Goal: Task Accomplishment & Management: Manage account settings

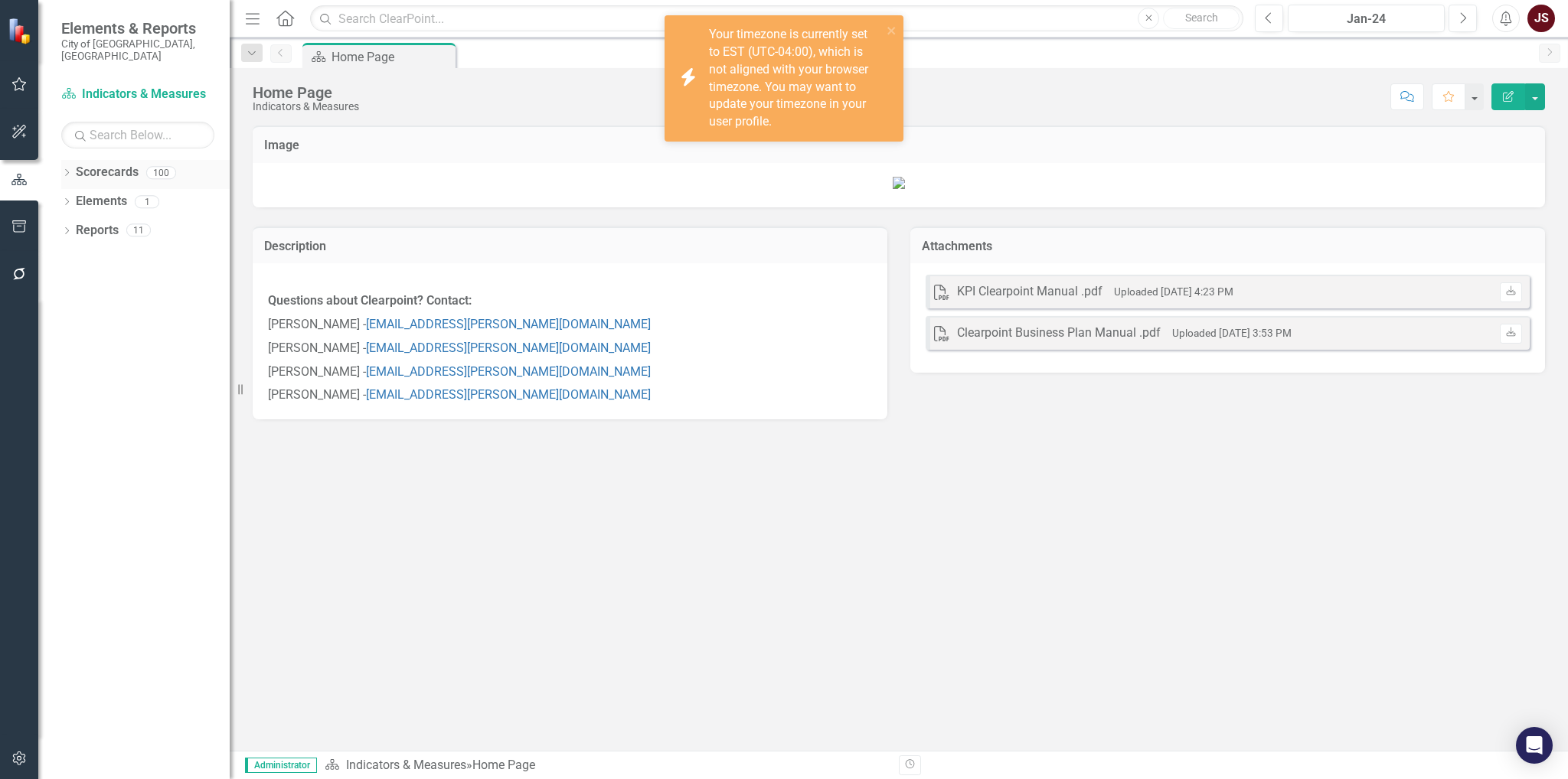
click at [72, 170] on icon "Dropdown" at bounding box center [67, 174] width 11 height 9
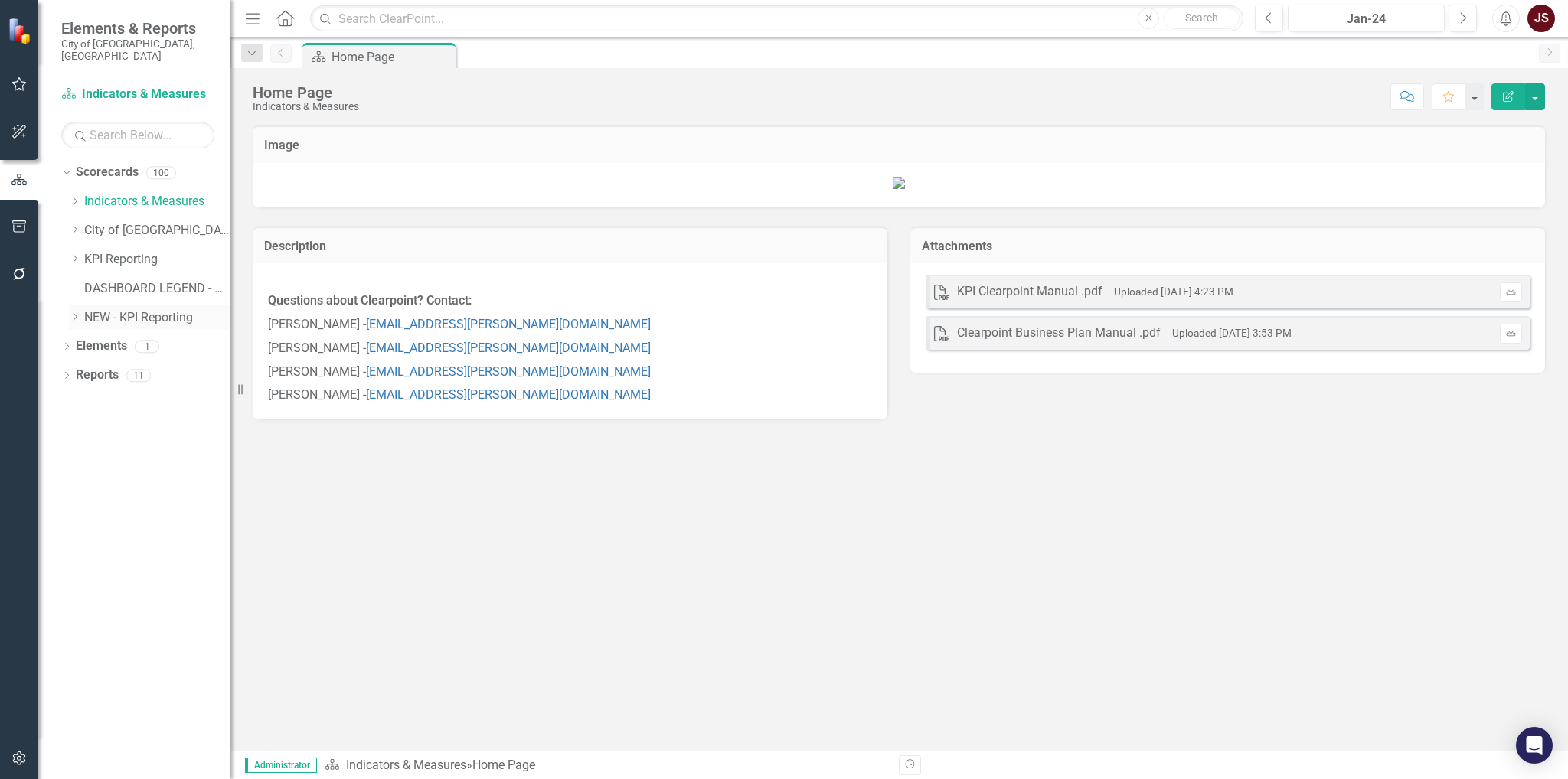
click at [73, 312] on icon "Dropdown" at bounding box center [74, 316] width 11 height 9
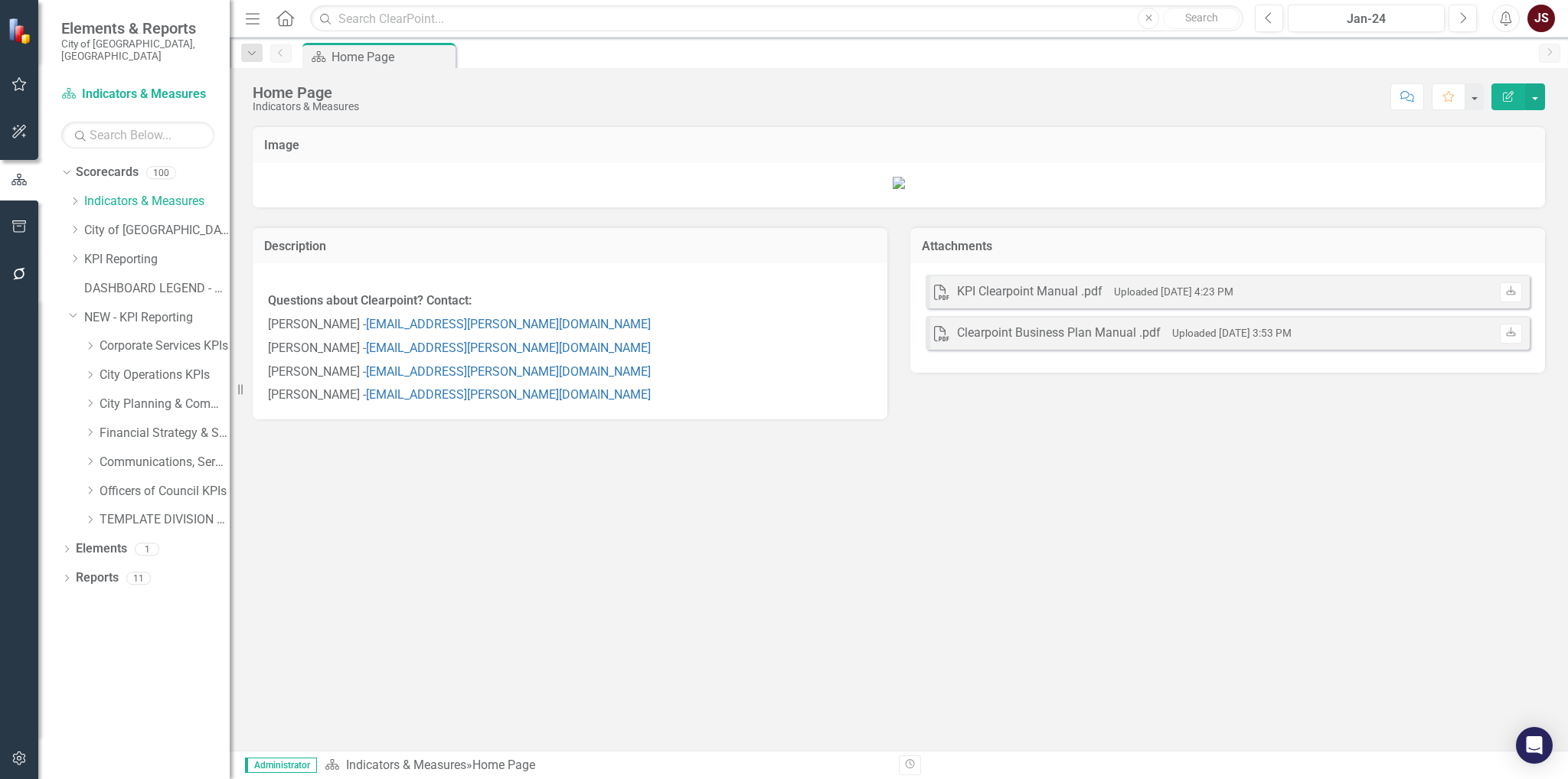
click at [67, 239] on div "Dropdown Scorecards 100 Dropdown Indicators & Measures Economic Prosperity Envi…" at bounding box center [146, 349] width 169 height 377
click at [73, 254] on icon "Dropdown" at bounding box center [74, 258] width 11 height 9
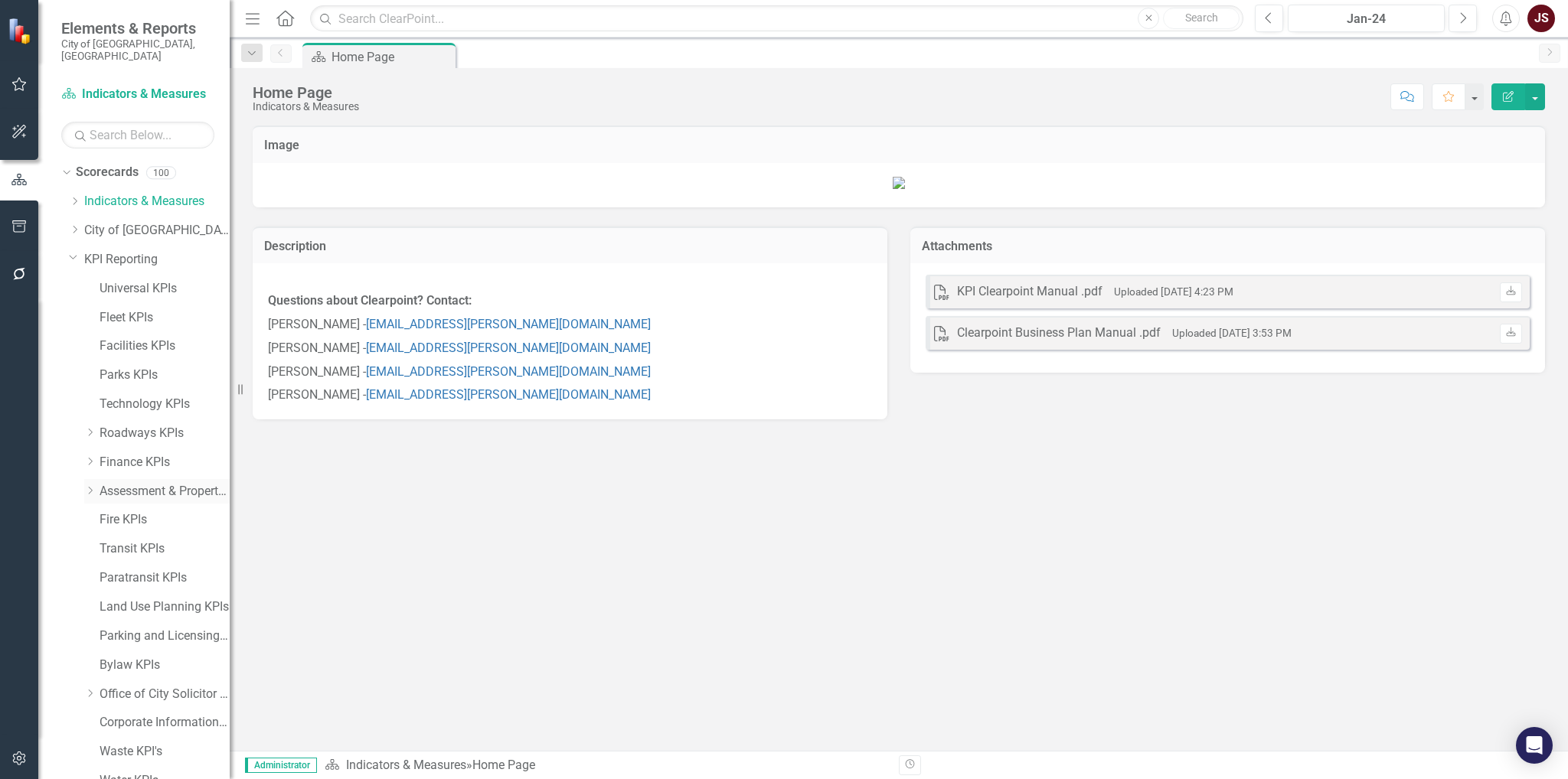
click at [90, 486] on icon "Dropdown" at bounding box center [90, 490] width 11 height 9
click at [150, 511] on link "Property Assessment Services" at bounding box center [172, 520] width 115 height 18
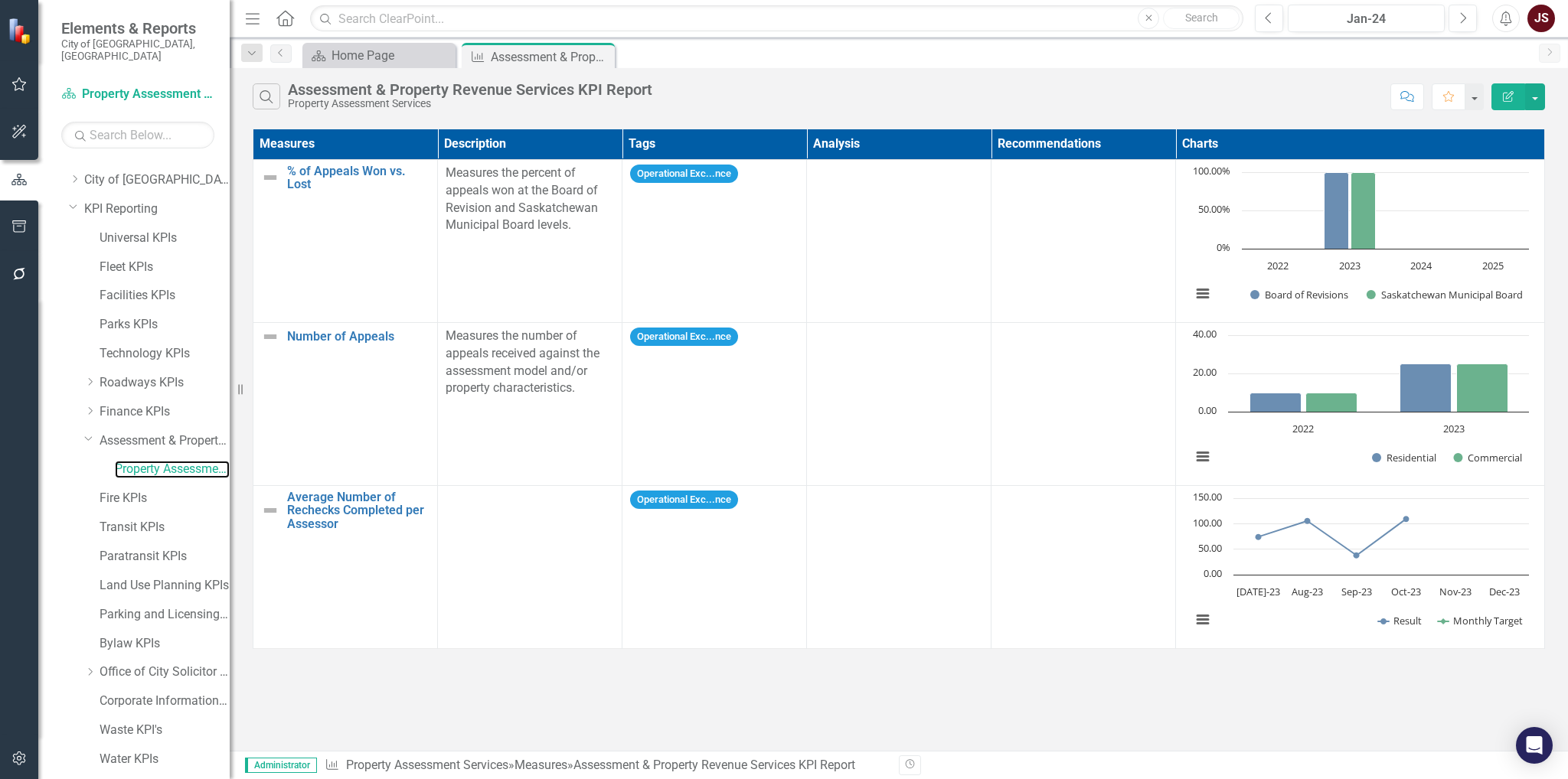
scroll to position [77, 0]
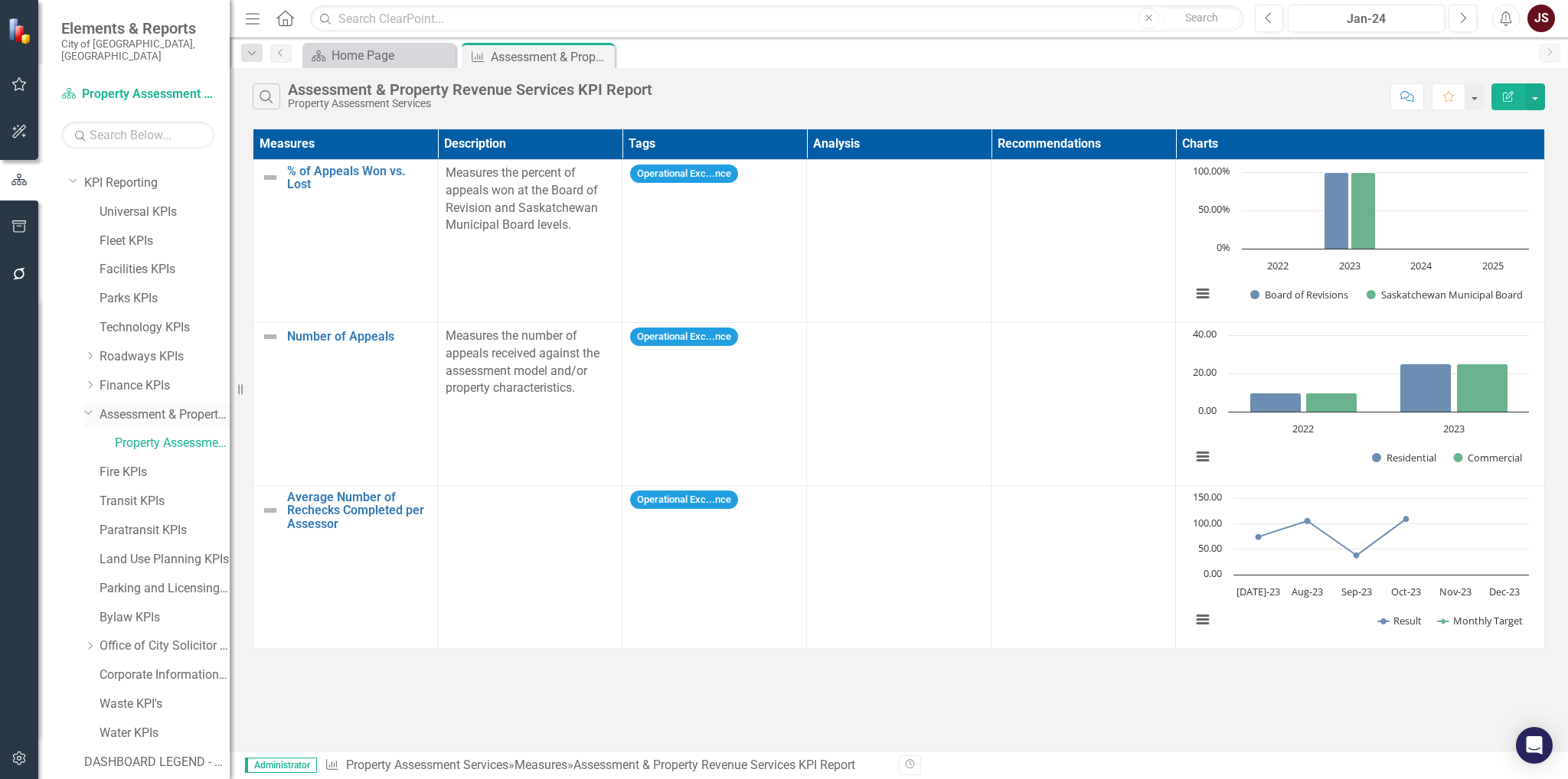
click at [83, 402] on div "Dropdown Assessment & Property Revenue Services KPIs" at bounding box center [149, 417] width 161 height 29
click at [93, 407] on icon "Dropdown" at bounding box center [89, 412] width 9 height 11
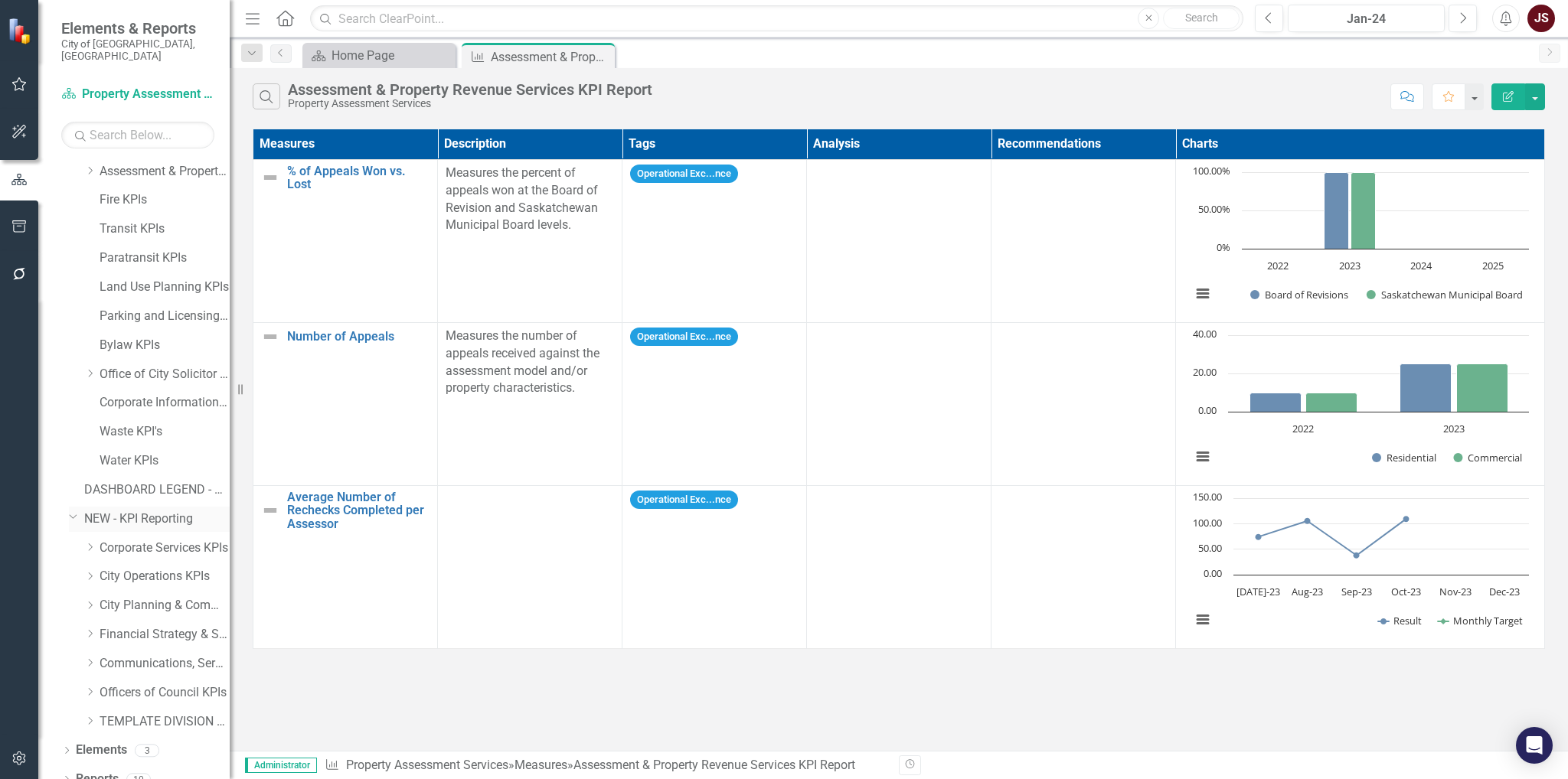
scroll to position [325, 0]
click at [92, 568] on icon at bounding box center [90, 571] width 3 height 8
click at [144, 653] on link "Waste, Water & Environment KPIs" at bounding box center [172, 659] width 115 height 18
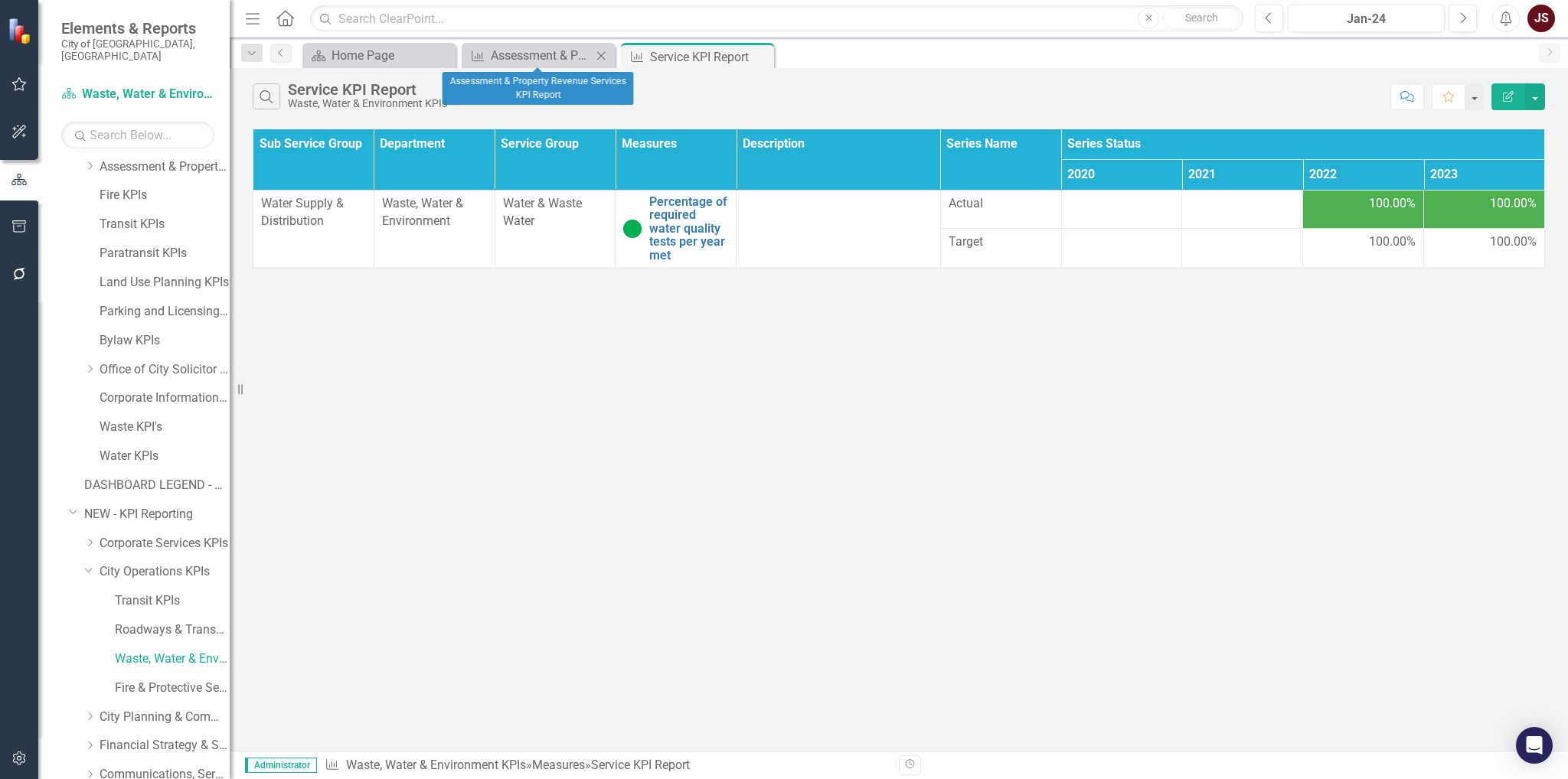
click at [605, 49] on icon "Close" at bounding box center [601, 55] width 15 height 12
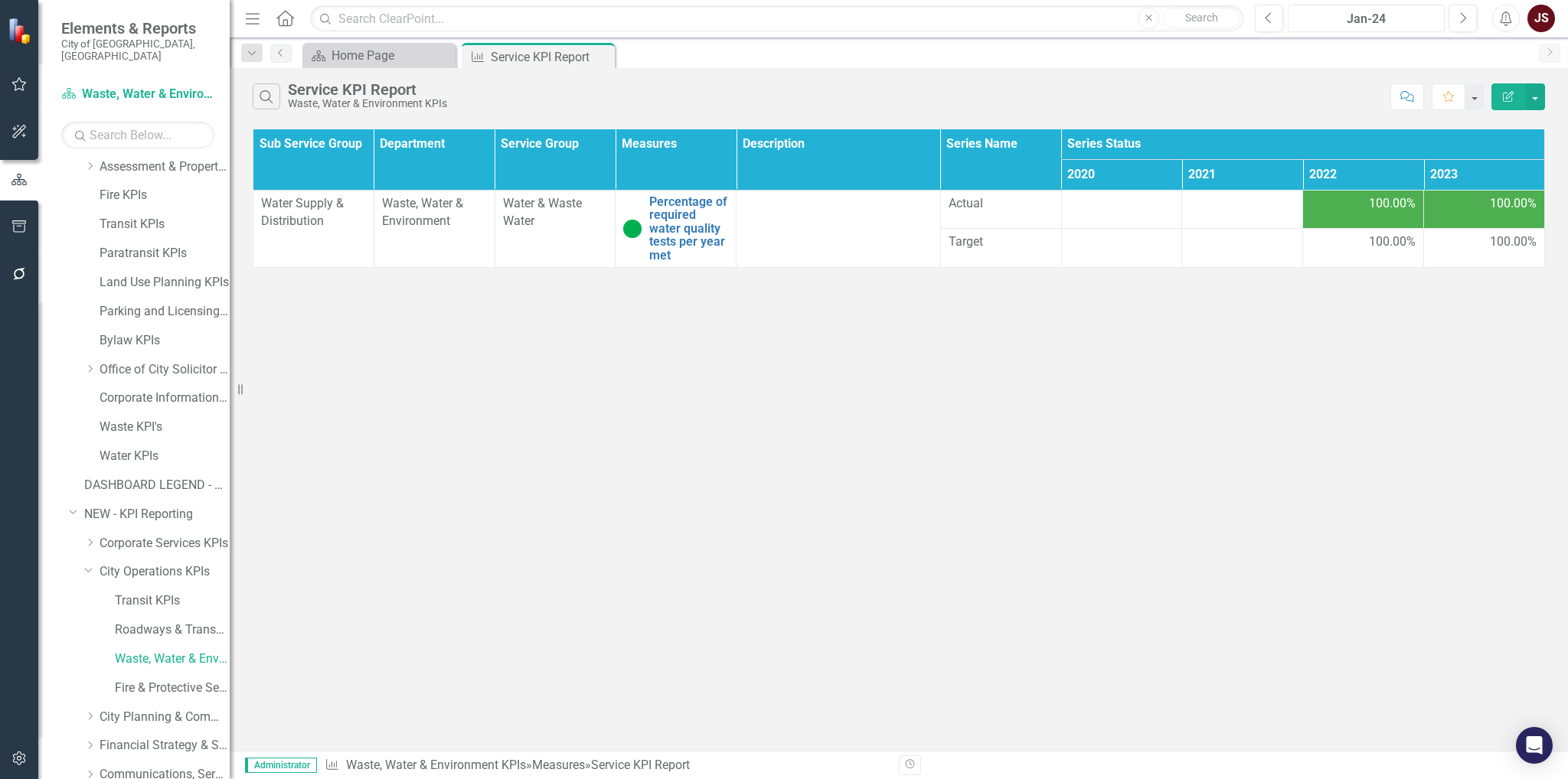
click at [1409, 22] on div "Jan-24" at bounding box center [1367, 20] width 147 height 19
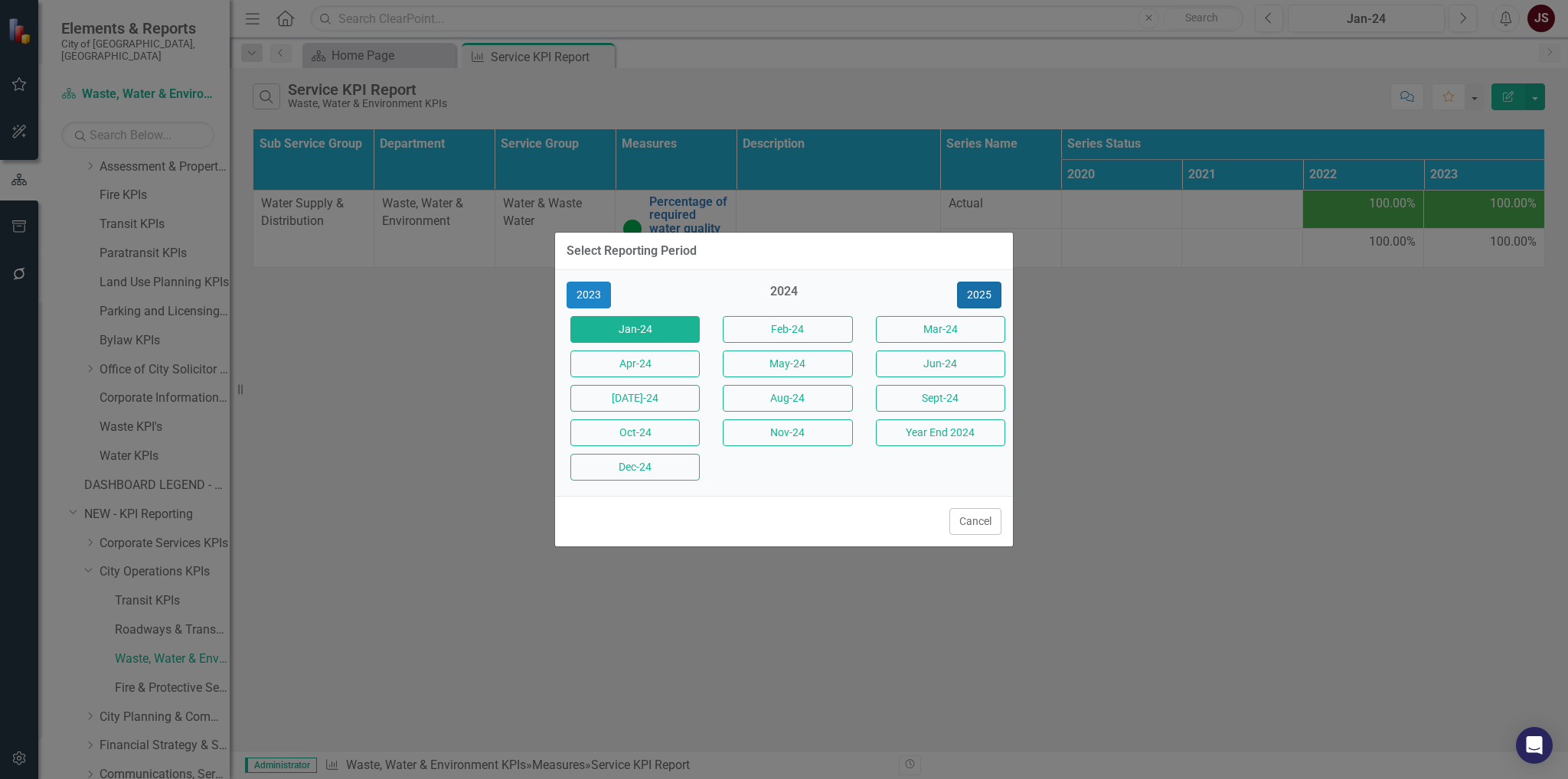
click at [973, 295] on button "2025" at bounding box center [979, 294] width 44 height 26
click at [604, 336] on button "Jan-25" at bounding box center [635, 329] width 130 height 26
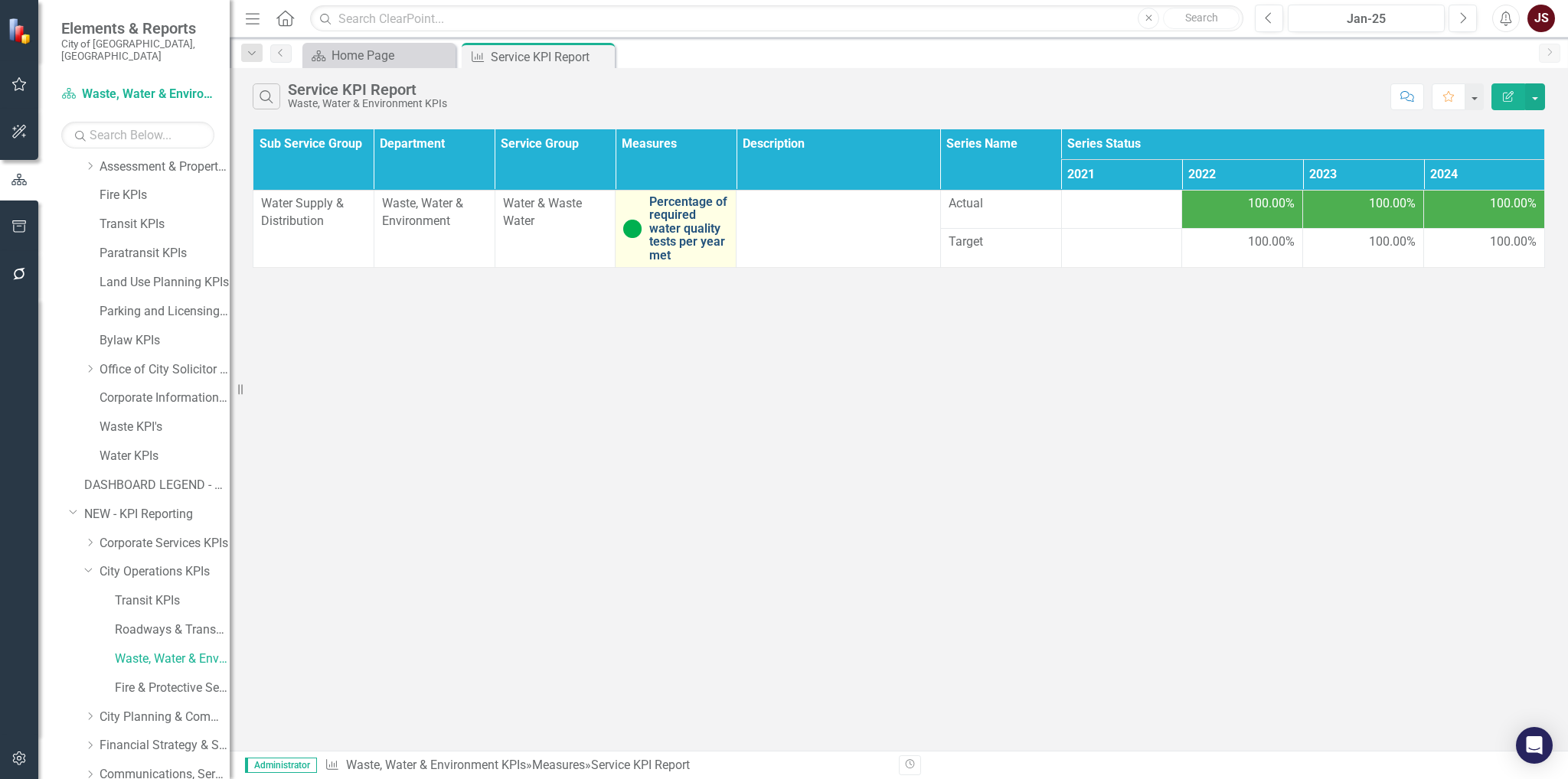
click at [668, 224] on link "Percentage of required water quality tests per year met" at bounding box center [688, 228] width 78 height 67
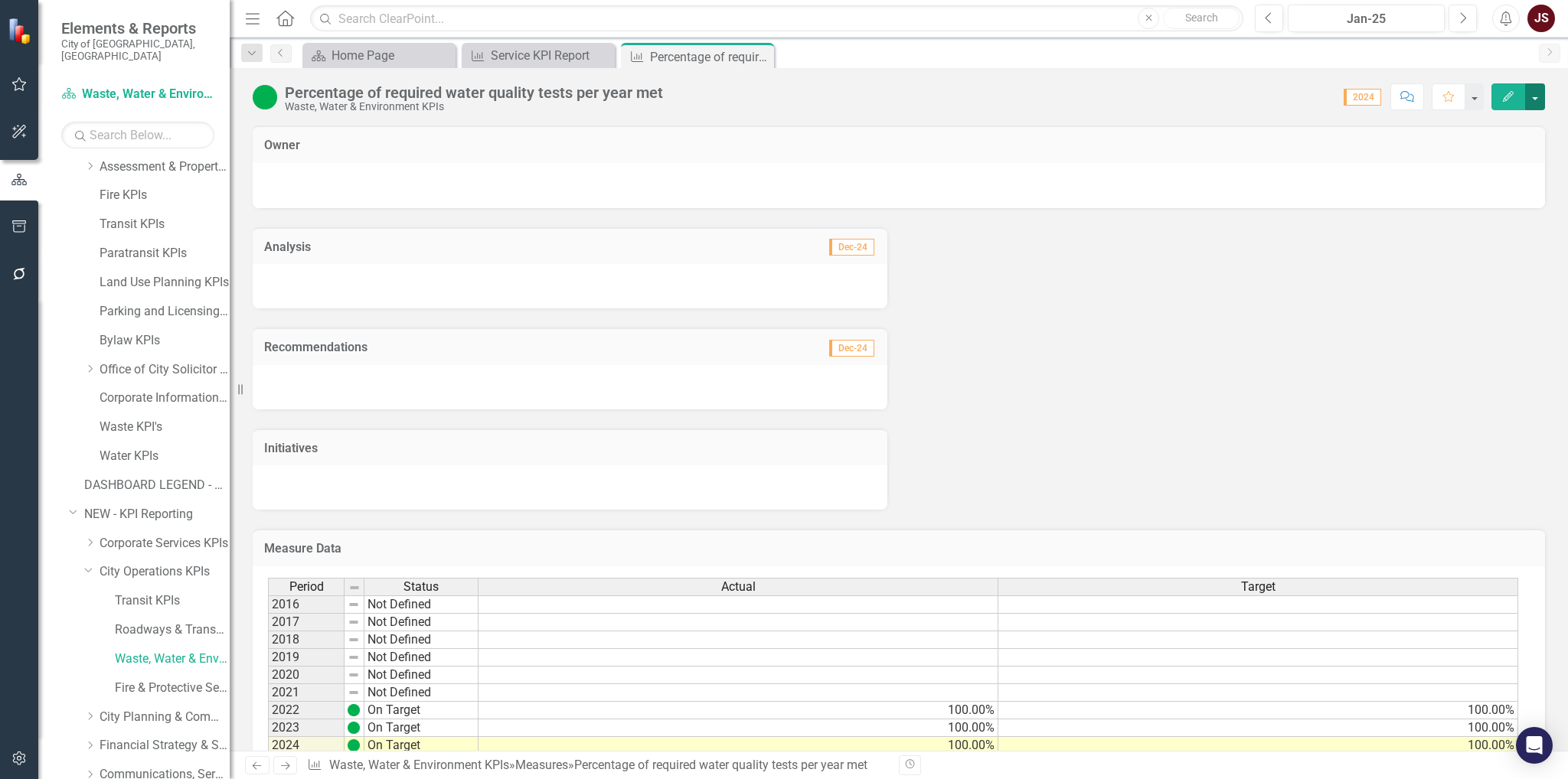
click at [1542, 101] on button "button" at bounding box center [1535, 96] width 20 height 26
click at [1503, 136] on link "Edit Edit Measure" at bounding box center [1469, 124] width 149 height 28
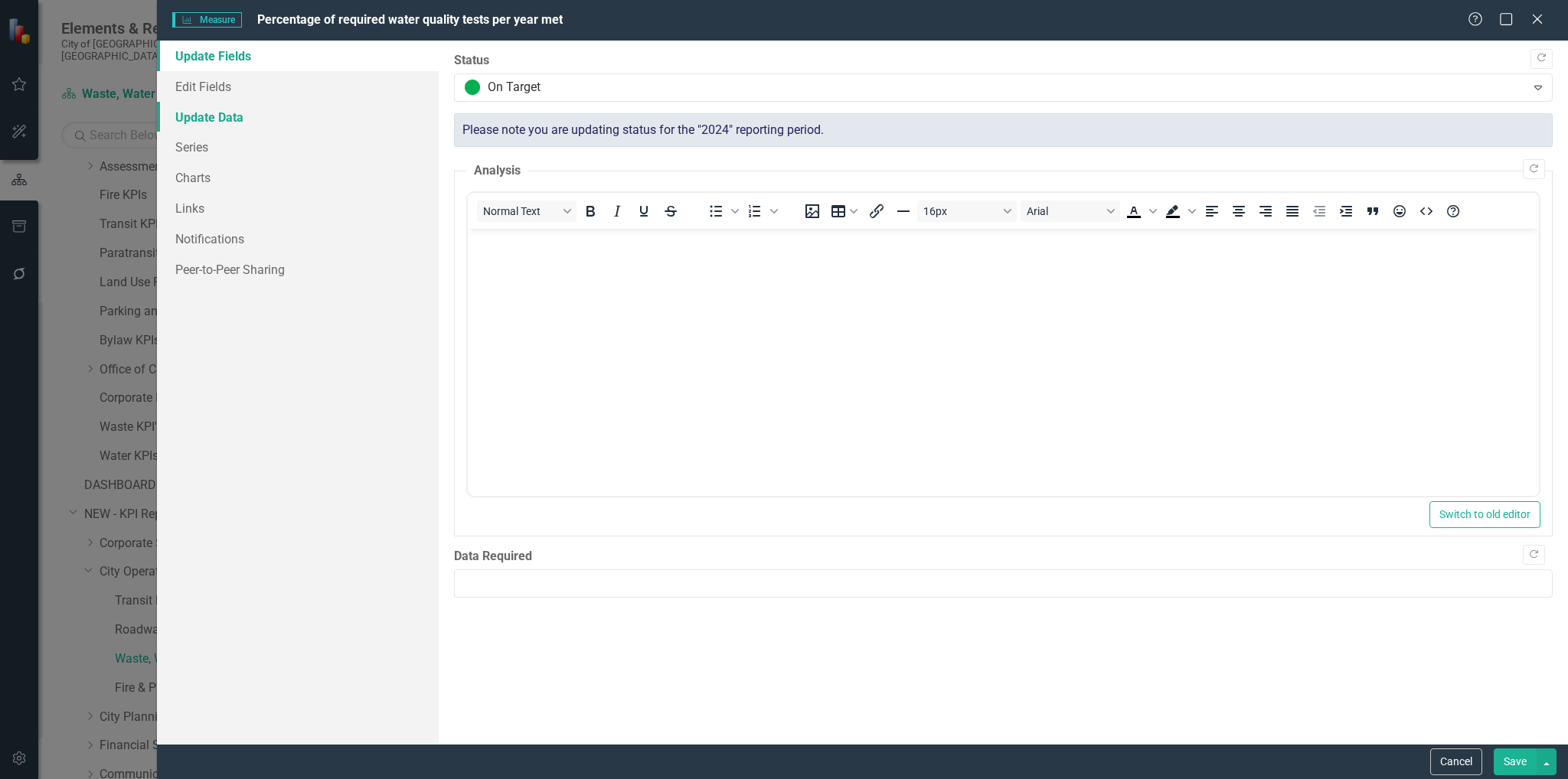
click at [207, 113] on link "Update Data" at bounding box center [298, 117] width 282 height 31
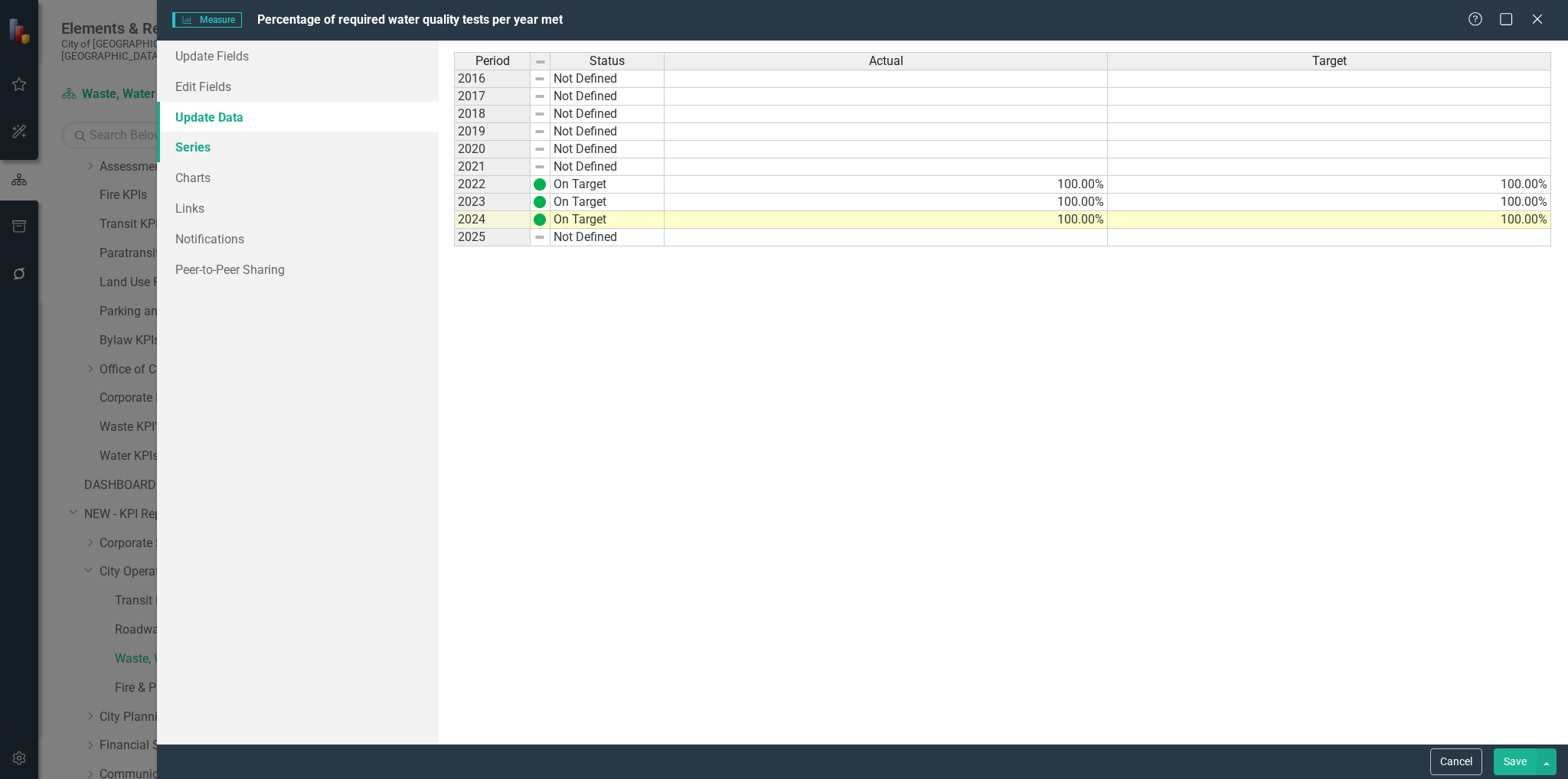
click at [193, 153] on link "Series" at bounding box center [298, 147] width 282 height 31
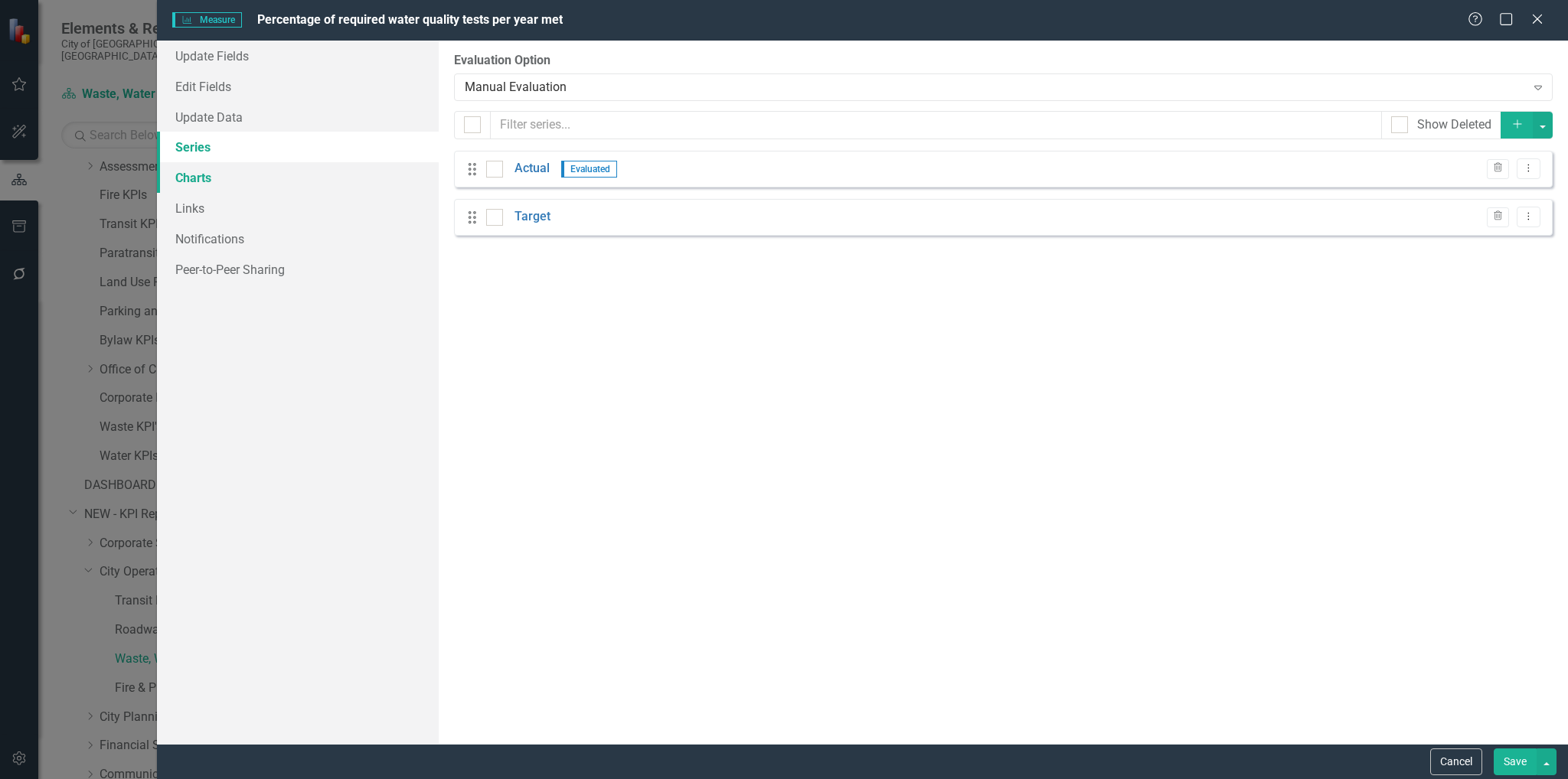
click at [206, 176] on link "Charts" at bounding box center [298, 177] width 282 height 31
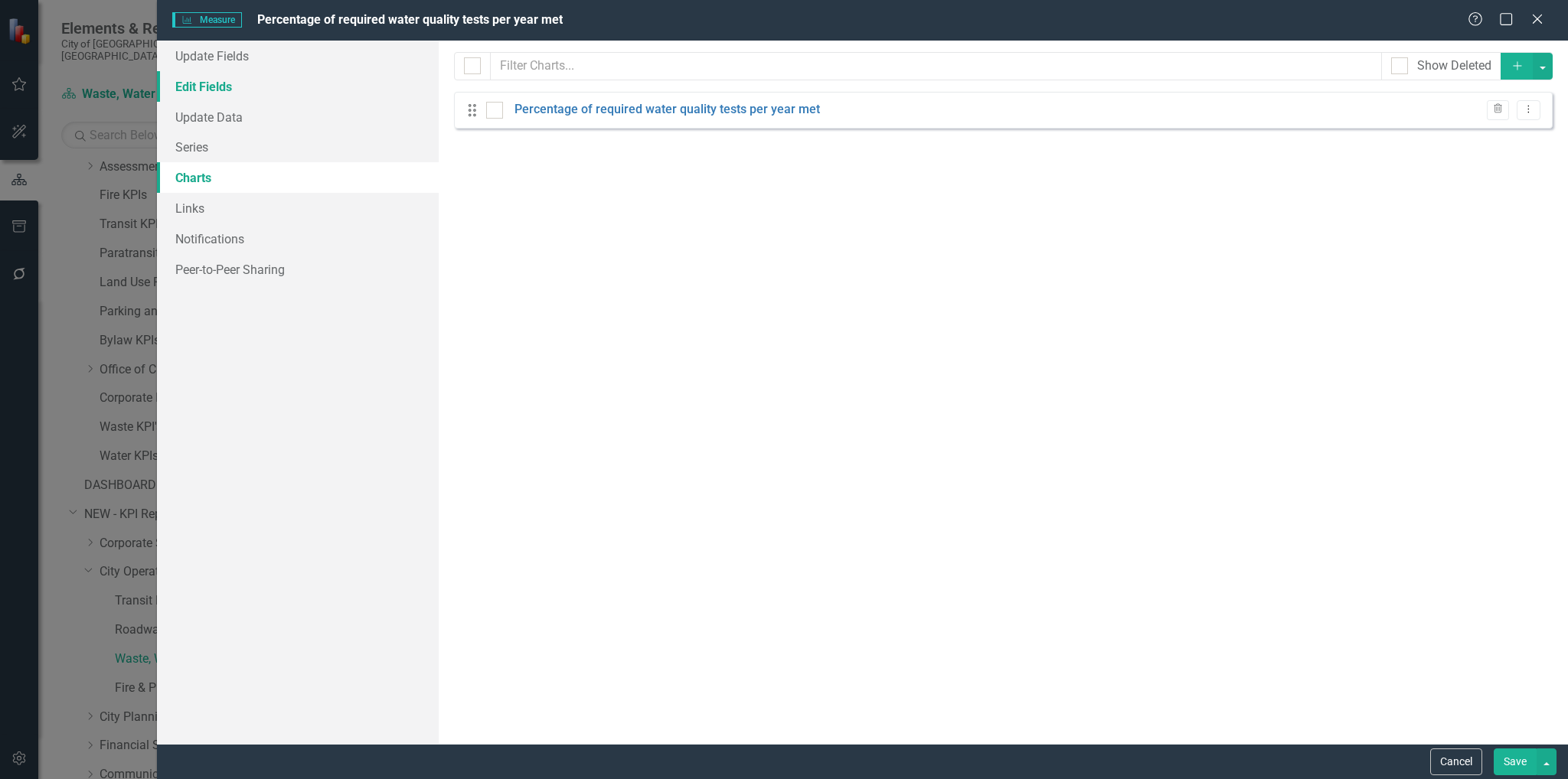
click at [216, 89] on link "Edit Fields" at bounding box center [298, 87] width 282 height 31
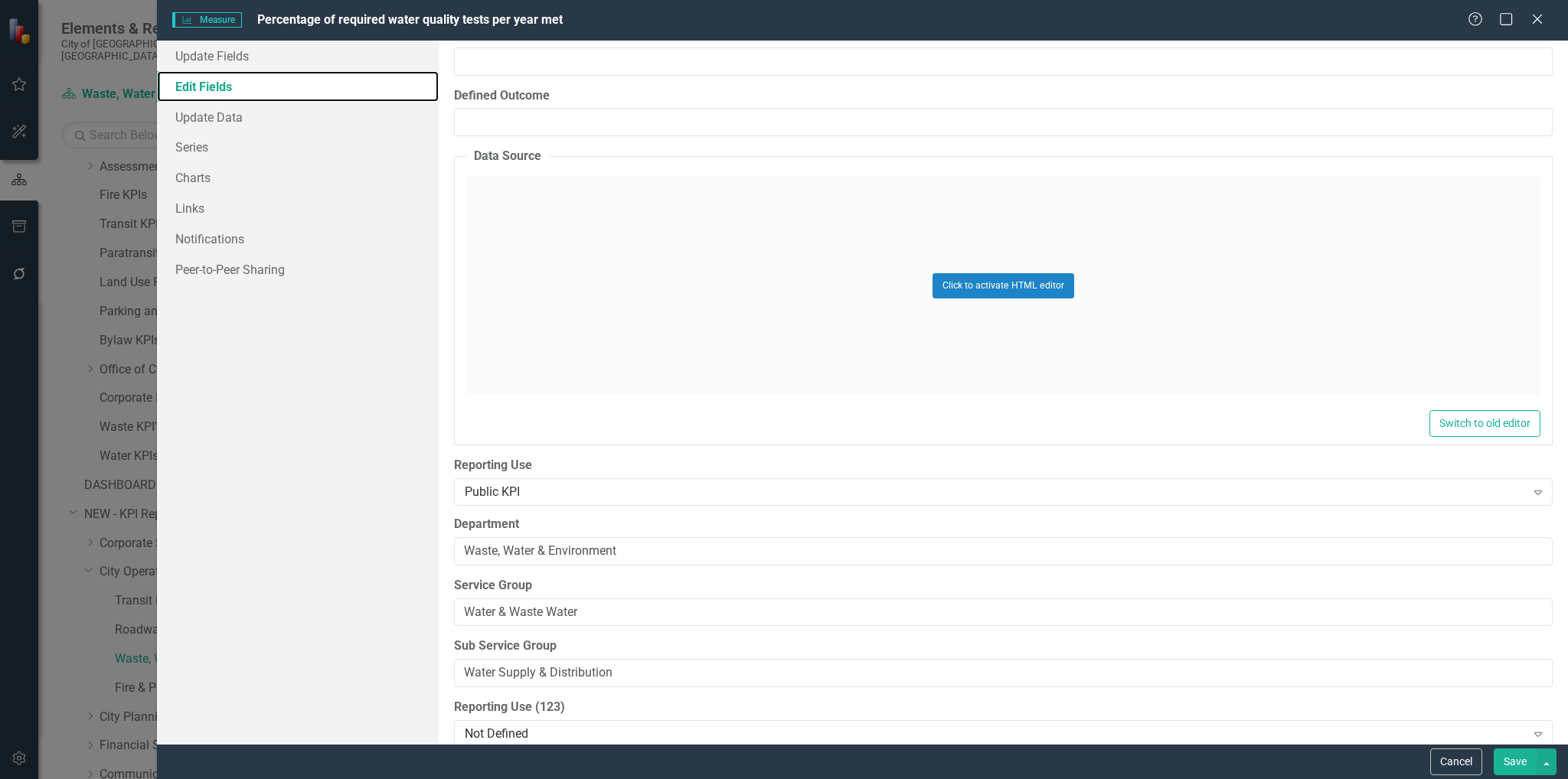
scroll to position [7588, 0]
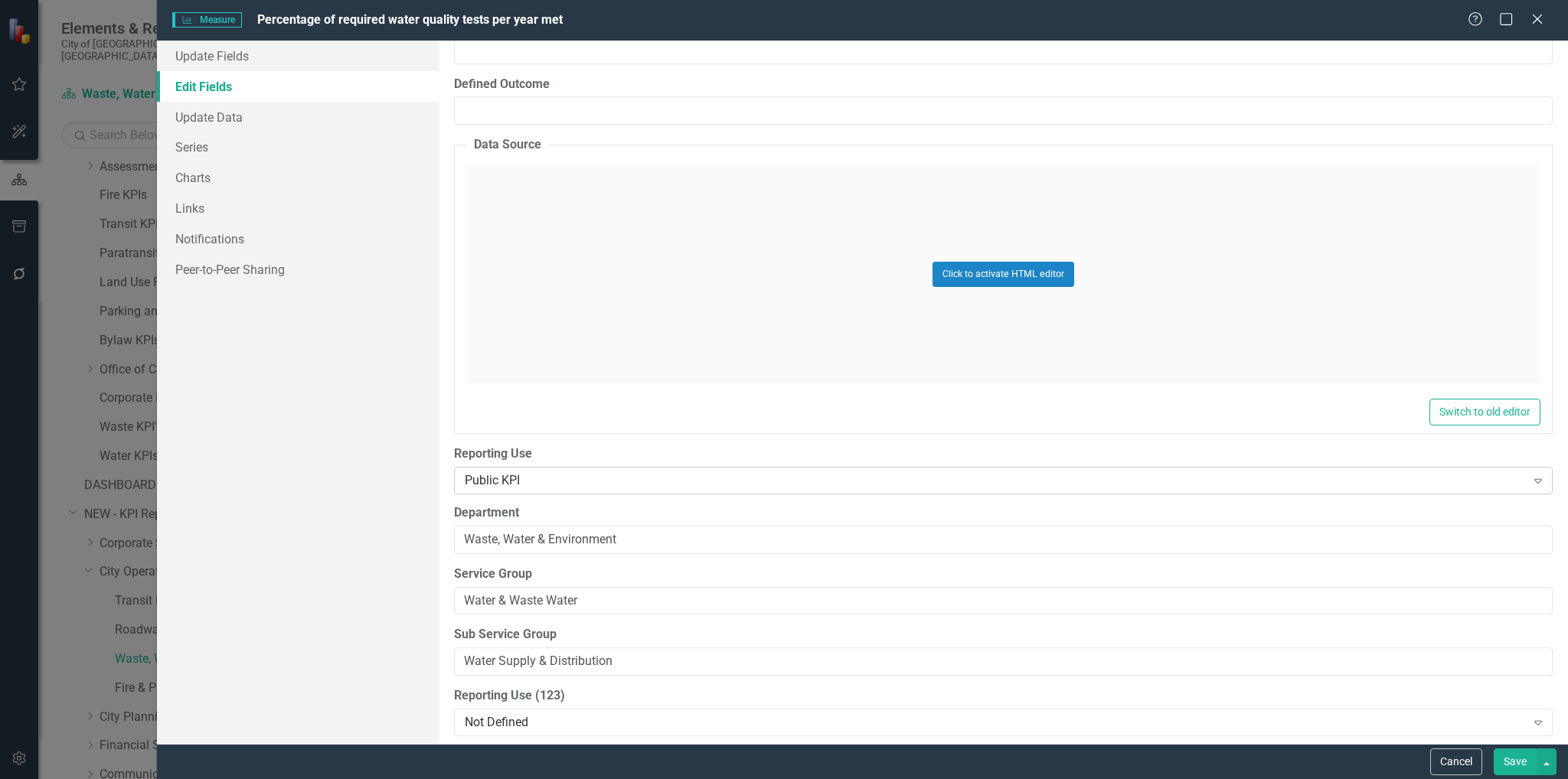
click at [807, 472] on div "Public KPI" at bounding box center [995, 481] width 1061 height 18
click at [1542, 24] on icon at bounding box center [1536, 18] width 11 height 11
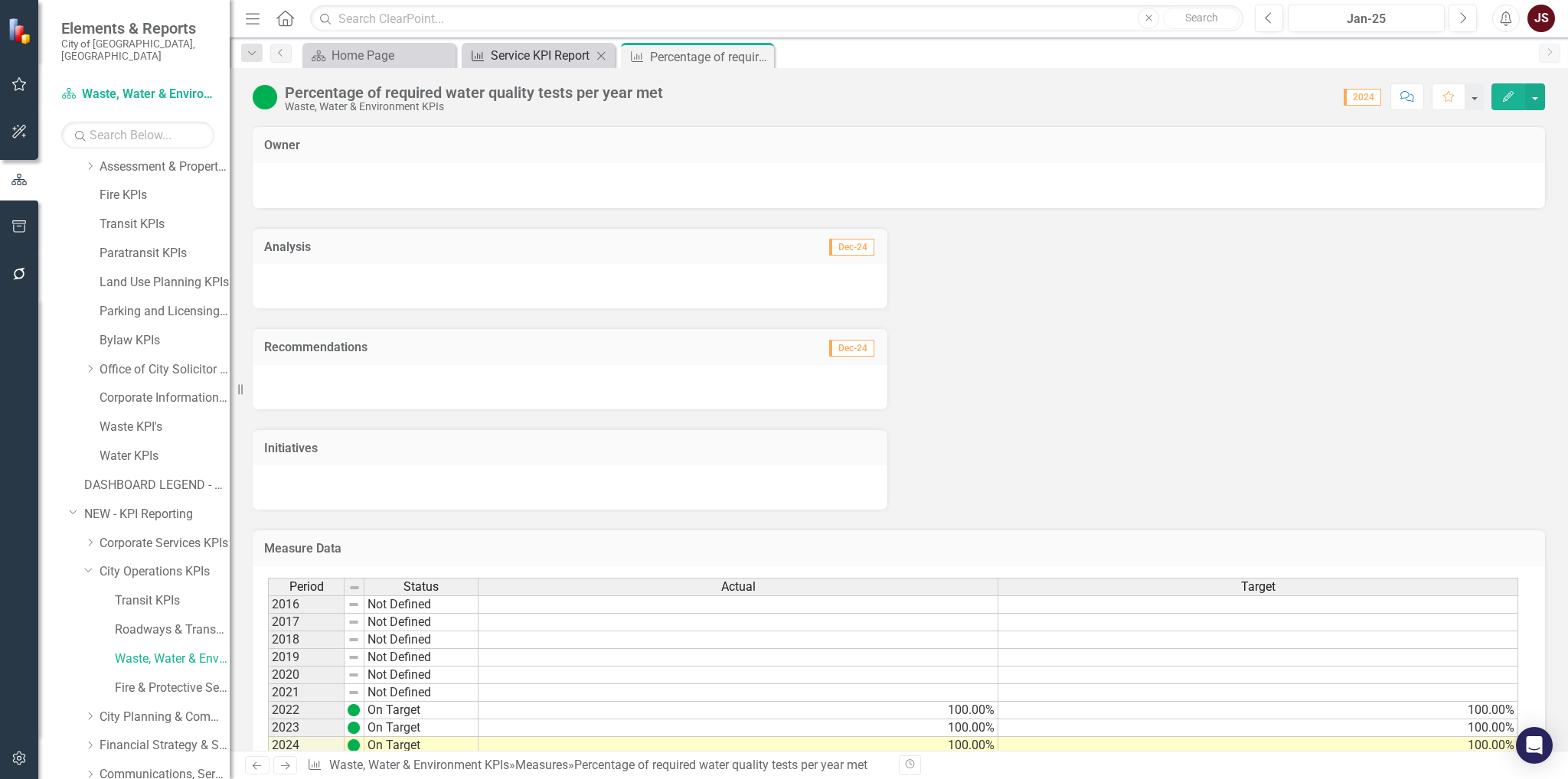
click at [579, 53] on div "Service KPI Report" at bounding box center [541, 55] width 101 height 19
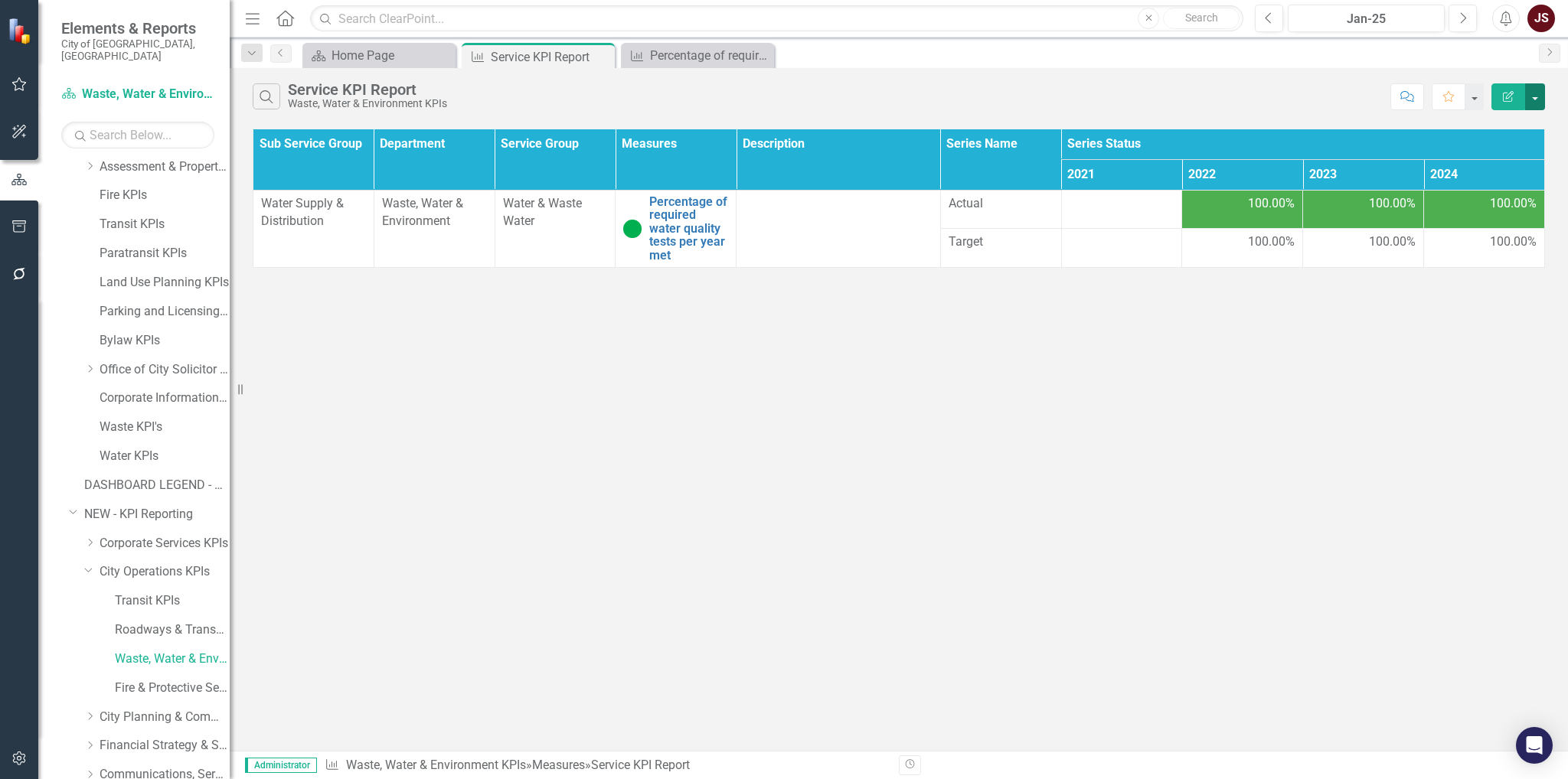
click at [1542, 94] on button "button" at bounding box center [1535, 96] width 20 height 26
click at [1510, 130] on link "Edit Report Edit Report" at bounding box center [1484, 124] width 121 height 28
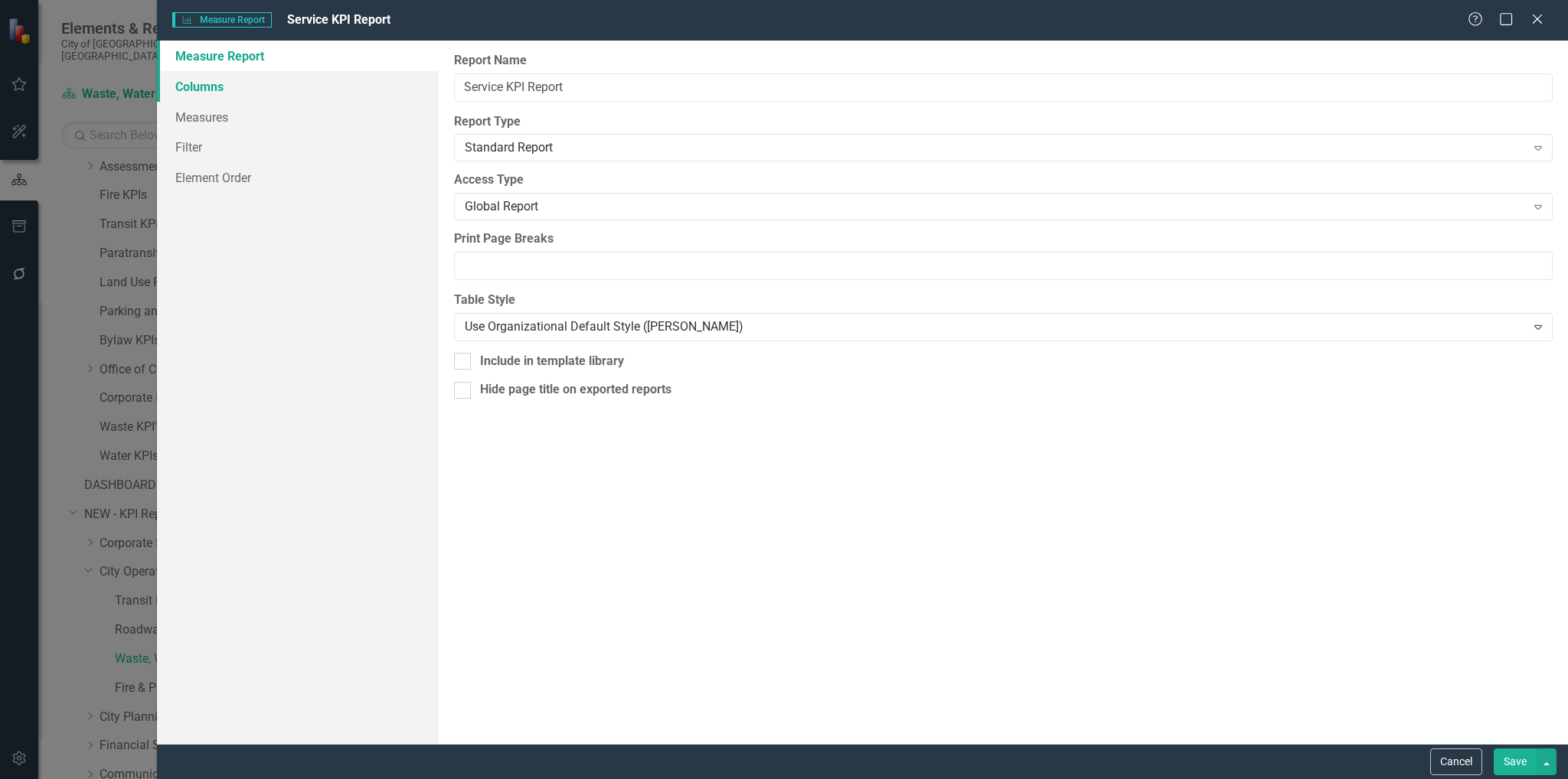
click at [217, 86] on link "Columns" at bounding box center [298, 87] width 282 height 31
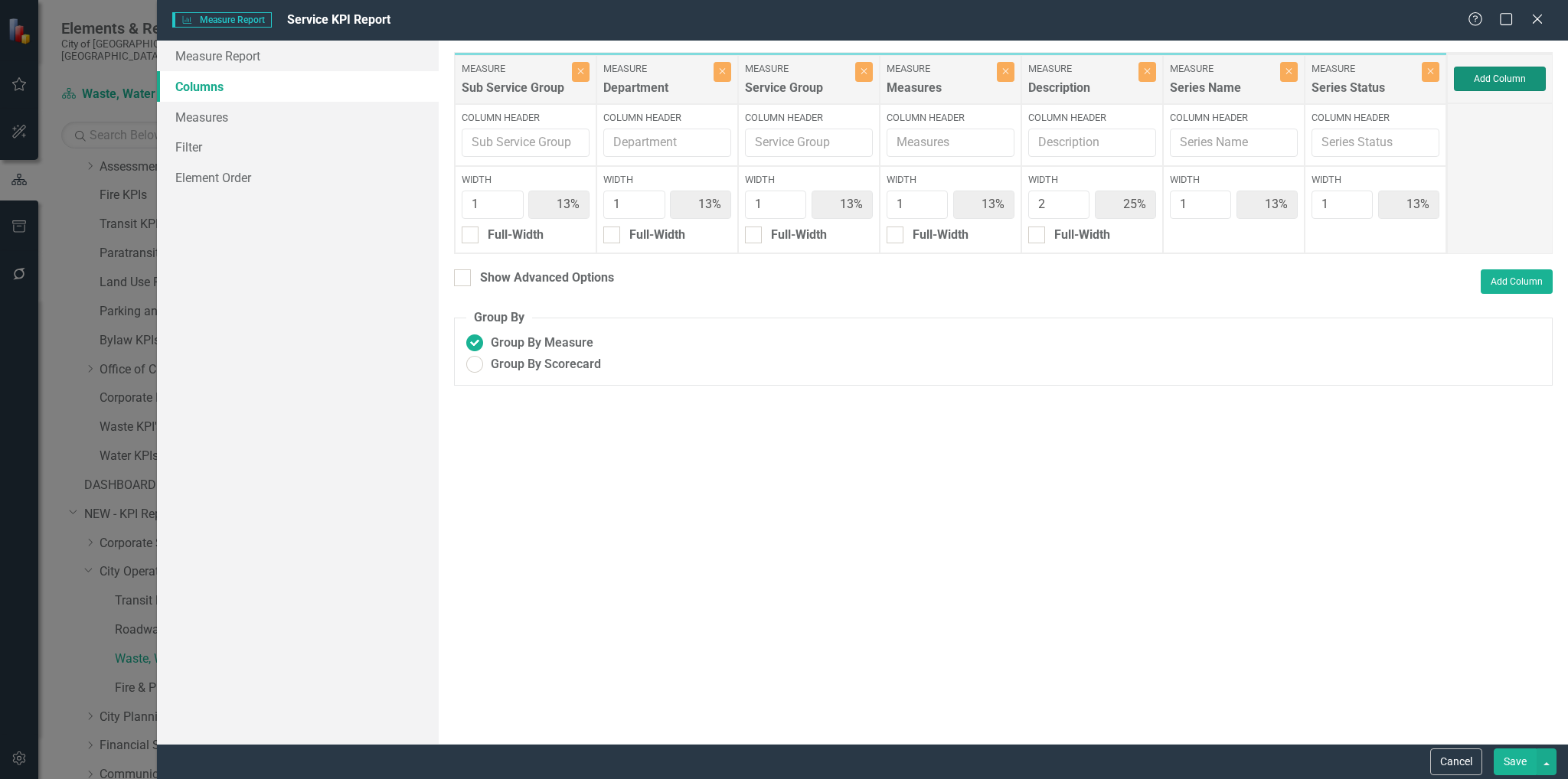
click at [1533, 83] on button "Add Column" at bounding box center [1500, 78] width 92 height 25
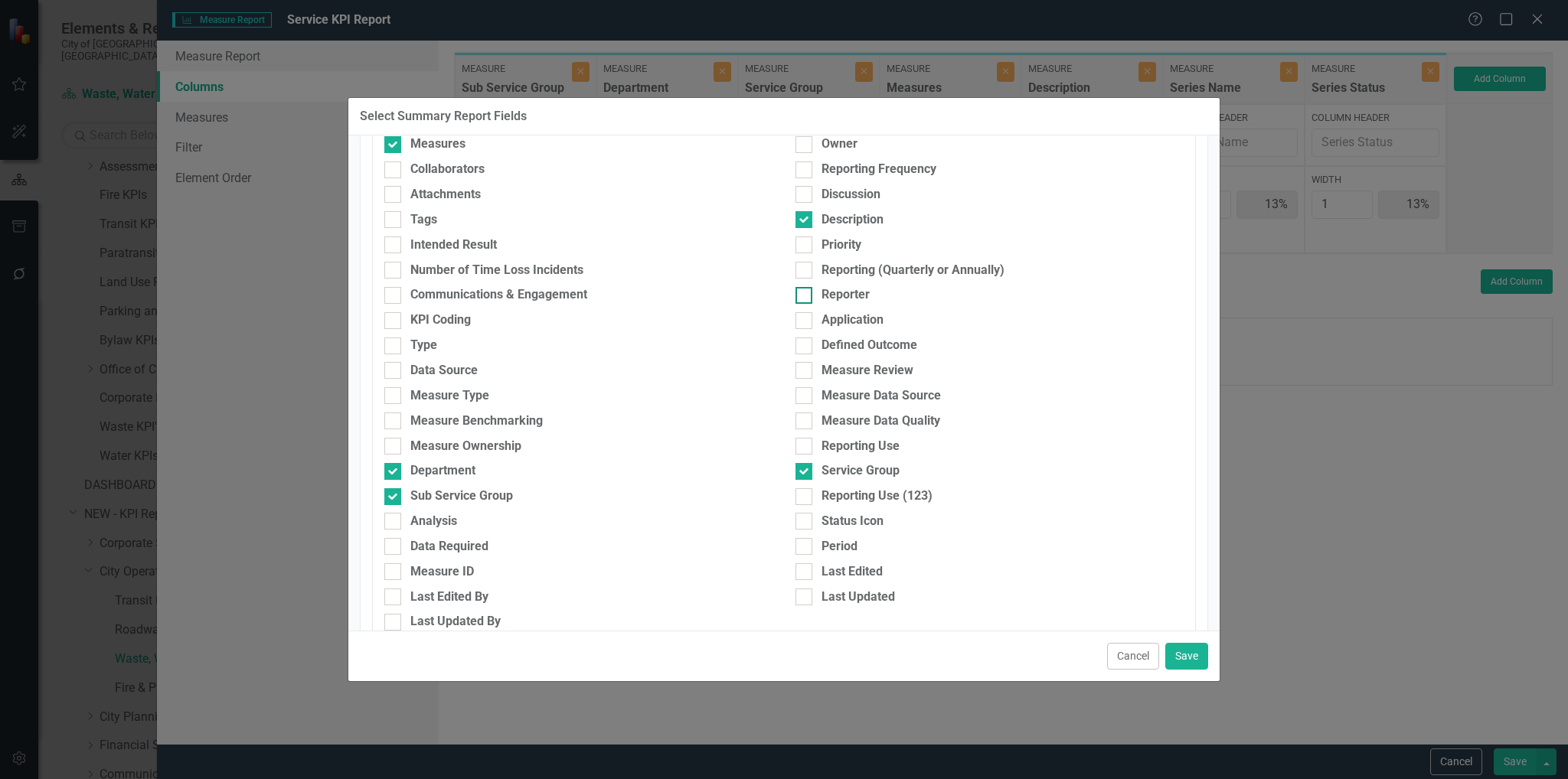
scroll to position [153, 0]
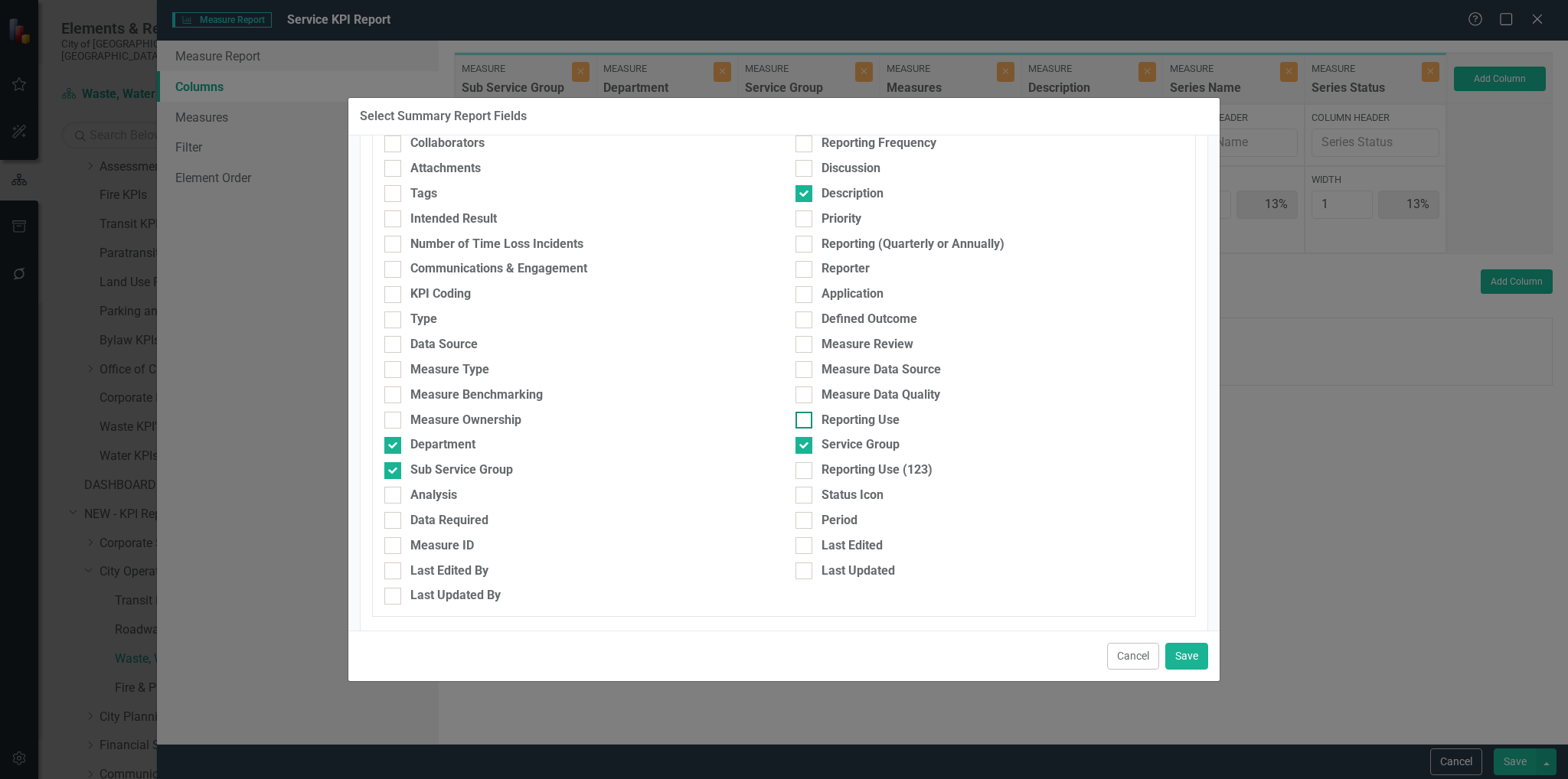
click at [800, 421] on div at bounding box center [804, 420] width 17 height 17
click at [800, 421] on input "Reporting Use" at bounding box center [801, 417] width 10 height 10
checkbox input "true"
click at [1185, 666] on button "Save" at bounding box center [1187, 655] width 43 height 26
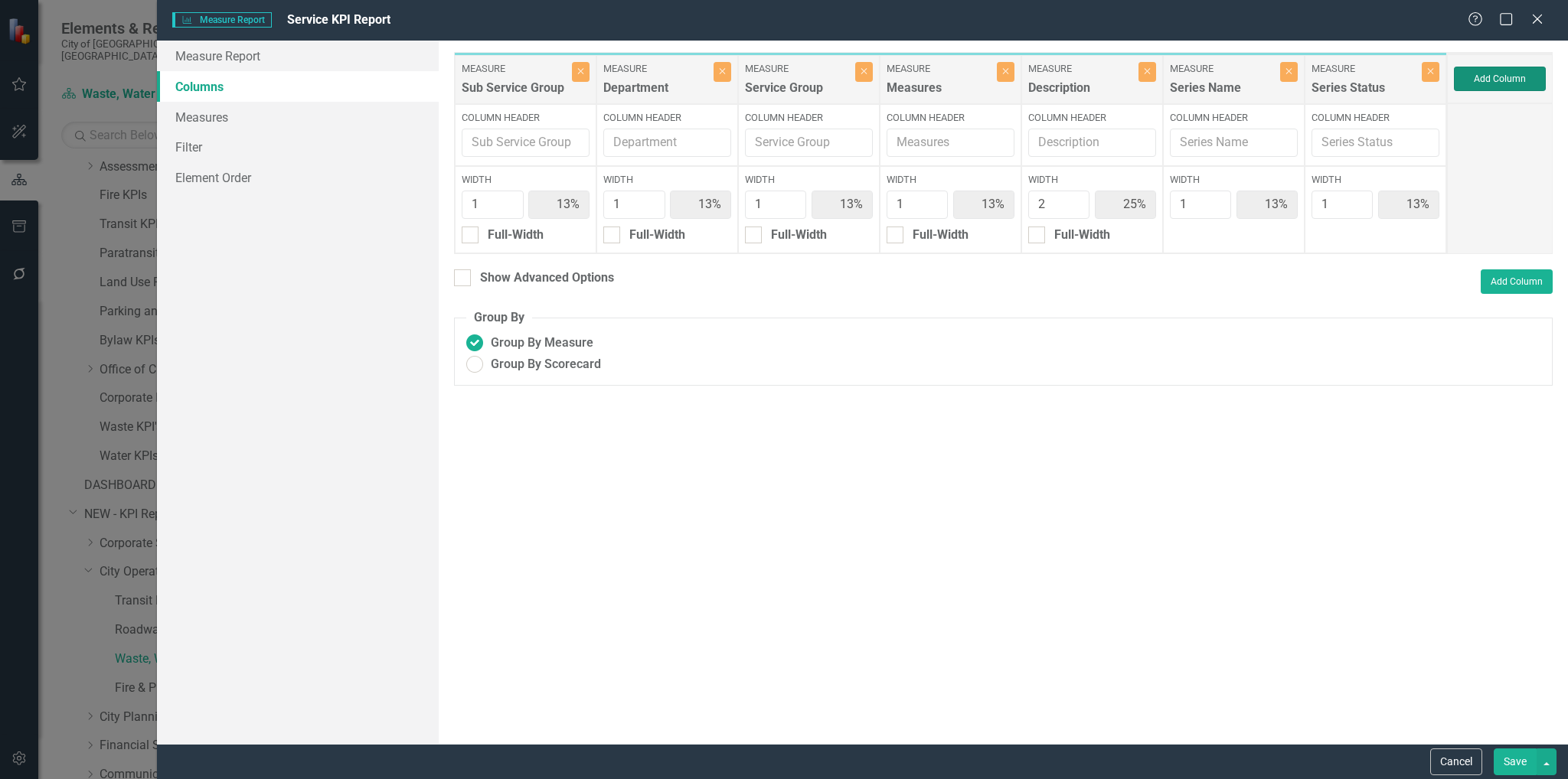
type input "11%"
type input "22%"
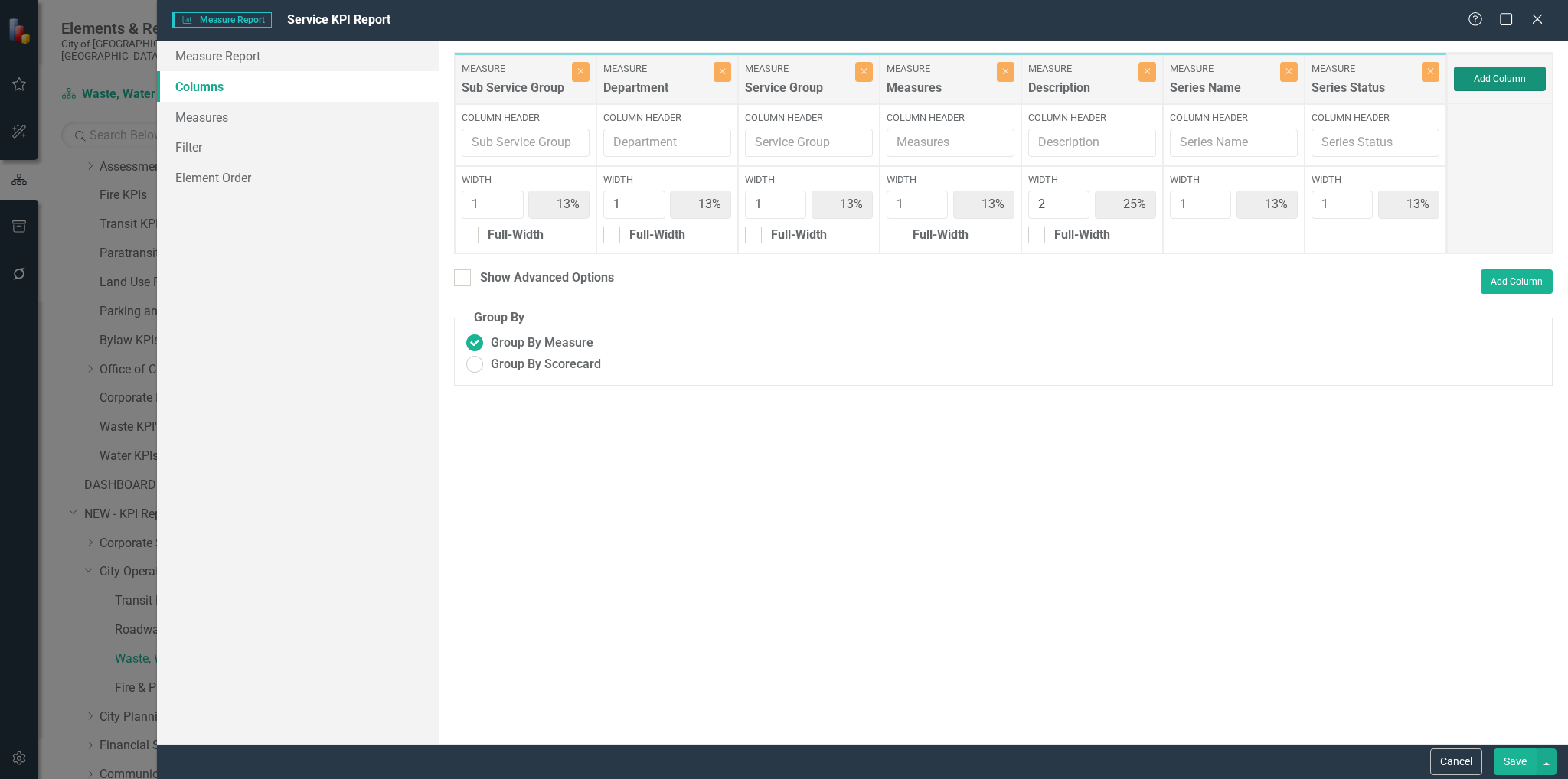
type input "11%"
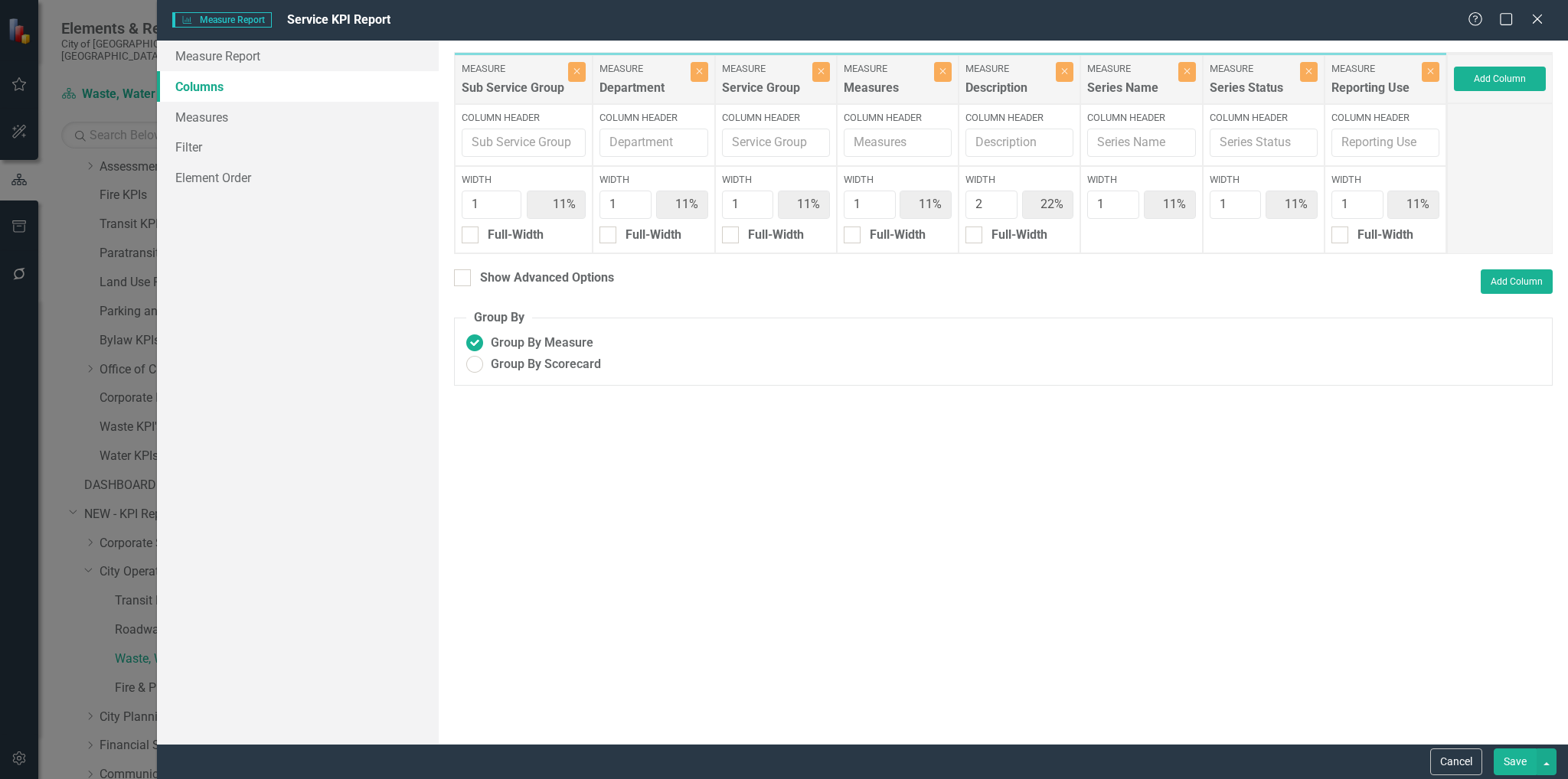
click at [1525, 760] on button "Save" at bounding box center [1515, 761] width 43 height 26
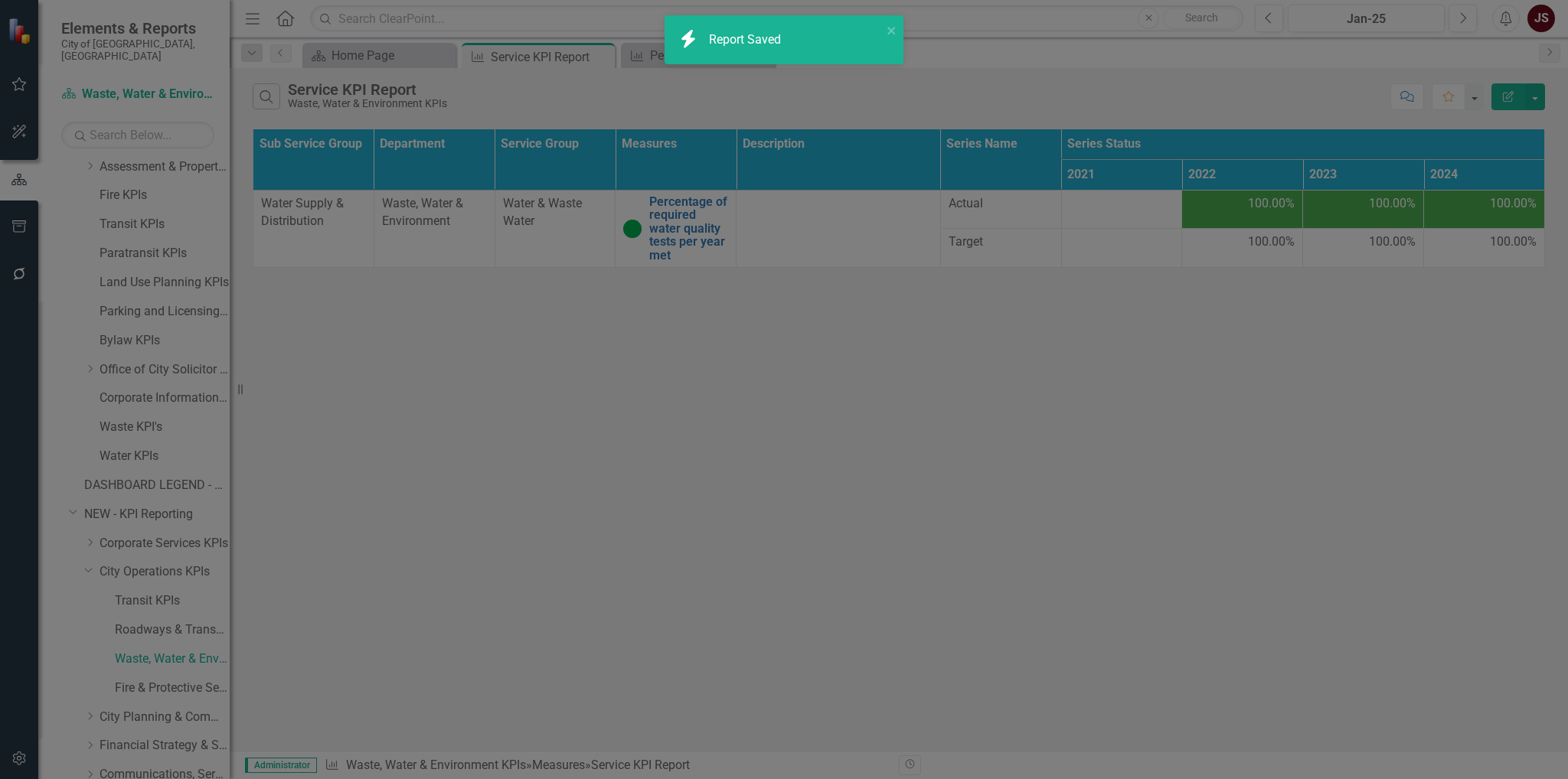
radio input "true"
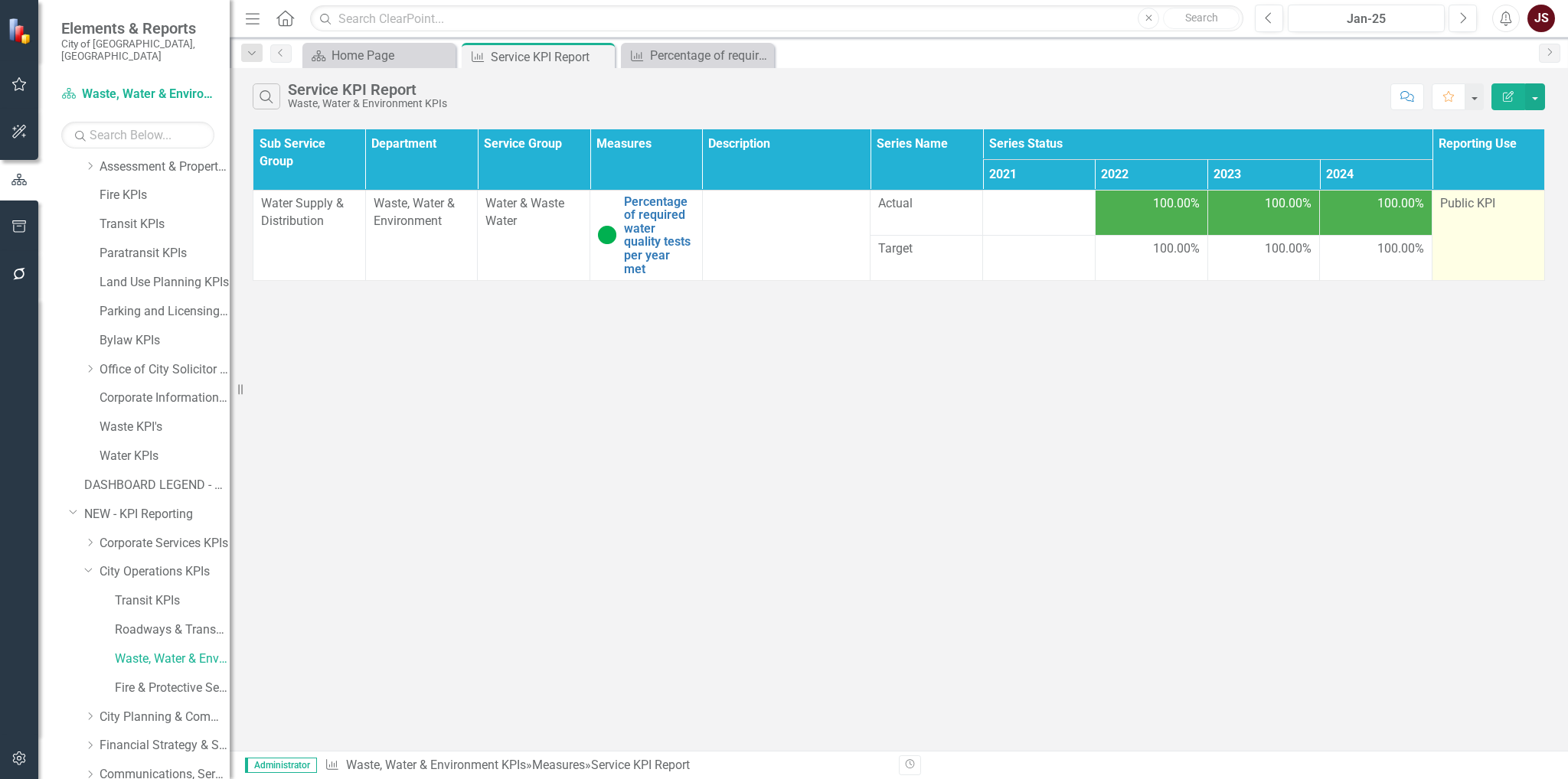
click at [1501, 218] on td "Public KPI" at bounding box center [1489, 235] width 113 height 91
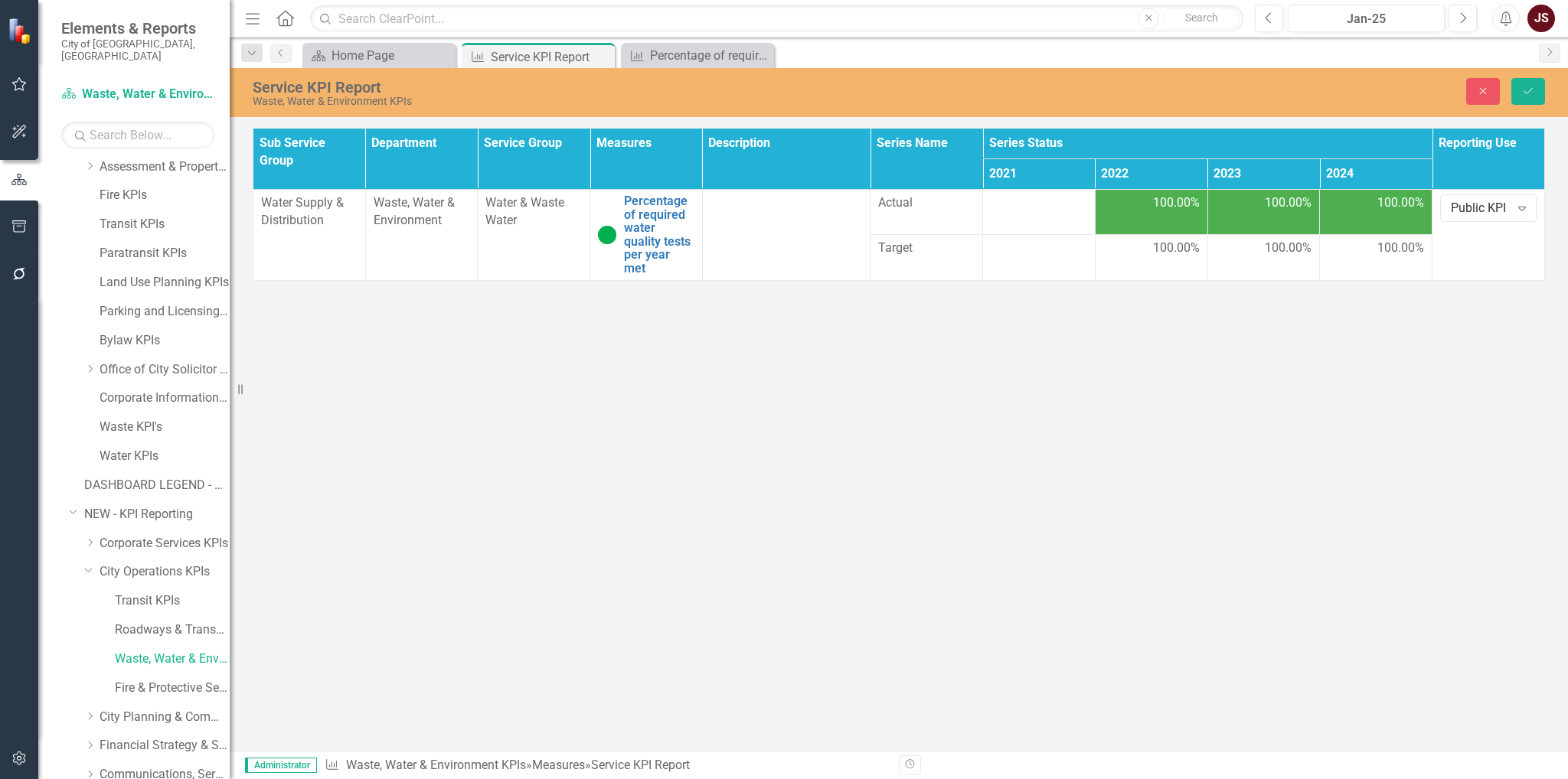
click at [1485, 362] on div "Service KPI Report Waste, Water & Environment KPIs Close Save Sub Service Group…" at bounding box center [899, 409] width 1339 height 683
click at [1487, 360] on div "Service KPI Report Waste, Water & Environment KPIs Close Save Sub Service Group…" at bounding box center [899, 409] width 1339 height 683
click at [1537, 93] on button "Save" at bounding box center [1529, 91] width 34 height 26
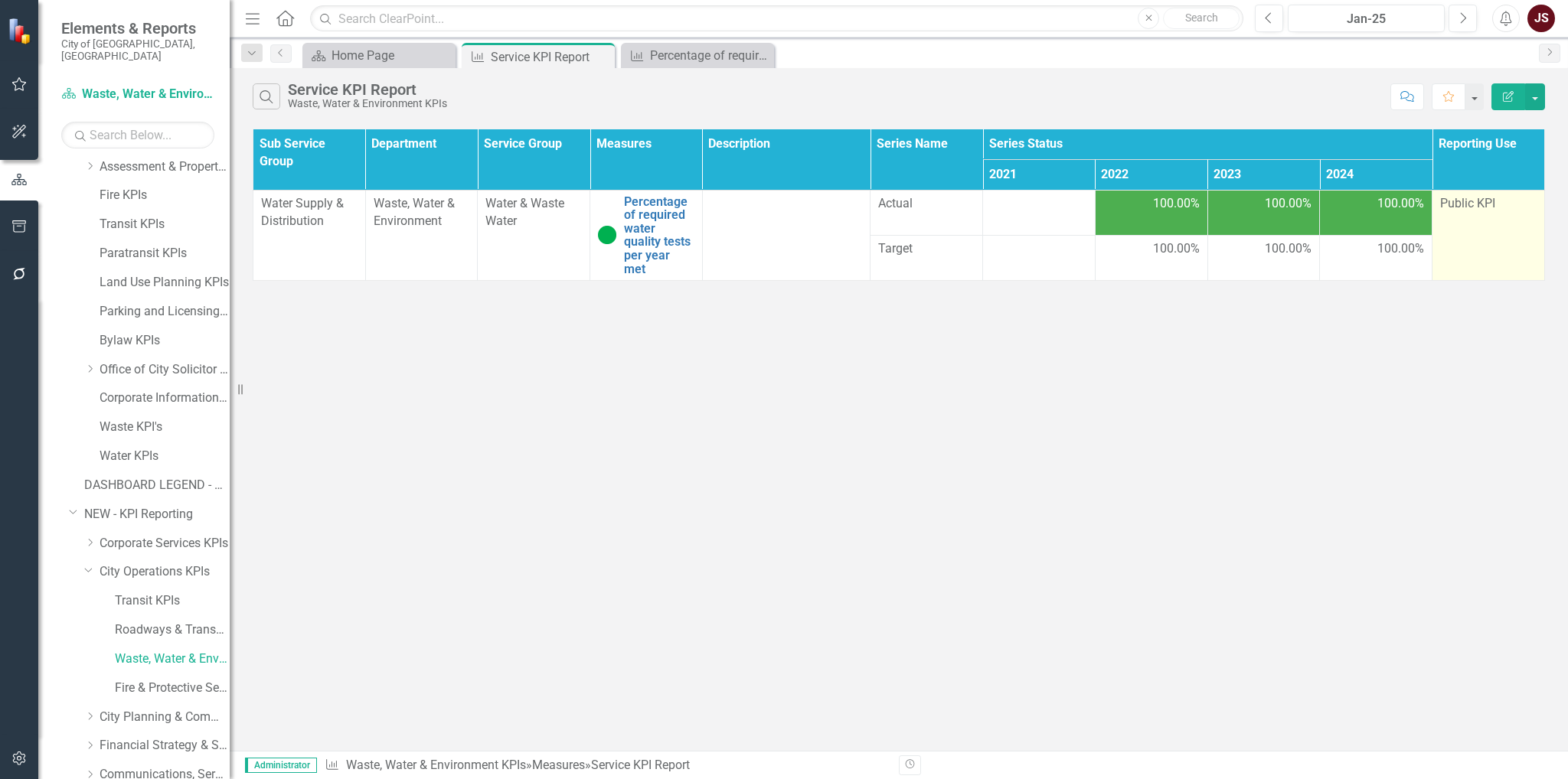
click at [1504, 214] on td "Public KPI" at bounding box center [1489, 235] width 113 height 91
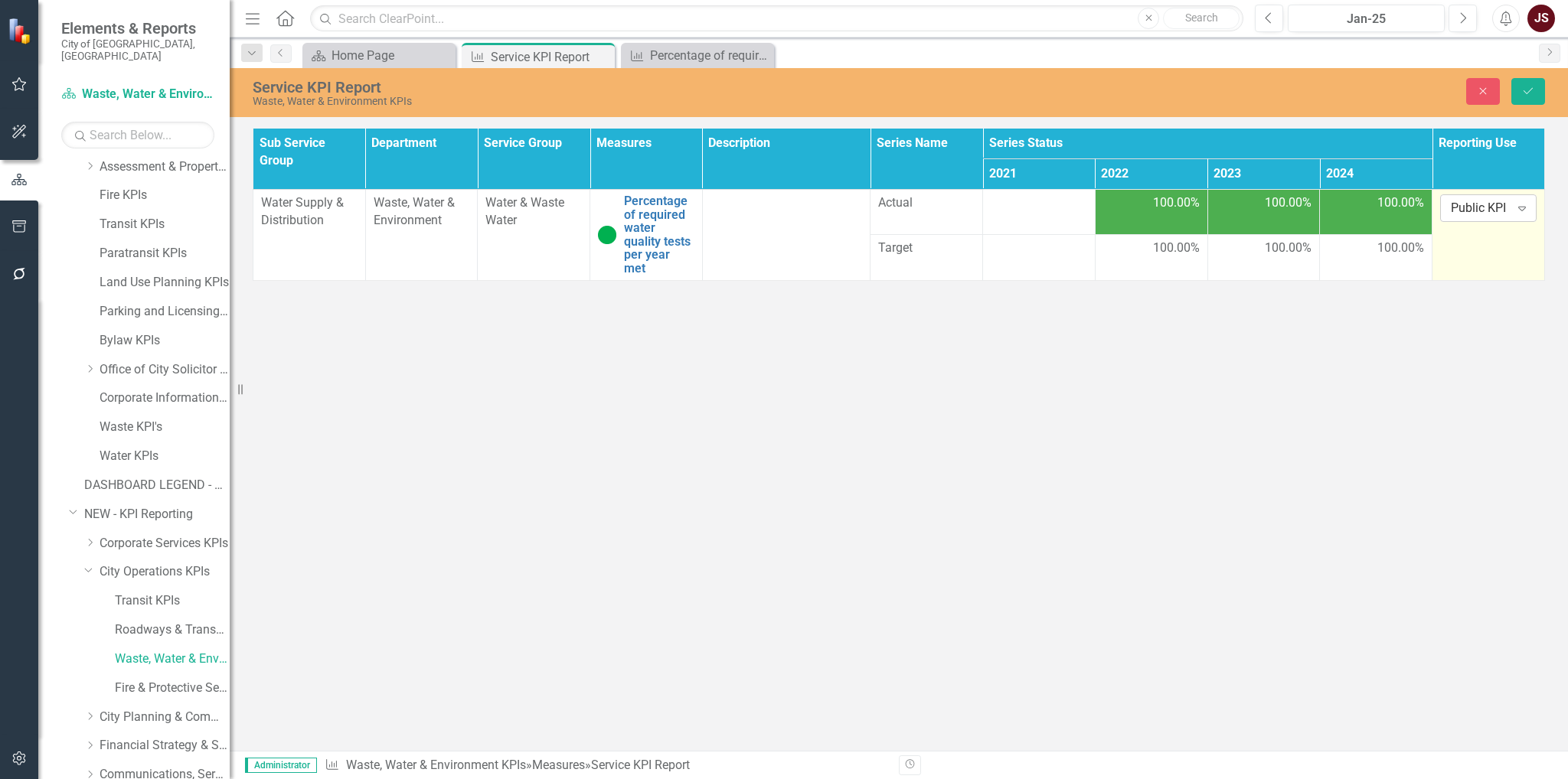
click at [1519, 206] on icon at bounding box center [1522, 208] width 8 height 4
click at [1495, 228] on div "Not Defined" at bounding box center [1504, 234] width 98 height 18
click at [1471, 332] on div "Service KPI Report Waste, Water & Environment KPIs Close Save Sub Service Group…" at bounding box center [899, 409] width 1339 height 683
click at [1537, 96] on button "Save" at bounding box center [1529, 91] width 34 height 26
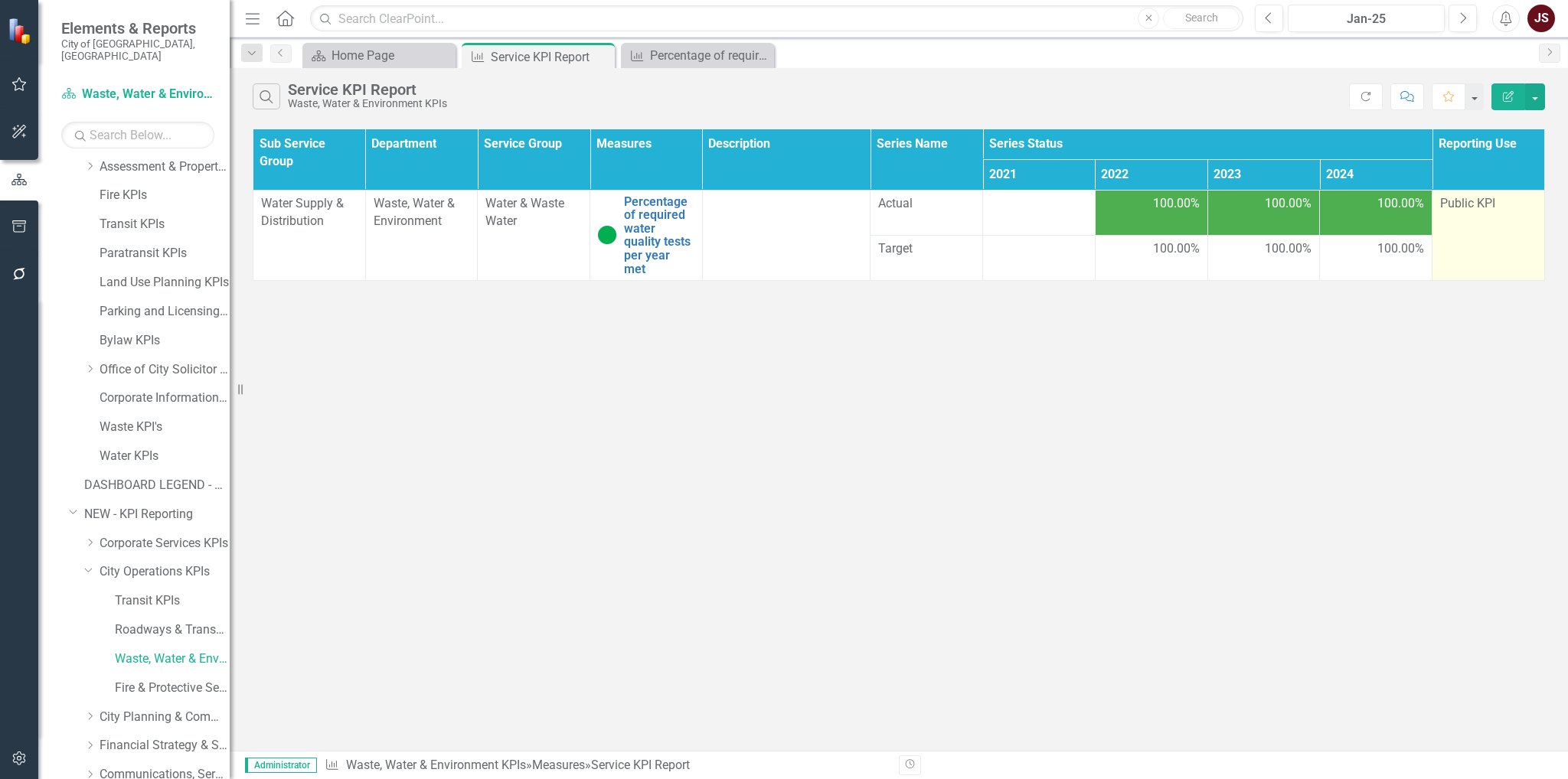
click at [1514, 211] on div "Public KPI" at bounding box center [1488, 204] width 96 height 18
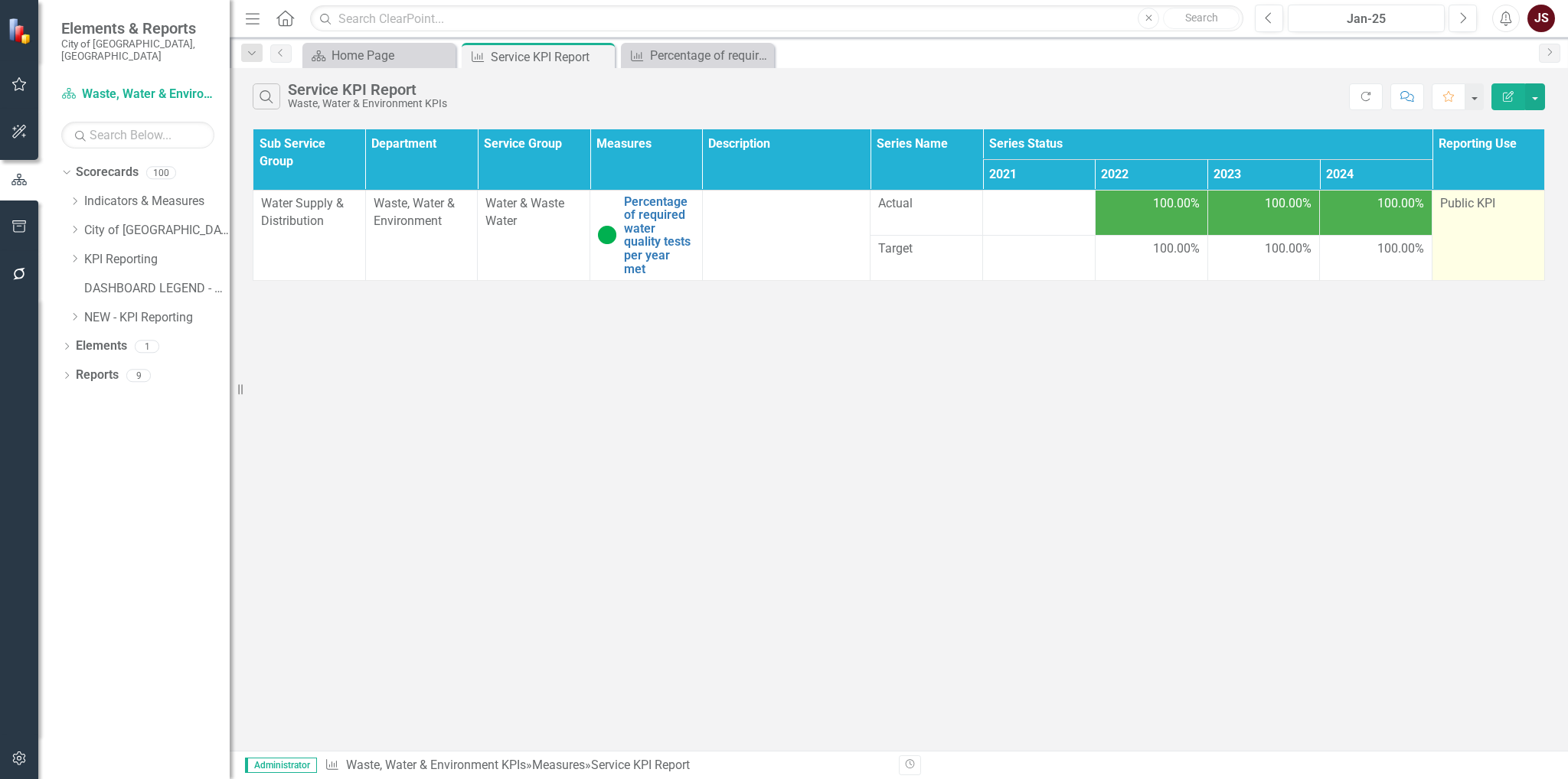
scroll to position [0, 0]
click at [1514, 211] on div at bounding box center [1488, 205] width 96 height 19
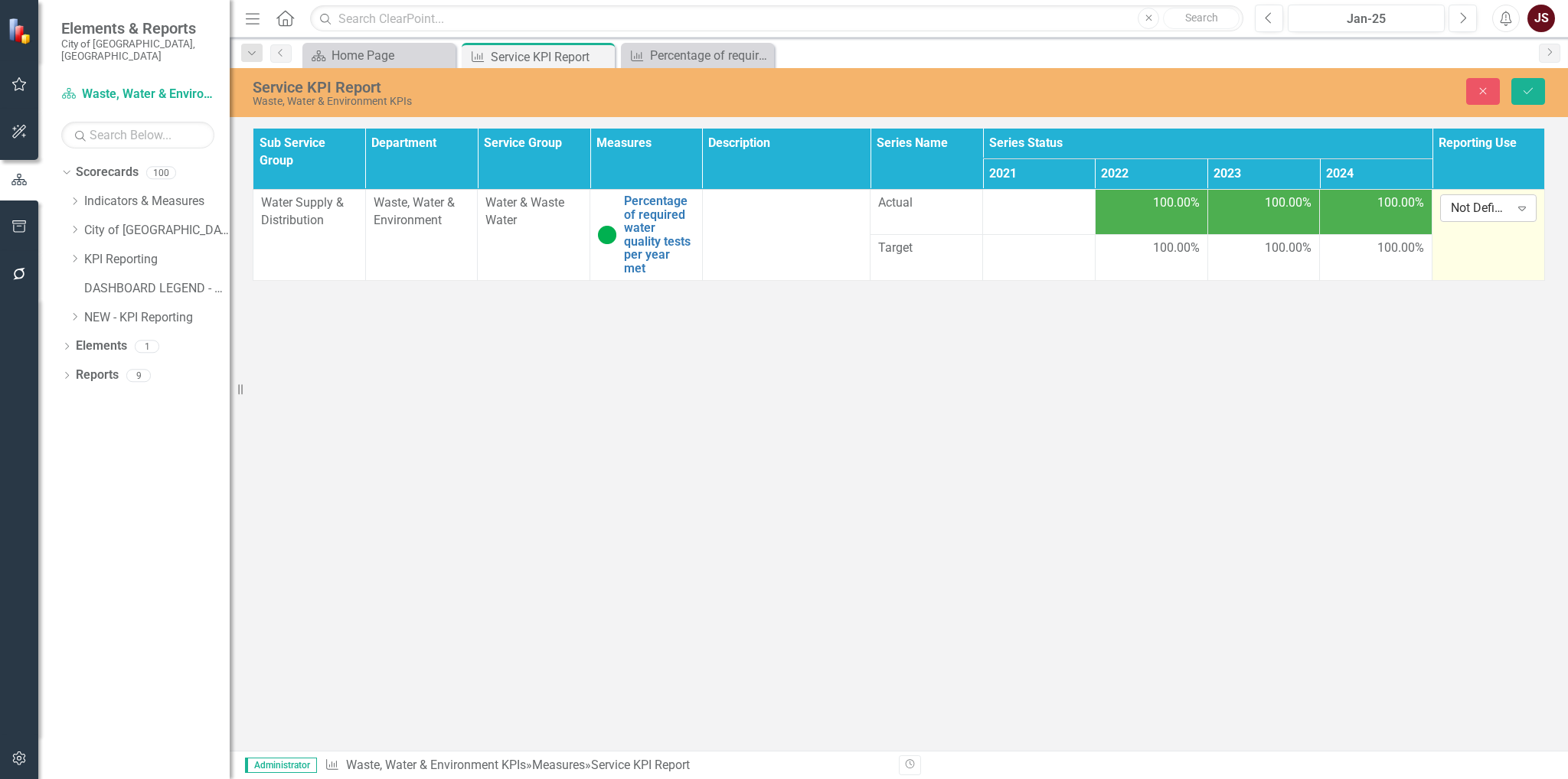
click at [1525, 210] on icon "Expand" at bounding box center [1522, 208] width 15 height 12
click at [1345, 364] on div "Service KPI Report Waste, Water & Environment KPIs Close Save Sub Service Group…" at bounding box center [899, 409] width 1339 height 683
click at [1528, 98] on button "Save" at bounding box center [1529, 91] width 34 height 26
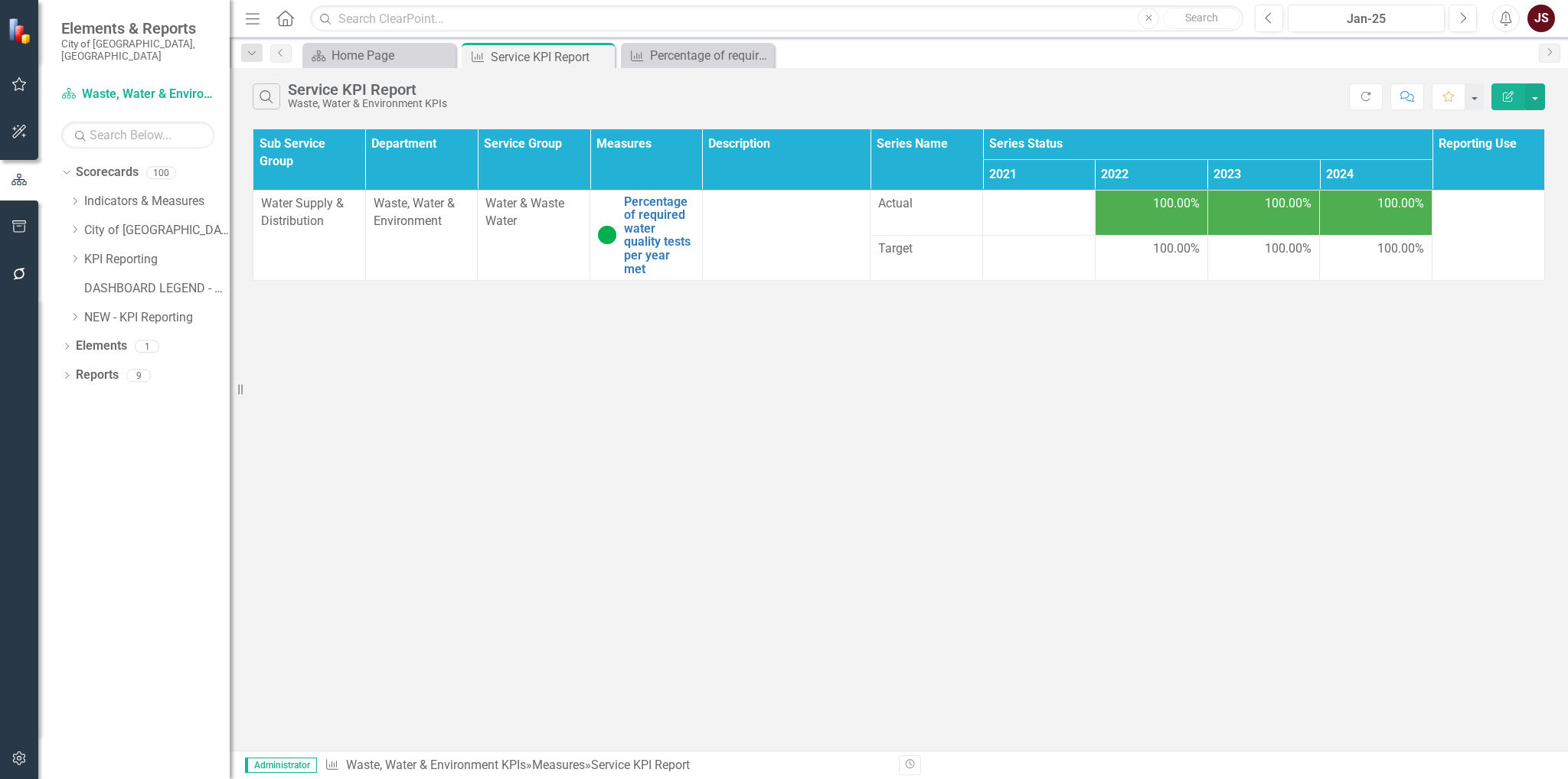
click at [1389, 349] on div "Search Service KPI Report Waste, Water & Environment KPIs Refresh Comment Favor…" at bounding box center [899, 409] width 1339 height 683
click at [674, 216] on link "Percentage of required water quality tests per year met" at bounding box center [659, 235] width 71 height 81
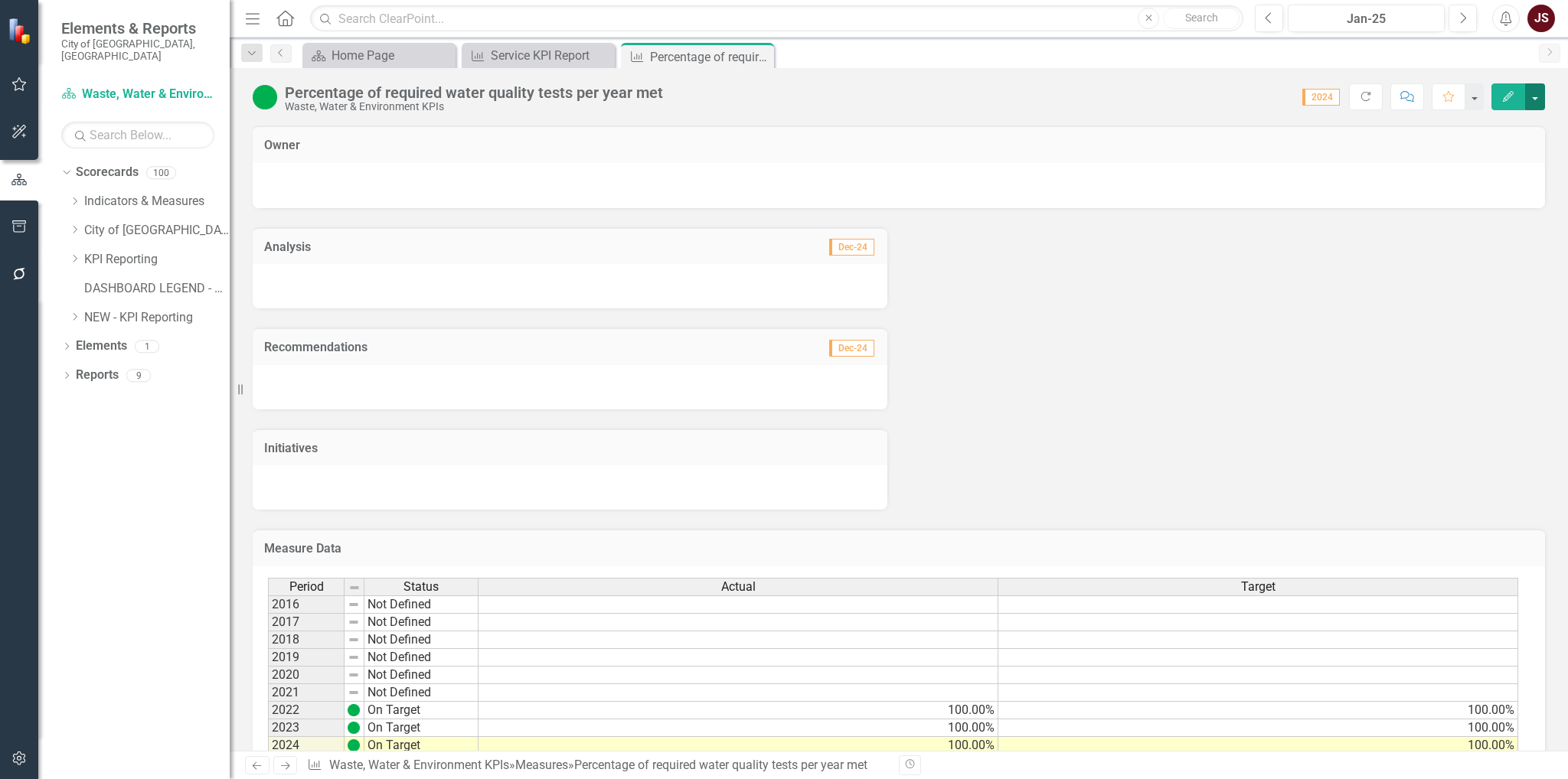
click at [1537, 89] on button "button" at bounding box center [1535, 96] width 20 height 26
click at [1497, 124] on link "Edit Edit Measure" at bounding box center [1469, 124] width 149 height 28
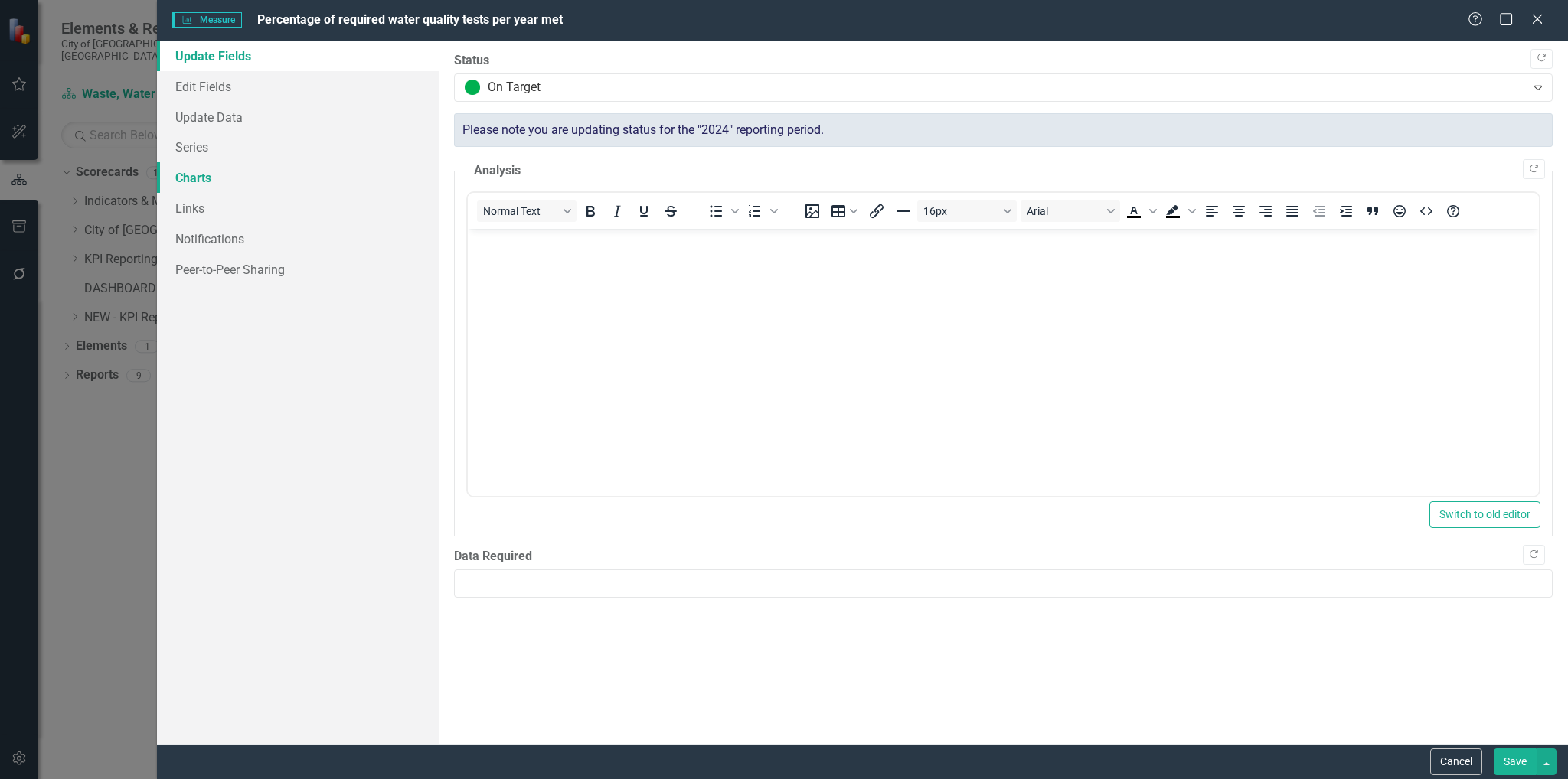
click at [219, 174] on link "Charts" at bounding box center [298, 177] width 282 height 31
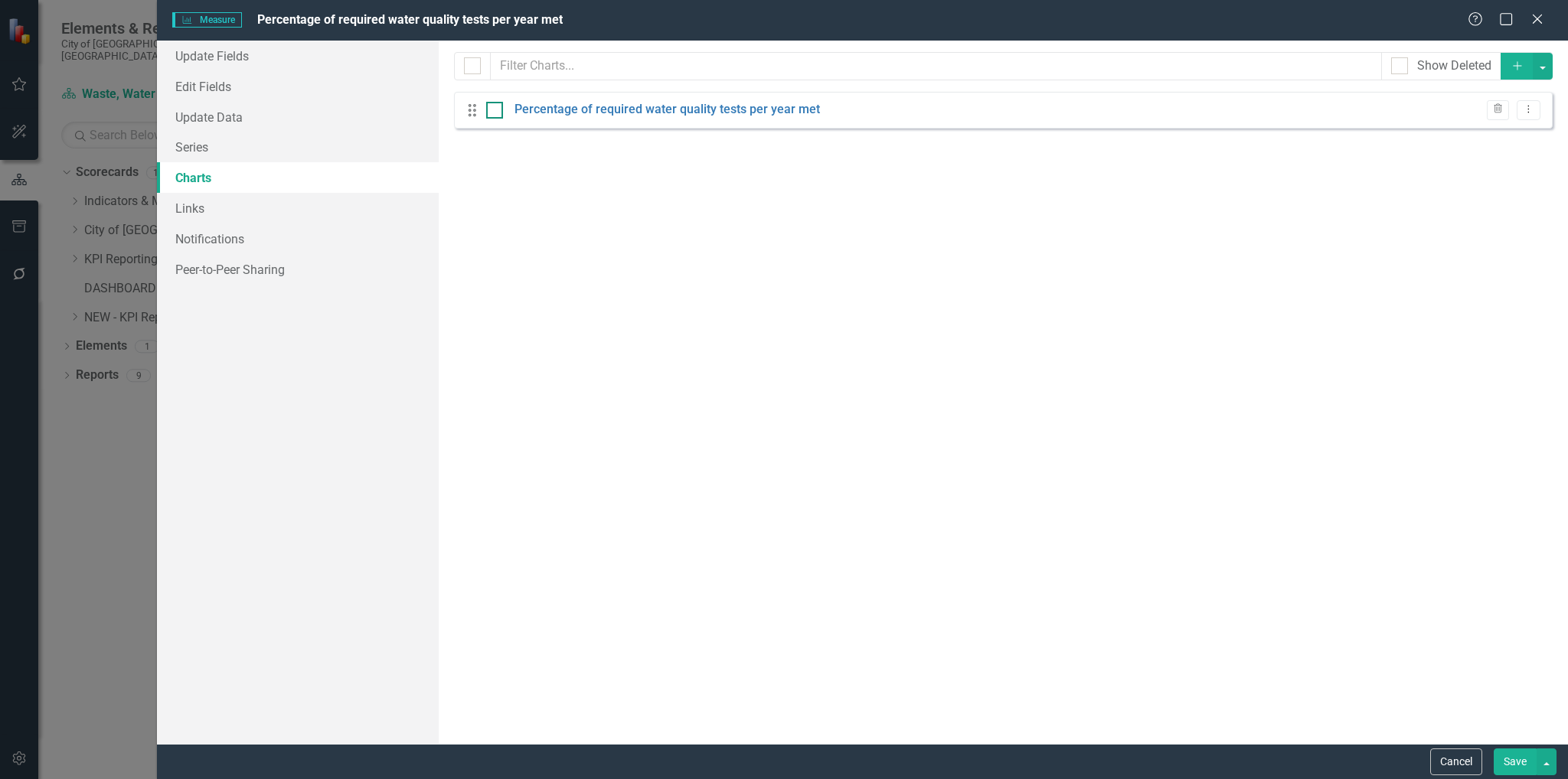
click at [494, 109] on input "checkbox" at bounding box center [491, 107] width 10 height 10
checkbox input "true"
click at [493, 111] on input "checkbox" at bounding box center [491, 107] width 10 height 10
checkbox input "false"
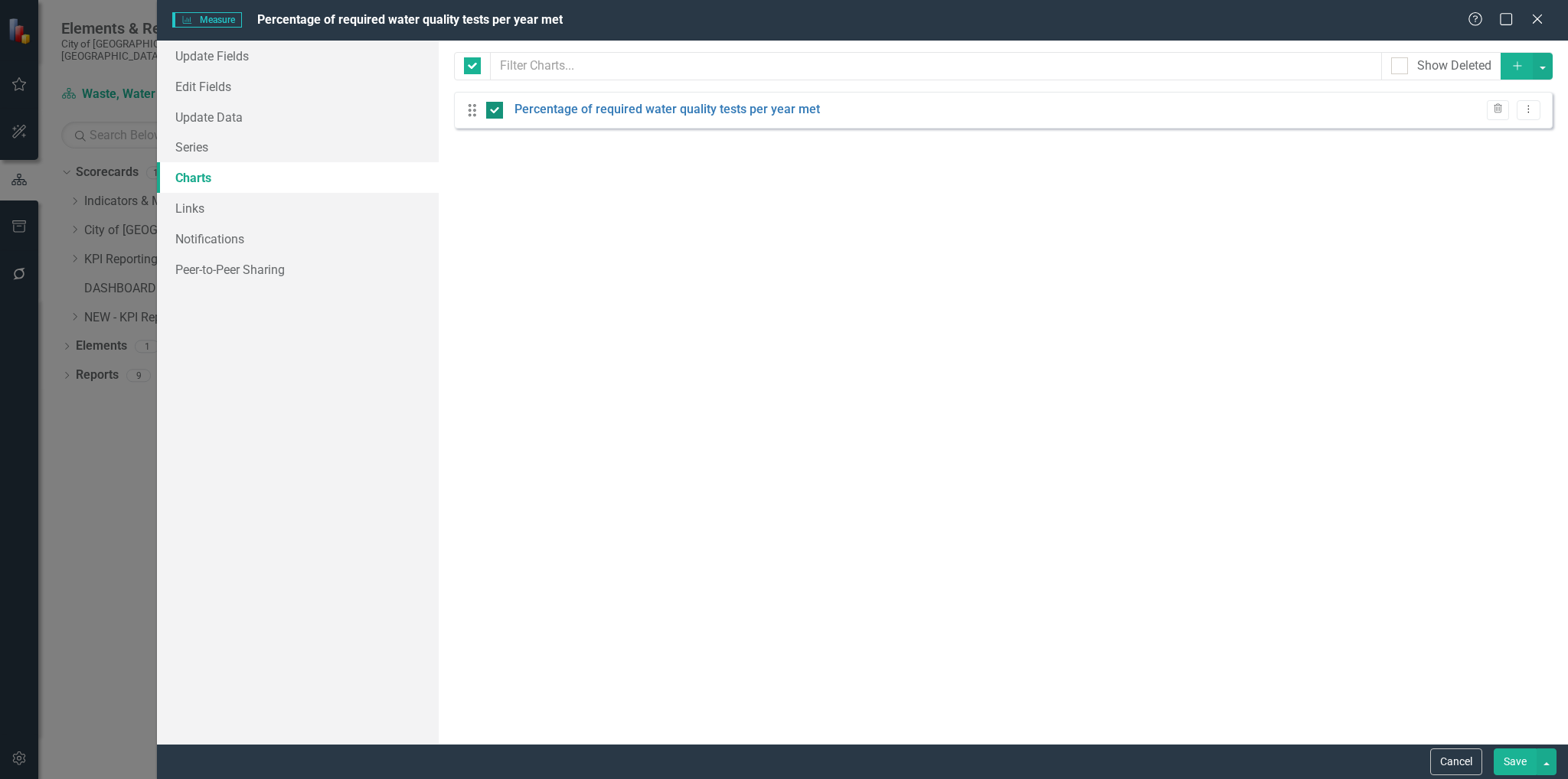
checkbox input "false"
click at [637, 111] on link "Percentage of required water quality tests per year met" at bounding box center [667, 110] width 305 height 18
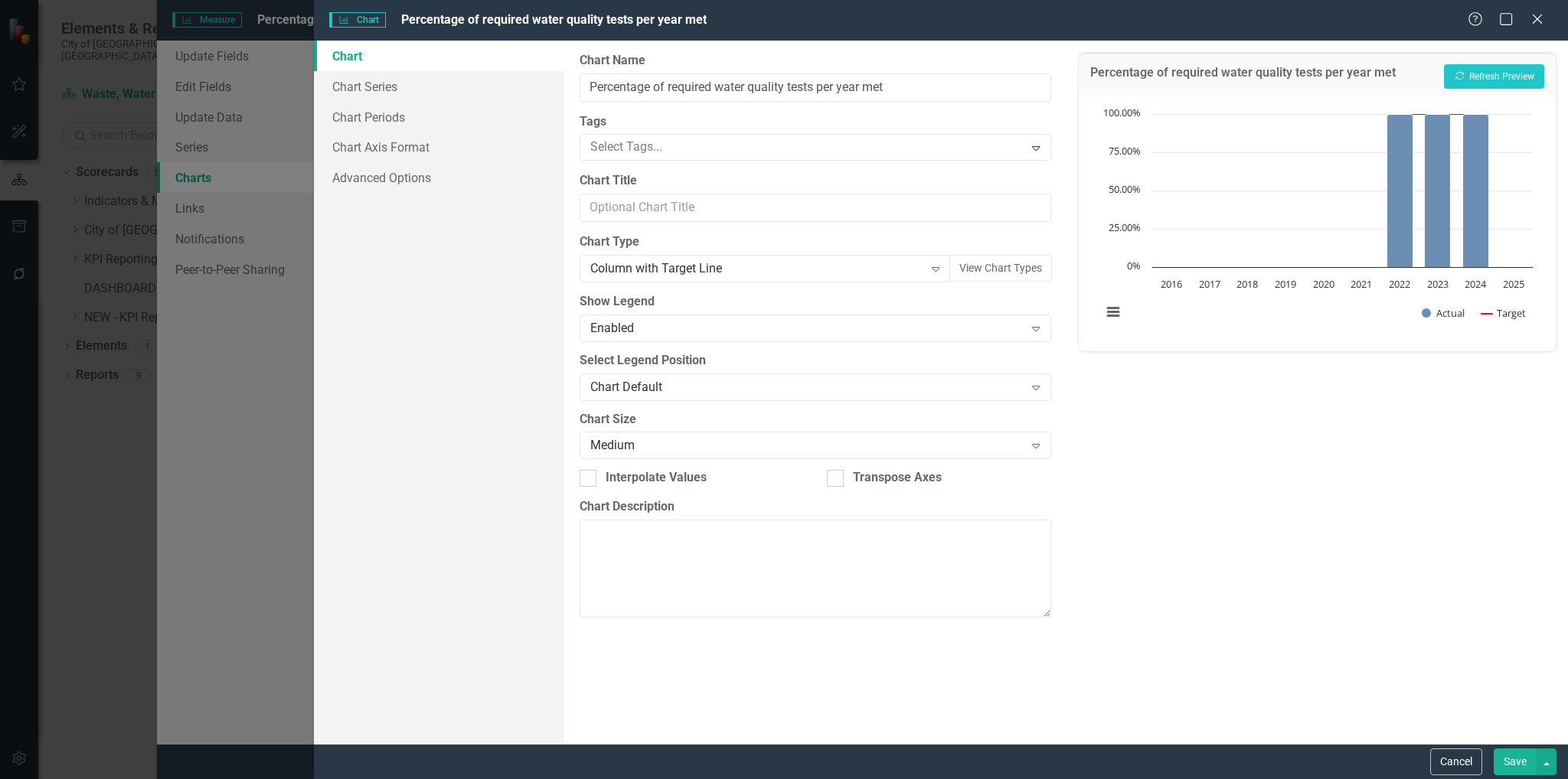
click at [1510, 756] on button "Save" at bounding box center [1515, 761] width 43 height 26
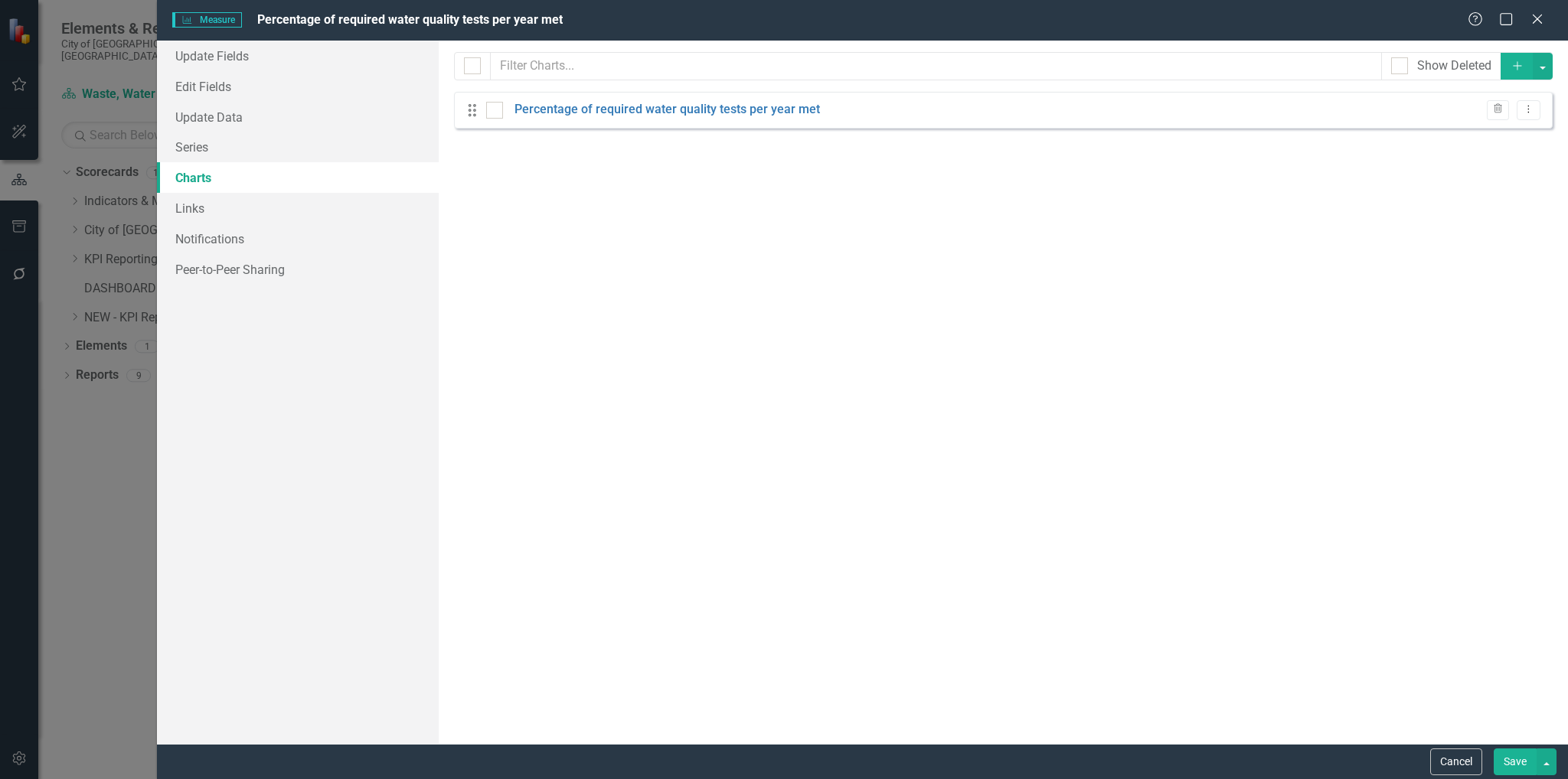
click at [1523, 767] on button "Save" at bounding box center [1515, 761] width 43 height 26
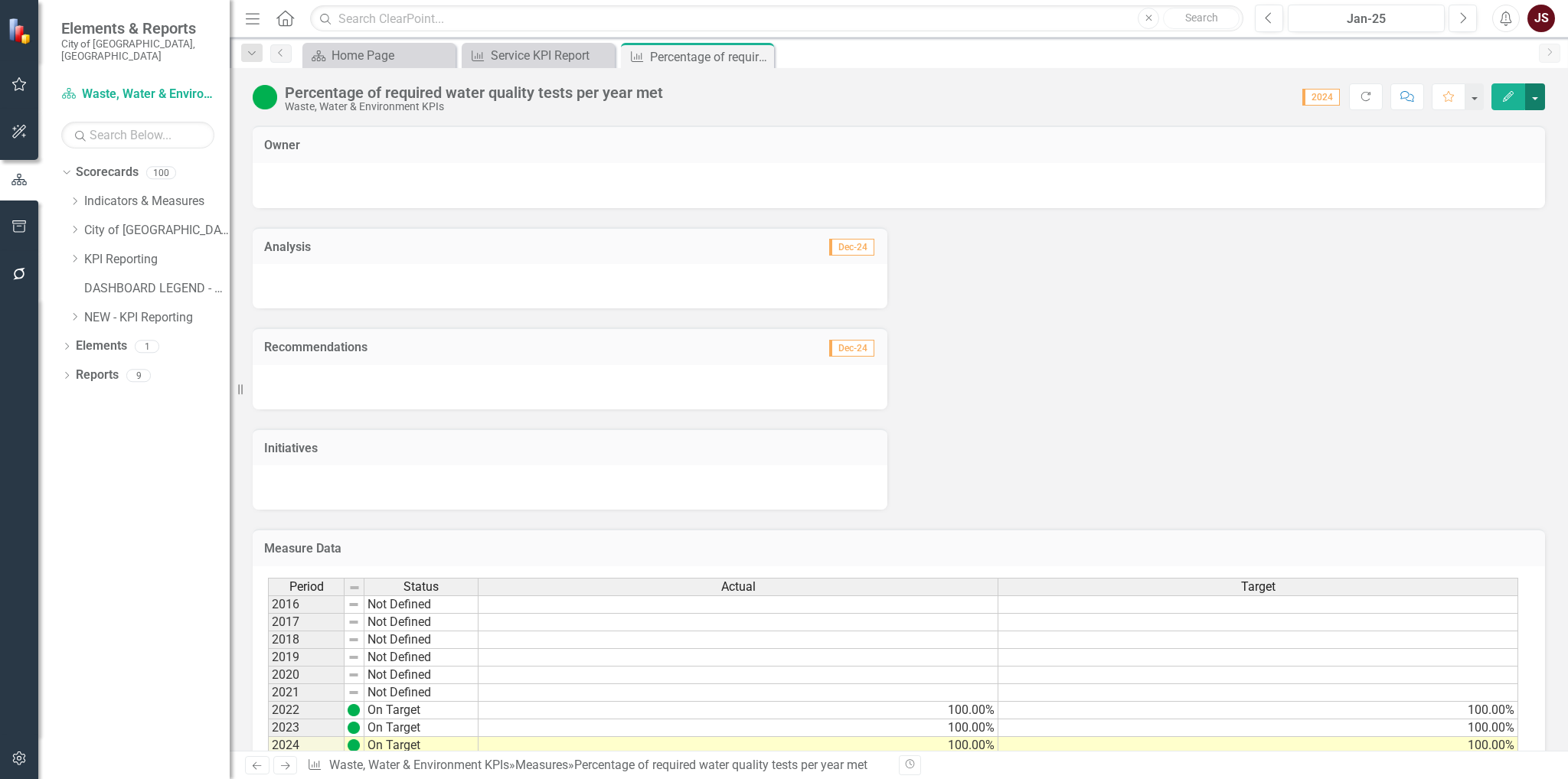
click at [1537, 94] on button "button" at bounding box center [1535, 96] width 20 height 26
click at [1478, 124] on link "Edit Edit Measure" at bounding box center [1469, 124] width 149 height 28
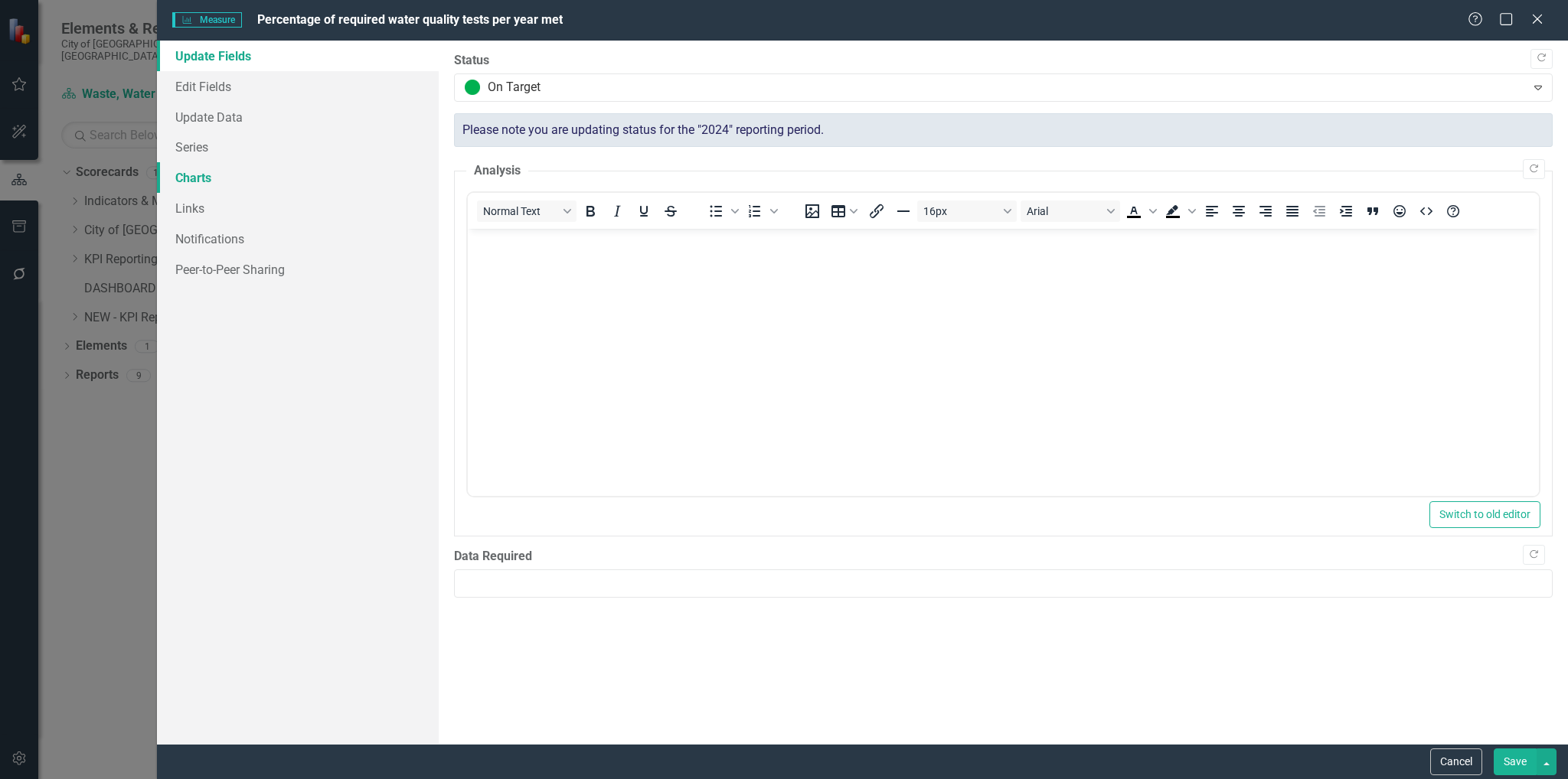
click at [184, 167] on link "Charts" at bounding box center [298, 177] width 282 height 31
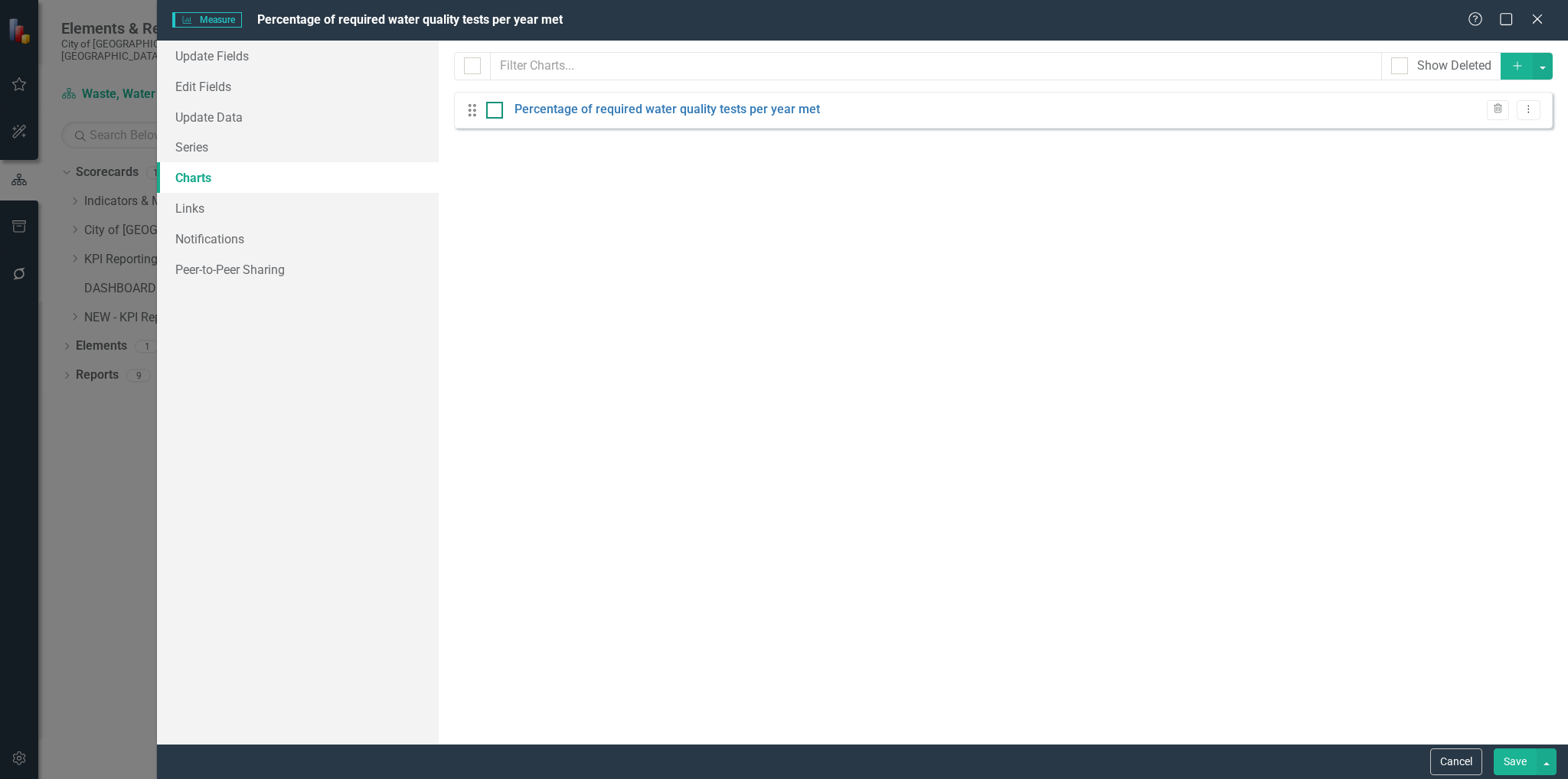
click at [494, 114] on div at bounding box center [495, 110] width 17 height 17
click at [494, 112] on input "checkbox" at bounding box center [491, 107] width 10 height 10
checkbox input "true"
click at [1510, 757] on button "Save" at bounding box center [1515, 761] width 43 height 26
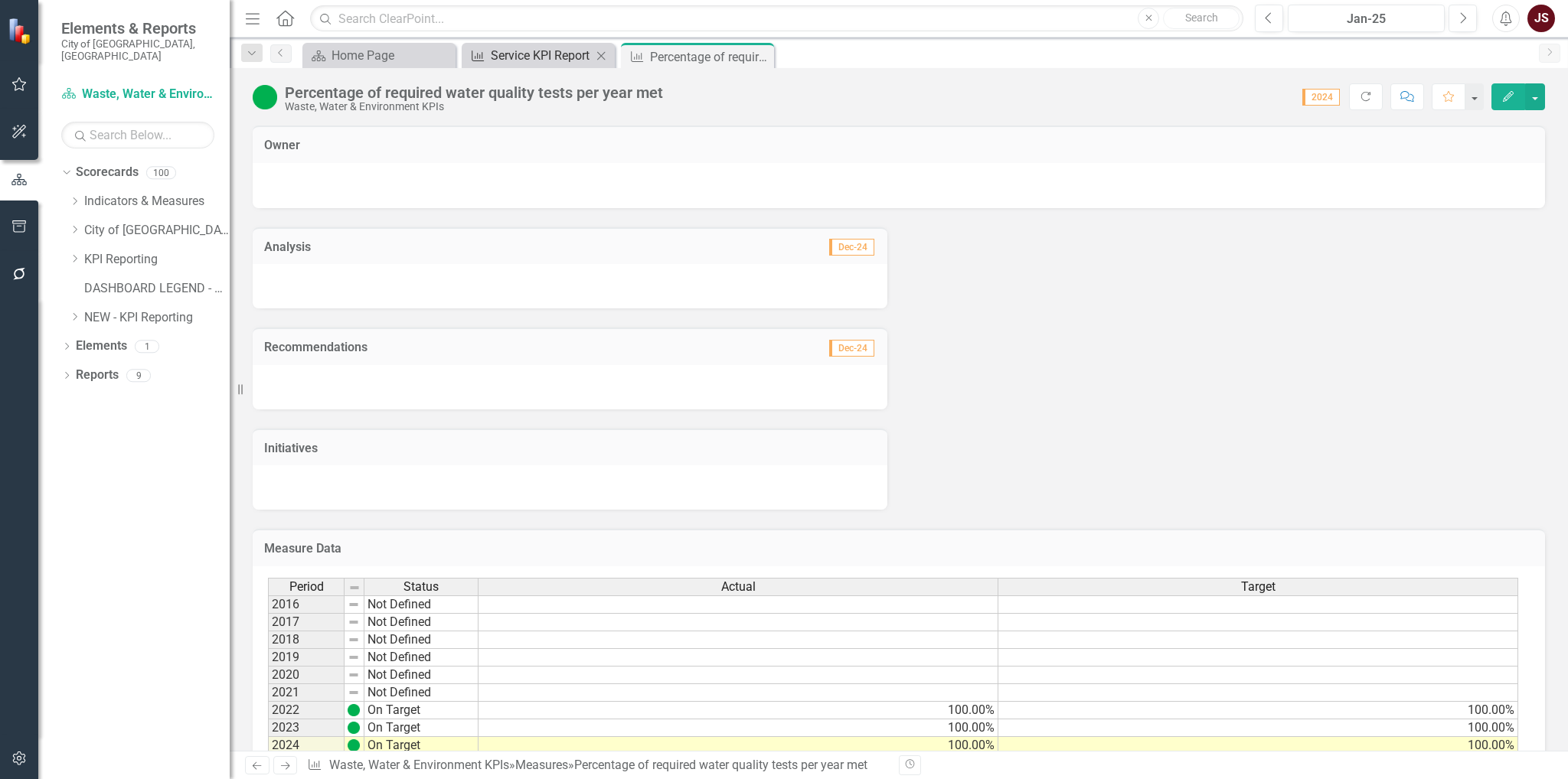
click at [514, 59] on div "Service KPI Report" at bounding box center [541, 55] width 101 height 19
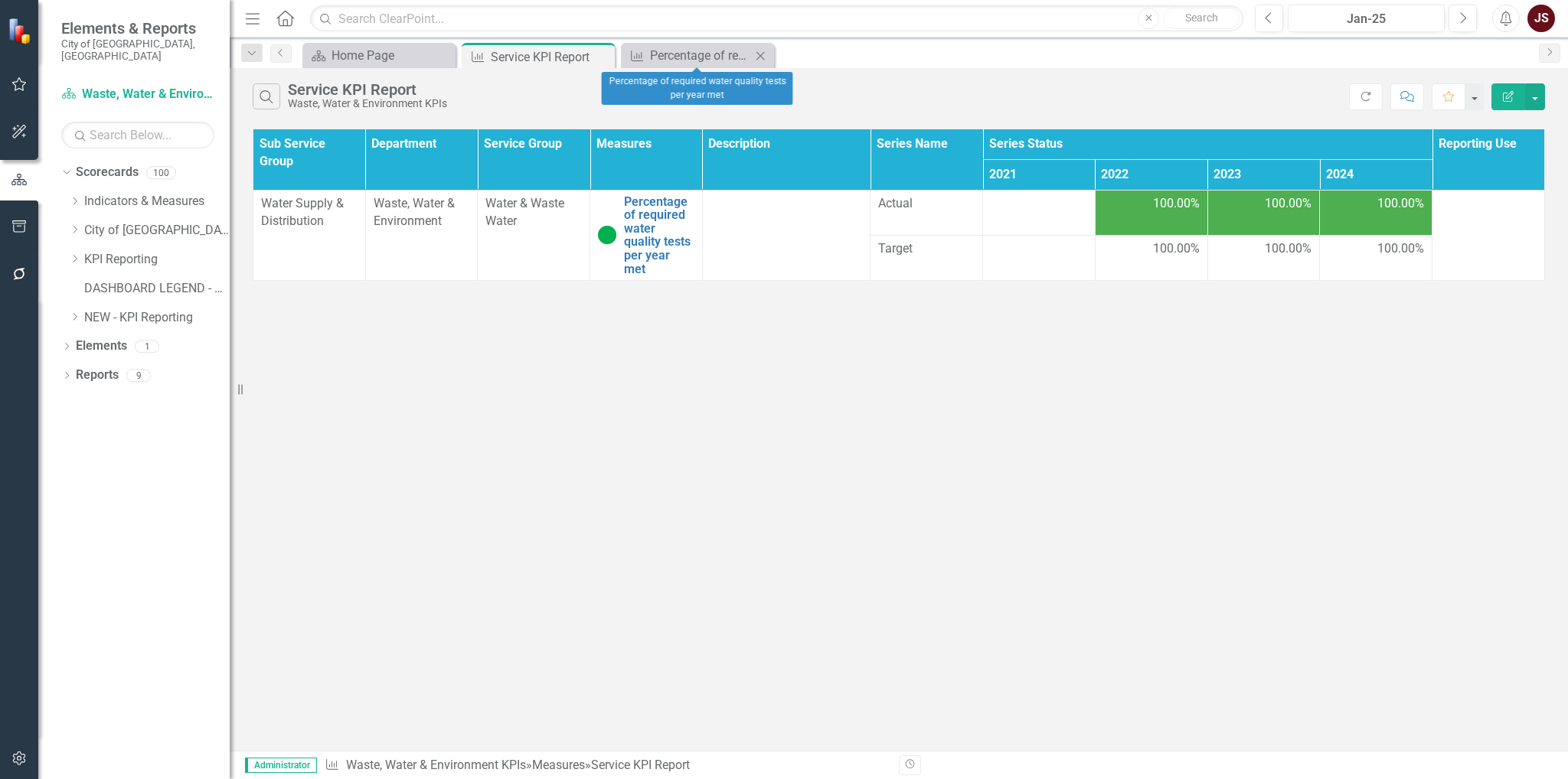
click at [759, 56] on icon at bounding box center [761, 55] width 9 height 9
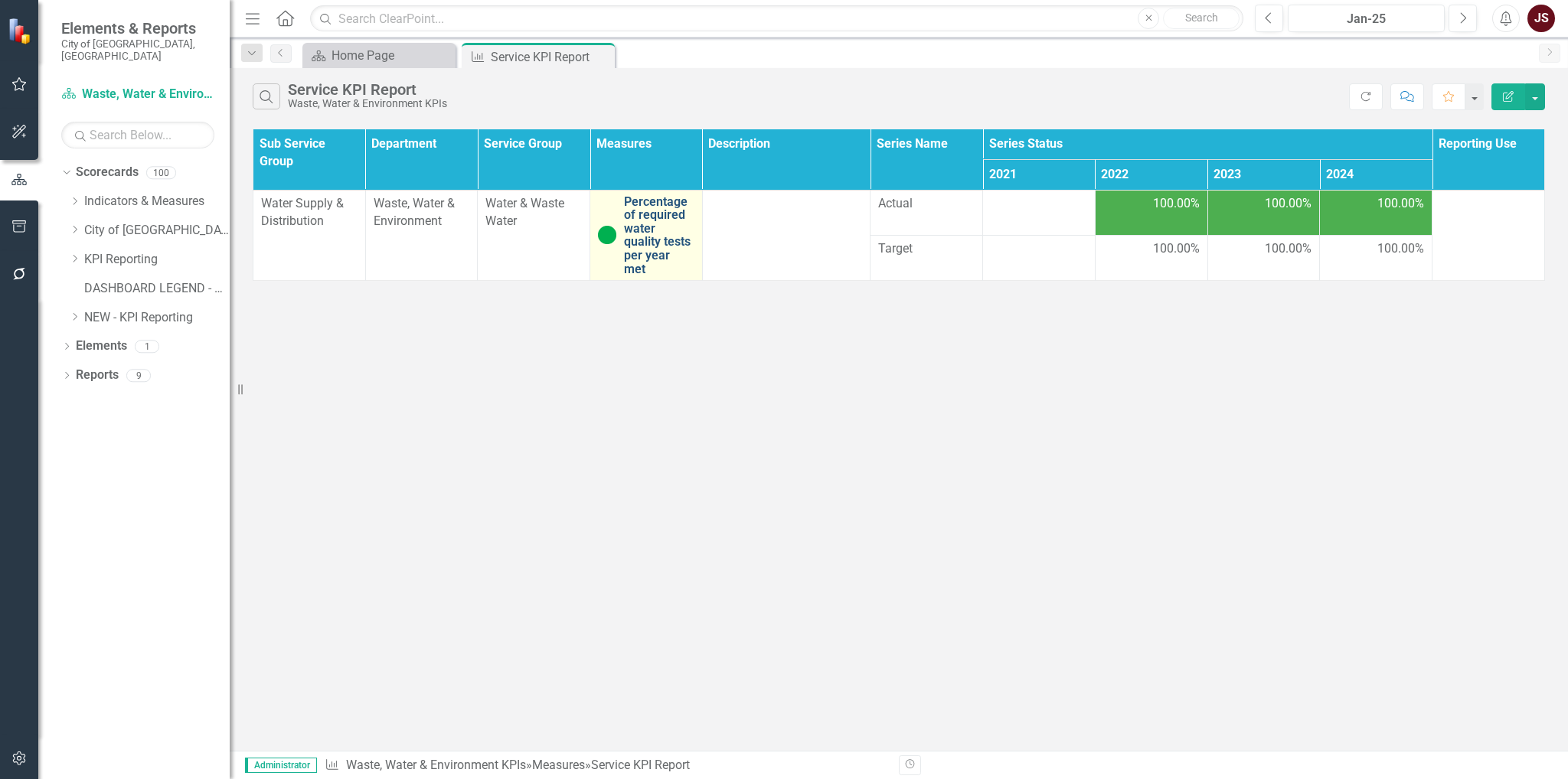
click at [656, 219] on link "Percentage of required water quality tests per year met" at bounding box center [659, 235] width 71 height 81
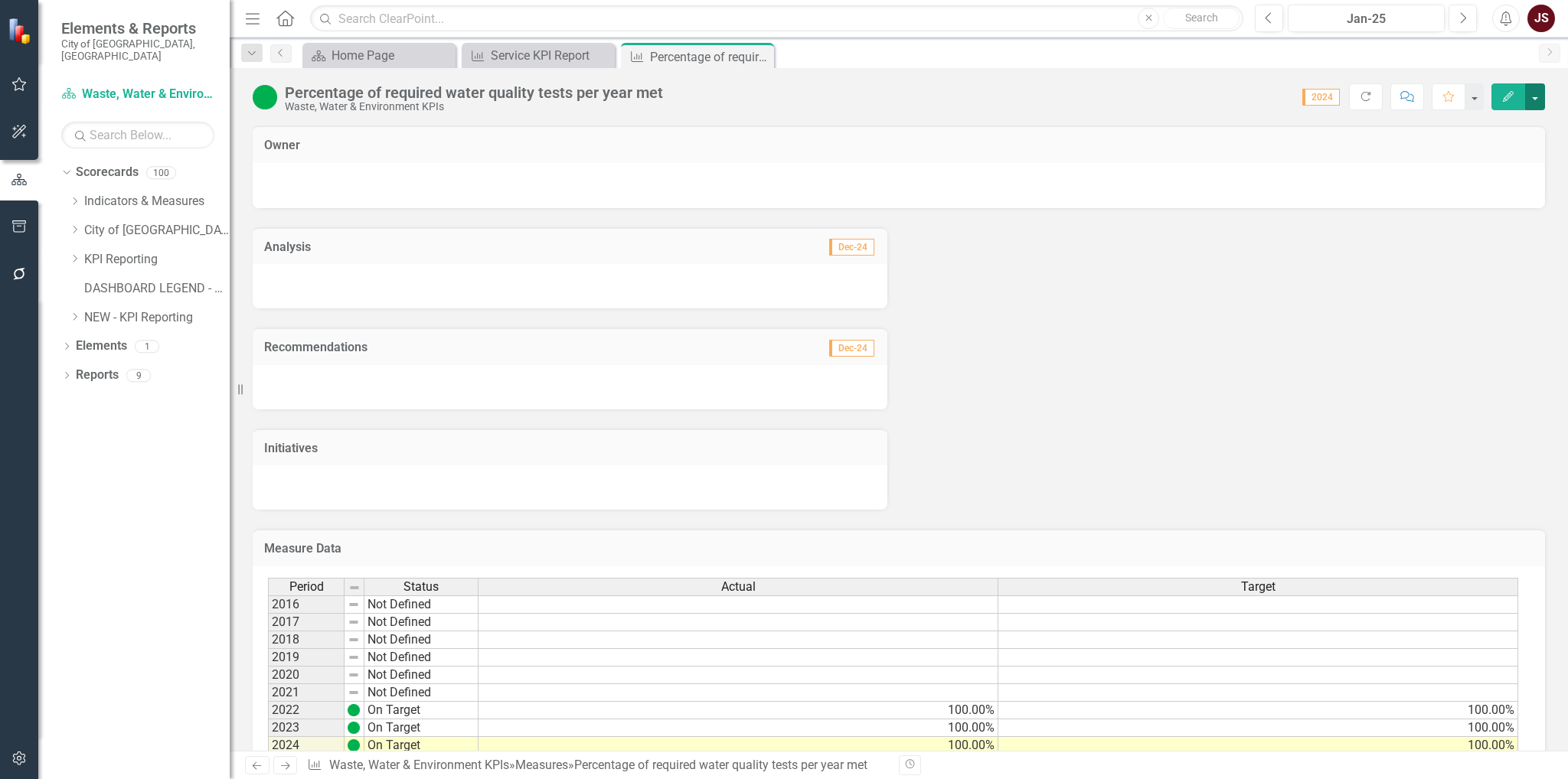
click at [1537, 97] on button "button" at bounding box center [1535, 96] width 20 height 26
click at [1464, 157] on link "Edit Report Edit Layout" at bounding box center [1469, 153] width 149 height 28
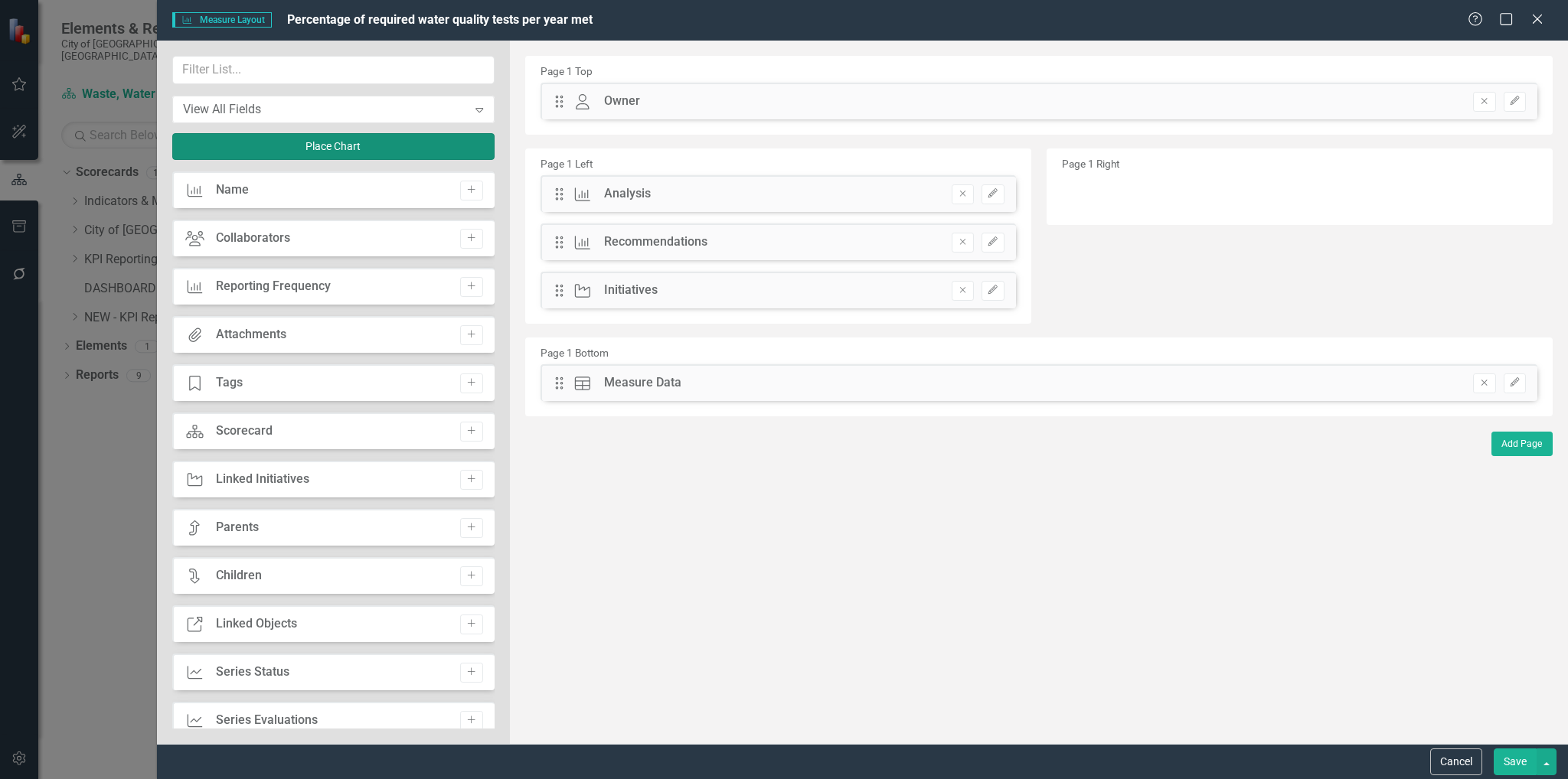
click at [343, 147] on button "Place Chart" at bounding box center [333, 146] width 322 height 26
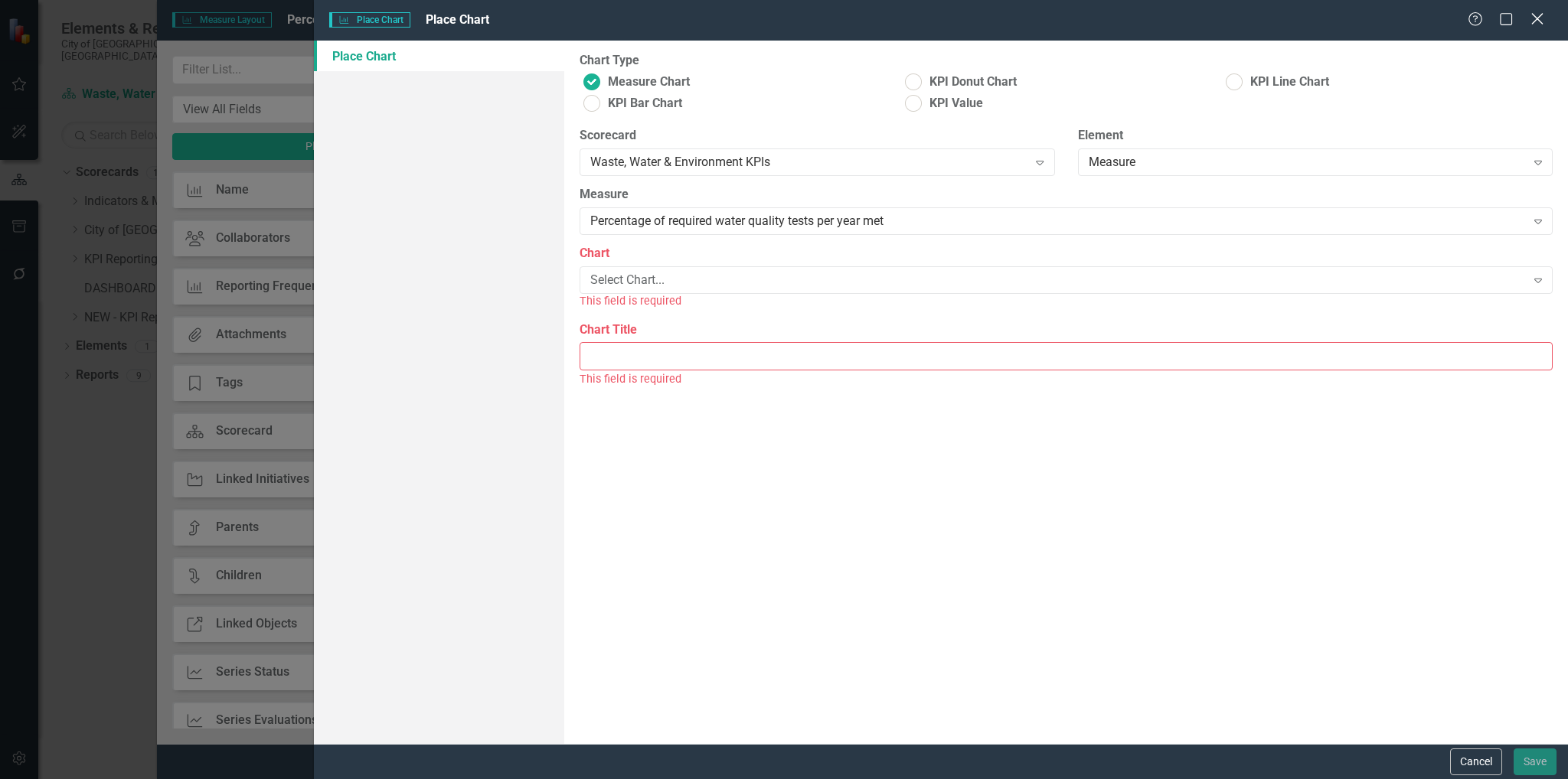
click at [1543, 26] on icon "Close" at bounding box center [1536, 18] width 19 height 14
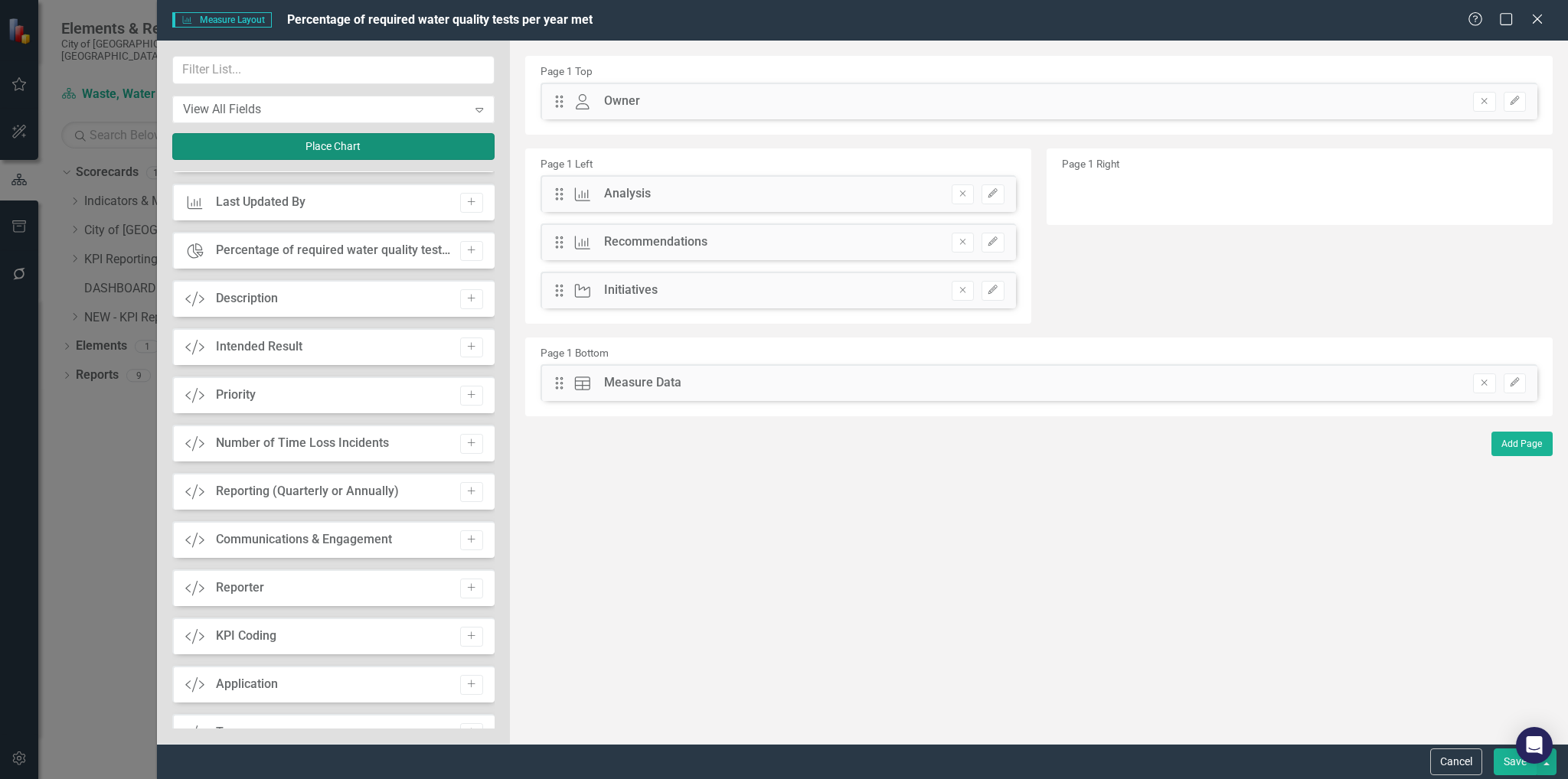
scroll to position [597, 0]
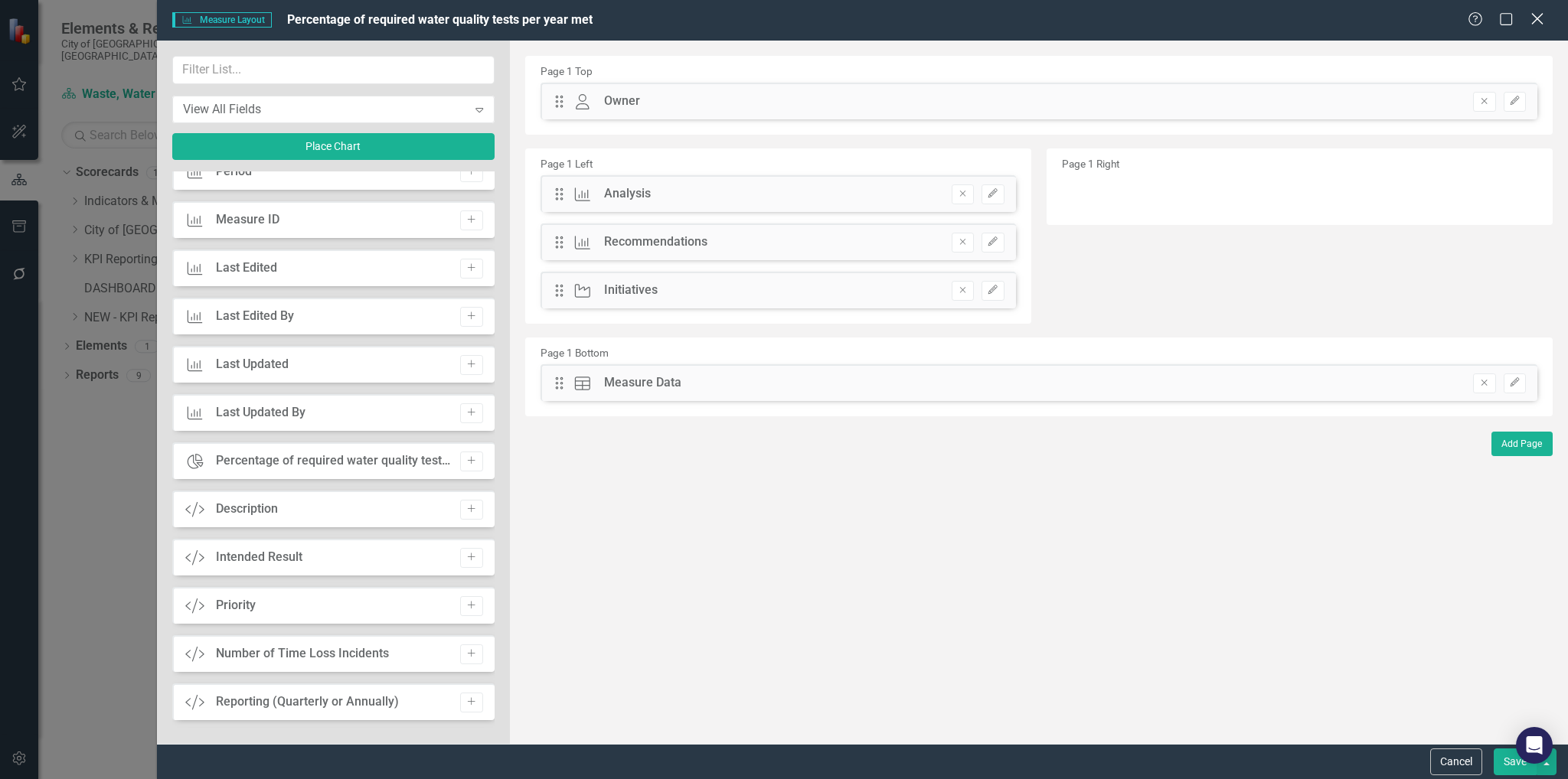
click at [1539, 17] on icon at bounding box center [1536, 18] width 11 height 11
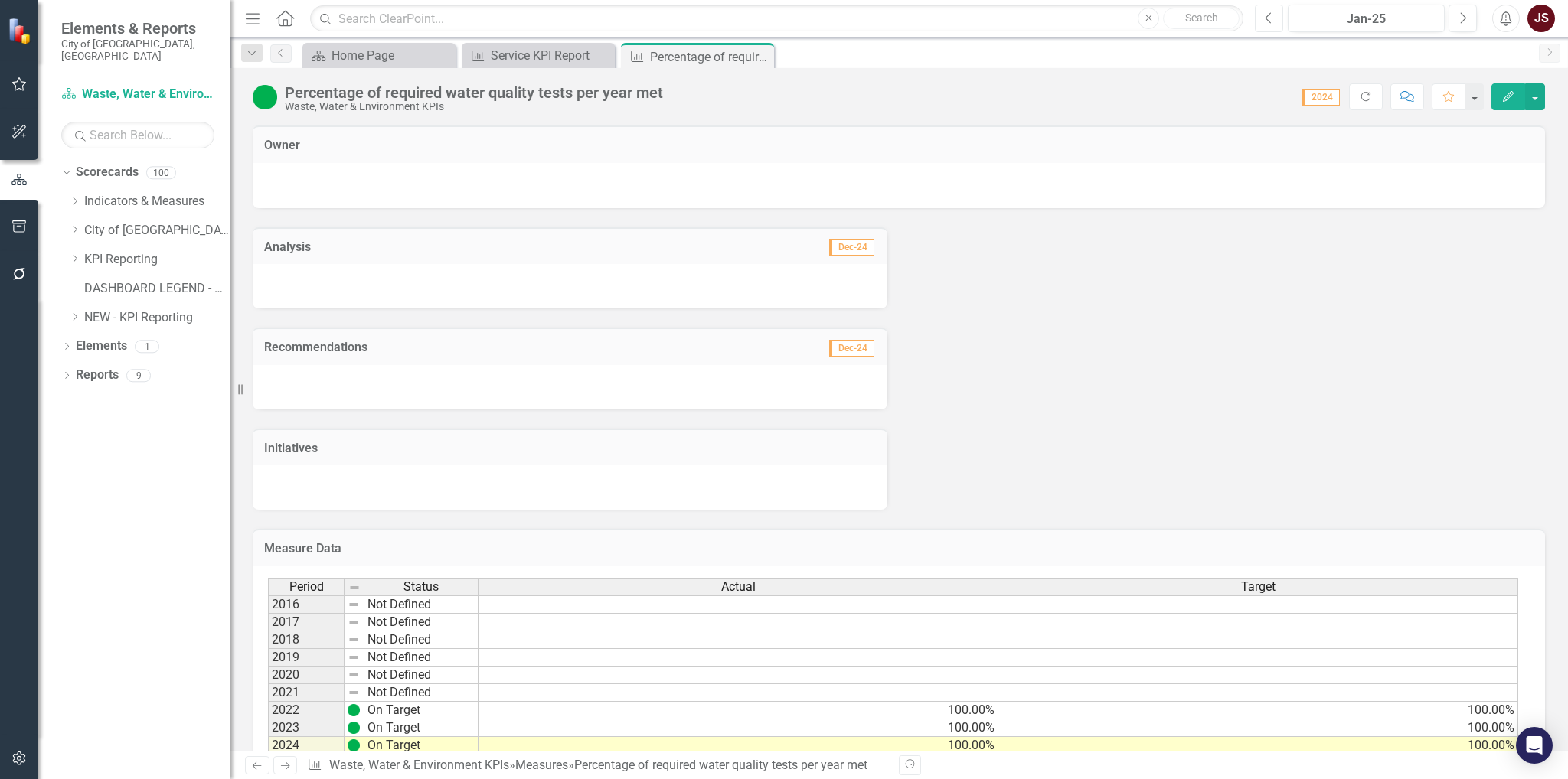
click at [1271, 20] on icon "Previous" at bounding box center [1269, 18] width 9 height 14
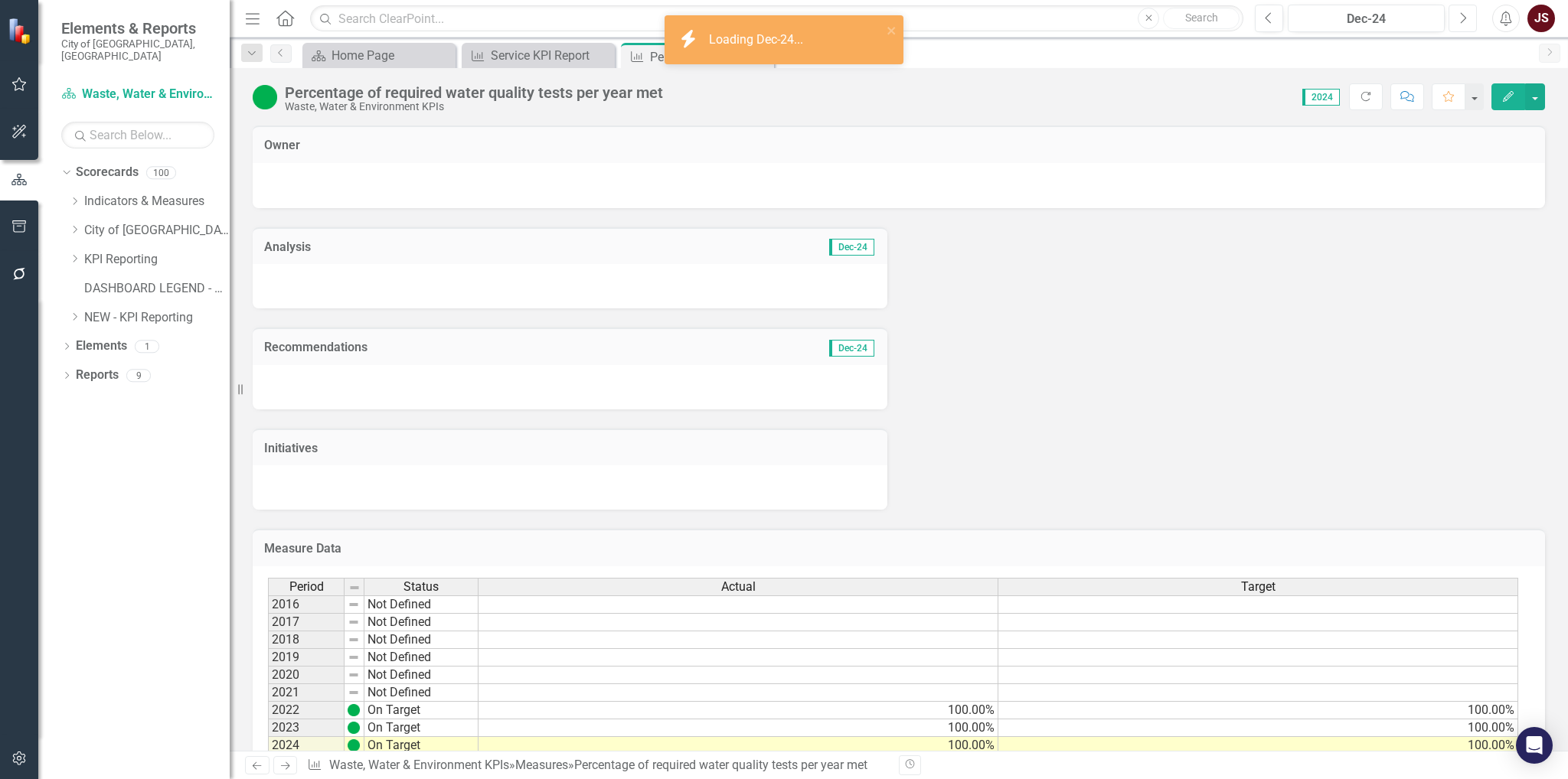
click at [1473, 26] on button "Next" at bounding box center [1462, 18] width 28 height 27
click at [1406, 15] on div "Jan-25" at bounding box center [1367, 20] width 147 height 19
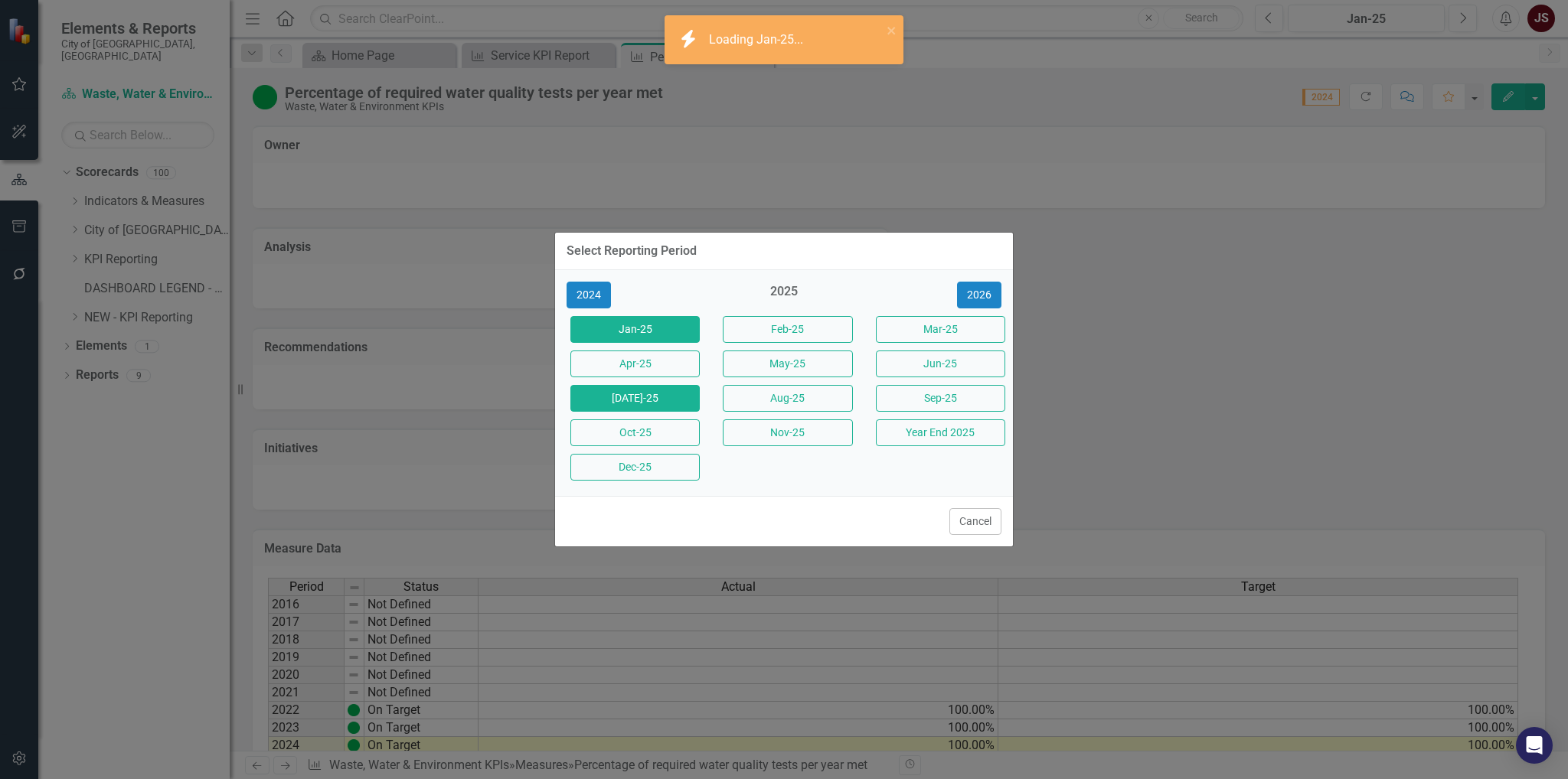
click at [673, 399] on button "[DATE]-25" at bounding box center [635, 398] width 130 height 26
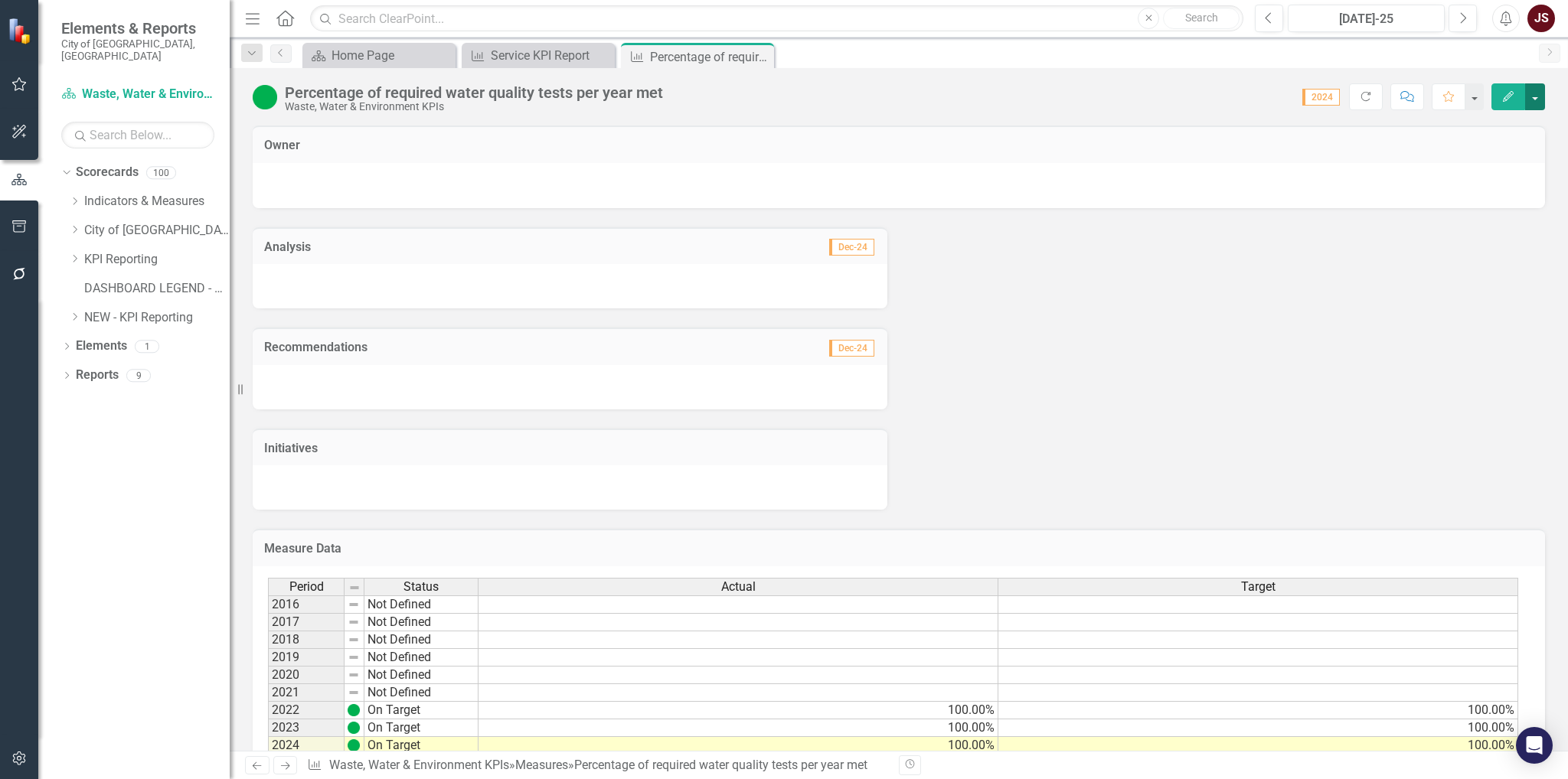
click at [1529, 95] on button "button" at bounding box center [1535, 96] width 20 height 26
click at [1484, 124] on link "Edit Edit Measure" at bounding box center [1469, 124] width 149 height 28
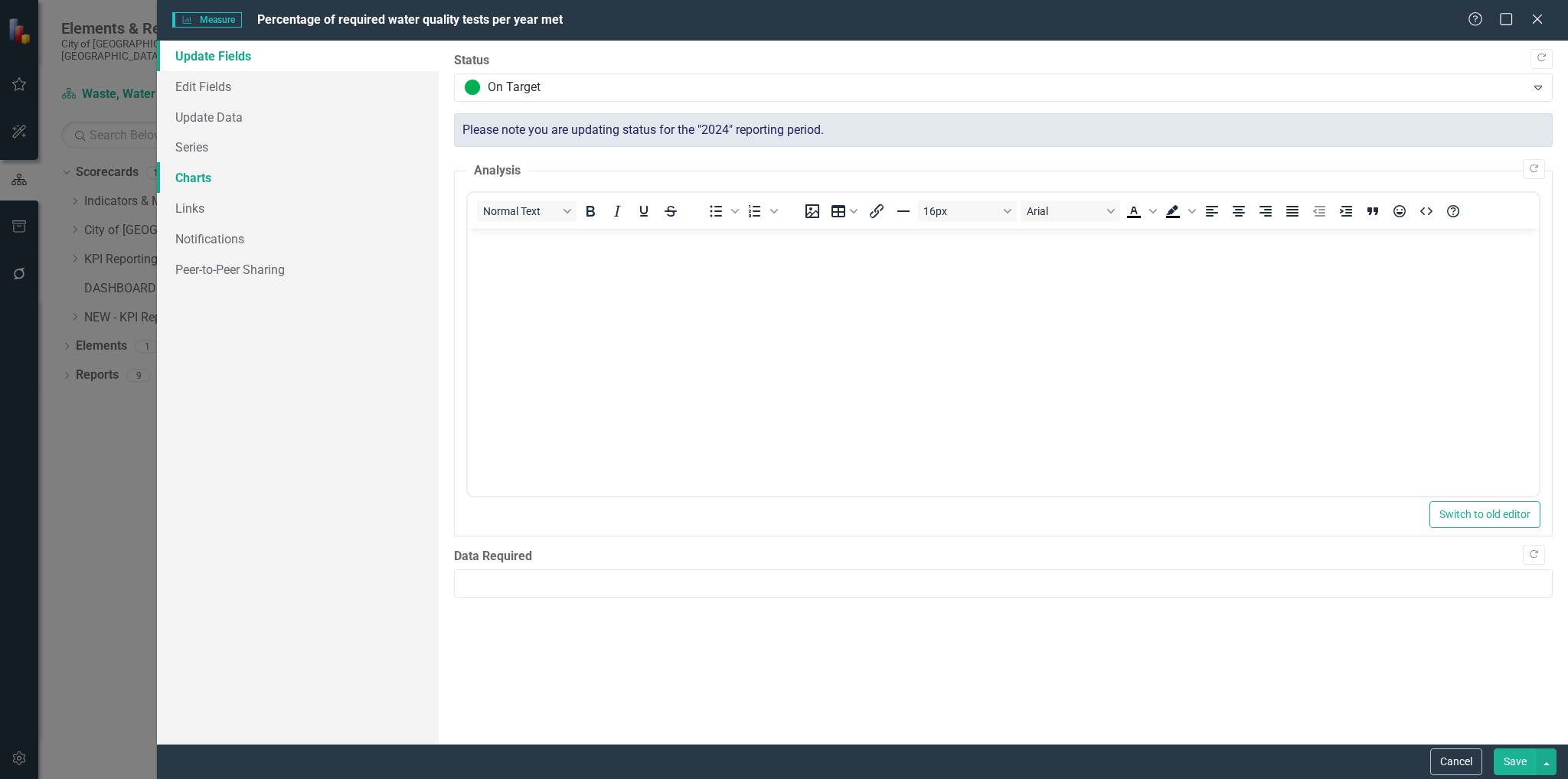
click at [199, 173] on link "Charts" at bounding box center [298, 177] width 282 height 31
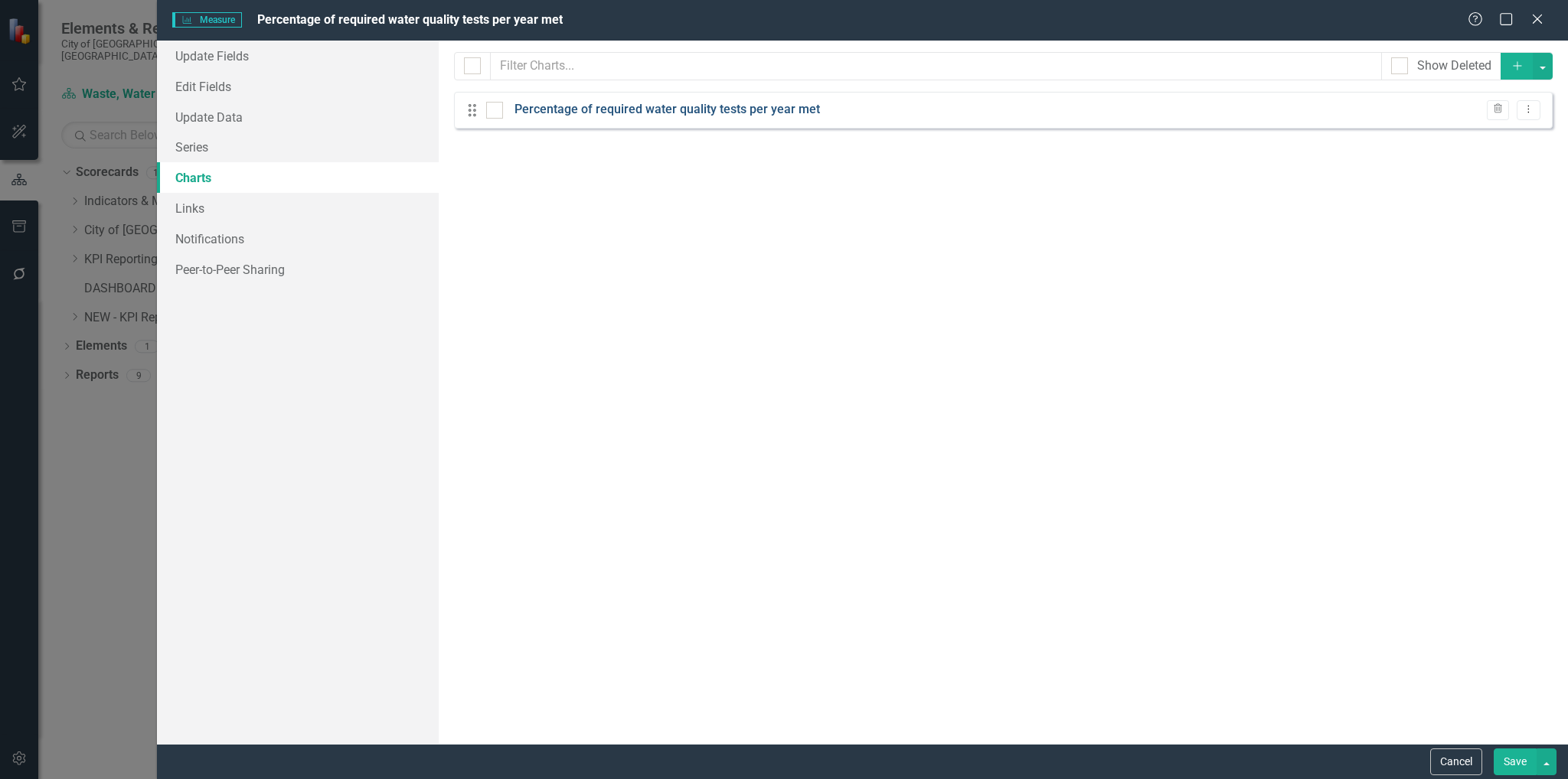
click at [755, 118] on link "Percentage of required water quality tests per year met" at bounding box center [667, 110] width 305 height 18
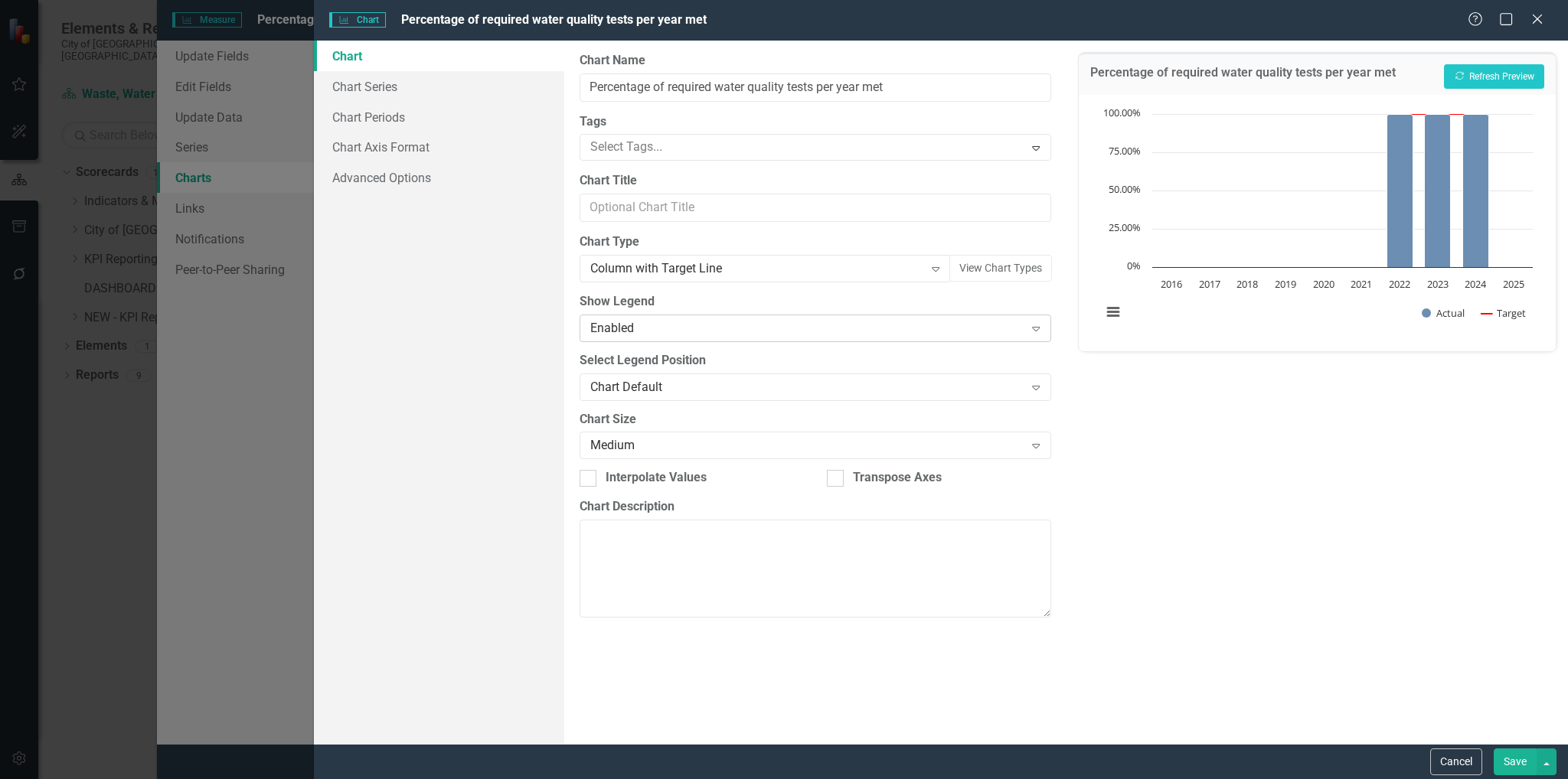
click at [935, 326] on div "Enabled" at bounding box center [807, 327] width 433 height 18
click at [1509, 754] on button "Save" at bounding box center [1515, 761] width 43 height 26
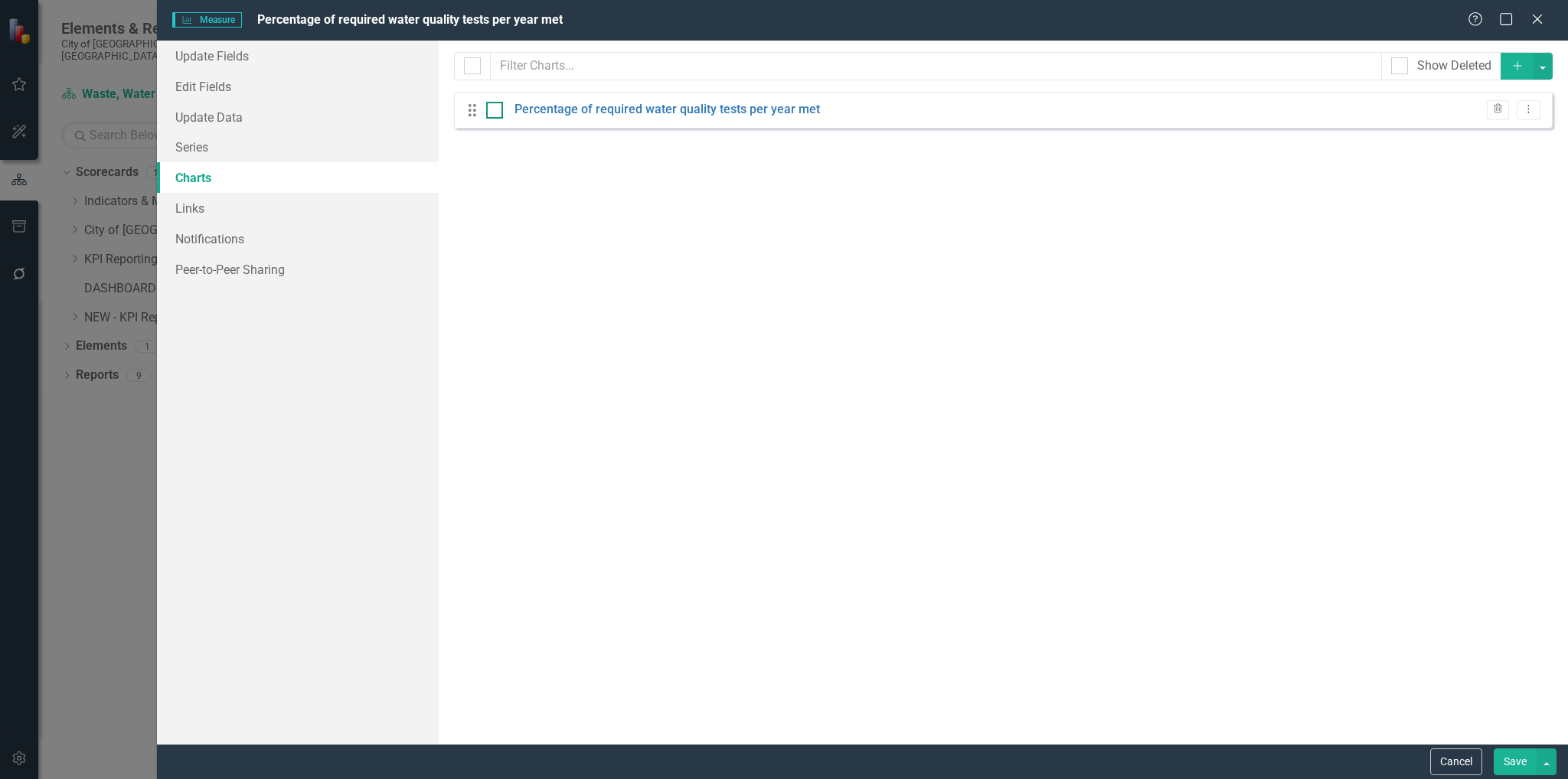
click at [490, 110] on input "checkbox" at bounding box center [491, 107] width 10 height 10
checkbox input "true"
click at [1516, 762] on button "Save" at bounding box center [1515, 761] width 43 height 26
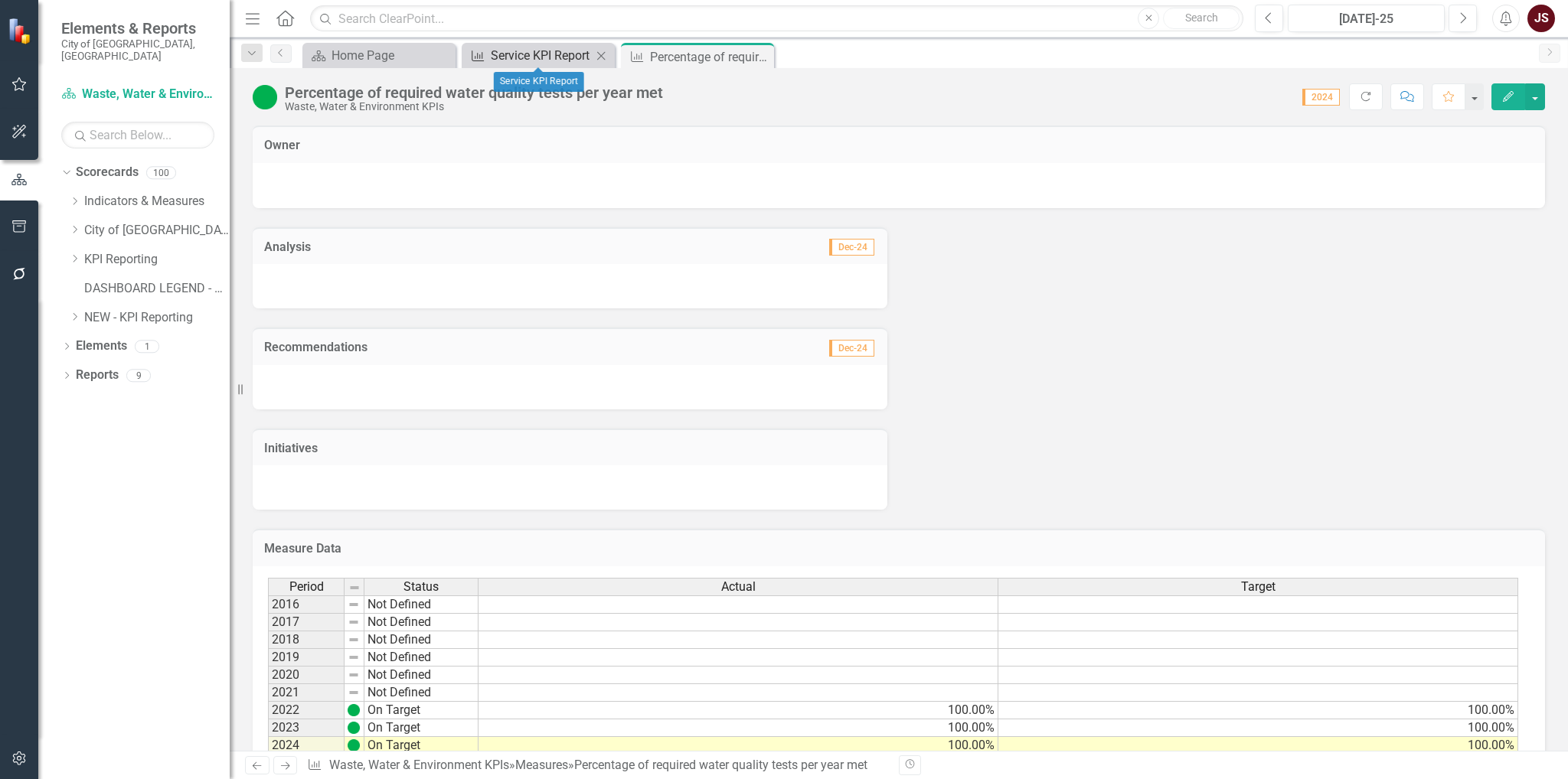
click at [537, 61] on div "Service KPI Report" at bounding box center [541, 55] width 101 height 19
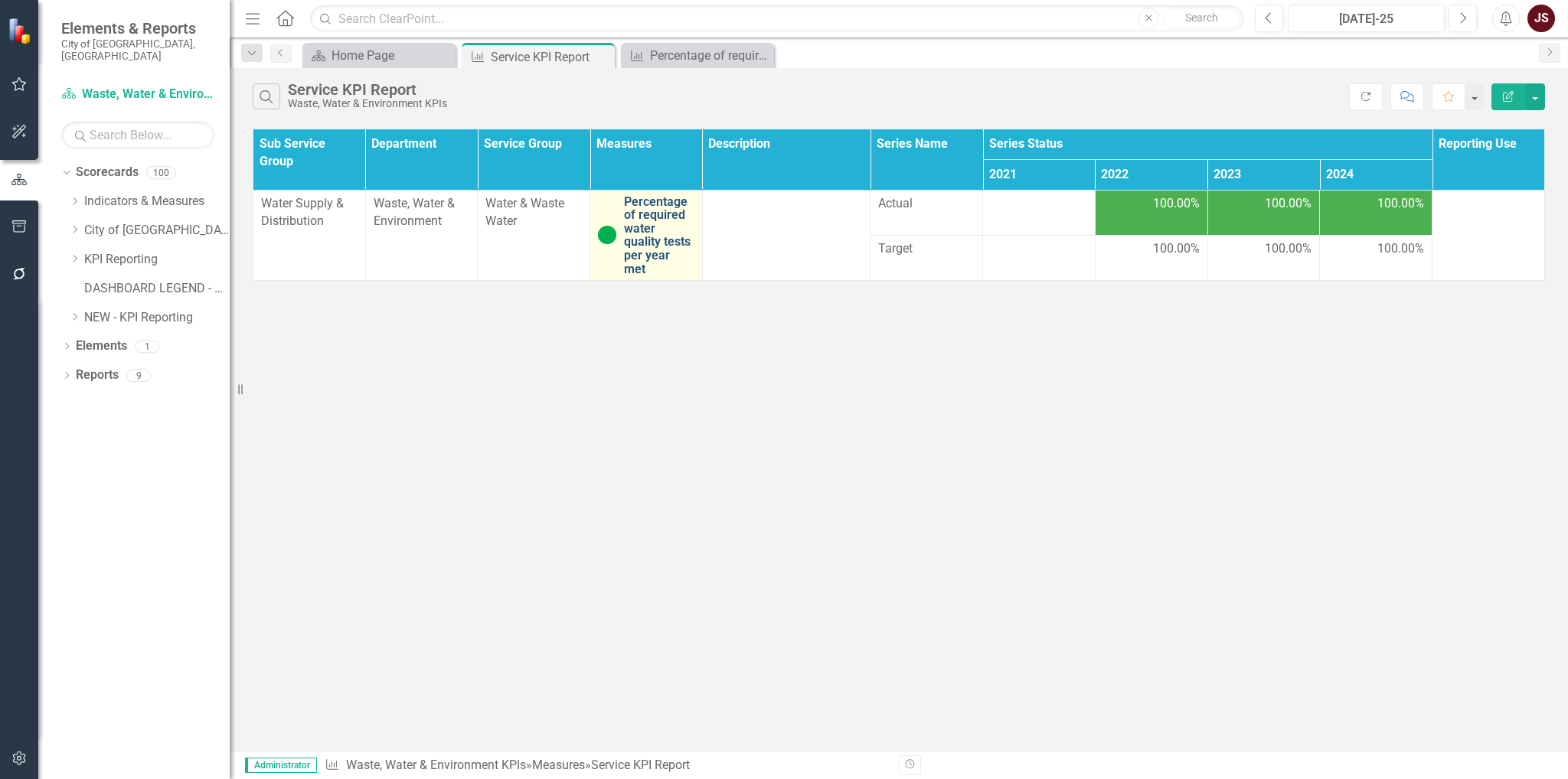
click at [683, 214] on link "Percentage of required water quality tests per year met" at bounding box center [659, 235] width 71 height 81
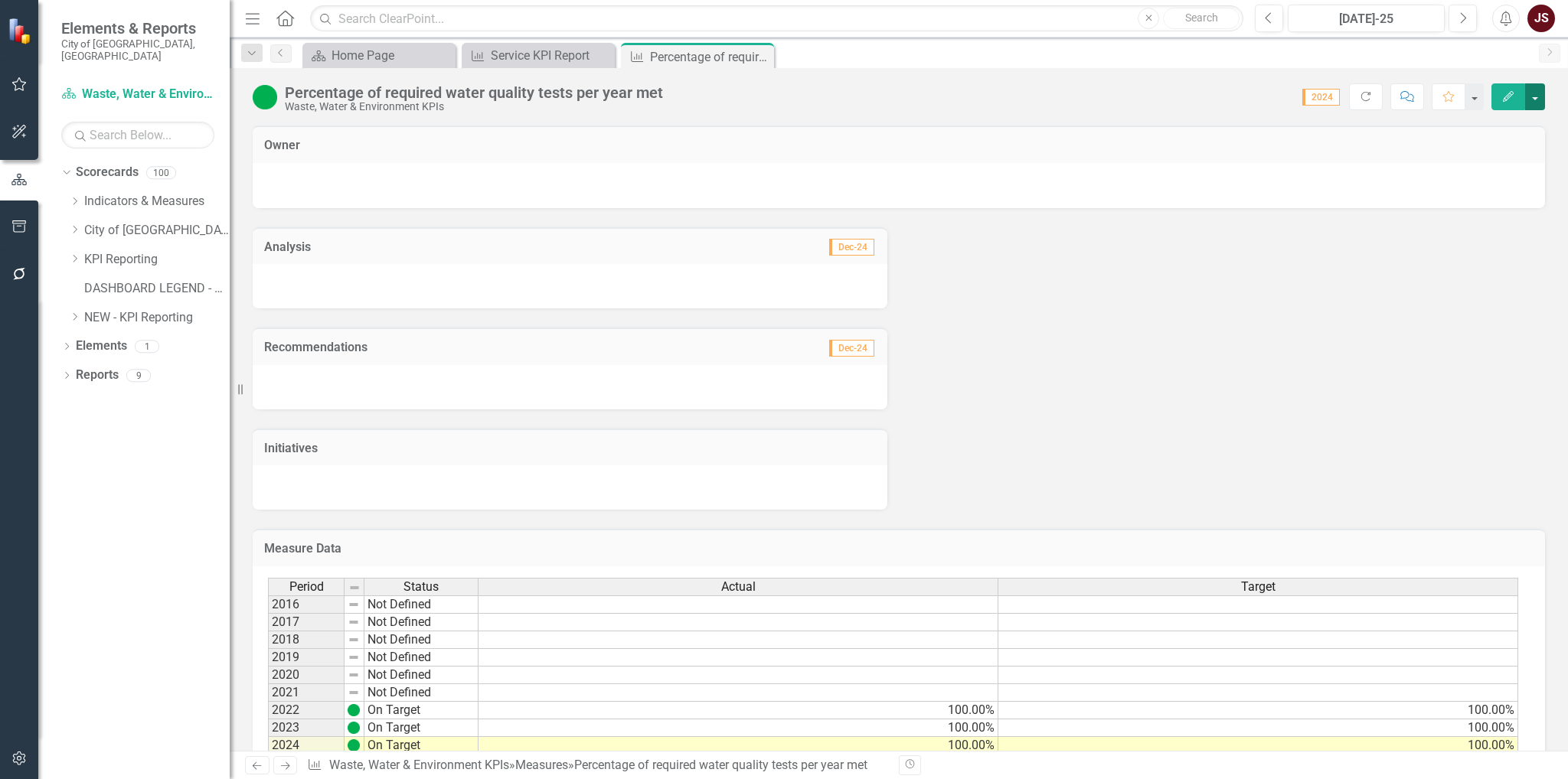
click at [1535, 101] on button "button" at bounding box center [1535, 96] width 20 height 26
click at [1473, 153] on link "Edit Report Edit Layout" at bounding box center [1469, 153] width 149 height 28
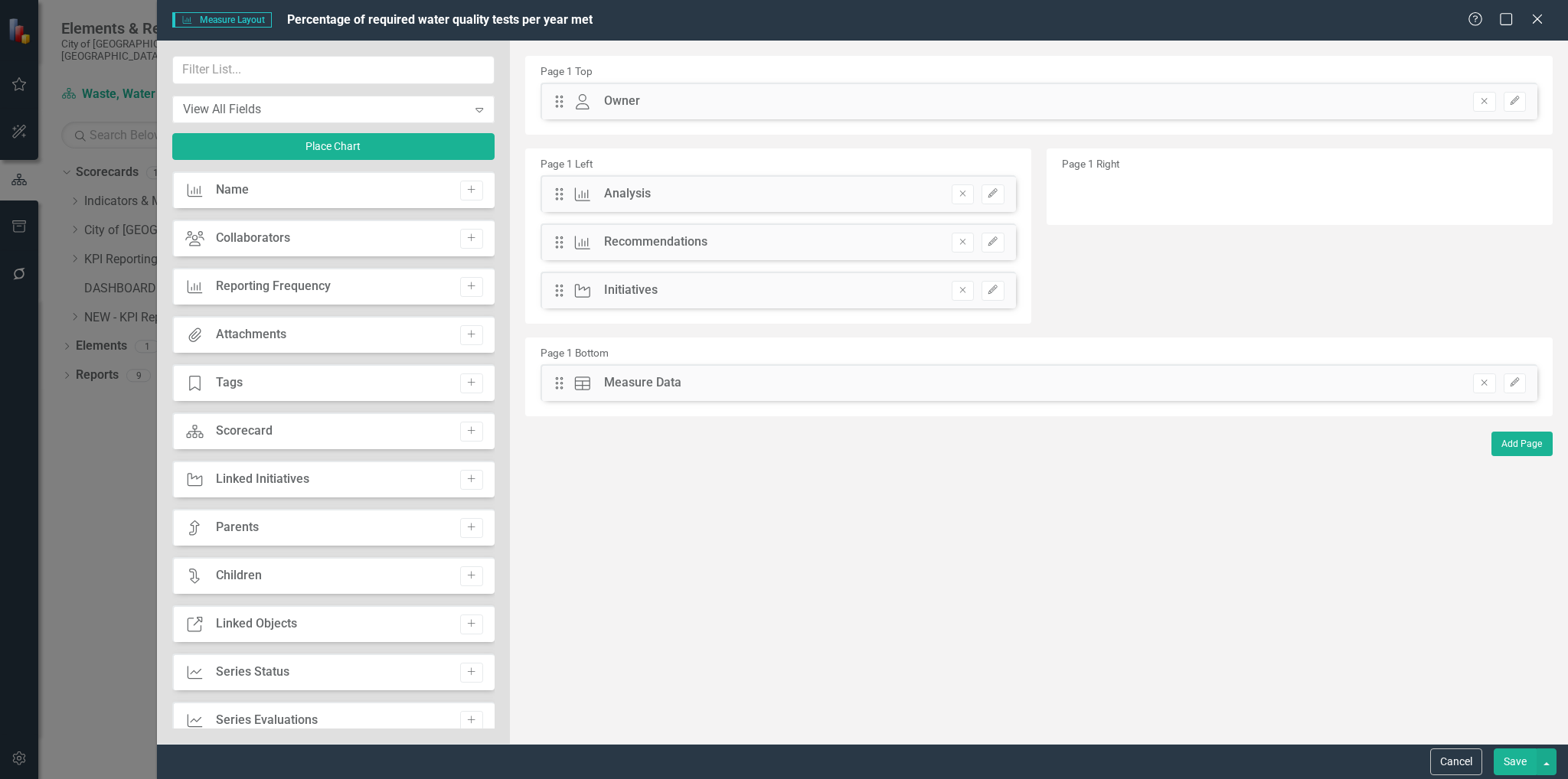
click at [1152, 184] on div "Page 1 Right" at bounding box center [1300, 187] width 506 height 77
drag, startPoint x: 315, startPoint y: 147, endPoint x: 502, endPoint y: 163, distance: 187.7
click at [507, 166] on div "View All Fields Expand Place Chart Measure Name Add Collaborators Collaborators…" at bounding box center [333, 392] width 353 height 703
click at [359, 147] on button "Place Chart" at bounding box center [333, 146] width 322 height 26
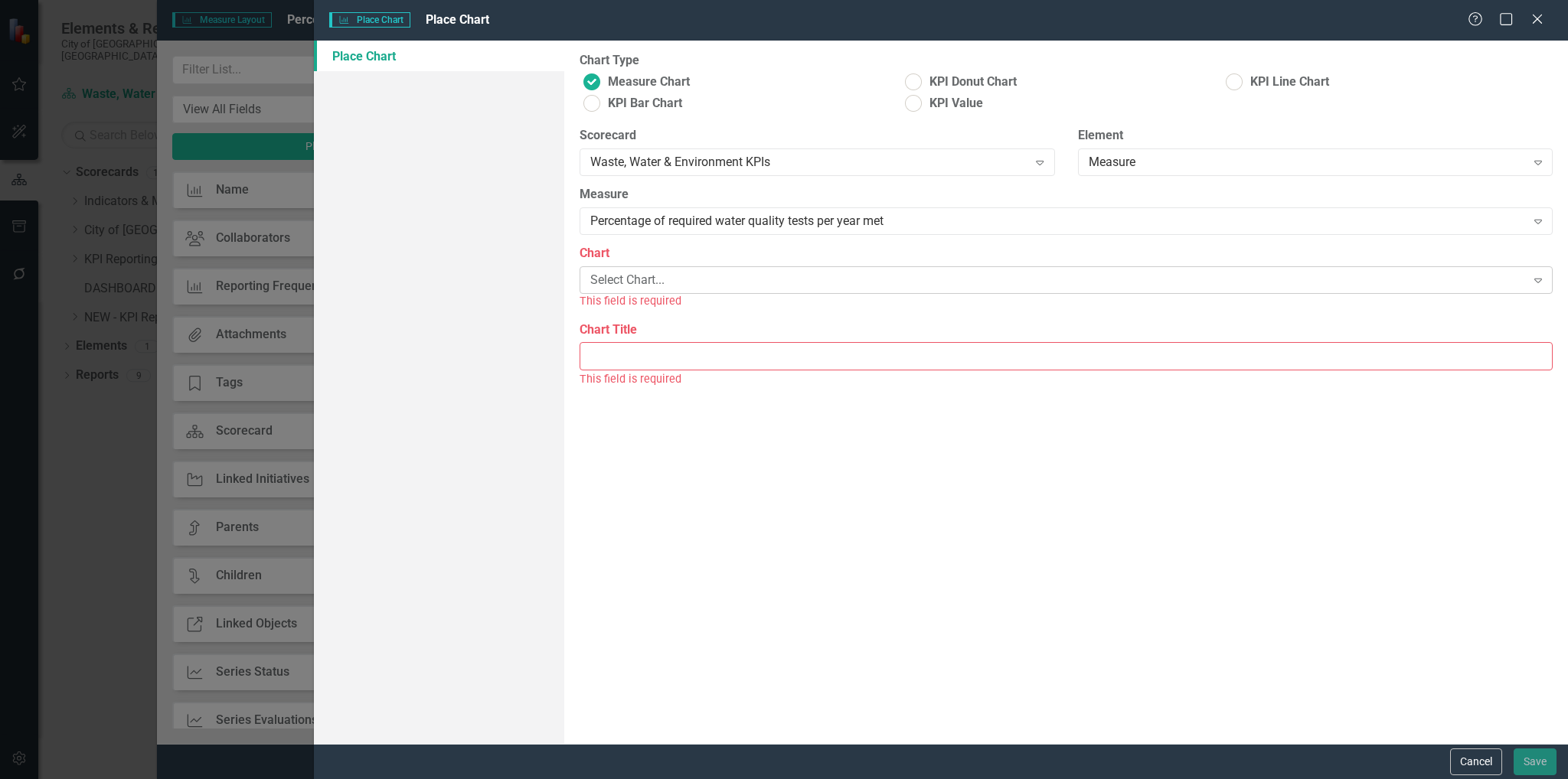
click at [802, 286] on div "Select Chart..." at bounding box center [1057, 280] width 934 height 18
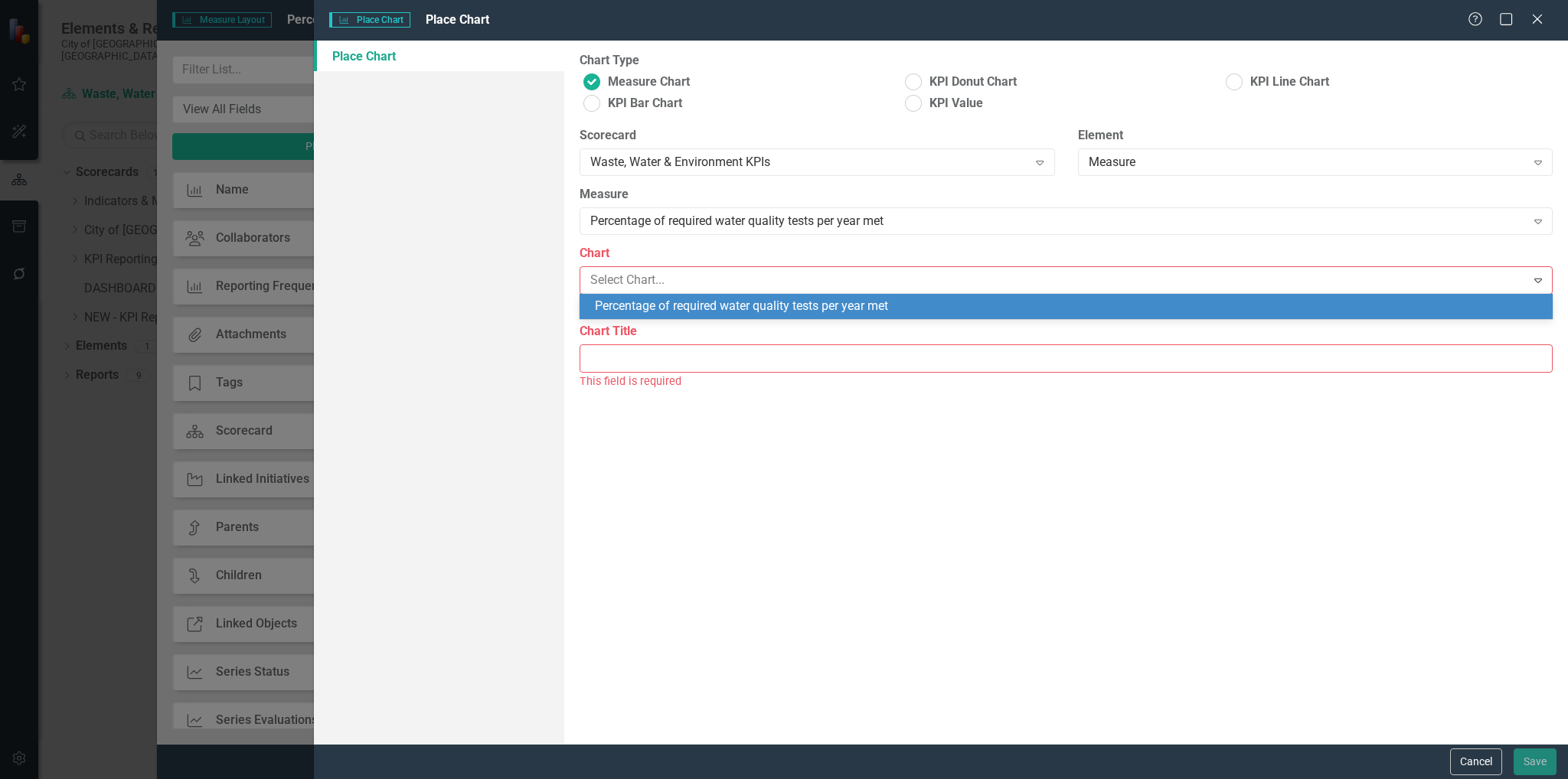
click at [788, 308] on div "Percentage of required water quality tests per year met" at bounding box center [1069, 306] width 949 height 18
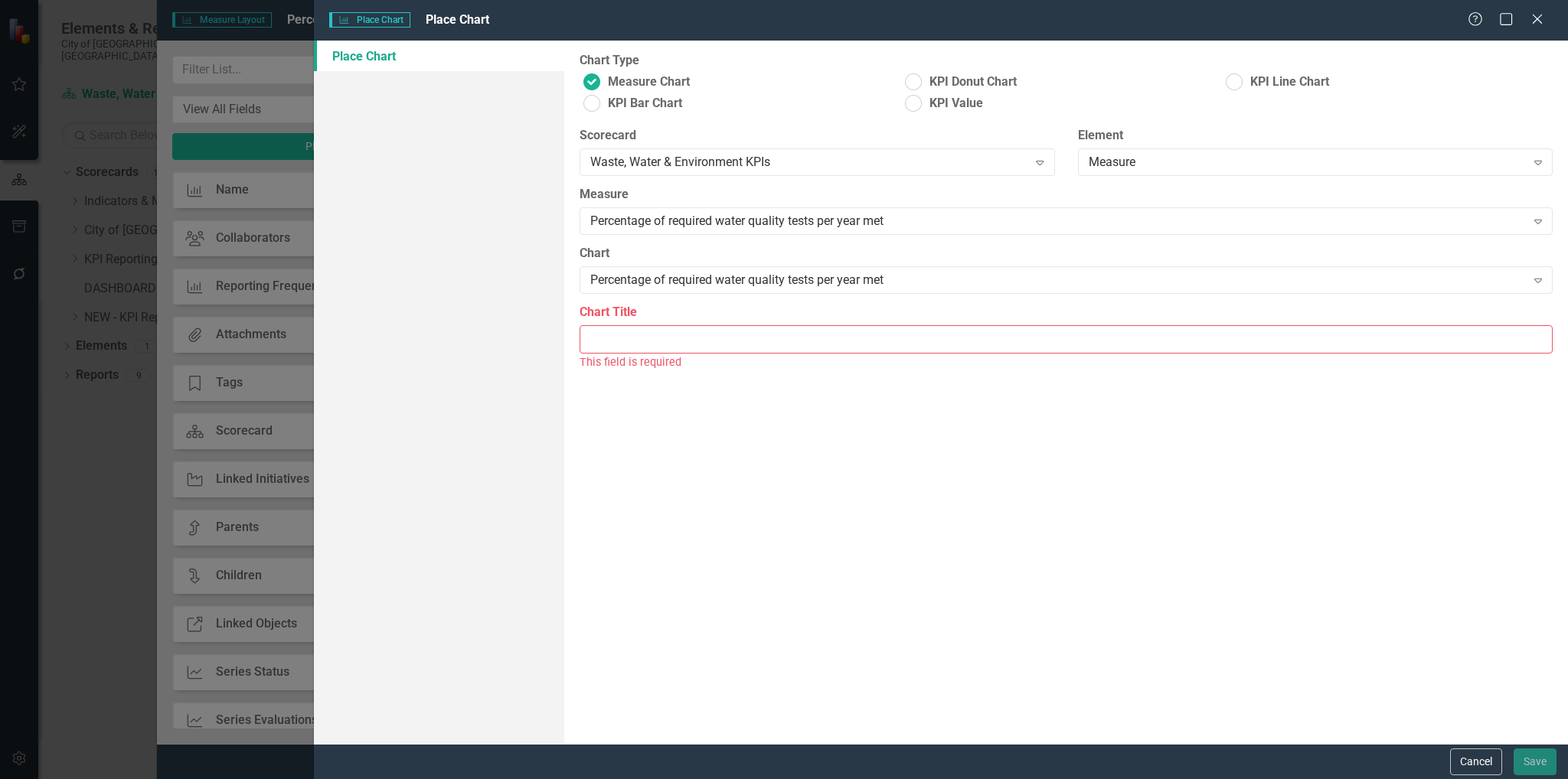
click at [793, 342] on input "Chart Title" at bounding box center [1066, 339] width 973 height 28
type input "P"
type input "Required Water Quality Tests"
click at [1533, 757] on button "Save" at bounding box center [1535, 761] width 43 height 26
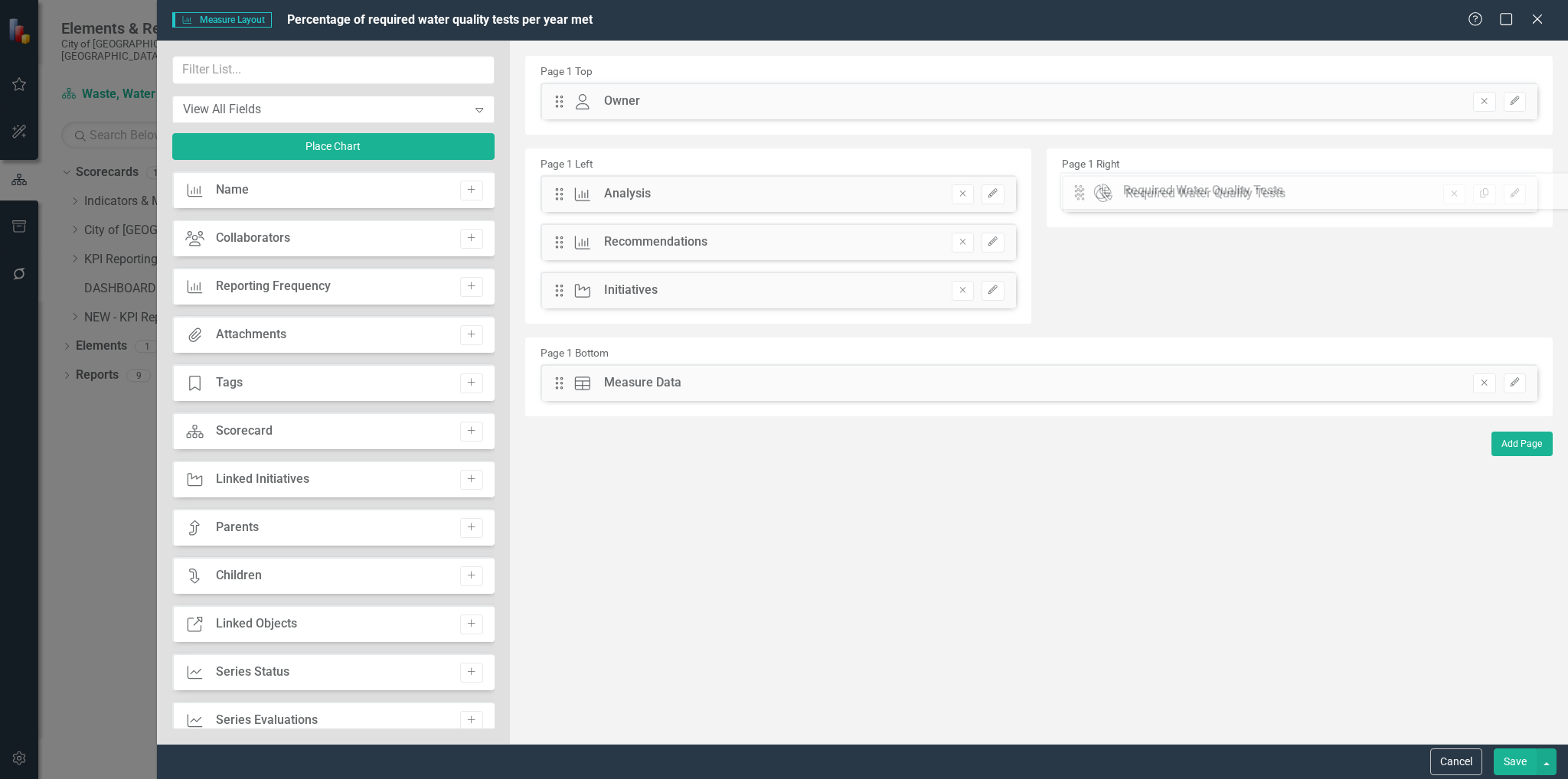
drag, startPoint x: 560, startPoint y: 101, endPoint x: 1091, endPoint y: 191, distance: 538.6
click at [1515, 753] on button "Save" at bounding box center [1515, 761] width 43 height 26
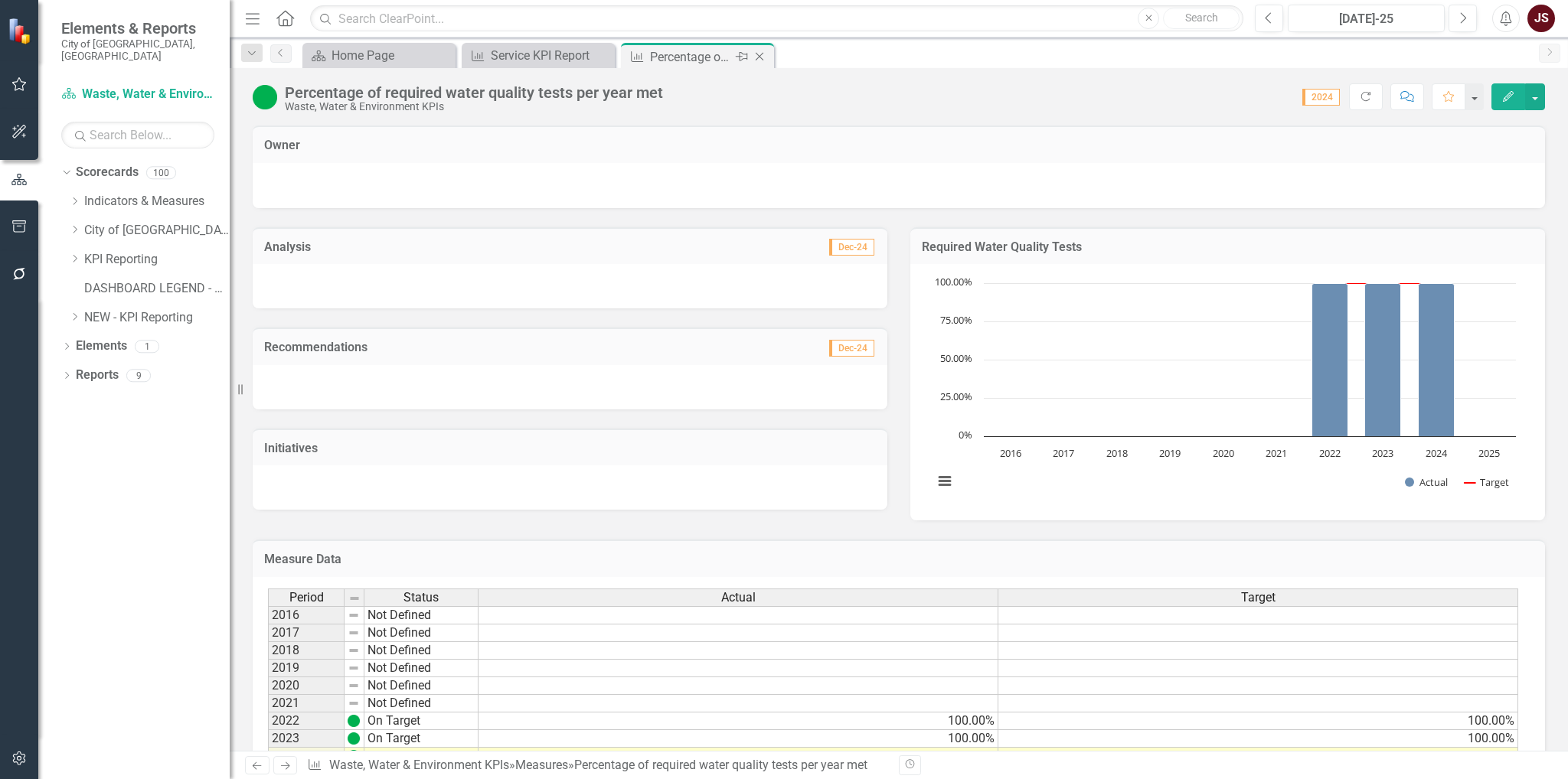
click at [762, 56] on icon "Close" at bounding box center [760, 56] width 15 height 12
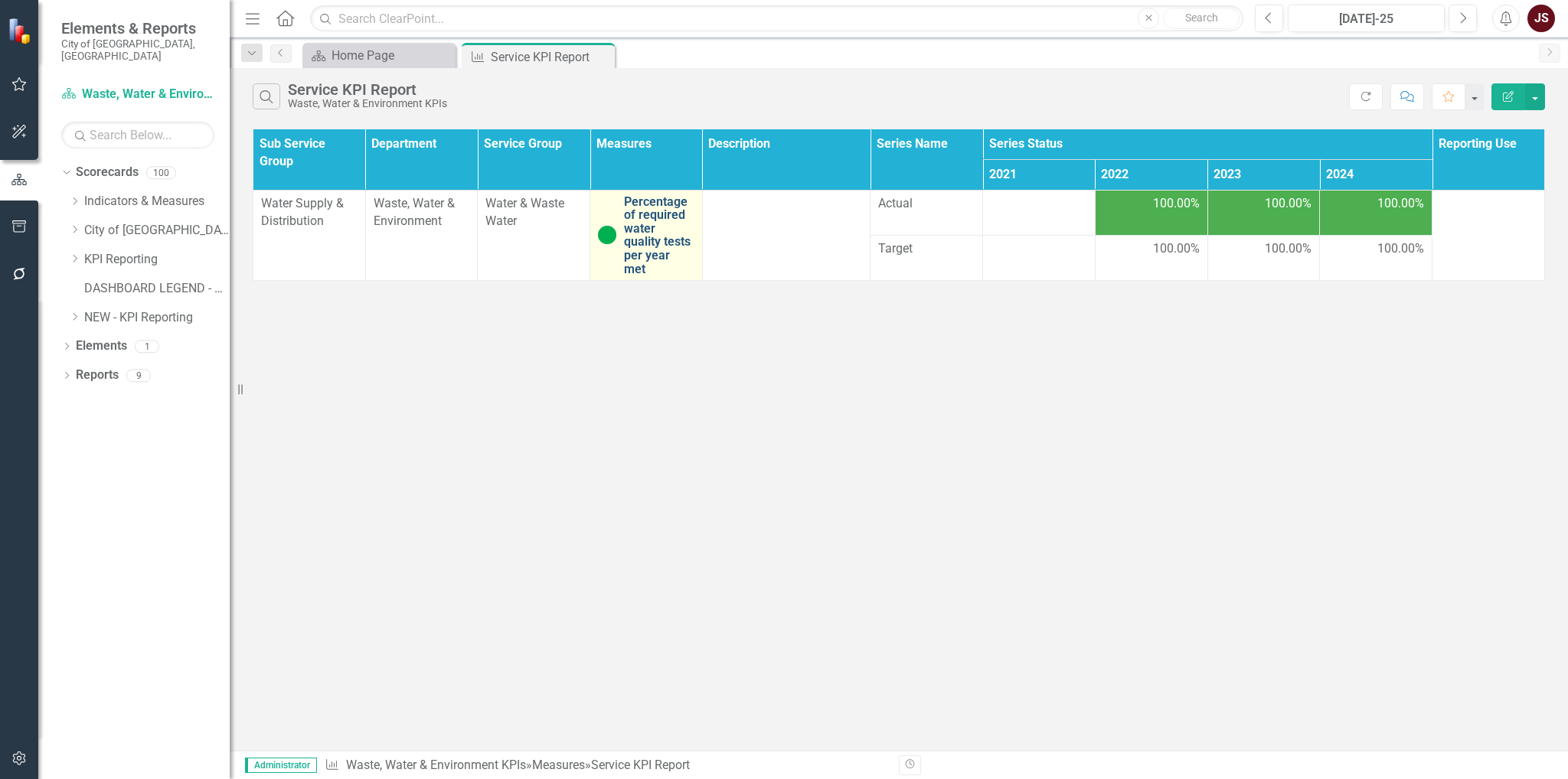
click at [651, 209] on link "Percentage of required water quality tests per year met" at bounding box center [659, 235] width 71 height 81
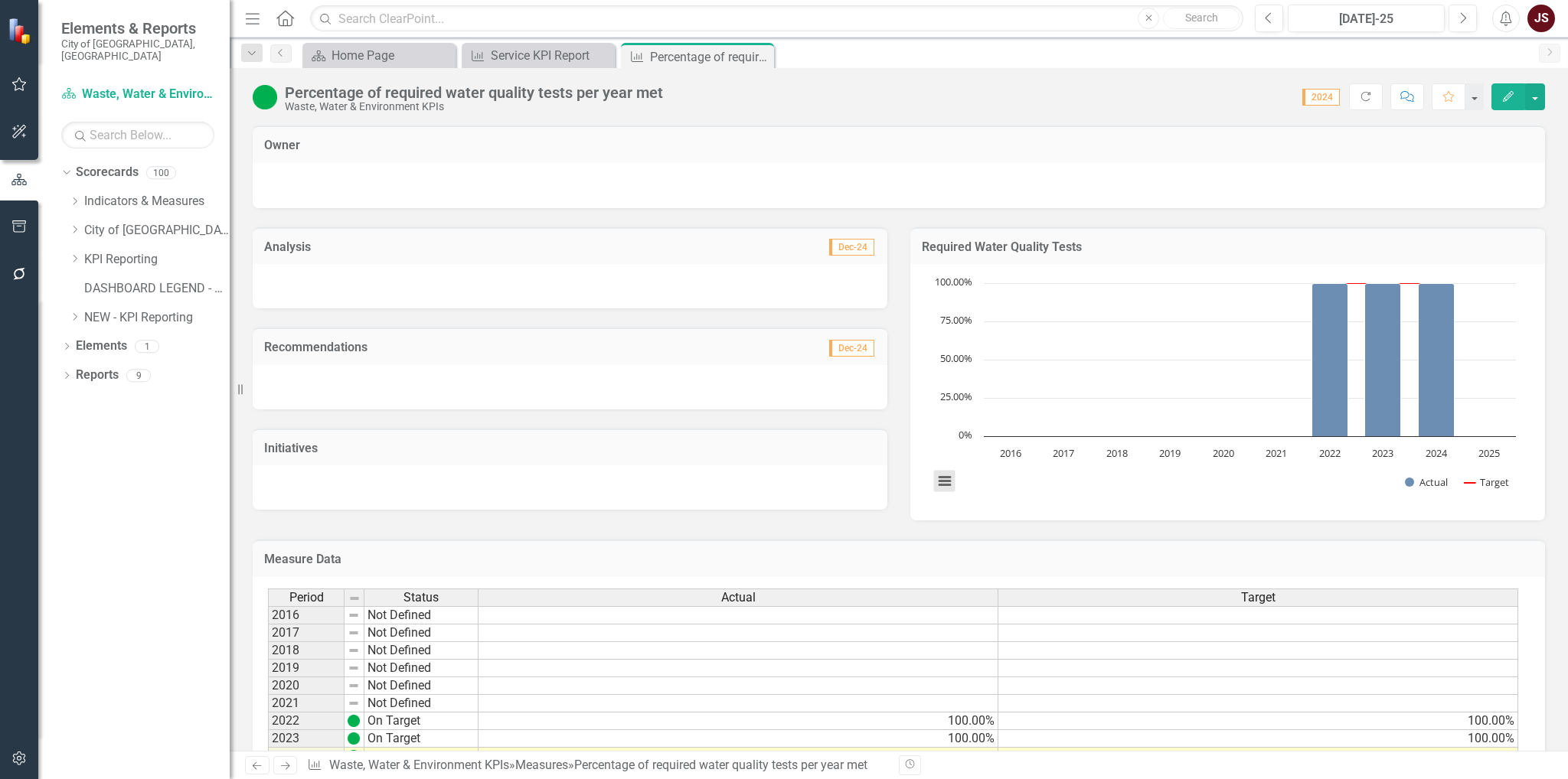
click at [937, 479] on button "View chart menu, Chart" at bounding box center [945, 481] width 21 height 21
click at [1539, 99] on button "button" at bounding box center [1535, 96] width 20 height 26
click at [1461, 153] on link "Edit Report Edit Layout" at bounding box center [1469, 153] width 149 height 28
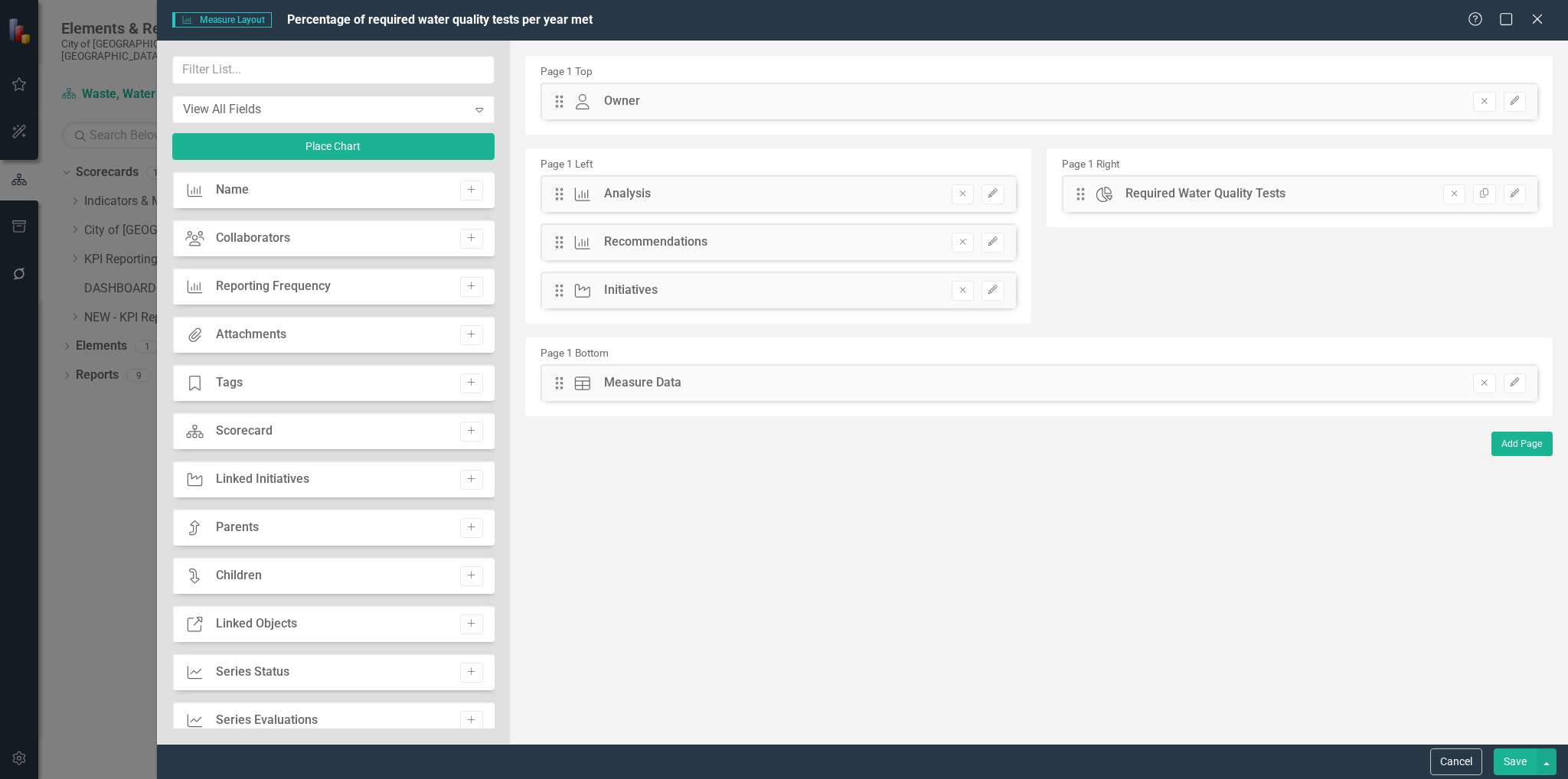
click at [1160, 195] on div "Required Water Quality Tests" at bounding box center [1206, 193] width 160 height 18
click at [1511, 191] on icon "Edit" at bounding box center [1514, 193] width 11 height 9
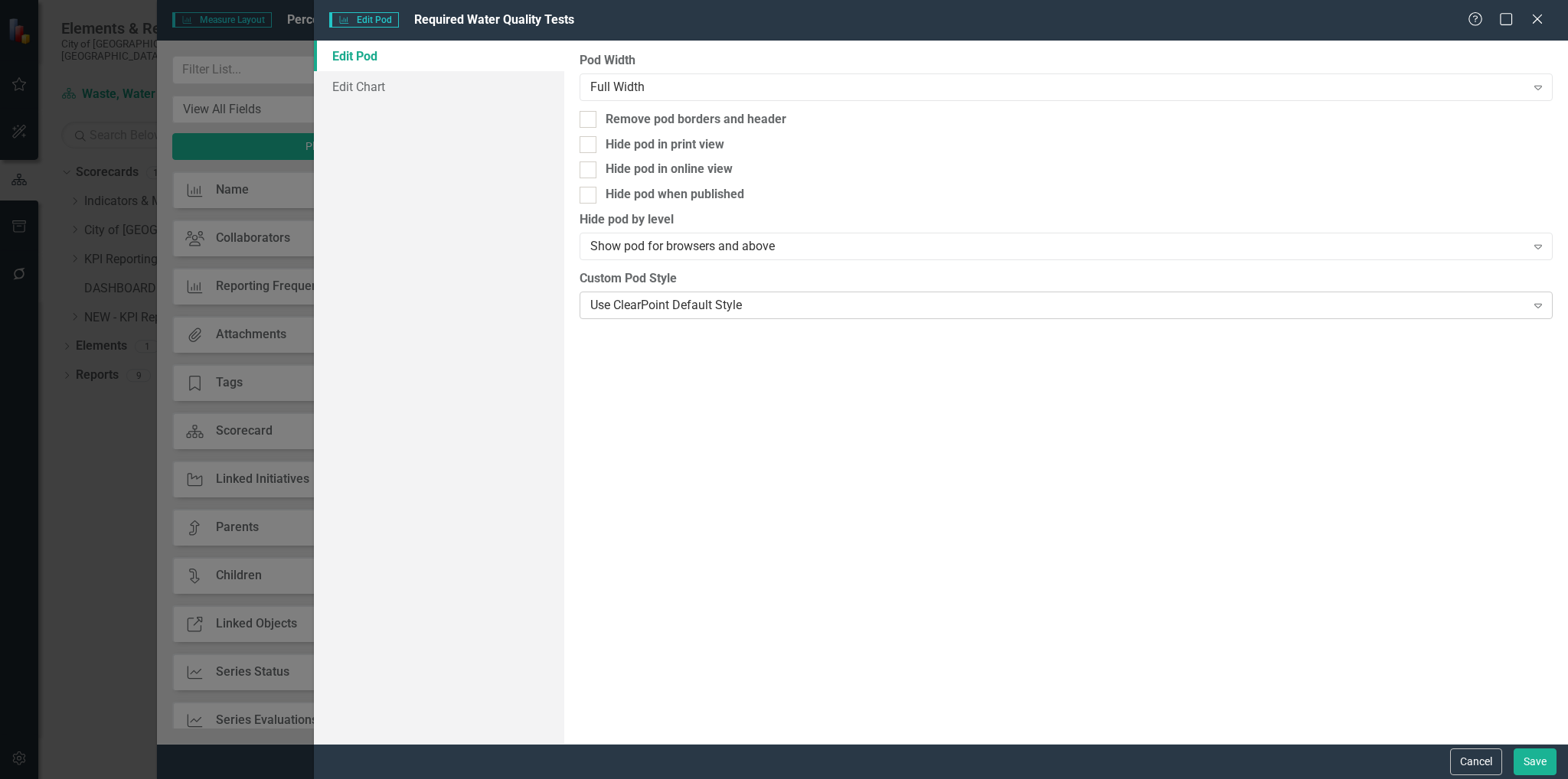
click at [829, 304] on div "Use ClearPoint Default Style" at bounding box center [1057, 305] width 934 height 18
click at [385, 93] on link "Edit Chart" at bounding box center [439, 87] width 252 height 31
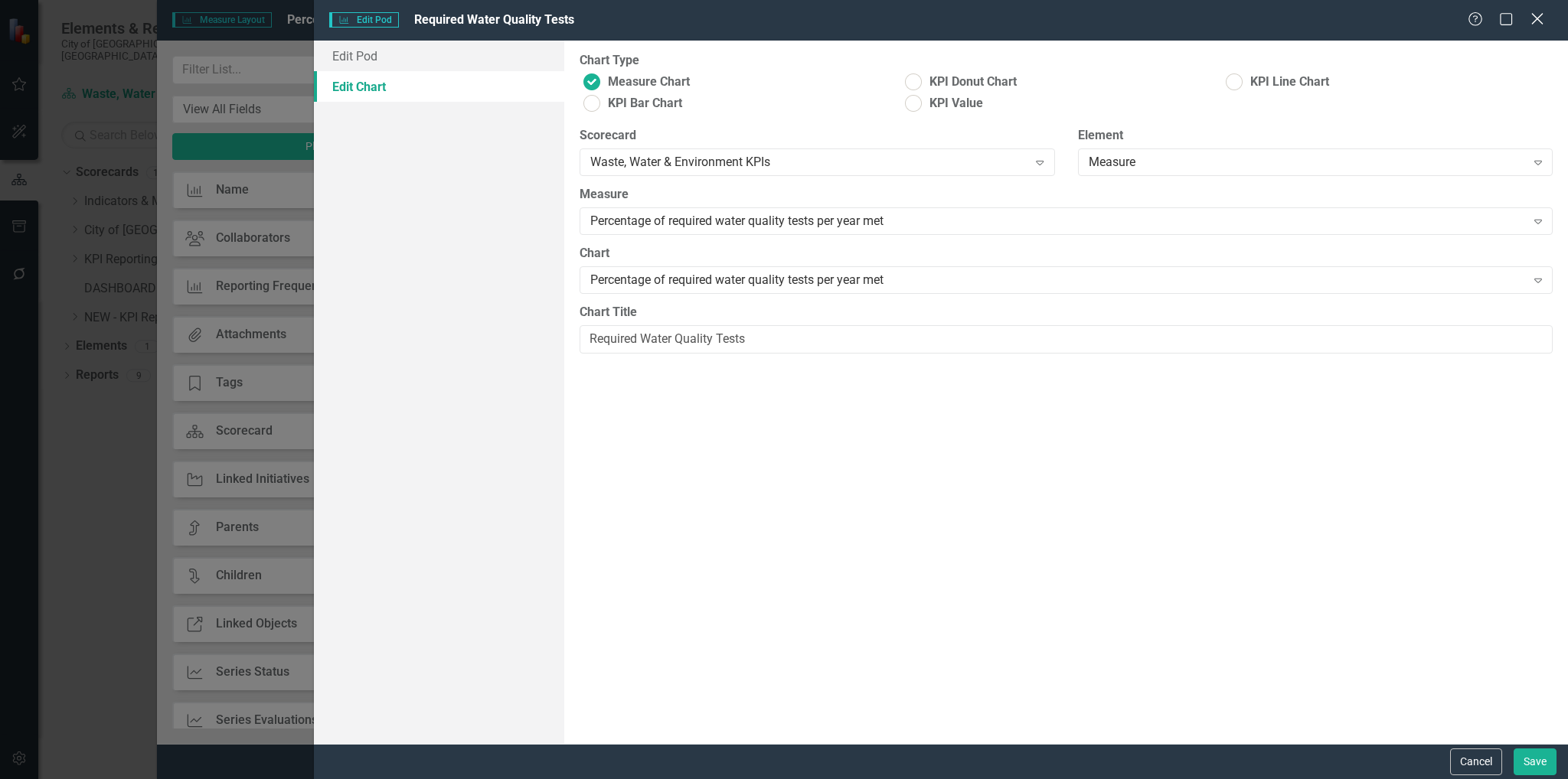
click at [1535, 13] on icon "Close" at bounding box center [1536, 18] width 19 height 14
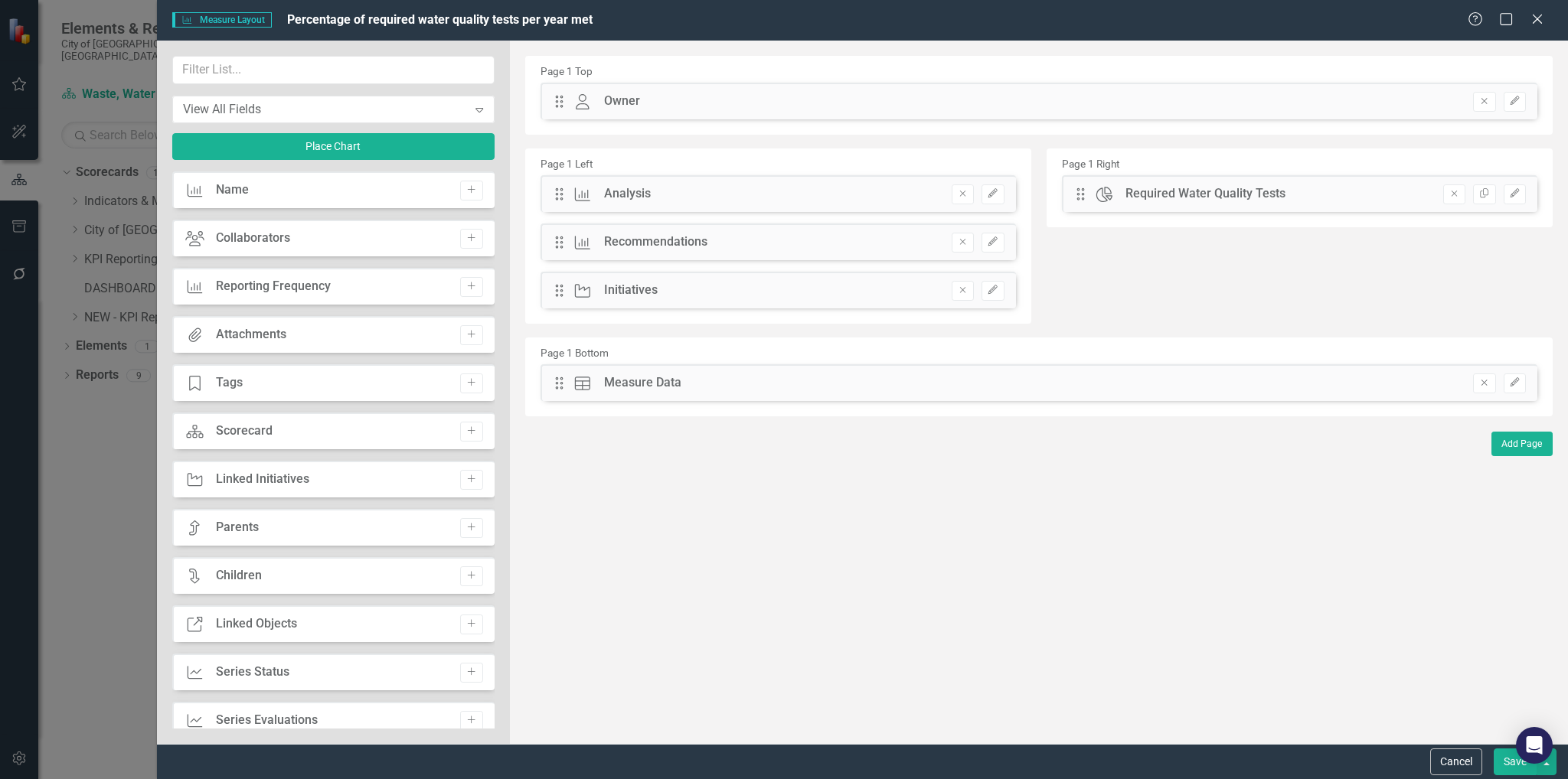
click at [1535, 30] on div "Measure Measure Layout Percentage of required water quality tests per year met …" at bounding box center [862, 20] width 1411 height 41
click at [1543, 20] on icon "Close" at bounding box center [1536, 18] width 19 height 14
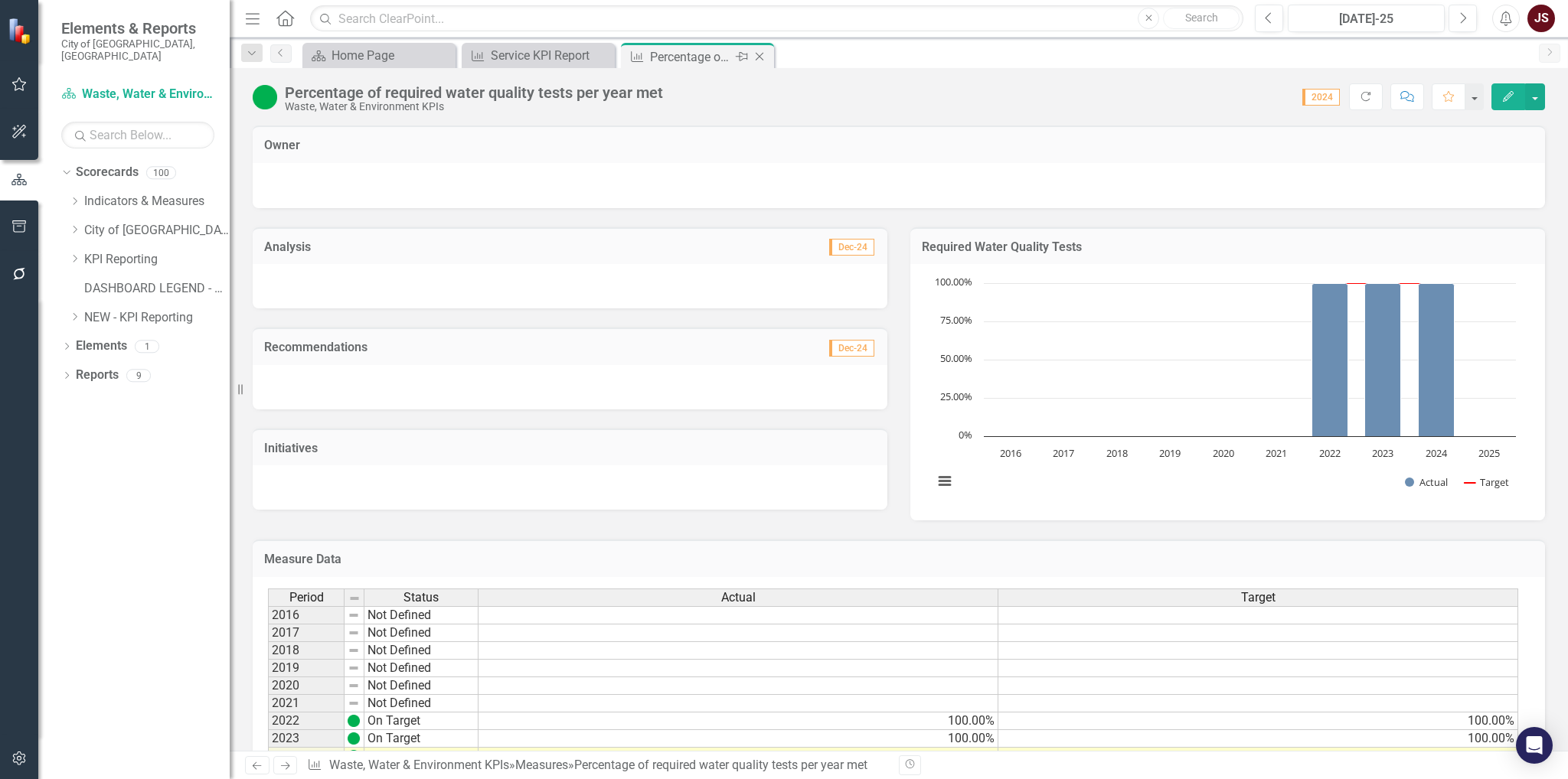
click at [761, 52] on icon "Close" at bounding box center [760, 56] width 15 height 12
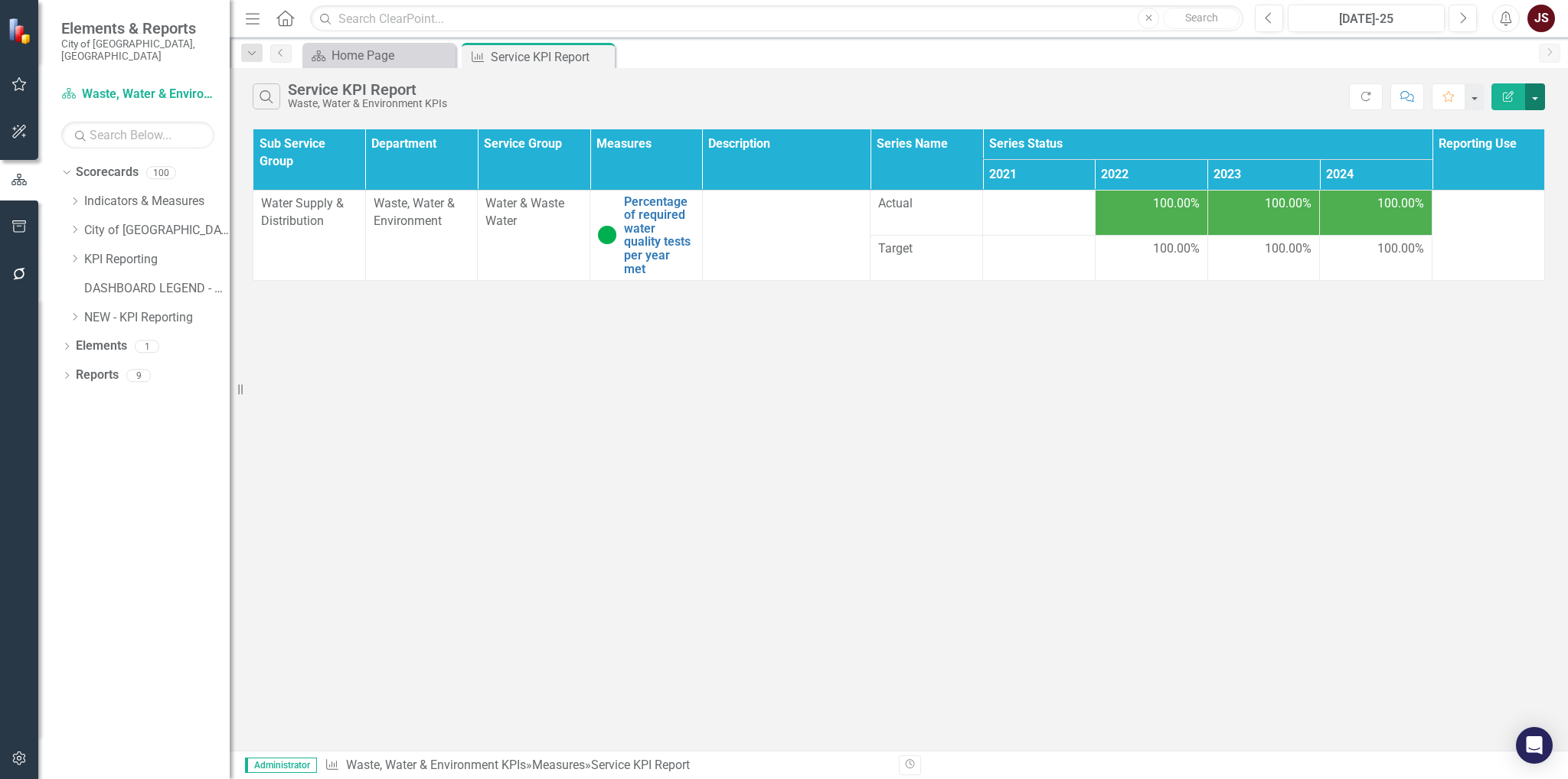
click at [1542, 100] on button "button" at bounding box center [1535, 96] width 20 height 26
click at [99, 338] on link "Elements" at bounding box center [101, 346] width 51 height 18
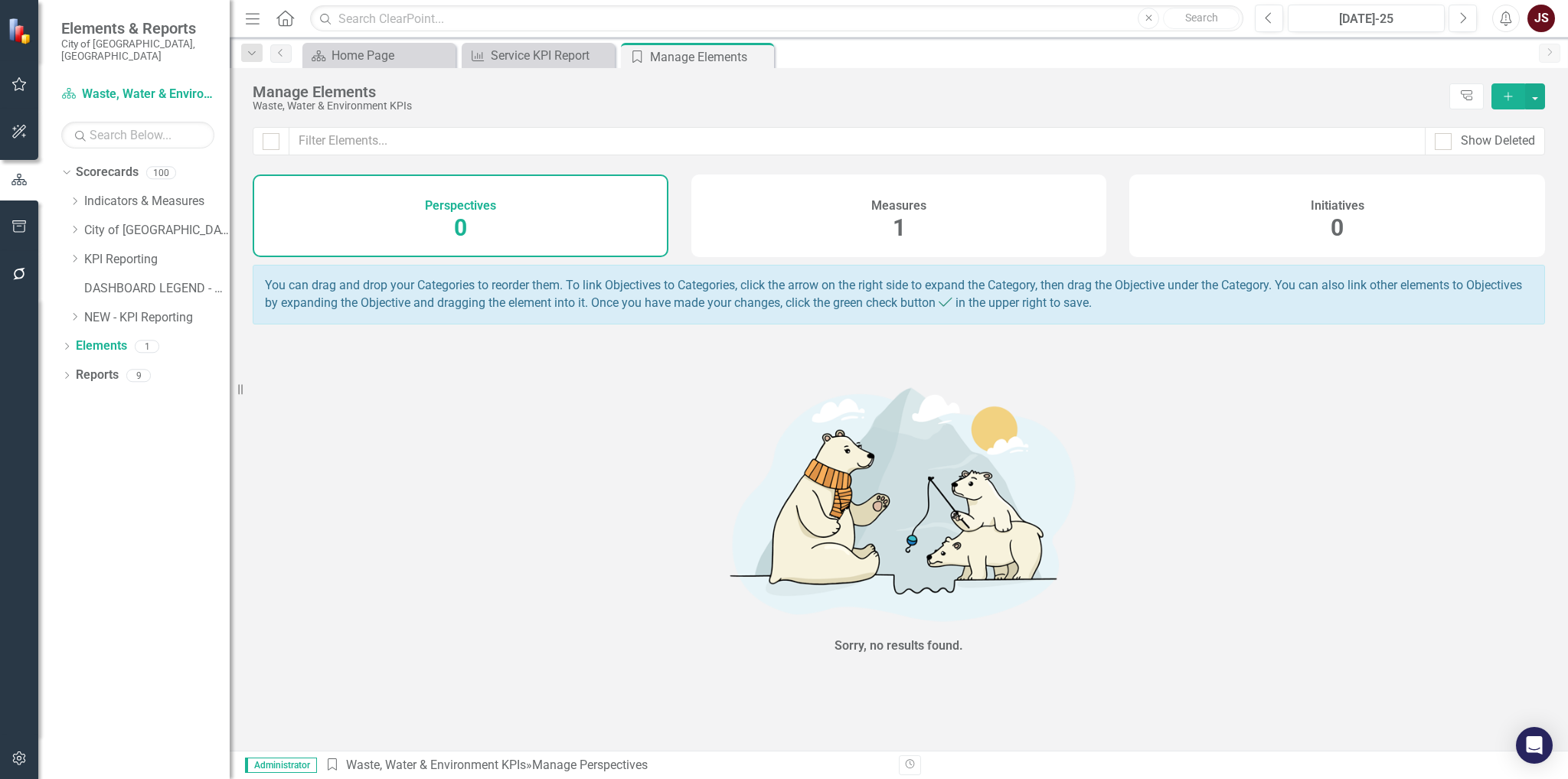
click at [962, 217] on div "Measures 1" at bounding box center [900, 216] width 416 height 83
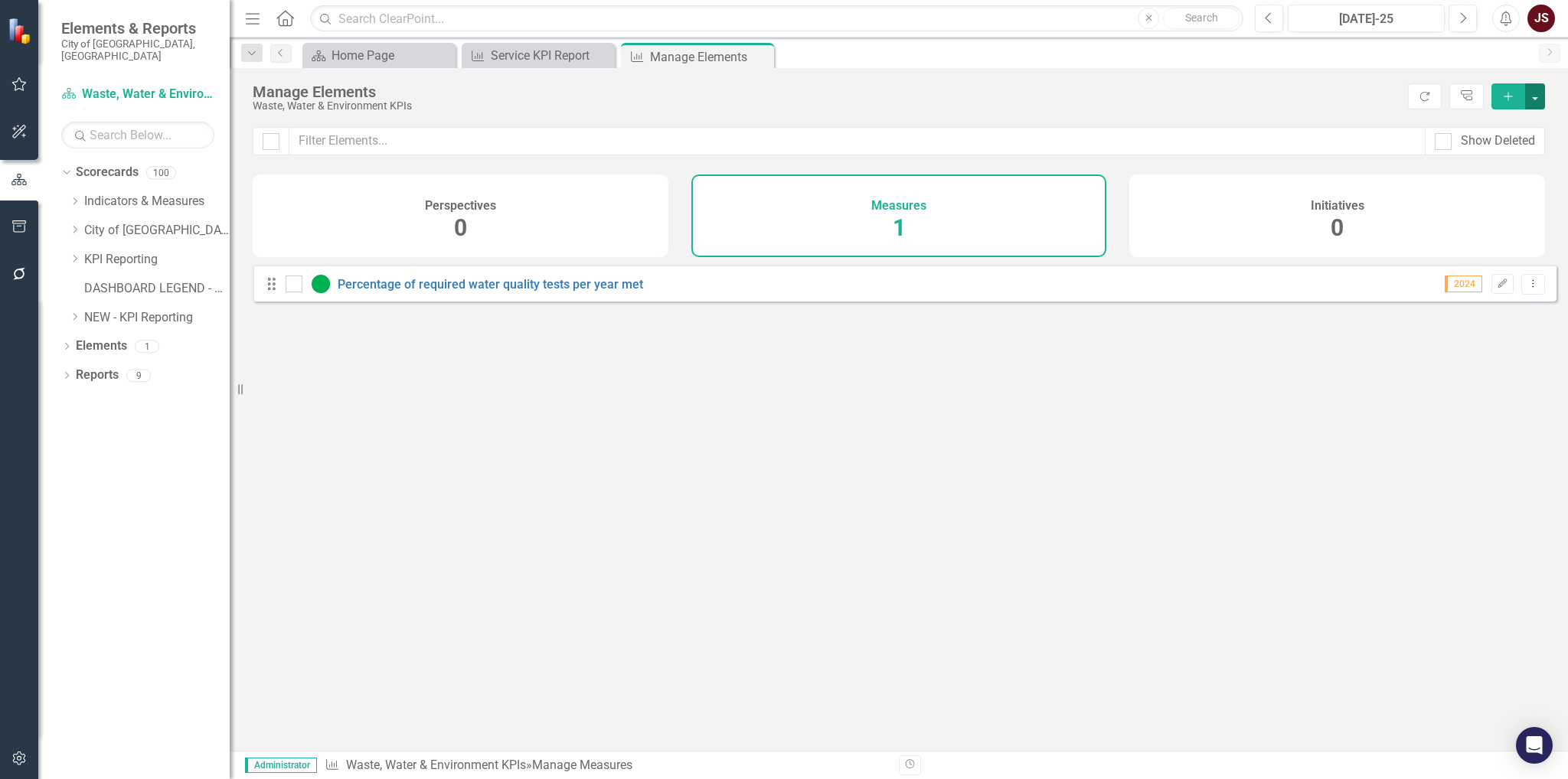
click at [1534, 95] on button "button" at bounding box center [1535, 96] width 20 height 26
click at [1510, 128] on link "Measure Add Measure" at bounding box center [1484, 124] width 121 height 28
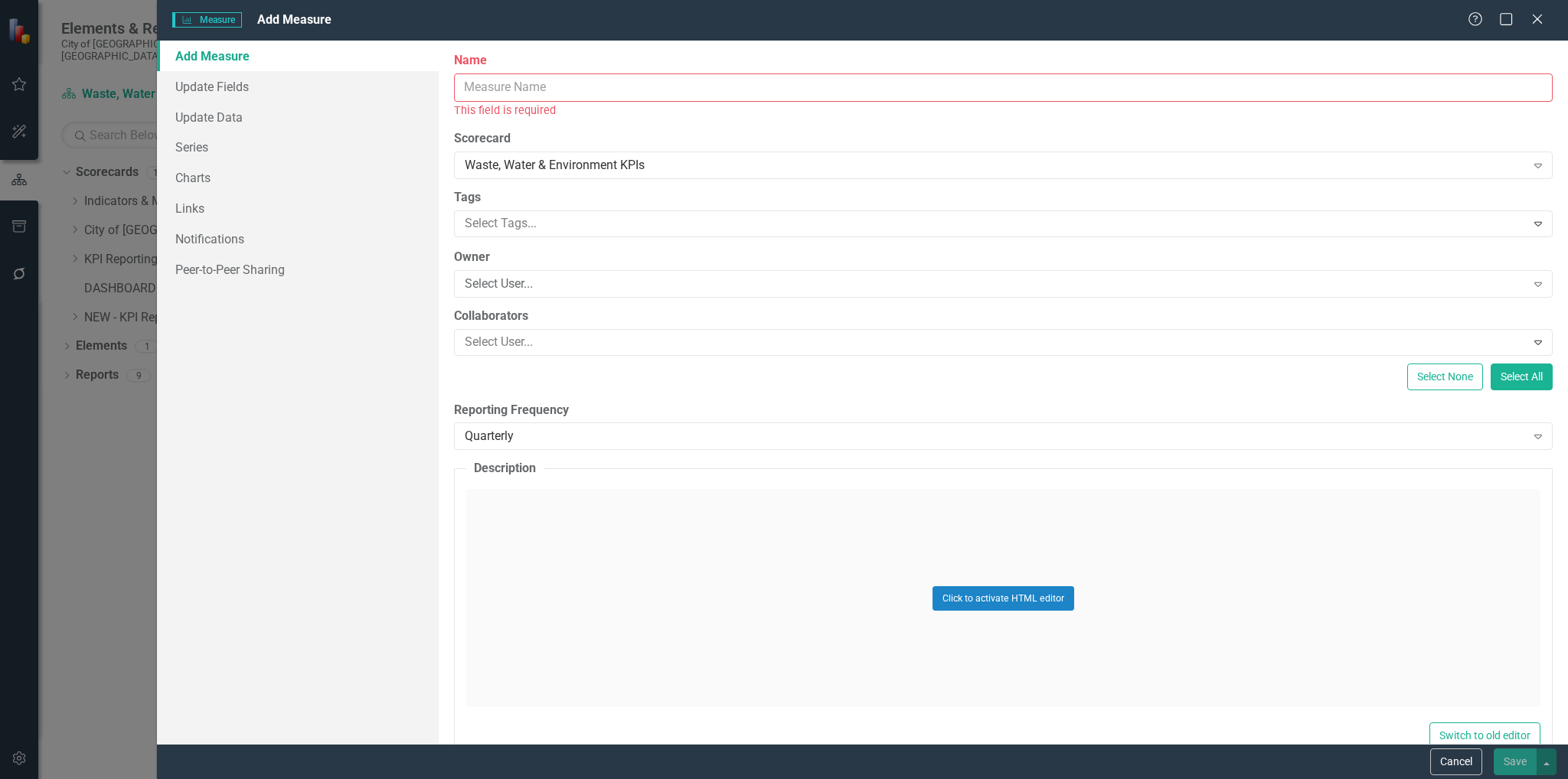
click at [680, 93] on input "Name" at bounding box center [1003, 87] width 1099 height 28
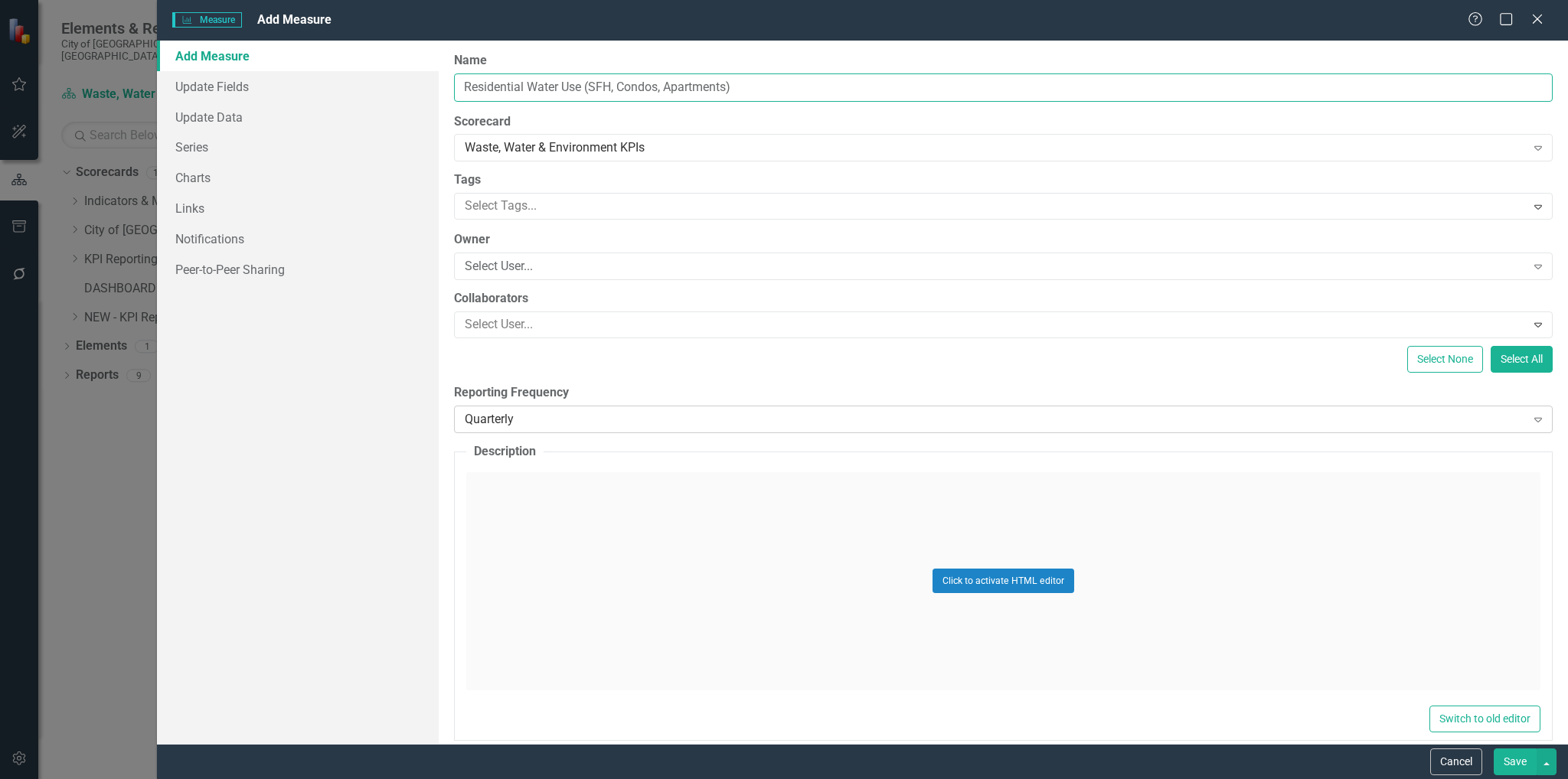
type input "Residential Water Use (SFH, Condos, Apartments)"
click at [657, 418] on div "Quarterly" at bounding box center [995, 418] width 1061 height 18
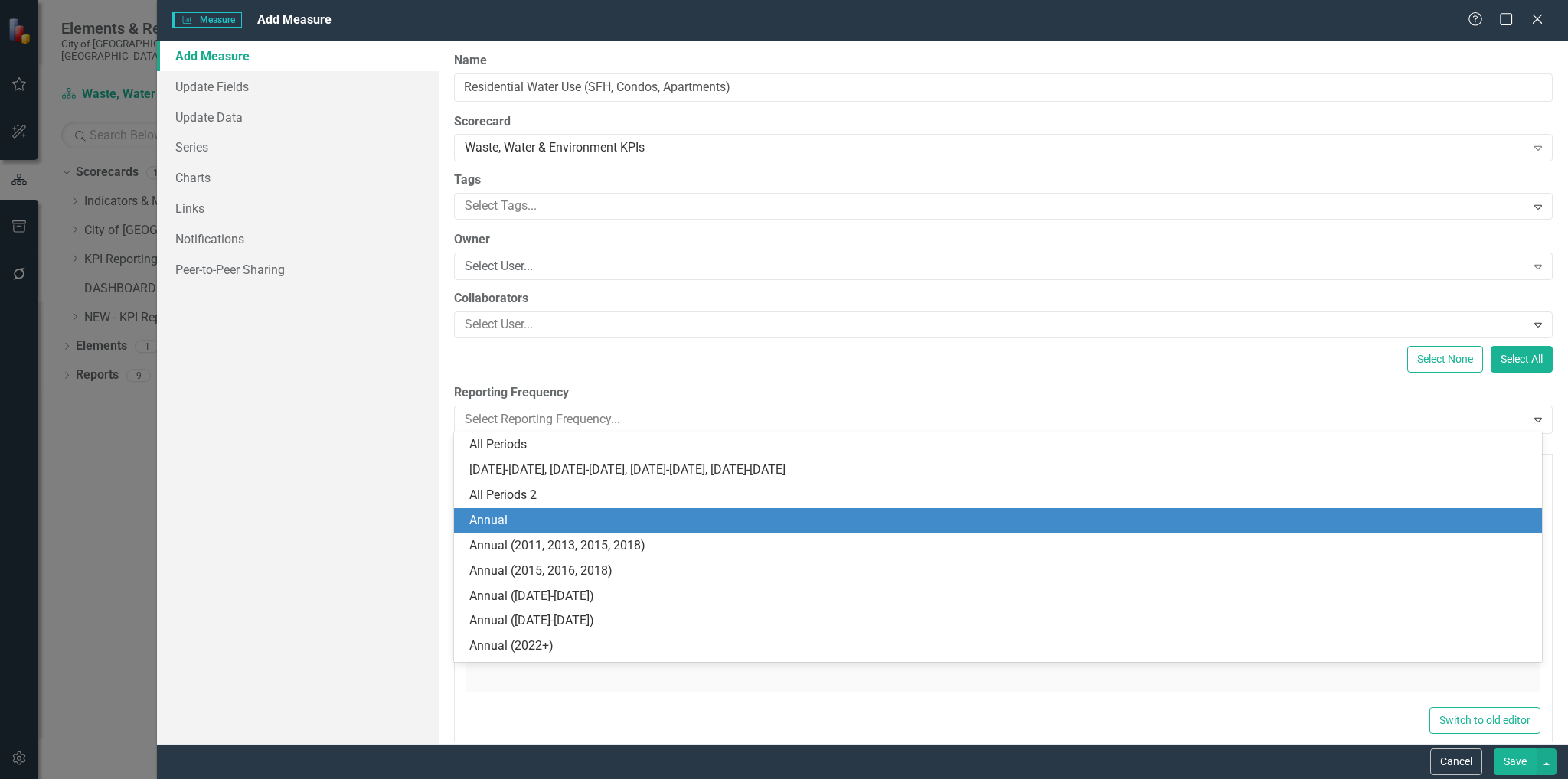
click at [587, 524] on div "Annual" at bounding box center [1000, 521] width 1062 height 18
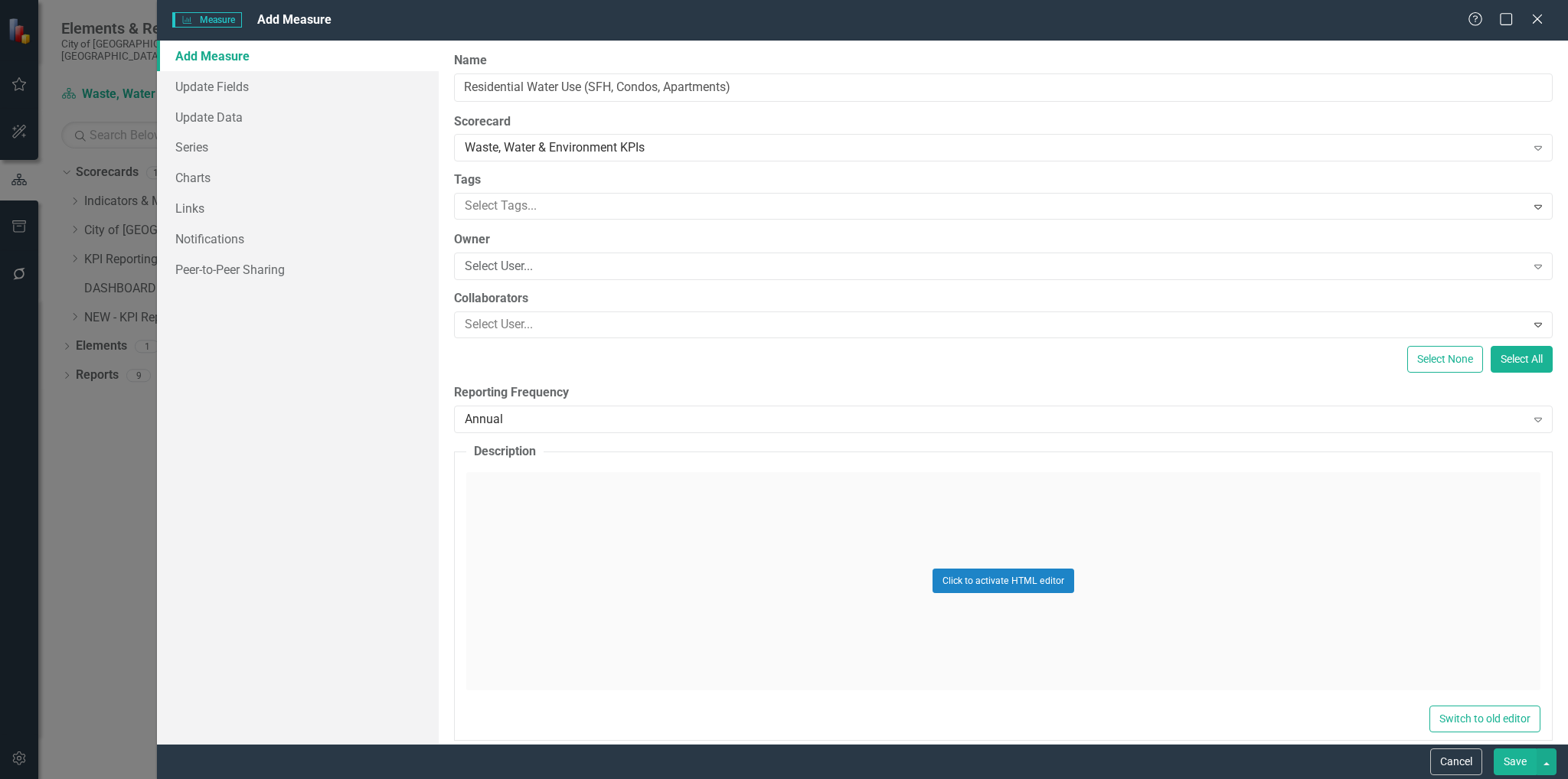
click at [1517, 766] on button "Save" at bounding box center [1515, 761] width 43 height 26
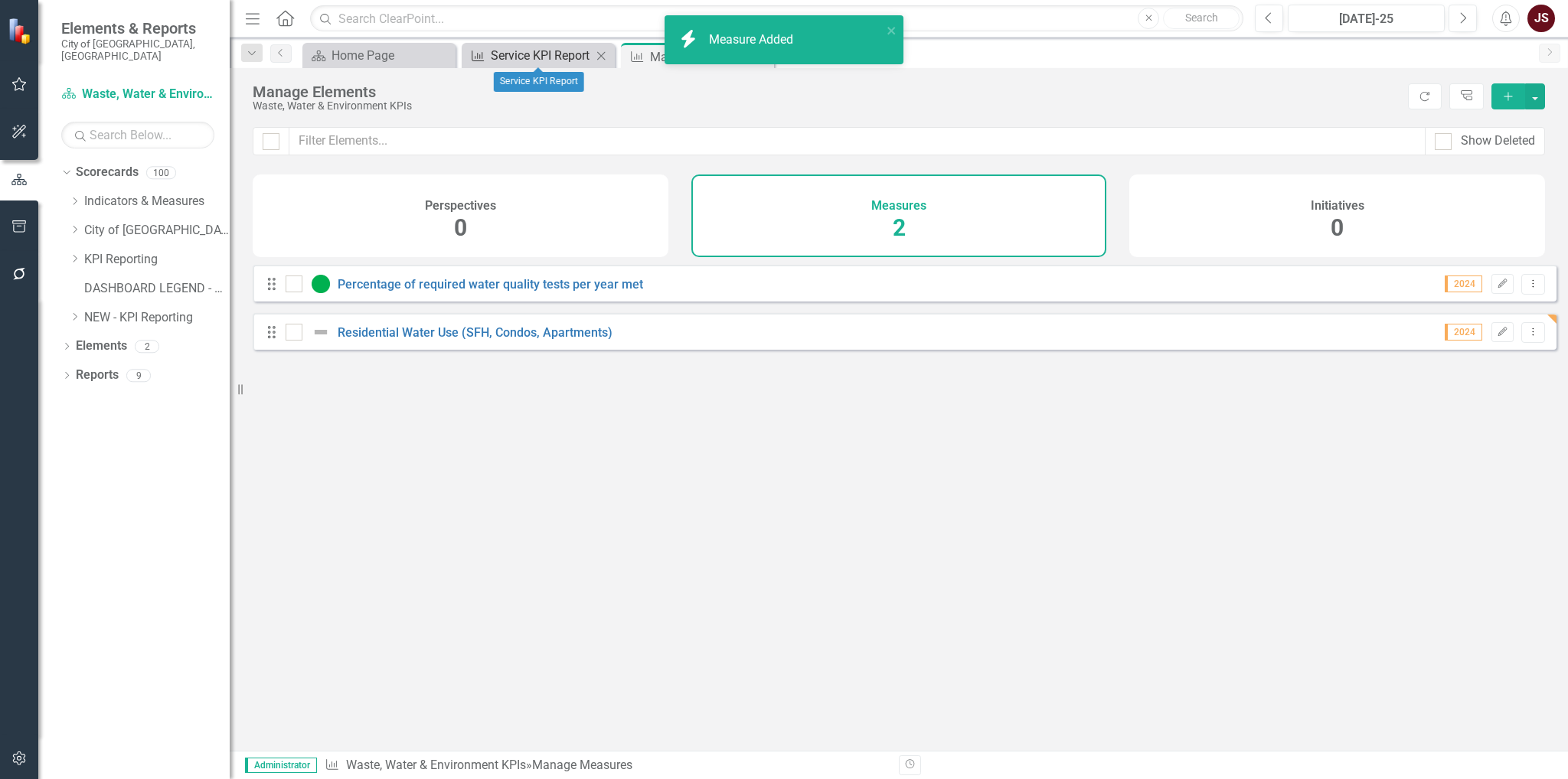
click at [514, 53] on div "Service KPI Report" at bounding box center [541, 55] width 101 height 19
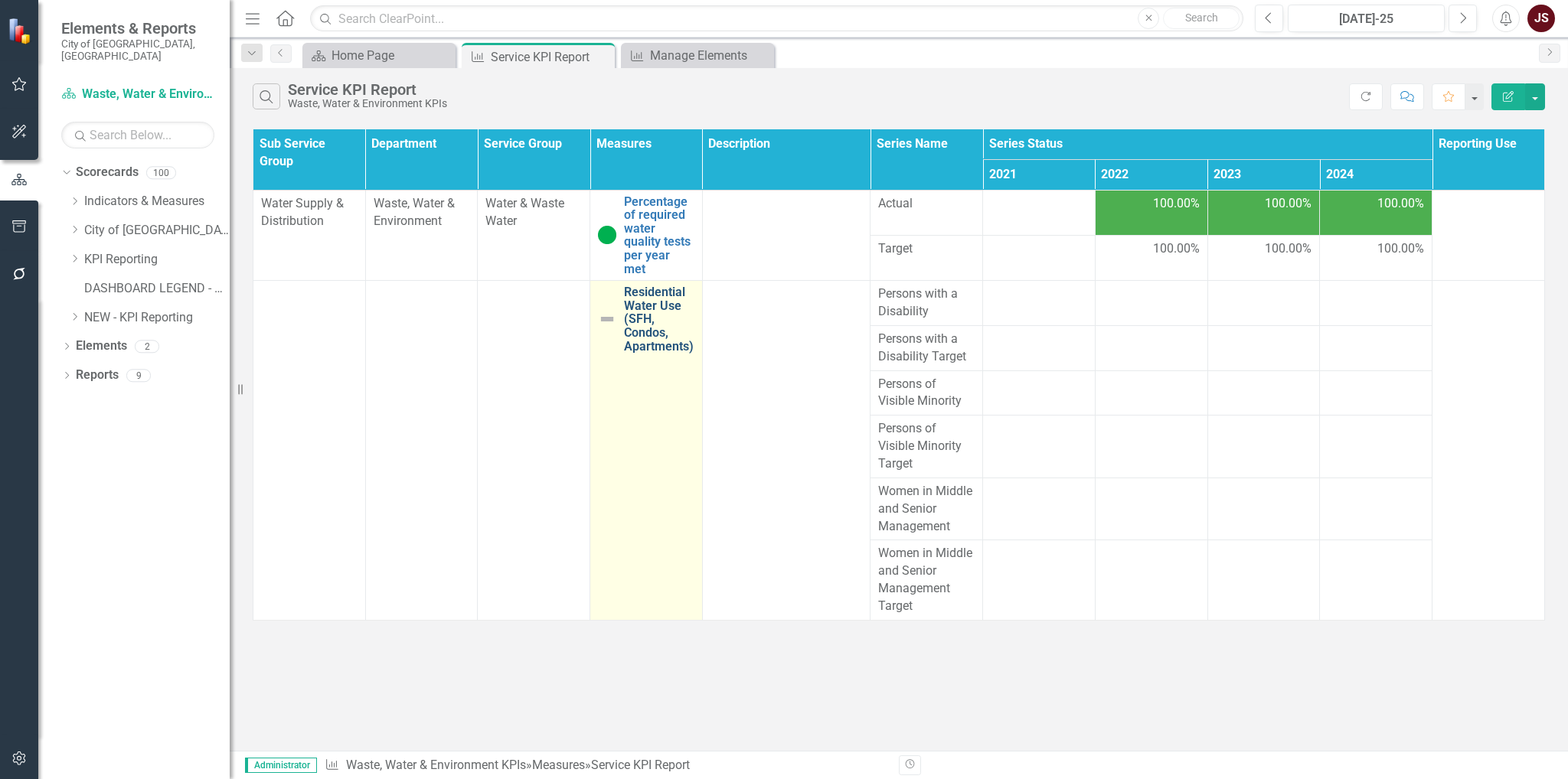
click at [664, 295] on link "Residential Water Use (SFH, Condos, Apartments)" at bounding box center [659, 319] width 71 height 67
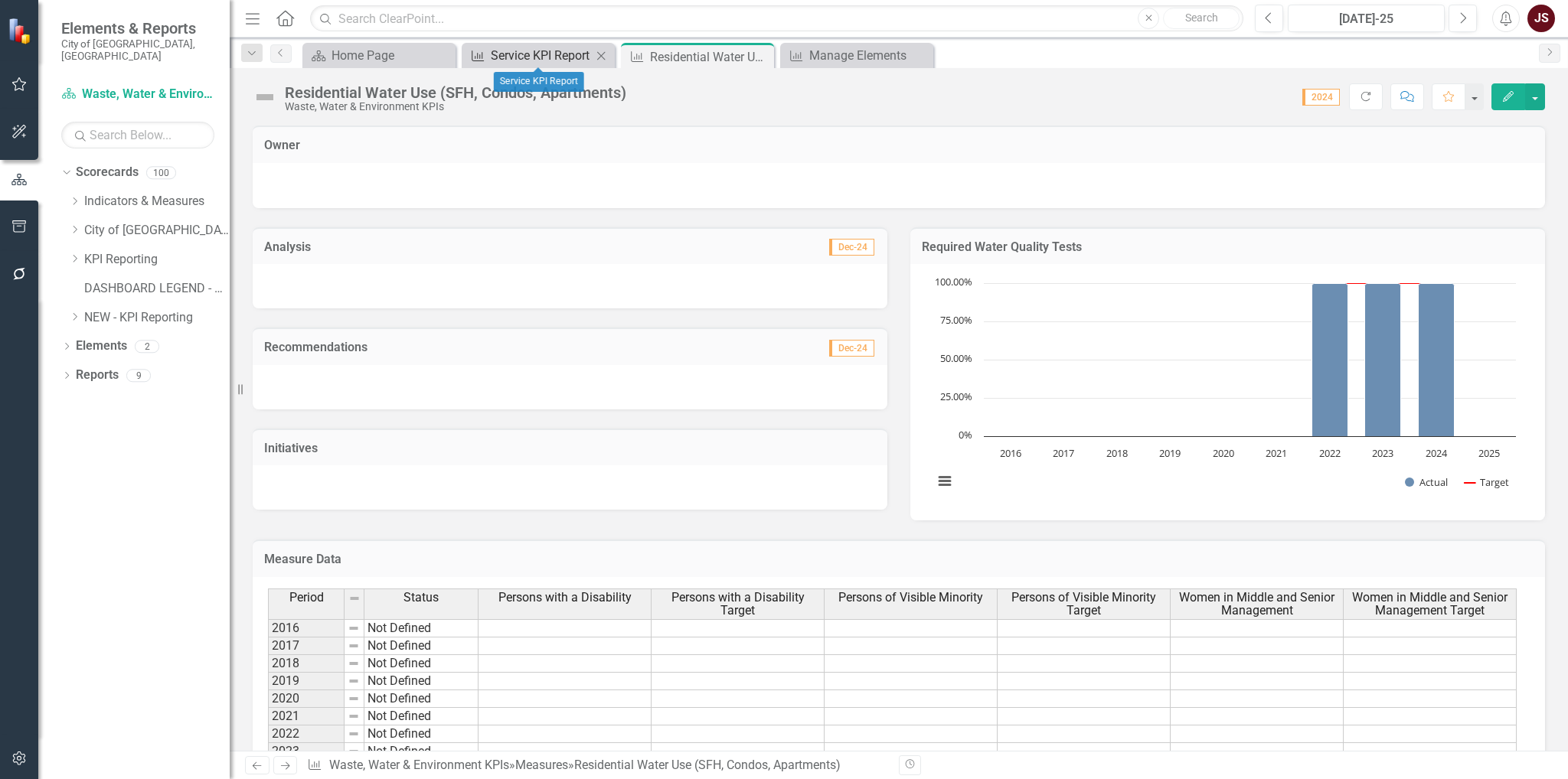
click at [548, 57] on div "Service KPI Report" at bounding box center [541, 55] width 101 height 19
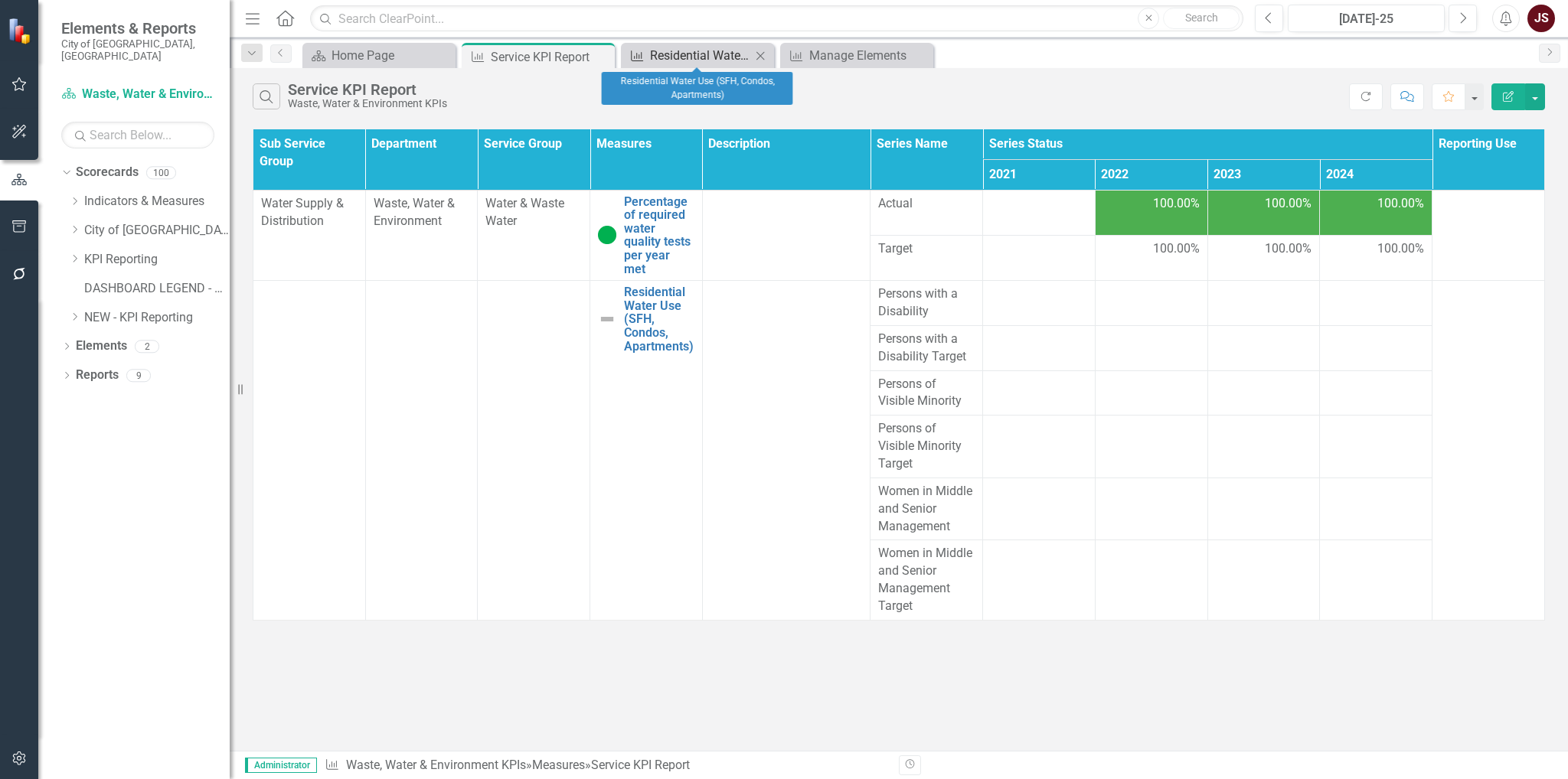
click at [678, 57] on div "Residential Water Use (SFH, Condos, Apartments)" at bounding box center [700, 55] width 101 height 19
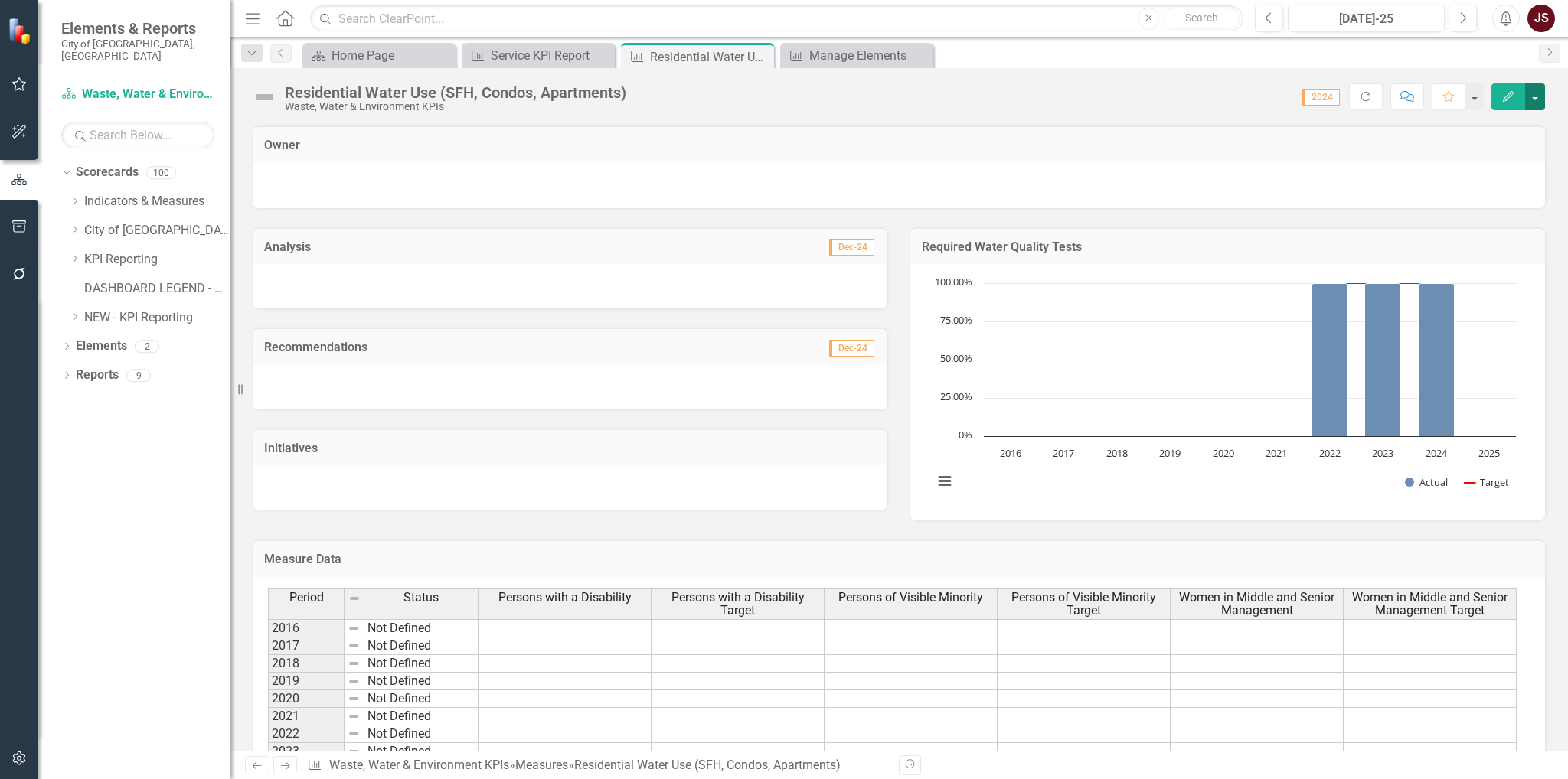
click at [1536, 94] on button "button" at bounding box center [1535, 96] width 20 height 26
click at [1490, 130] on link "Edit Edit Measure" at bounding box center [1469, 124] width 149 height 28
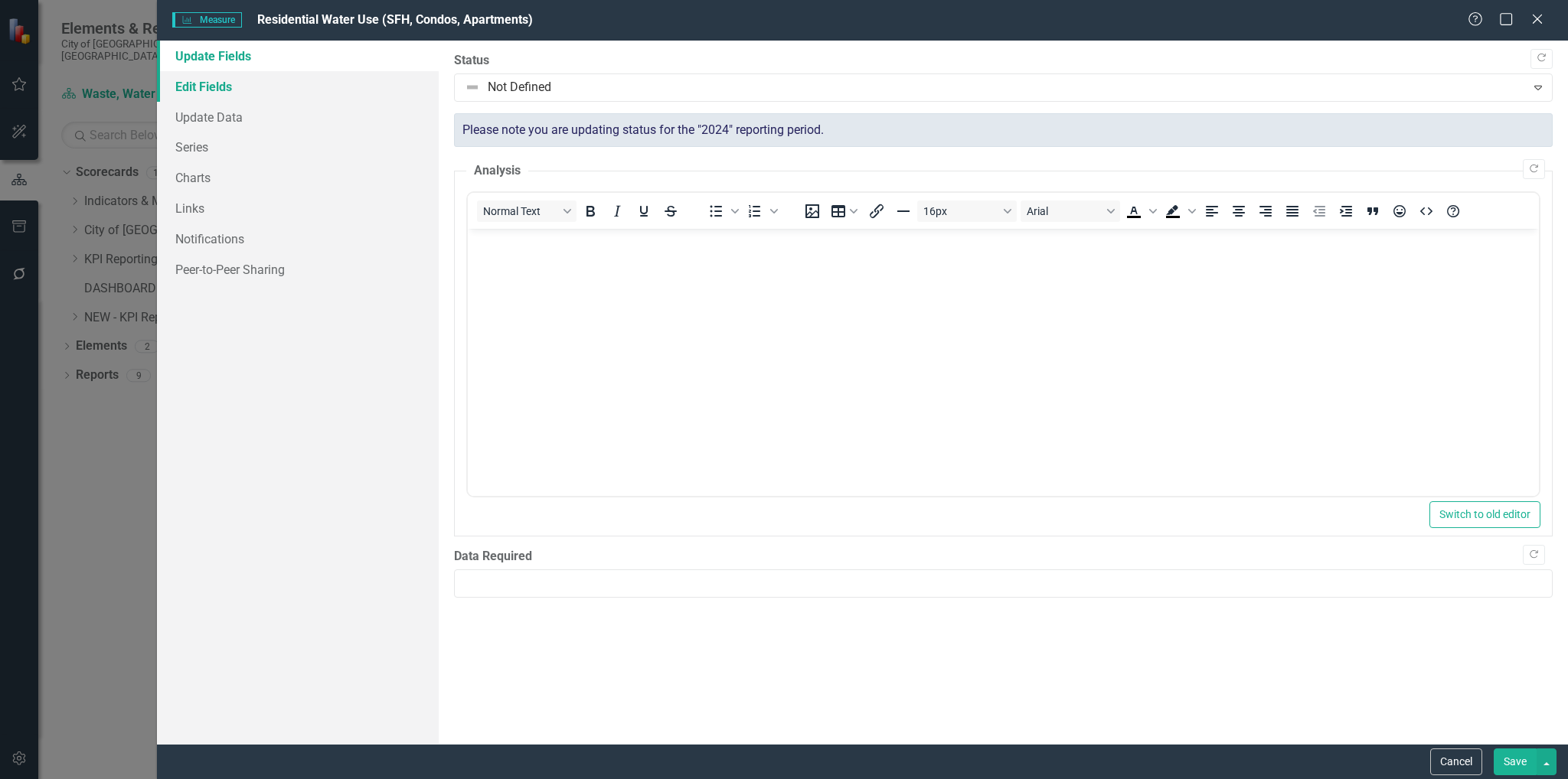
click at [200, 78] on link "Edit Fields" at bounding box center [298, 87] width 282 height 31
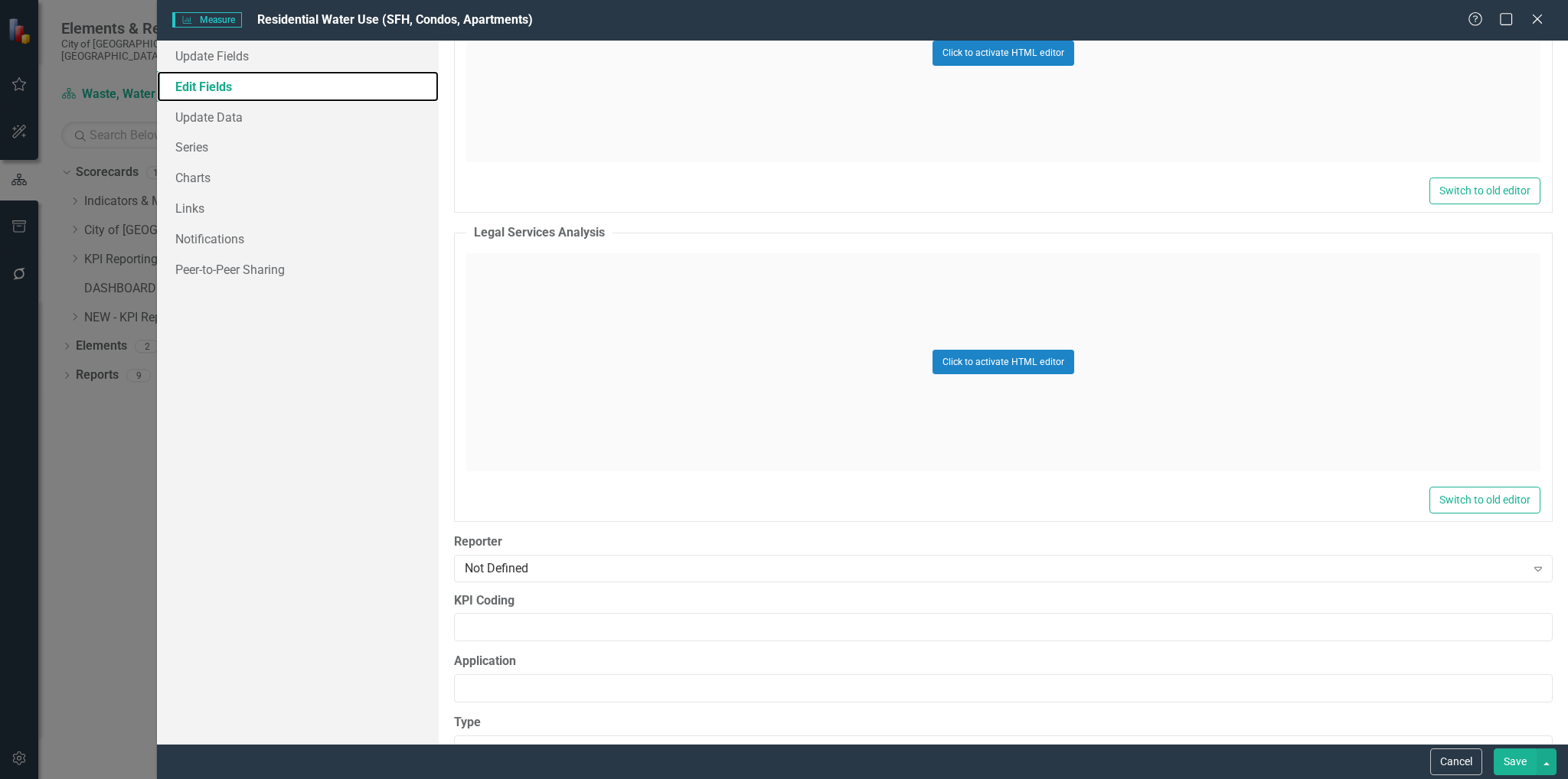
scroll to position [7194, 0]
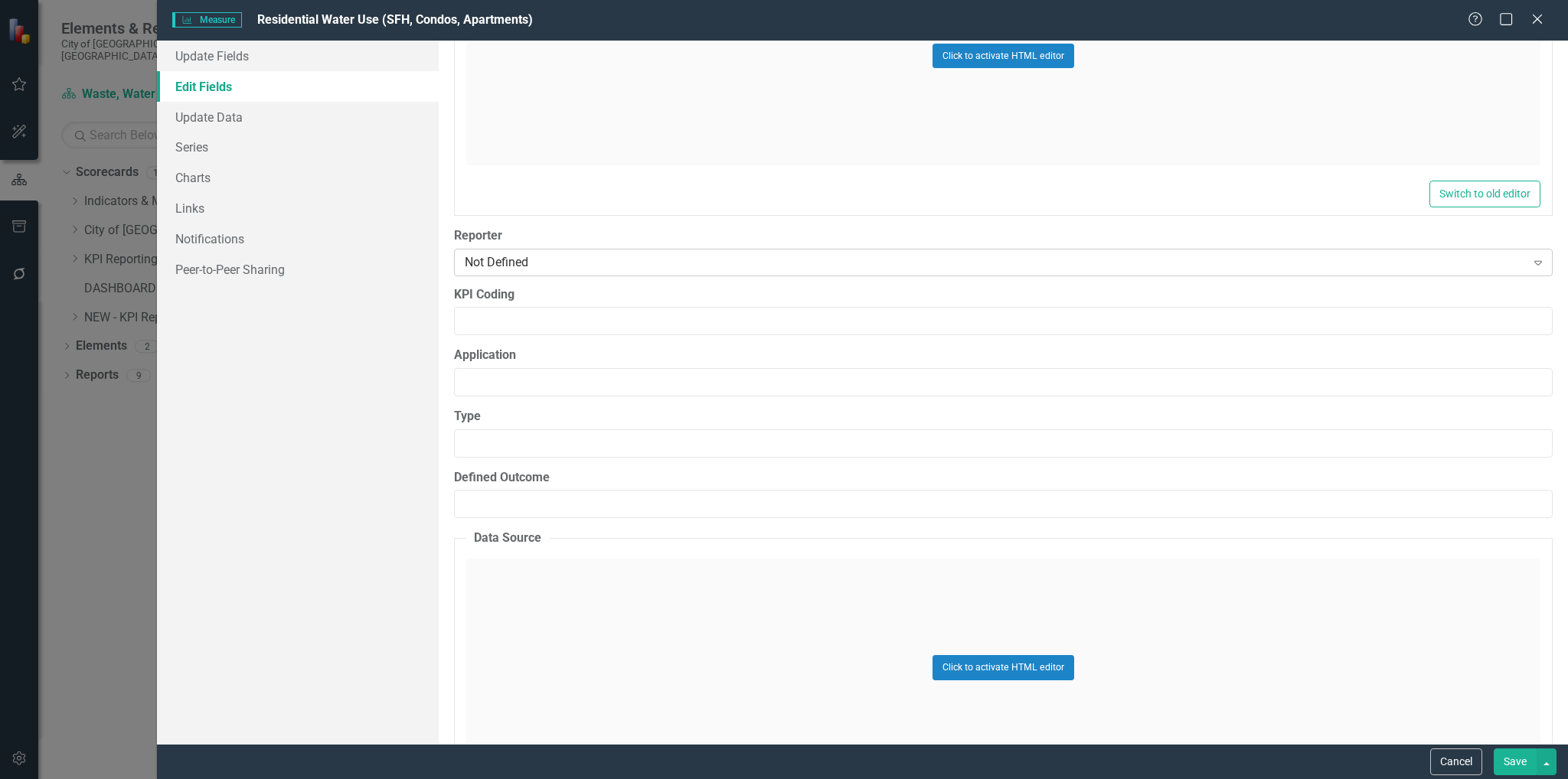
click at [698, 258] on div "Not Defined" at bounding box center [995, 262] width 1061 height 18
click at [709, 445] on input "Type" at bounding box center [1003, 443] width 1099 height 28
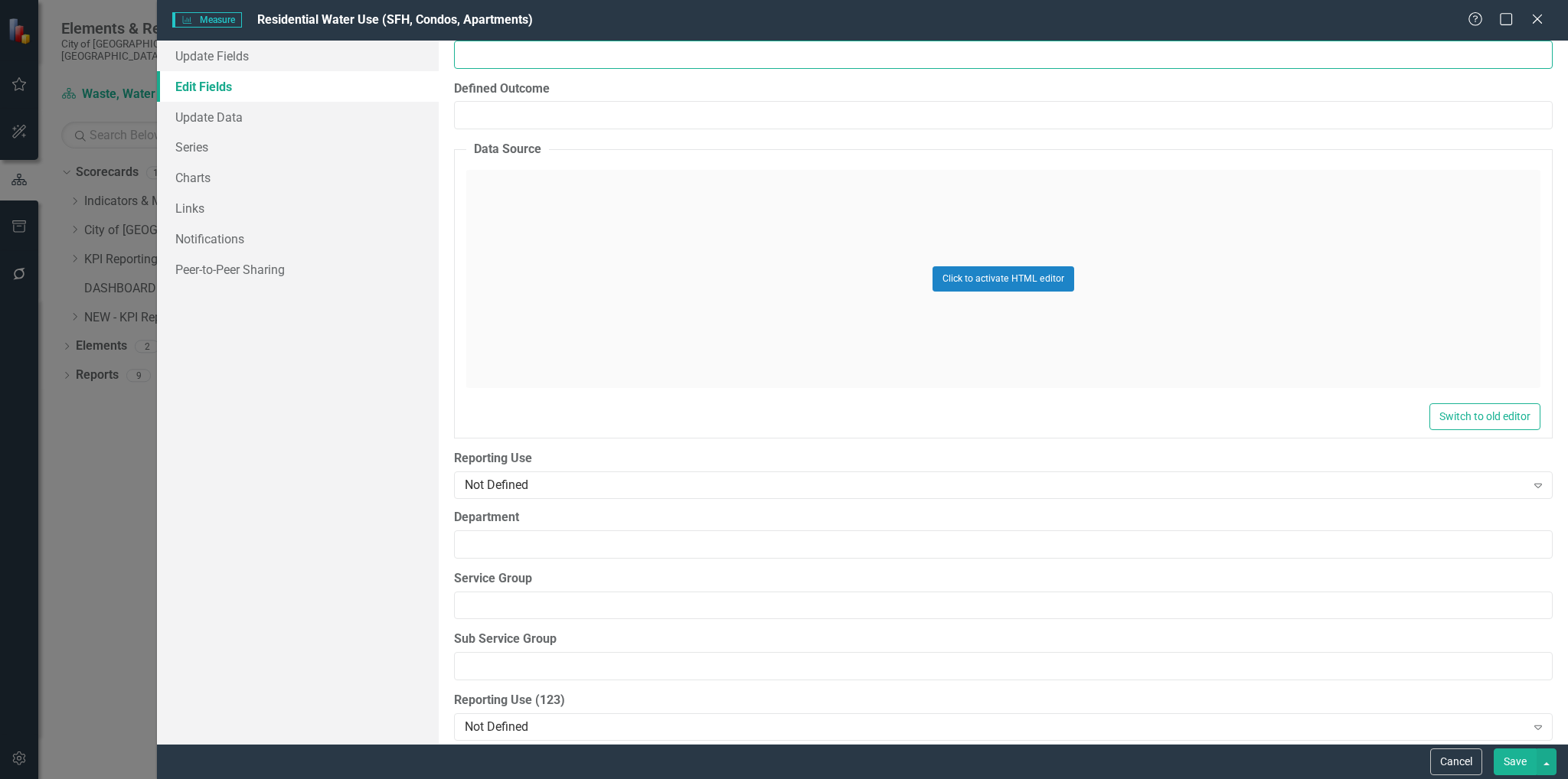
scroll to position [7588, 0]
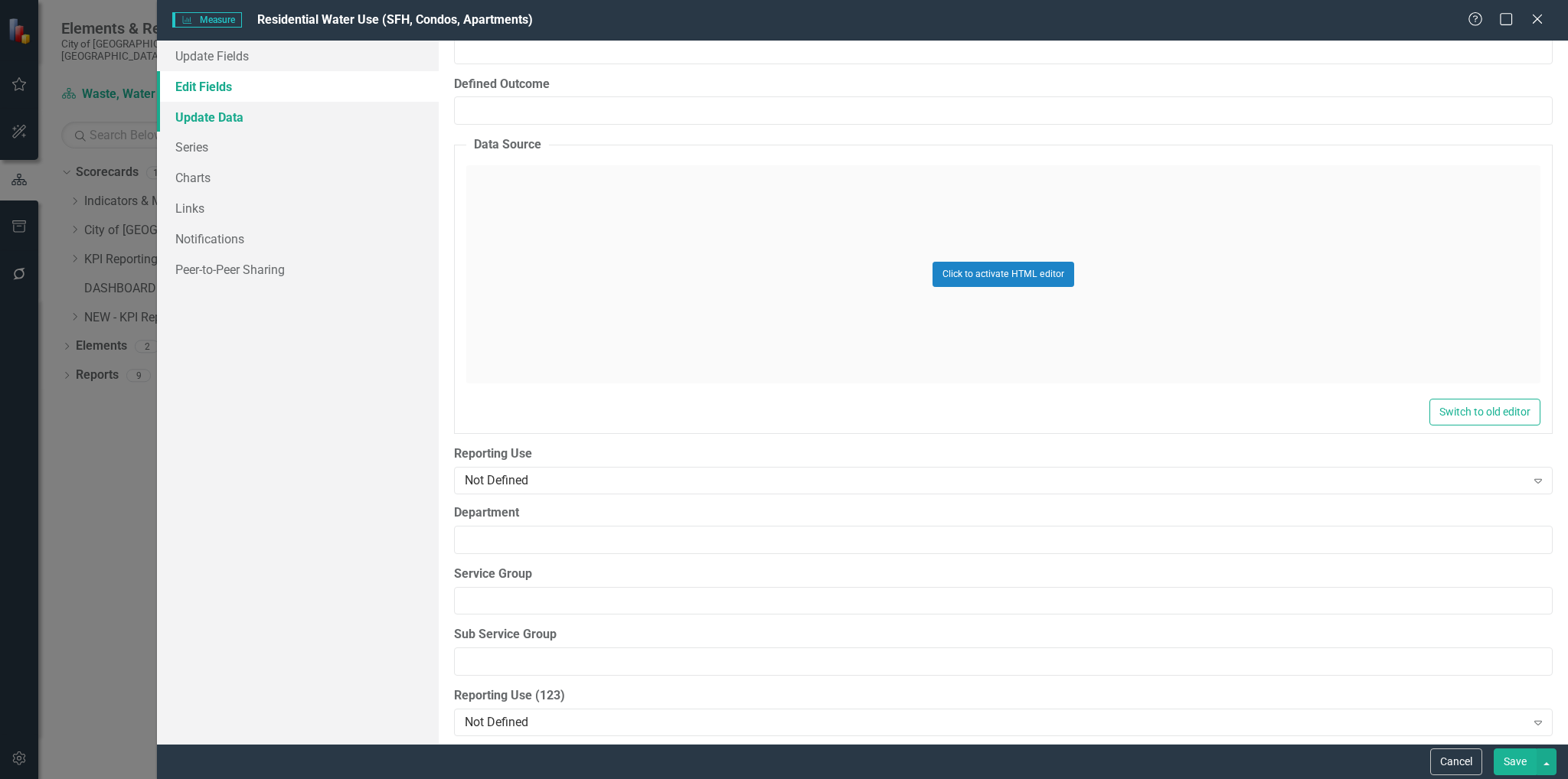
click at [229, 118] on link "Update Data" at bounding box center [298, 117] width 282 height 31
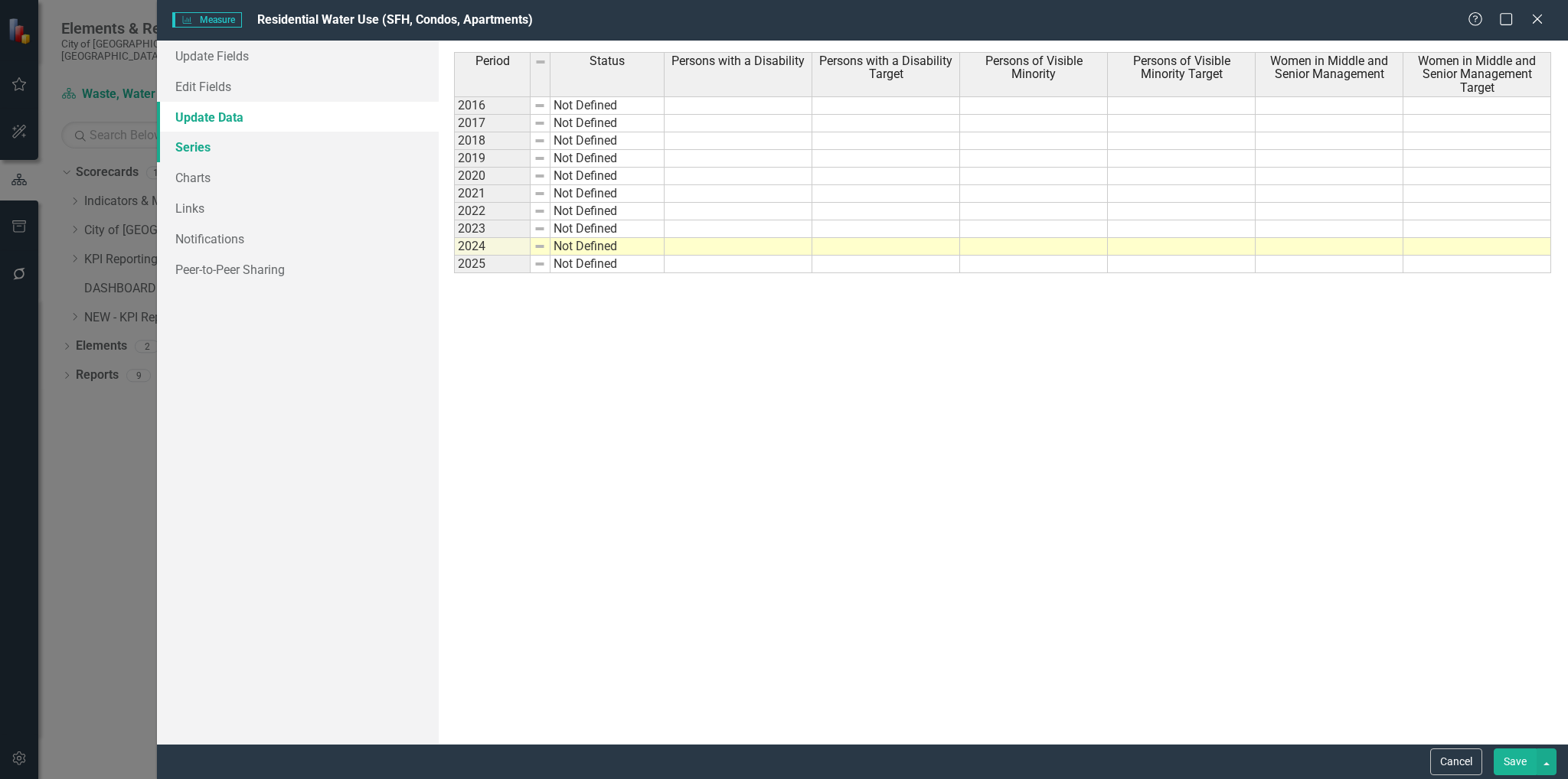
click at [211, 147] on link "Series" at bounding box center [298, 147] width 282 height 31
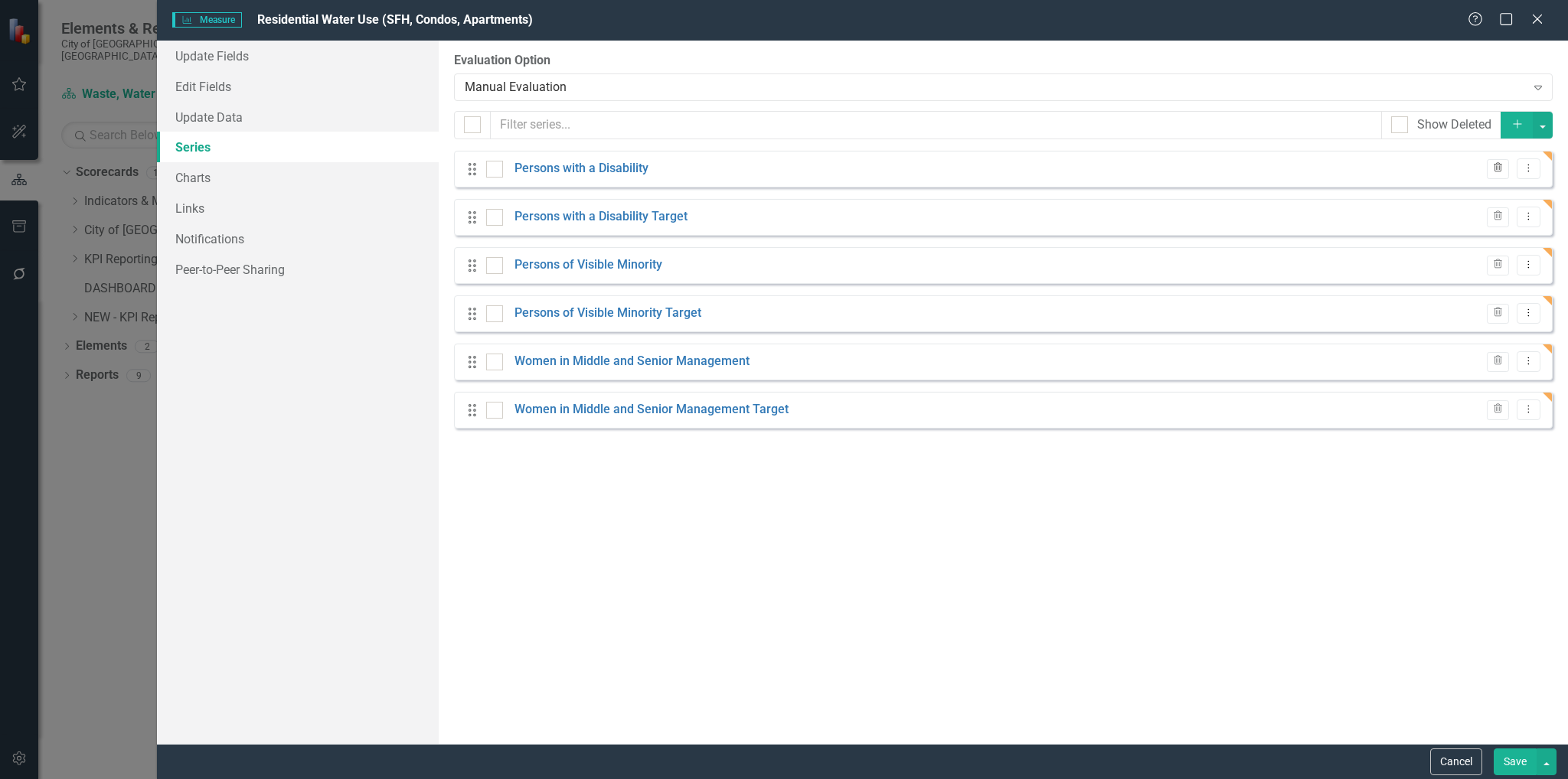
click at [1499, 166] on icon "Trash" at bounding box center [1497, 168] width 11 height 9
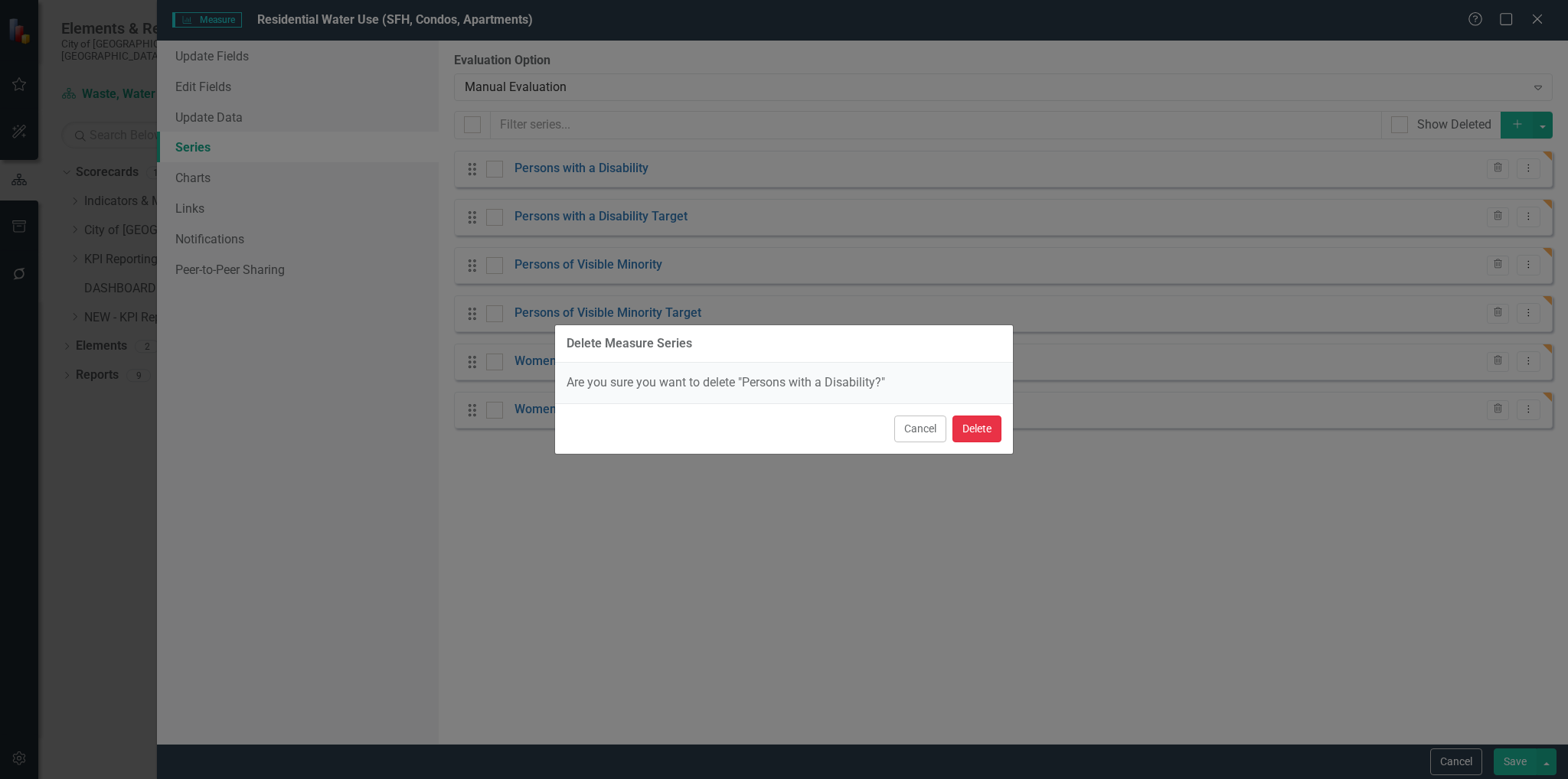
click at [980, 434] on button "Delete" at bounding box center [976, 429] width 49 height 26
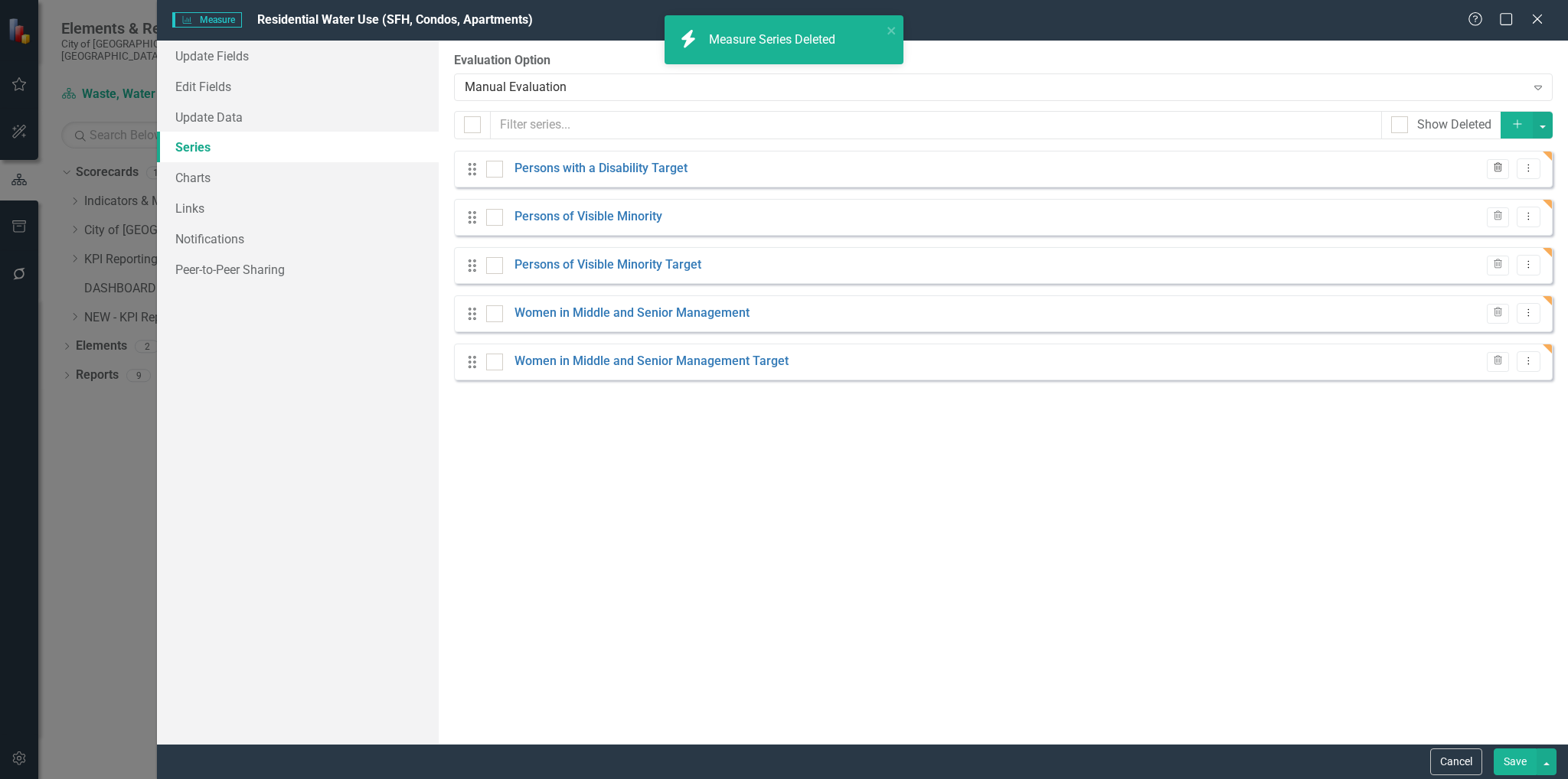
click at [1501, 169] on icon "Trash" at bounding box center [1497, 168] width 11 height 9
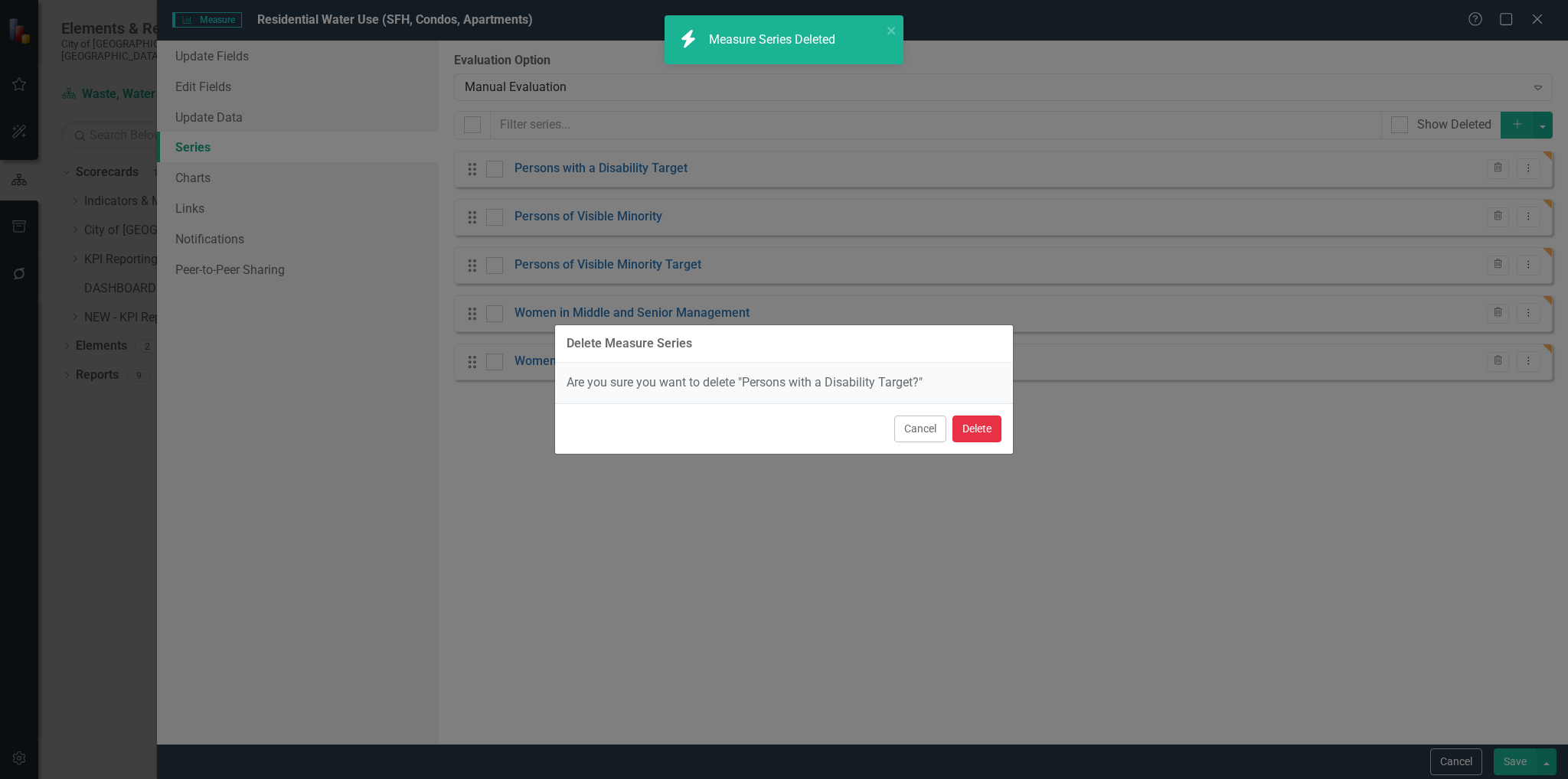
click at [986, 424] on button "Delete" at bounding box center [976, 429] width 49 height 26
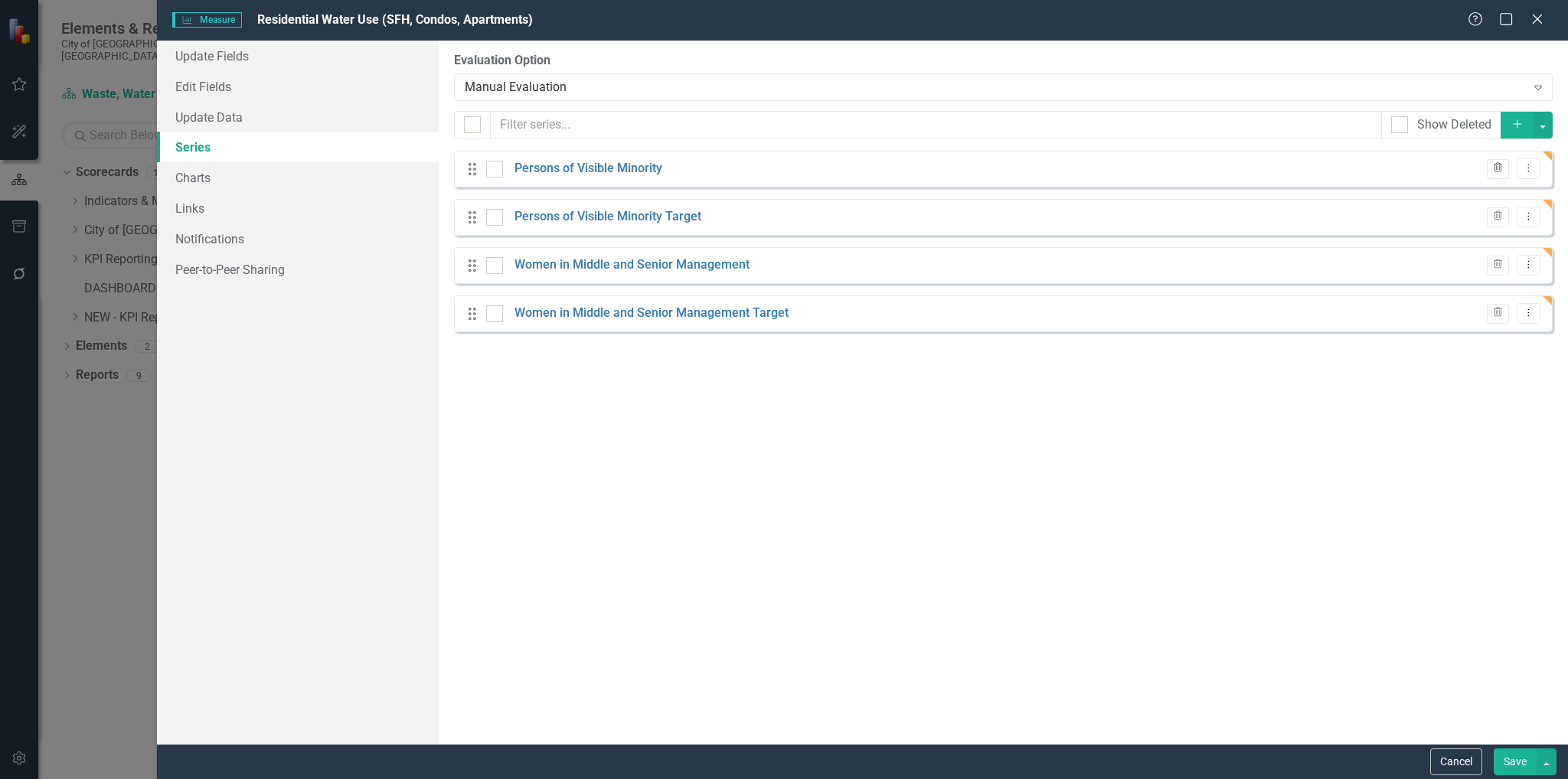
click at [1495, 161] on button "Trash" at bounding box center [1498, 169] width 22 height 20
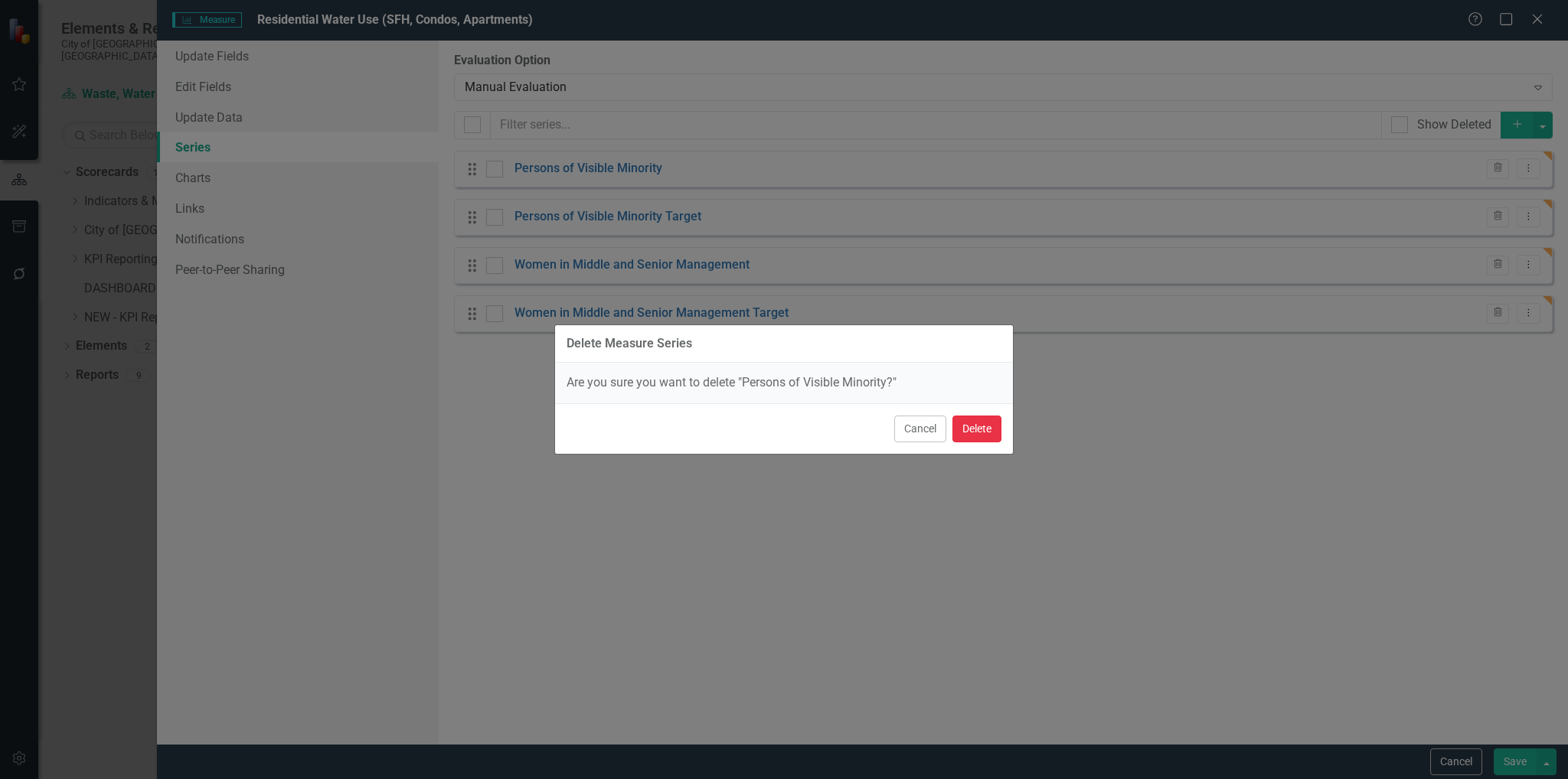
click at [978, 430] on button "Delete" at bounding box center [976, 429] width 49 height 26
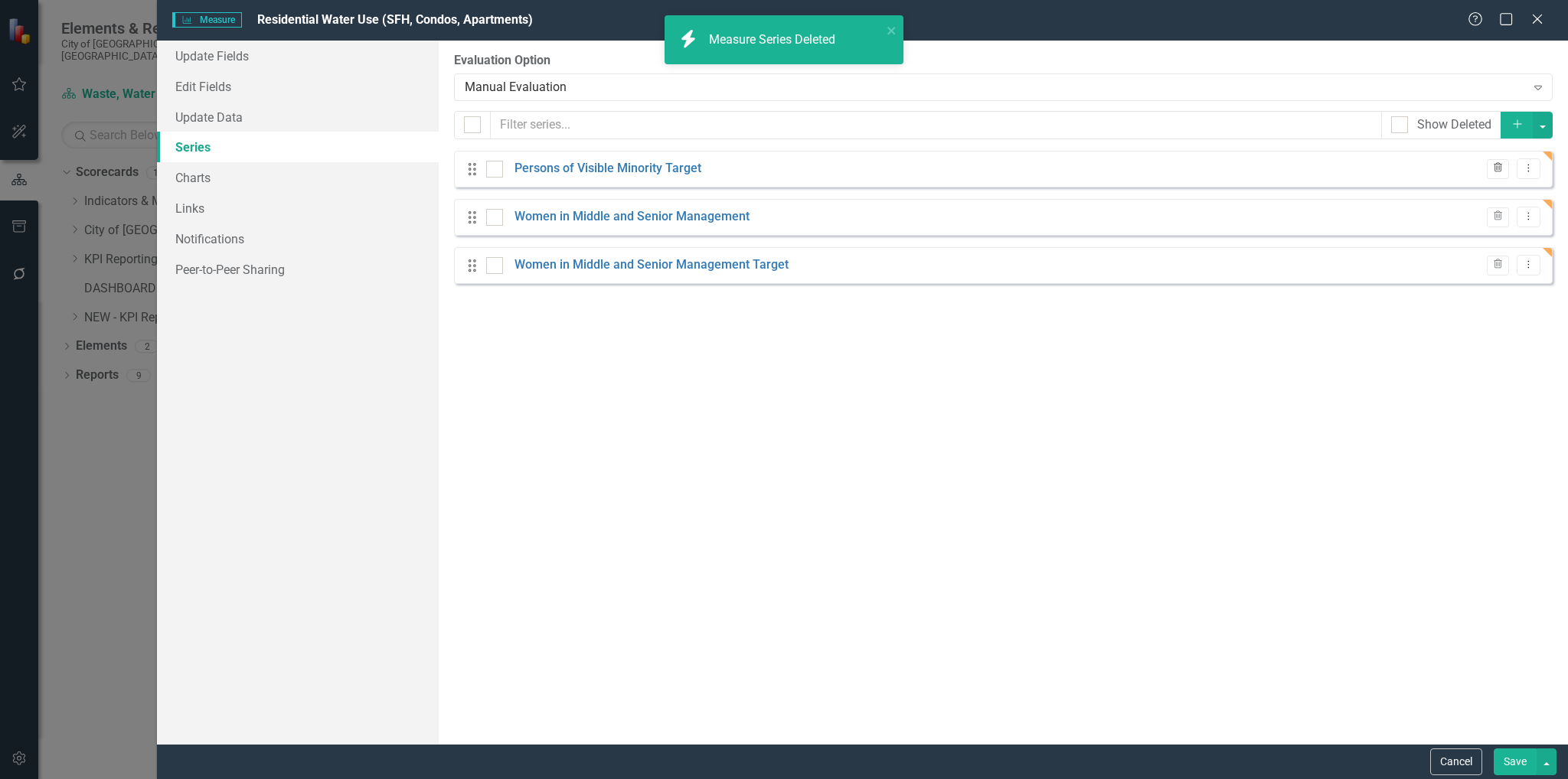
click at [1501, 169] on icon "Trash" at bounding box center [1497, 168] width 11 height 9
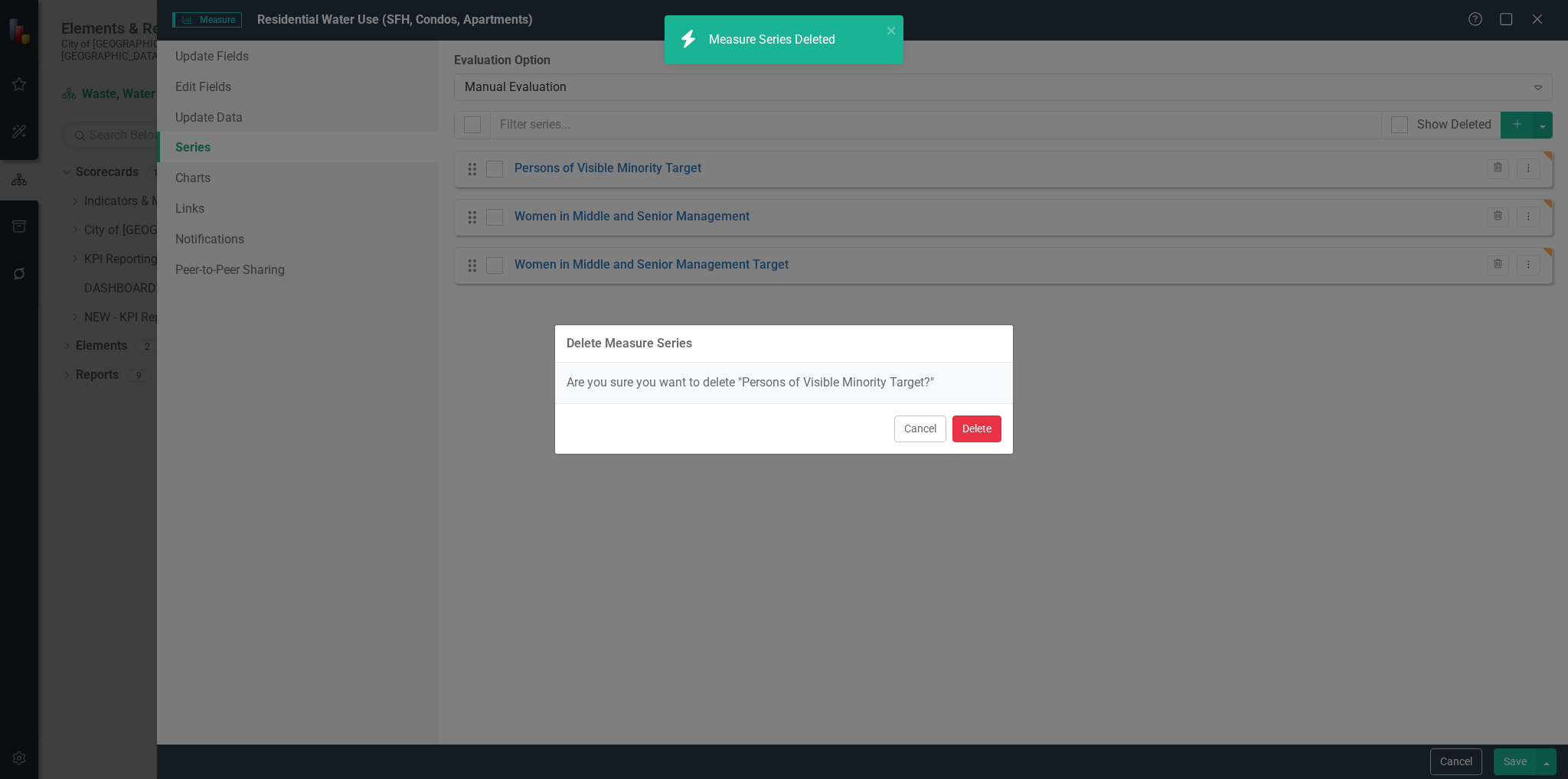
click at [987, 424] on button "Delete" at bounding box center [976, 429] width 49 height 26
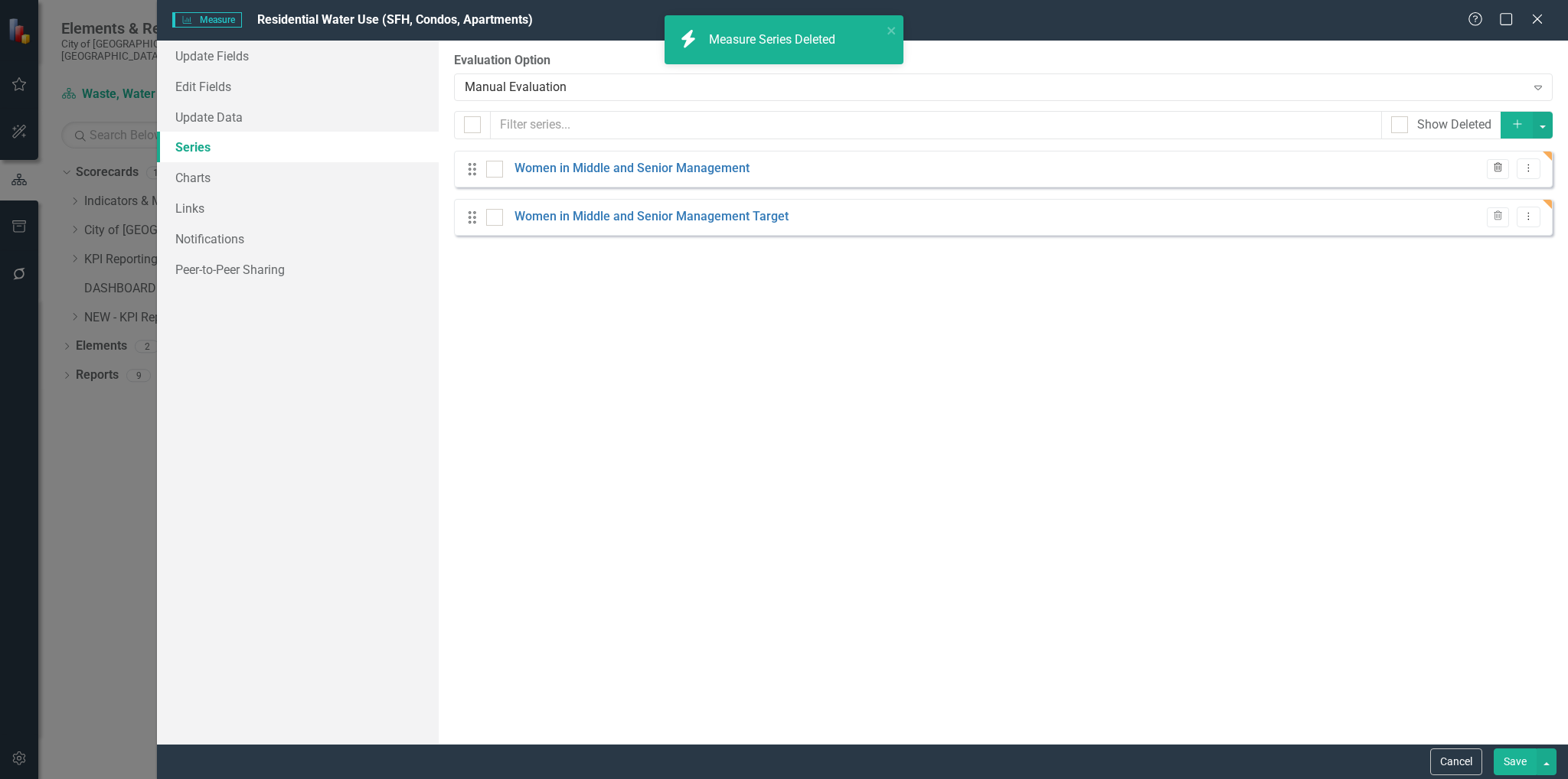
click at [1502, 164] on icon "button" at bounding box center [1498, 167] width 9 height 9
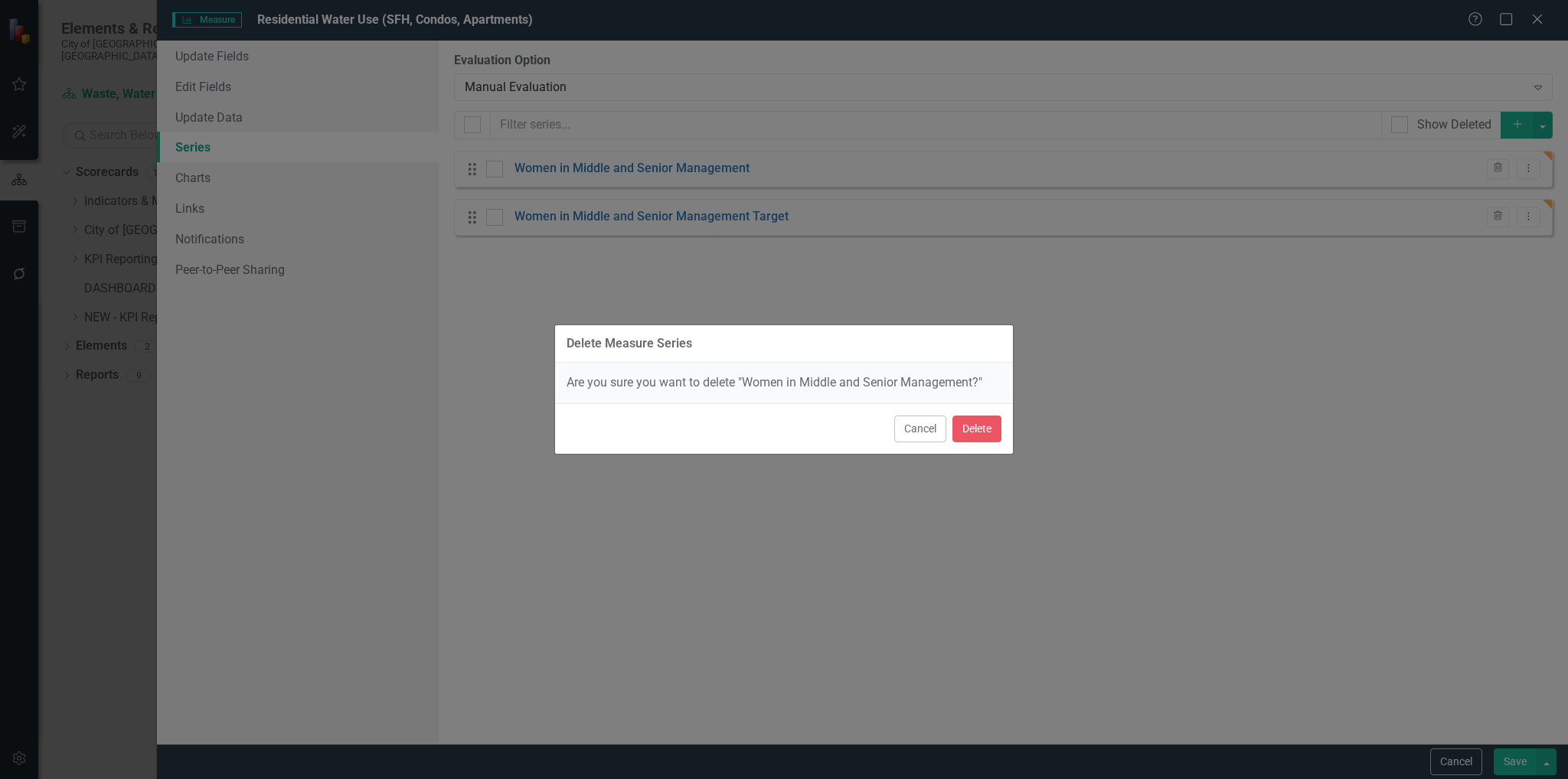
click at [1004, 426] on div "Cancel Delete" at bounding box center [784, 428] width 458 height 50
click at [980, 434] on button "Delete" at bounding box center [976, 429] width 49 height 26
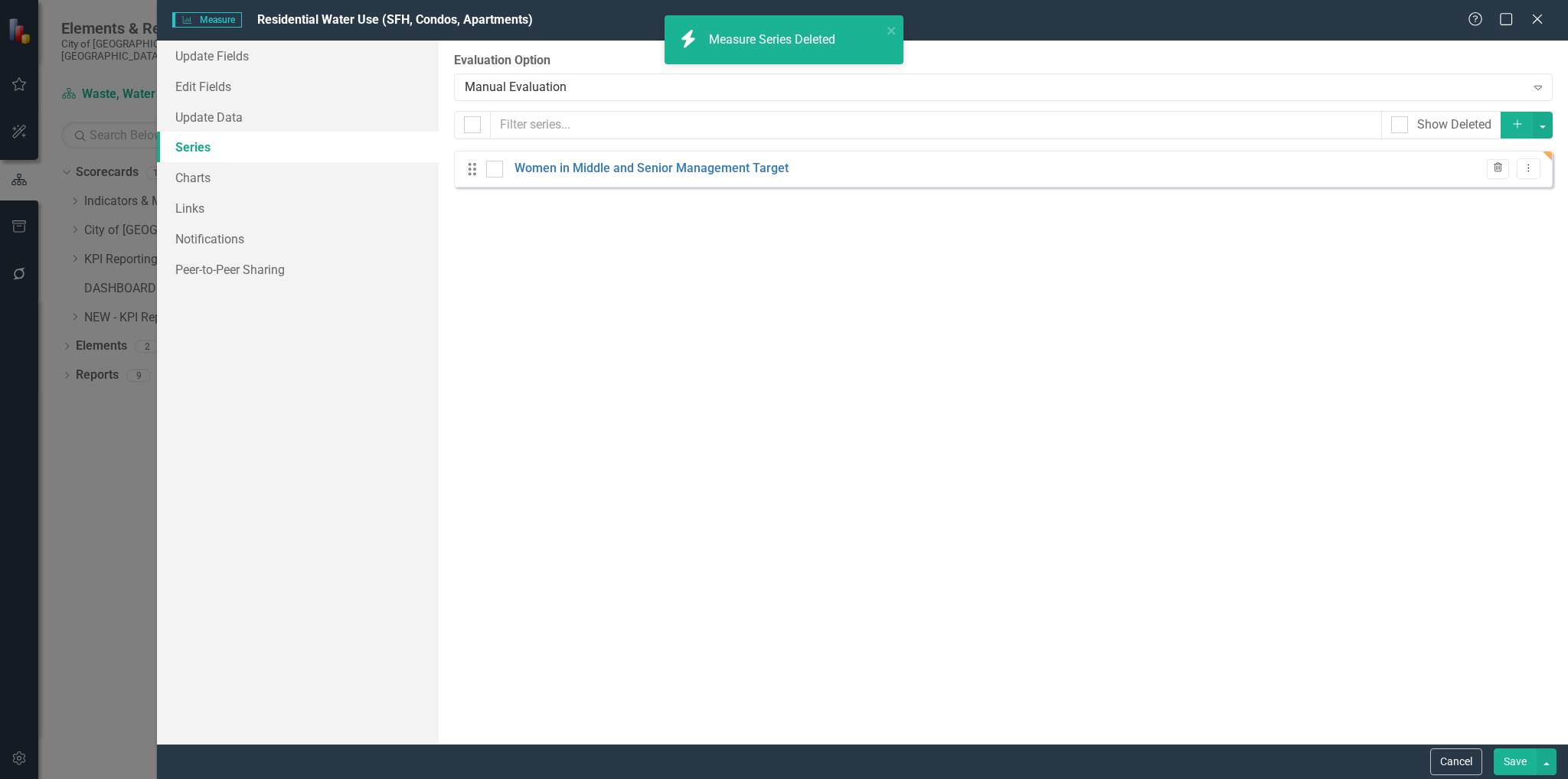
click at [1501, 169] on icon "button" at bounding box center [1498, 167] width 9 height 9
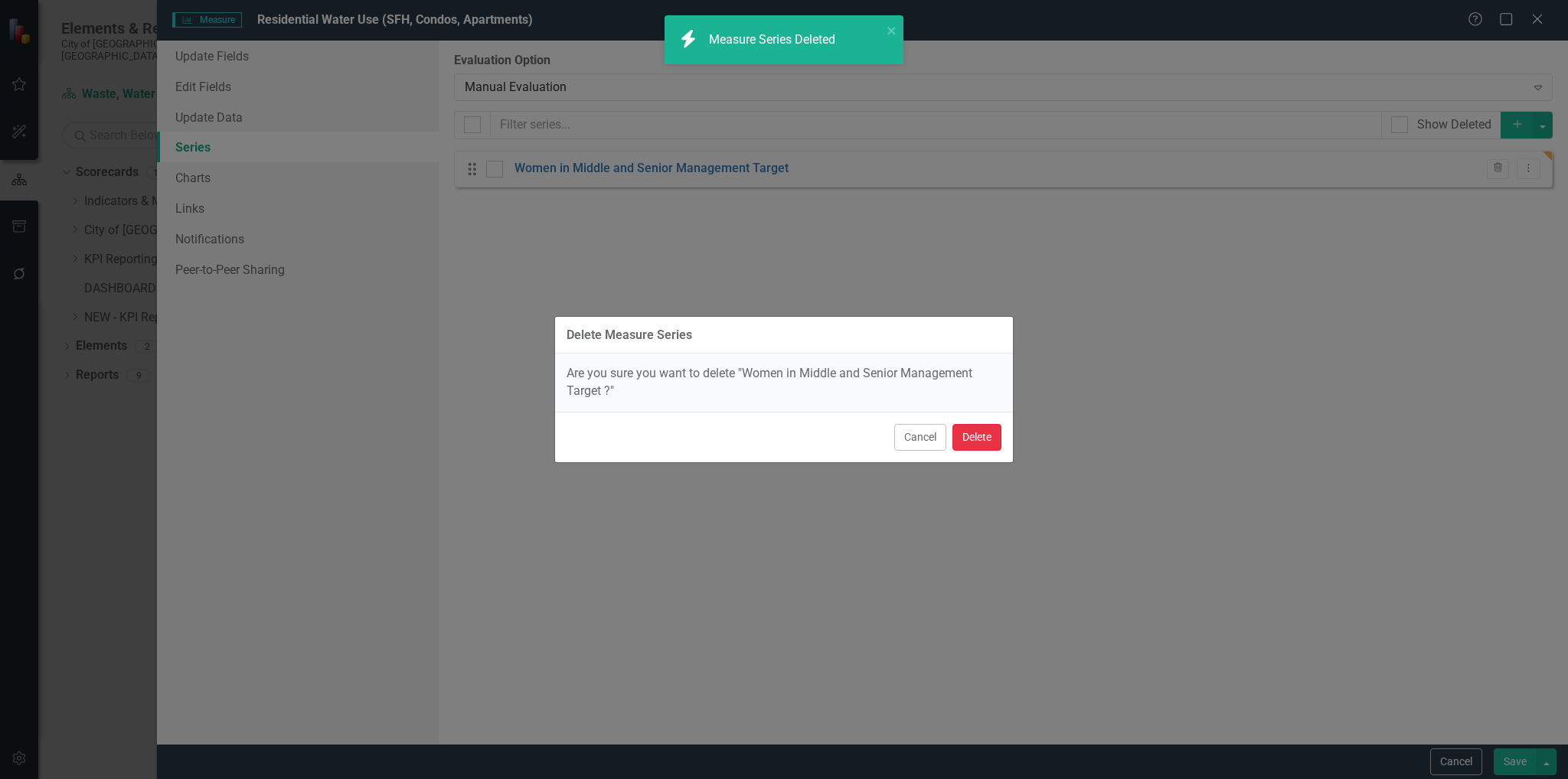
click at [980, 434] on button "Delete" at bounding box center [976, 436] width 49 height 26
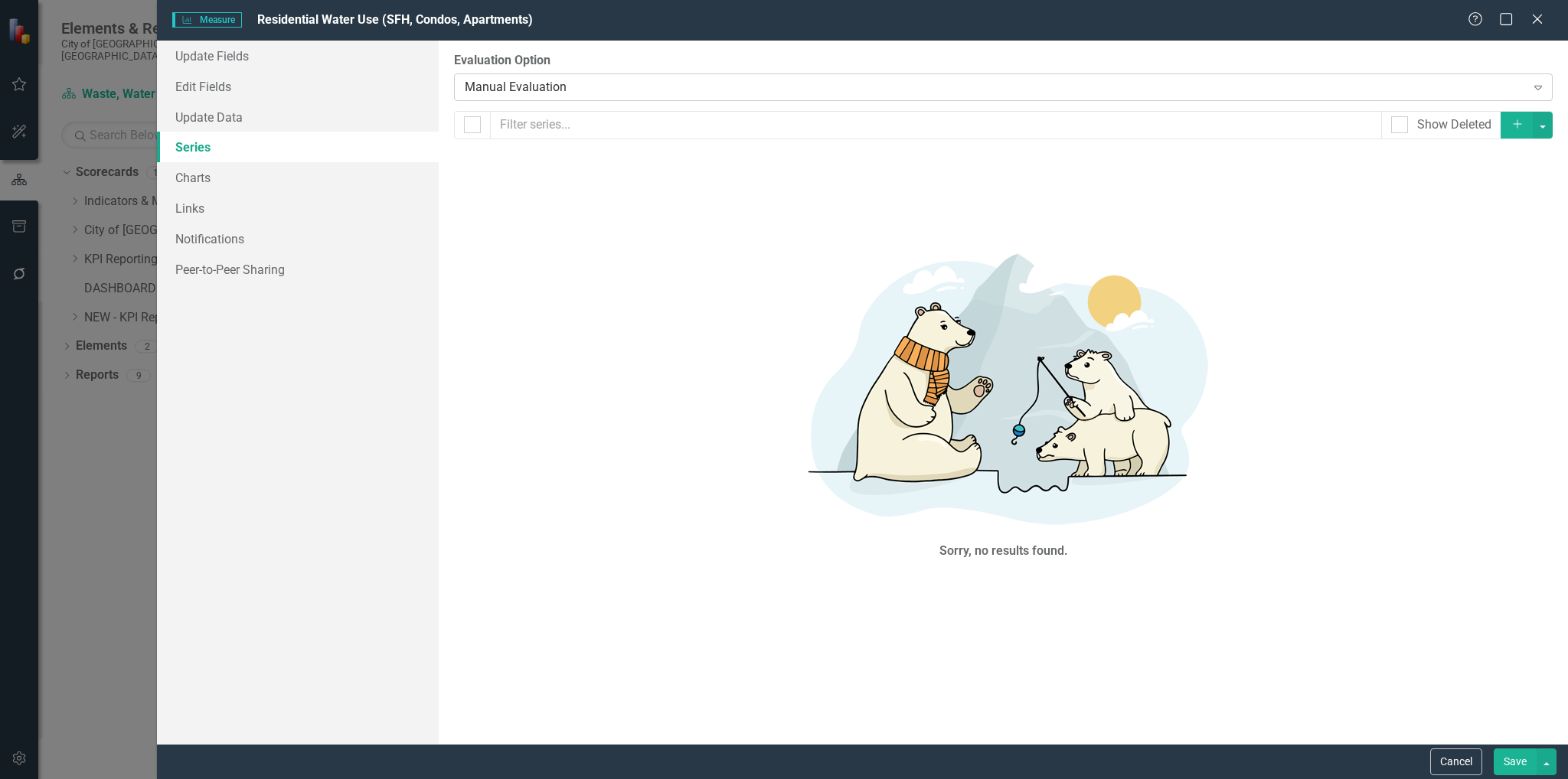
click at [1362, 94] on div "Manual Evaluation" at bounding box center [995, 87] width 1061 height 18
click at [1546, 130] on button "button" at bounding box center [1542, 124] width 20 height 26
click at [1513, 147] on link "Add Add series" at bounding box center [1491, 153] width 121 height 28
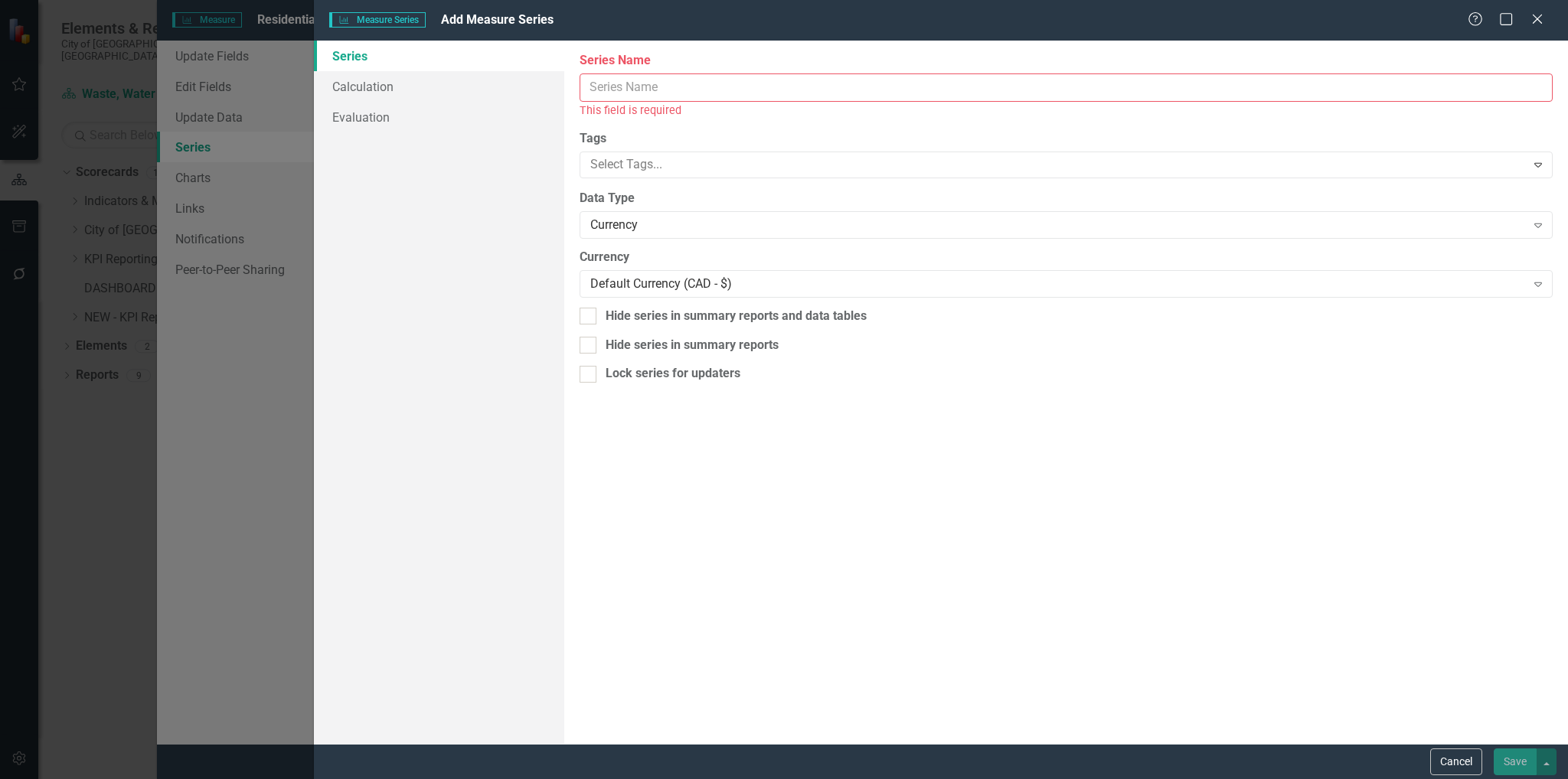
click at [913, 92] on input "Name" at bounding box center [1066, 87] width 973 height 28
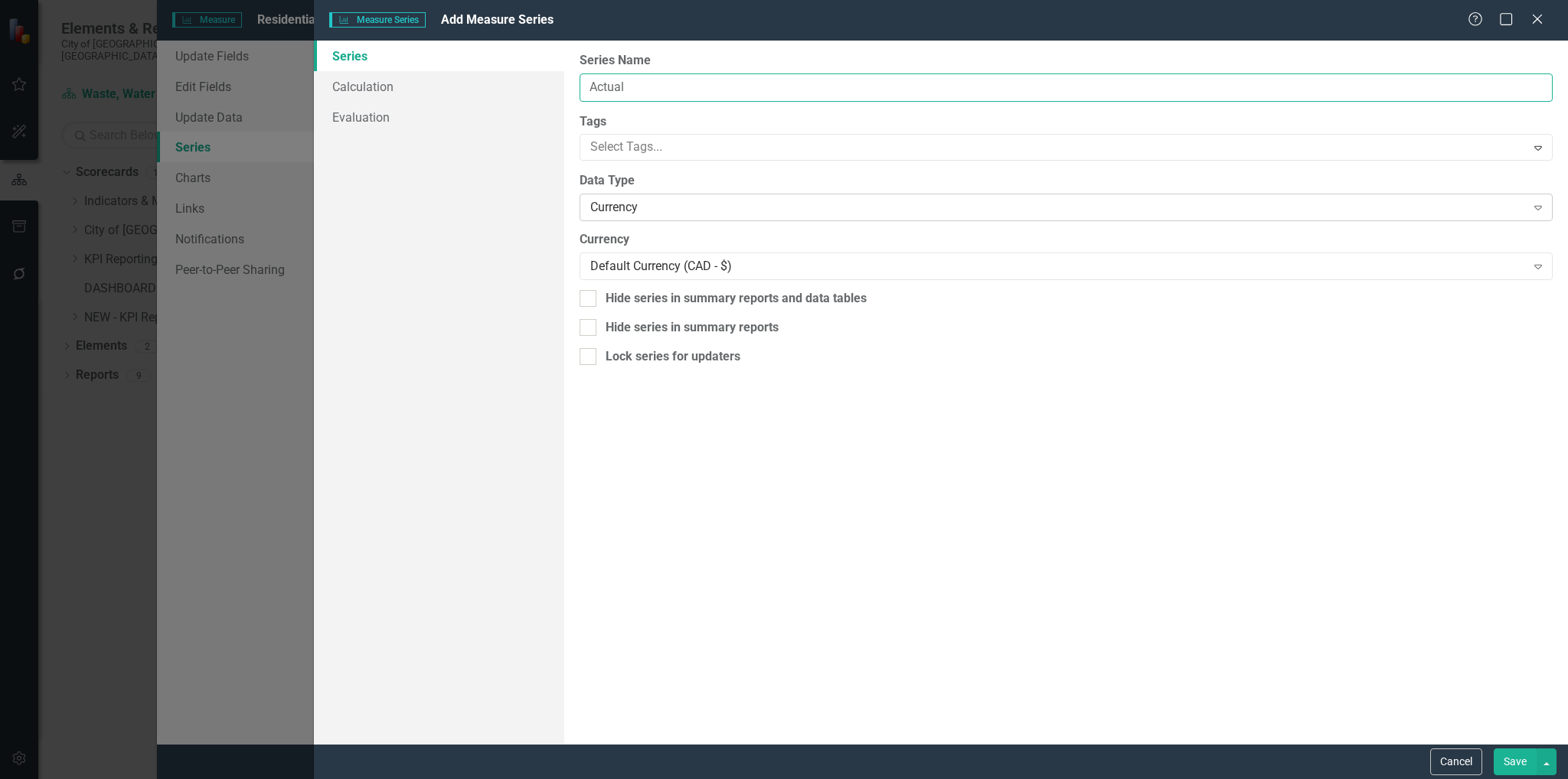
type input "Actual"
click at [931, 210] on div "Currency" at bounding box center [1057, 207] width 934 height 18
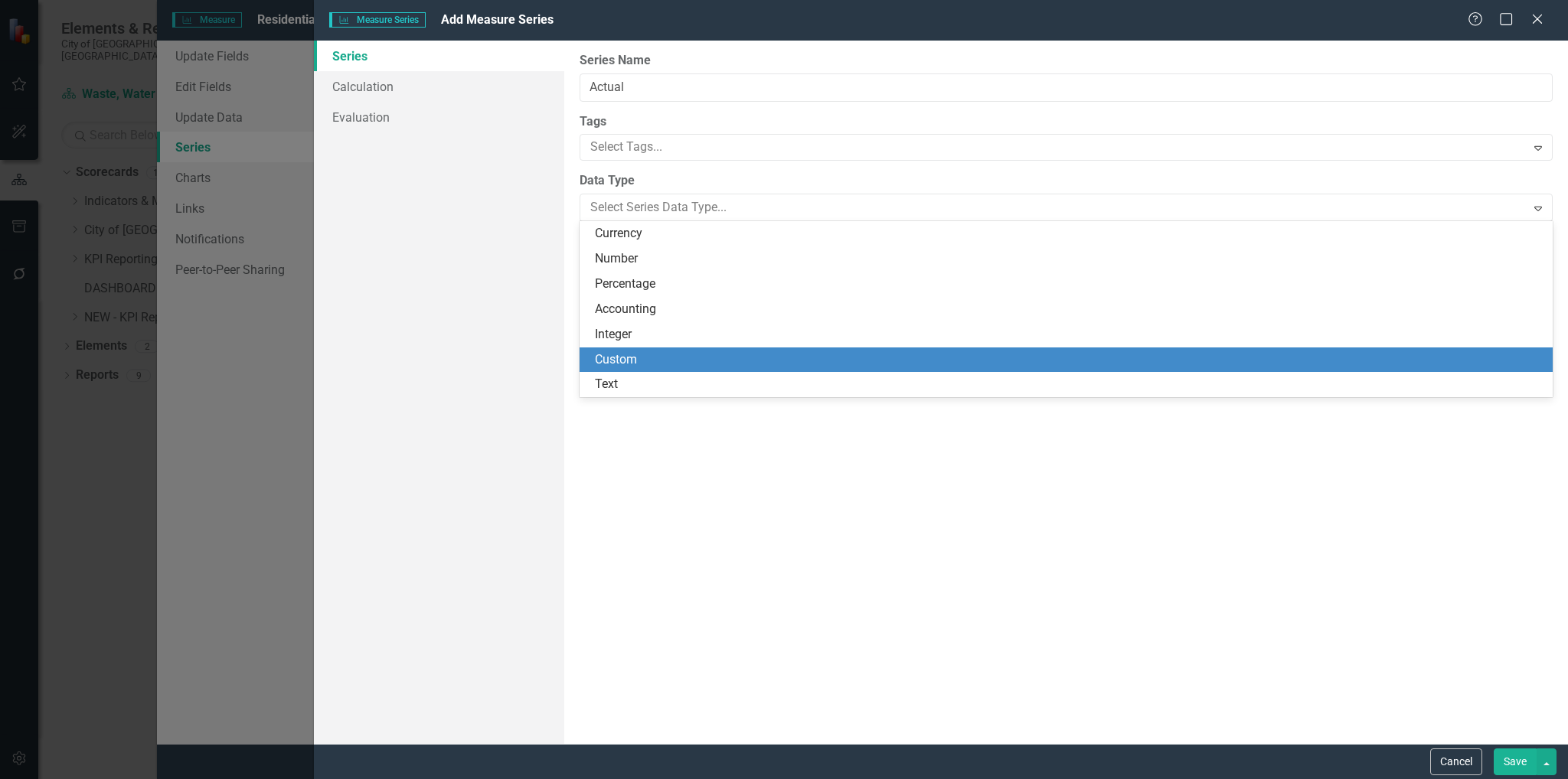
click at [758, 364] on div "Custom" at bounding box center [1069, 360] width 949 height 18
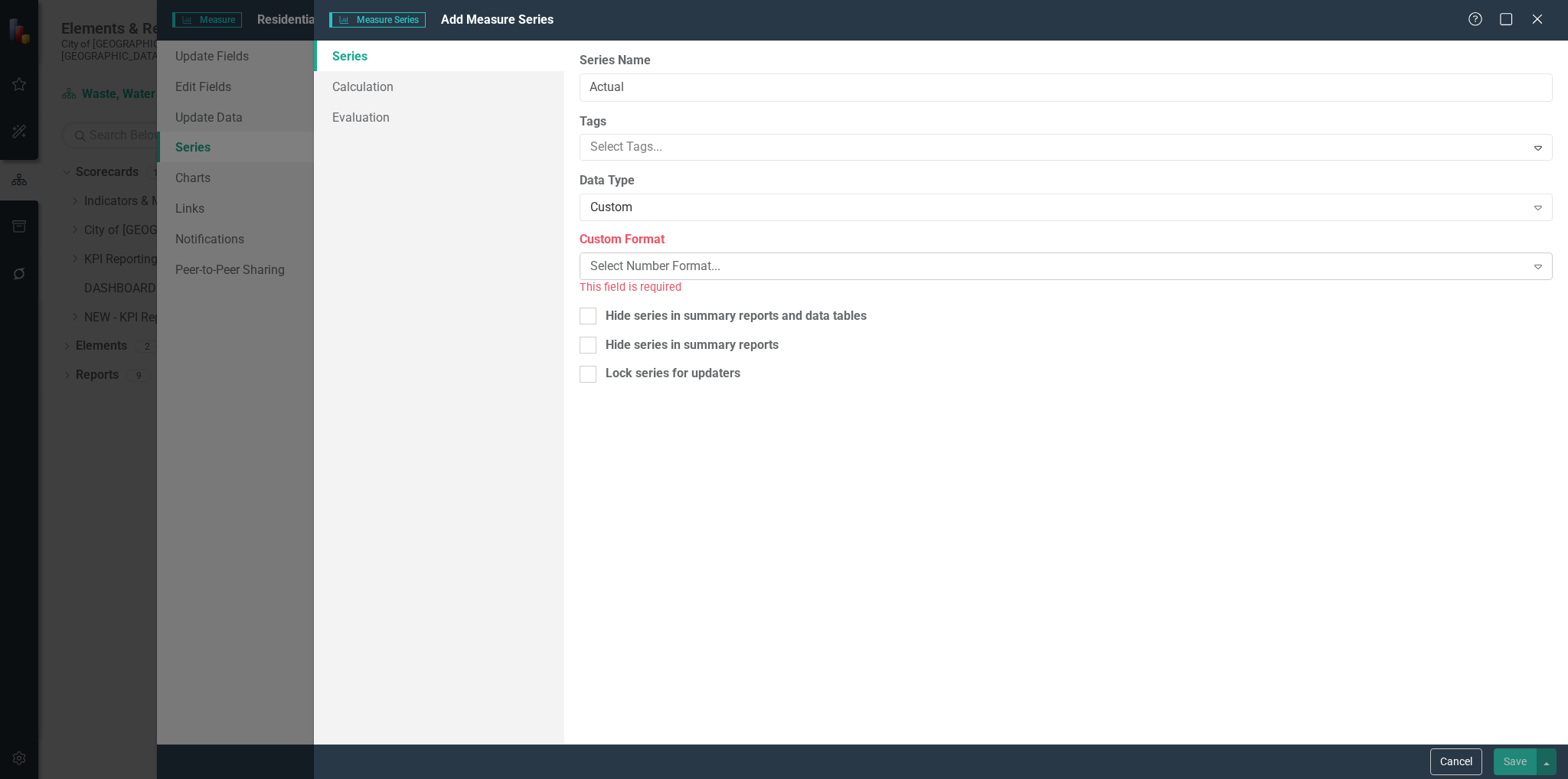
click at [778, 268] on div "Select Number Format..." at bounding box center [1057, 267] width 934 height 18
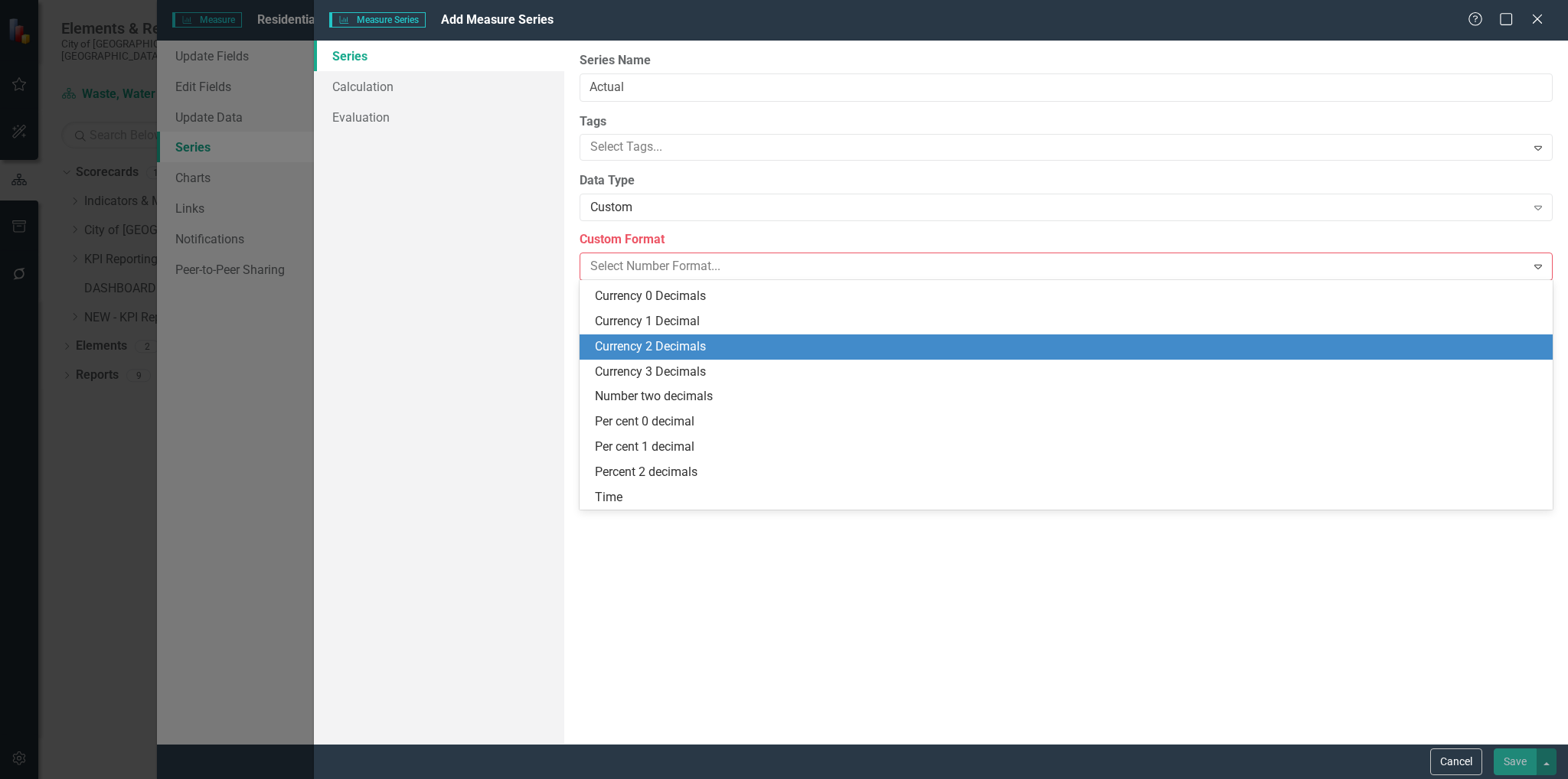
scroll to position [0, 0]
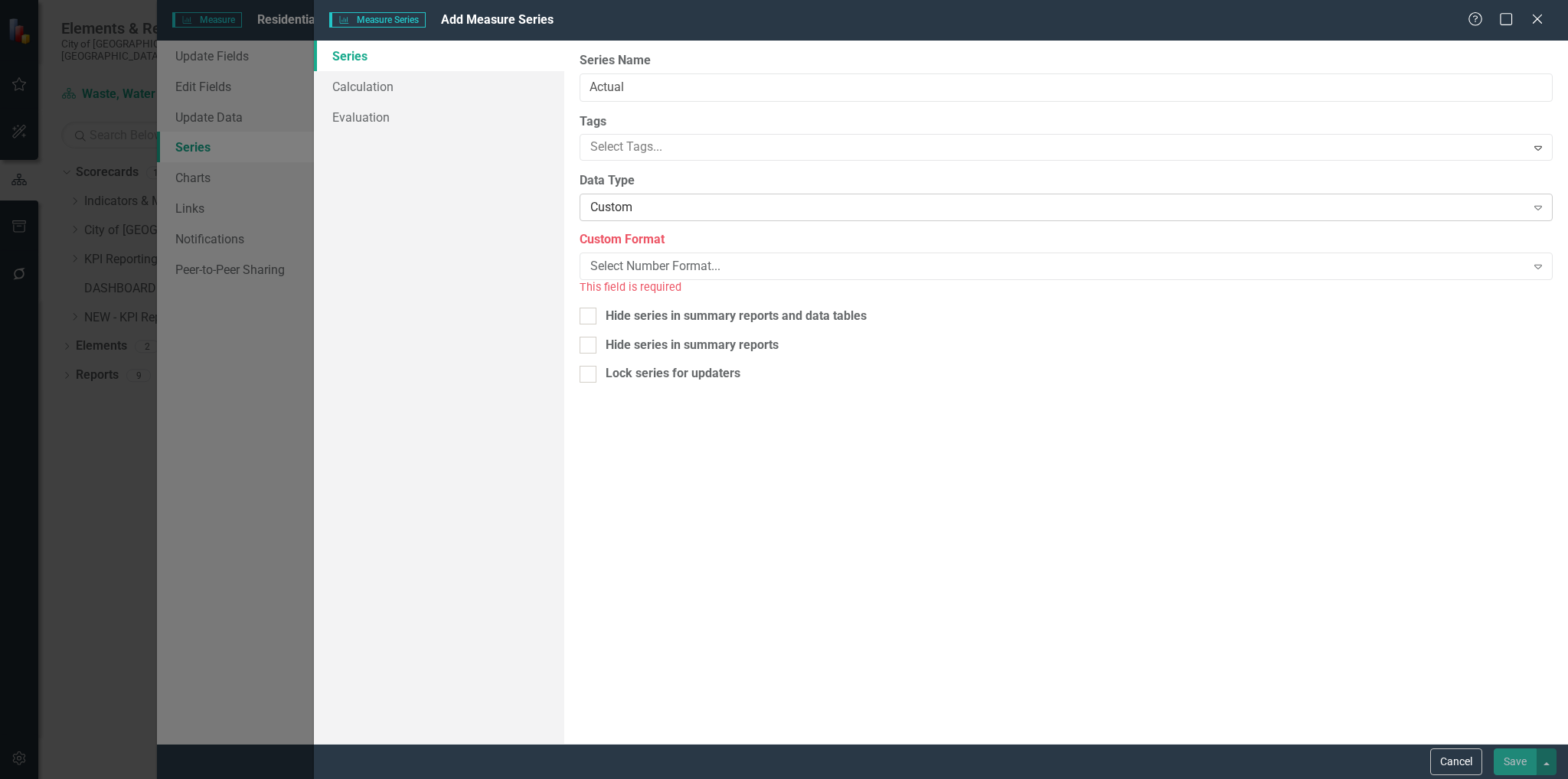
click at [800, 203] on div "Custom" at bounding box center [1057, 207] width 934 height 18
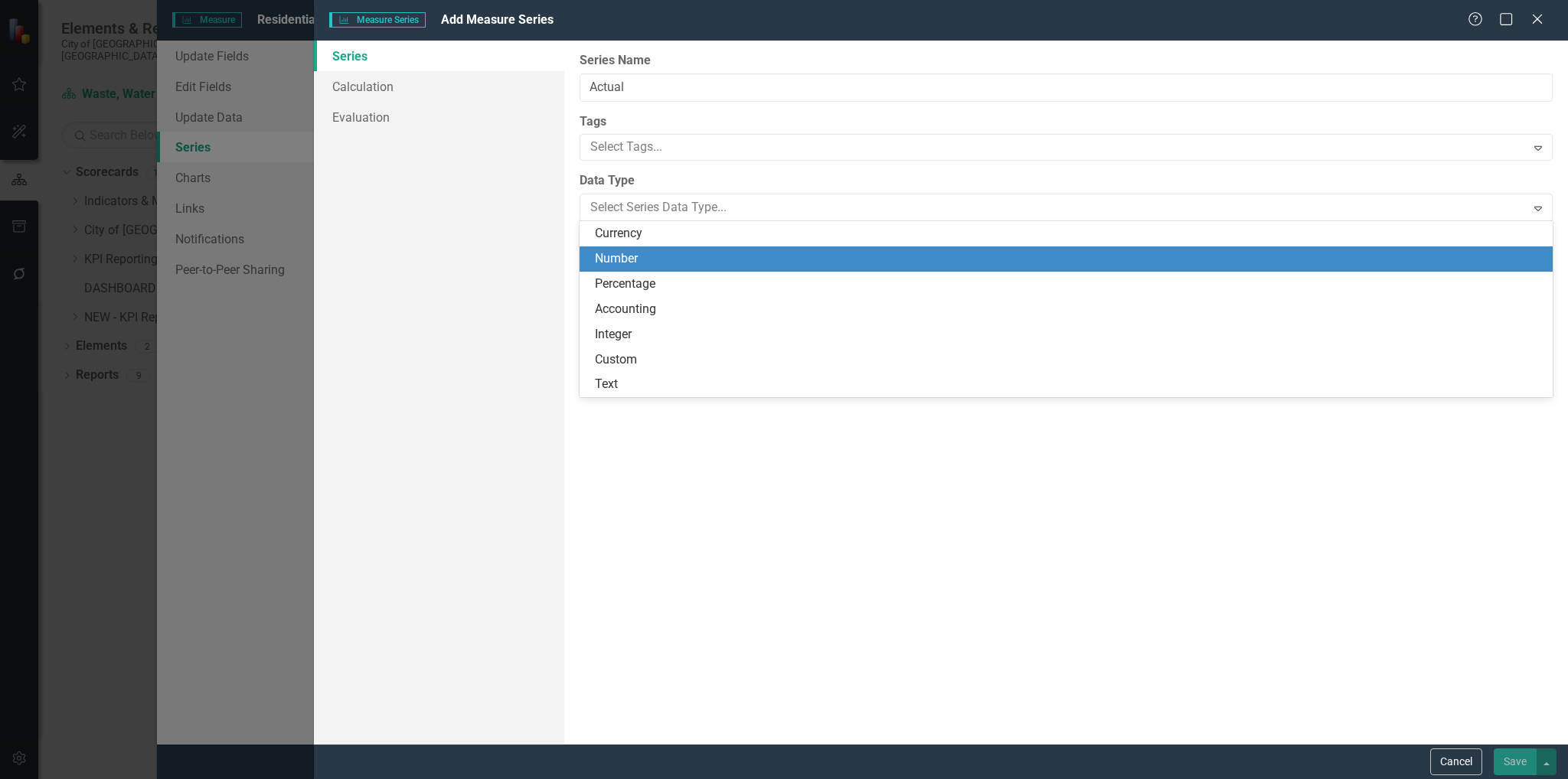
click at [732, 256] on div "Number" at bounding box center [1069, 259] width 949 height 18
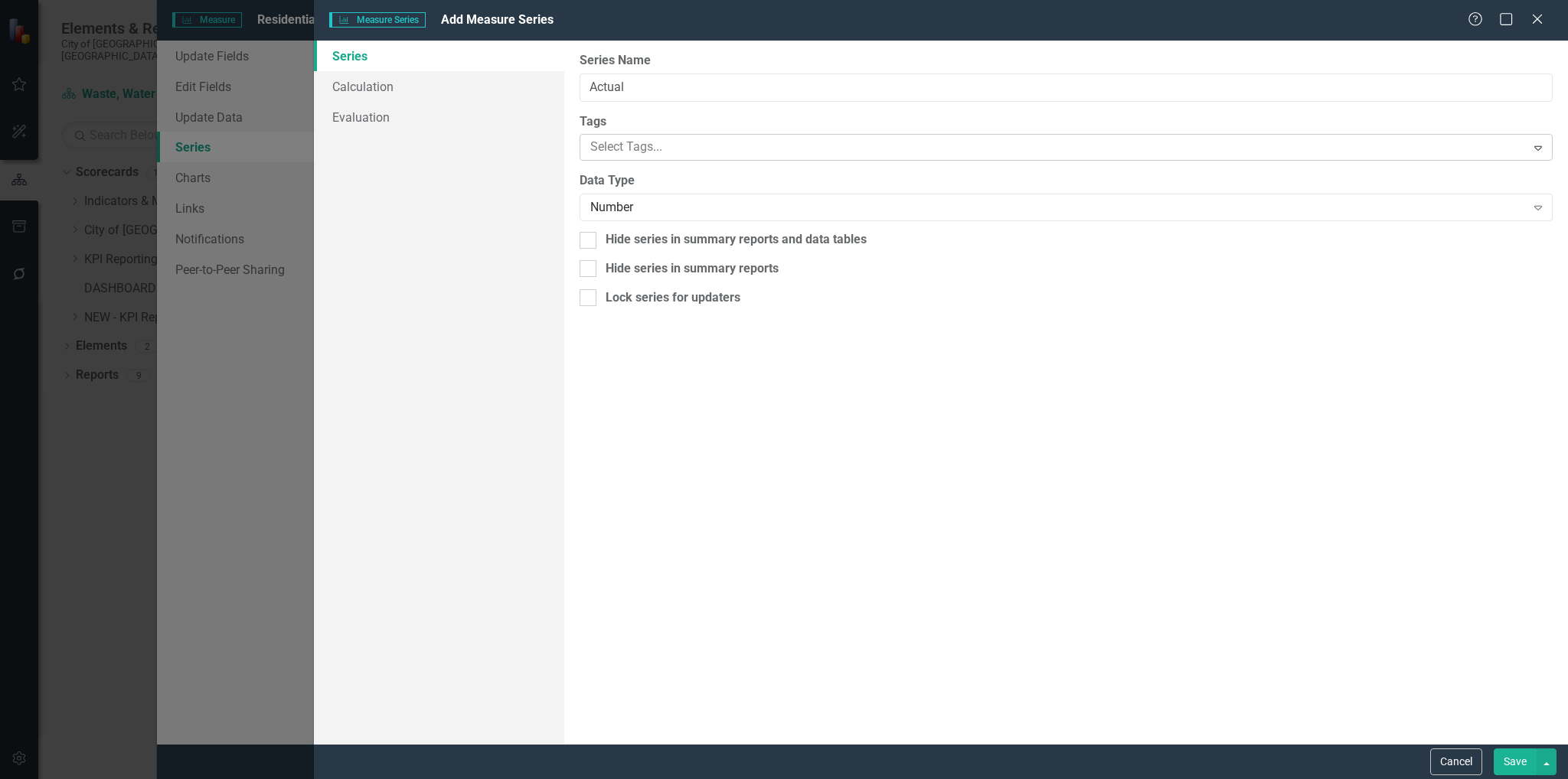
click at [861, 141] on div at bounding box center [1055, 147] width 941 height 20
click at [1515, 761] on button "Save" at bounding box center [1515, 761] width 43 height 26
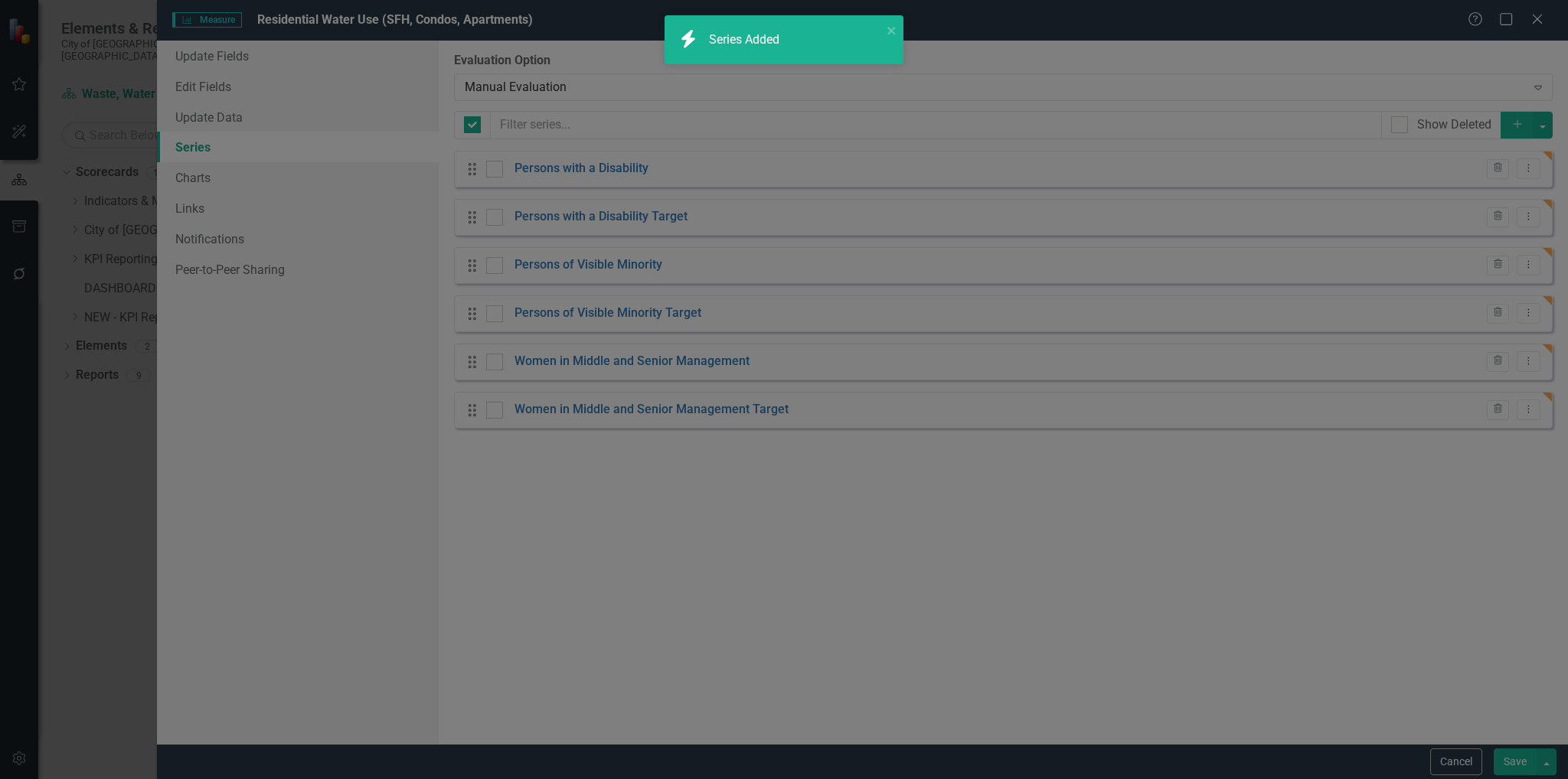
checkbox input "false"
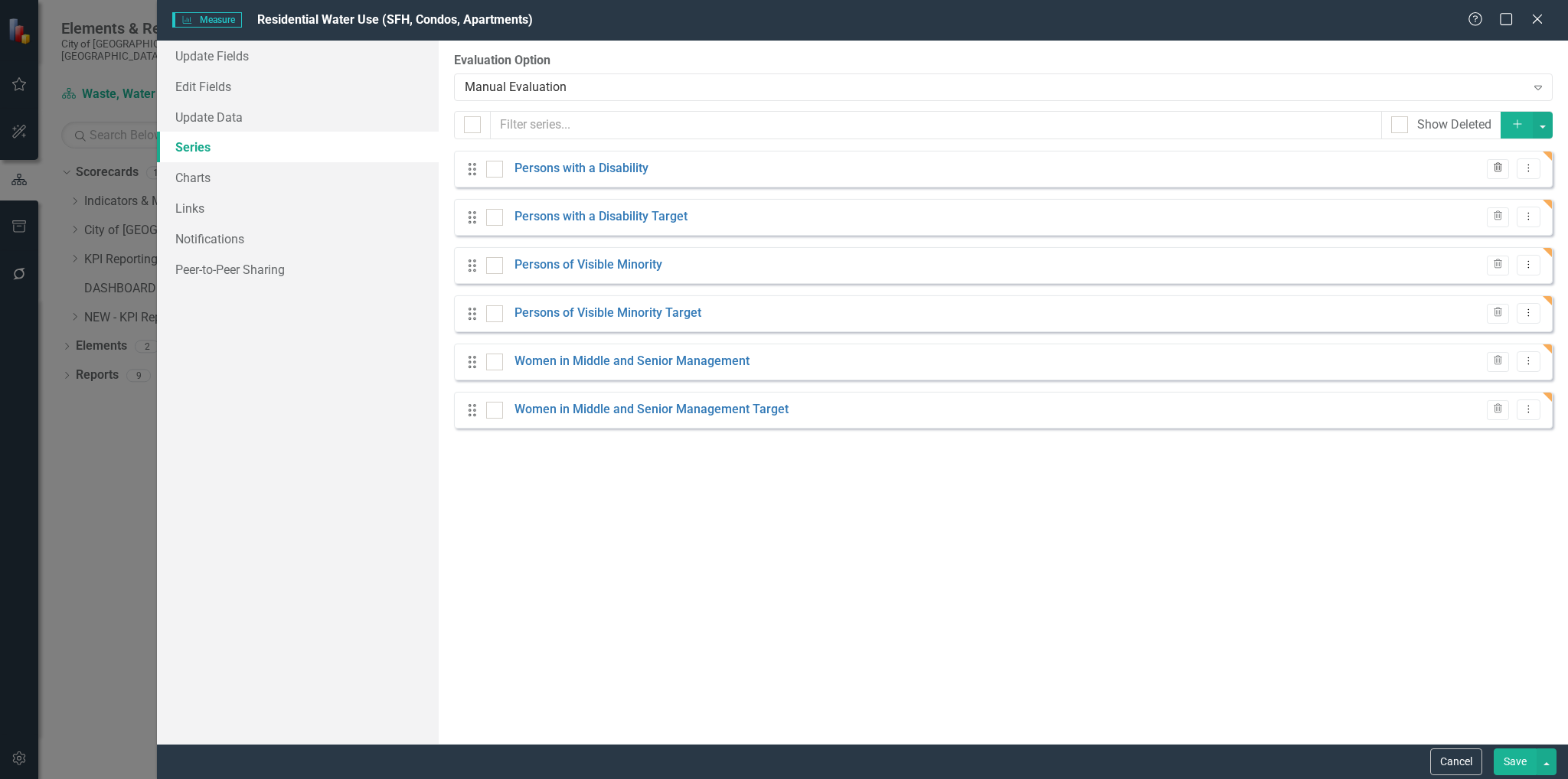
click at [1490, 165] on button "Trash" at bounding box center [1498, 169] width 22 height 20
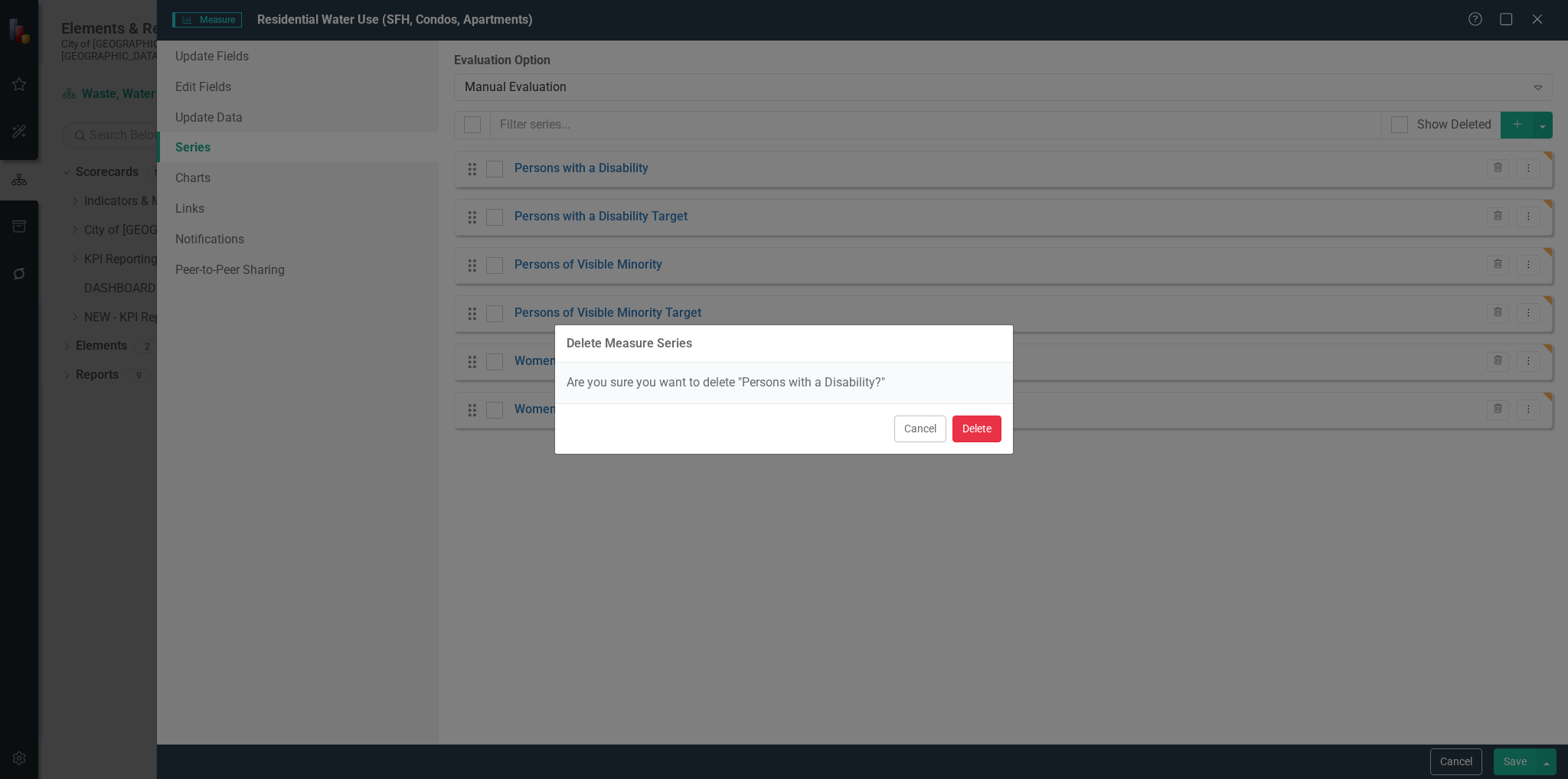
click at [998, 436] on button "Delete" at bounding box center [976, 429] width 49 height 26
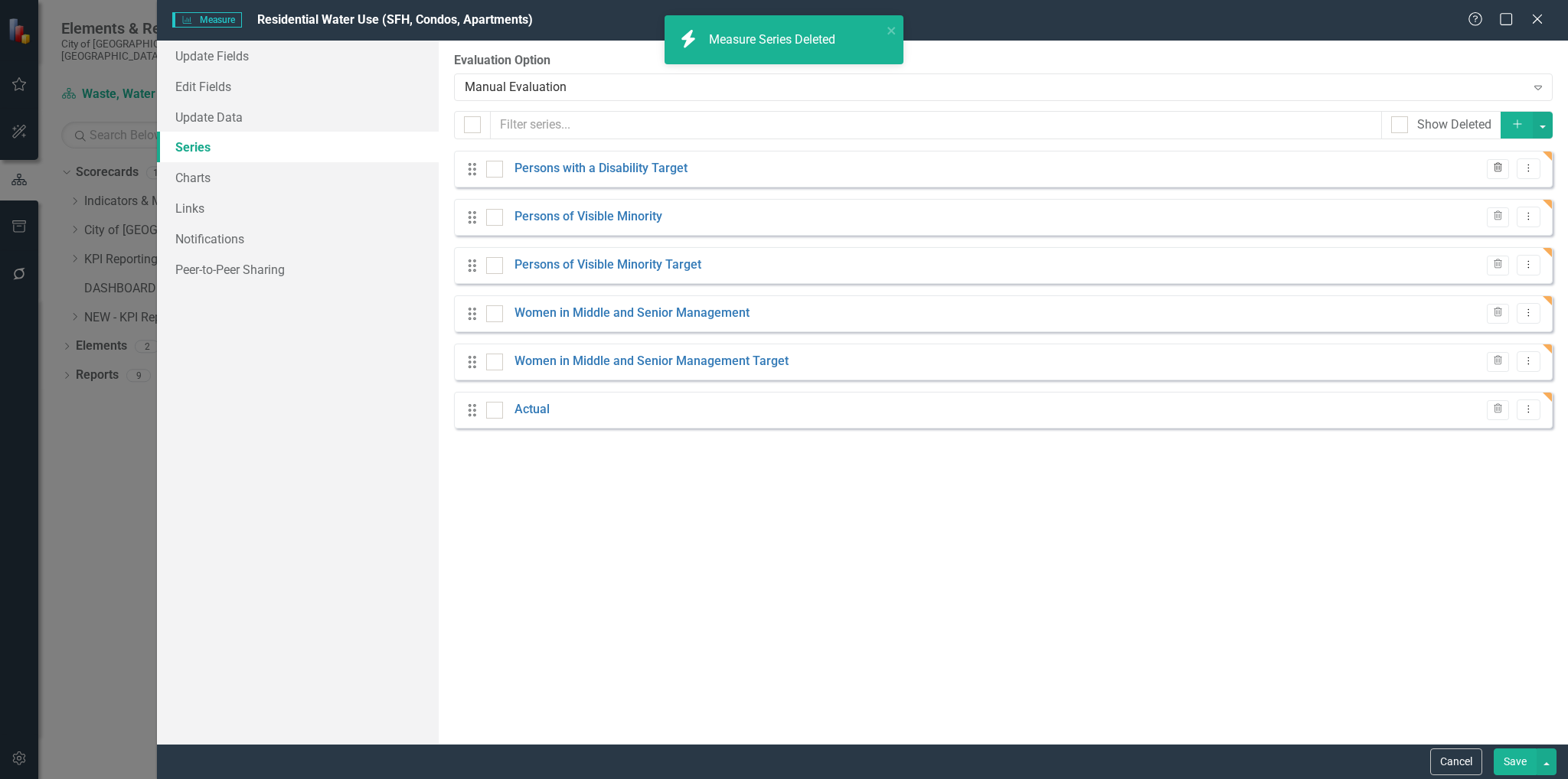
click at [1497, 161] on button "Trash" at bounding box center [1498, 169] width 22 height 20
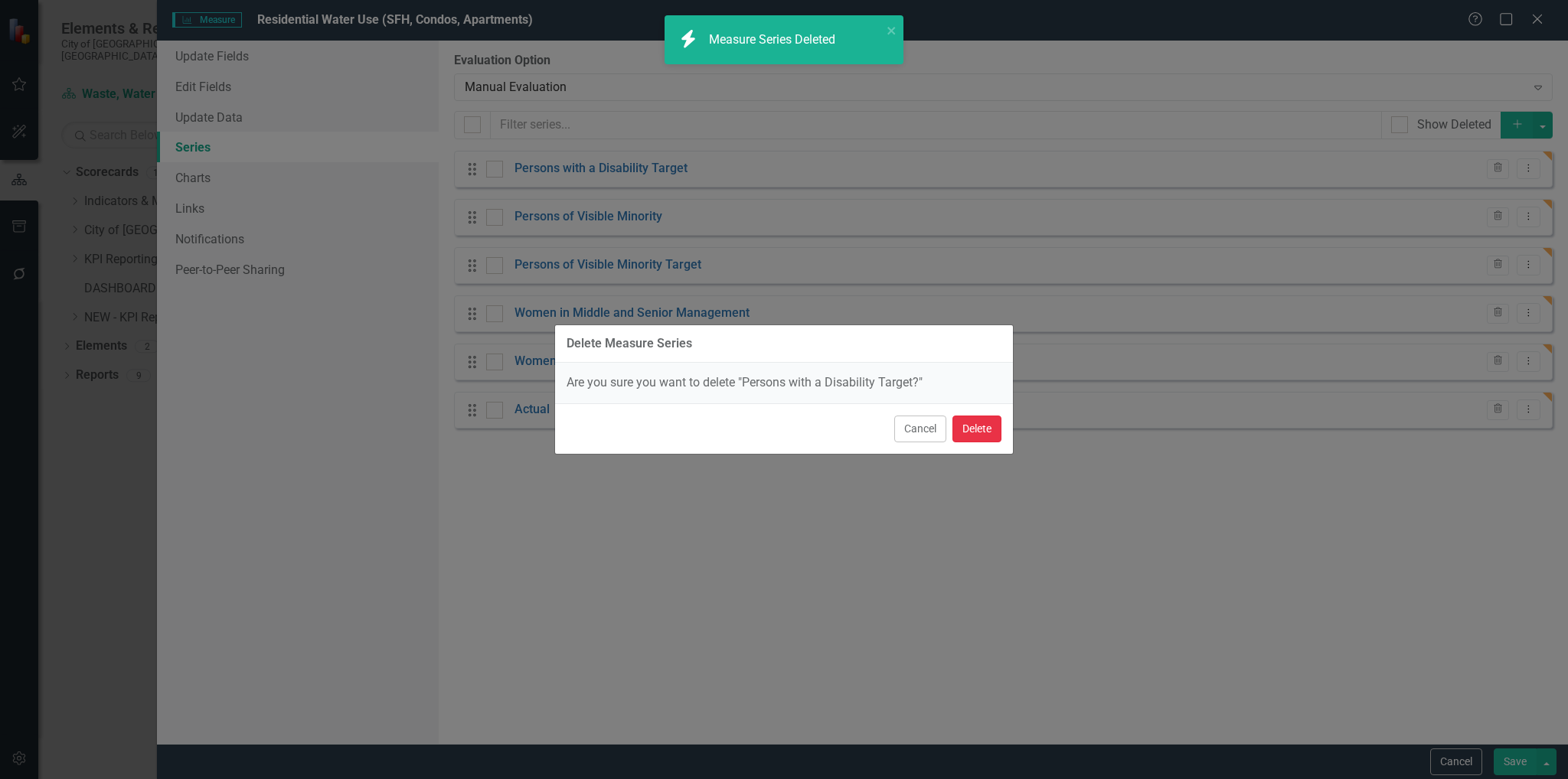
click at [969, 424] on button "Delete" at bounding box center [976, 429] width 49 height 26
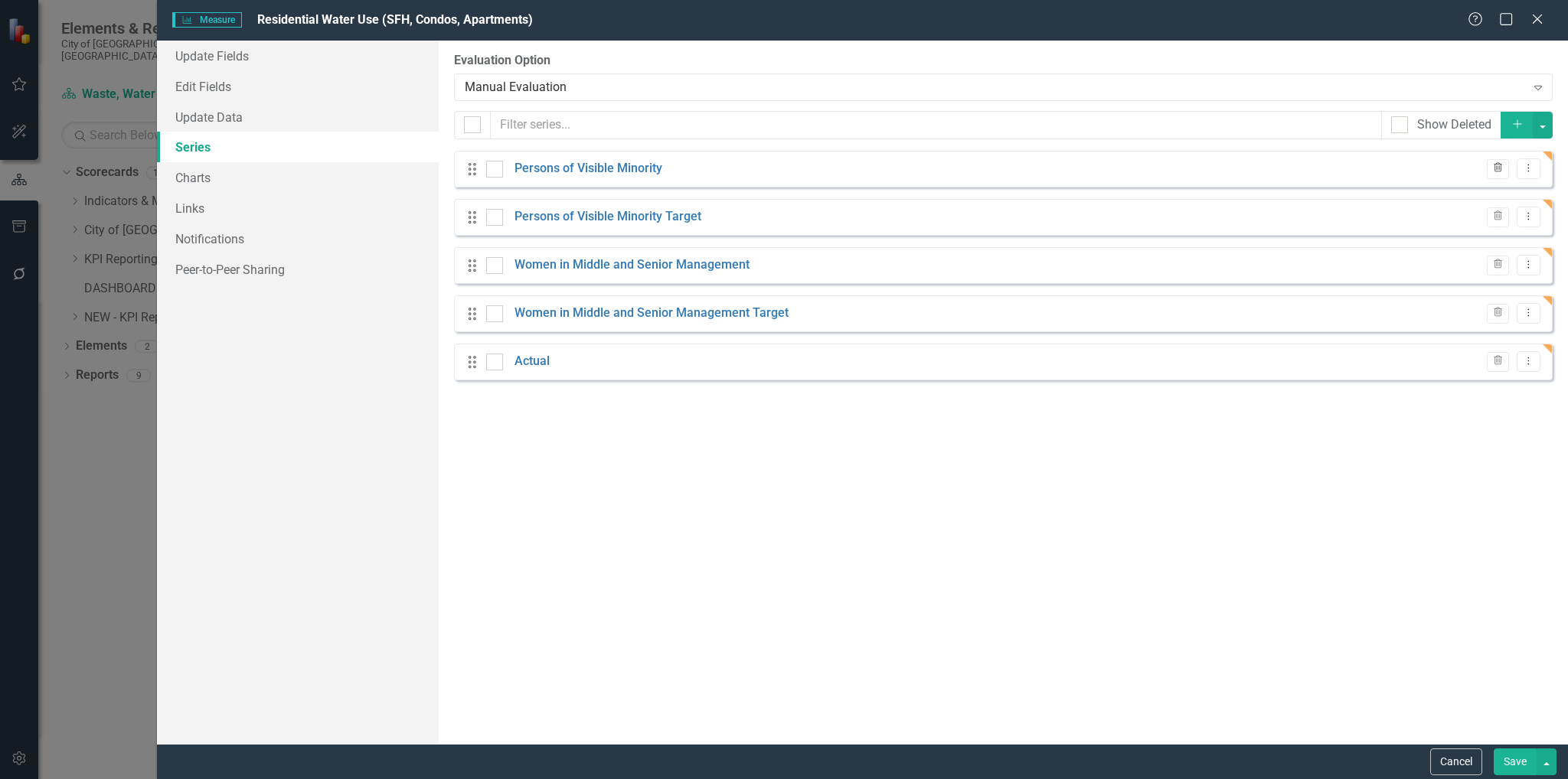
click at [1501, 170] on icon "Trash" at bounding box center [1497, 168] width 11 height 9
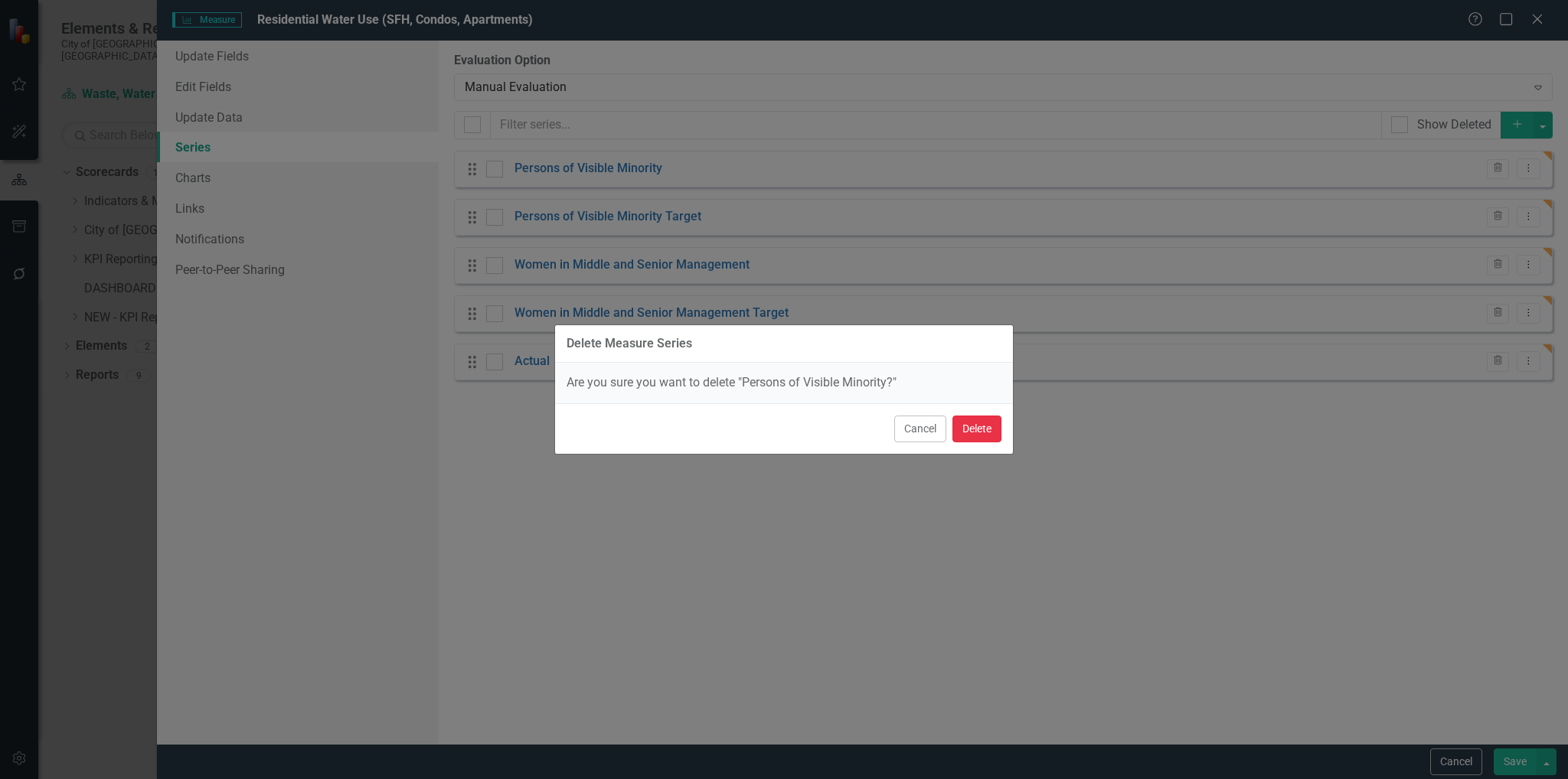
click at [976, 424] on button "Delete" at bounding box center [976, 429] width 49 height 26
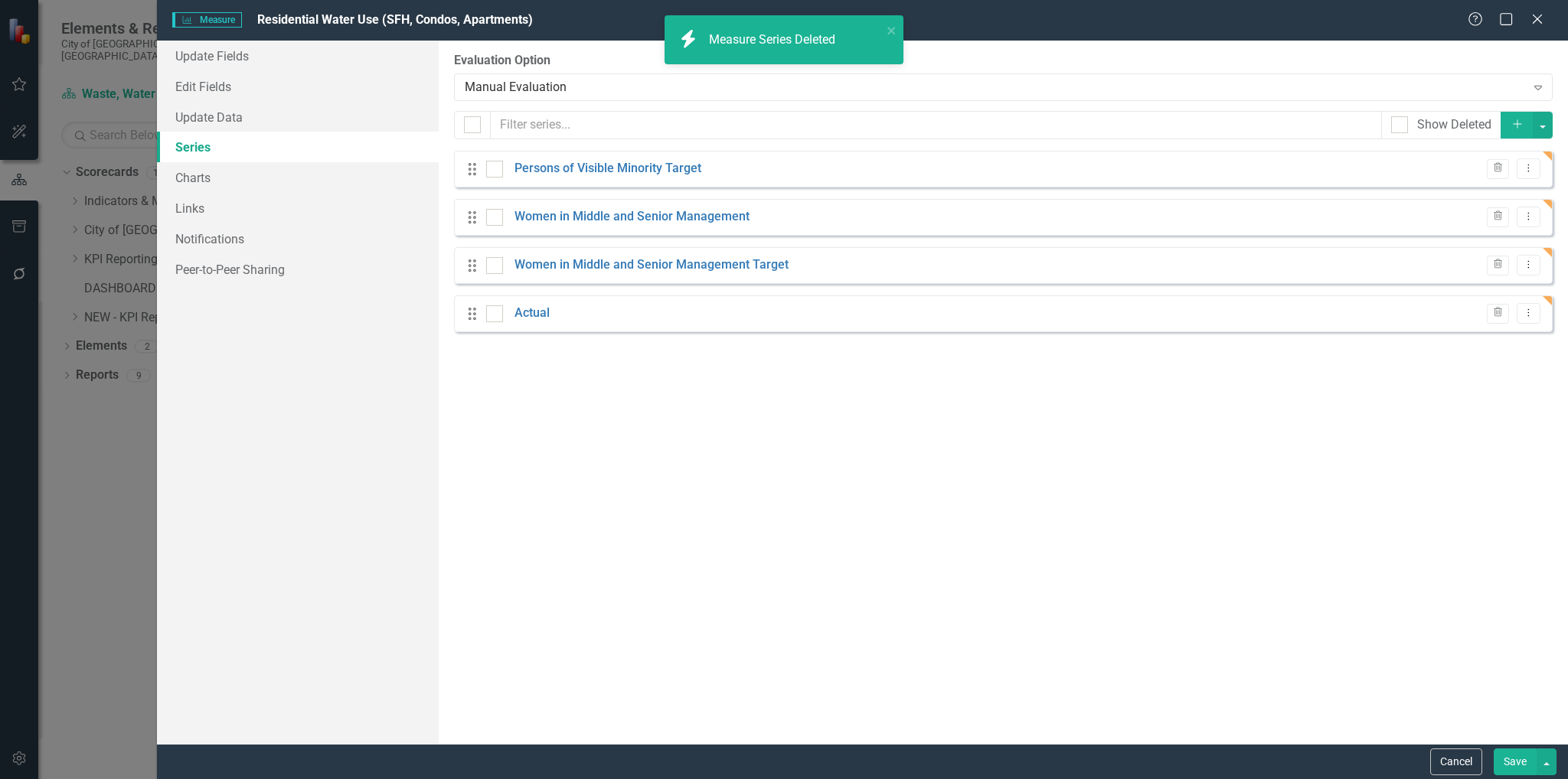
click at [1496, 165] on icon "button" at bounding box center [1498, 167] width 9 height 9
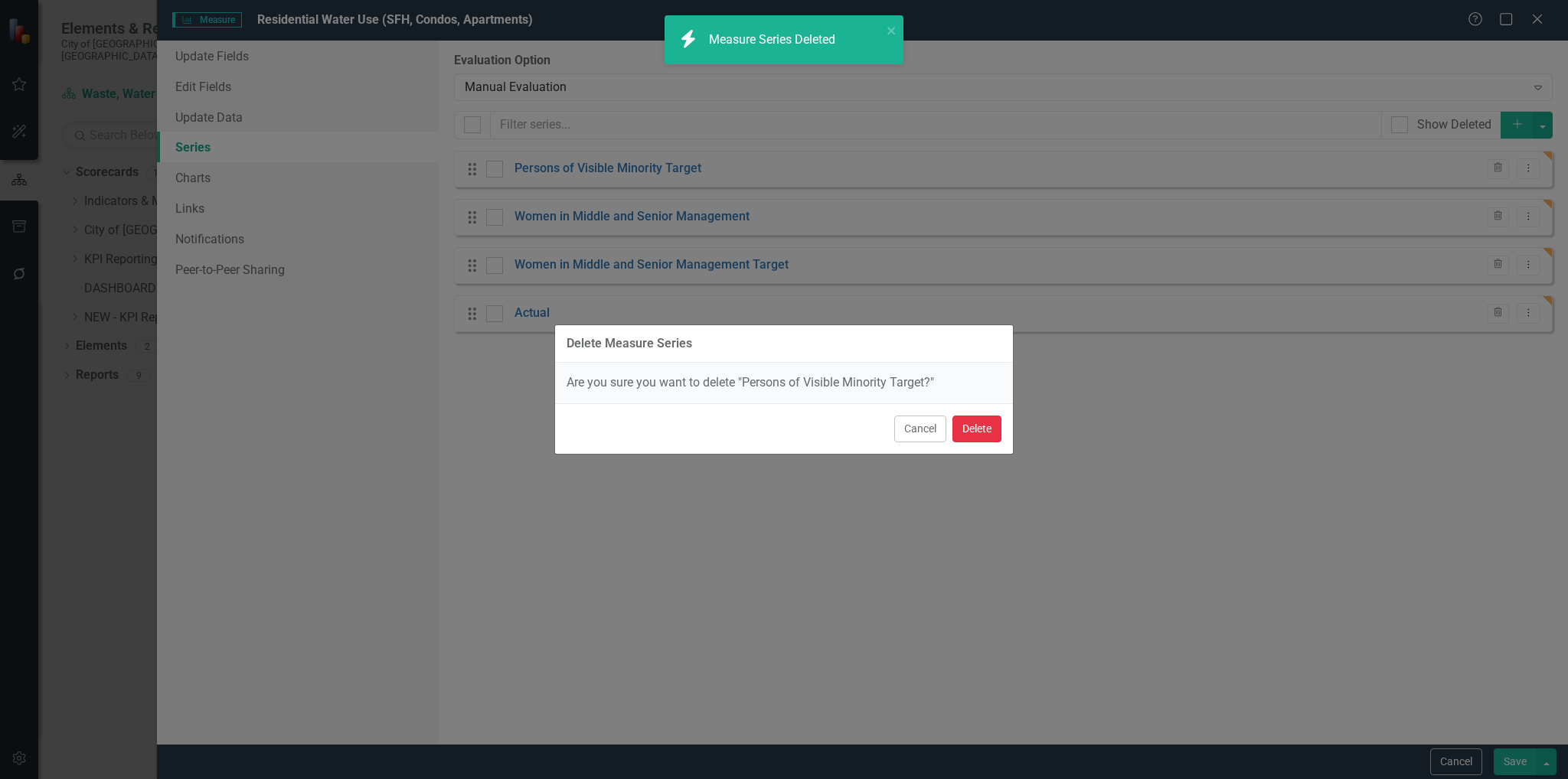
click at [971, 428] on button "Delete" at bounding box center [976, 429] width 49 height 26
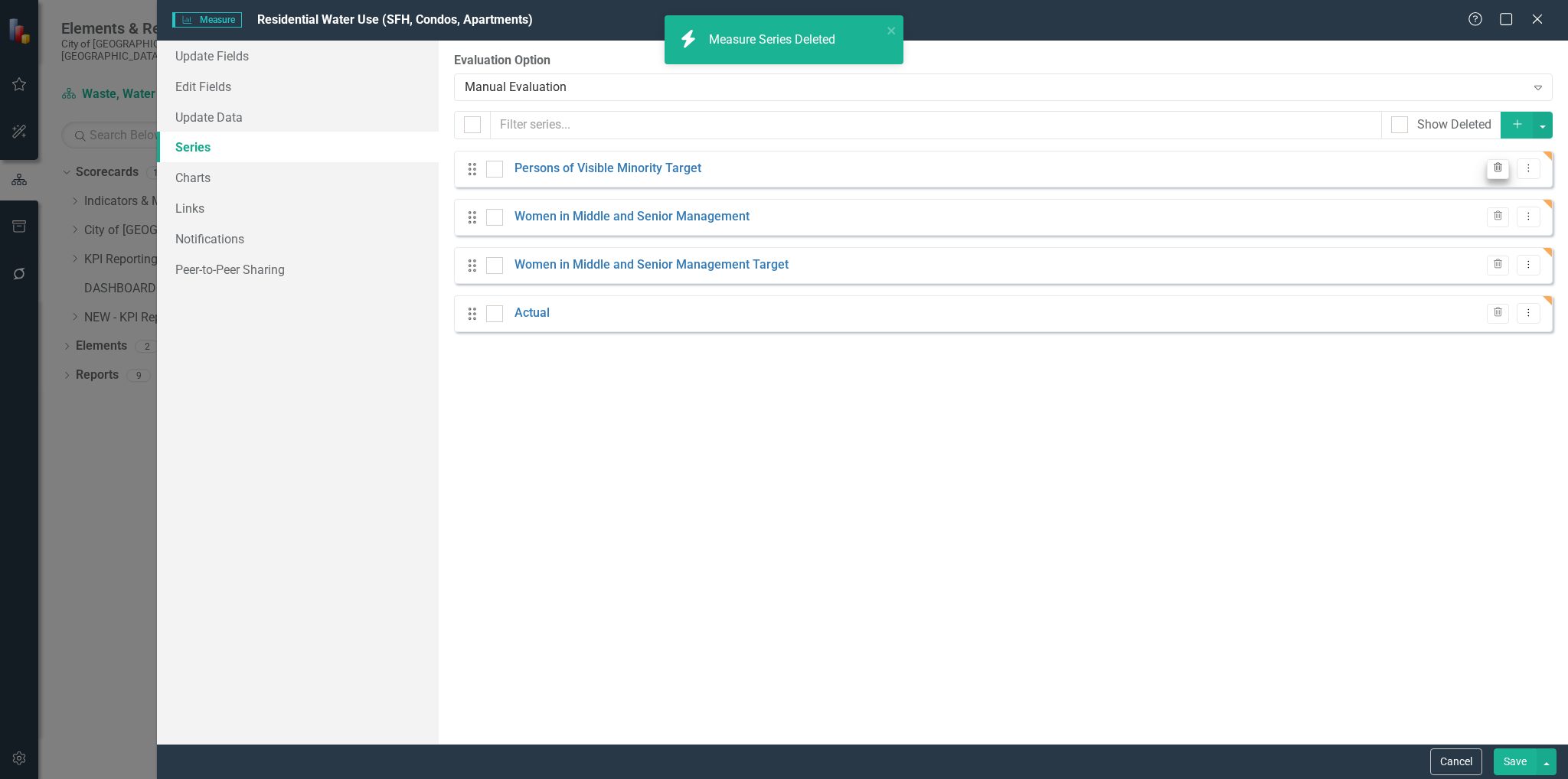
click at [1501, 207] on button "Trash" at bounding box center [1498, 216] width 22 height 20
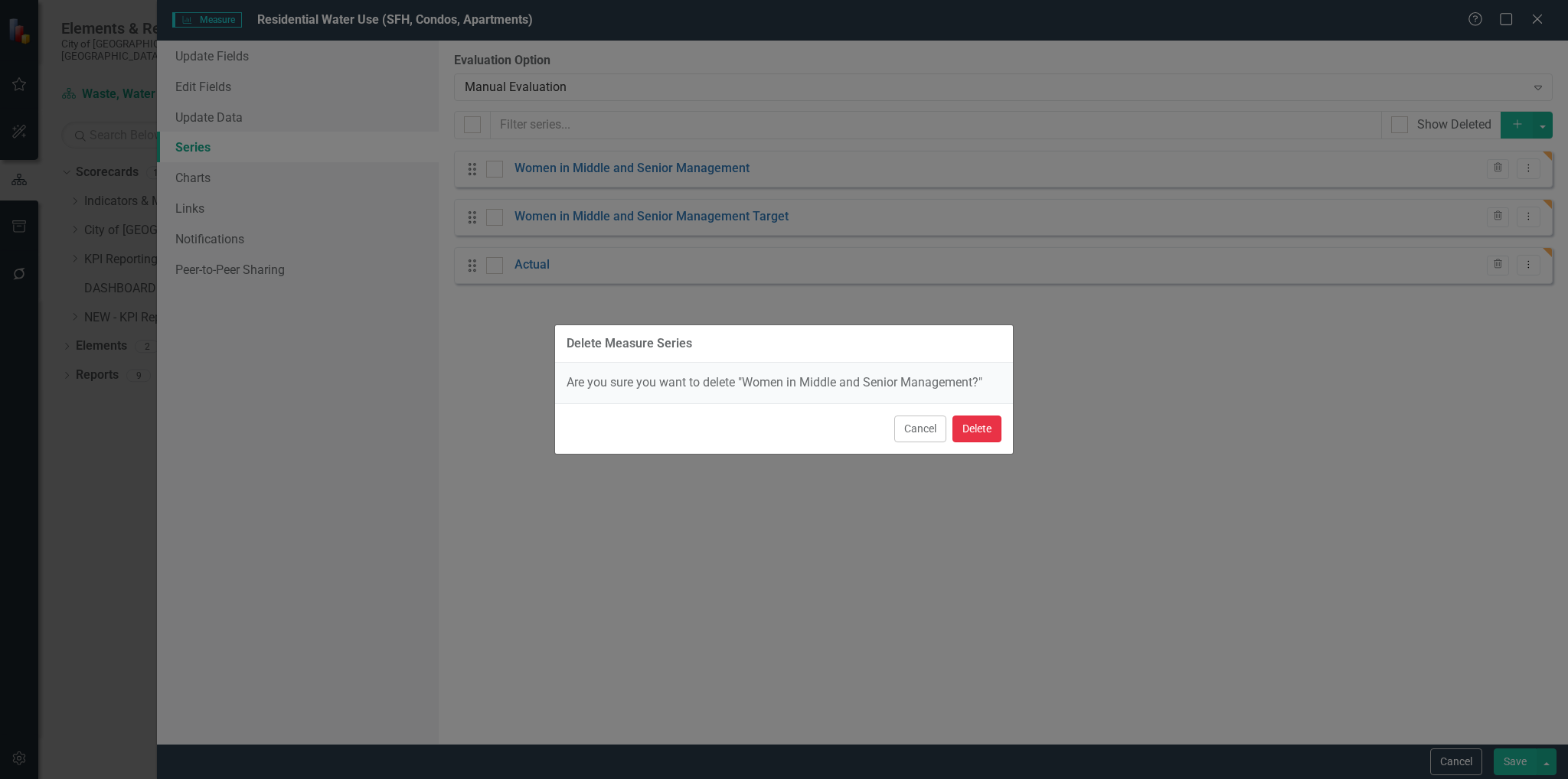
click at [984, 430] on button "Delete" at bounding box center [976, 429] width 49 height 26
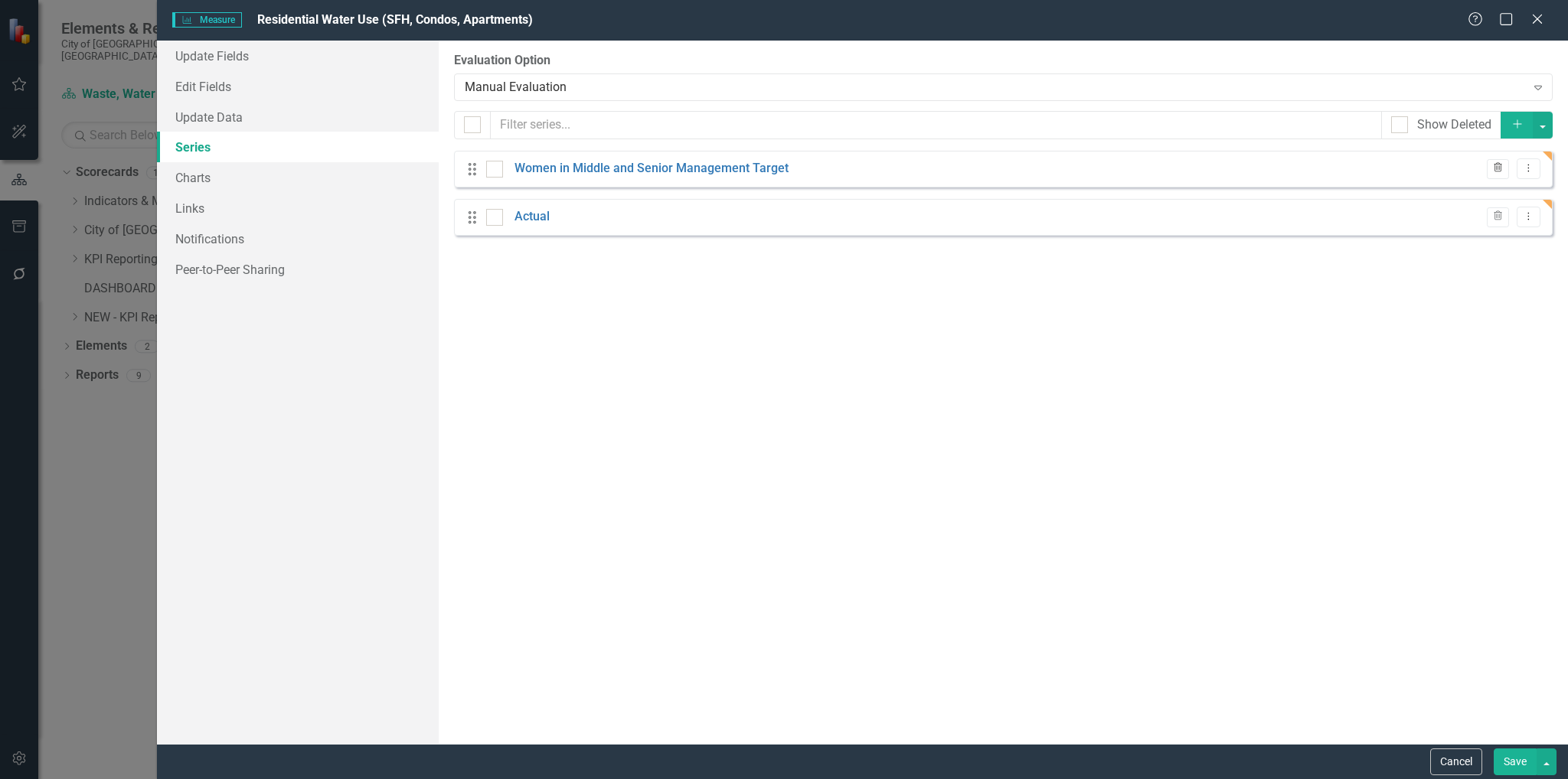
click at [1497, 159] on button "Trash" at bounding box center [1498, 169] width 22 height 20
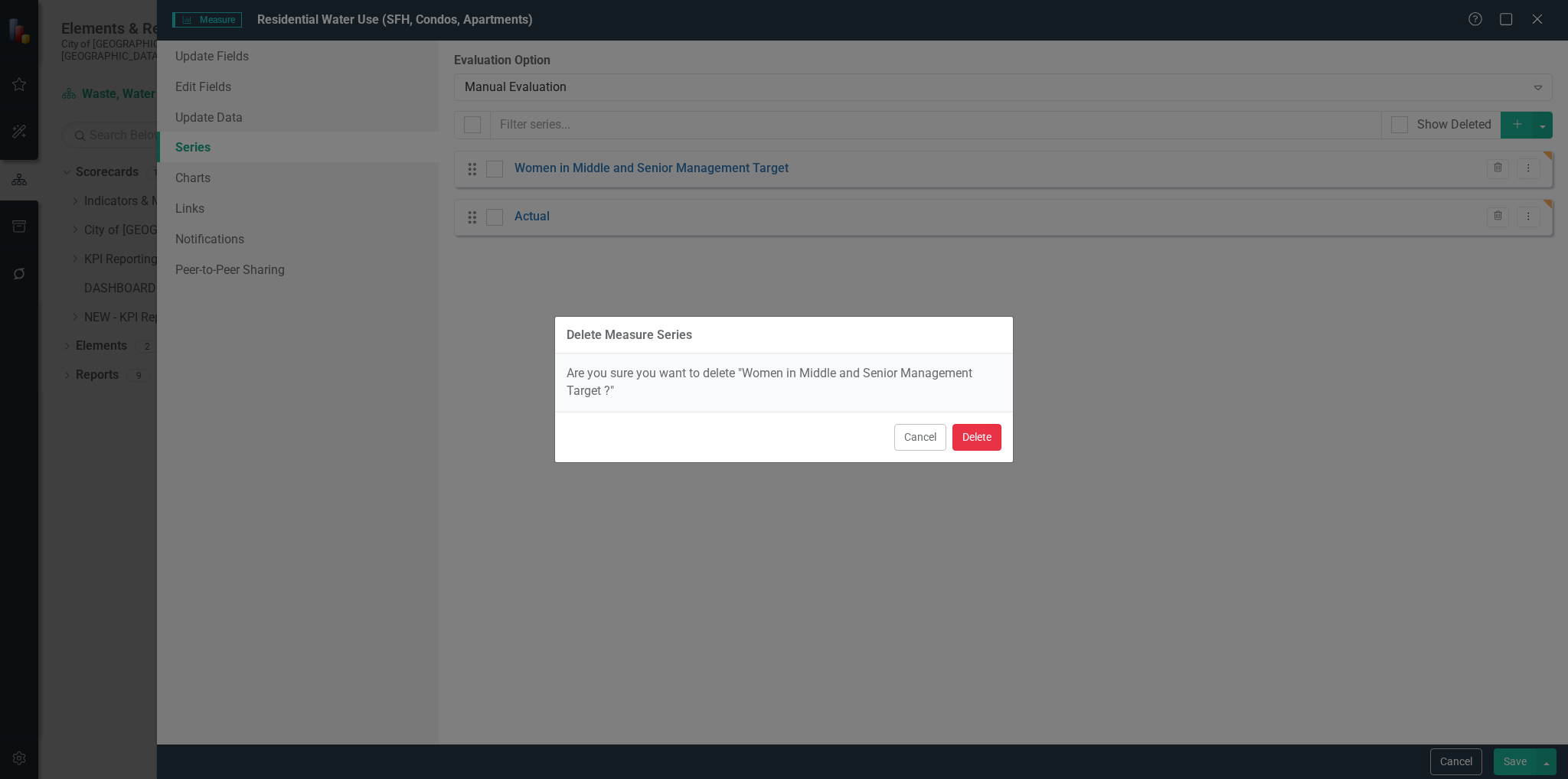
click at [980, 431] on button "Delete" at bounding box center [976, 436] width 49 height 26
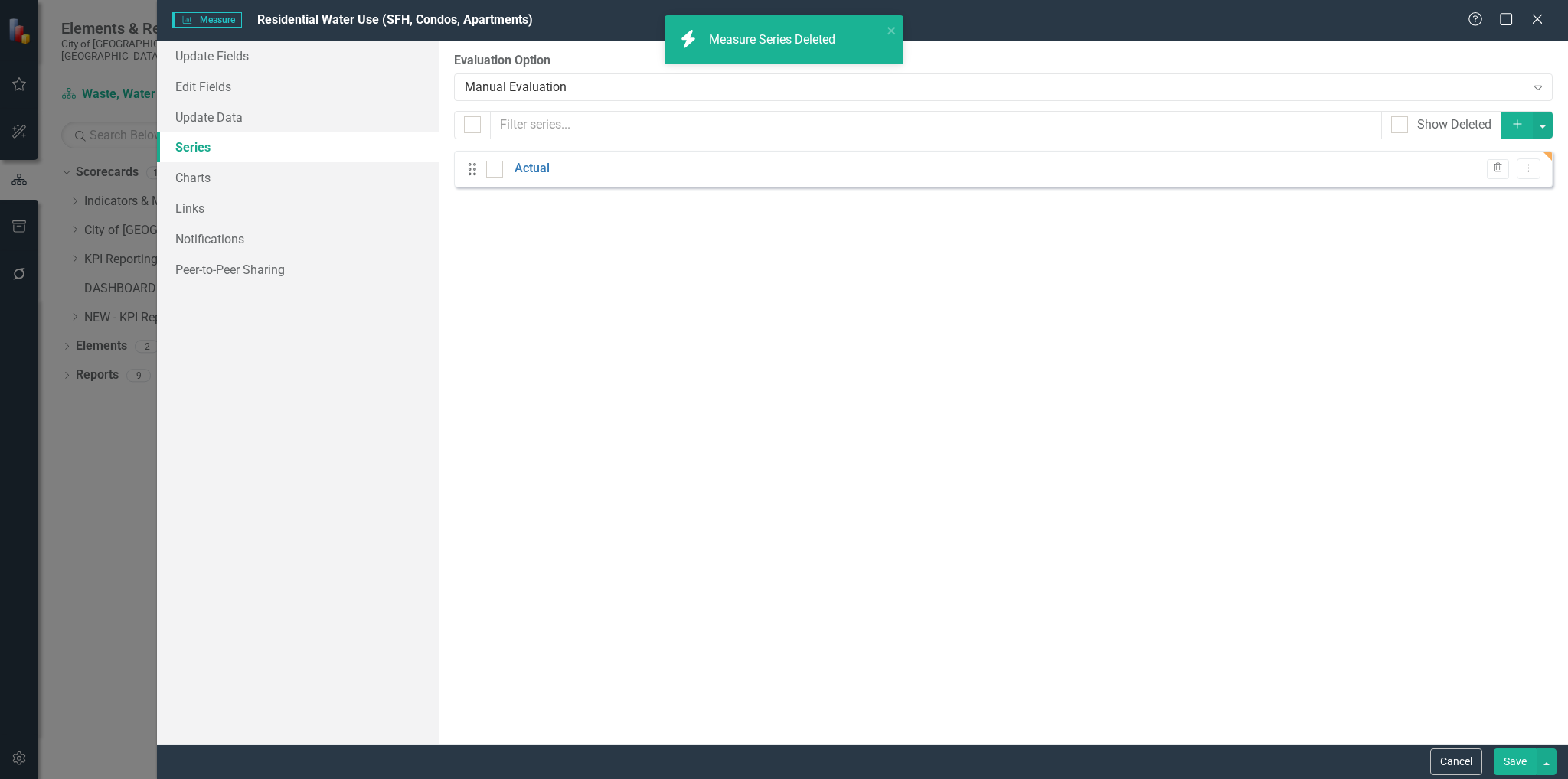
click at [1519, 754] on button "Save" at bounding box center [1515, 761] width 43 height 26
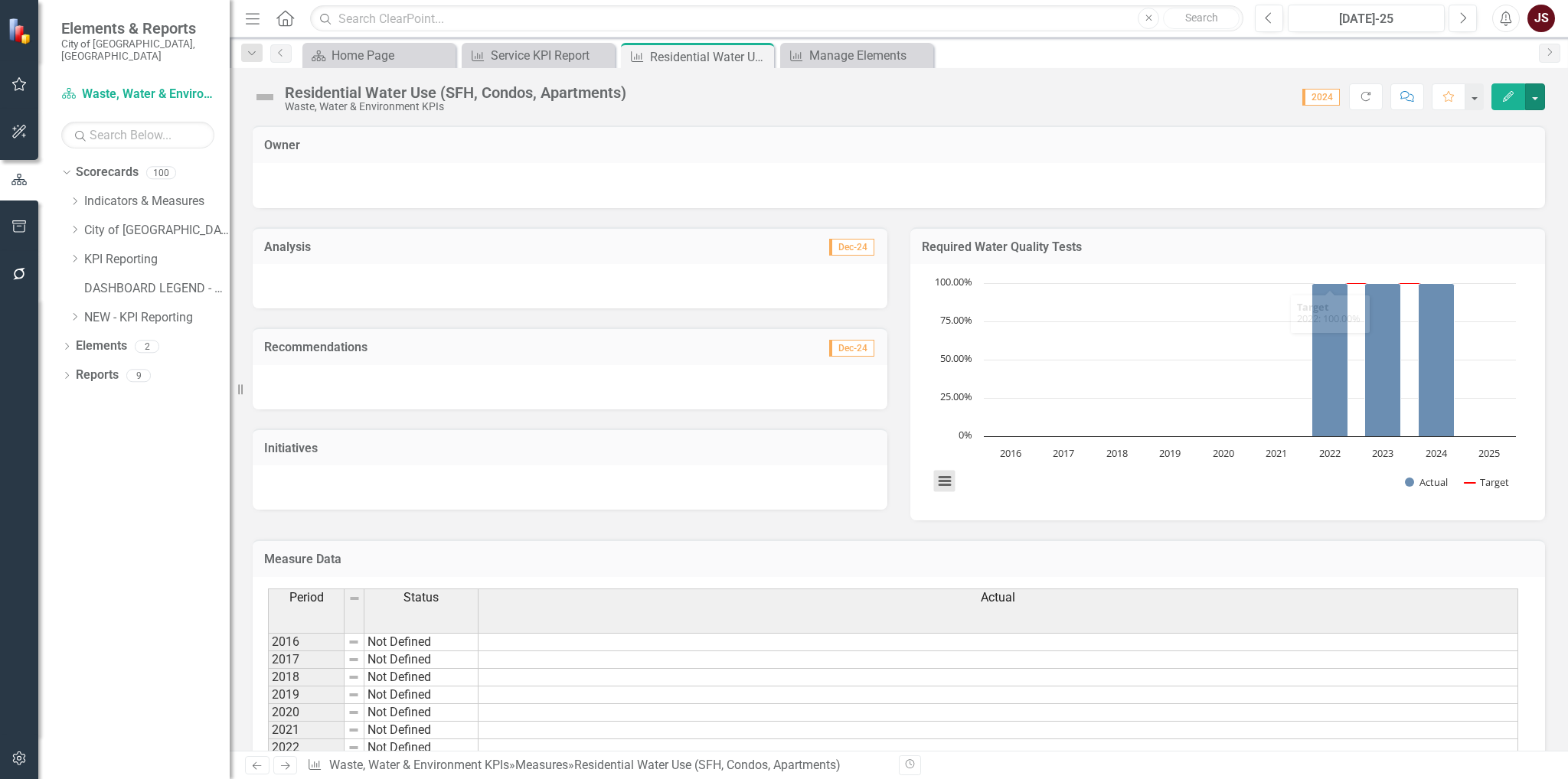
click at [934, 473] on button "View chart menu, Chart" at bounding box center [945, 481] width 21 height 21
drag, startPoint x: 934, startPoint y: 473, endPoint x: 1249, endPoint y: 261, distance: 379.7
click at [936, 473] on div "Download PNG image Download JPEG image Download PDF document Download SVG vecto…" at bounding box center [1008, 416] width 193 height 149
click at [1537, 103] on button "button" at bounding box center [1535, 96] width 20 height 26
click at [1479, 145] on link "Edit Report Edit Layout" at bounding box center [1469, 153] width 149 height 28
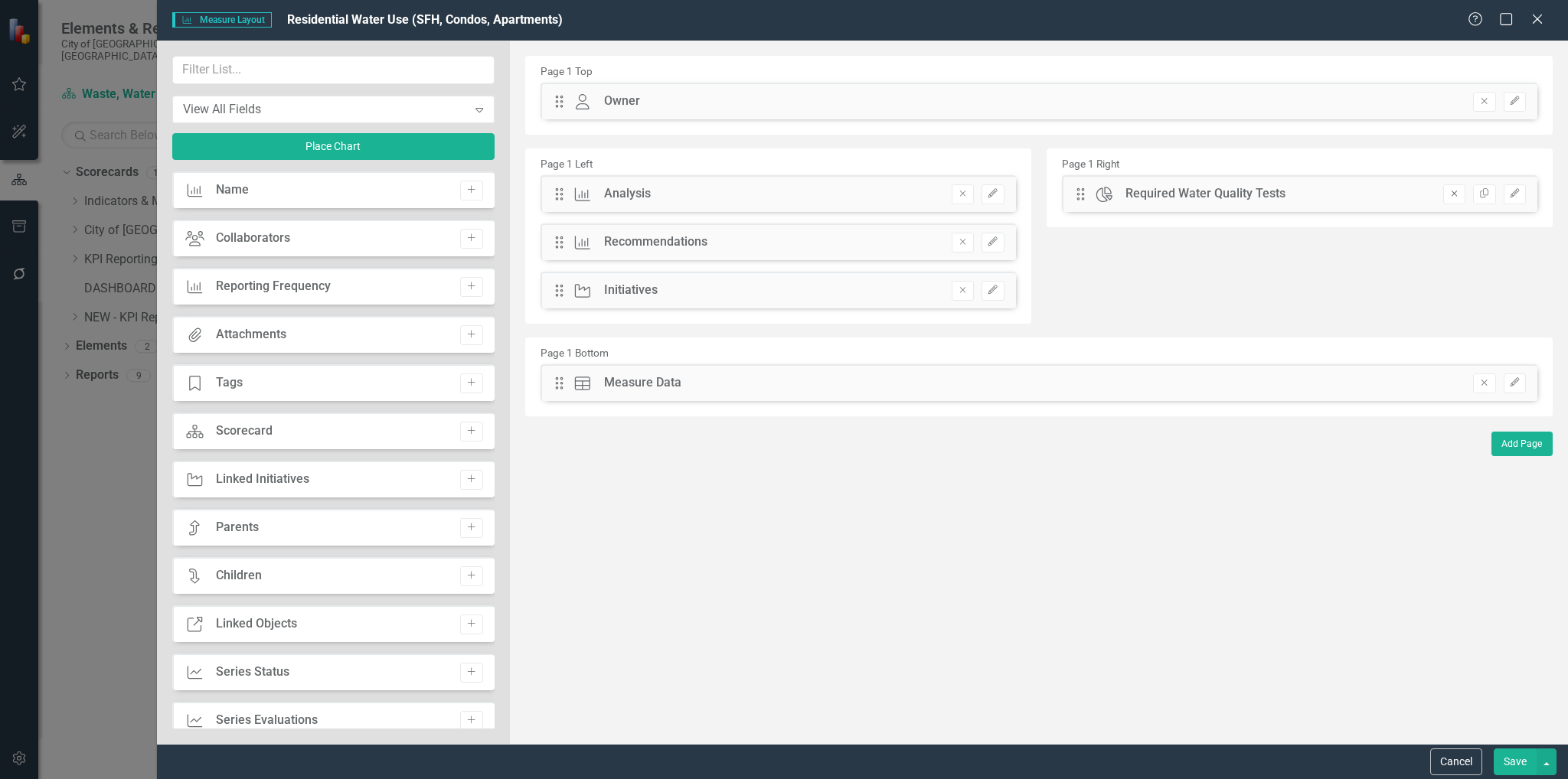
click at [1460, 199] on button "Remove" at bounding box center [1455, 193] width 22 height 20
click at [1512, 748] on button "Save" at bounding box center [1515, 761] width 43 height 26
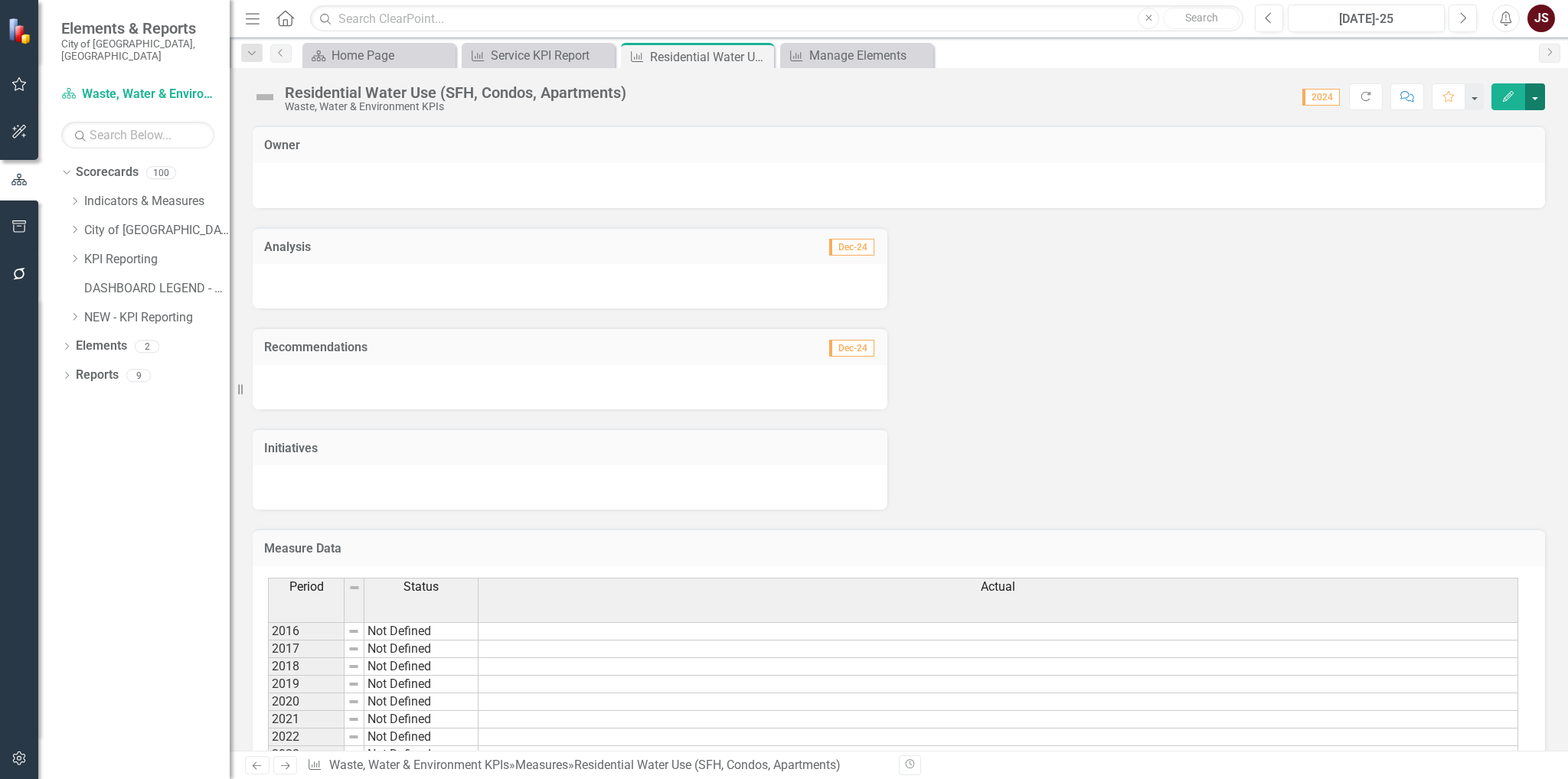
click at [1544, 98] on button "button" at bounding box center [1535, 96] width 20 height 26
click at [1501, 130] on link "Edit Edit Measure" at bounding box center [1469, 124] width 149 height 28
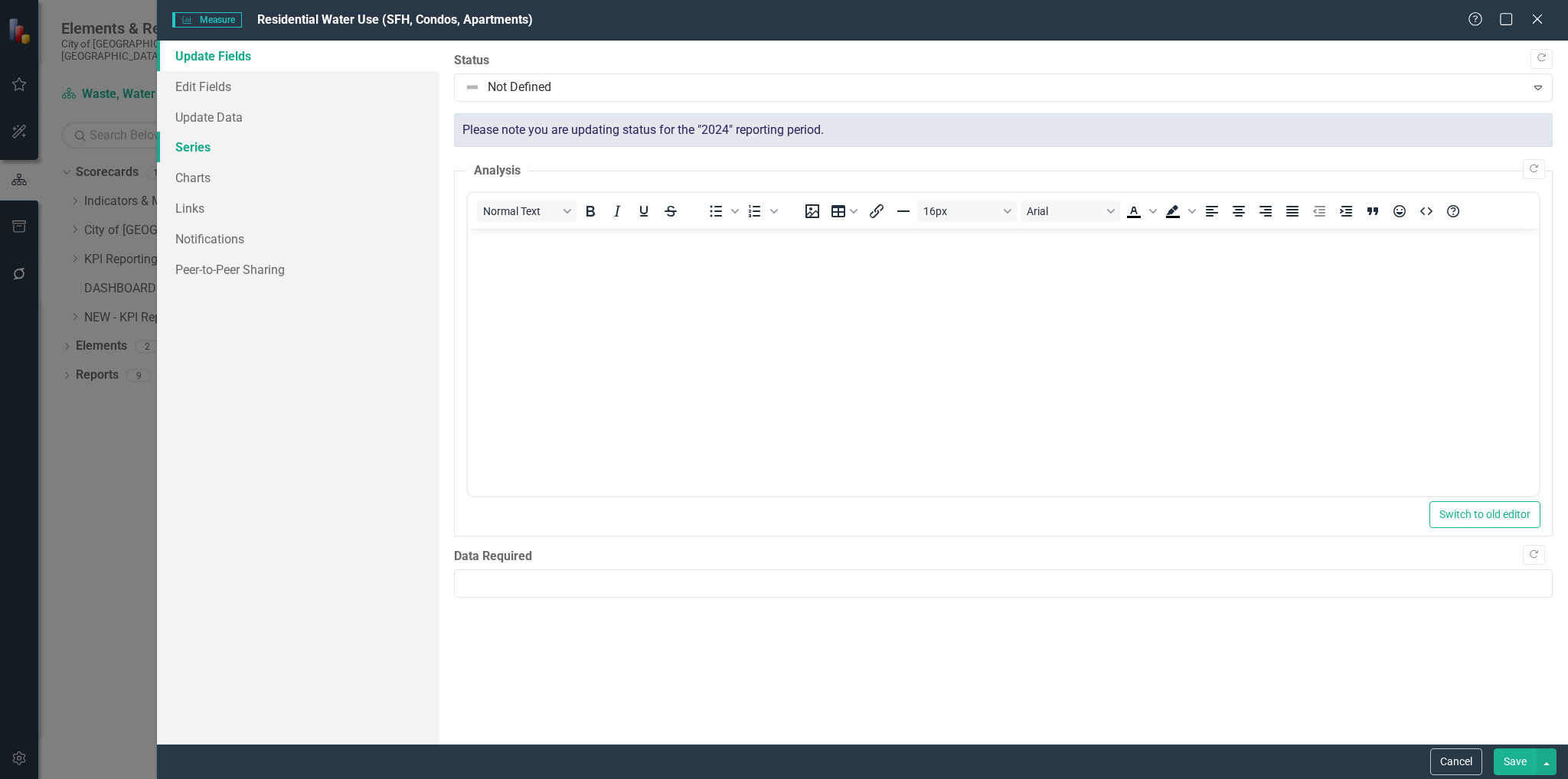
click at [195, 151] on link "Series" at bounding box center [298, 147] width 282 height 31
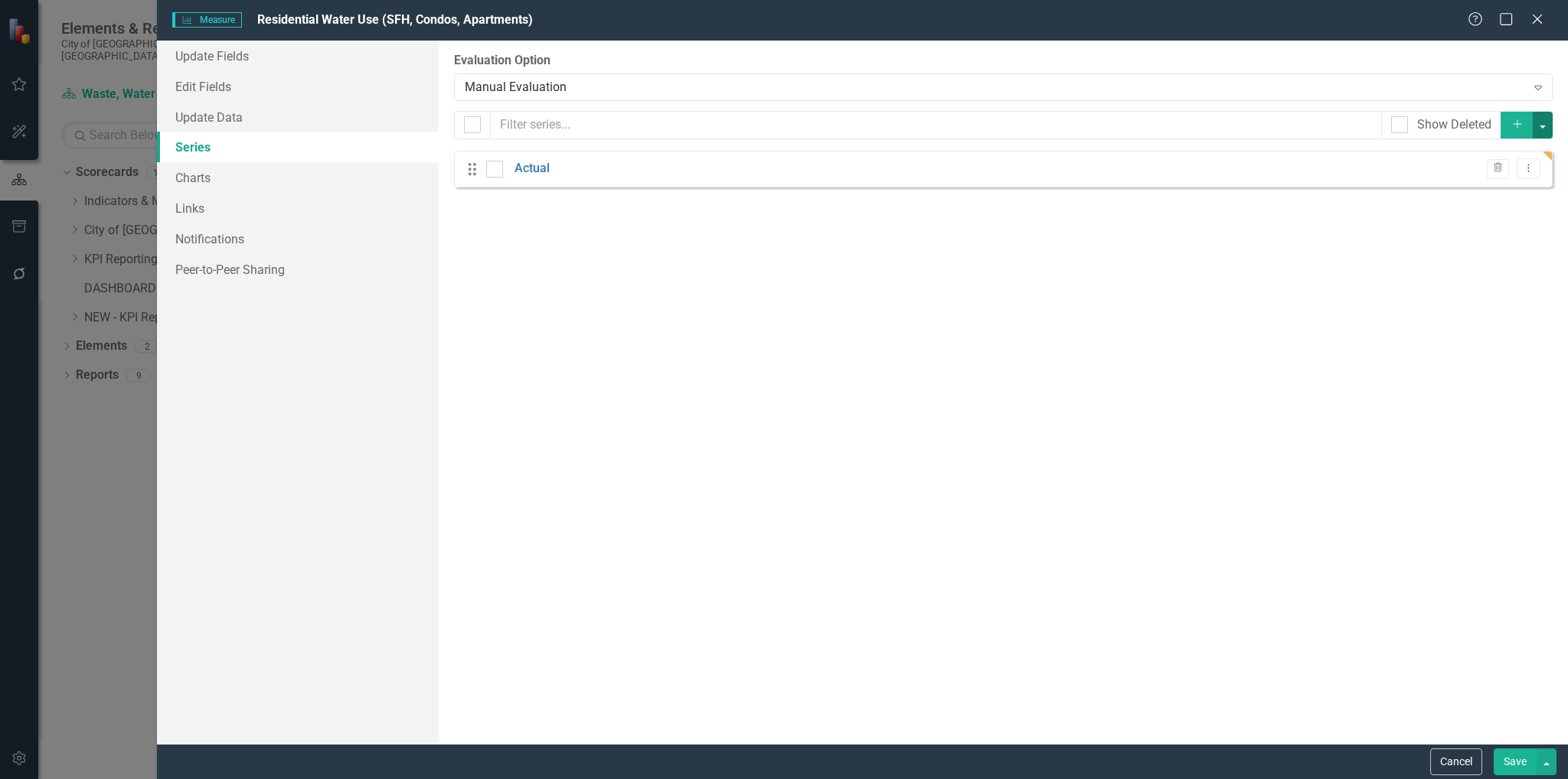
click at [1543, 117] on button "button" at bounding box center [1542, 124] width 20 height 26
click at [1097, 366] on div "From this page, you can add, edit, delete, or duplicate the measure series for …" at bounding box center [1004, 392] width 1130 height 703
click at [529, 170] on link "Actual" at bounding box center [531, 169] width 35 height 18
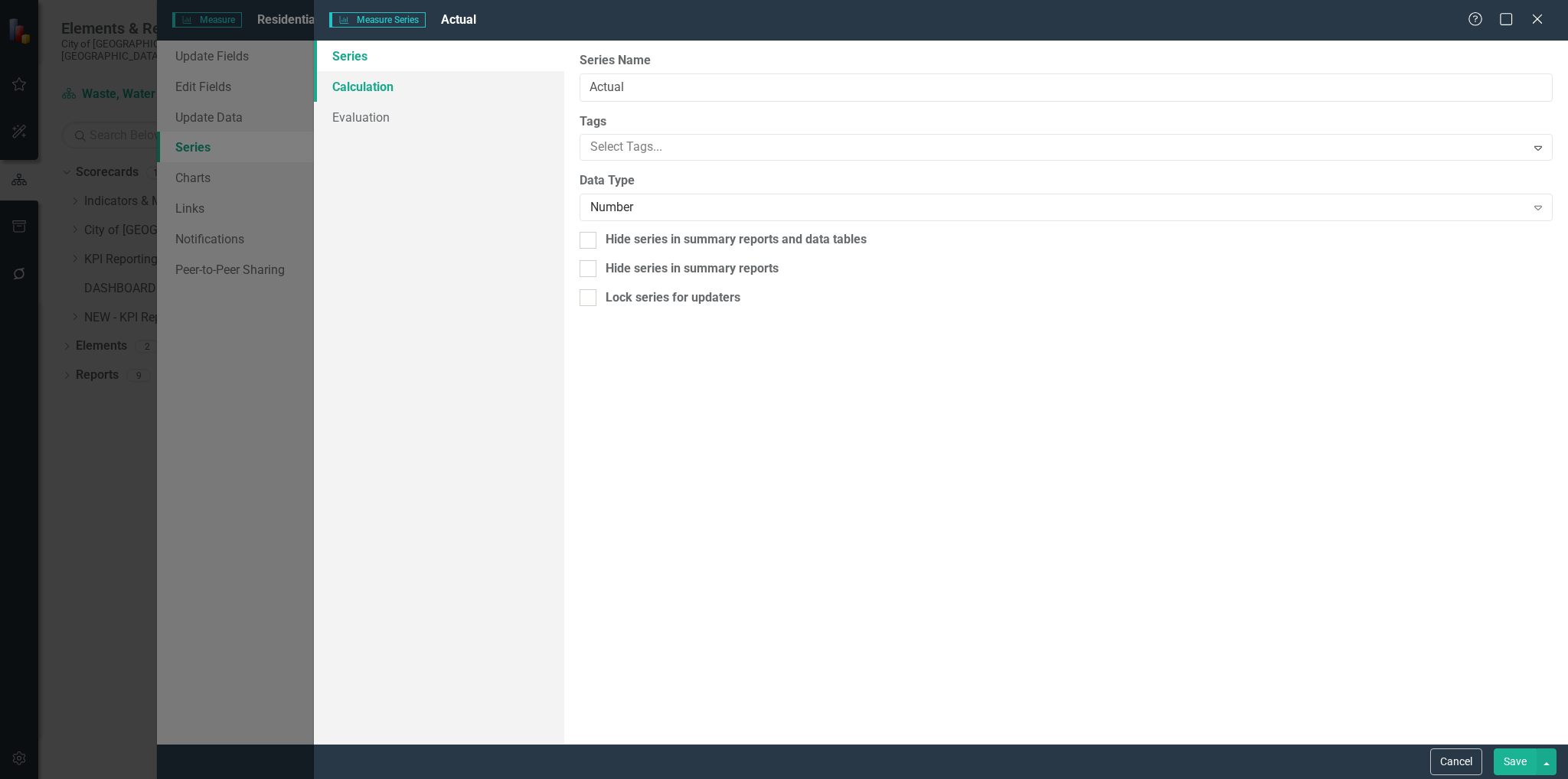
click at [396, 93] on link "Calculation" at bounding box center [439, 87] width 252 height 31
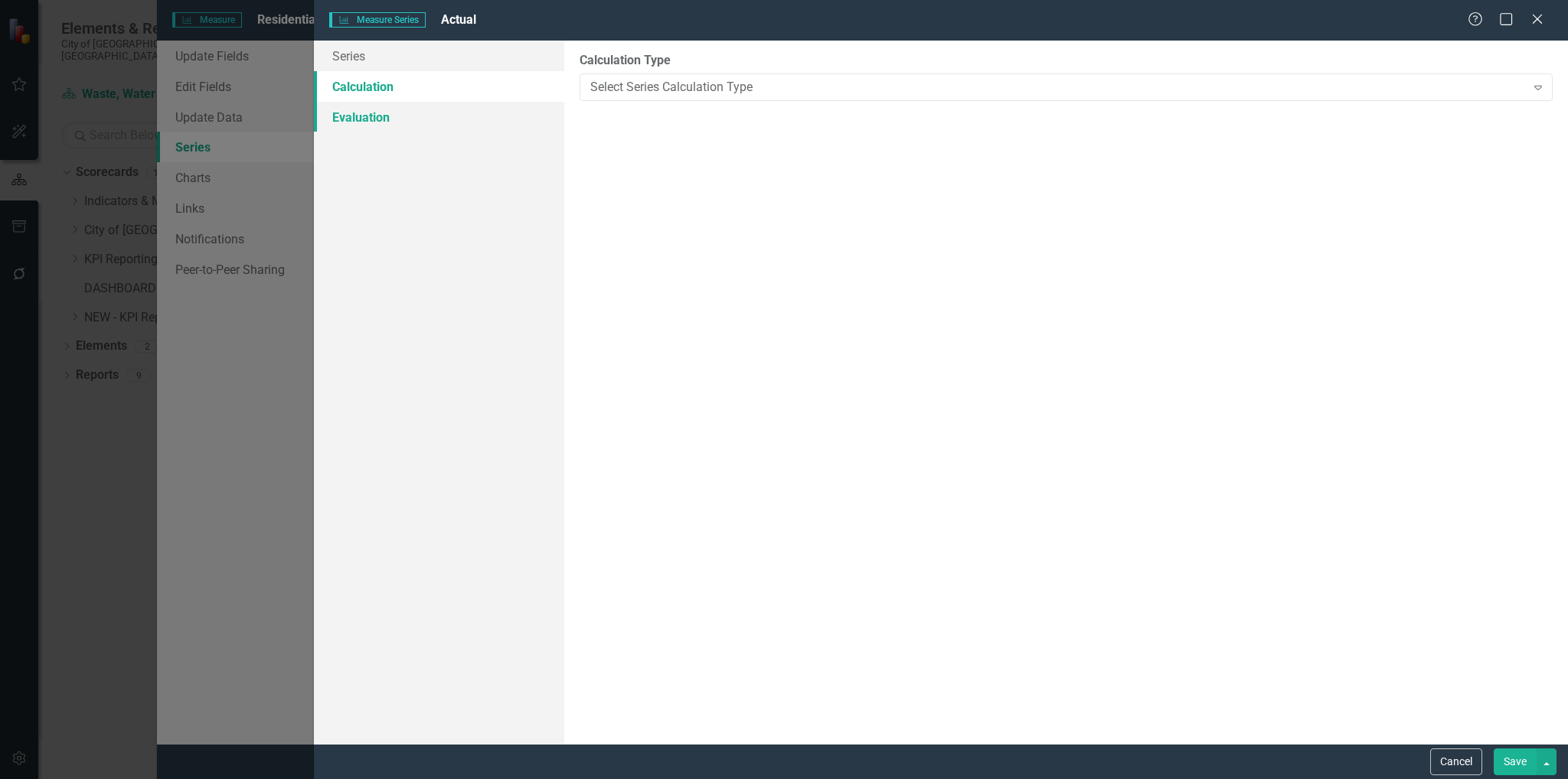
click at [356, 127] on link "Evaluation" at bounding box center [439, 117] width 252 height 31
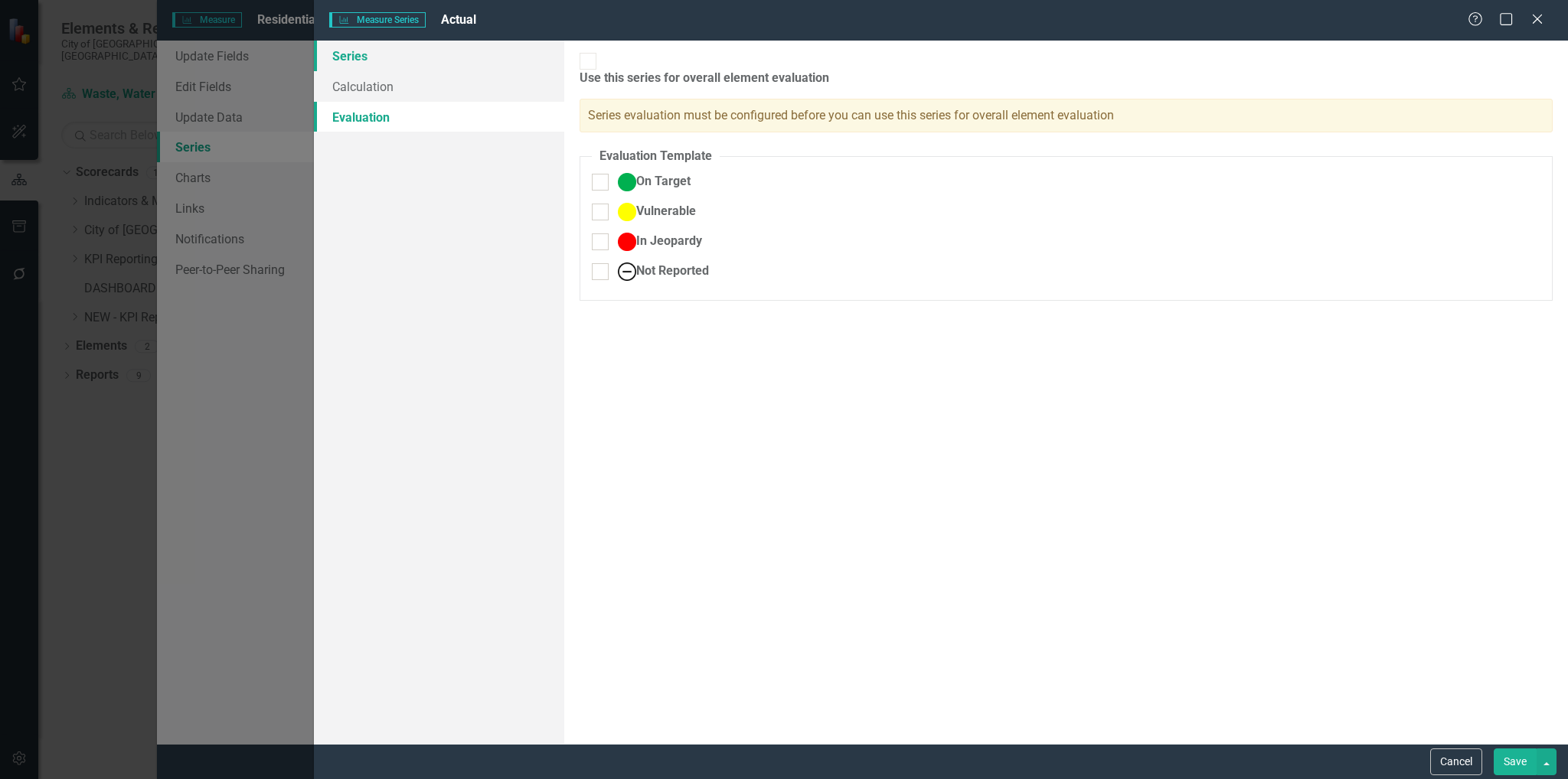
click at [374, 63] on link "Series" at bounding box center [439, 56] width 252 height 31
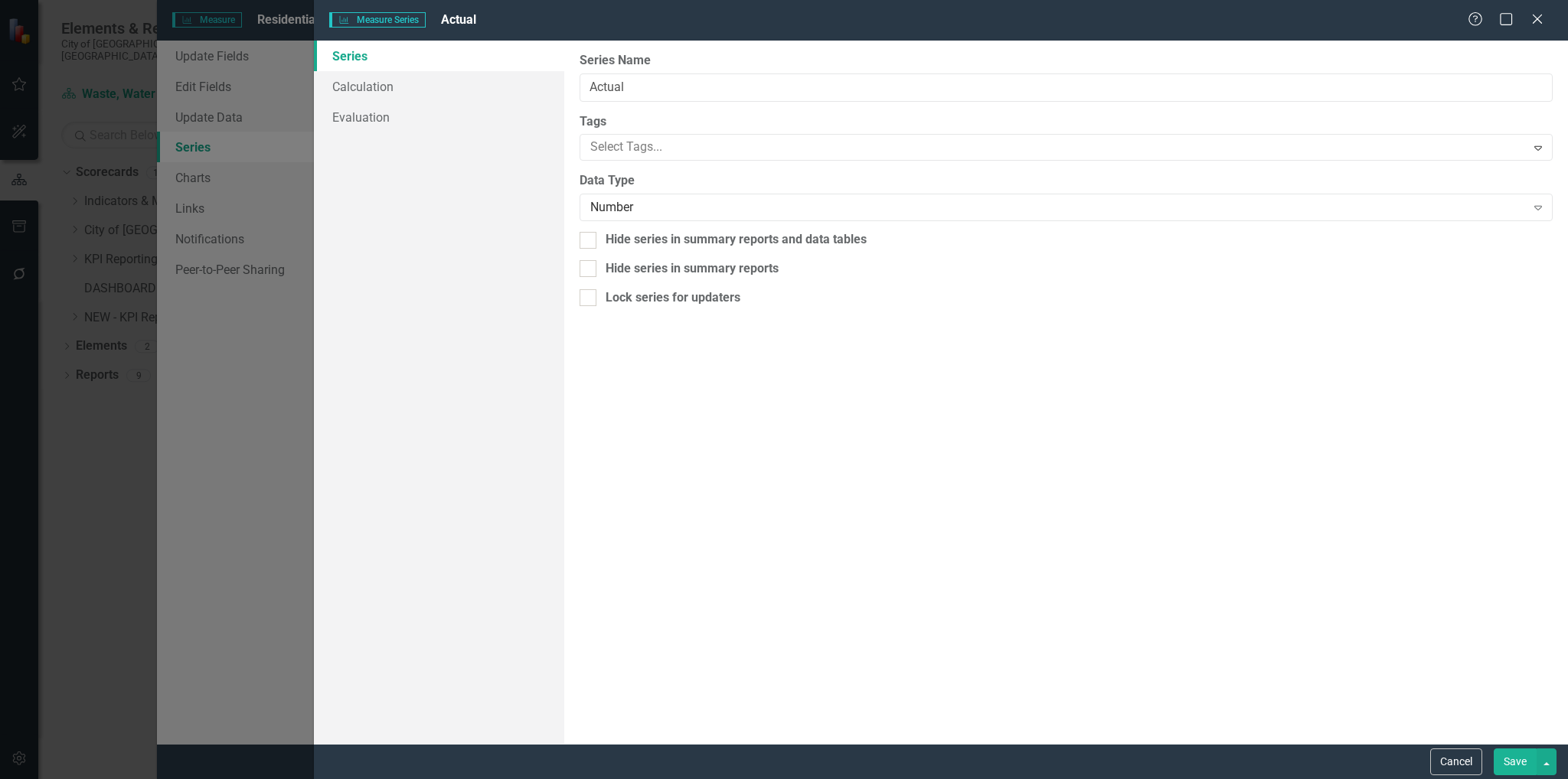
click at [1512, 758] on button "Save" at bounding box center [1515, 761] width 43 height 26
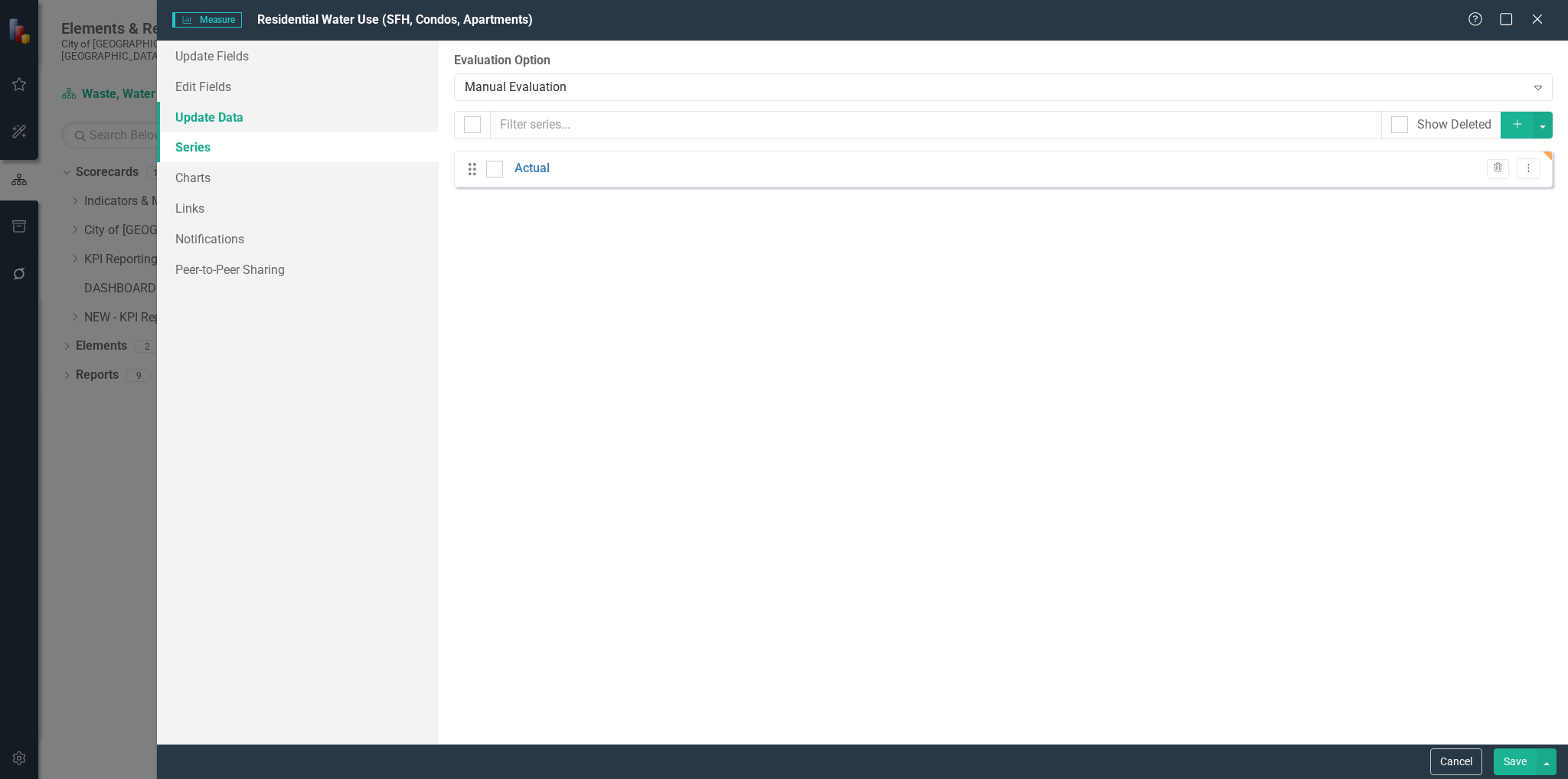
click at [220, 122] on link "Update Data" at bounding box center [298, 117] width 282 height 31
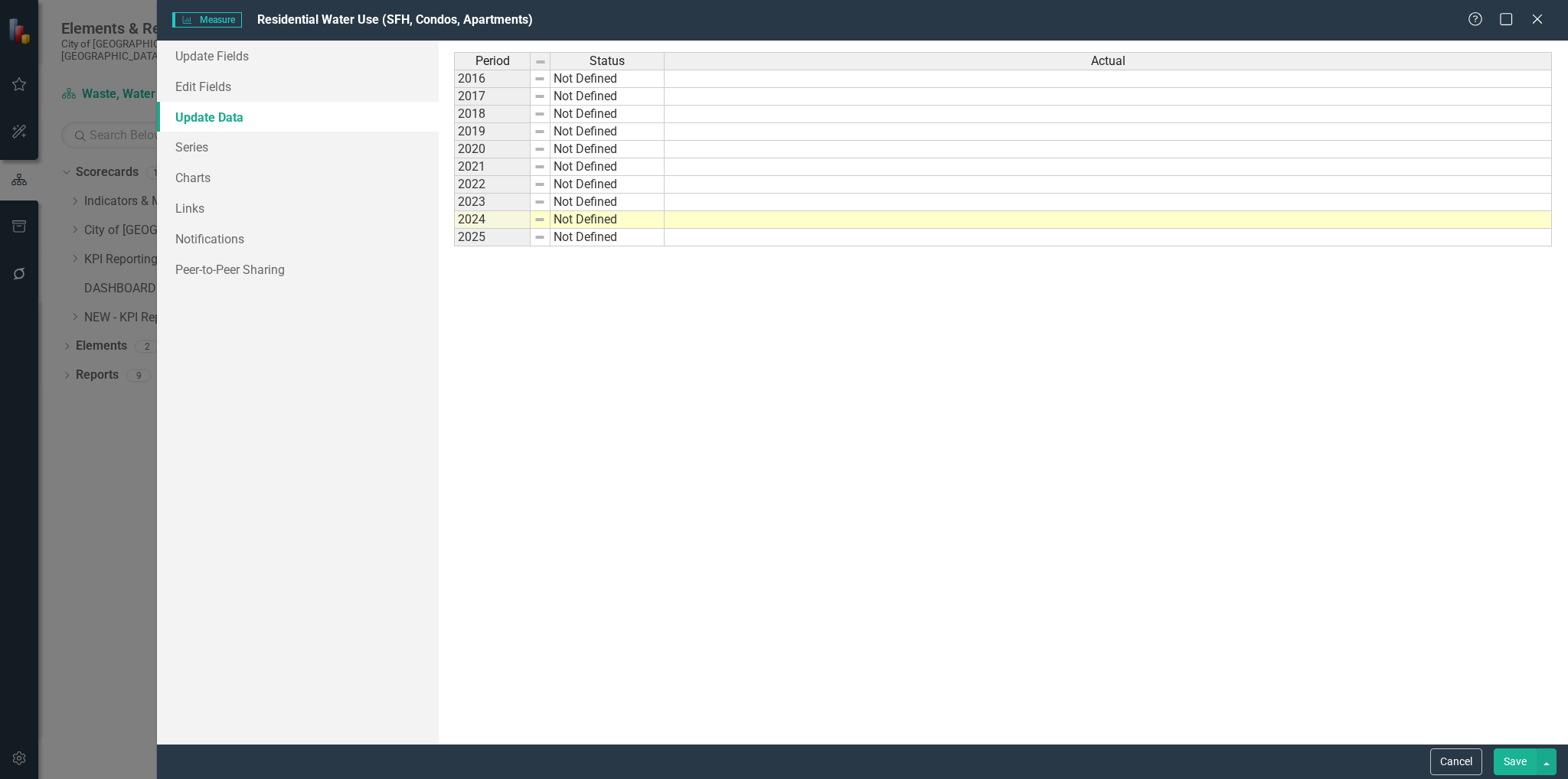
click at [719, 184] on td at bounding box center [1108, 185] width 888 height 18
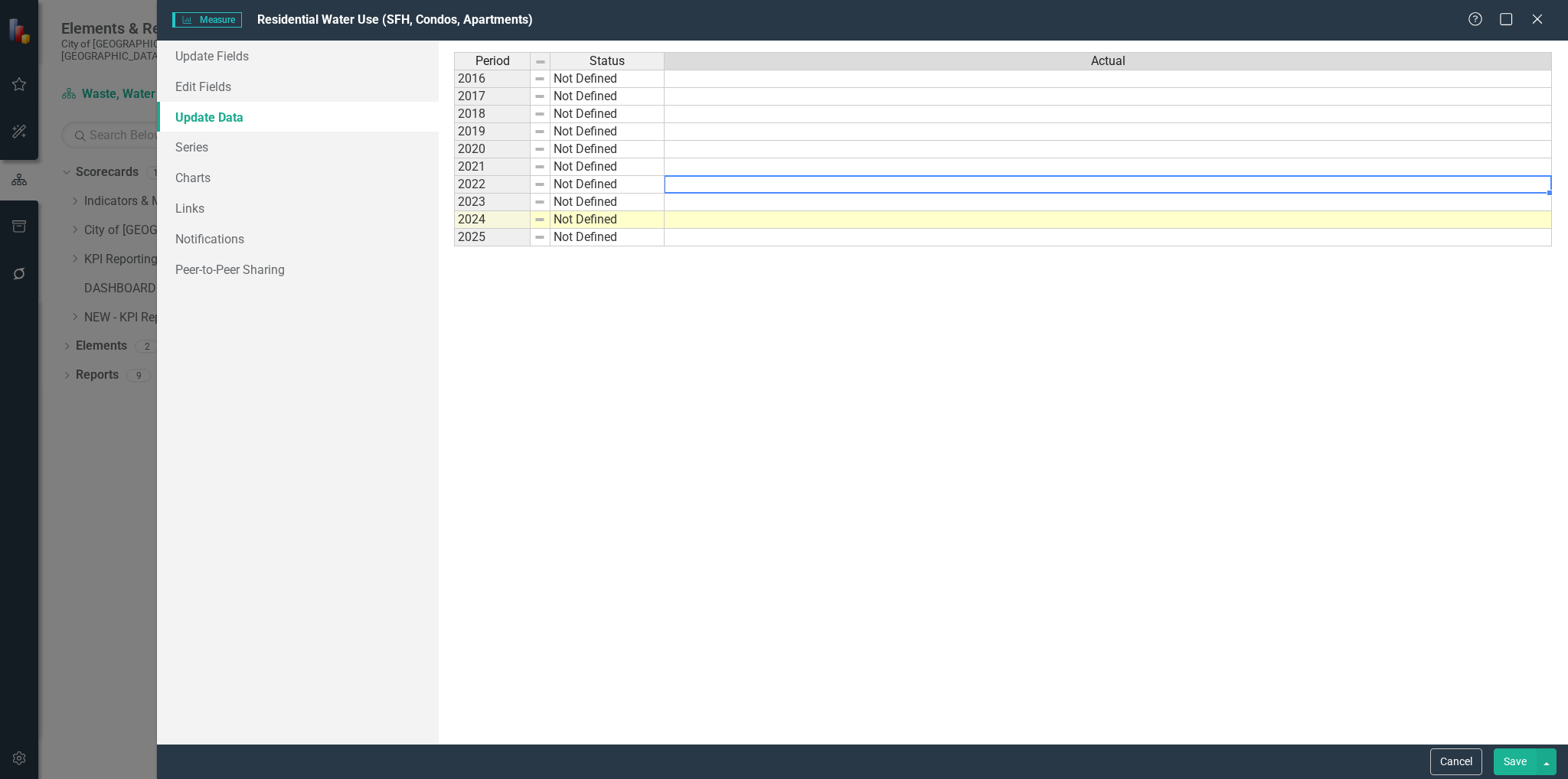
click at [719, 184] on td at bounding box center [1108, 185] width 888 height 18
click at [708, 192] on textarea "173" at bounding box center [1108, 185] width 888 height 19
type textarea "173"
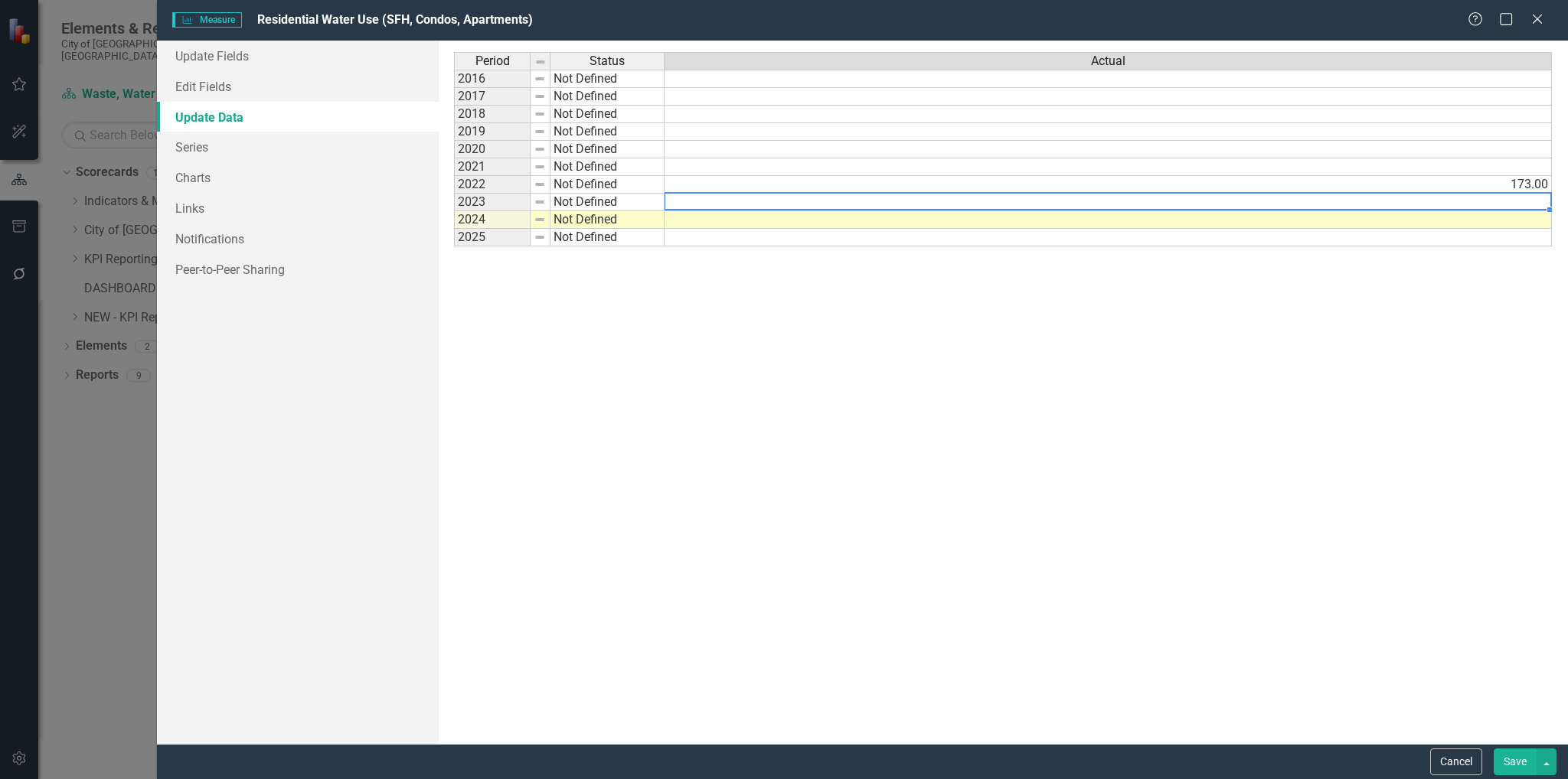
click at [706, 197] on td at bounding box center [1108, 202] width 888 height 18
type textarea "175"
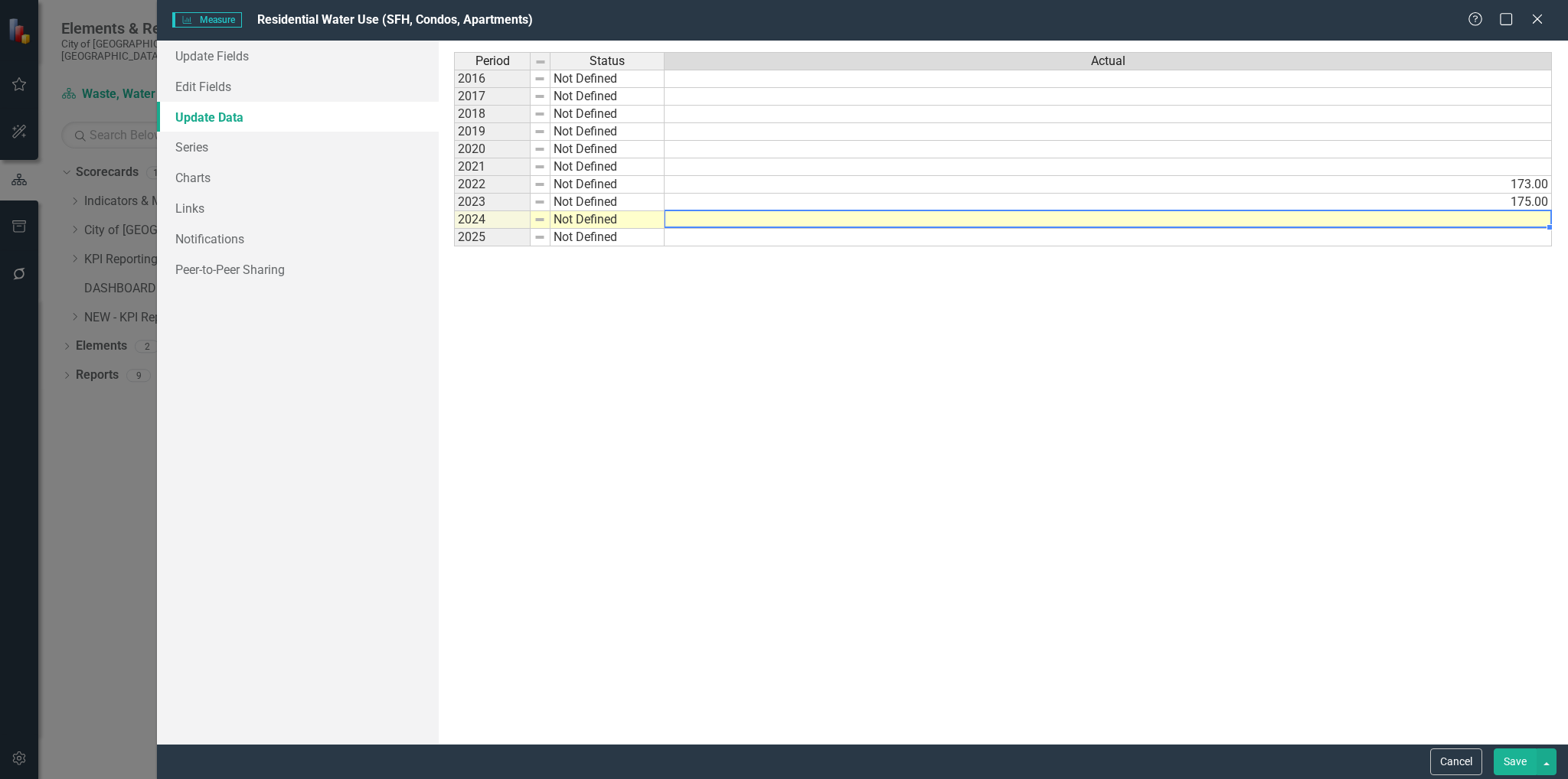
click at [702, 217] on td at bounding box center [1108, 220] width 888 height 18
type textarea "176"
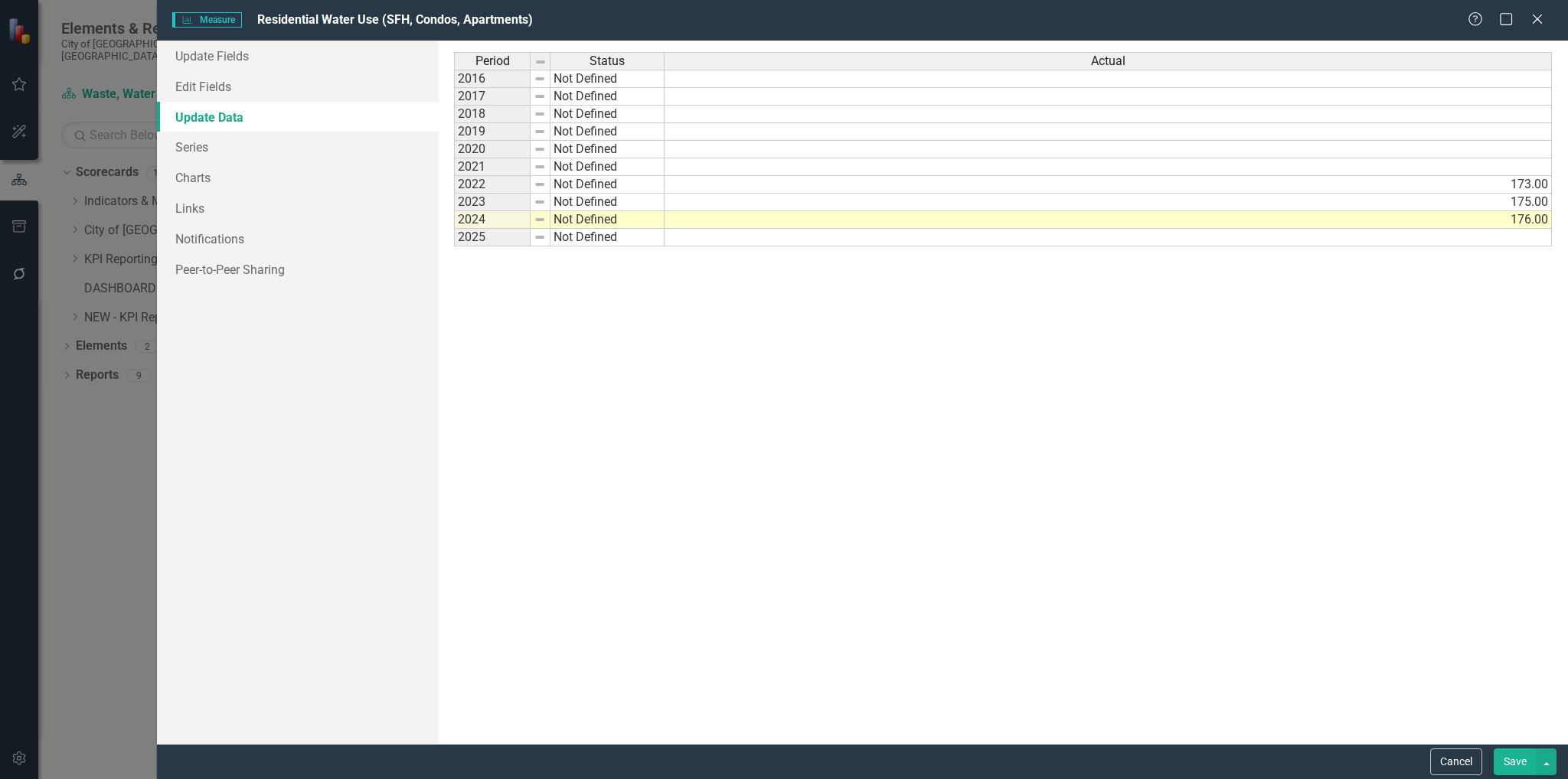
click at [772, 348] on div "Period Status Actual 2016 Not Defined 2017 Not Defined 2018 Not Defined 2019 No…" at bounding box center [1003, 392] width 1098 height 680
click at [1513, 755] on button "Save" at bounding box center [1515, 761] width 43 height 26
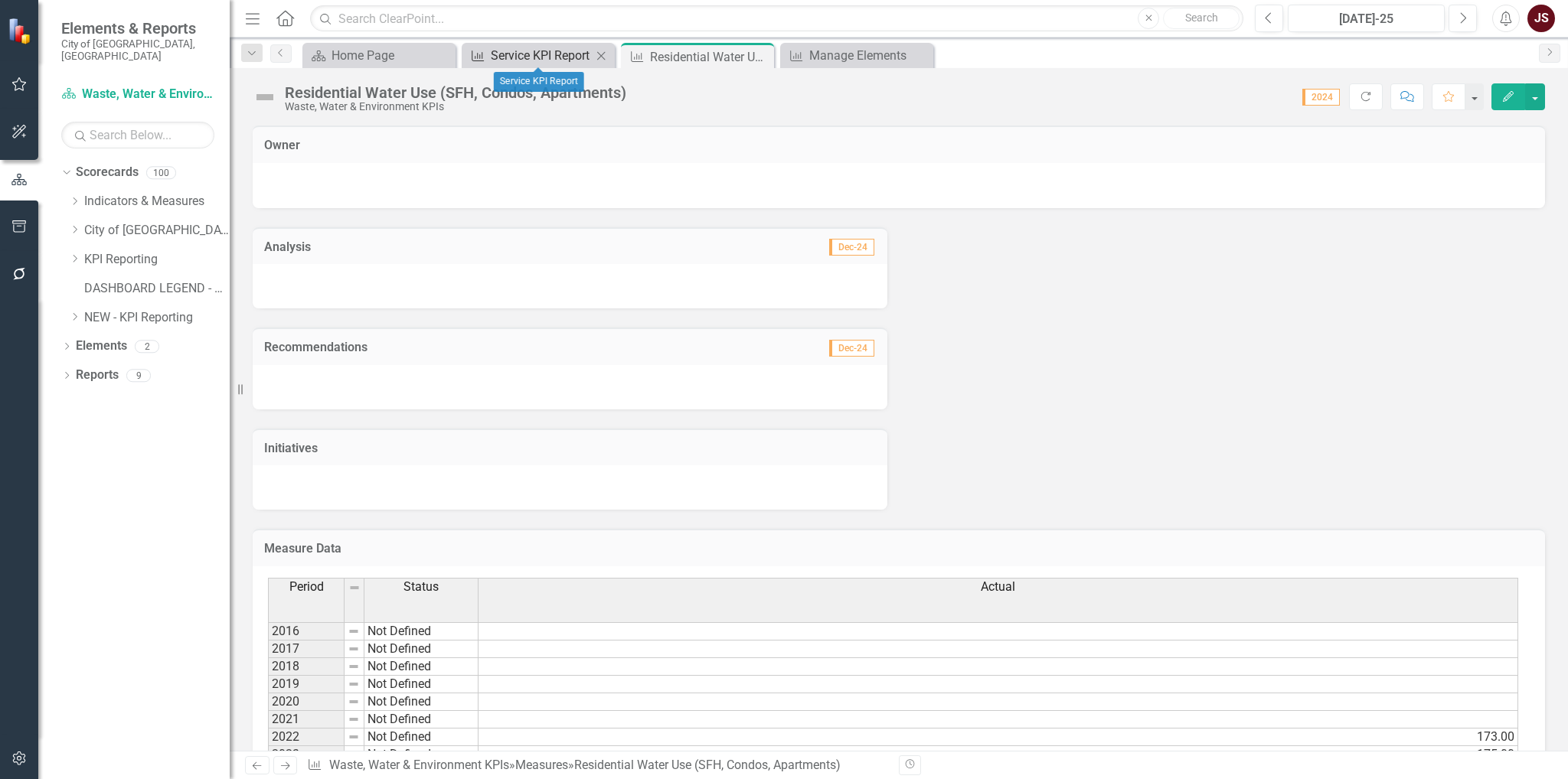
click at [556, 59] on div "Service KPI Report" at bounding box center [541, 55] width 101 height 19
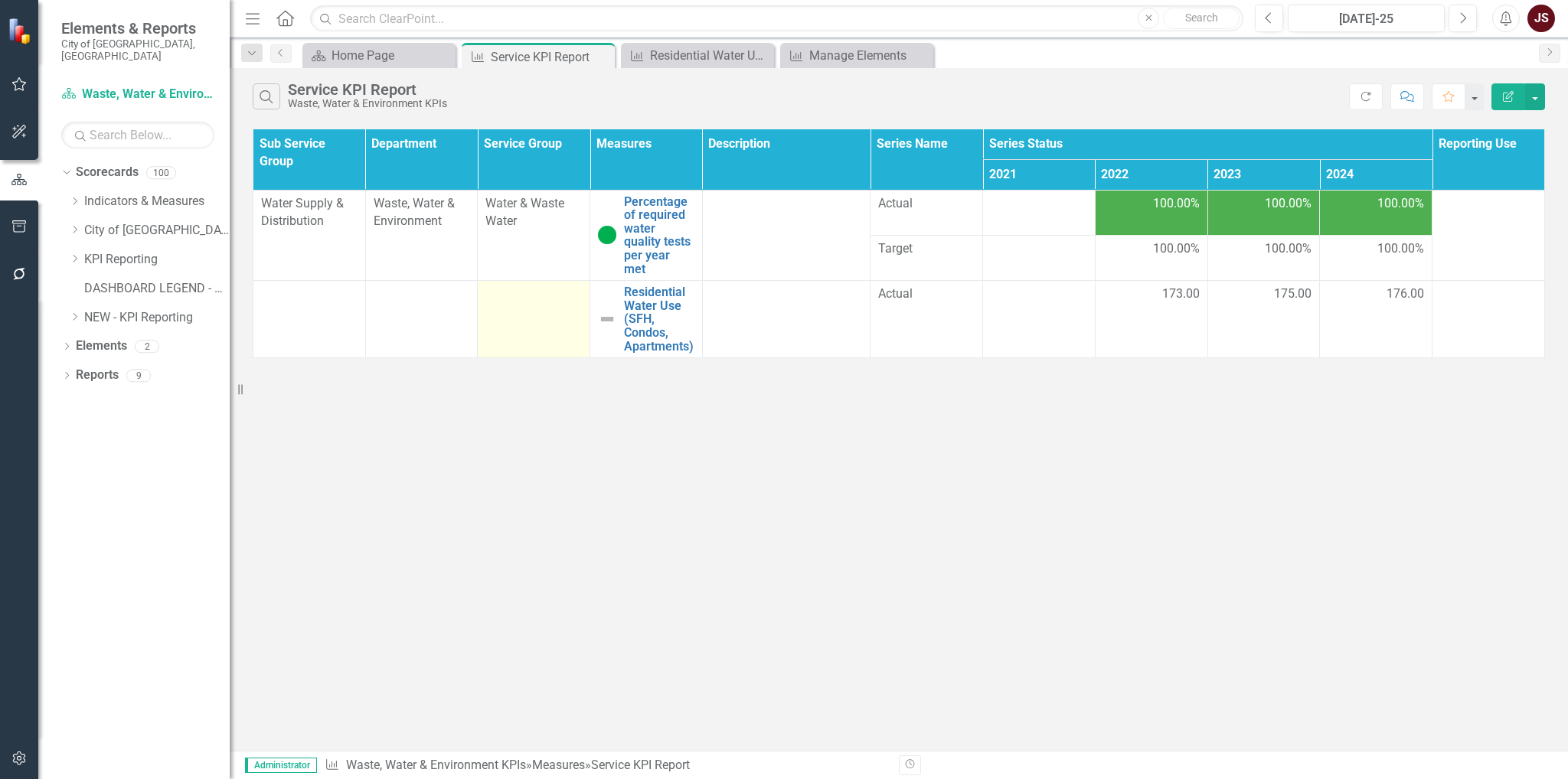
click at [558, 319] on td at bounding box center [534, 320] width 113 height 78
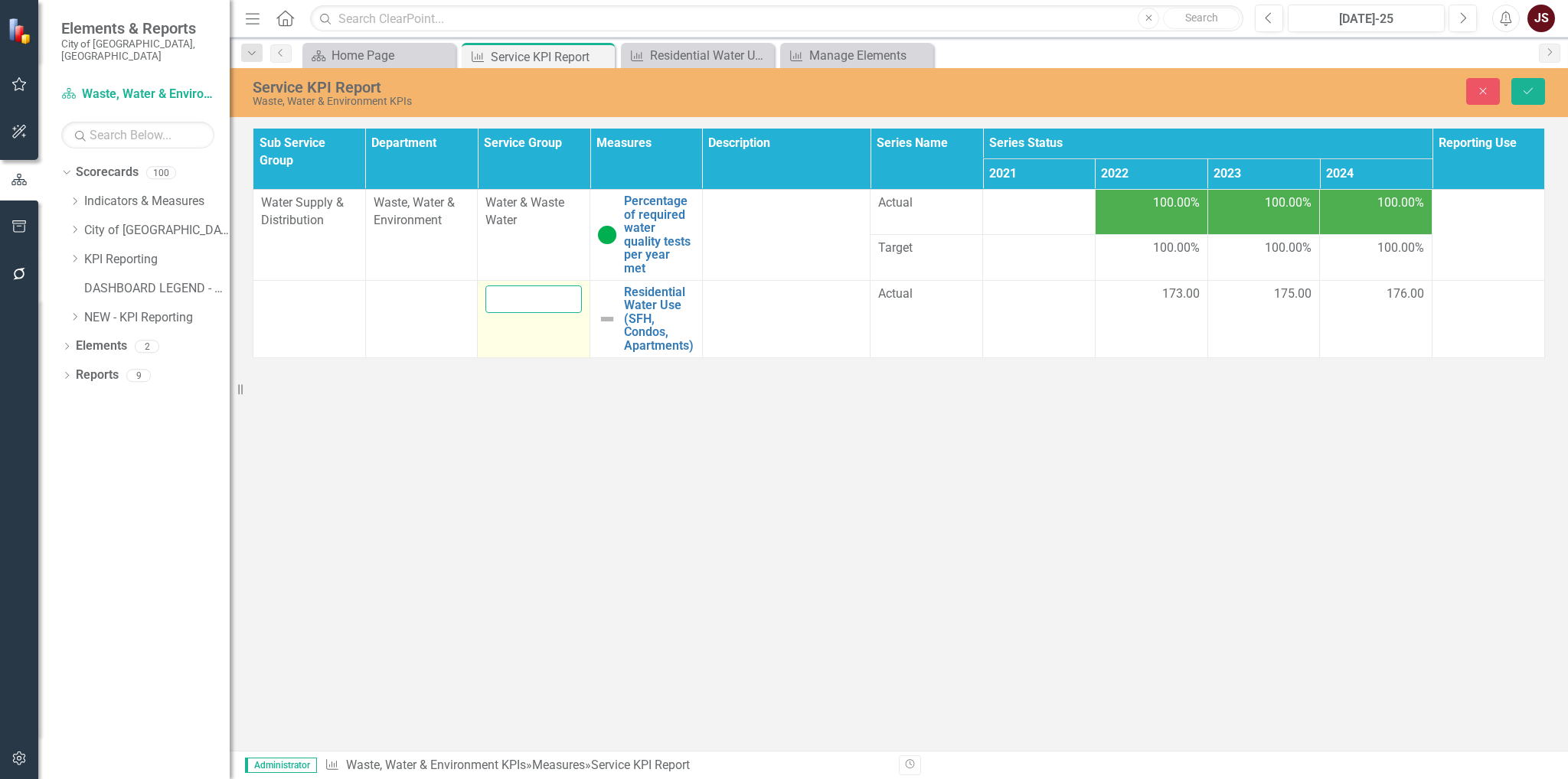
click at [559, 289] on input "text" at bounding box center [533, 299] width 96 height 28
type input "Water & Waste Water"
click at [564, 438] on div "Service KPI Report Waste, Water & Environment KPIs Close Save Sub Service Group…" at bounding box center [899, 409] width 1339 height 683
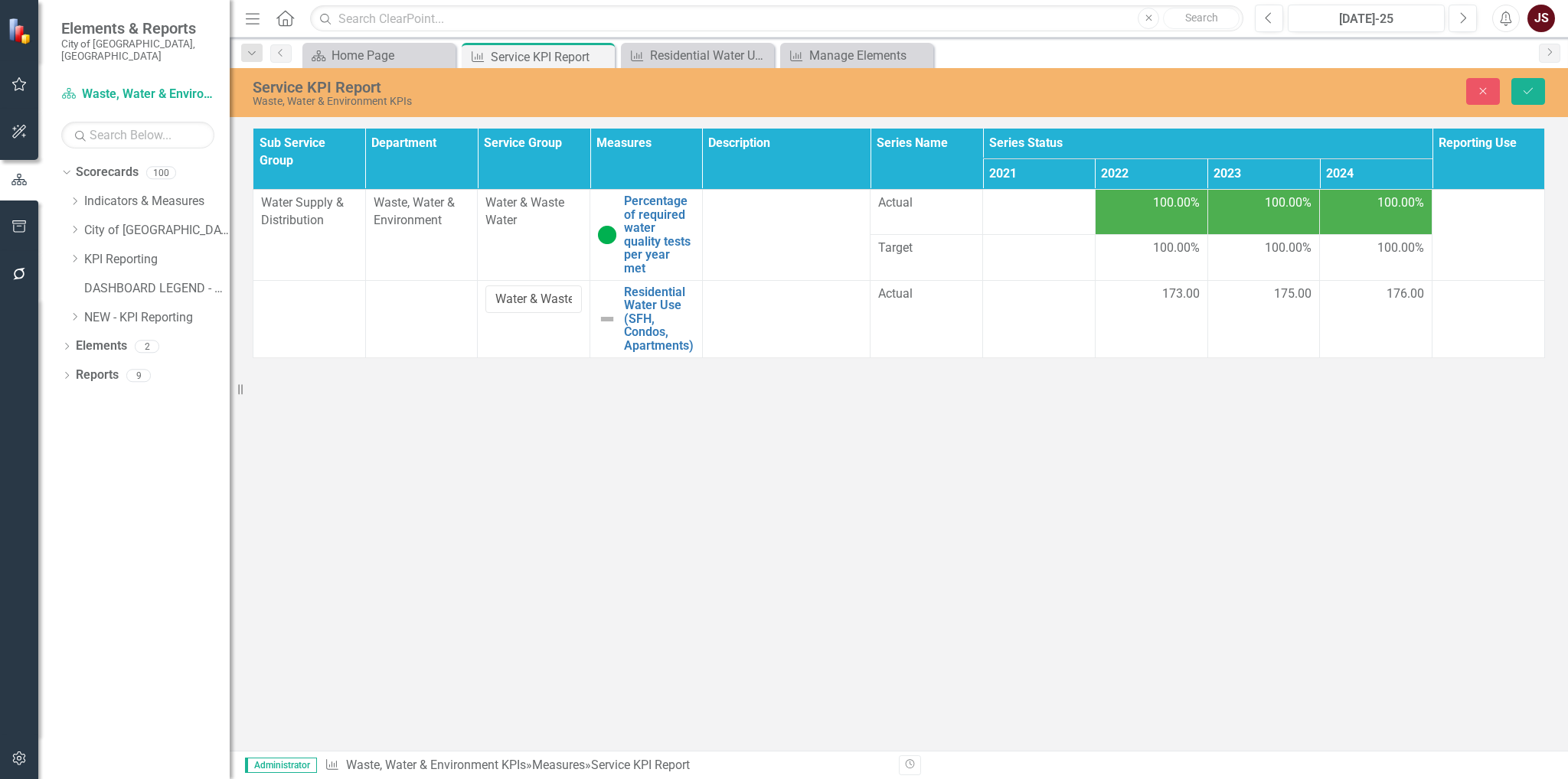
click at [511, 426] on div "Service KPI Report Waste, Water & Environment KPIs Close Save Sub Service Group…" at bounding box center [899, 409] width 1339 height 683
click at [435, 305] on td at bounding box center [421, 319] width 113 height 78
click at [443, 286] on input "text" at bounding box center [421, 299] width 96 height 28
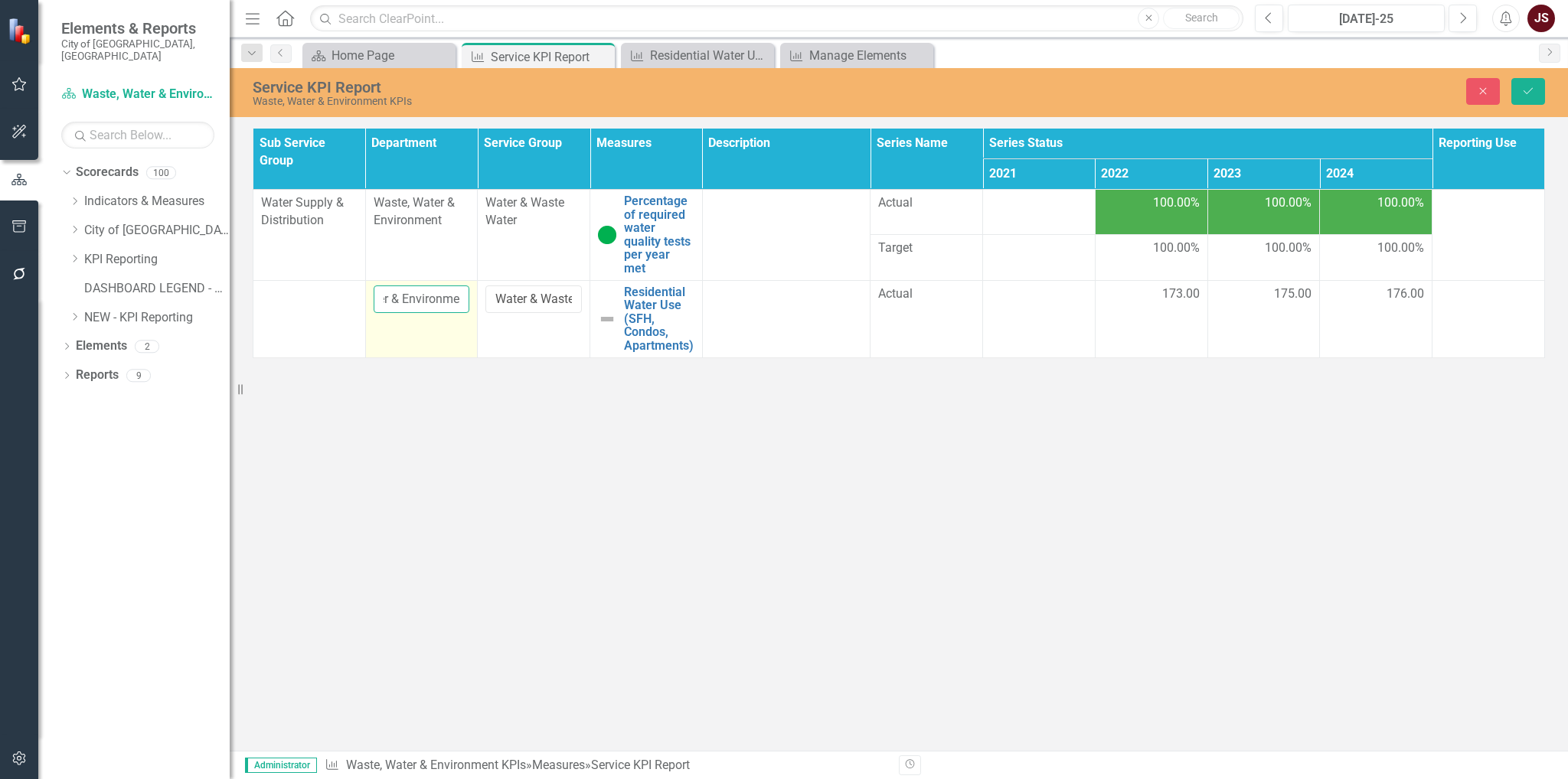
scroll to position [0, 77]
type input "Waste, Water & Environment"
click at [314, 299] on td at bounding box center [310, 319] width 113 height 78
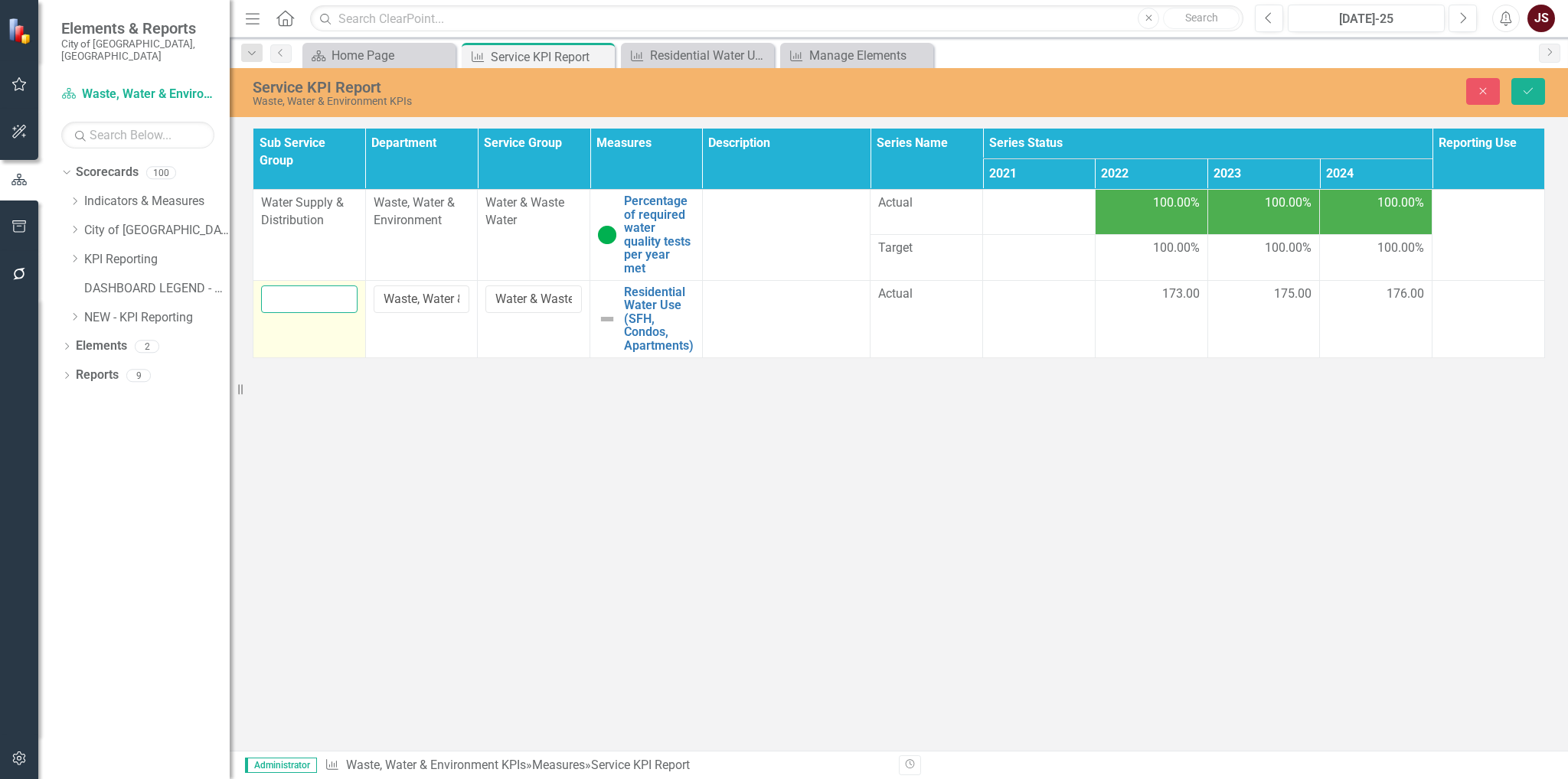
click at [316, 291] on input "text" at bounding box center [309, 299] width 96 height 28
type input "Water Supply & Distribution"
click at [1527, 98] on button "Save" at bounding box center [1529, 91] width 34 height 26
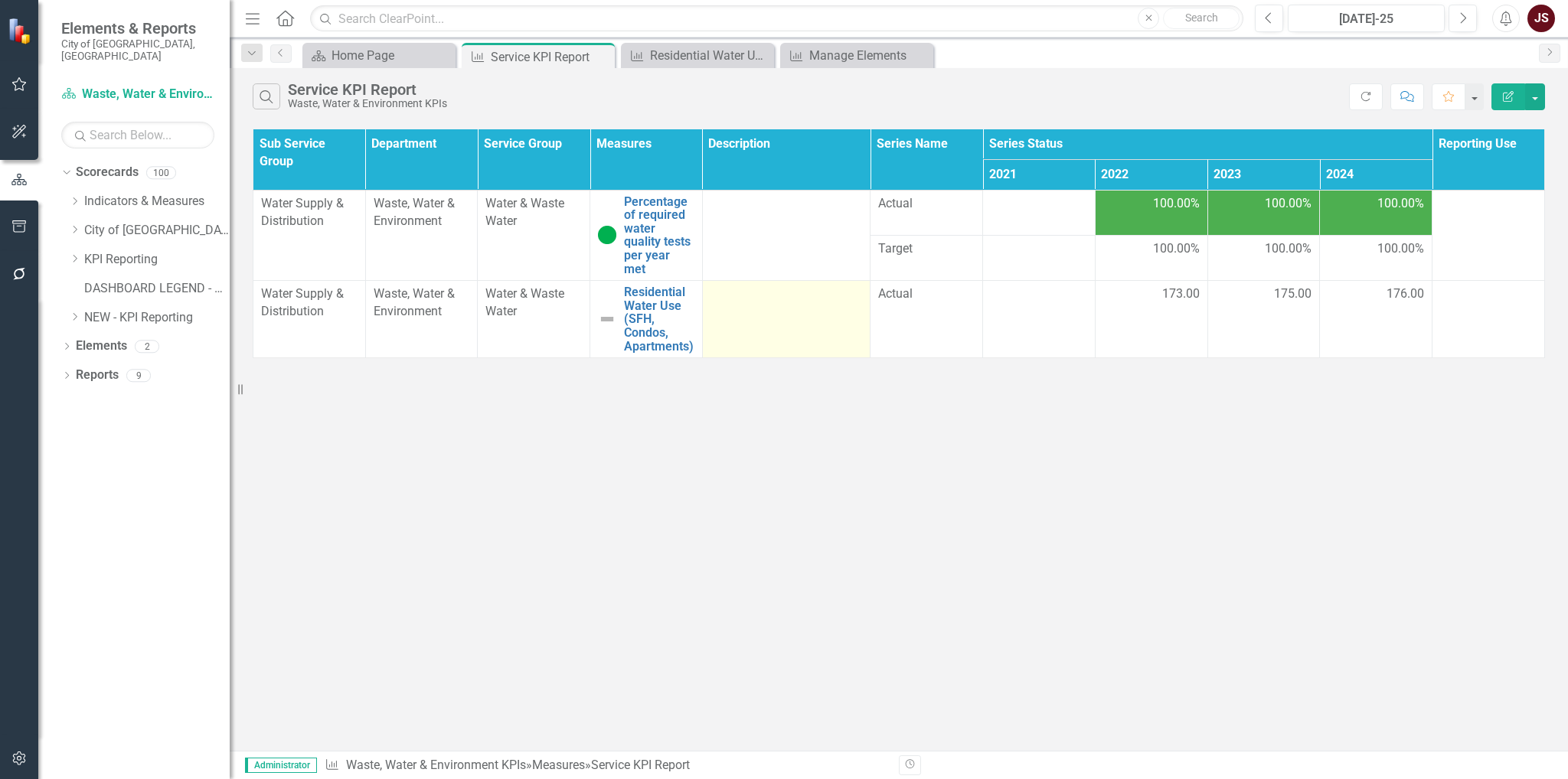
click at [799, 309] on td at bounding box center [786, 320] width 169 height 78
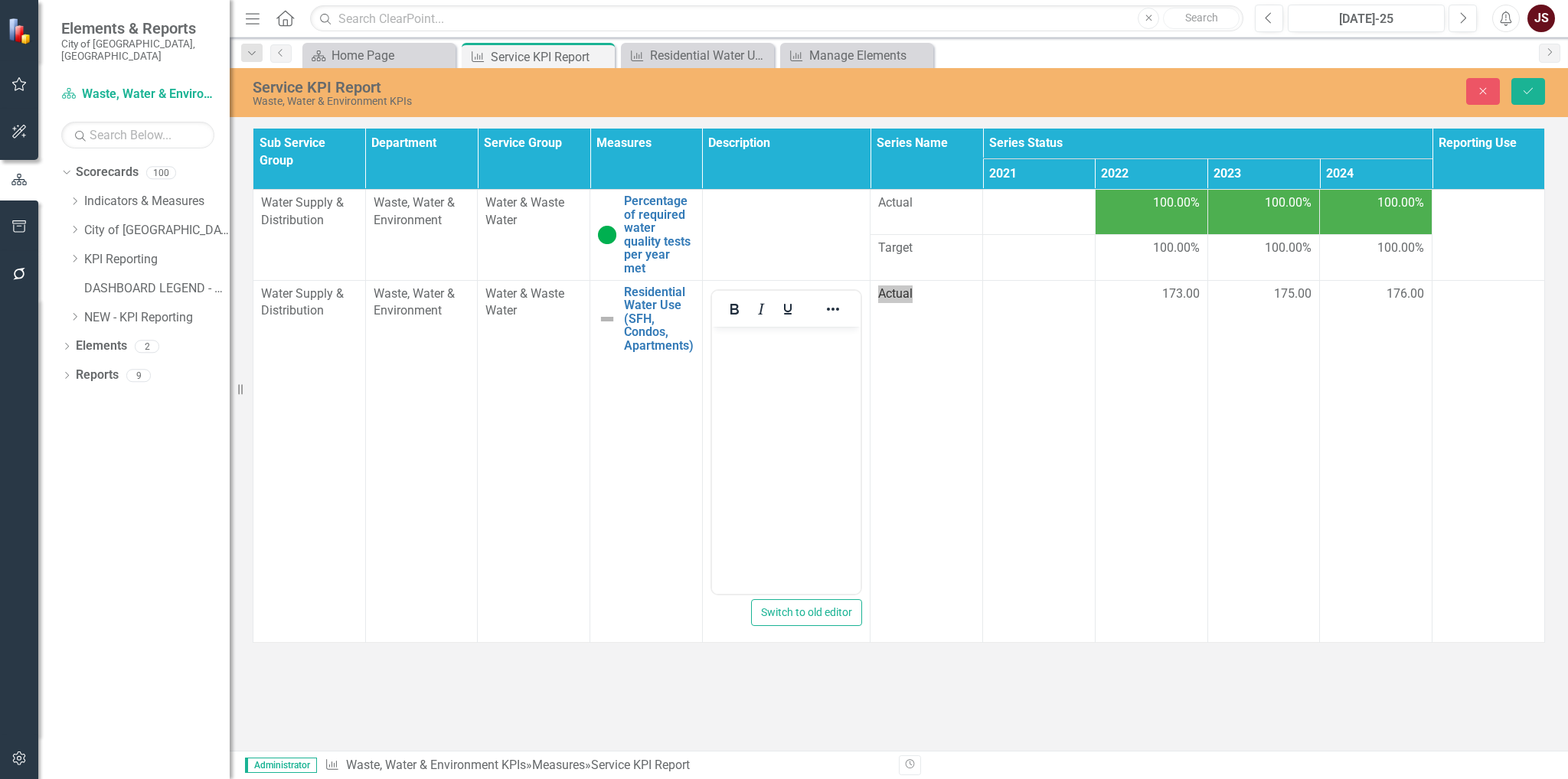
click at [772, 361] on body "Rich Text Area. Press ALT-0 for help." at bounding box center [785, 441] width 149 height 229
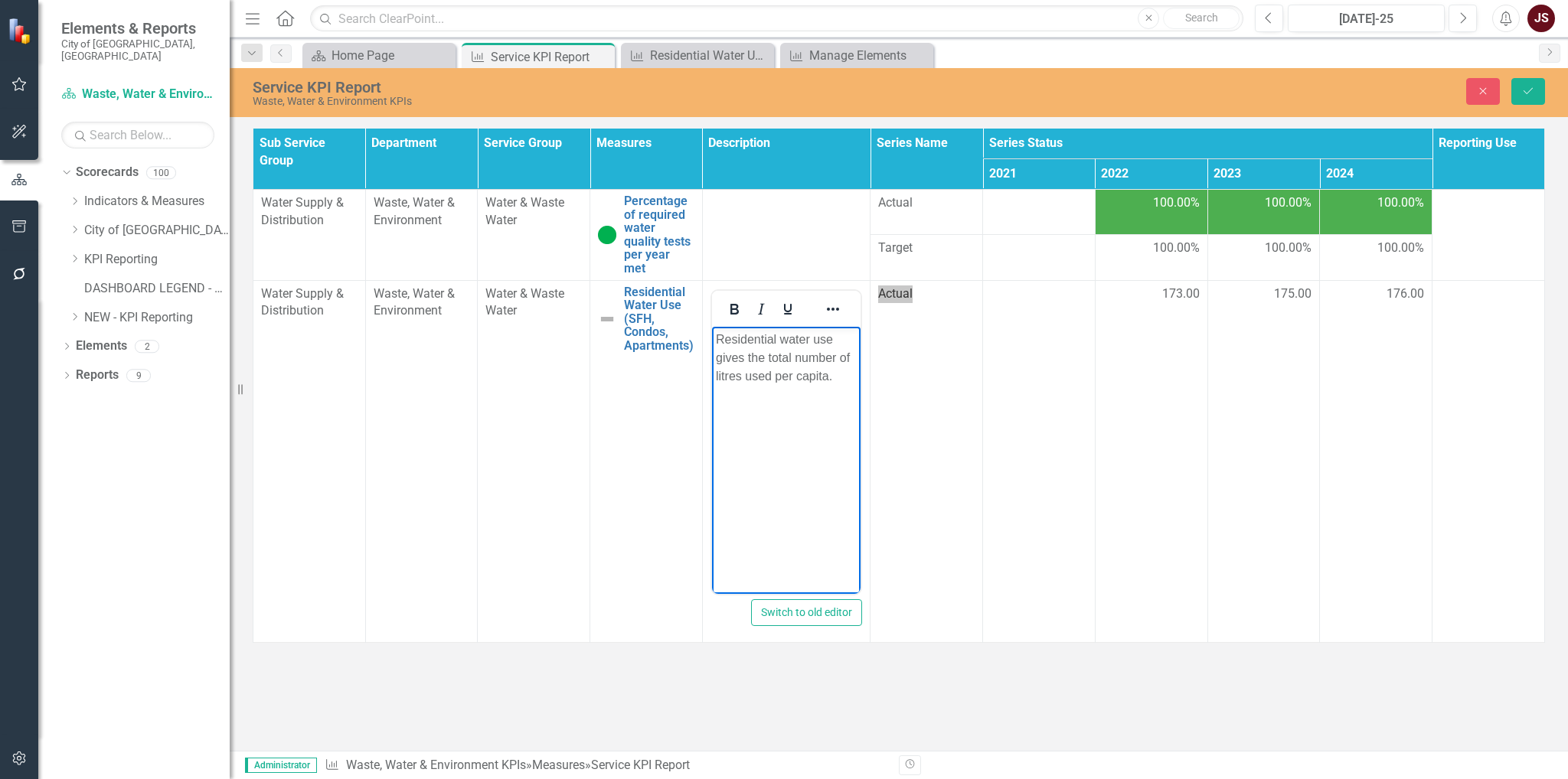
click at [748, 379] on p "Residential water use gives the total number of litres used per capita." at bounding box center [786, 357] width 142 height 55
click at [741, 380] on p "Residential water use gives the total number of litres used per capita." at bounding box center [786, 357] width 142 height 55
drag, startPoint x: 761, startPoint y: 390, endPoint x: 712, endPoint y: 335, distance: 73.7
click at [712, 335] on body "Residential water use gives the total number of litres water used per capita." at bounding box center [785, 441] width 149 height 229
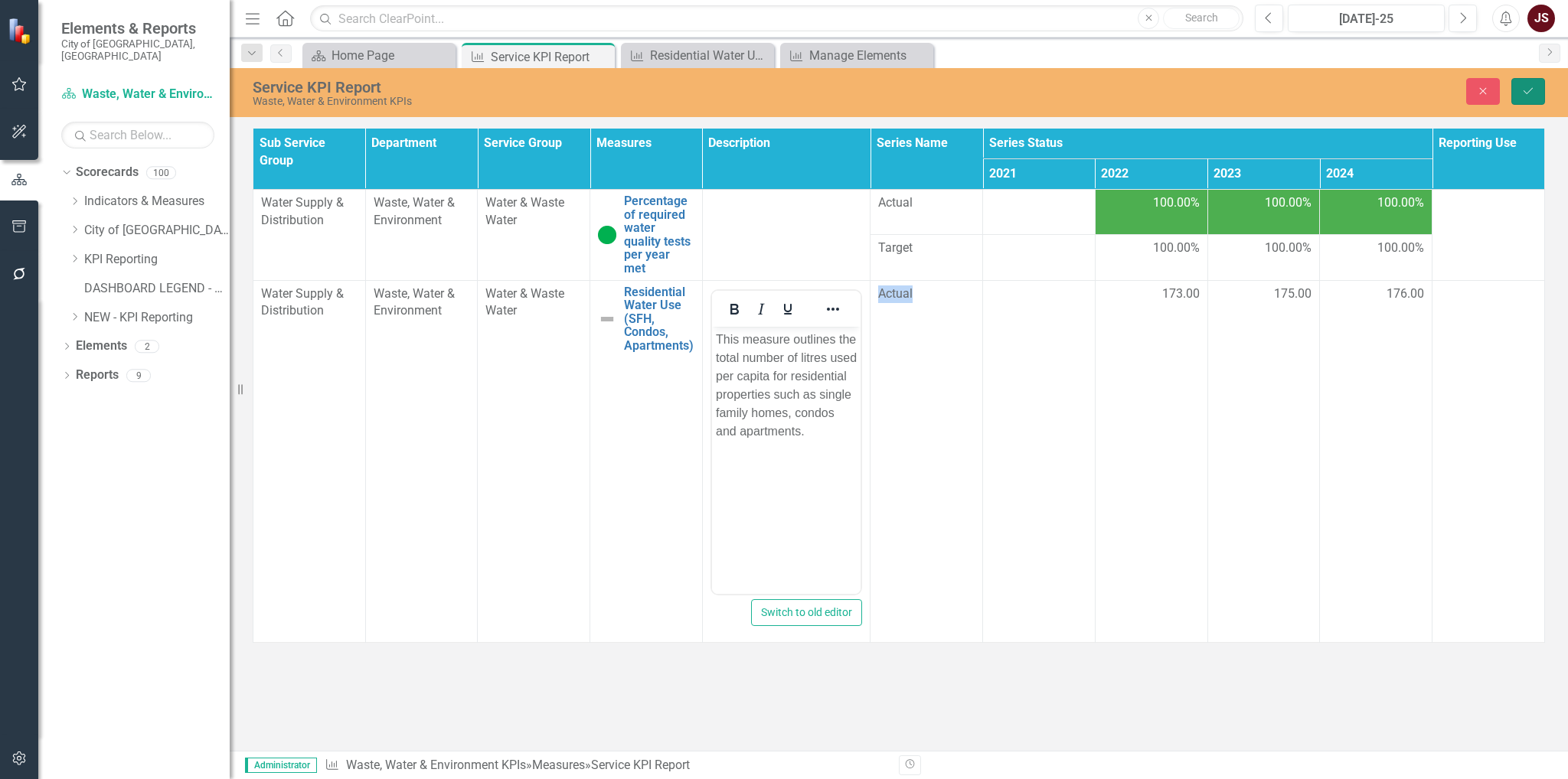
click at [1542, 90] on button "Save" at bounding box center [1529, 91] width 34 height 26
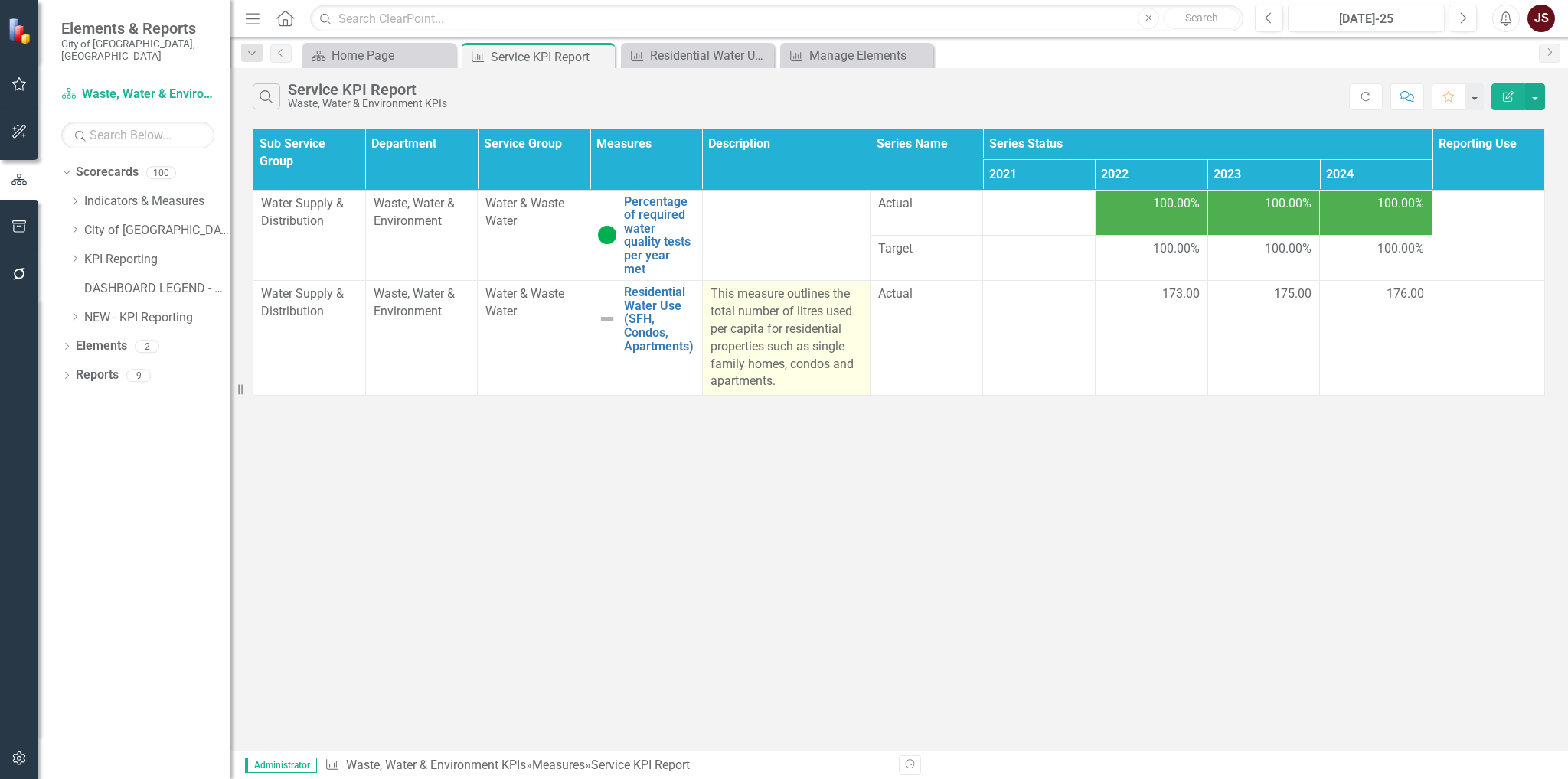
click at [835, 286] on p "This measure outlines the total number of litres used per capita for residentia…" at bounding box center [786, 338] width 153 height 105
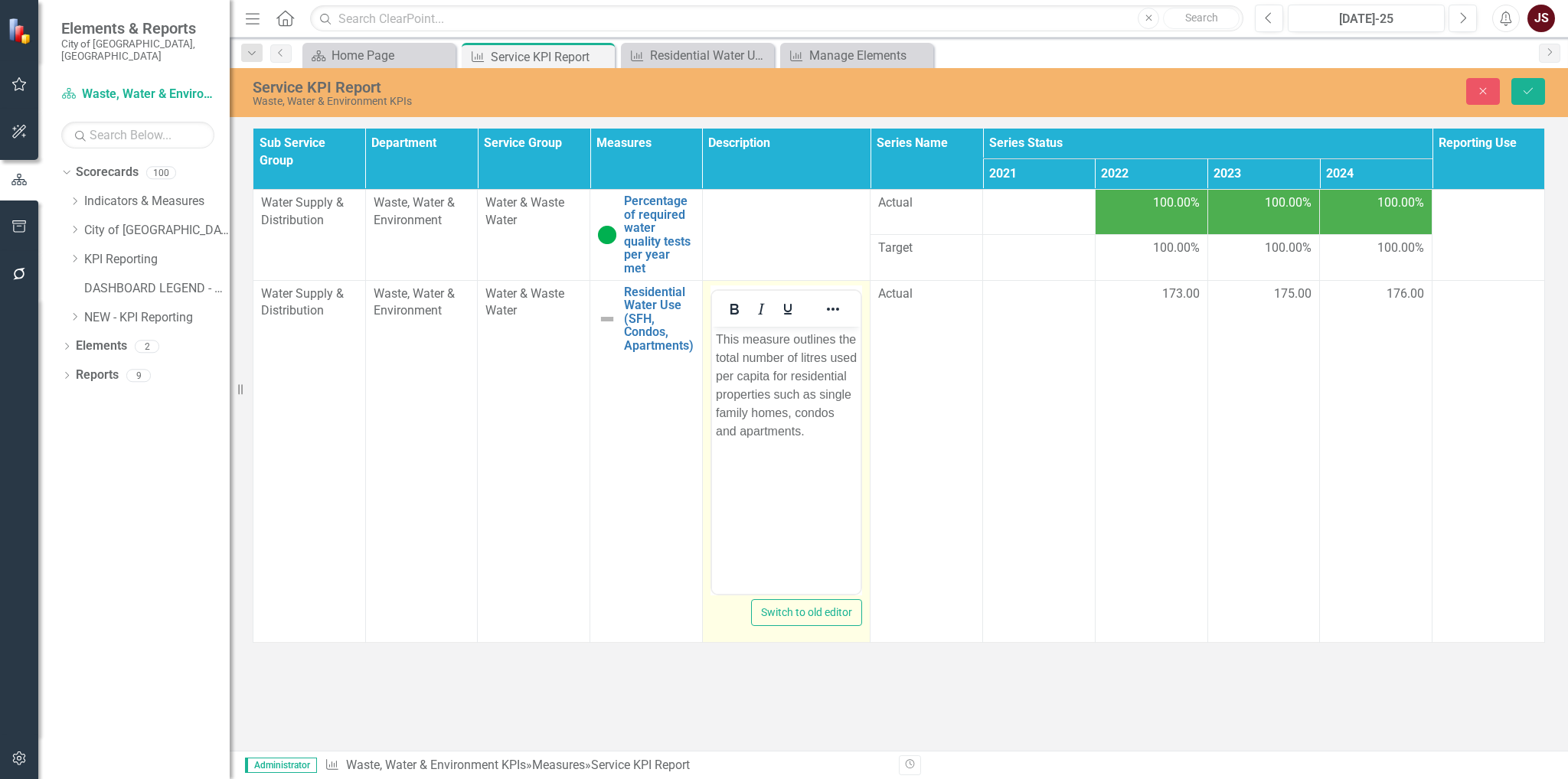
click at [832, 341] on p "This measure outlines the total number of litres used per capita for residentia…" at bounding box center [786, 384] width 142 height 110
click at [1526, 86] on icon "Save" at bounding box center [1528, 91] width 14 height 11
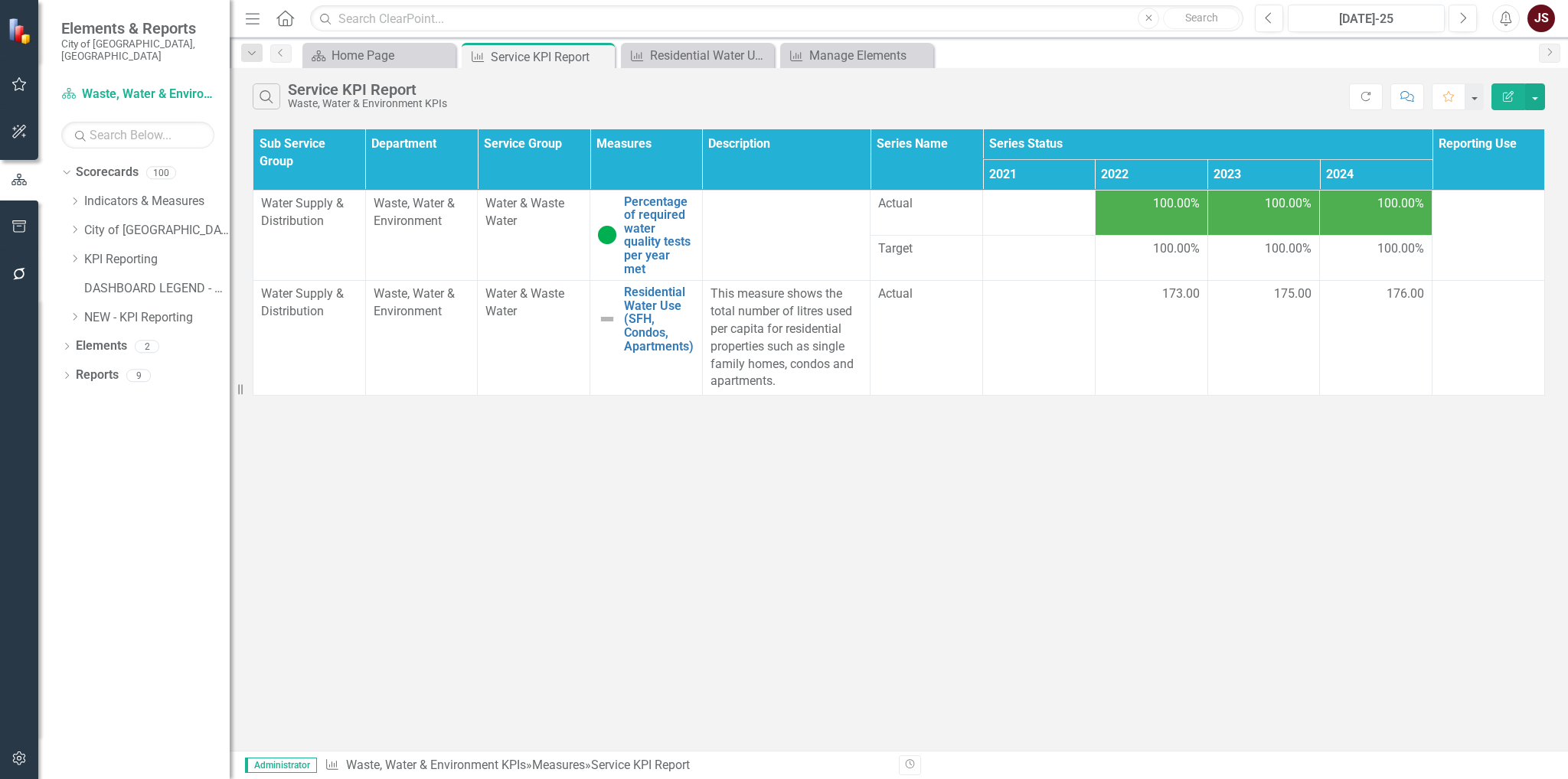
click at [1093, 508] on div "Search Service KPI Report Waste, Water & Environment KPIs Refresh Comment Favor…" at bounding box center [899, 409] width 1339 height 683
click at [662, 298] on link "Residential Water Use (SFH, Condos, Apartments)" at bounding box center [659, 319] width 71 height 67
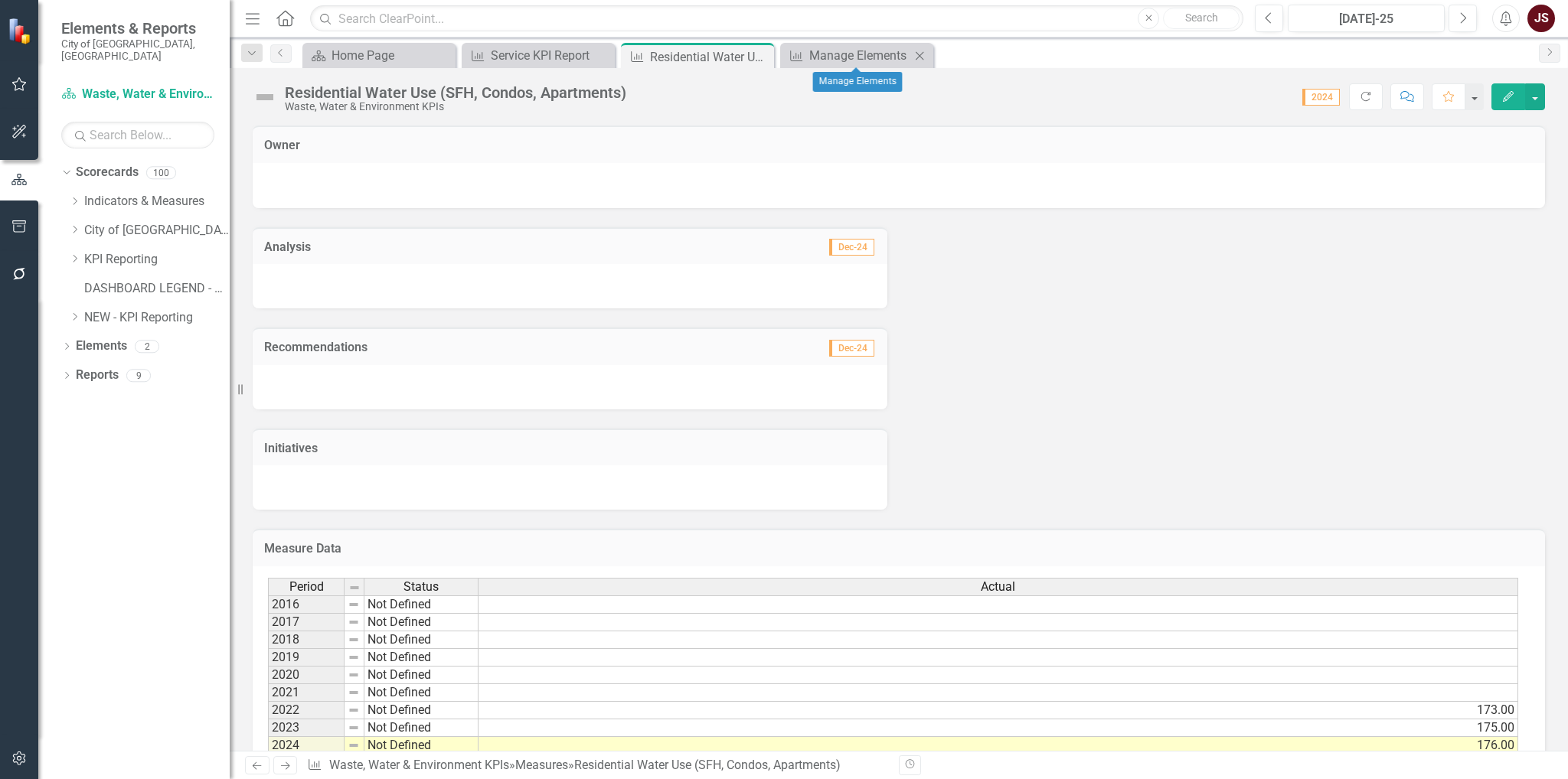
click at [921, 49] on icon "Close" at bounding box center [919, 55] width 15 height 12
click at [564, 56] on div "Service KPI Report" at bounding box center [541, 55] width 101 height 19
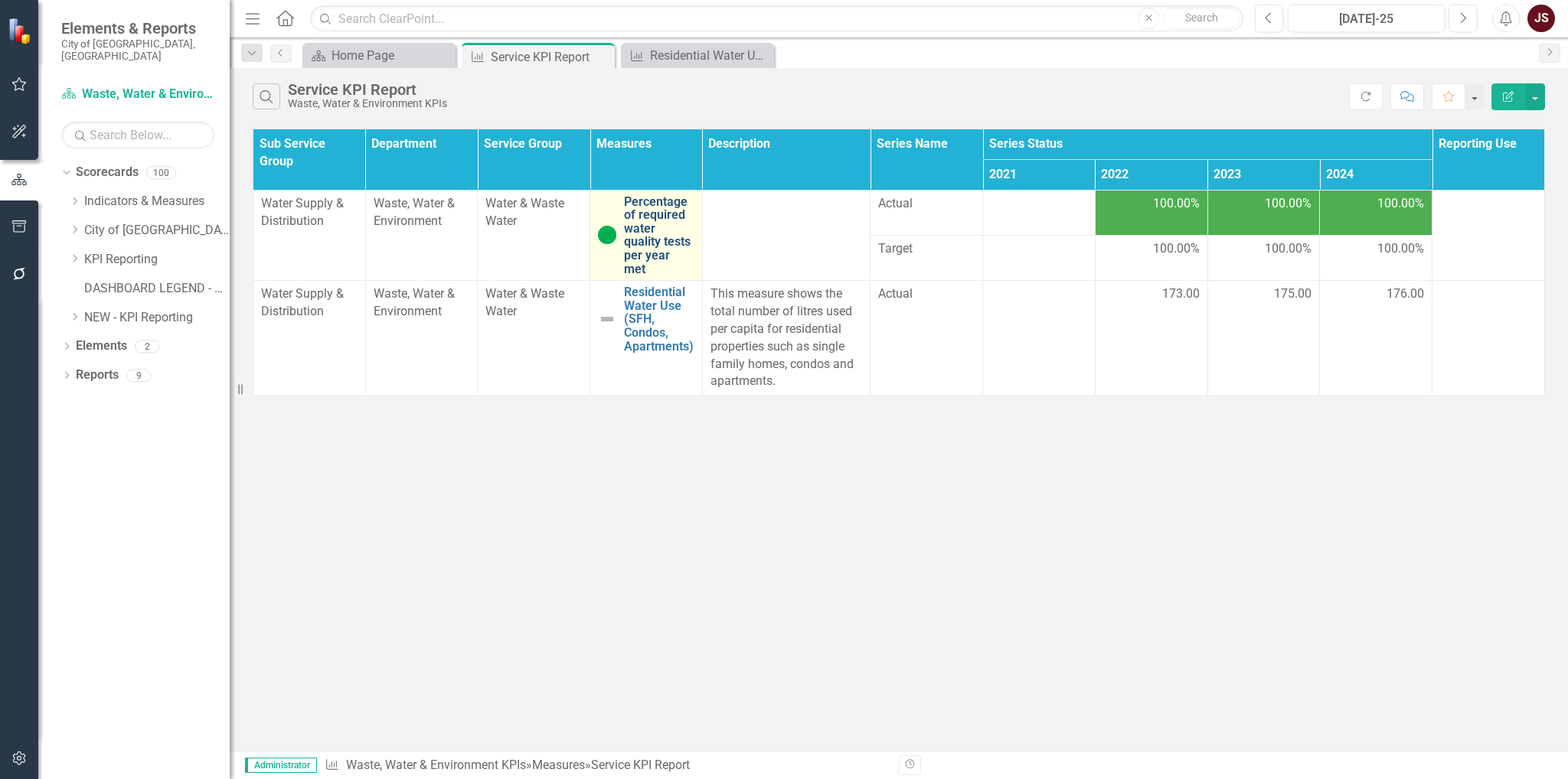
click at [664, 217] on link "Percentage of required water quality tests per year met" at bounding box center [659, 235] width 71 height 81
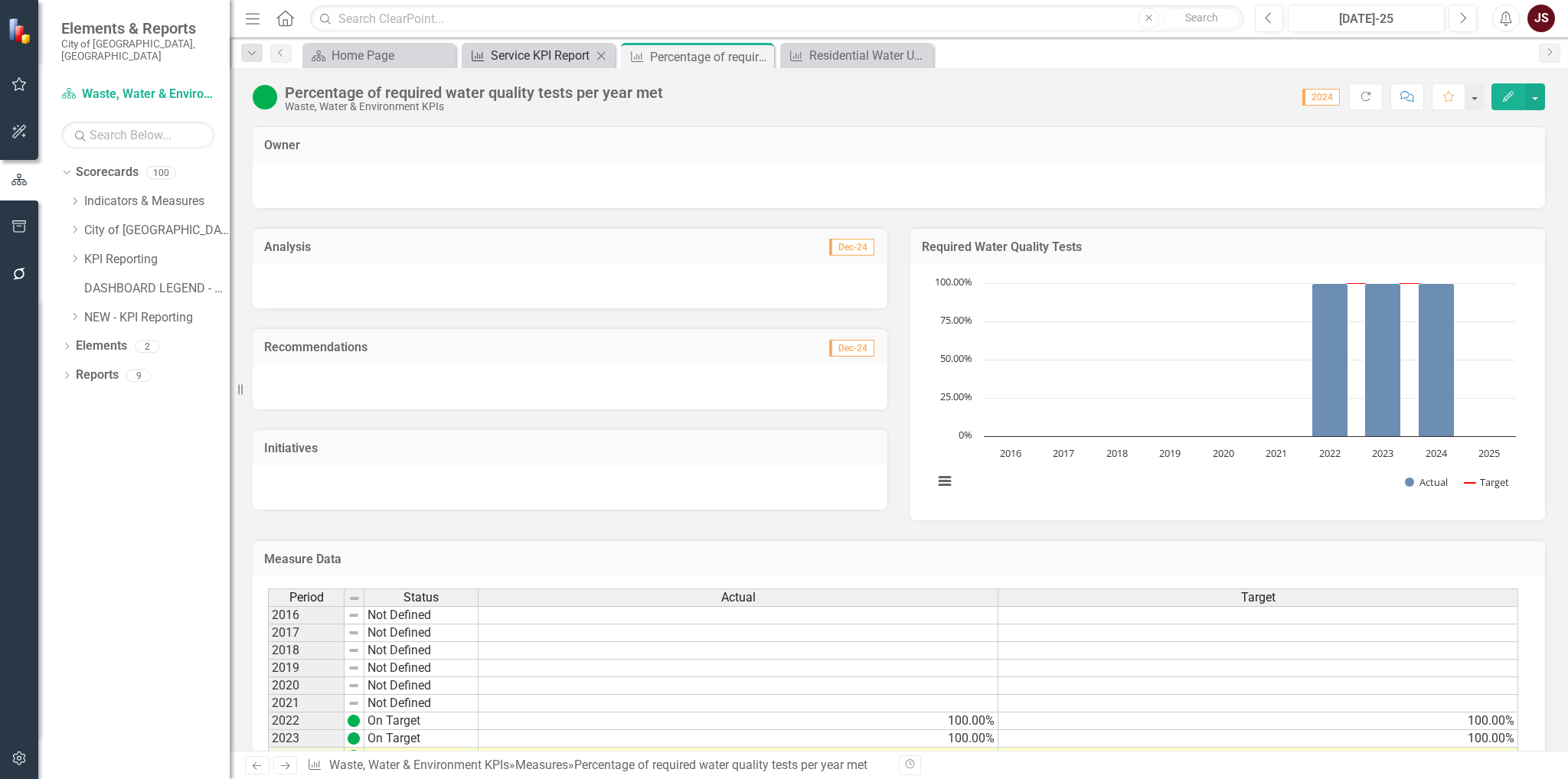
click at [562, 62] on div "Service KPI Report" at bounding box center [541, 55] width 101 height 19
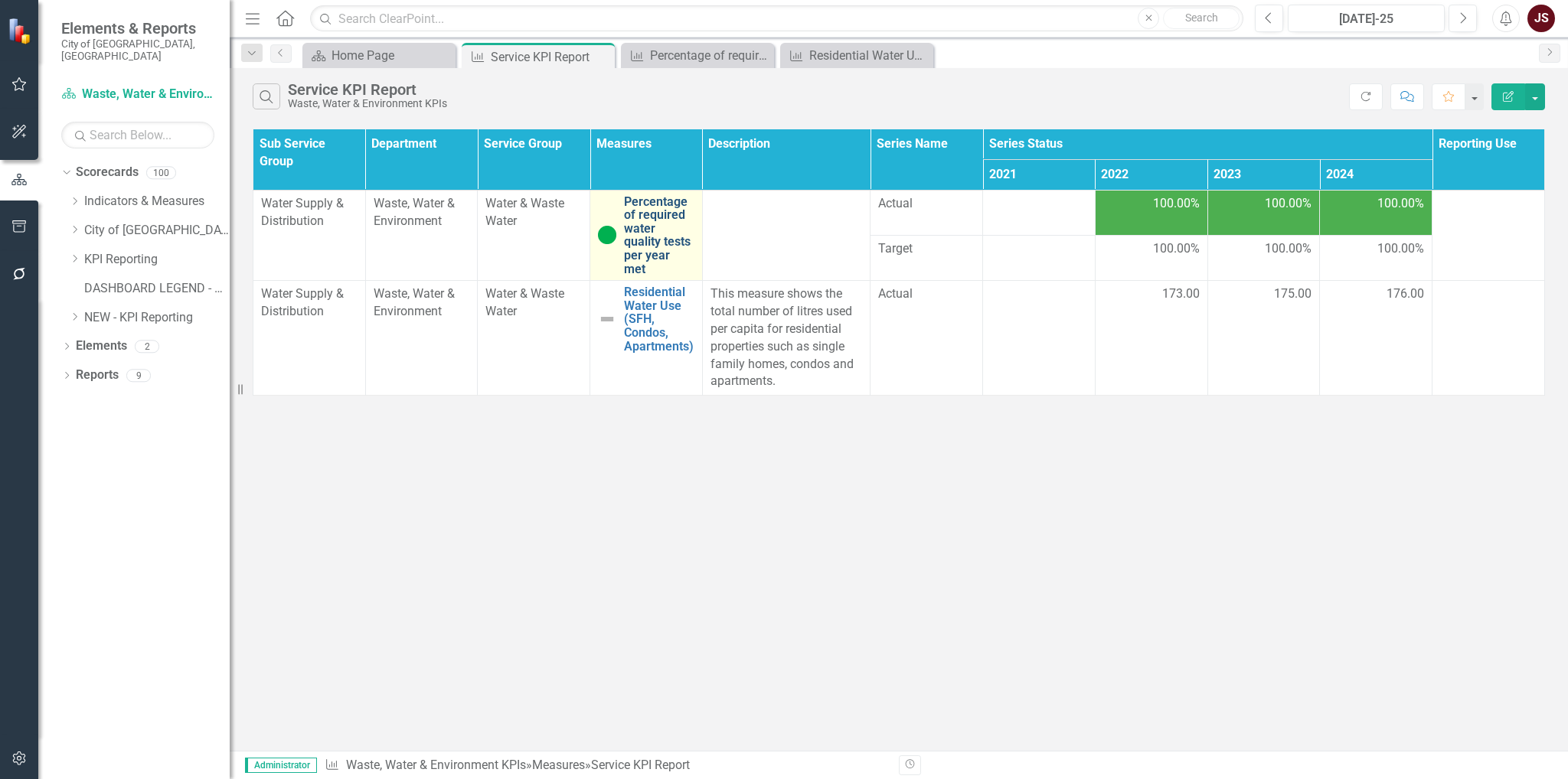
click at [665, 215] on link "Percentage of required water quality tests per year met" at bounding box center [659, 235] width 71 height 81
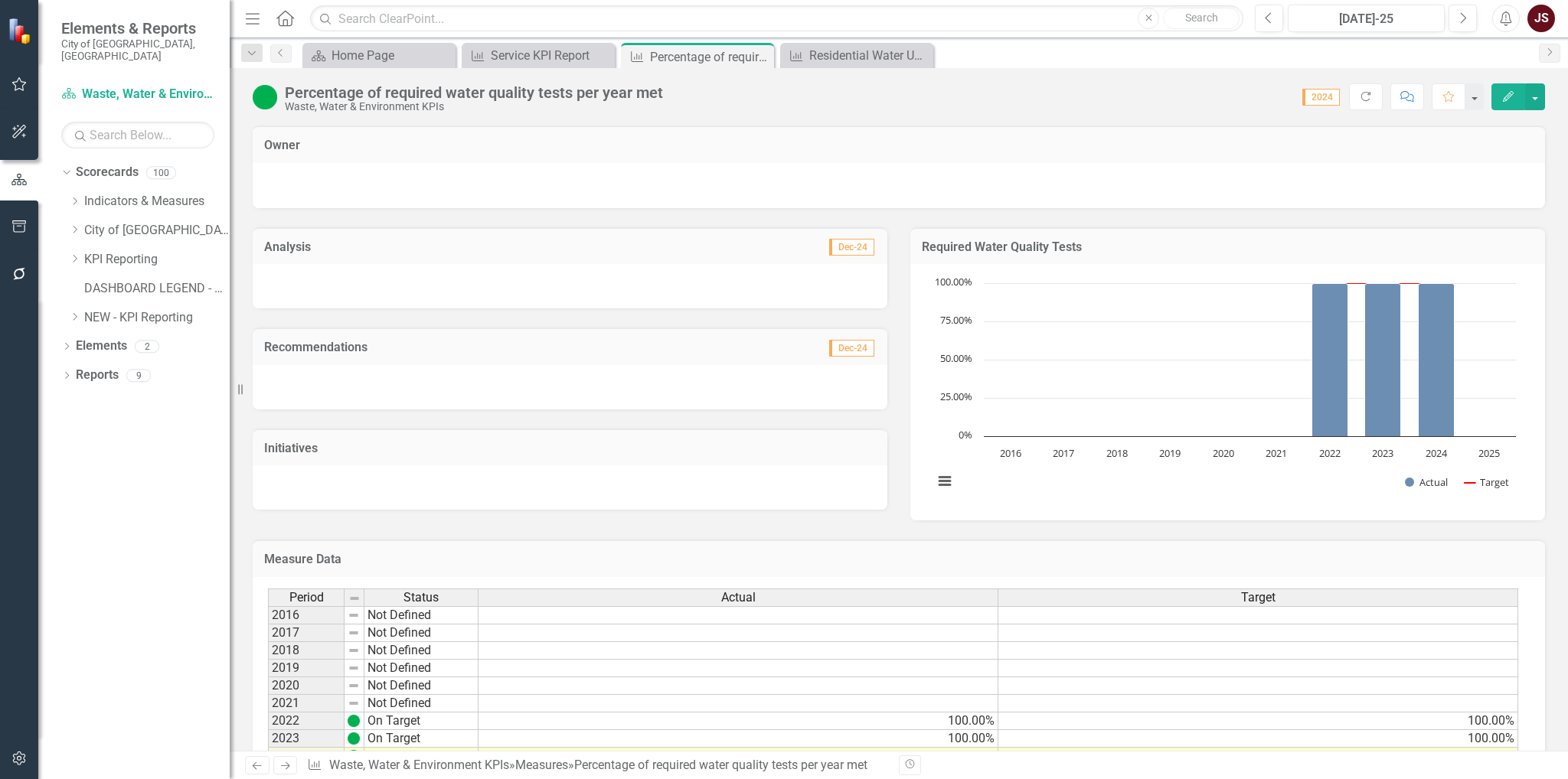
scroll to position [69, 0]
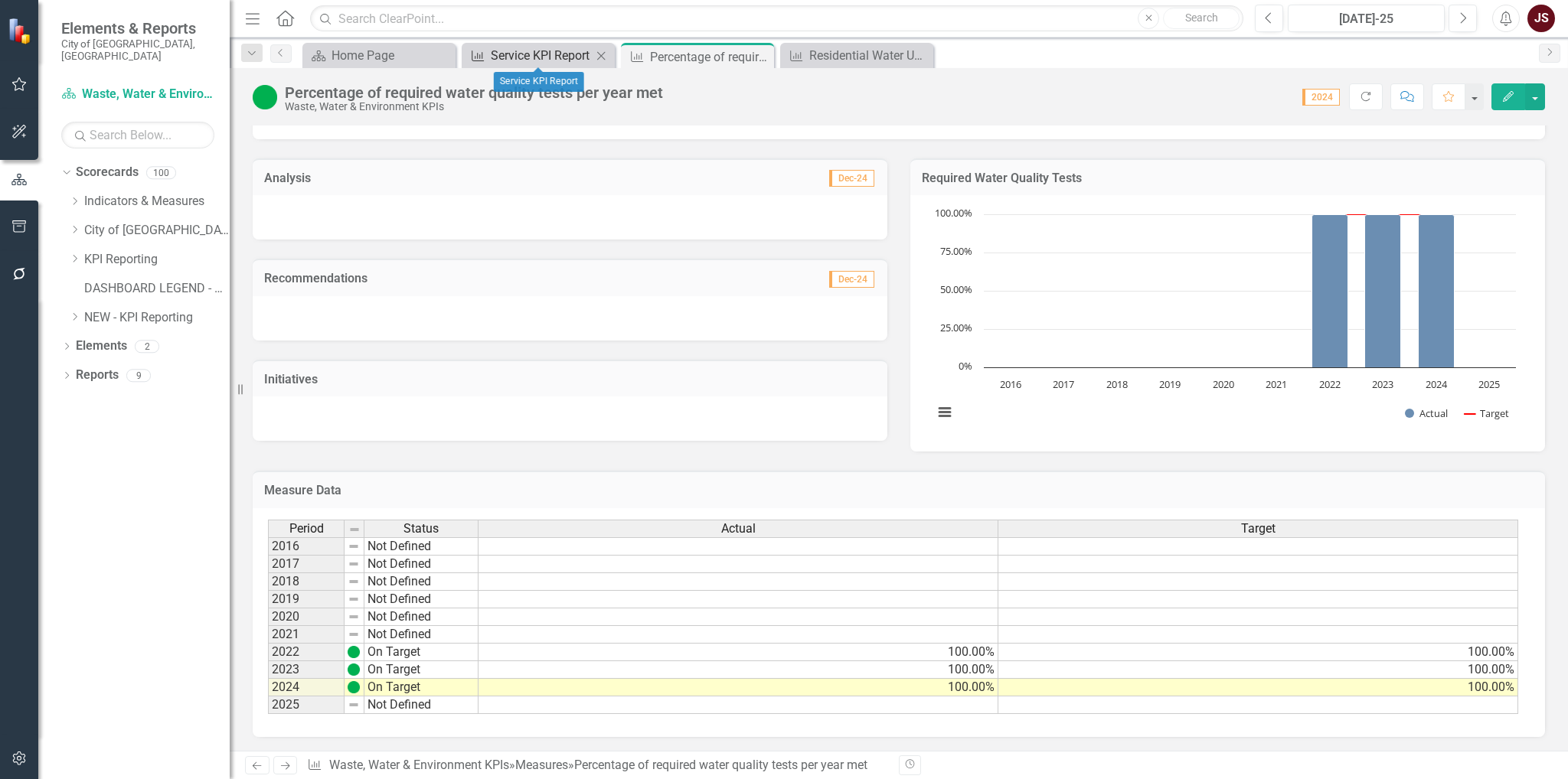
click at [567, 53] on div "Service KPI Report" at bounding box center [541, 55] width 101 height 19
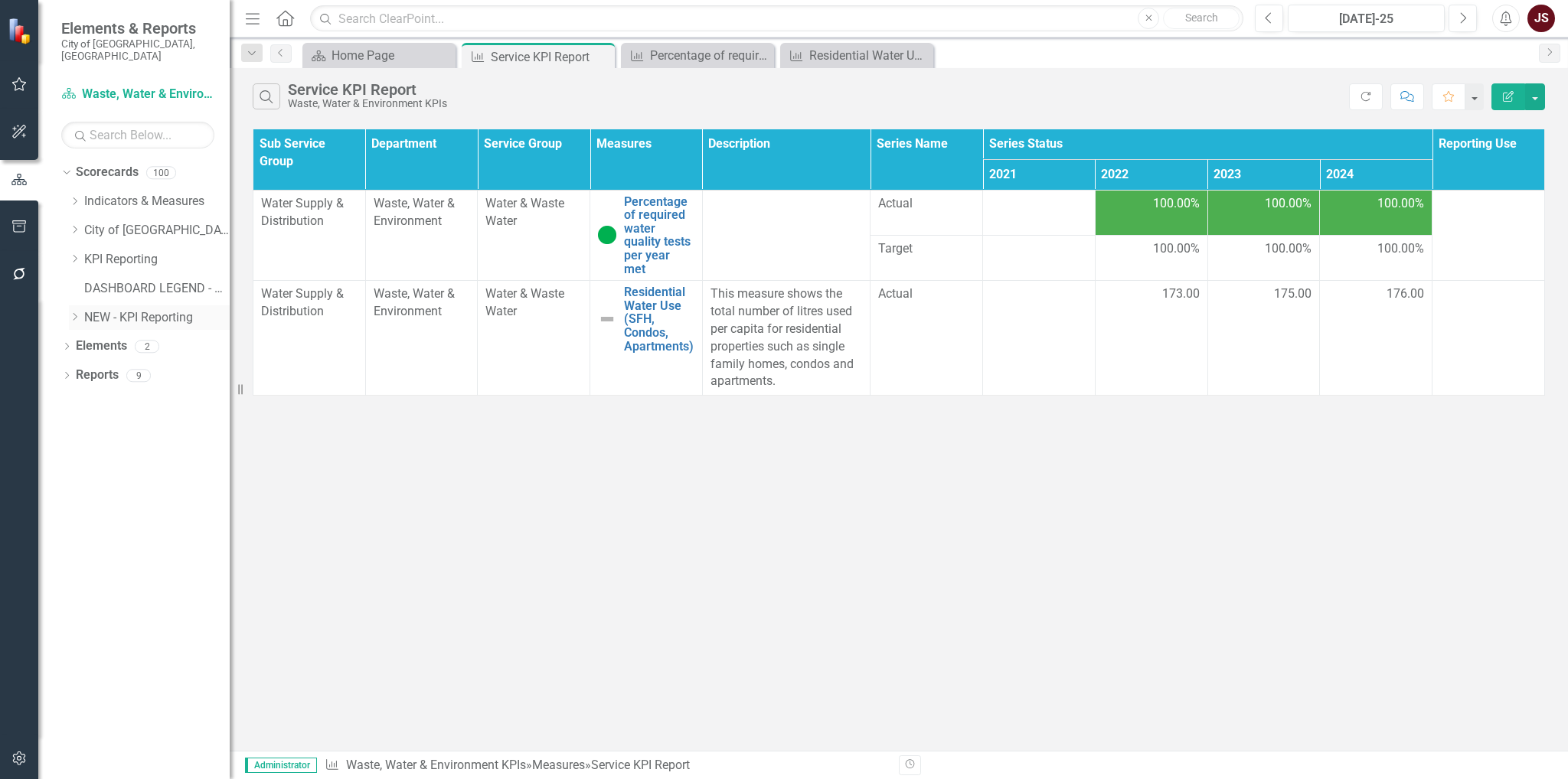
click at [73, 312] on icon "Dropdown" at bounding box center [74, 316] width 11 height 9
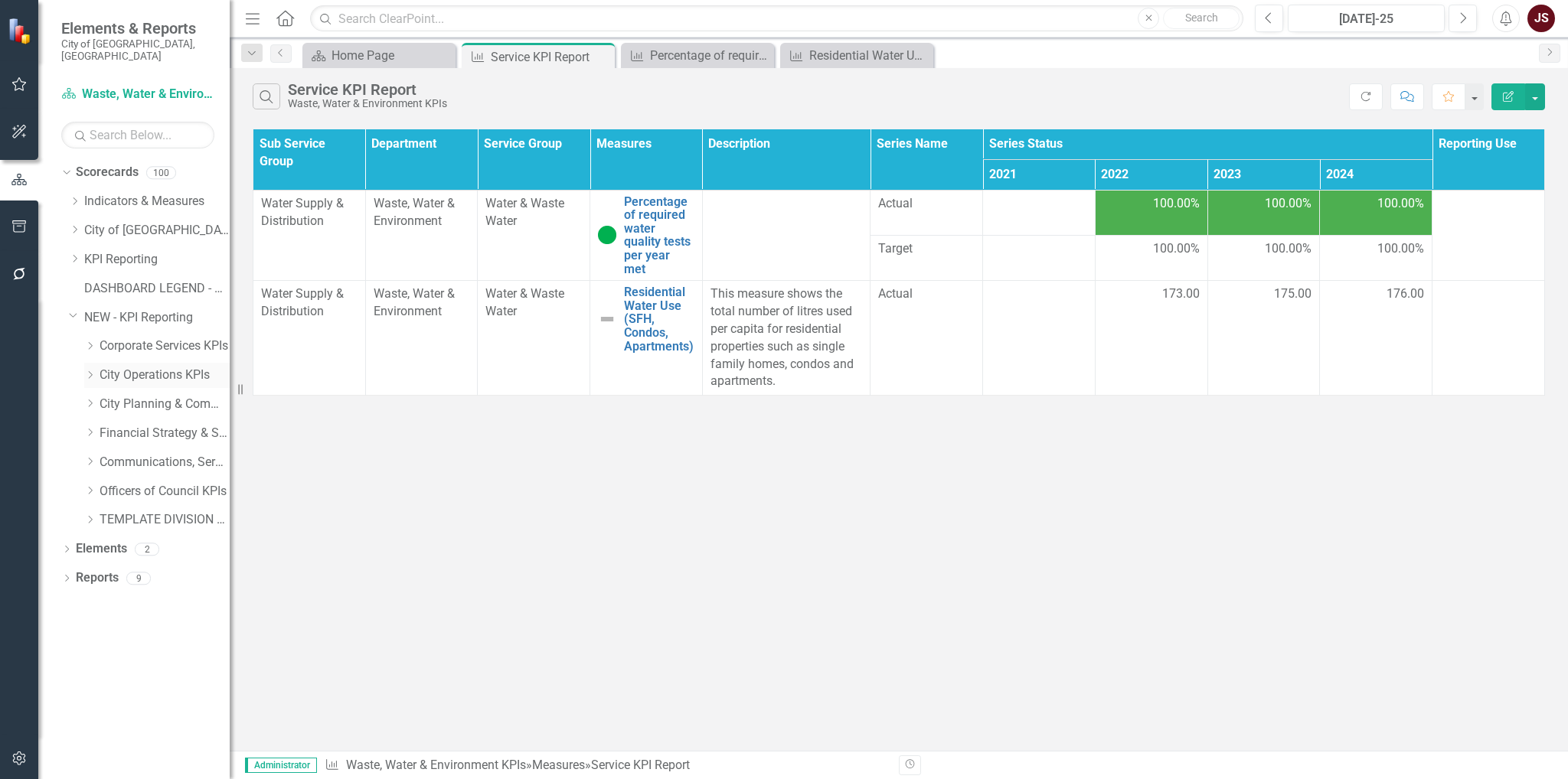
click at [92, 371] on icon "Dropdown" at bounding box center [90, 375] width 11 height 9
click at [135, 397] on link "Transit KPIs" at bounding box center [172, 404] width 115 height 18
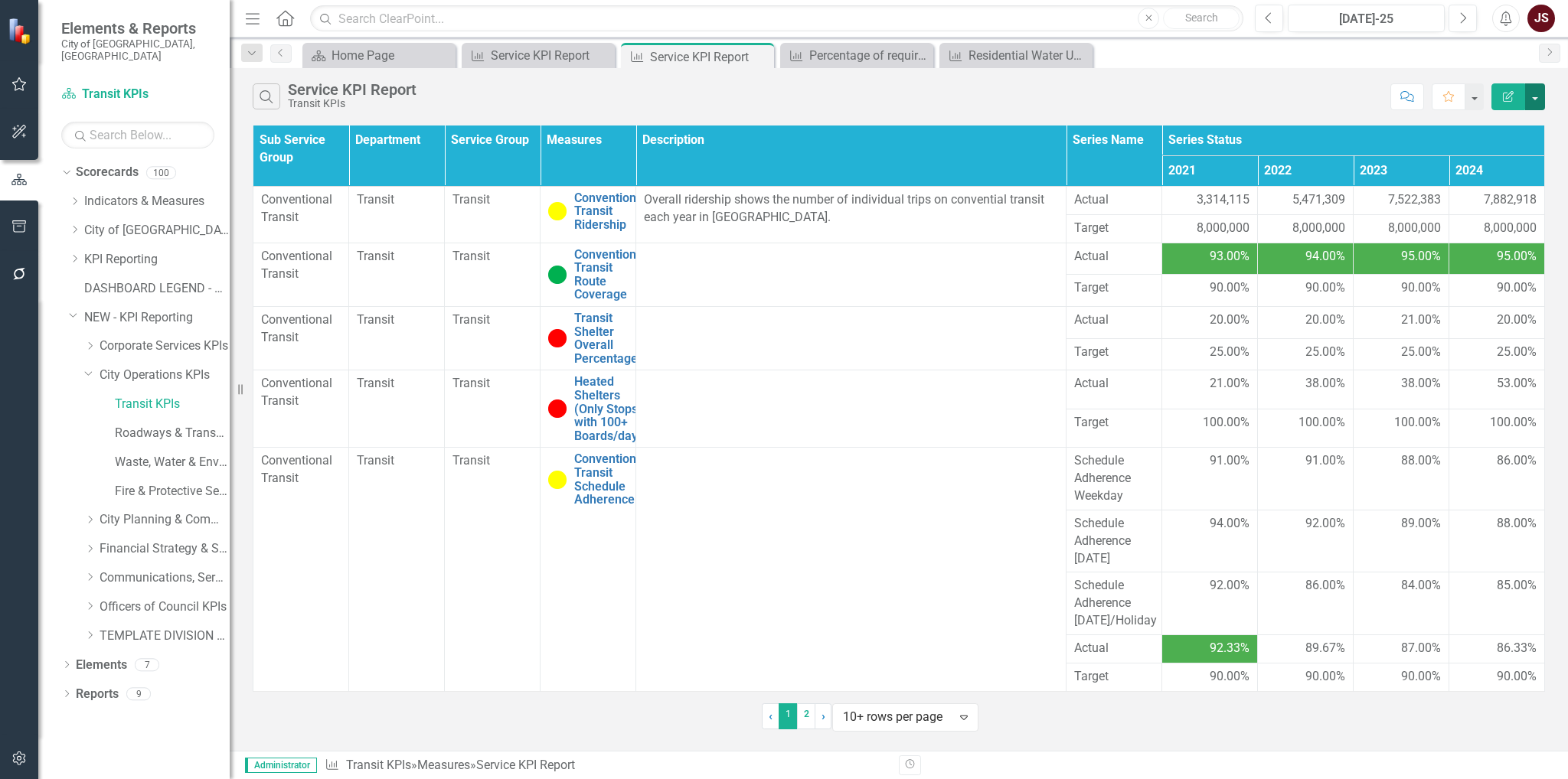
click at [1537, 97] on button "button" at bounding box center [1535, 96] width 20 height 26
click at [1513, 126] on link "Edit Report Edit Report" at bounding box center [1484, 124] width 121 height 28
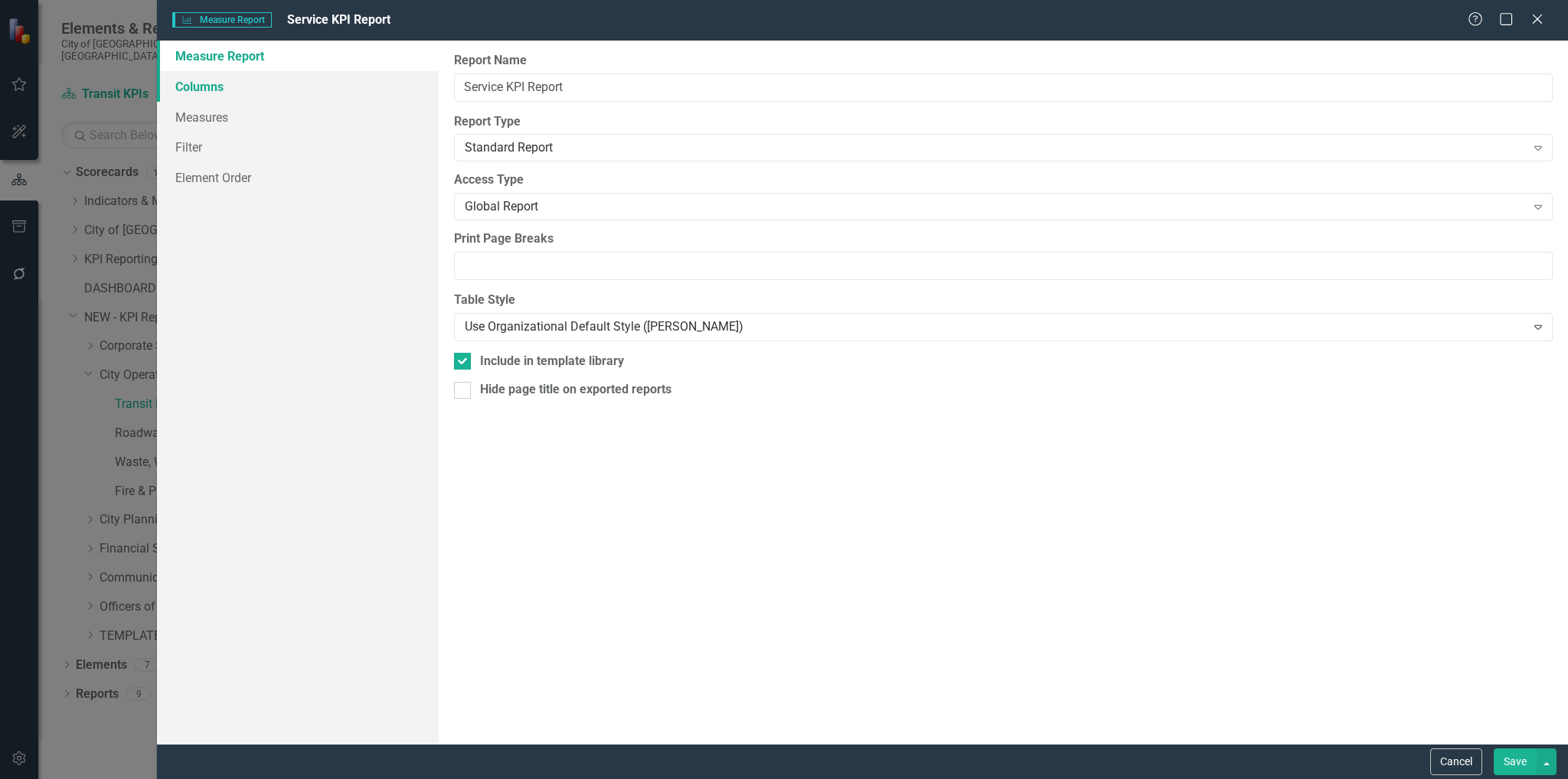
click at [217, 86] on link "Columns" at bounding box center [298, 87] width 282 height 31
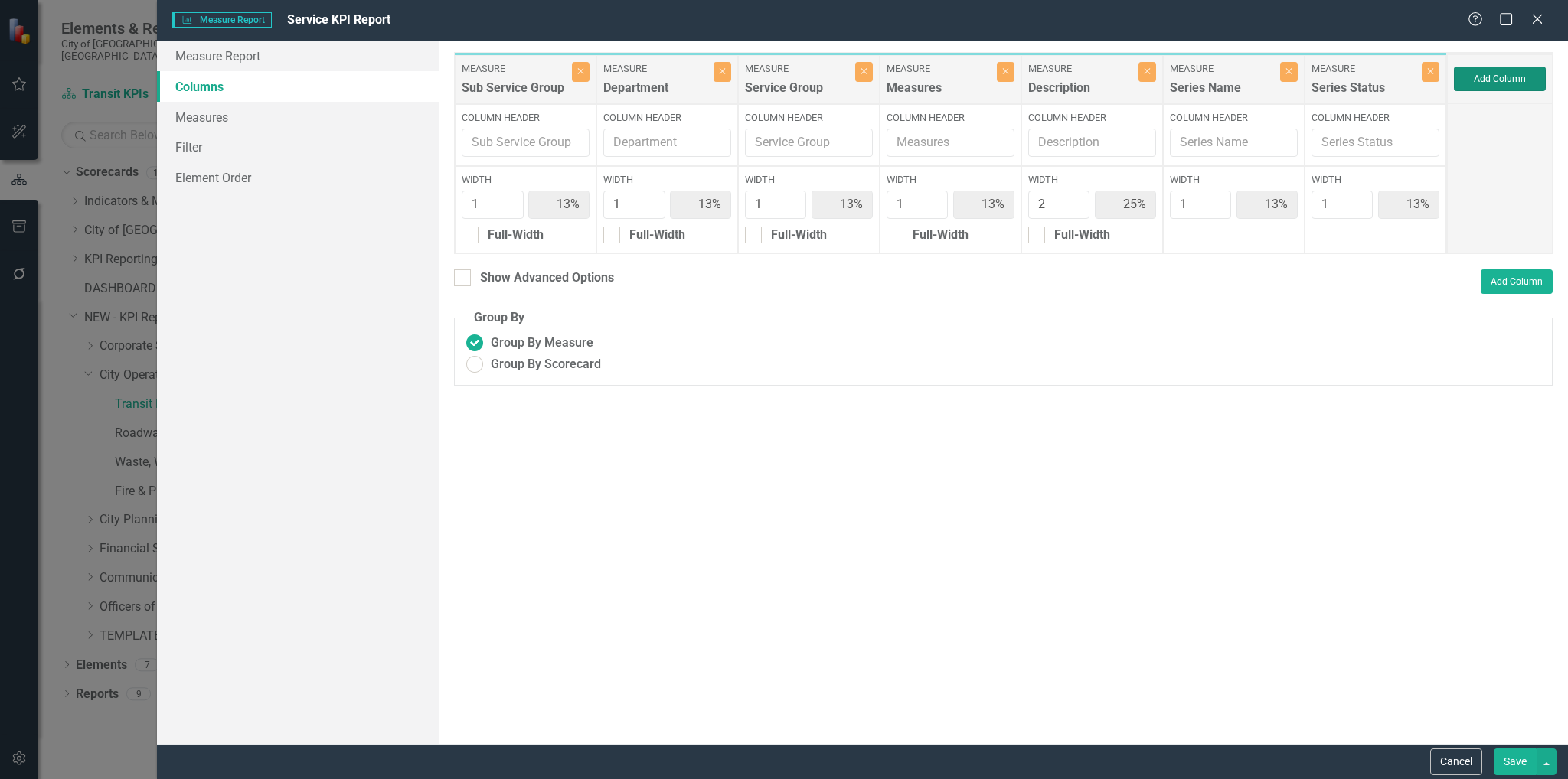
click at [1477, 69] on button "Add Column" at bounding box center [1500, 78] width 92 height 25
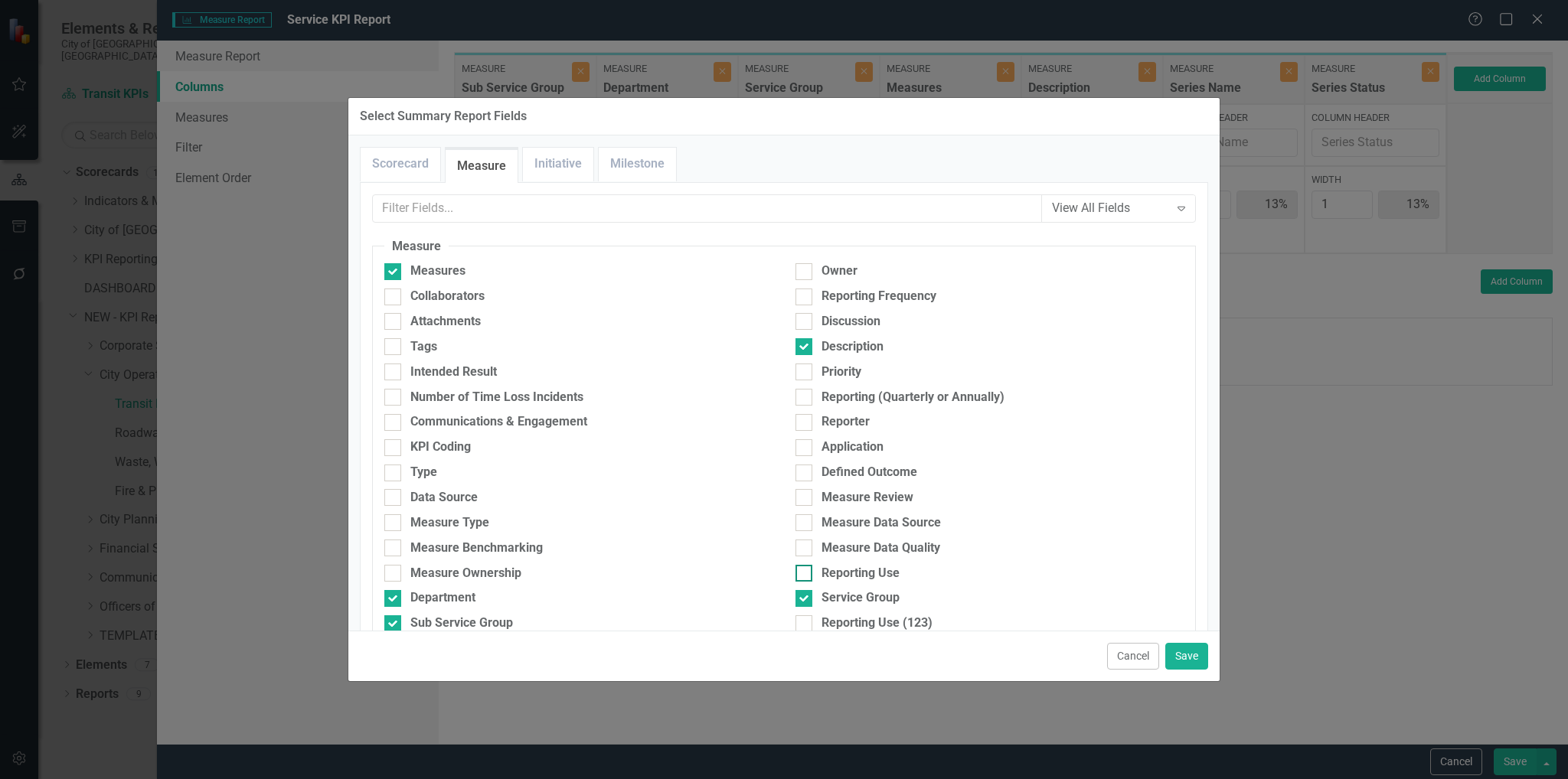
click at [799, 565] on div at bounding box center [804, 574] width 17 height 17
click at [799, 565] on input "Reporting Use" at bounding box center [801, 570] width 10 height 10
checkbox input "true"
click at [1204, 653] on button "Save" at bounding box center [1187, 655] width 43 height 26
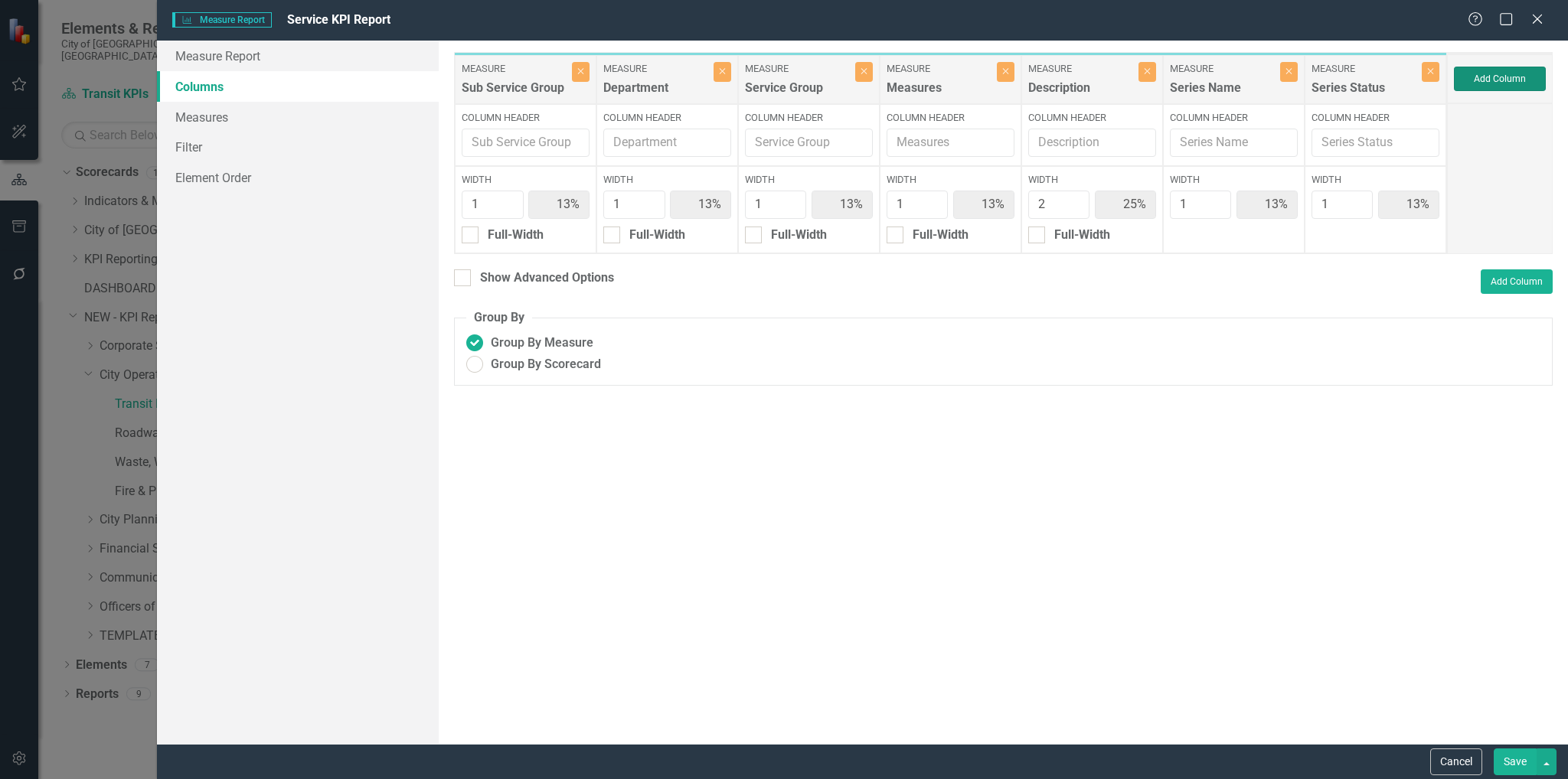
type input "11%"
type input "22%"
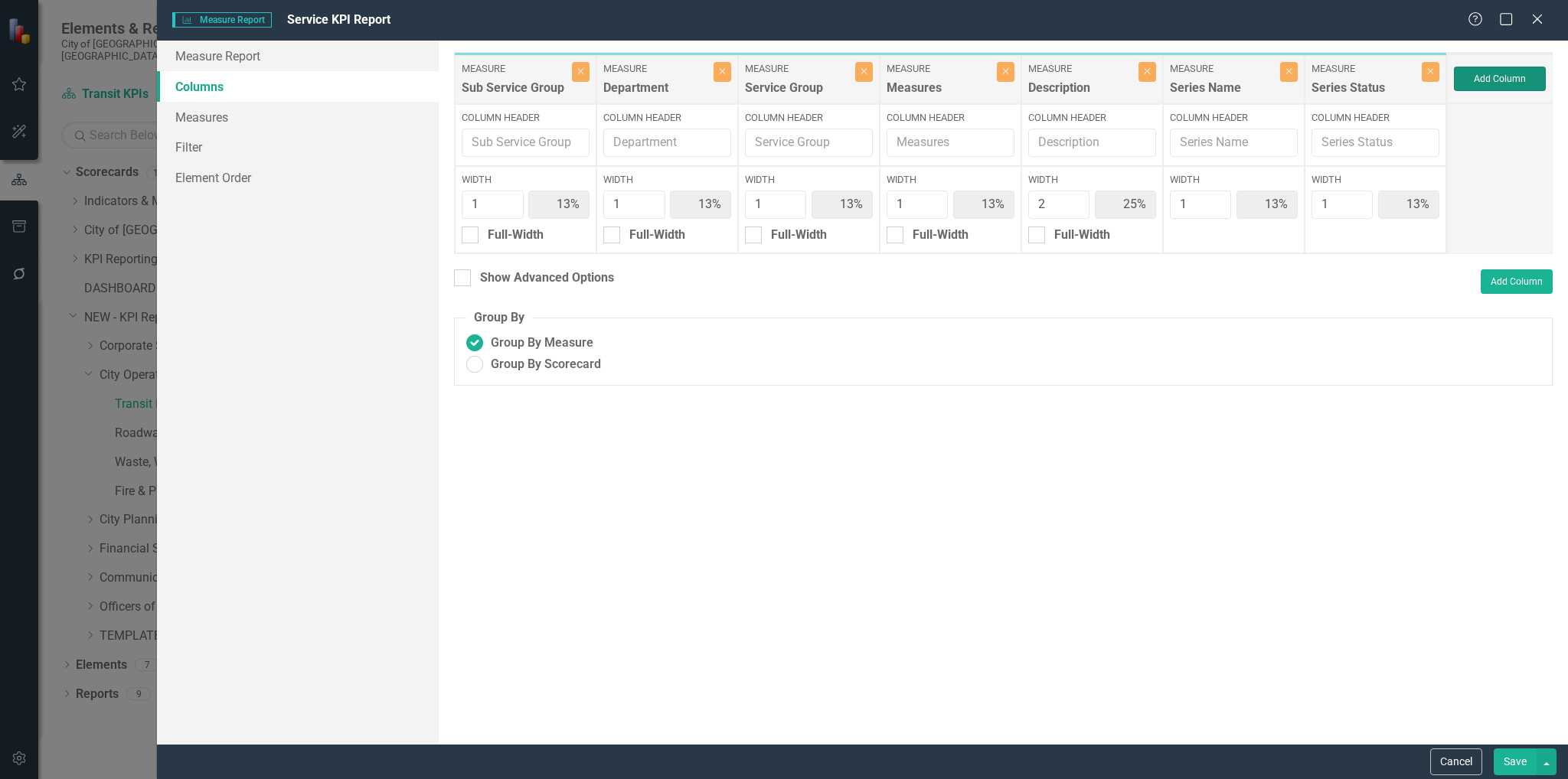
type input "11%"
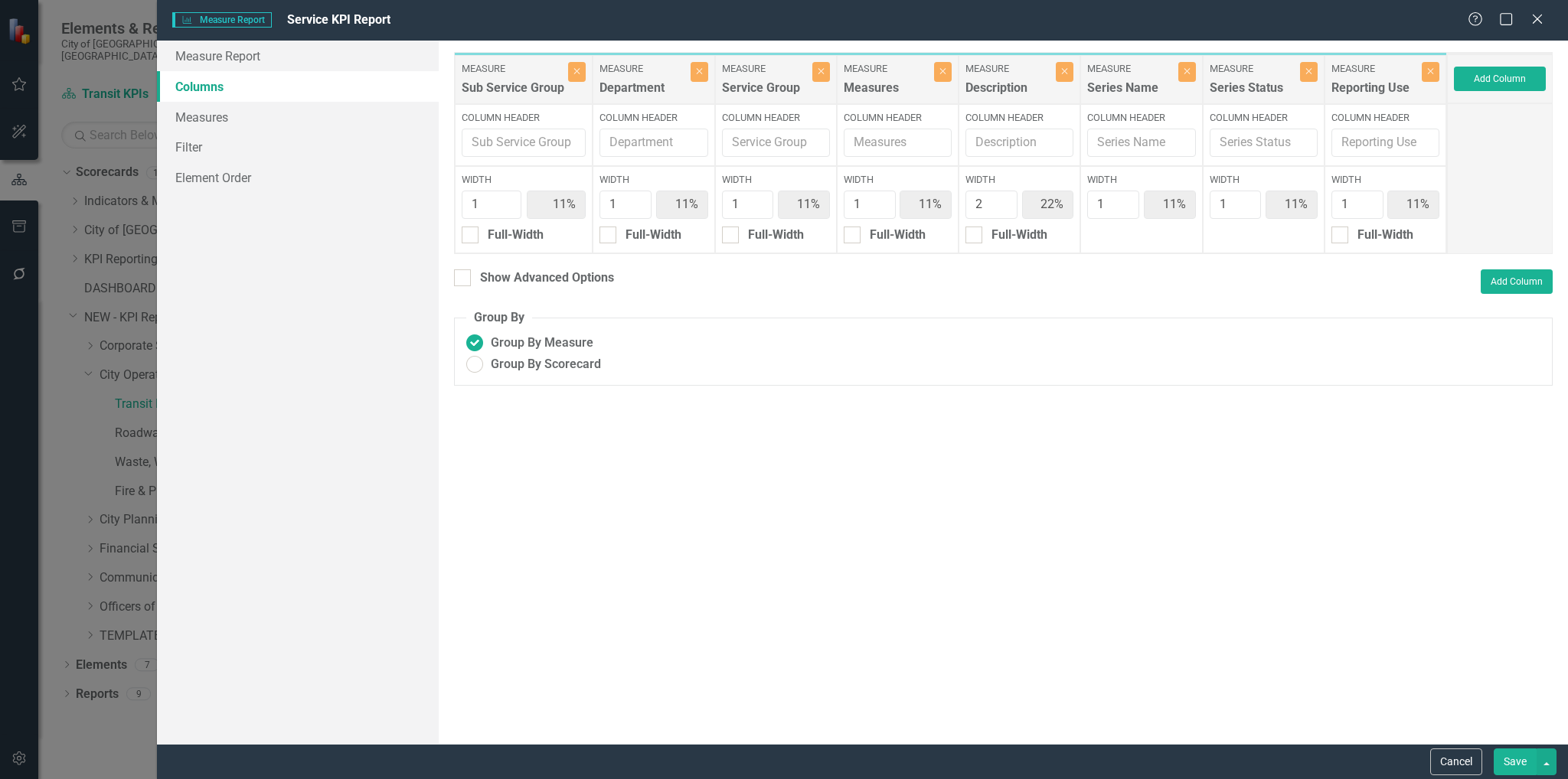
click at [1519, 769] on button "Save" at bounding box center [1515, 761] width 43 height 26
radio input "true"
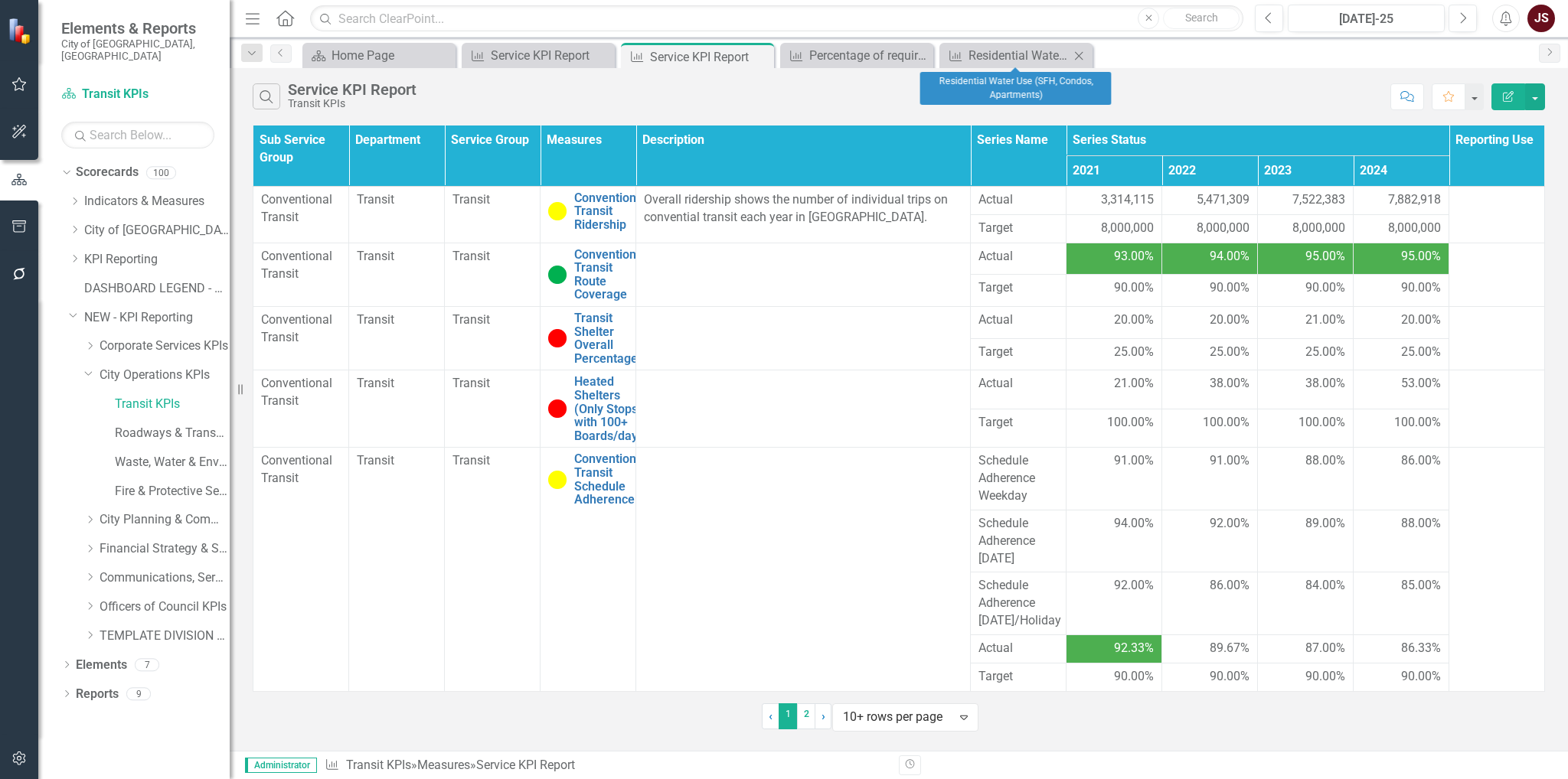
click at [1083, 56] on icon "Close" at bounding box center [1079, 55] width 15 height 12
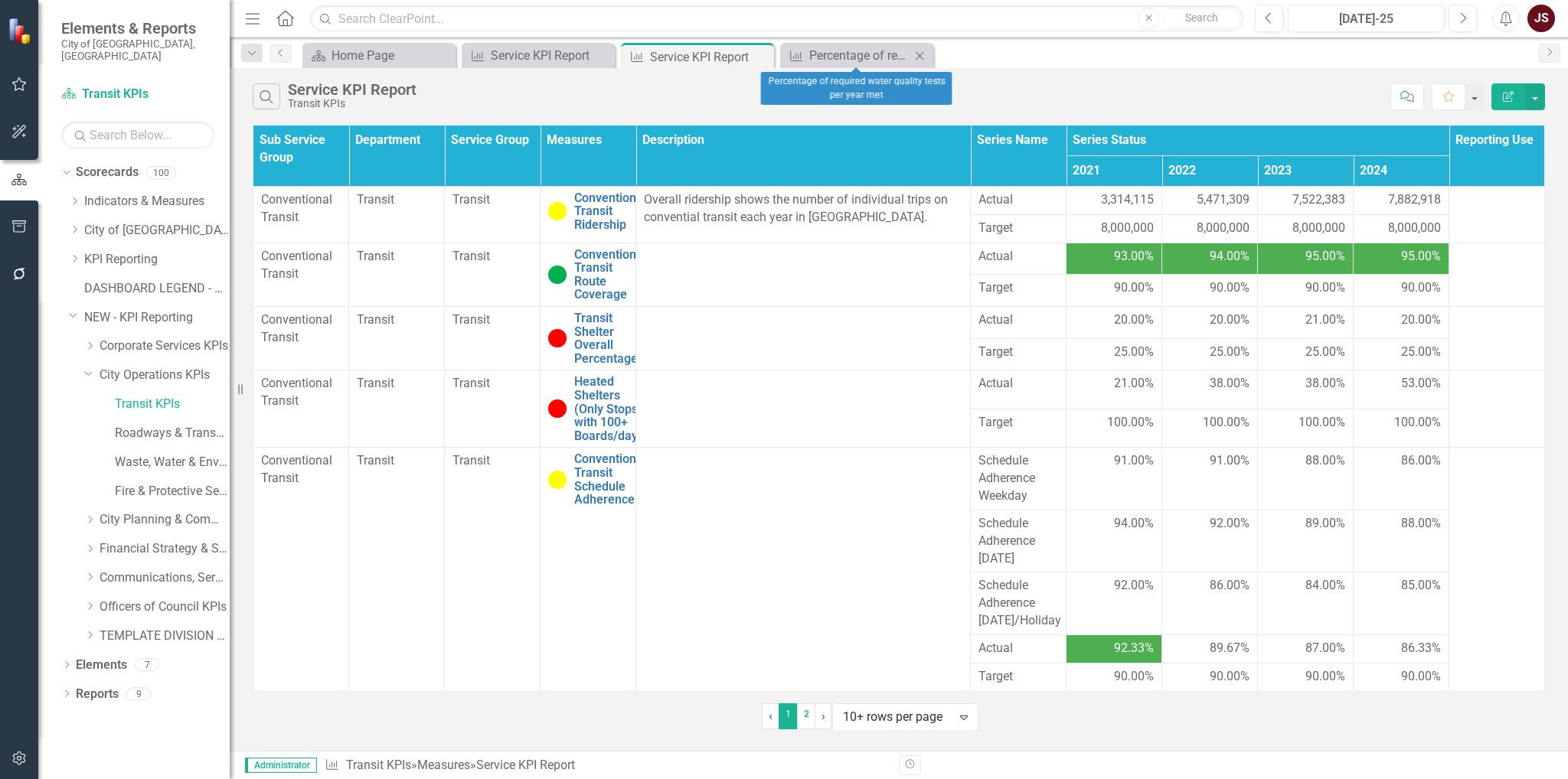
click at [922, 53] on icon at bounding box center [920, 55] width 9 height 9
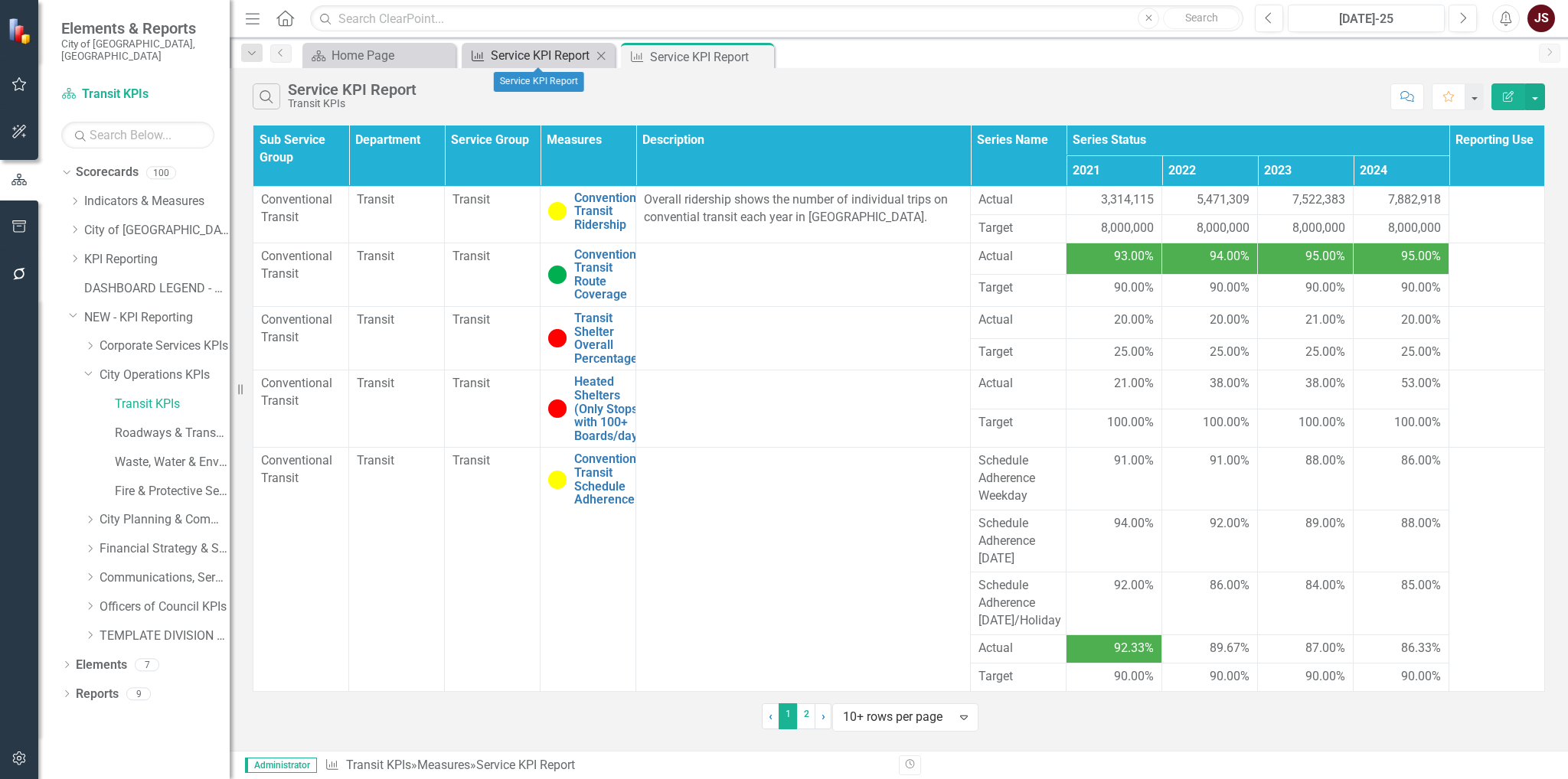
click at [569, 47] on div "Service KPI Report" at bounding box center [541, 55] width 101 height 19
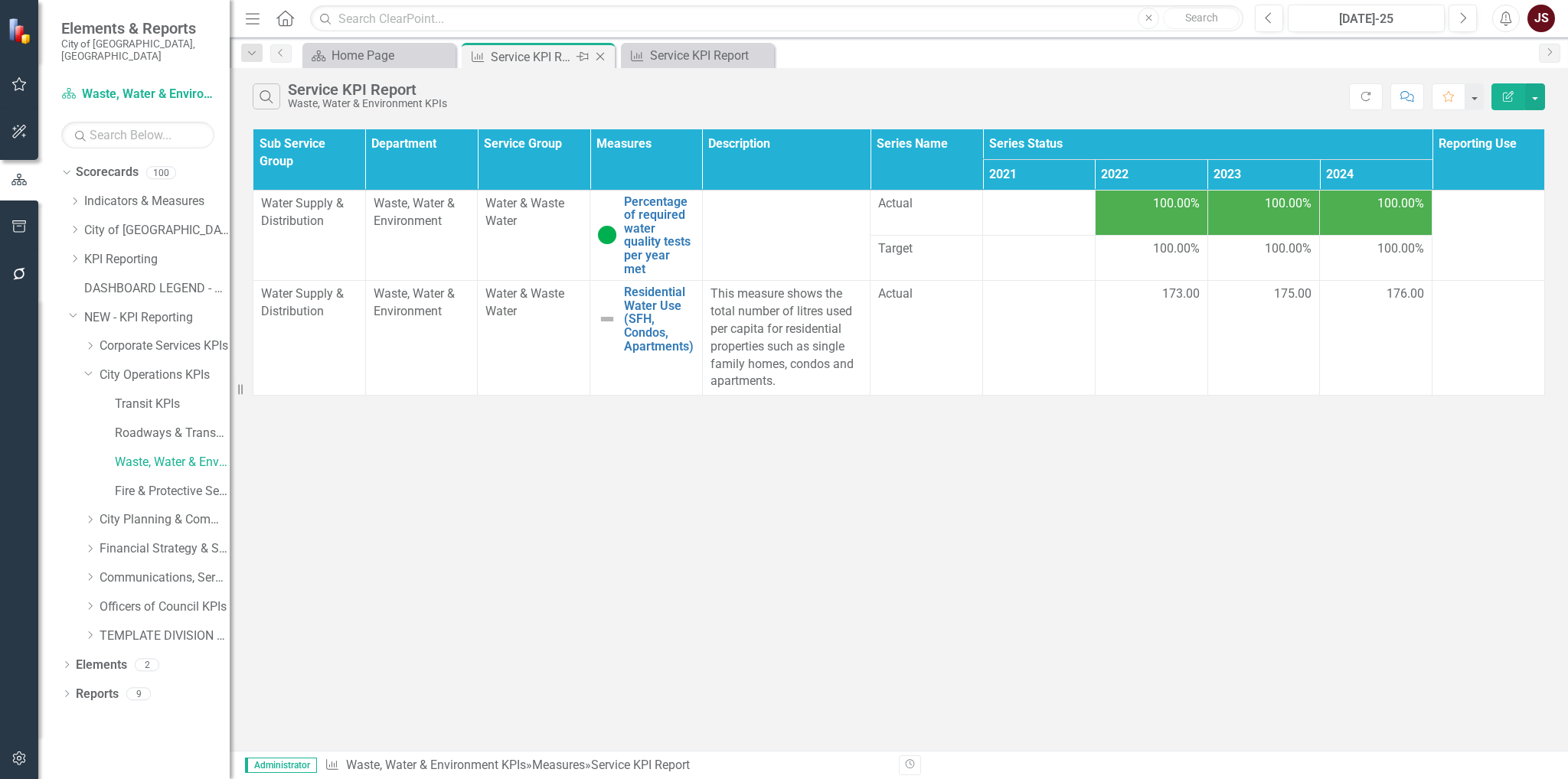
click at [599, 52] on icon "Close" at bounding box center [600, 56] width 15 height 12
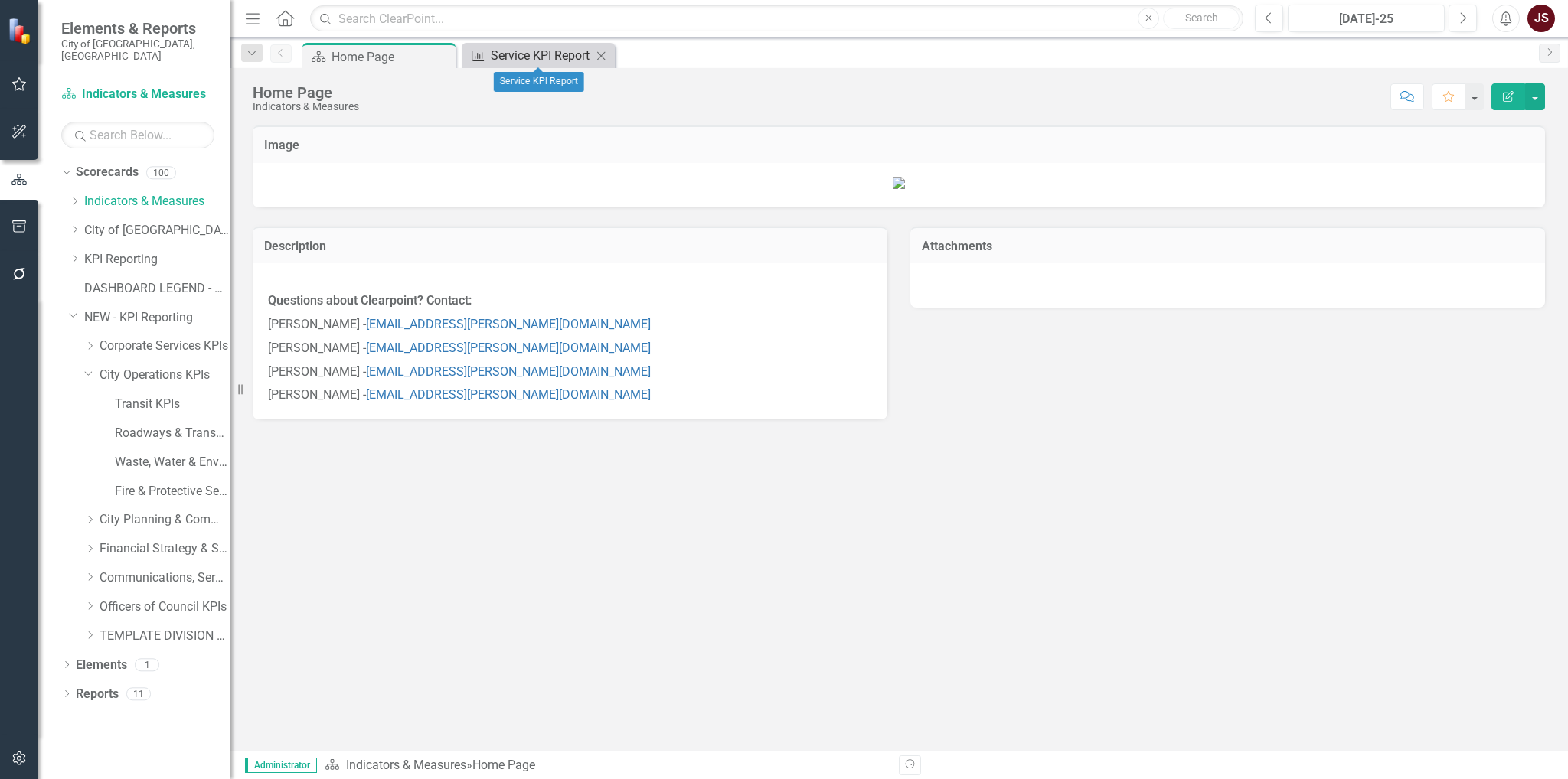
click at [557, 51] on div "Service KPI Report" at bounding box center [541, 55] width 101 height 19
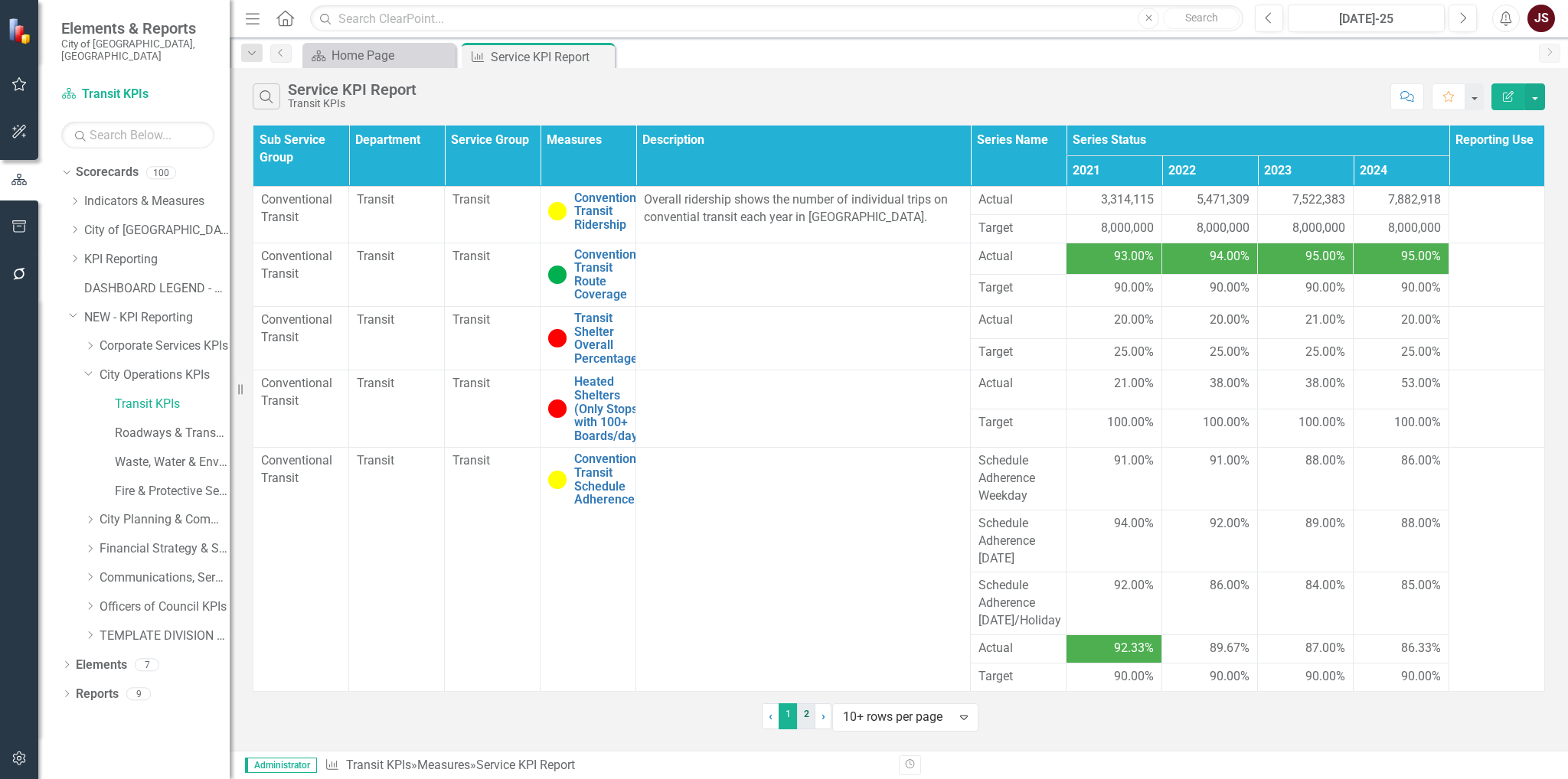
click at [797, 729] on link "2" at bounding box center [807, 716] width 19 height 26
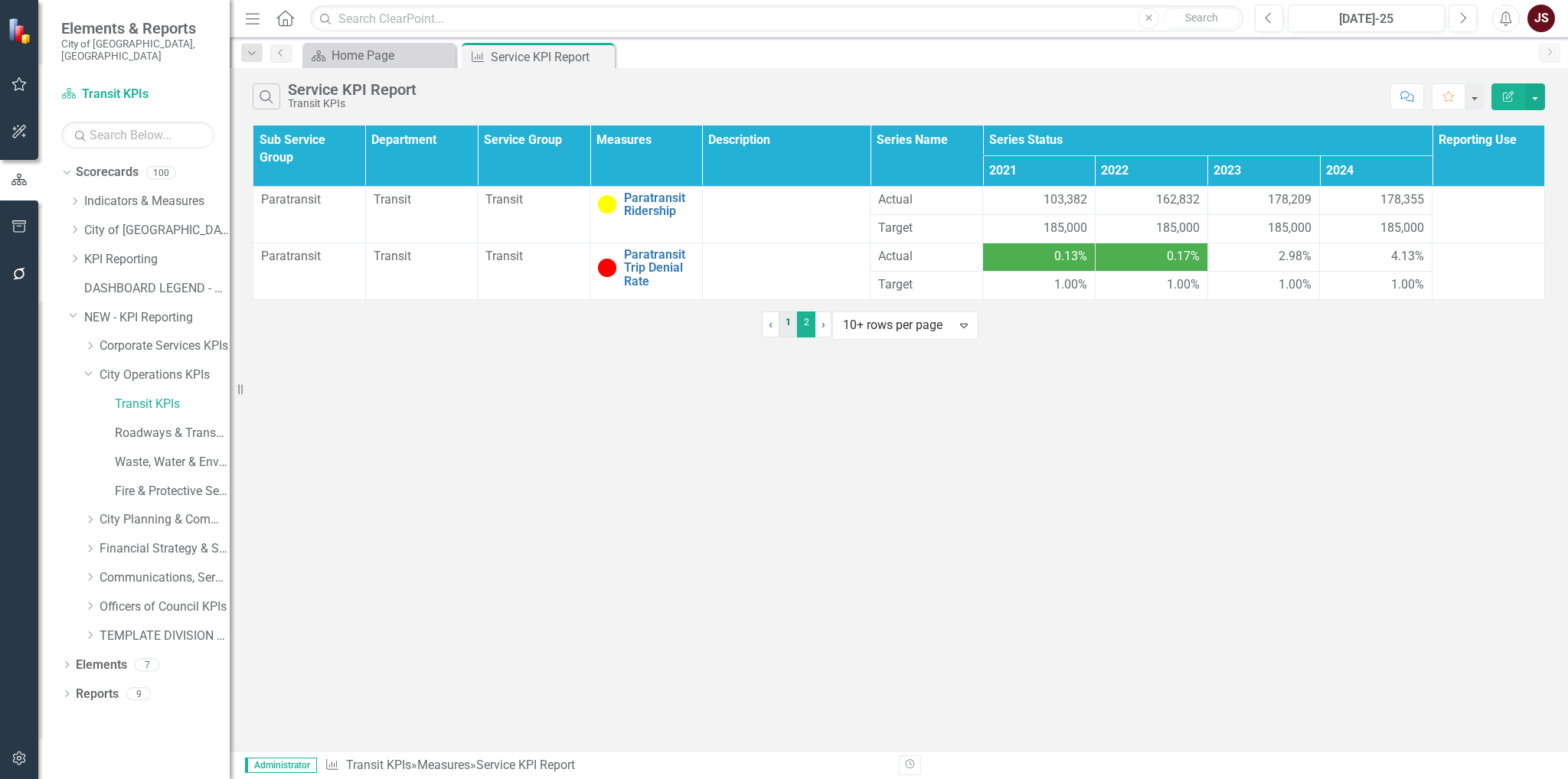
click at [778, 338] on link "1" at bounding box center [788, 324] width 19 height 26
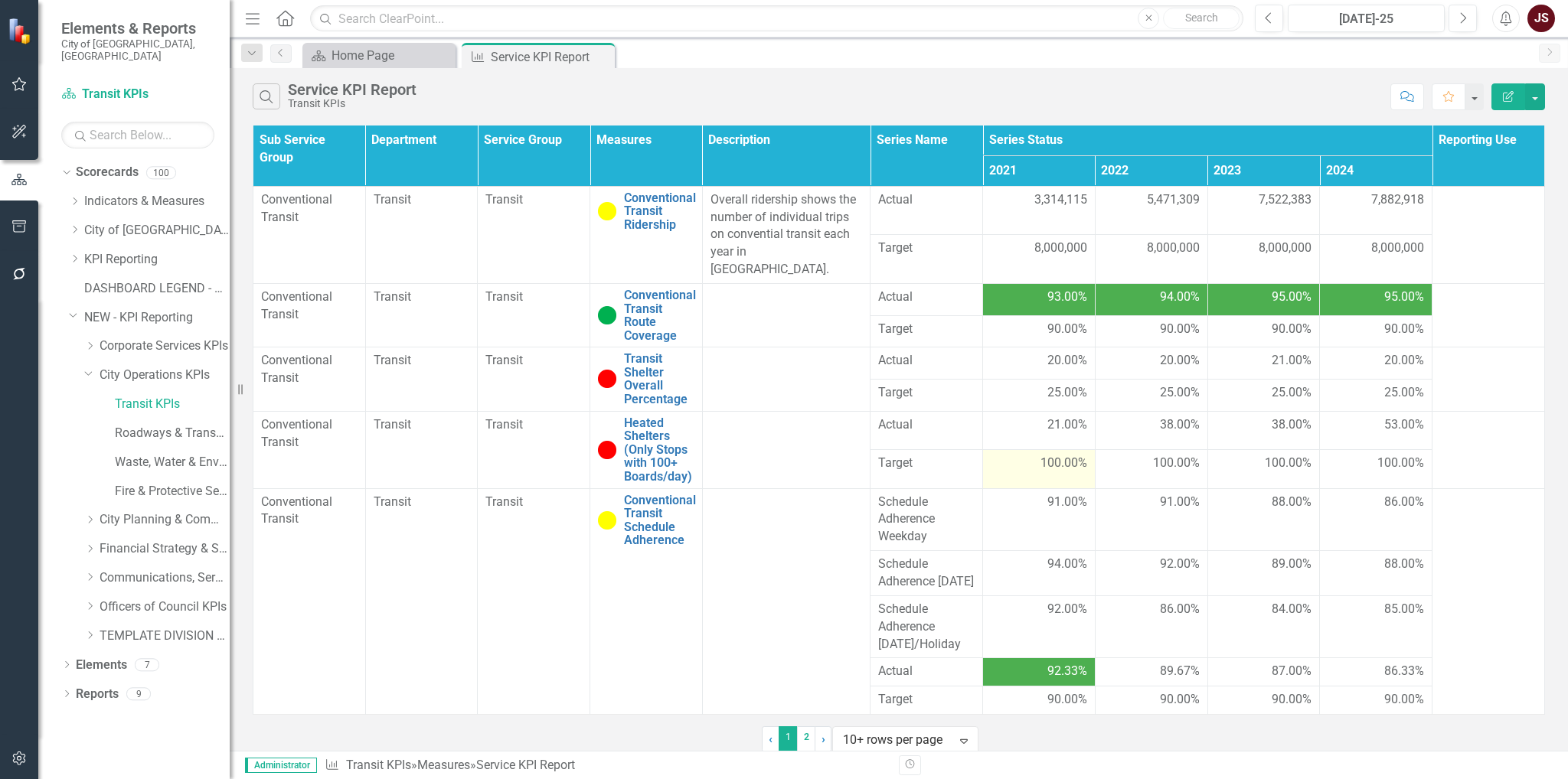
scroll to position [24, 0]
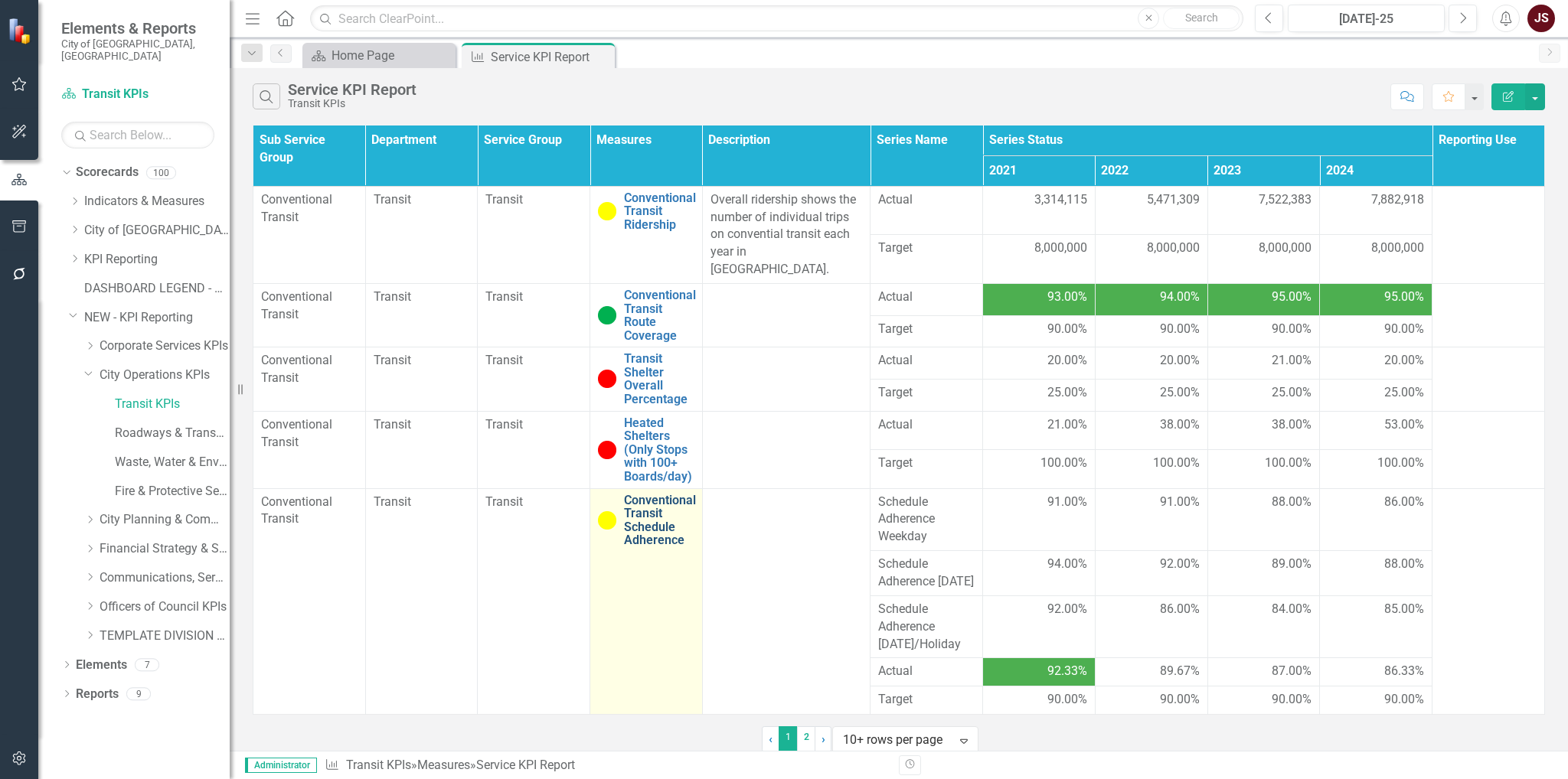
click at [655, 493] on link "Conventional Transit Schedule Adherence" at bounding box center [660, 520] width 72 height 54
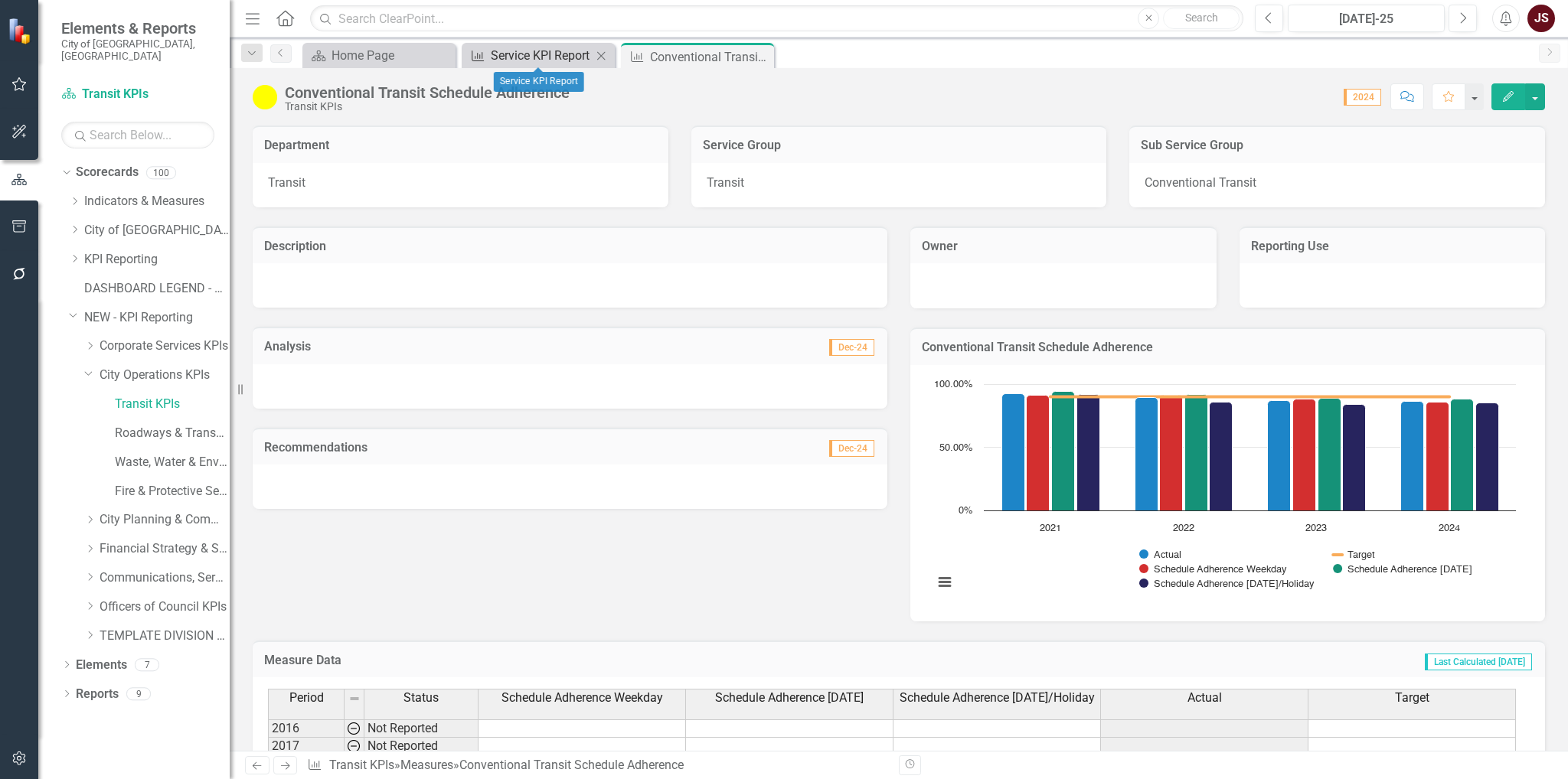
click at [529, 62] on div "Service KPI Report" at bounding box center [541, 55] width 101 height 19
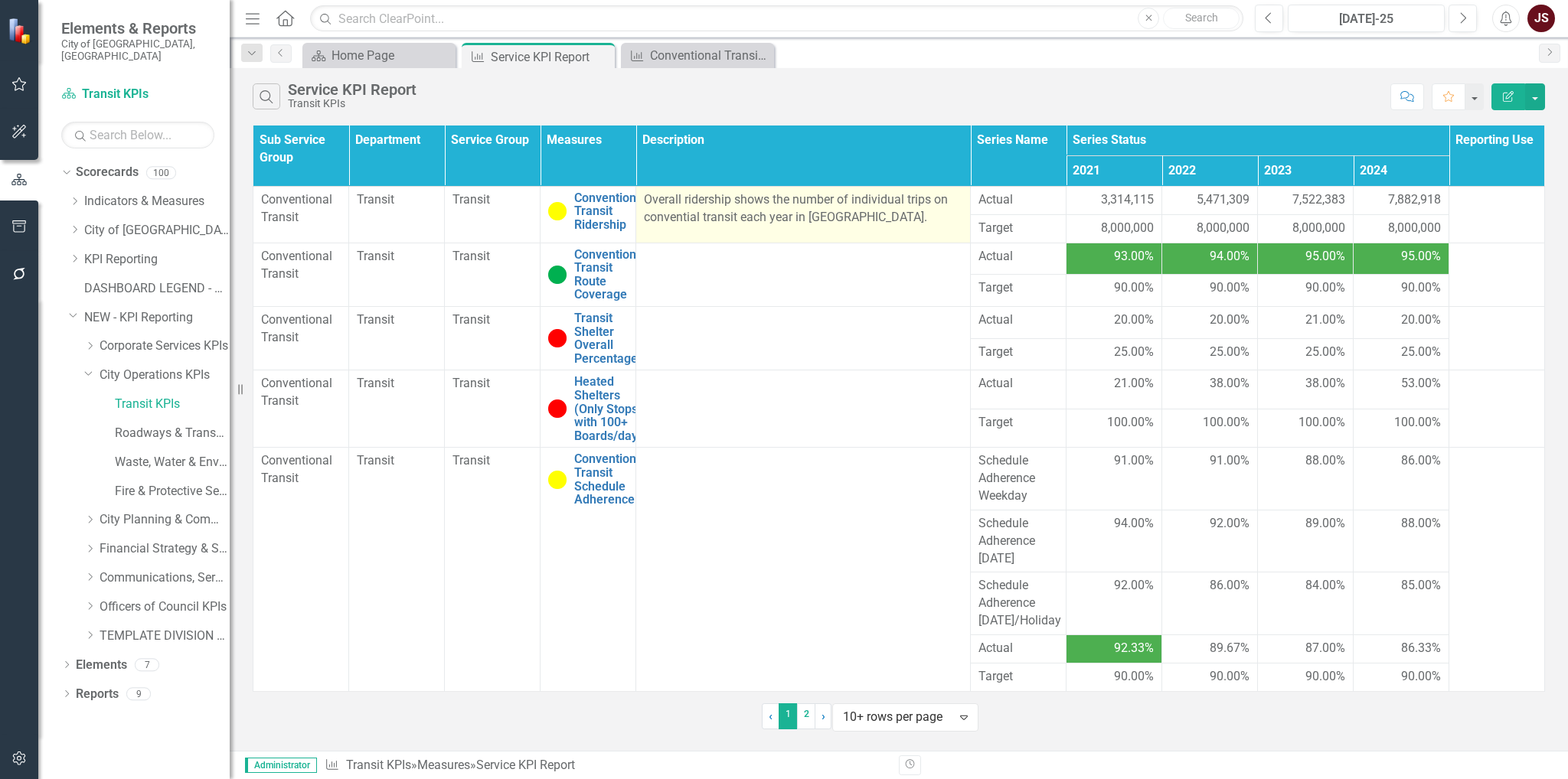
click at [712, 209] on p "Overall ridership shows the number of individual trips on convential transit ea…" at bounding box center [803, 208] width 319 height 35
click at [708, 202] on p "Overall ridership shows the number of individual trips on convential transit ea…" at bounding box center [803, 208] width 319 height 35
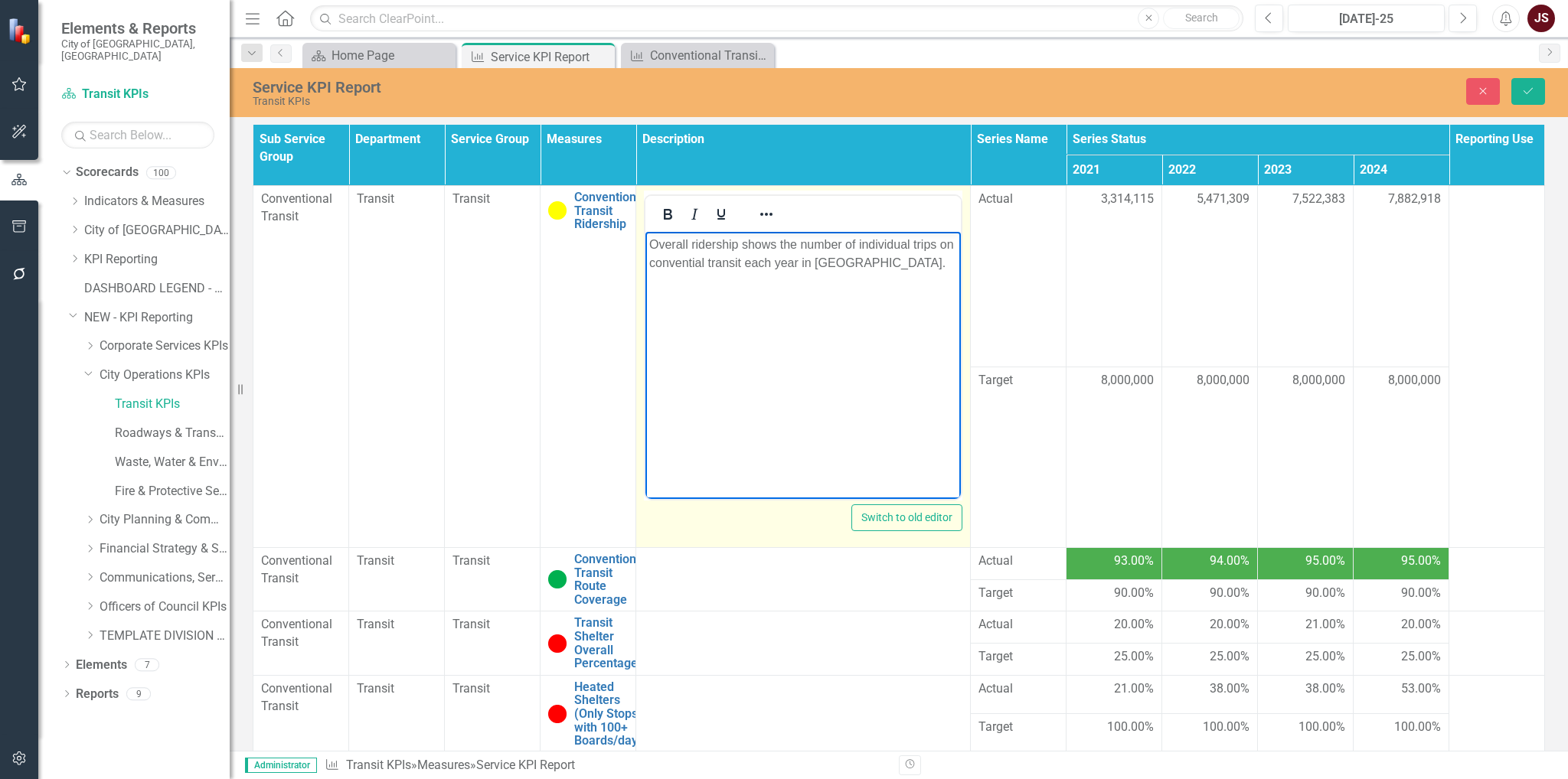
click at [650, 245] on p "Overall ridership shows the number of individual trips on convential transit ea…" at bounding box center [802, 254] width 308 height 37
click at [702, 262] on p "Measures the overall ridership shows the number of individual trips on conventi…" at bounding box center [802, 263] width 308 height 55
click at [732, 257] on p "Measures the overall ridership shows the number of individual trips on conventi…" at bounding box center [802, 263] width 308 height 55
click at [726, 348] on body "Measures the overall ridership inidicating the number of individual trips on co…" at bounding box center [803, 346] width 315 height 229
click at [722, 271] on p "Measures the overall ridership inidicating the number of individual trips on co…" at bounding box center [802, 263] width 308 height 55
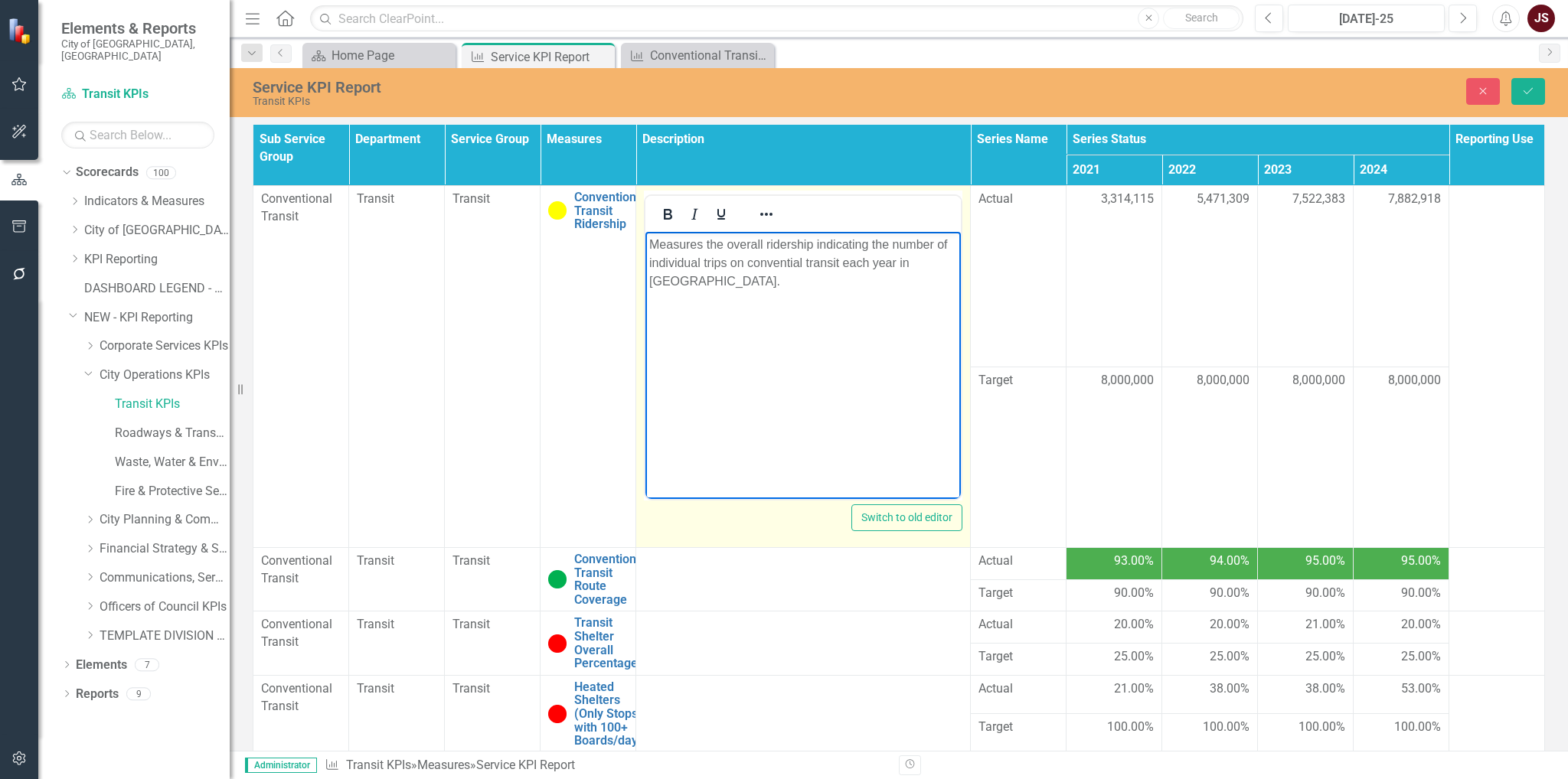
drag, startPoint x: 697, startPoint y: 297, endPoint x: 678, endPoint y: 348, distance: 54.4
click at [679, 349] on body "Measures the overall ridership indicating the number of individual trips on con…" at bounding box center [803, 346] width 315 height 229
click at [710, 291] on p "Measures the overall ridership indicating the number of individual trips on con…" at bounding box center [802, 263] width 308 height 55
click at [757, 355] on body "Measures the overall ridership indicating the number of individual trips on con…" at bounding box center [803, 346] width 315 height 229
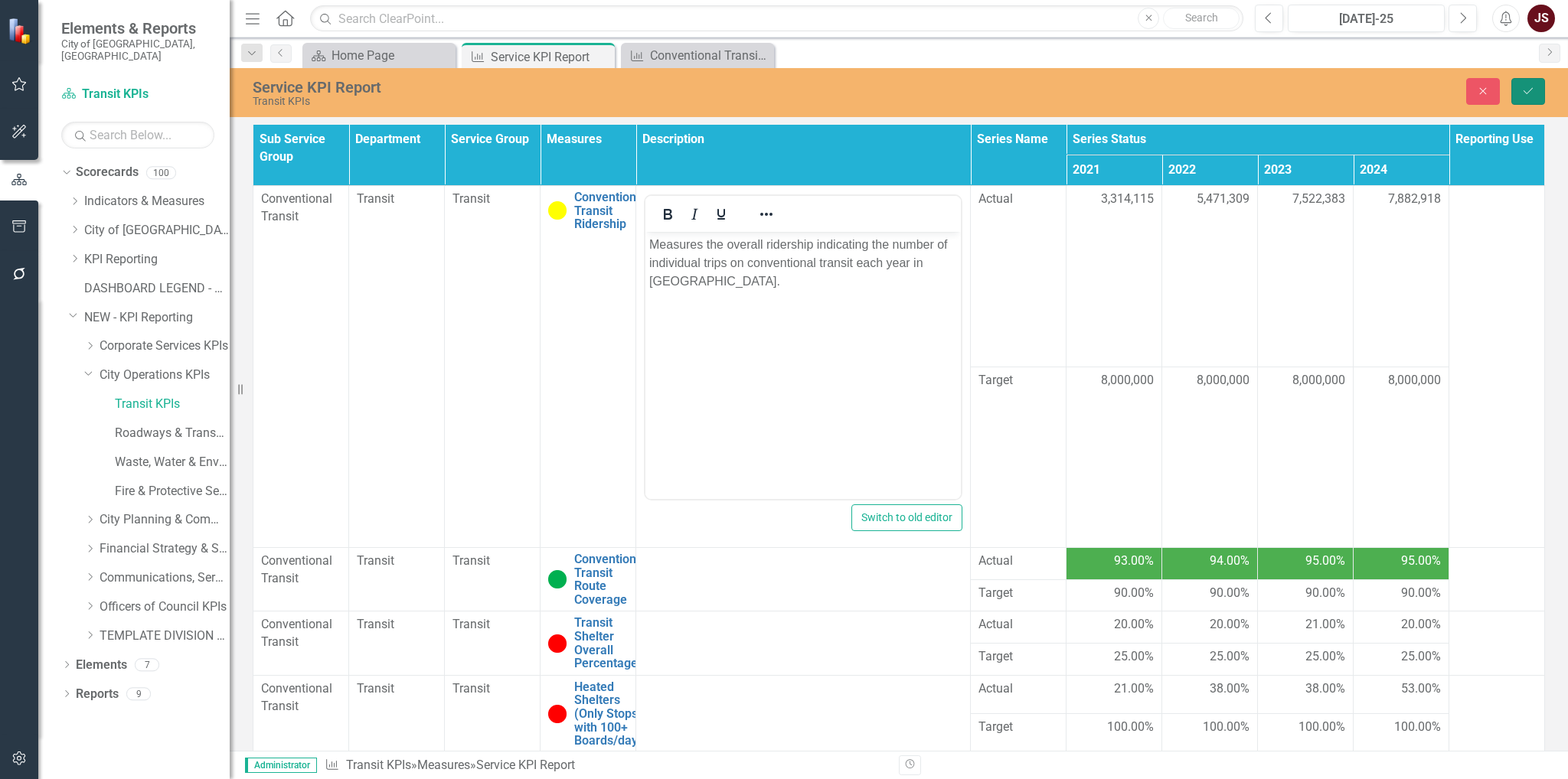
click at [1530, 89] on icon "Save" at bounding box center [1528, 91] width 14 height 11
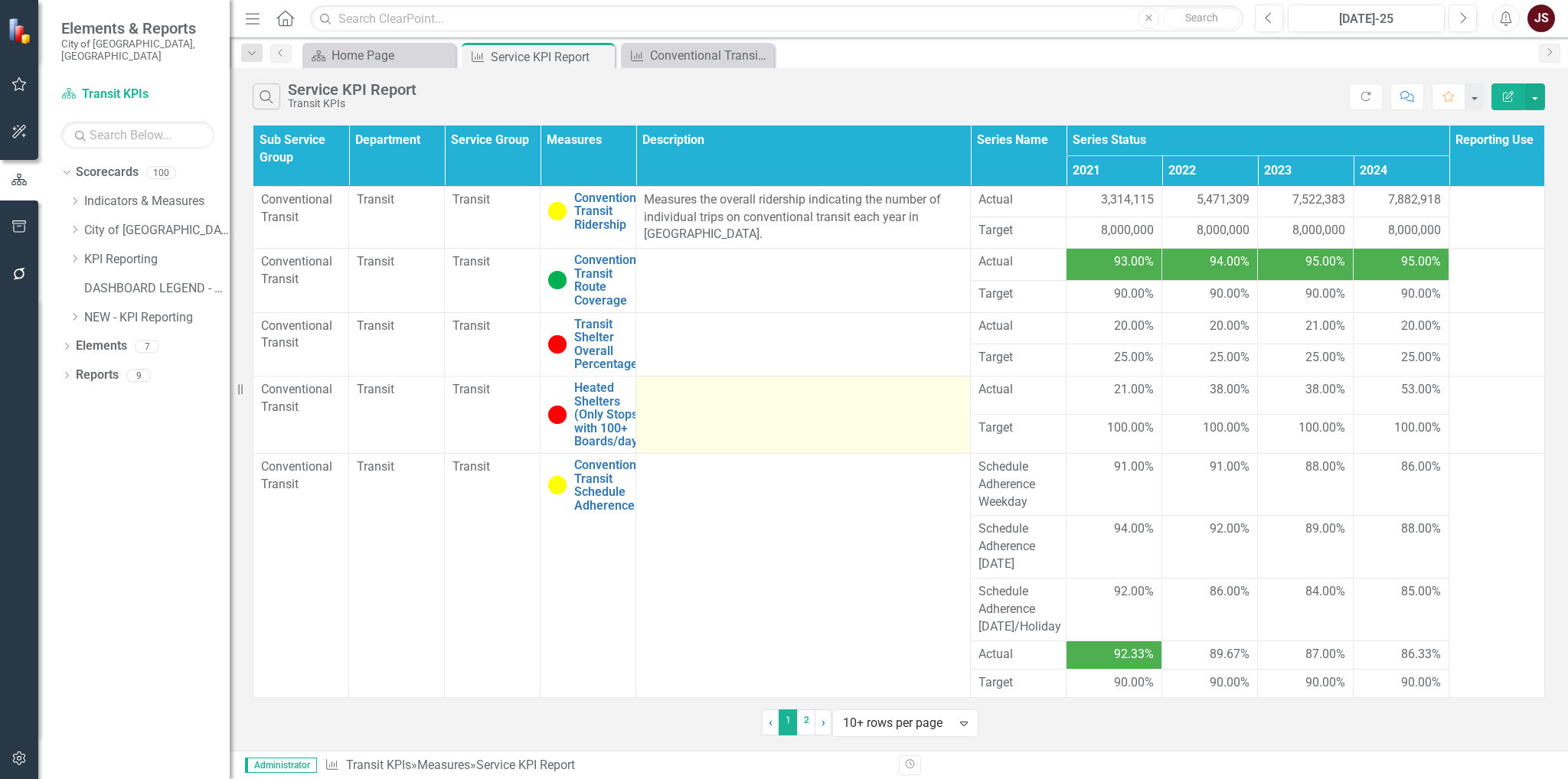
scroll to position [41, 0]
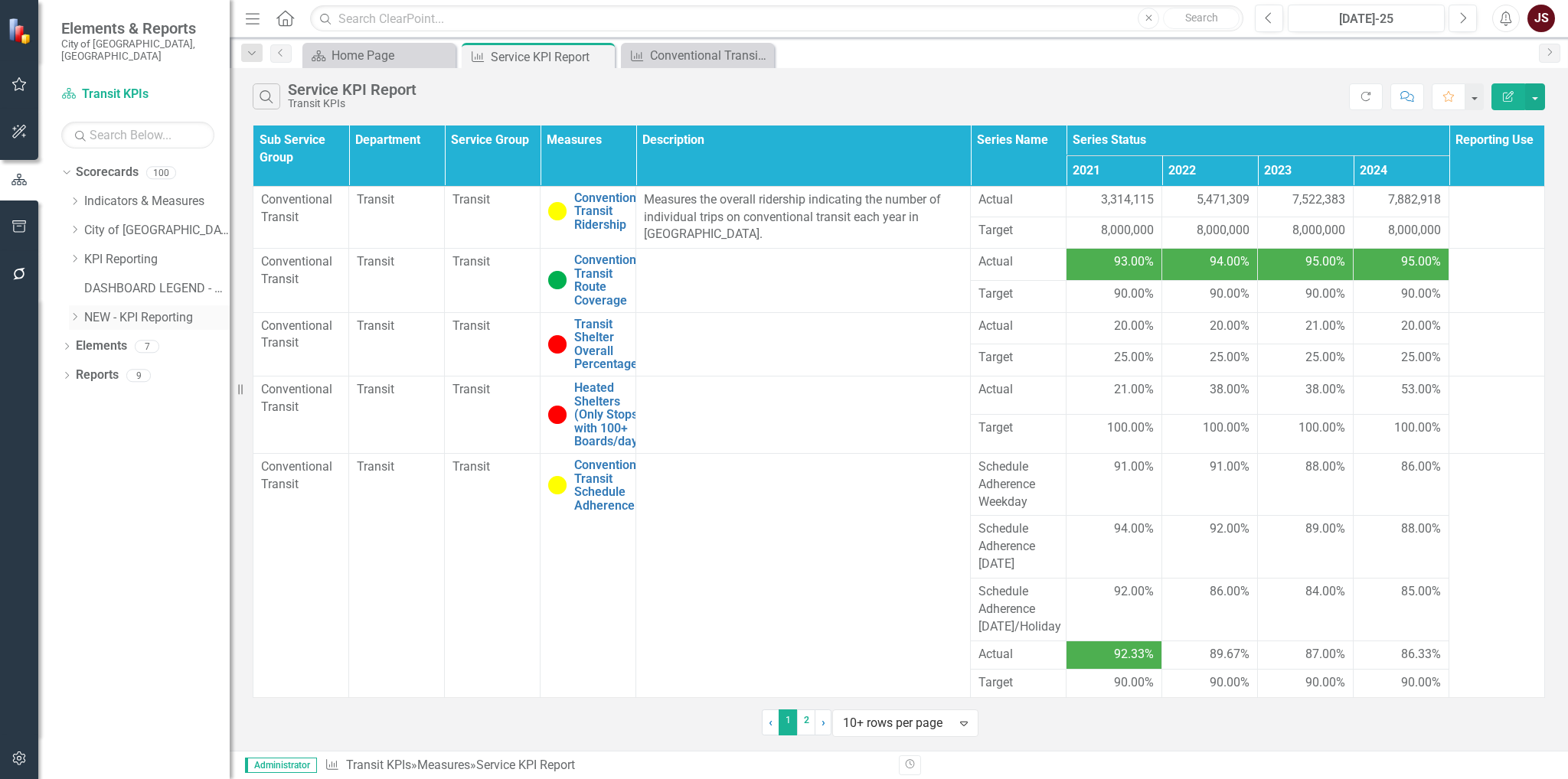
click at [76, 305] on div "Dropdown NEW - KPI Reporting" at bounding box center [149, 318] width 161 height 26
click at [71, 312] on icon "Dropdown" at bounding box center [74, 316] width 11 height 9
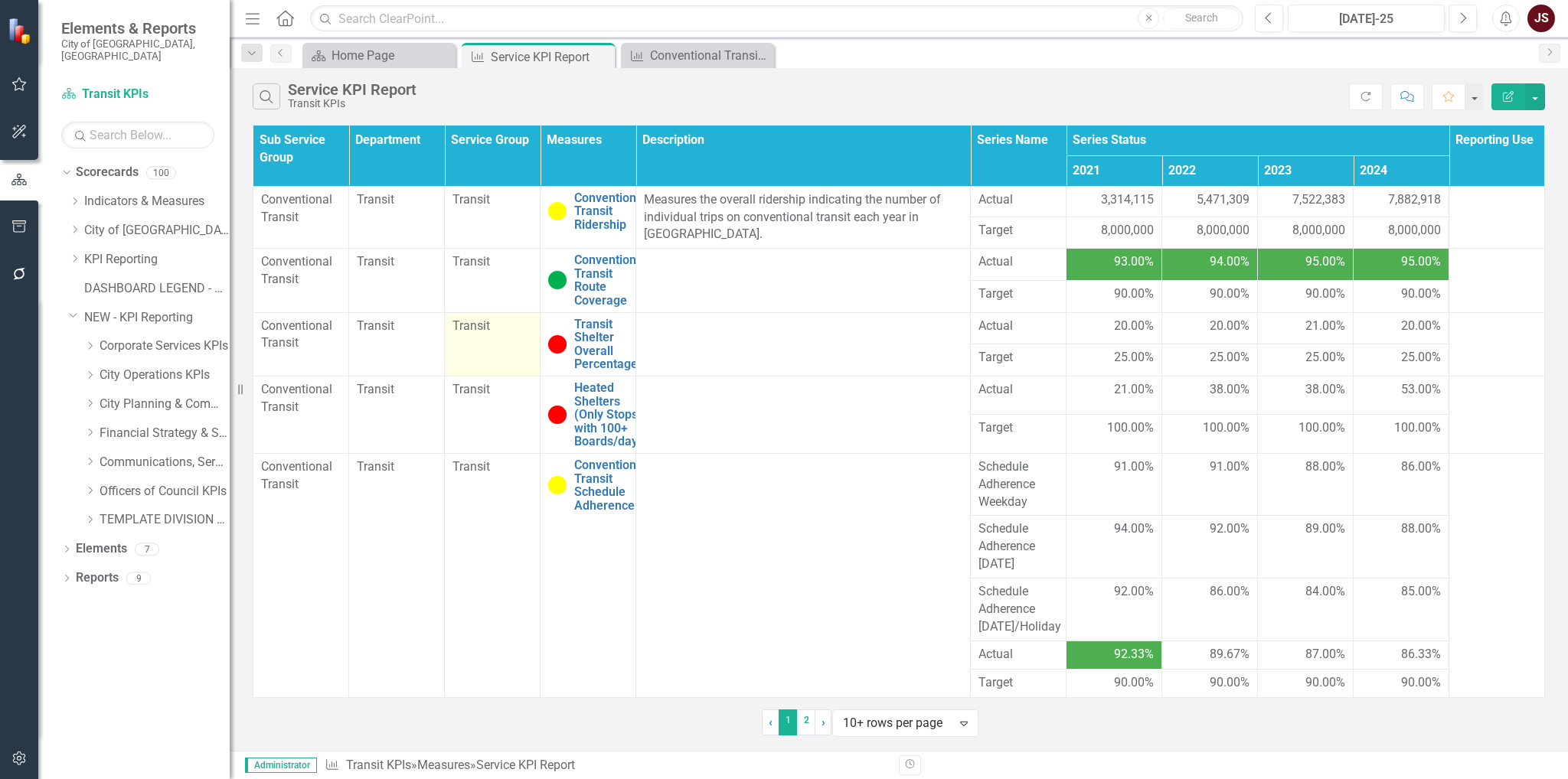
scroll to position [0, 0]
click at [803, 724] on link "2" at bounding box center [807, 722] width 19 height 26
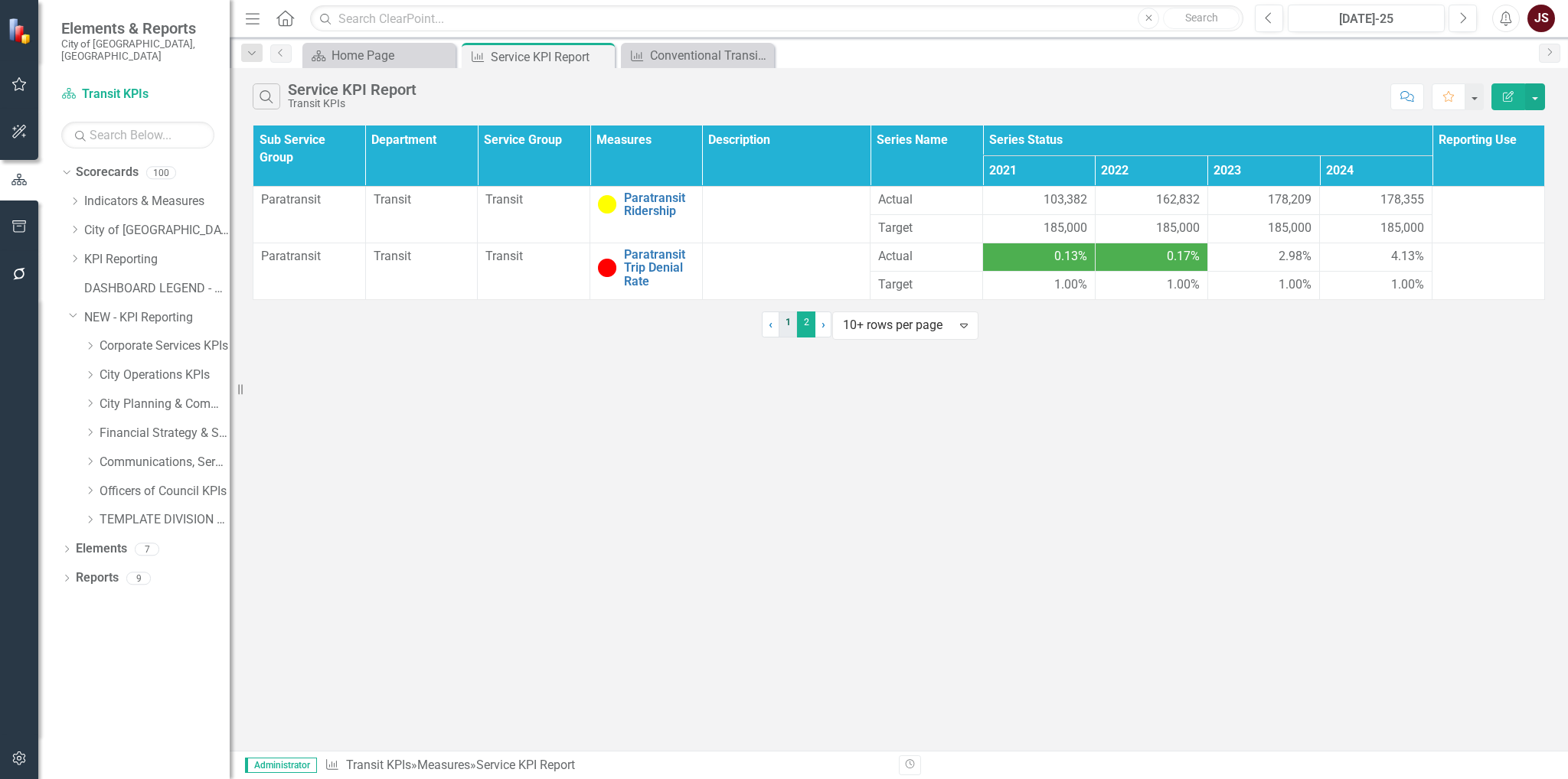
click at [778, 338] on link "1" at bounding box center [788, 324] width 19 height 26
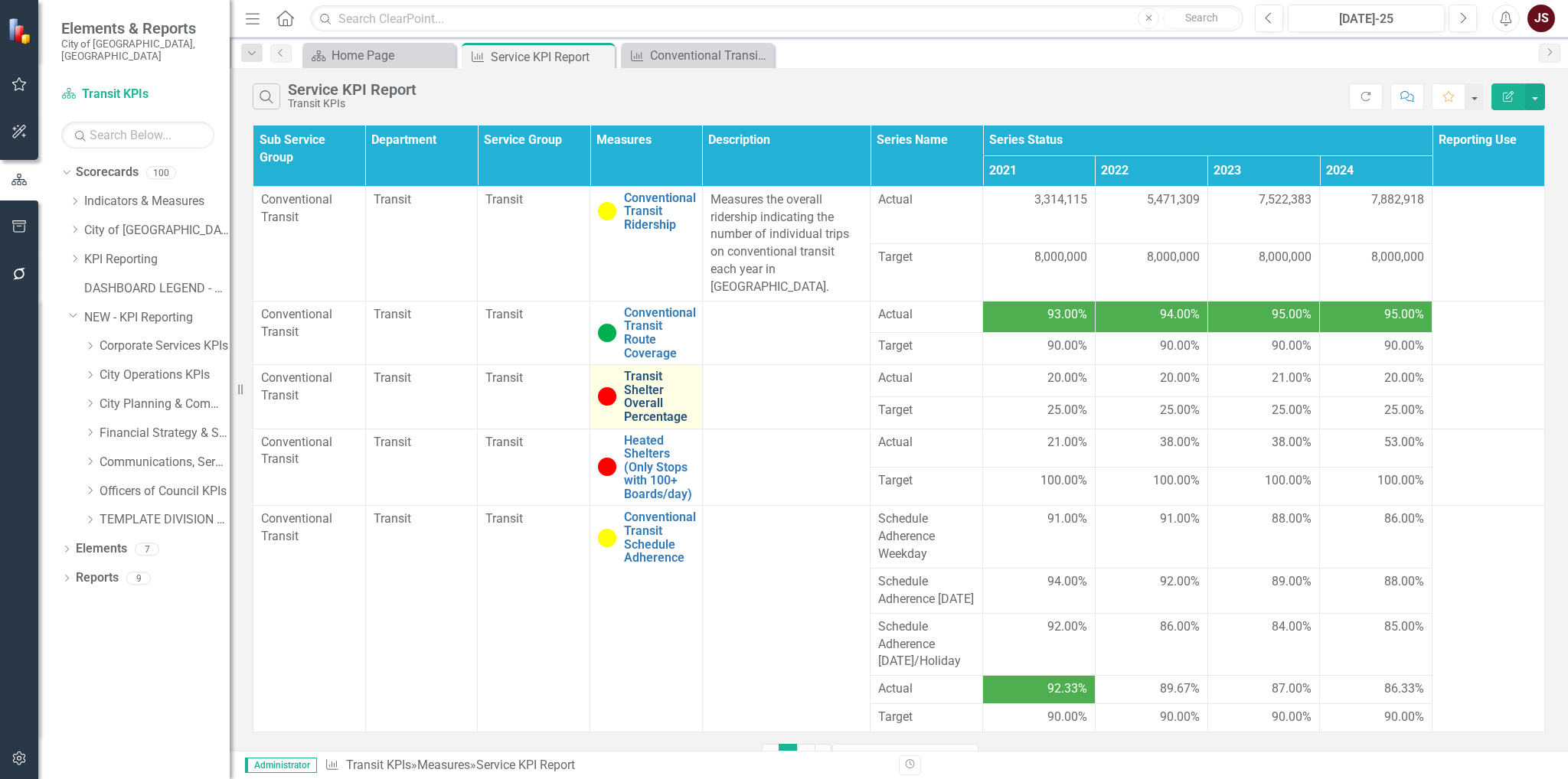
scroll to position [41, 0]
click at [797, 744] on link "2" at bounding box center [807, 757] width 19 height 26
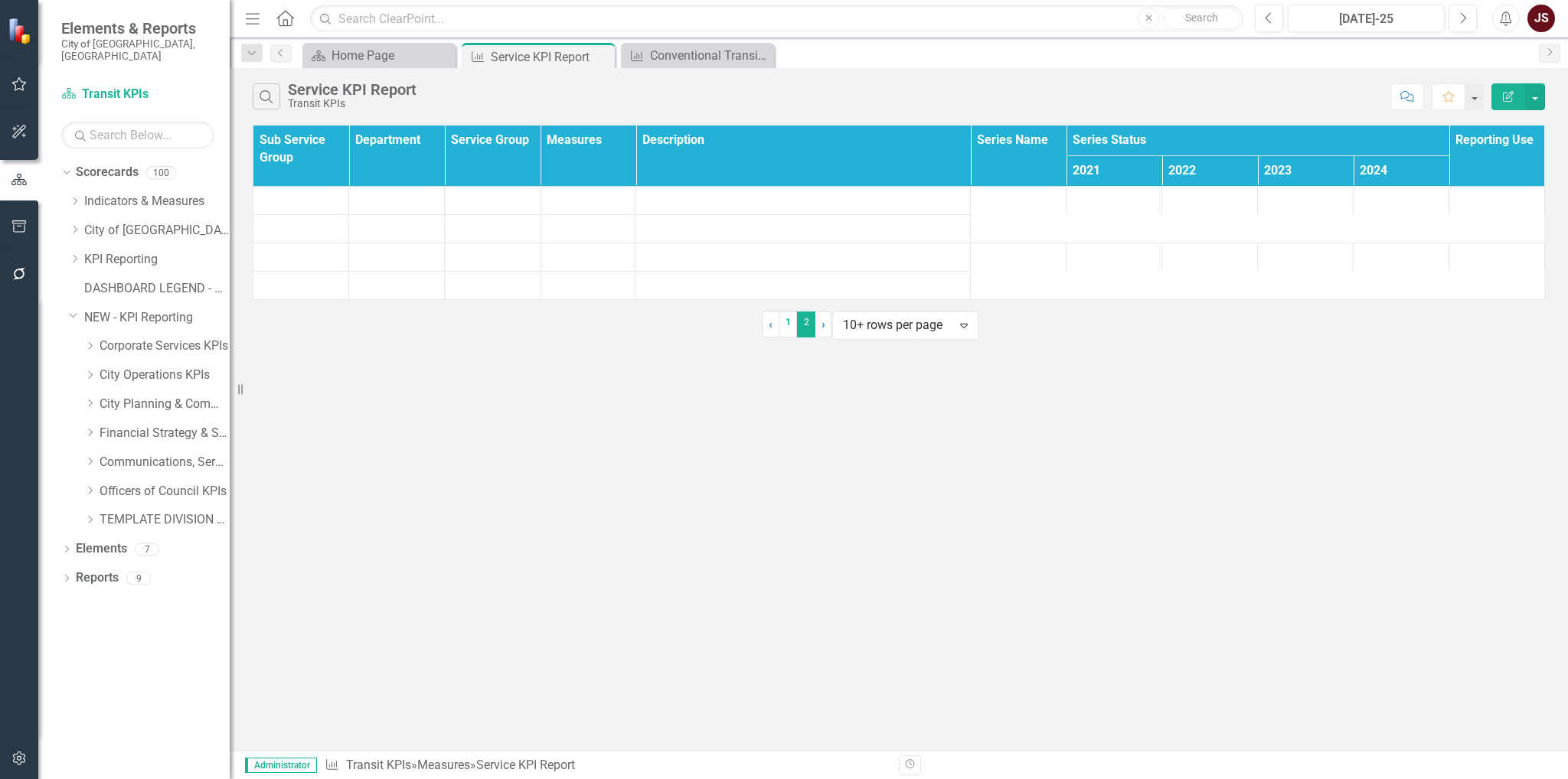
scroll to position [0, 0]
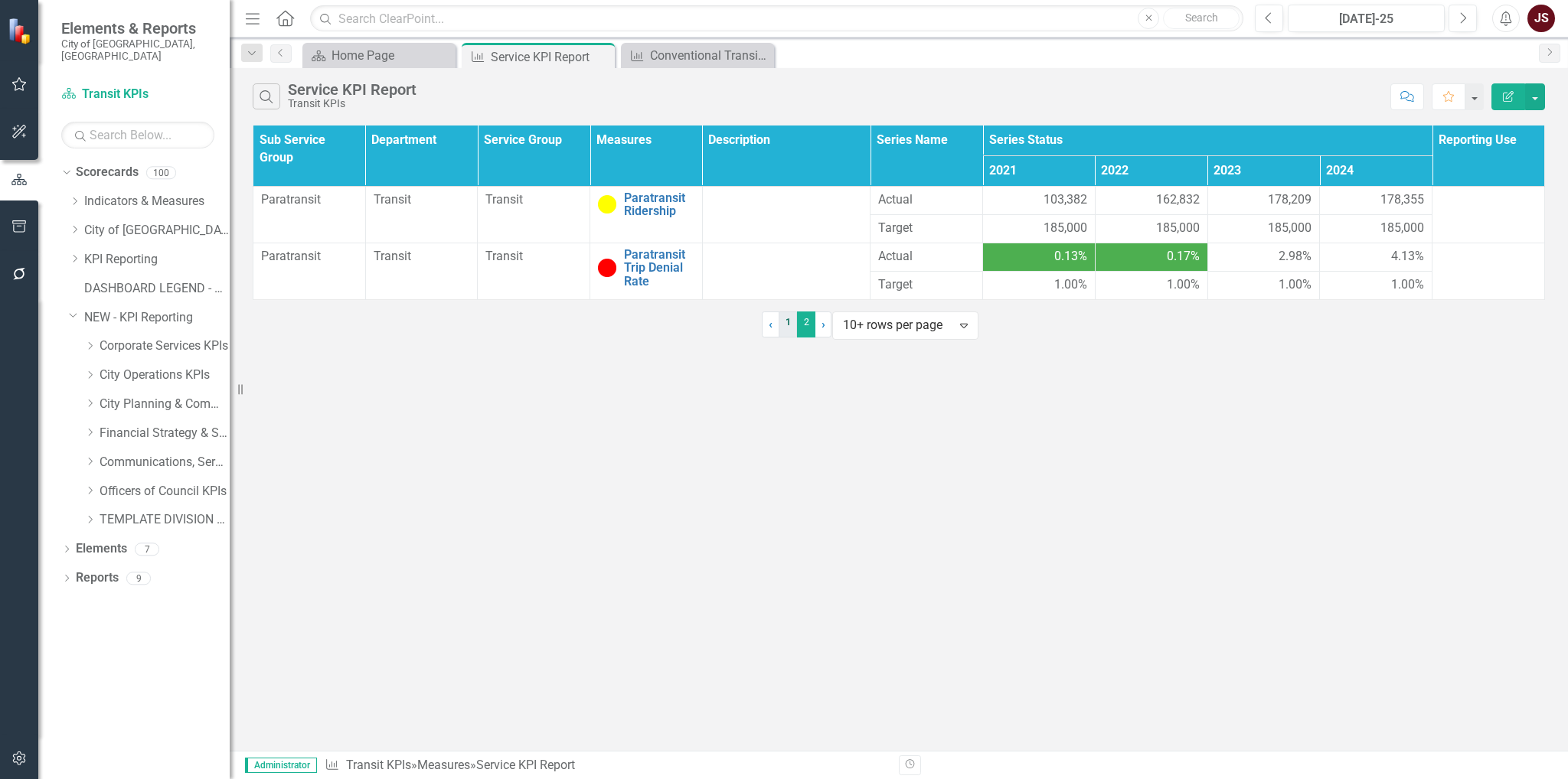
click at [778, 338] on link "1" at bounding box center [788, 324] width 19 height 26
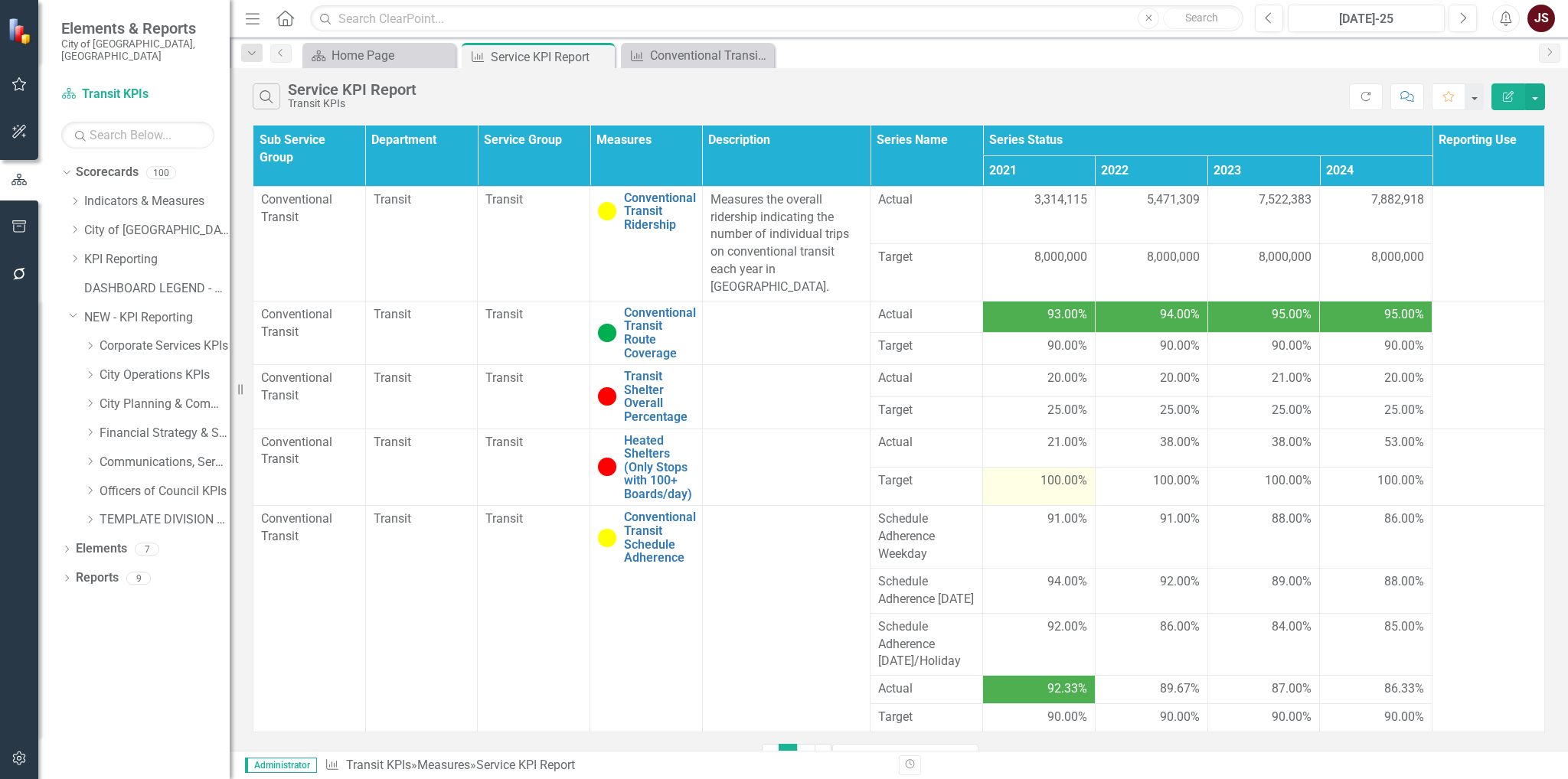
scroll to position [41, 0]
click at [71, 253] on div "Dropdown" at bounding box center [74, 259] width 11 height 13
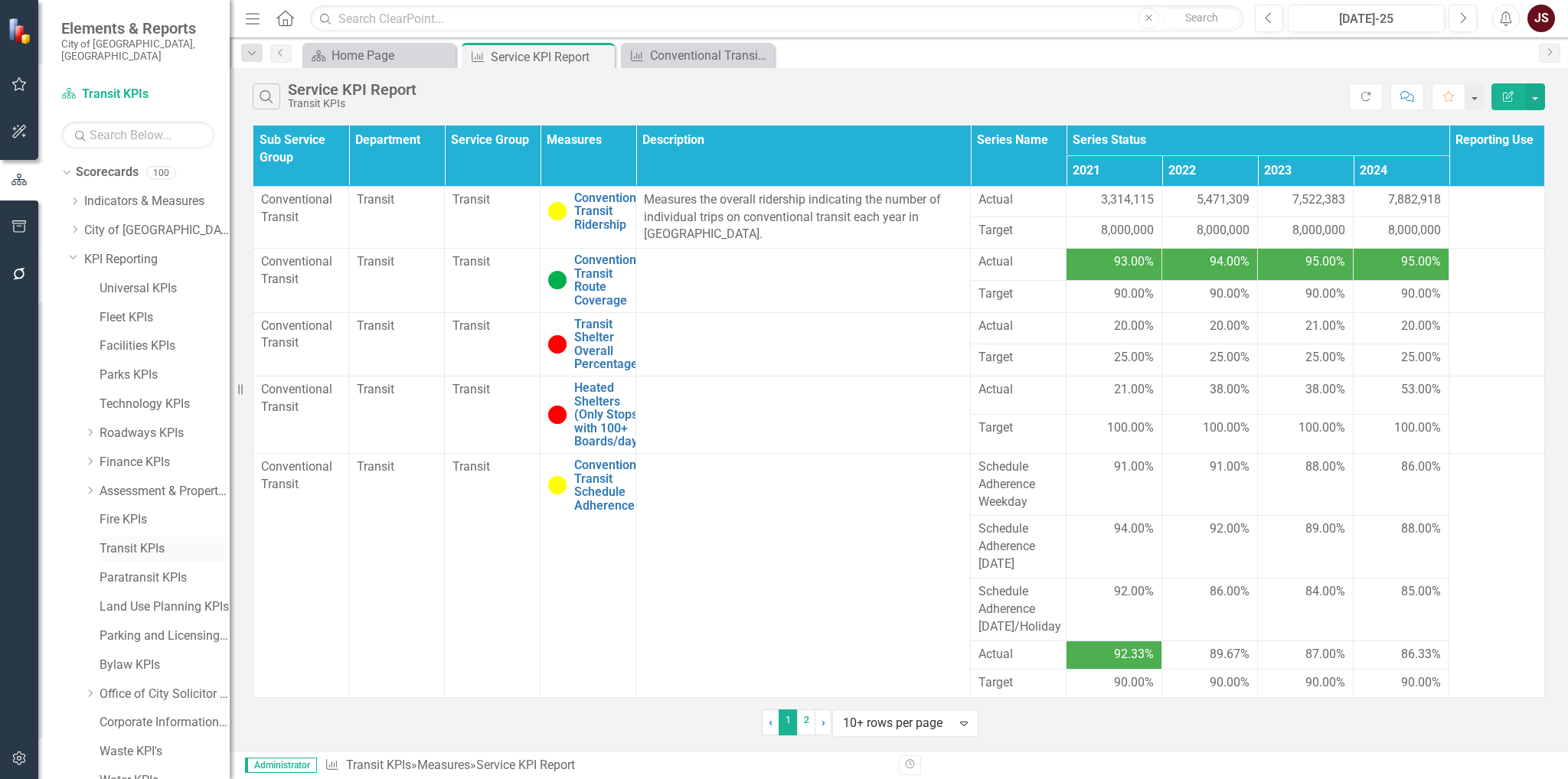
click at [139, 545] on div "Transit KPIs" at bounding box center [165, 549] width 130 height 26
click at [123, 540] on link "Transit KPIs" at bounding box center [165, 549] width 130 height 18
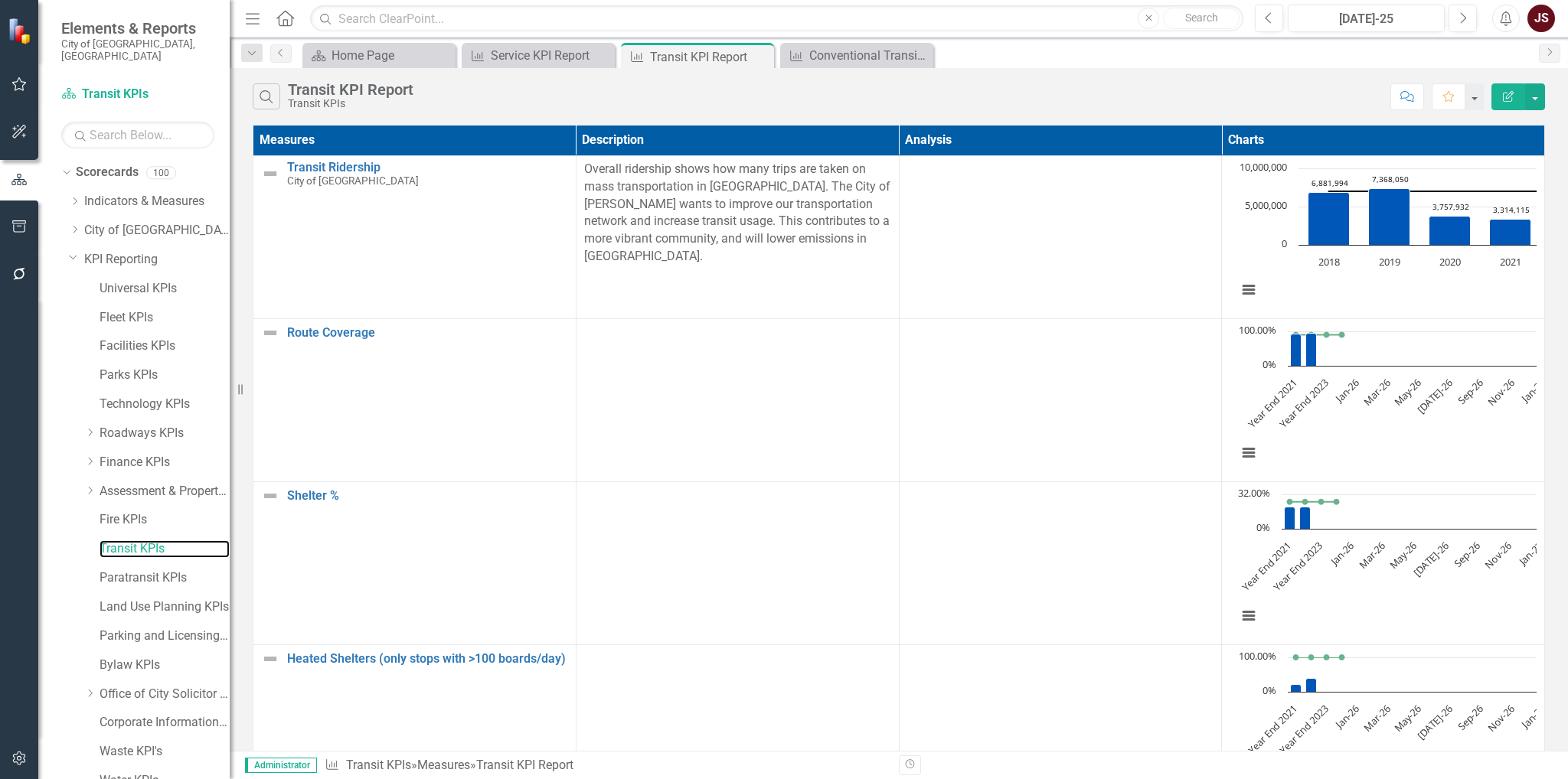
scroll to position [689, 0]
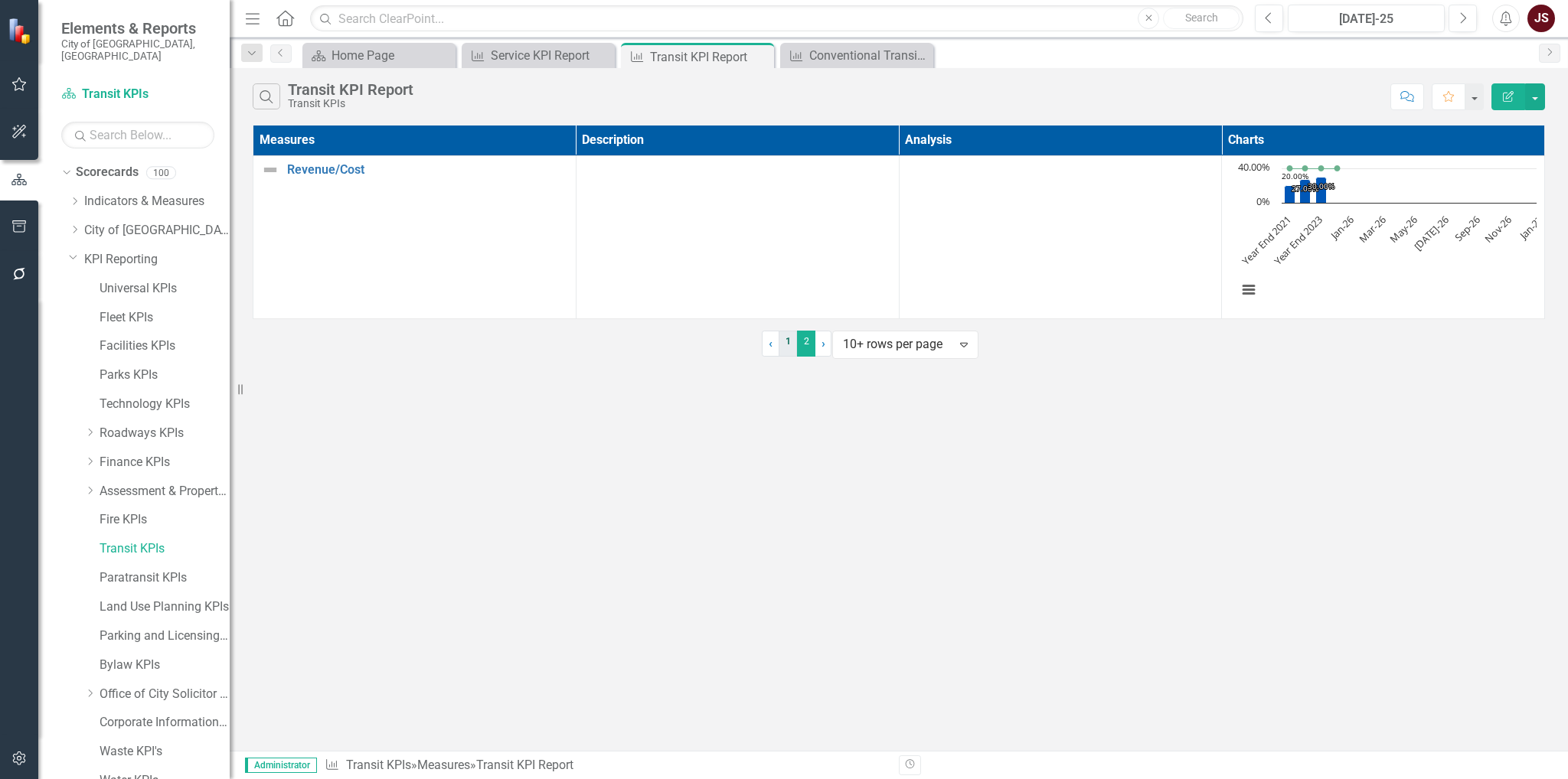
click at [778, 356] on link "1" at bounding box center [788, 343] width 19 height 26
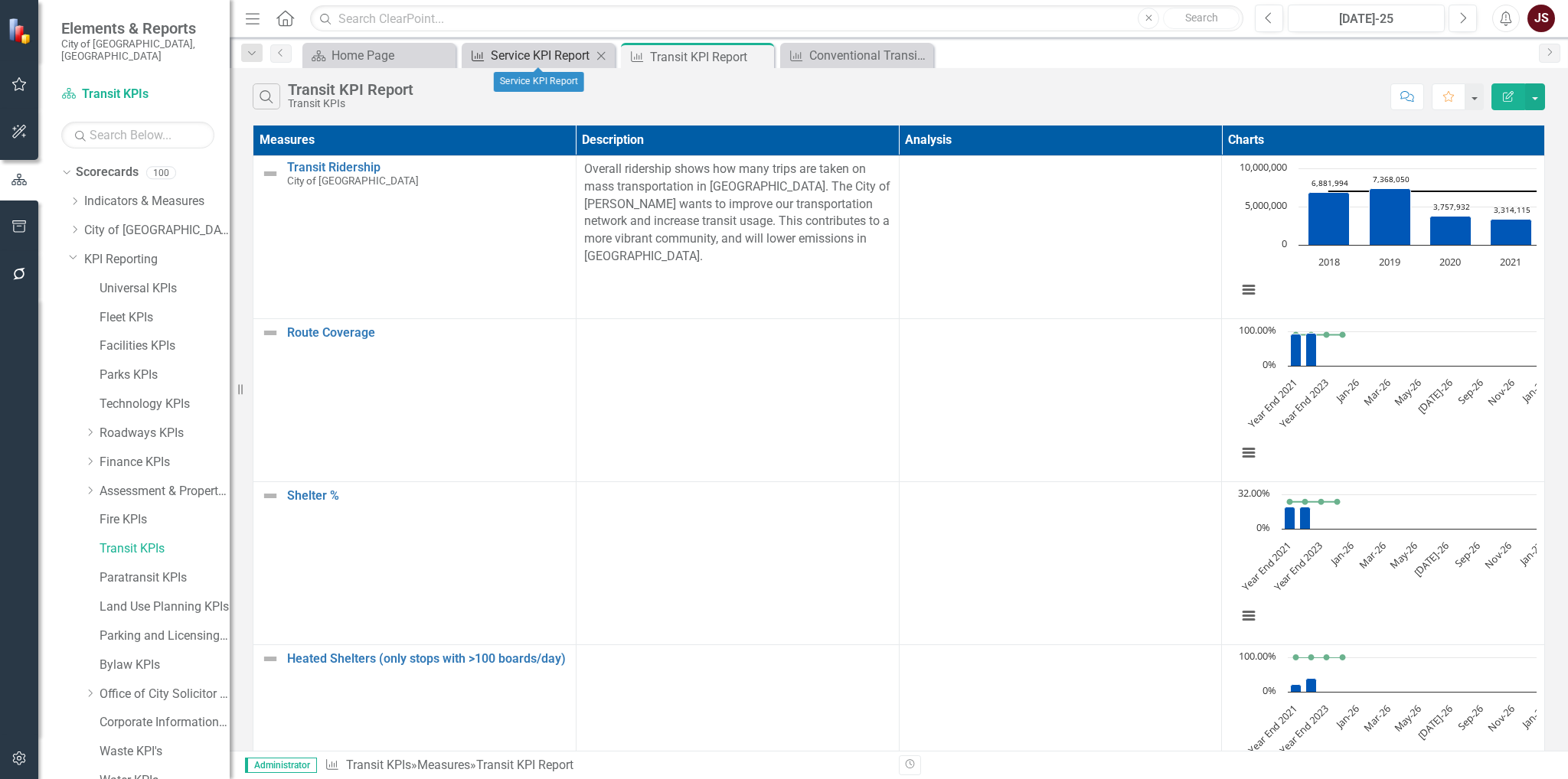
click at [529, 54] on div "Service KPI Report" at bounding box center [541, 55] width 101 height 19
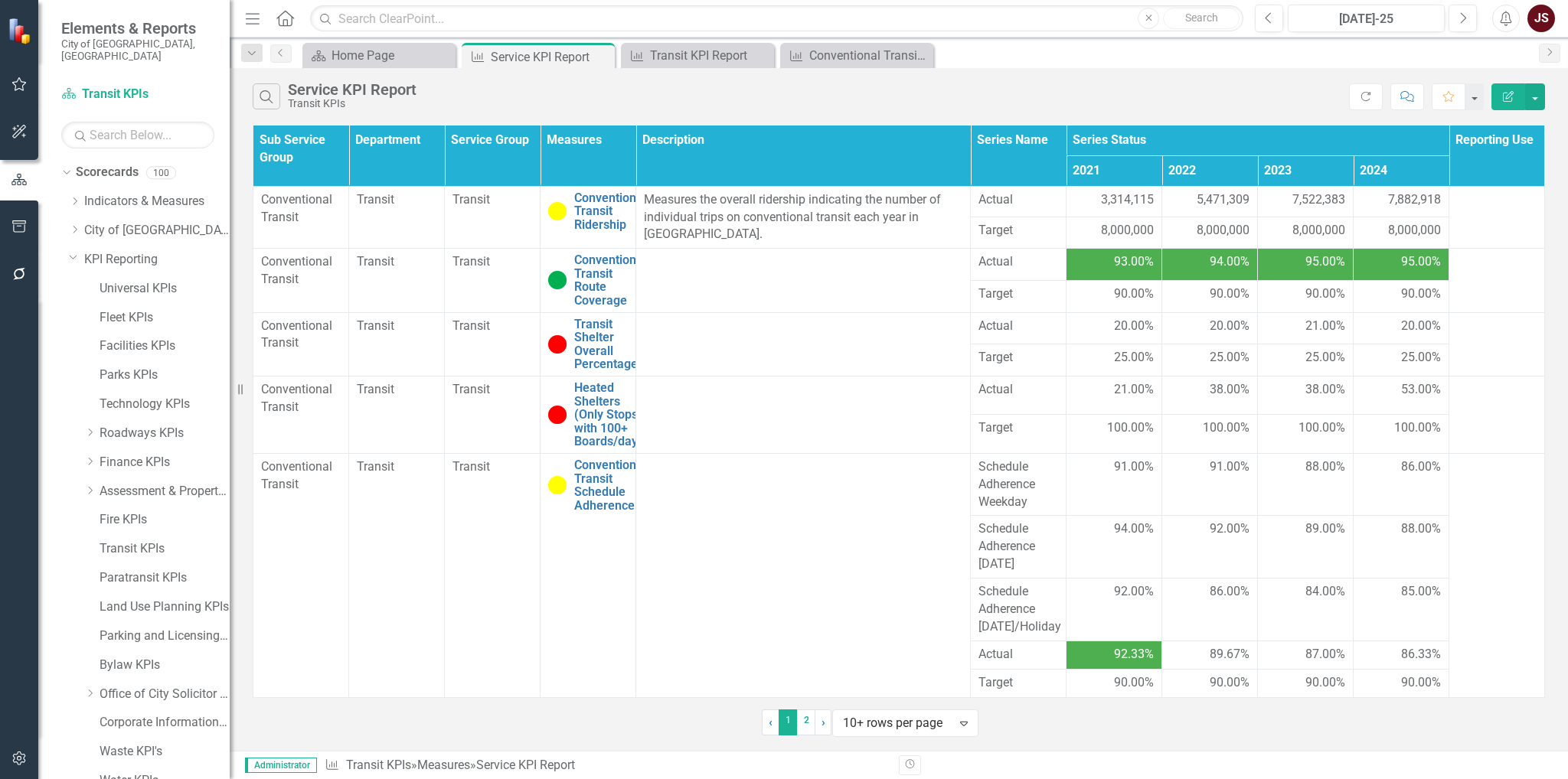
scroll to position [41, 0]
click at [797, 724] on link "2" at bounding box center [807, 722] width 19 height 26
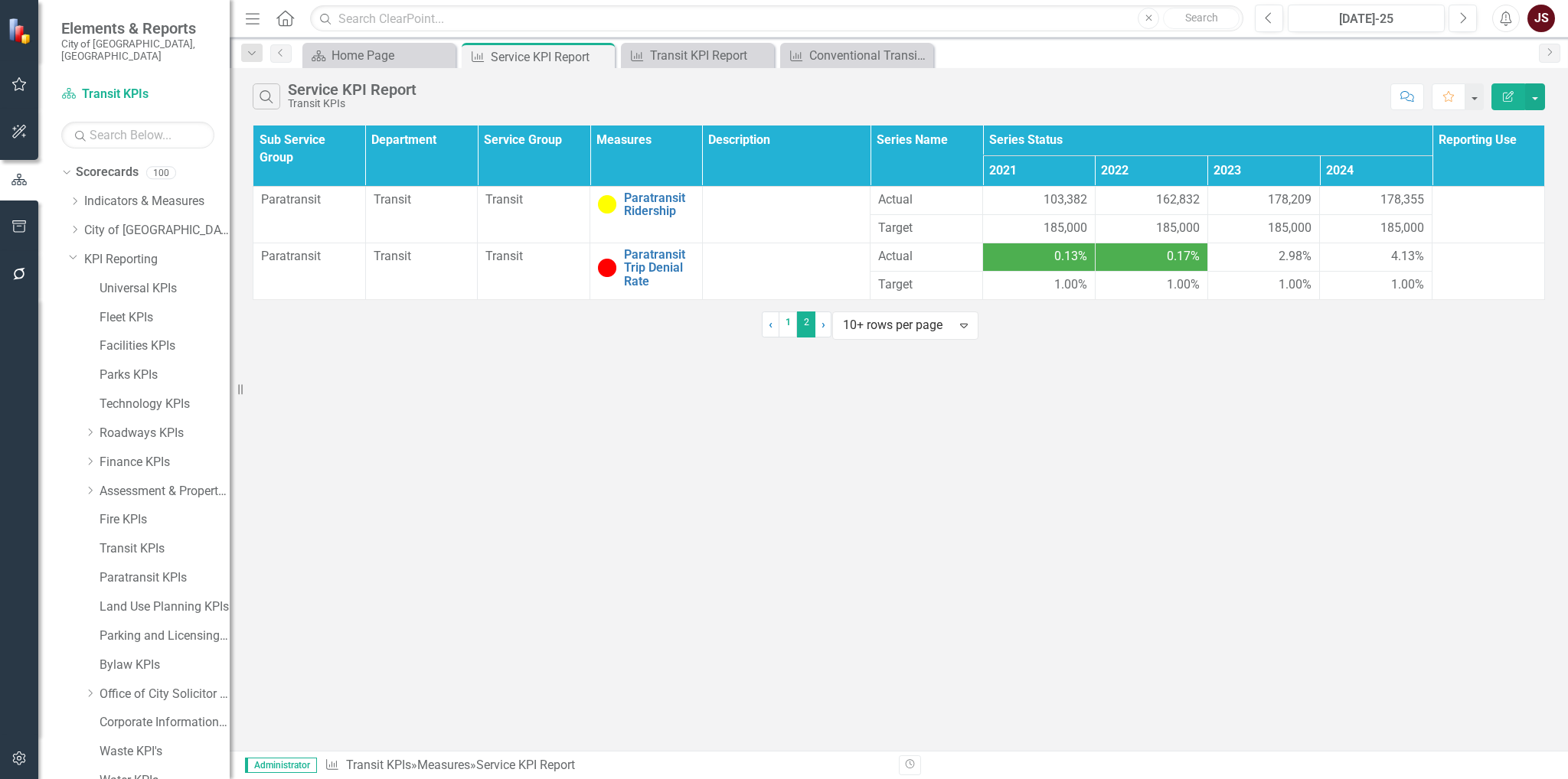
scroll to position [0, 0]
click at [702, 52] on div "Transit KPI Report" at bounding box center [700, 55] width 101 height 19
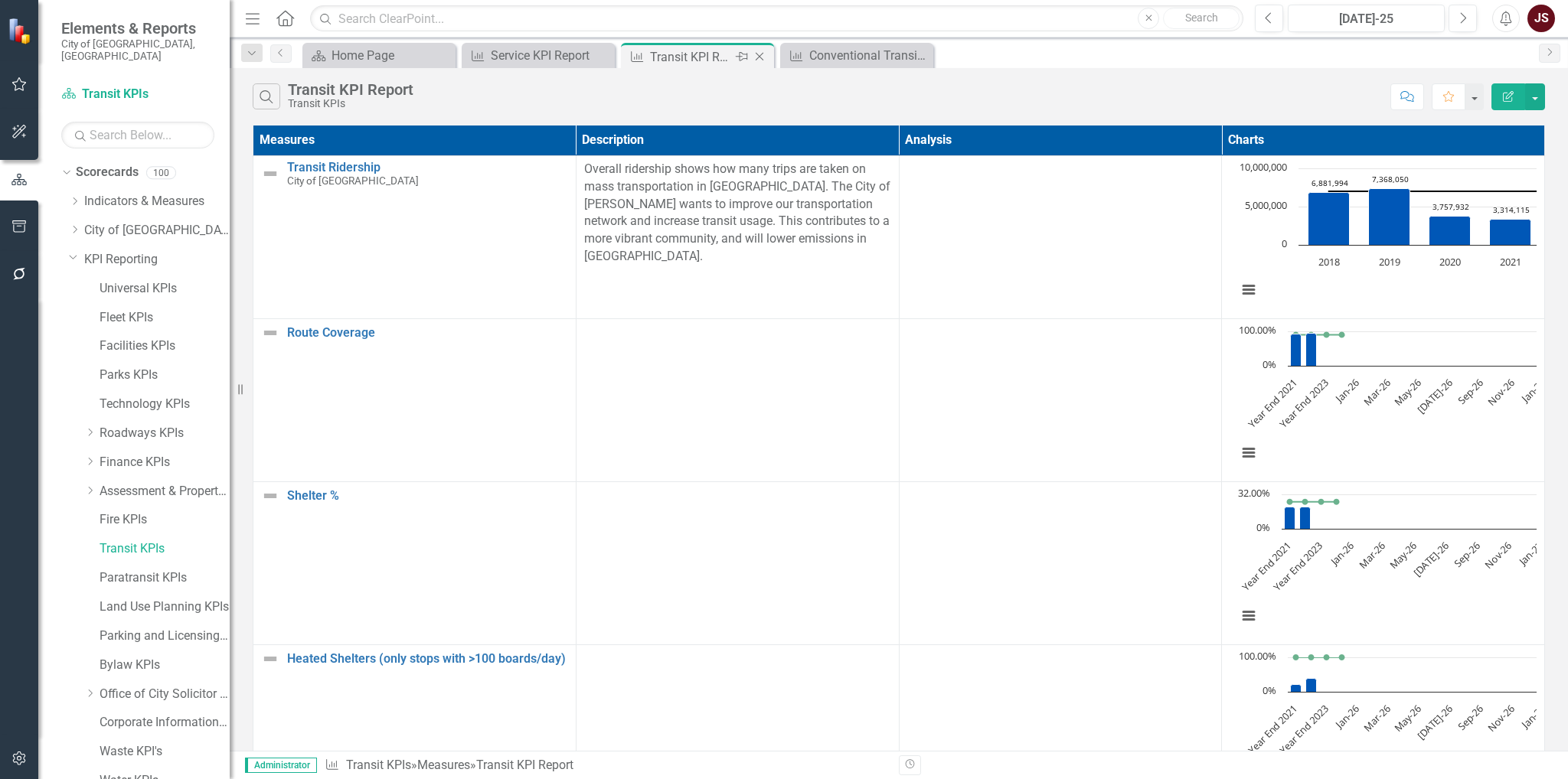
click at [761, 53] on icon "Close" at bounding box center [760, 56] width 15 height 12
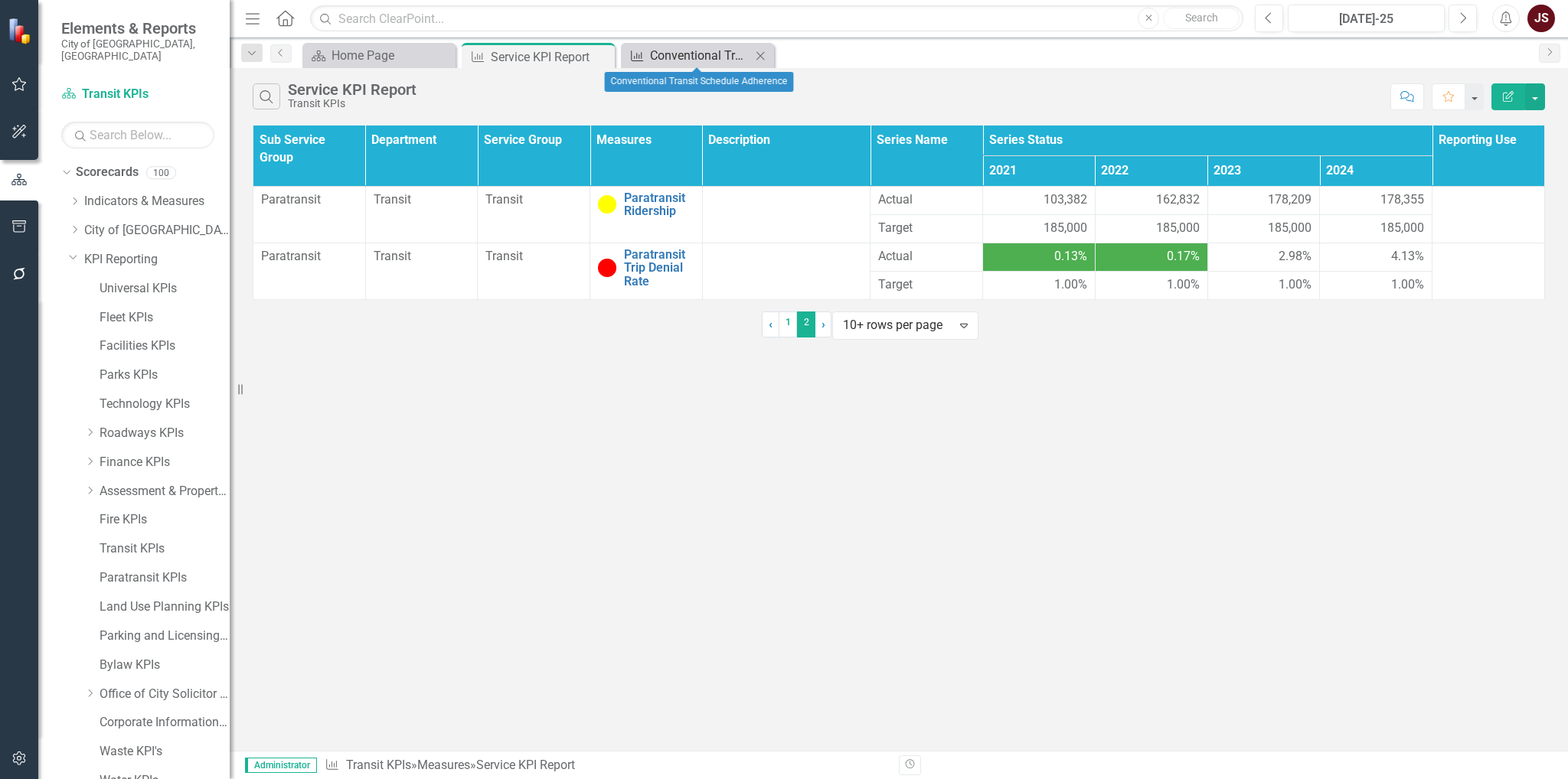
click at [724, 52] on div "Conventional Transit Schedule Adherence" at bounding box center [700, 55] width 101 height 19
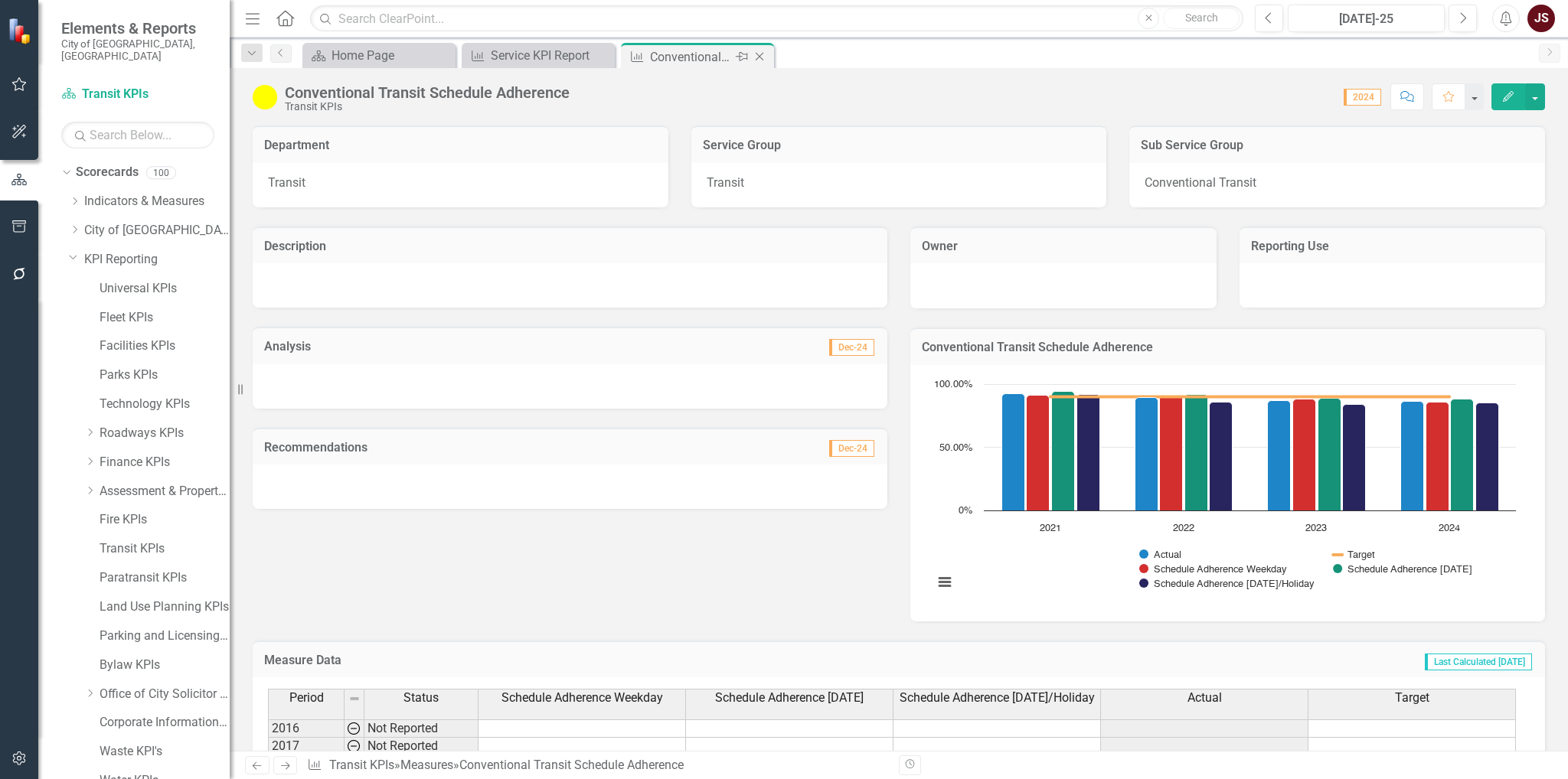
click at [762, 55] on icon "Close" at bounding box center [760, 56] width 15 height 12
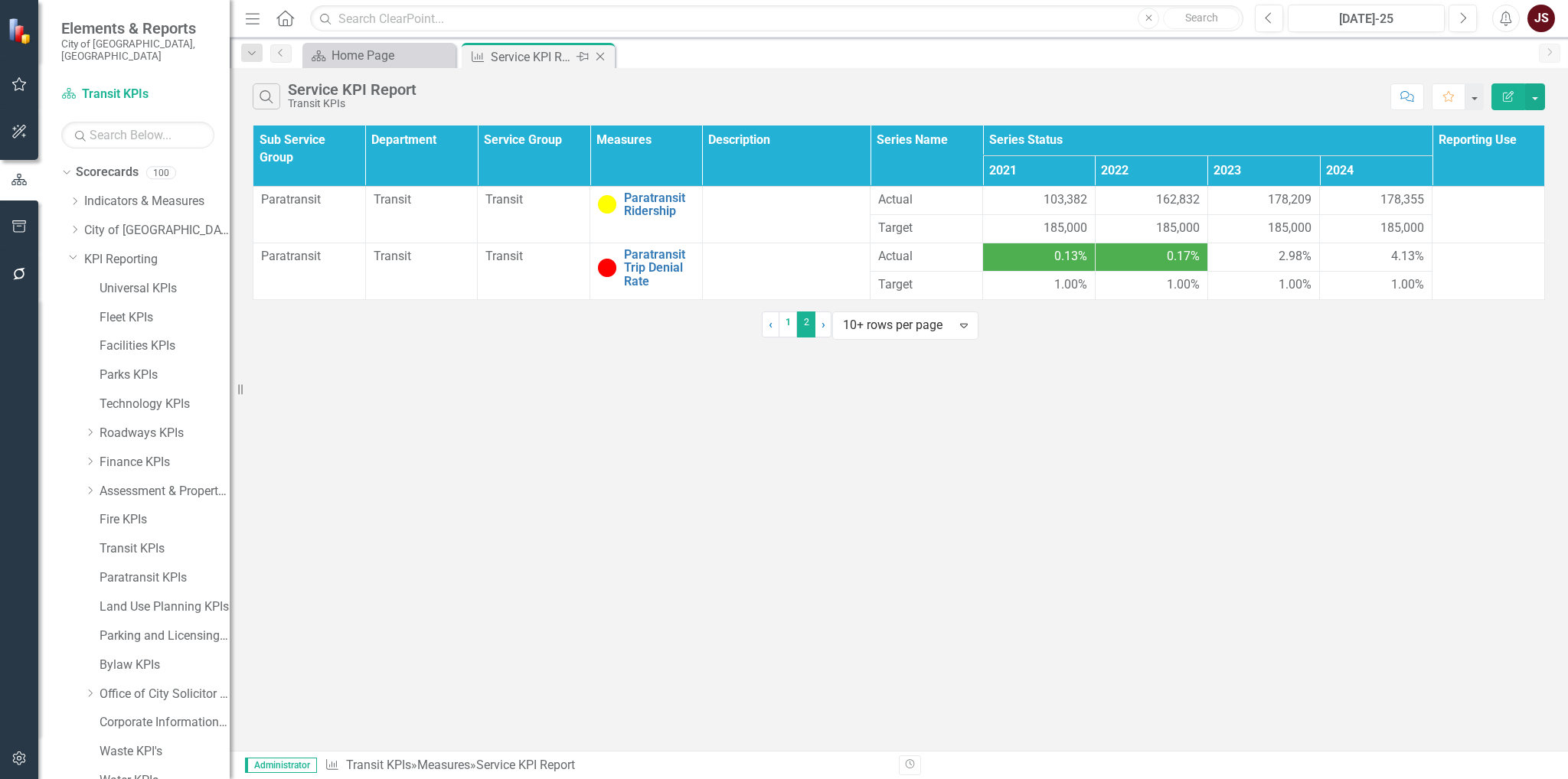
click at [529, 52] on div "Service KPI Report" at bounding box center [532, 57] width 82 height 19
click at [778, 338] on link "1" at bounding box center [788, 324] width 19 height 26
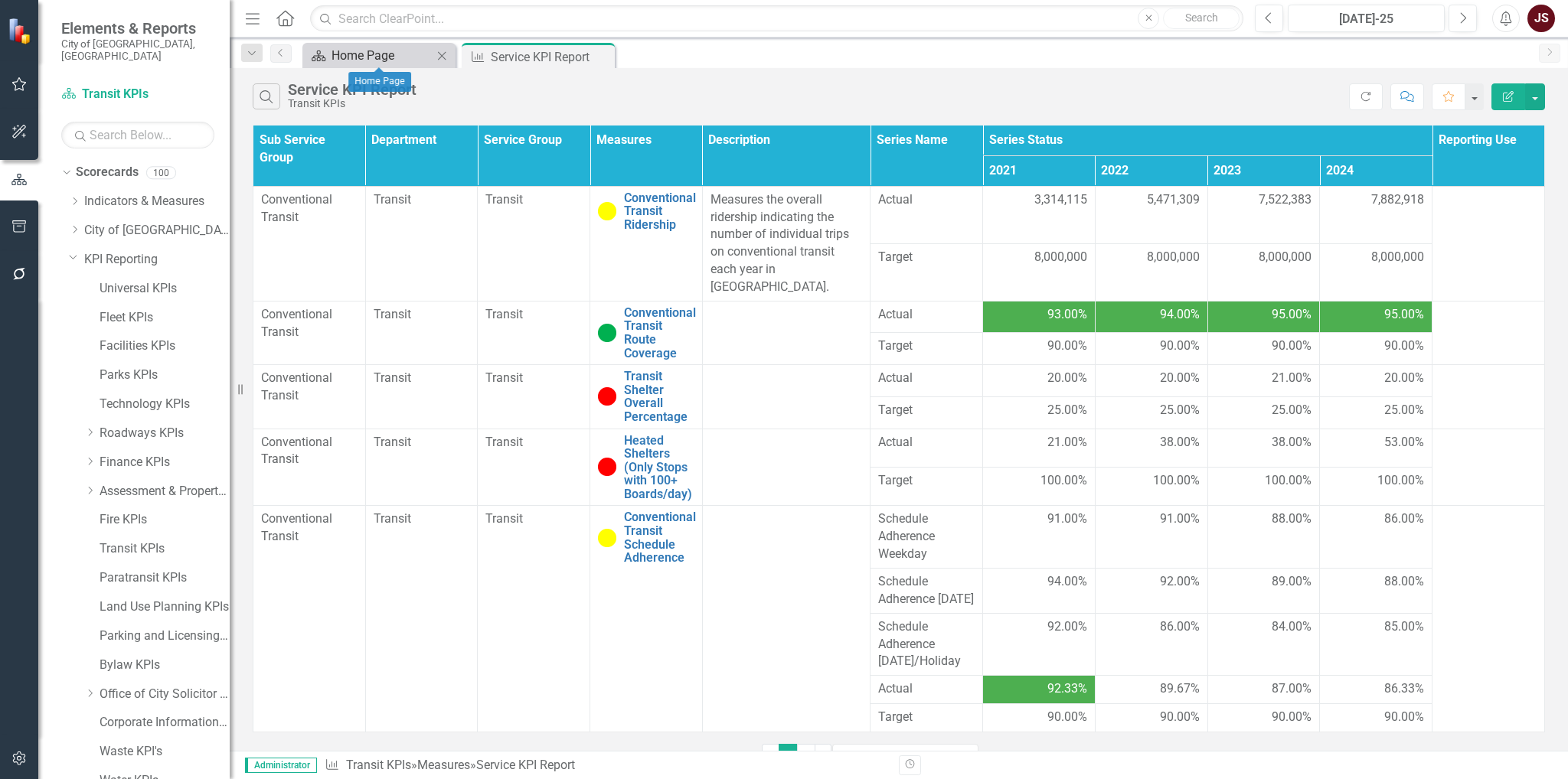
click at [410, 56] on div "Home Page" at bounding box center [382, 55] width 101 height 19
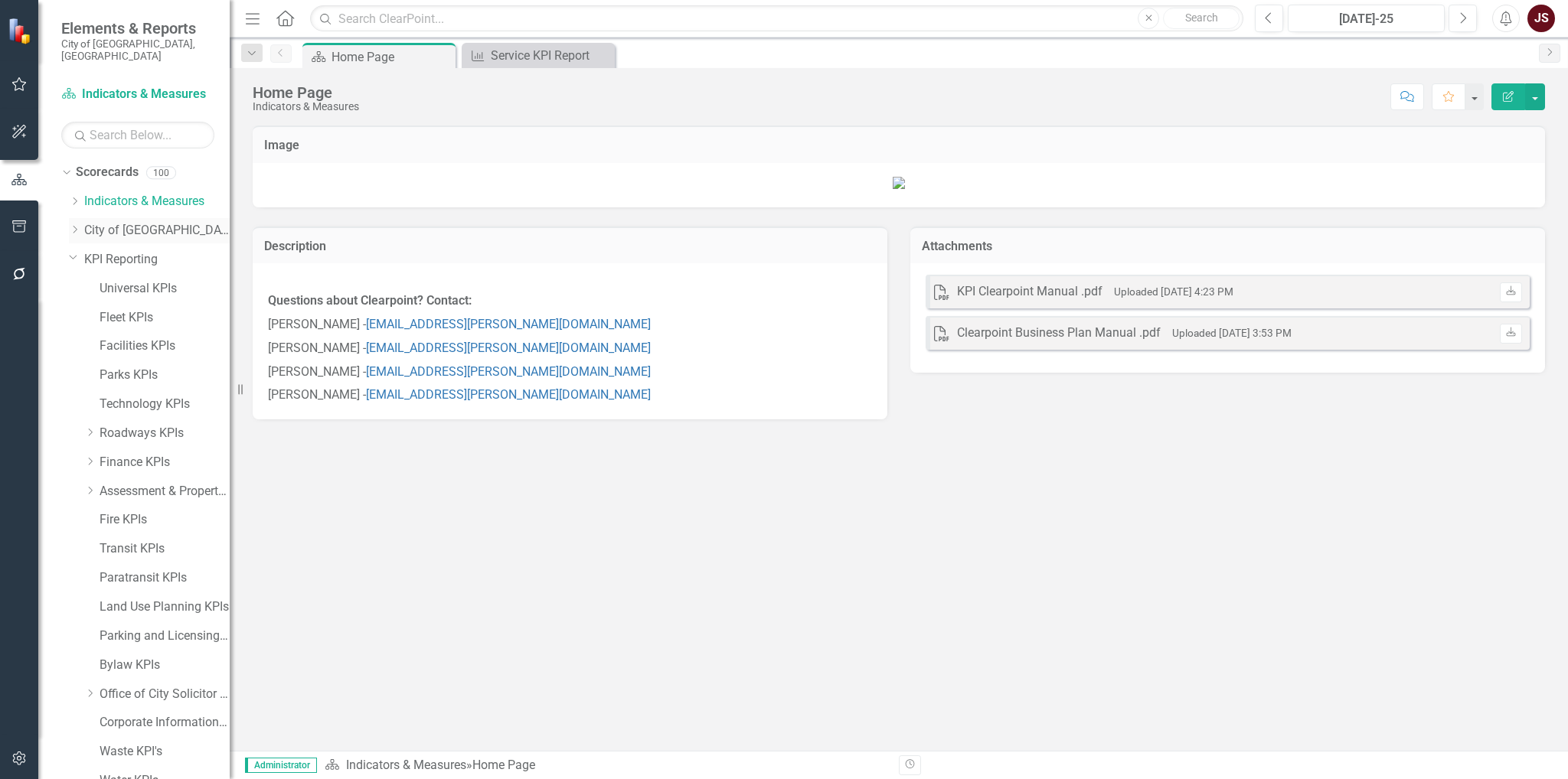
click at [75, 226] on icon at bounding box center [75, 229] width 3 height 8
click at [90, 282] on div "Dropdown" at bounding box center [90, 288] width 11 height 13
click at [88, 507] on div "Dropdown Communications, Service Regina & Tourism" at bounding box center [157, 520] width 146 height 26
click at [91, 486] on icon "Dropdown" at bounding box center [90, 490] width 11 height 9
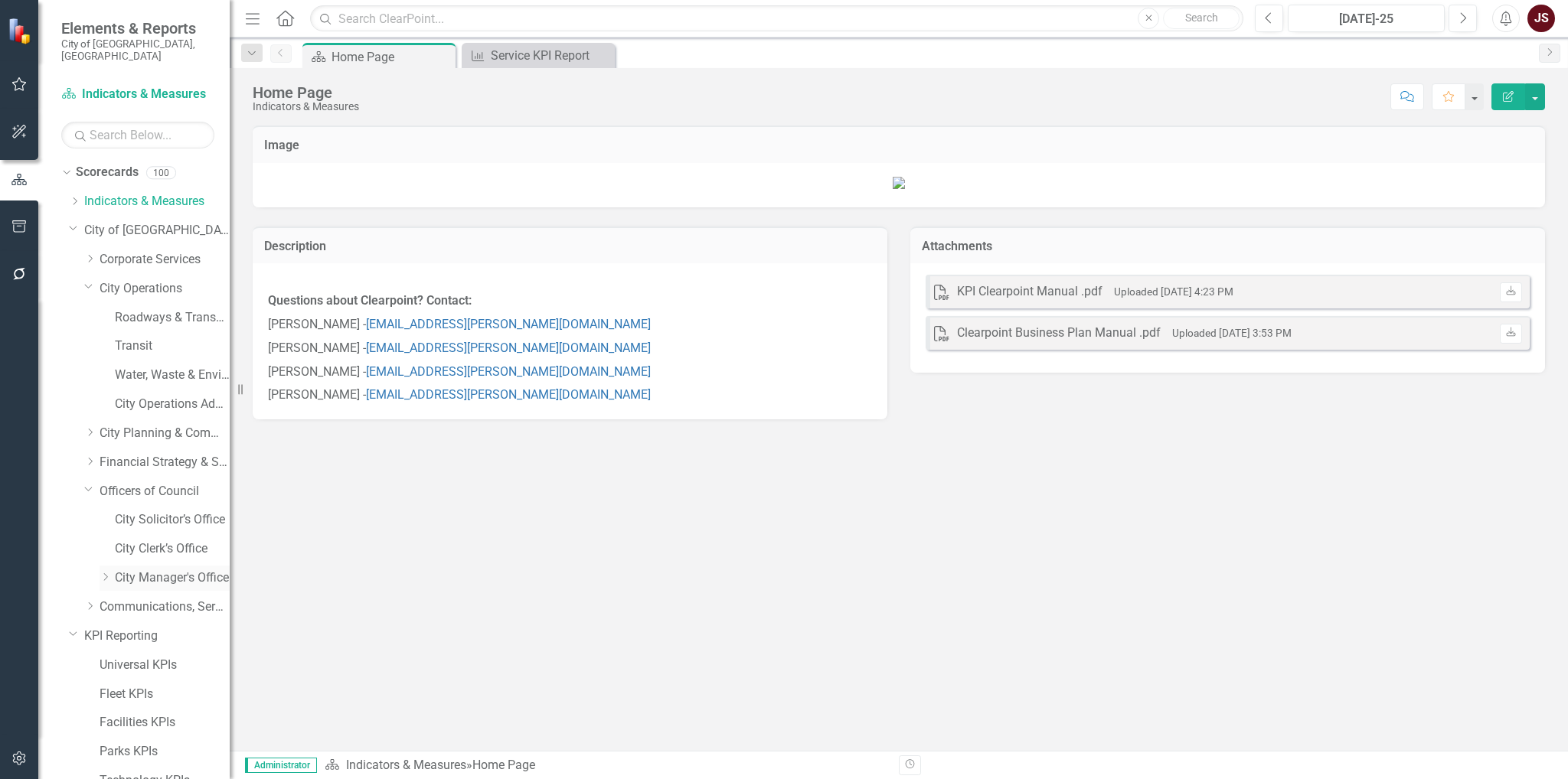
click at [109, 573] on icon "Dropdown" at bounding box center [105, 577] width 11 height 9
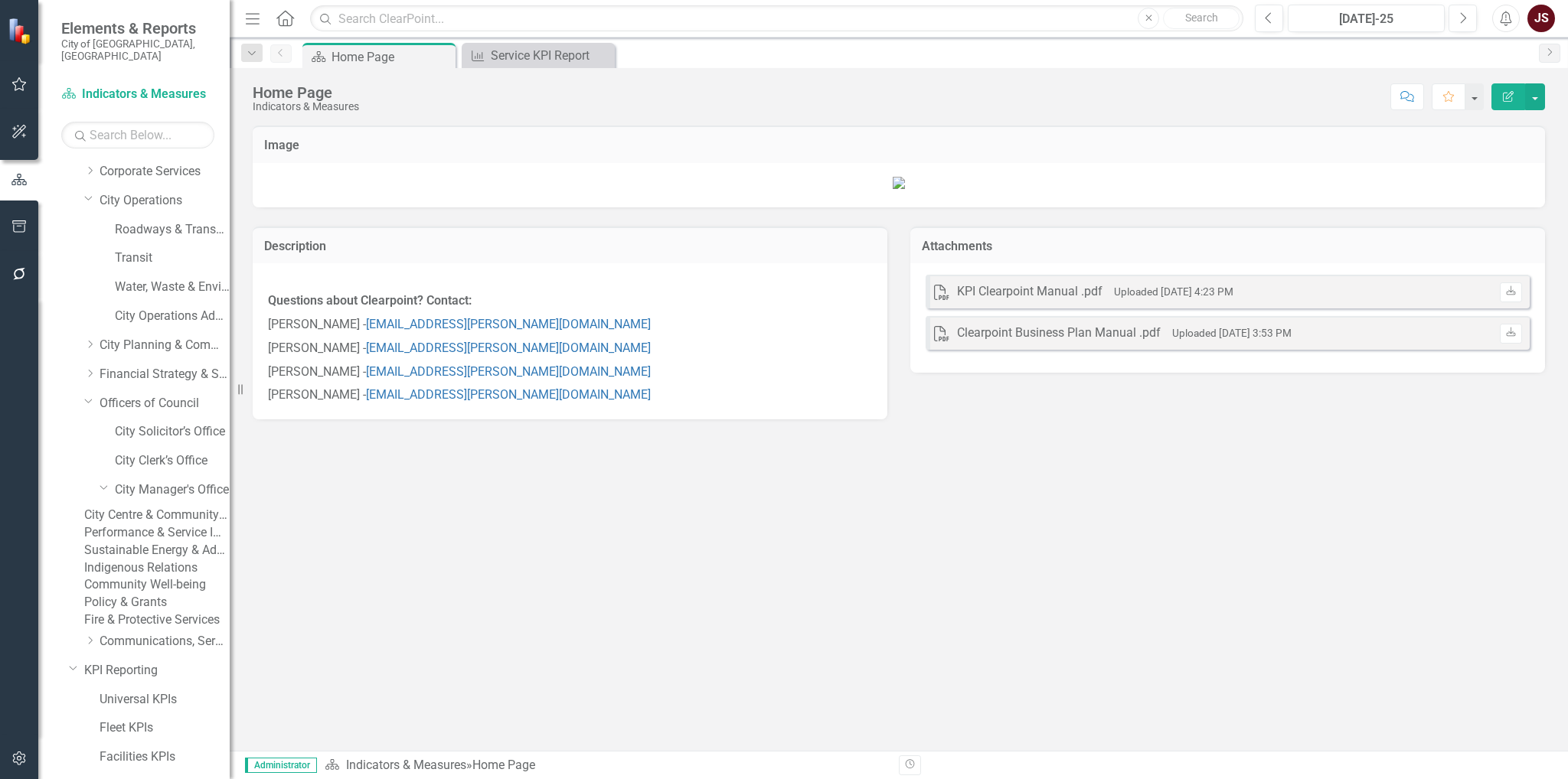
scroll to position [153, 0]
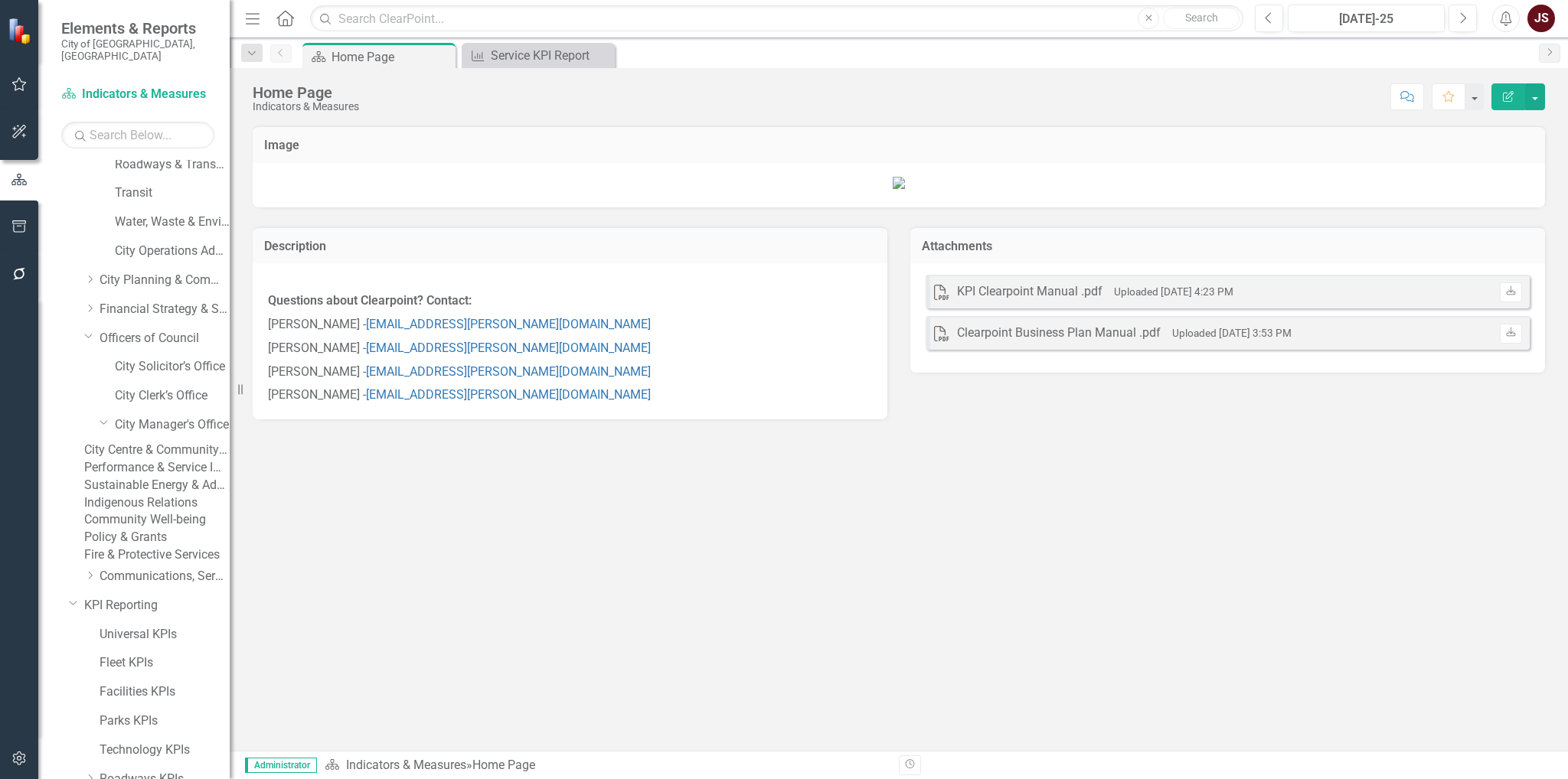
click at [171, 564] on link "Fire & Protective Services" at bounding box center [157, 555] width 146 height 18
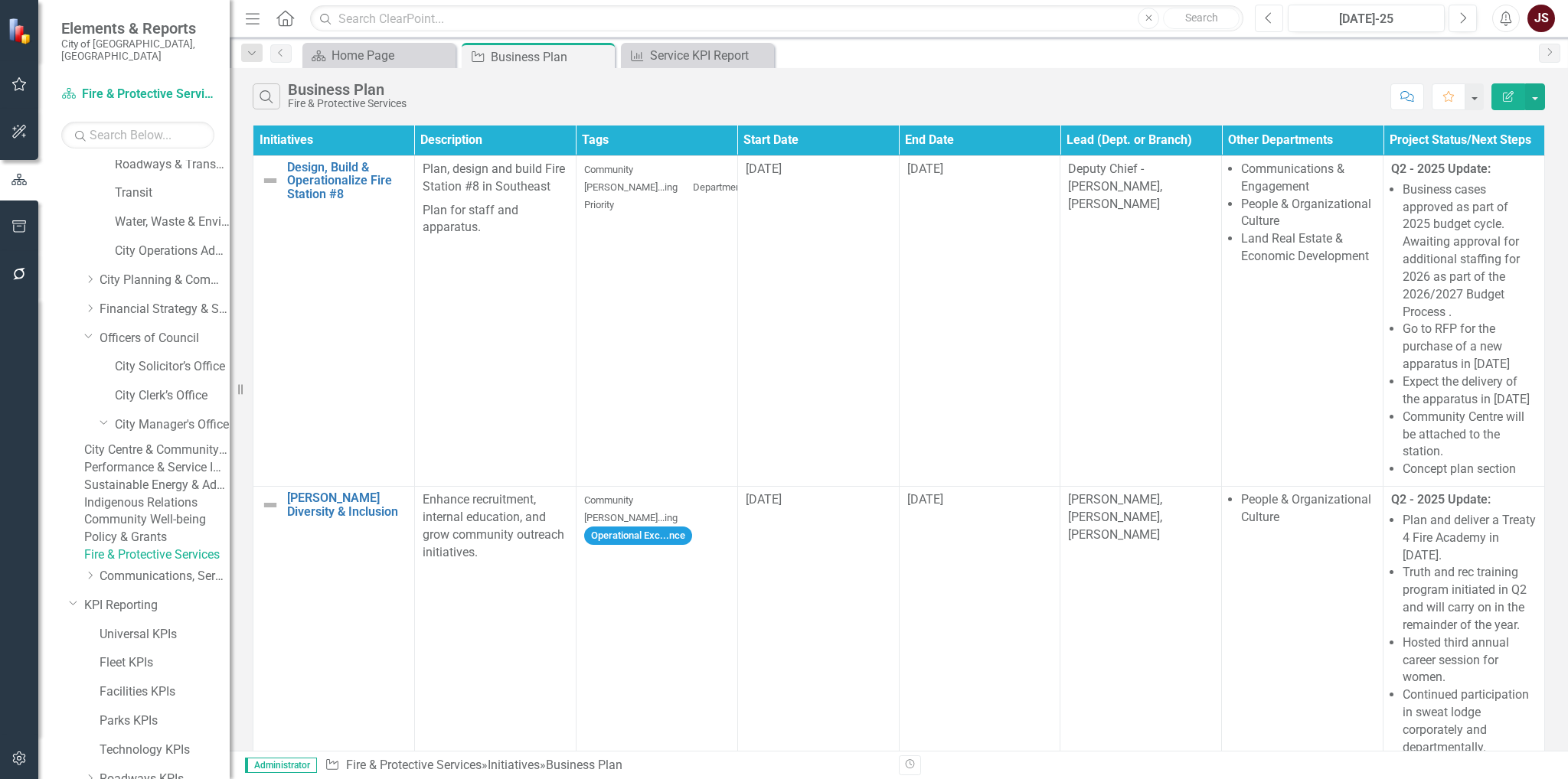
click at [1271, 19] on icon "Previous" at bounding box center [1269, 18] width 9 height 14
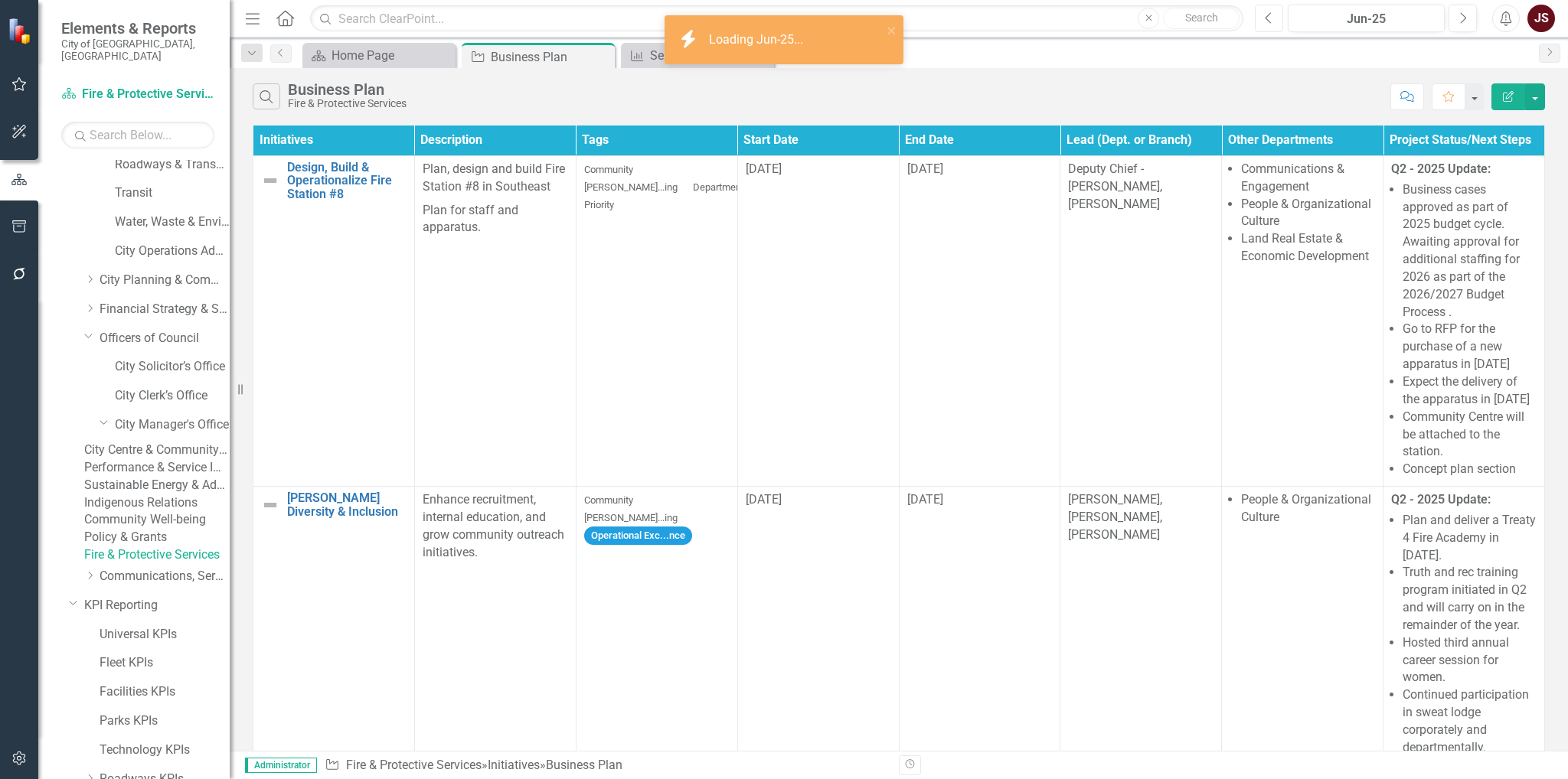
click at [1271, 19] on icon "Previous" at bounding box center [1269, 18] width 9 height 14
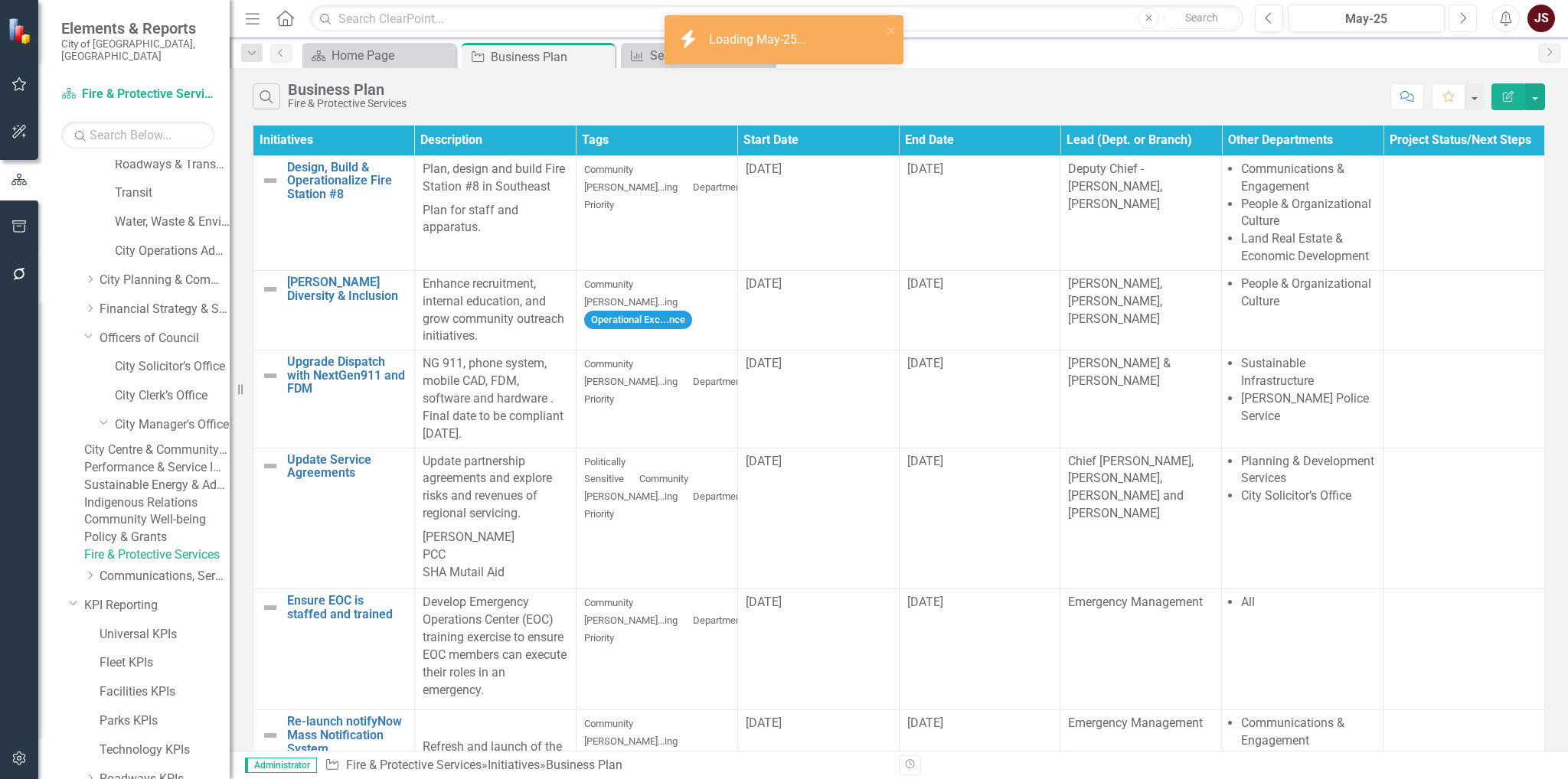
click at [1461, 14] on icon "Next" at bounding box center [1463, 18] width 9 height 14
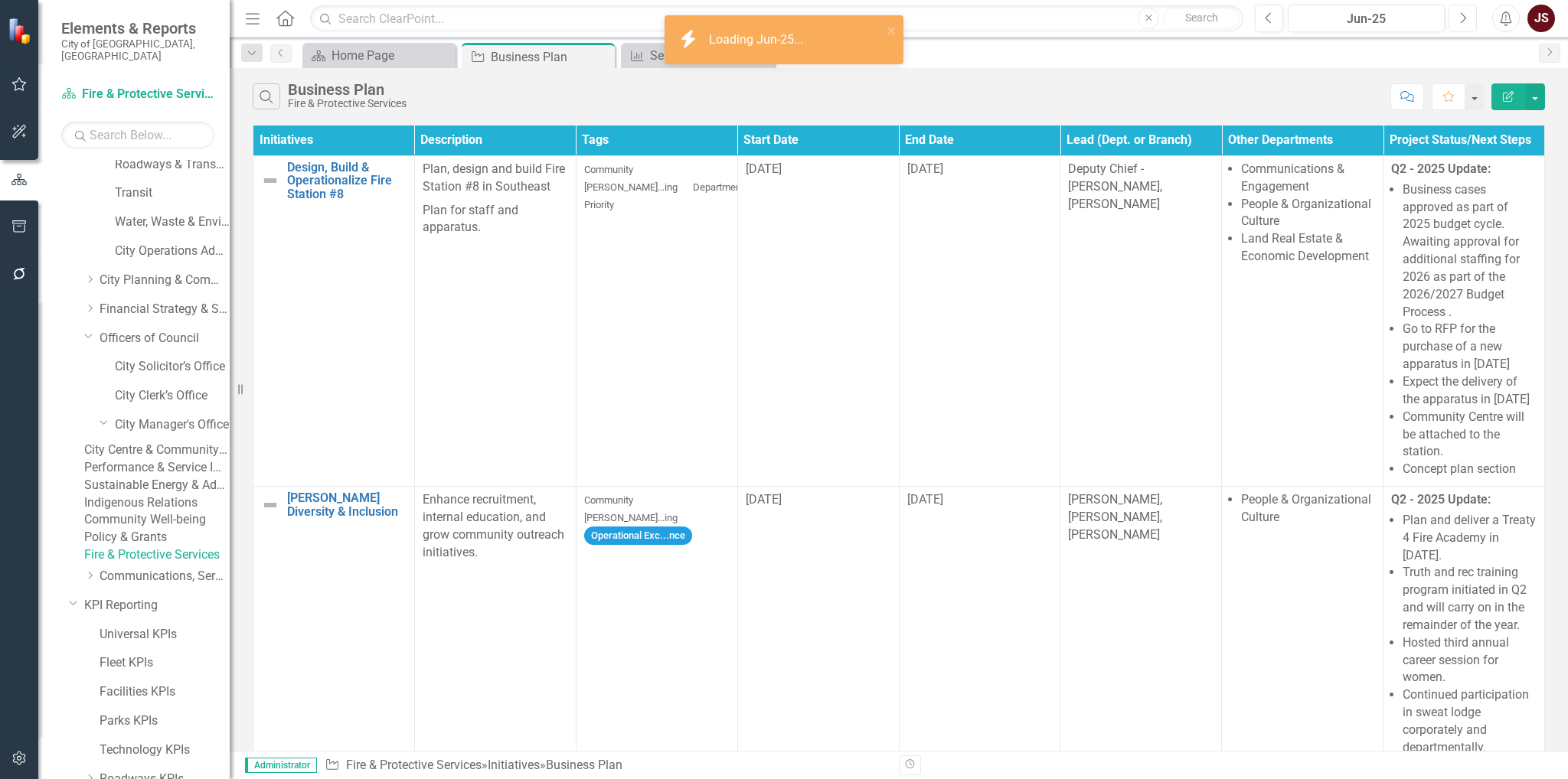
click at [1461, 14] on icon "Next" at bounding box center [1463, 18] width 9 height 14
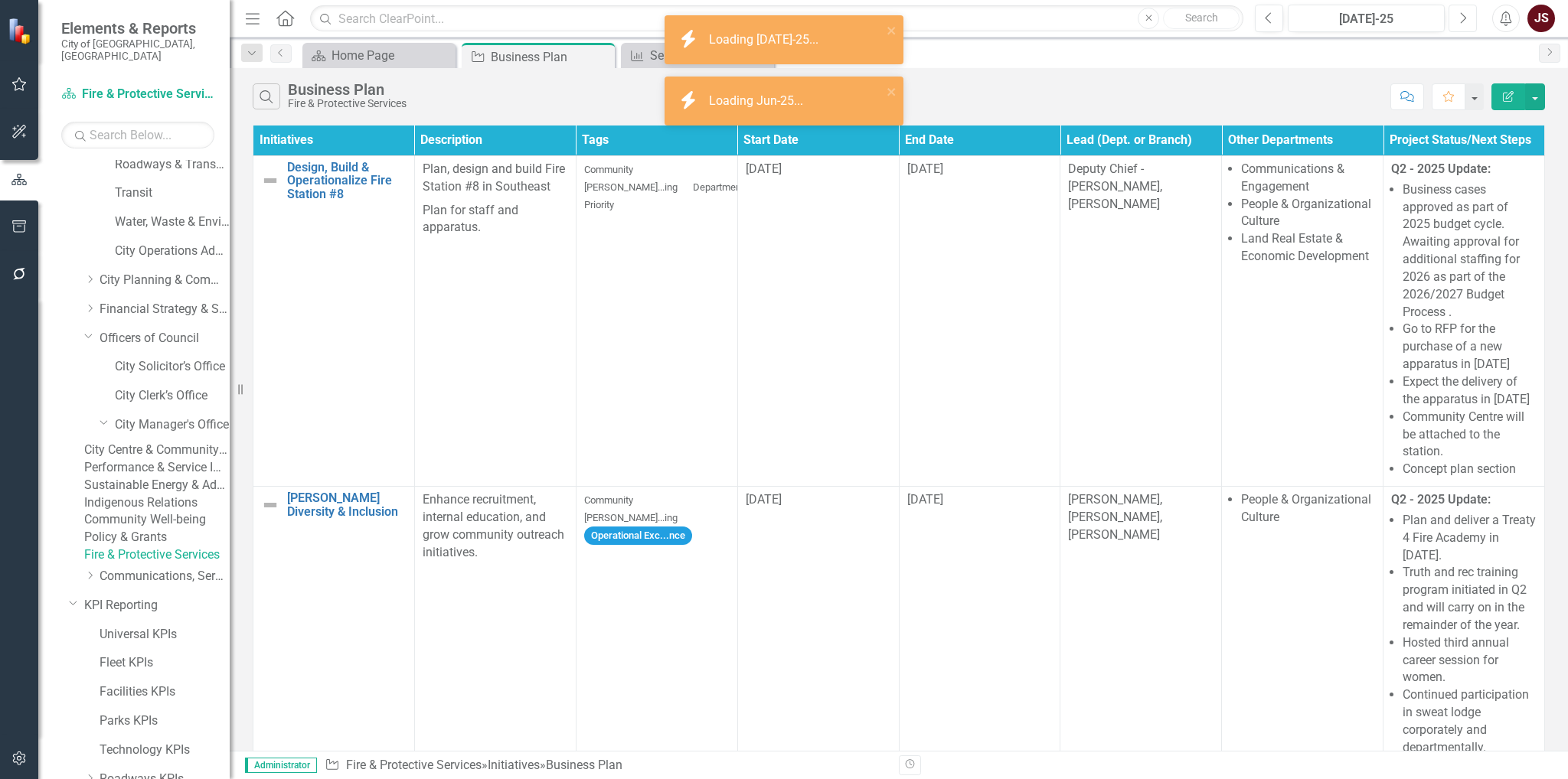
click at [1461, 14] on icon "Next" at bounding box center [1463, 18] width 9 height 14
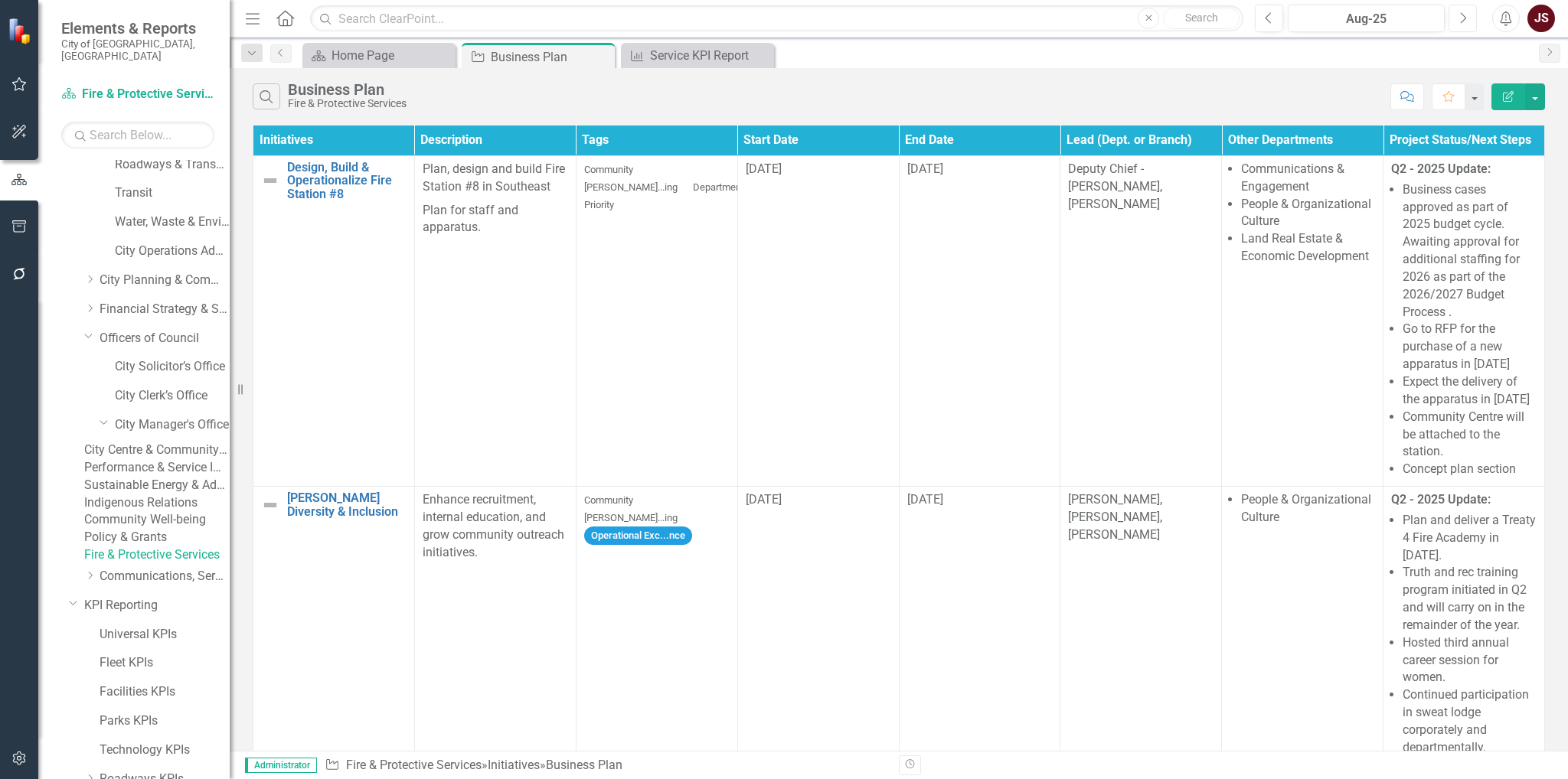
click at [1459, 15] on icon "Next" at bounding box center [1463, 18] width 9 height 14
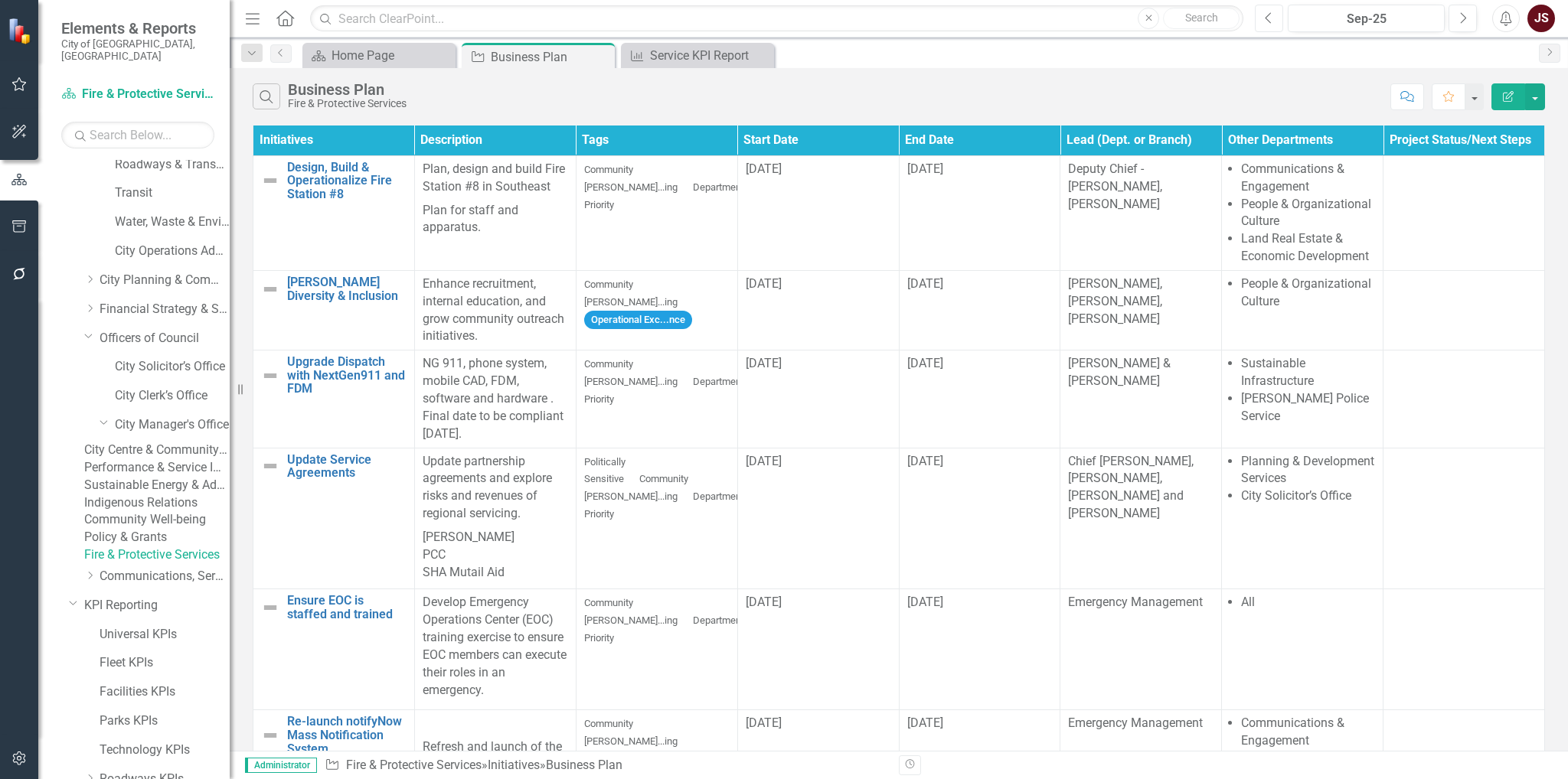
click at [1280, 19] on button "Previous" at bounding box center [1269, 18] width 28 height 27
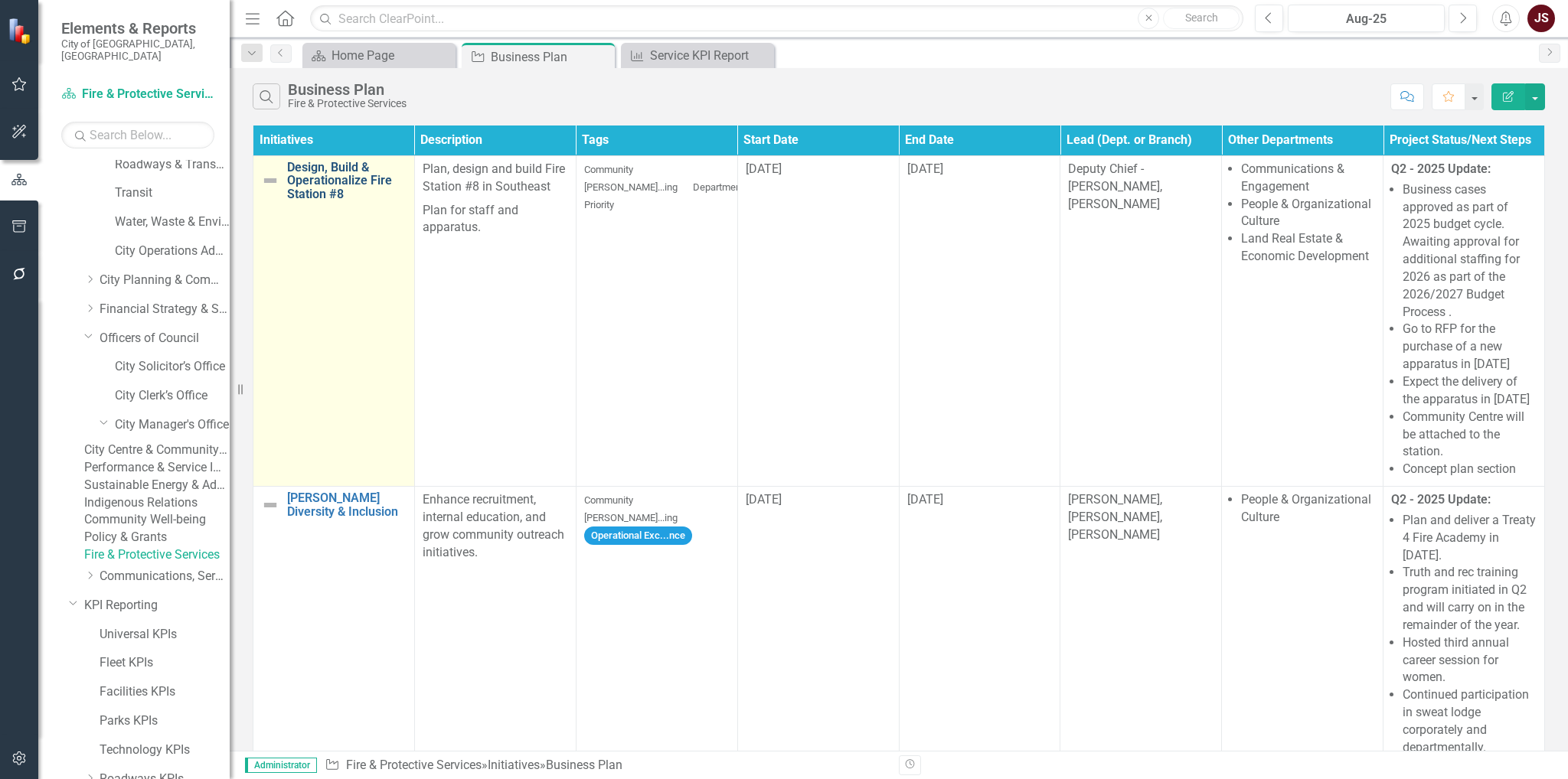
click at [309, 198] on link "Design, Build & Operationalize Fire Station #8" at bounding box center [347, 182] width 119 height 41
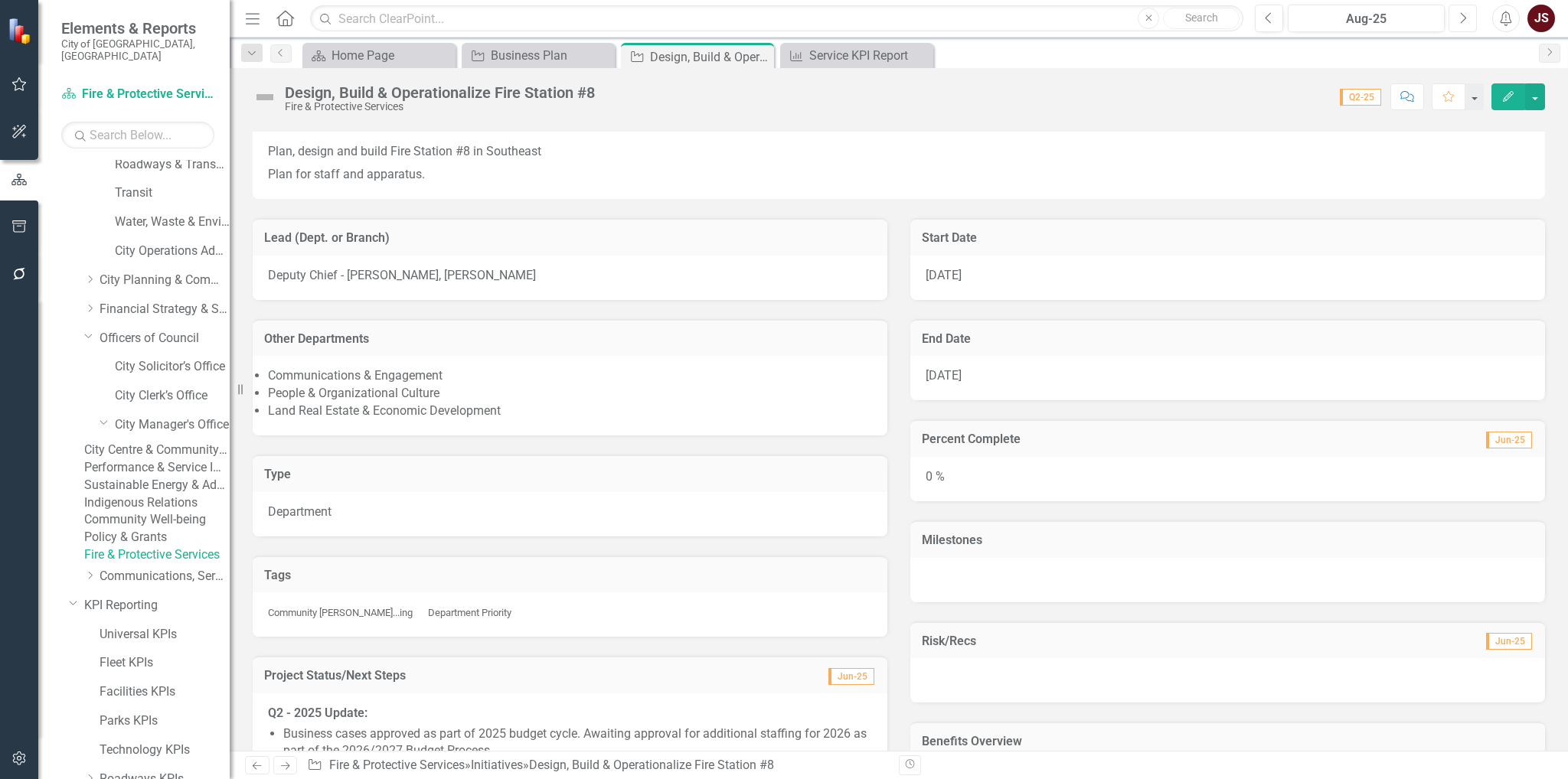
click at [1460, 19] on icon "Next" at bounding box center [1463, 18] width 9 height 14
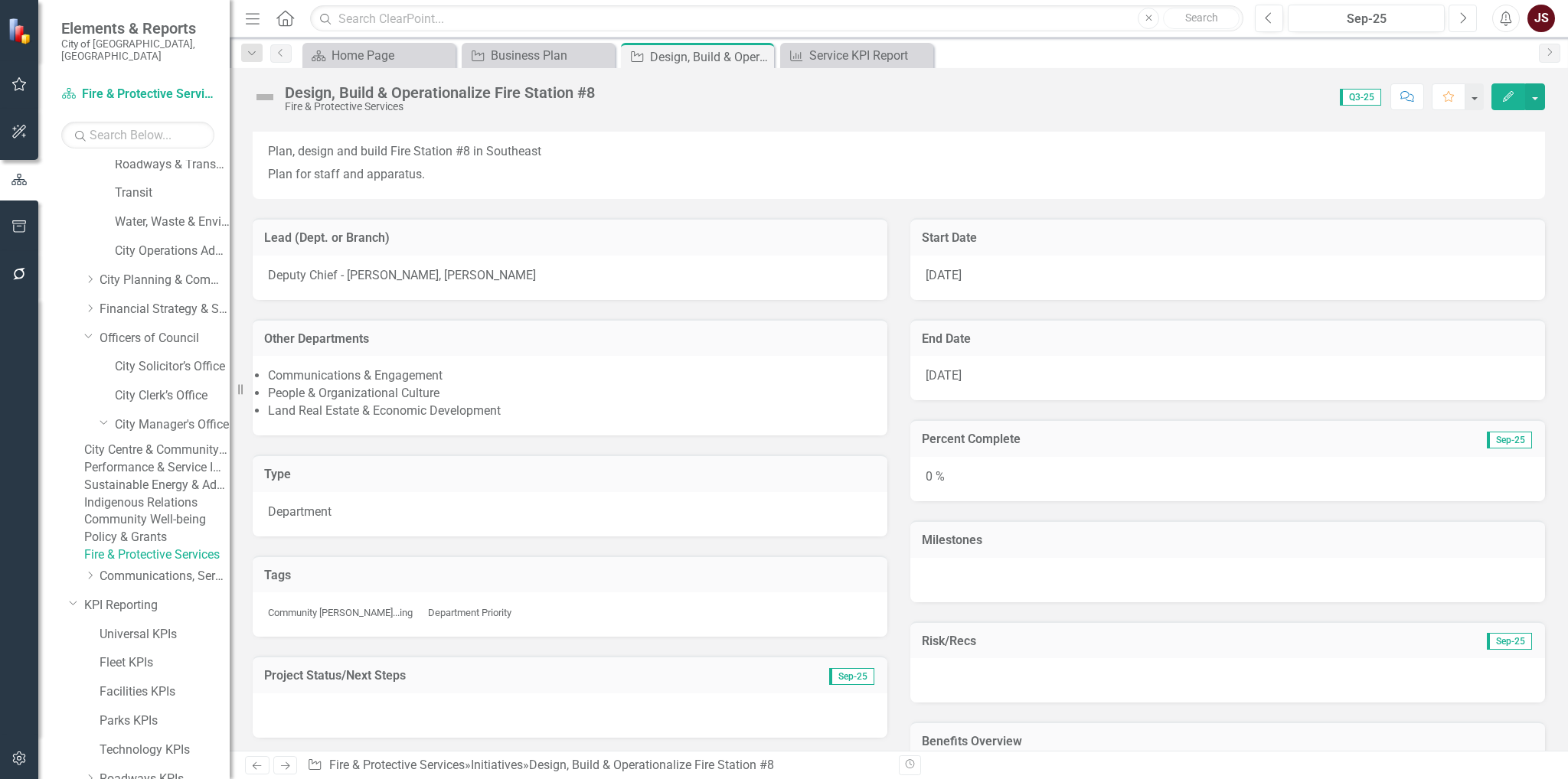
click at [1460, 19] on icon "Next" at bounding box center [1463, 18] width 9 height 14
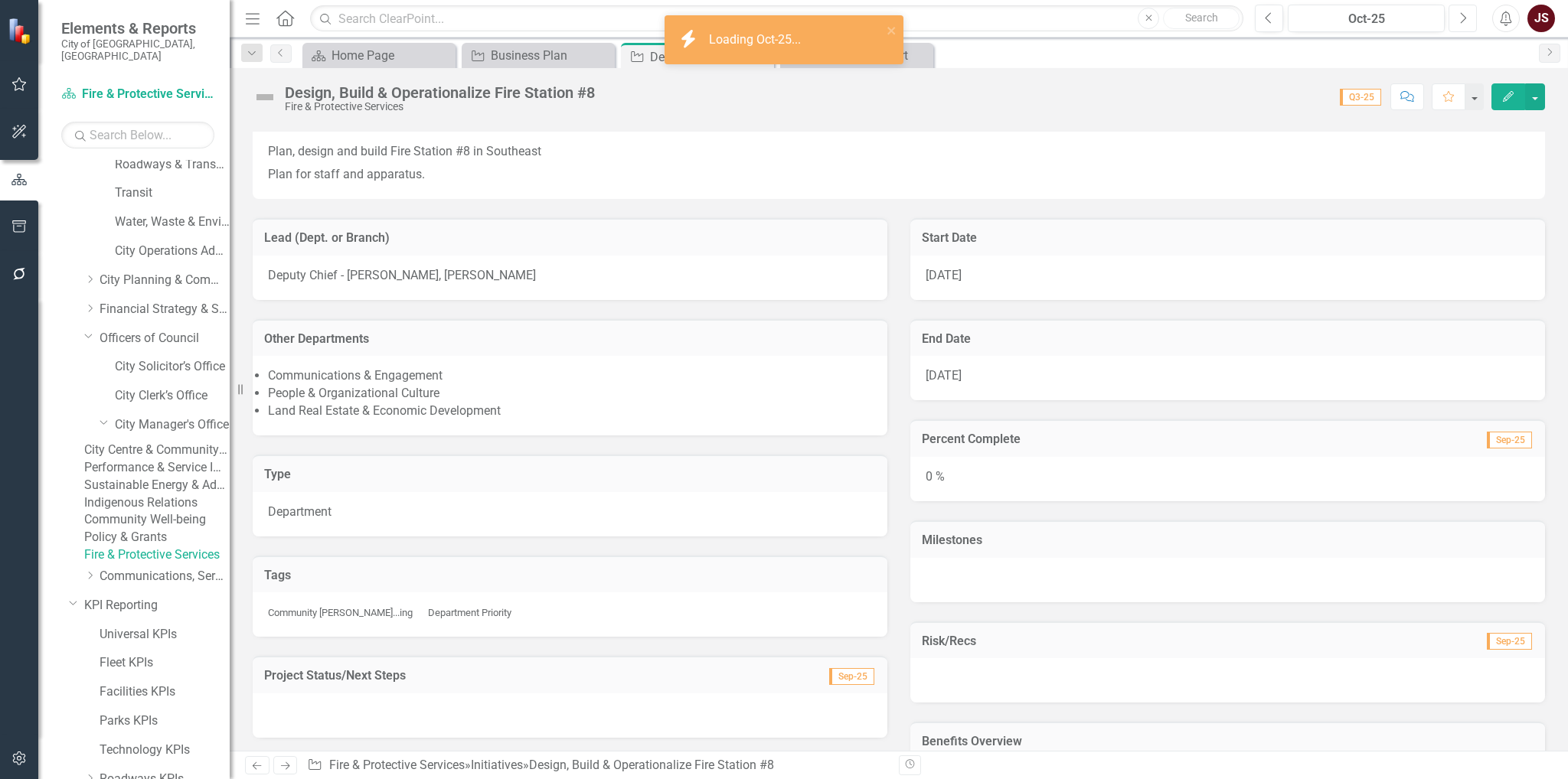
click at [1460, 20] on icon "Next" at bounding box center [1463, 18] width 9 height 14
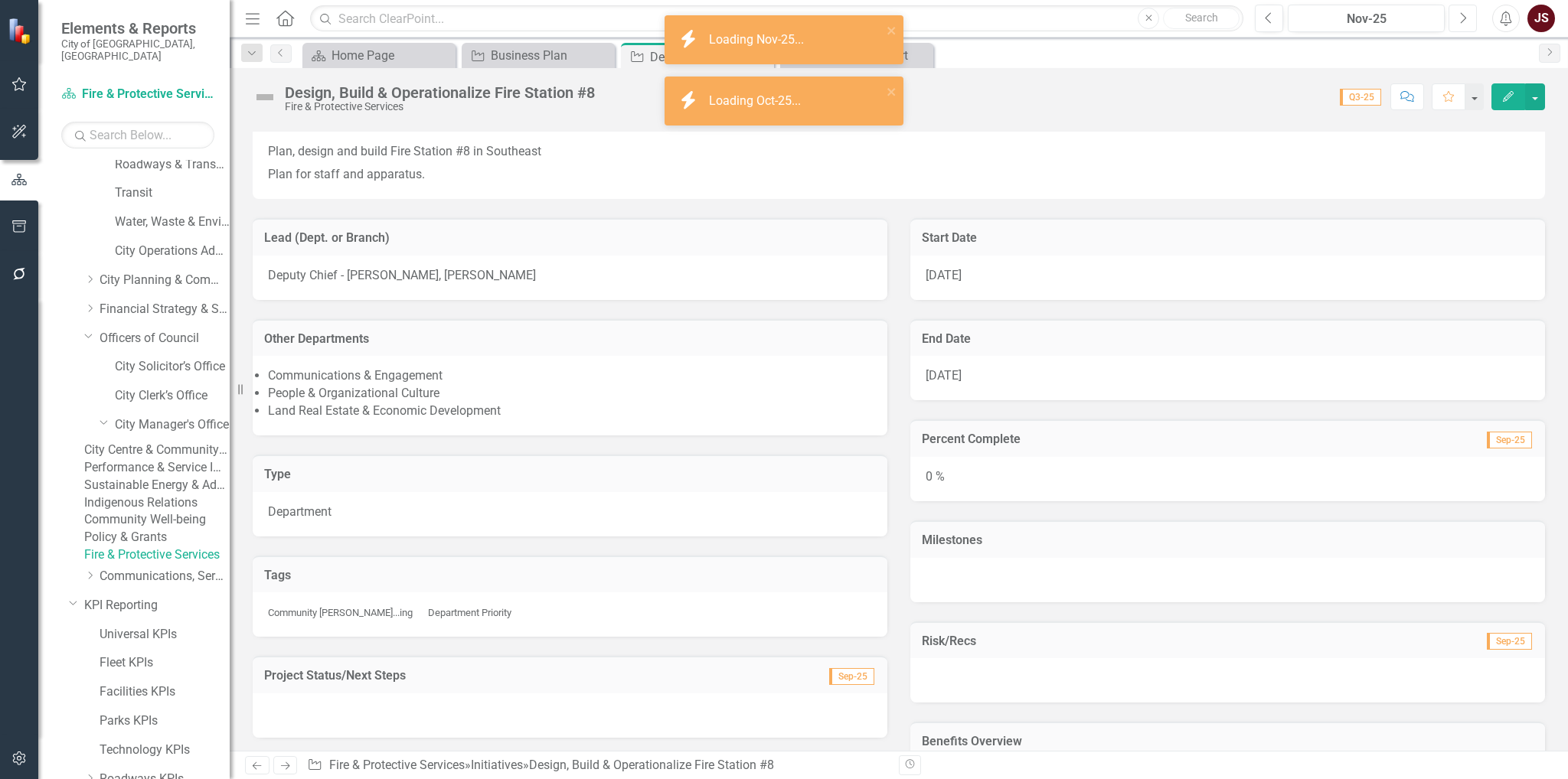
click at [1460, 20] on icon "Next" at bounding box center [1463, 18] width 9 height 14
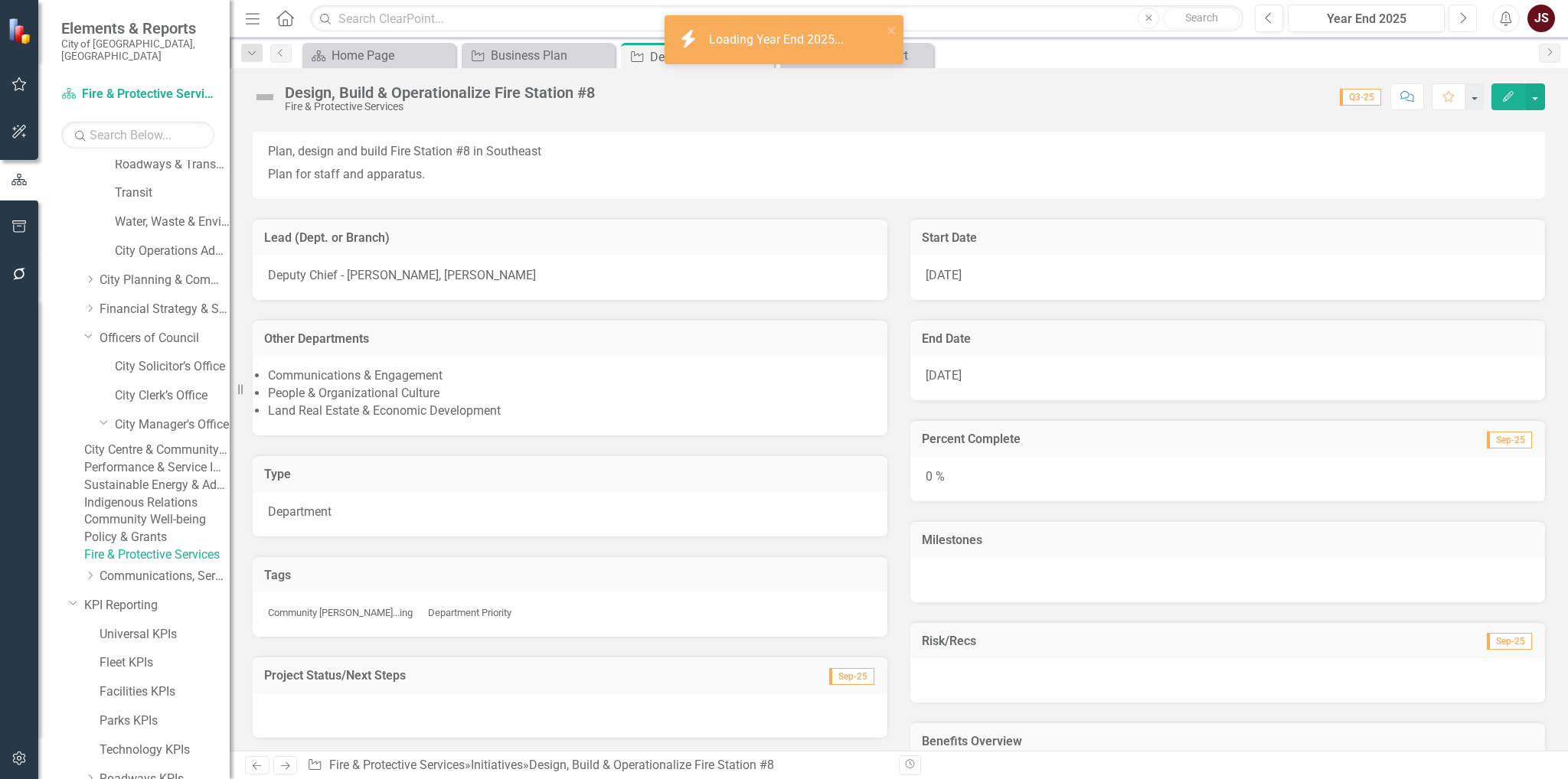
click at [1460, 20] on icon "Next" at bounding box center [1463, 18] width 9 height 14
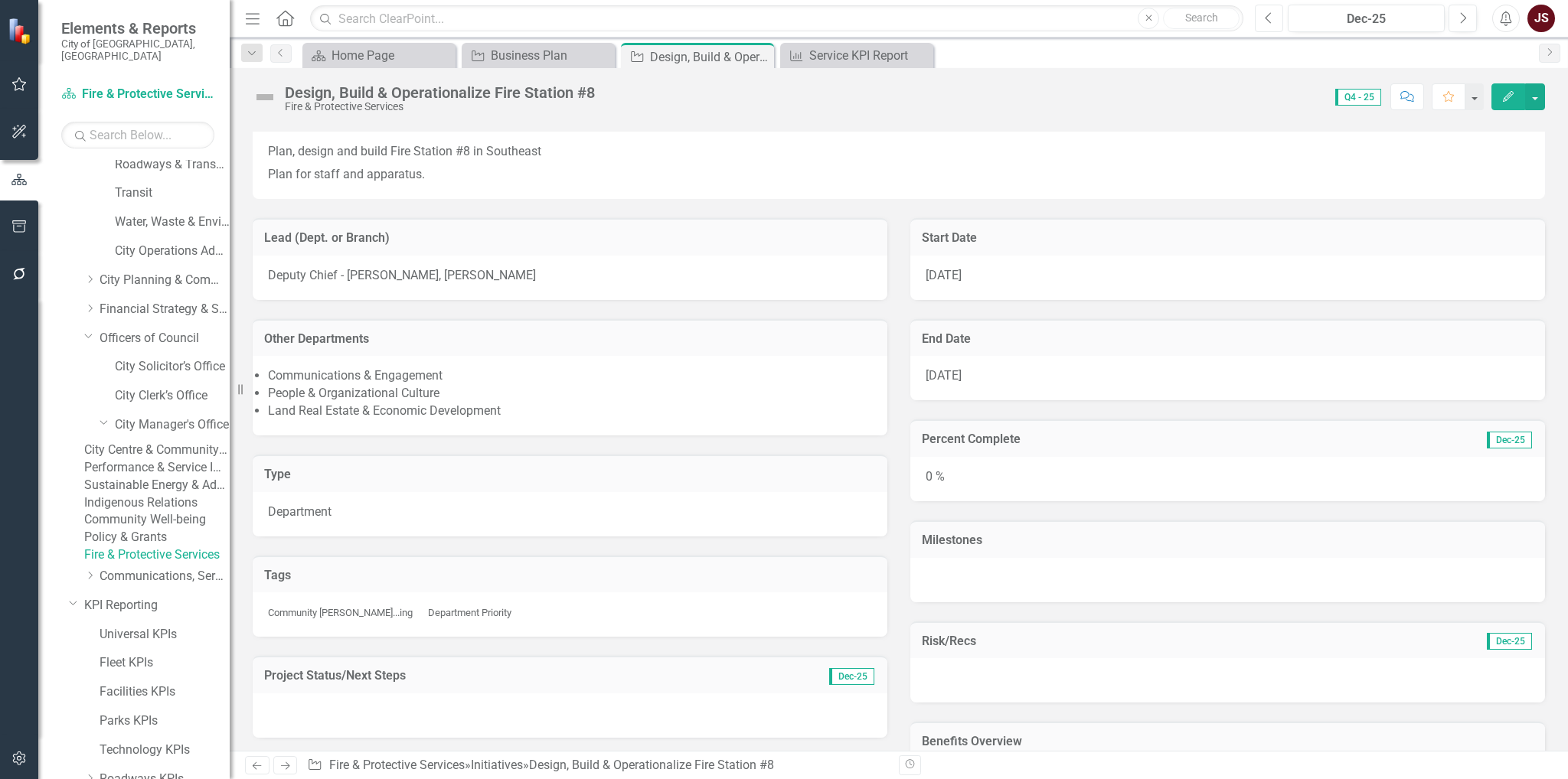
click at [1264, 20] on icon "Previous" at bounding box center [1269, 18] width 9 height 14
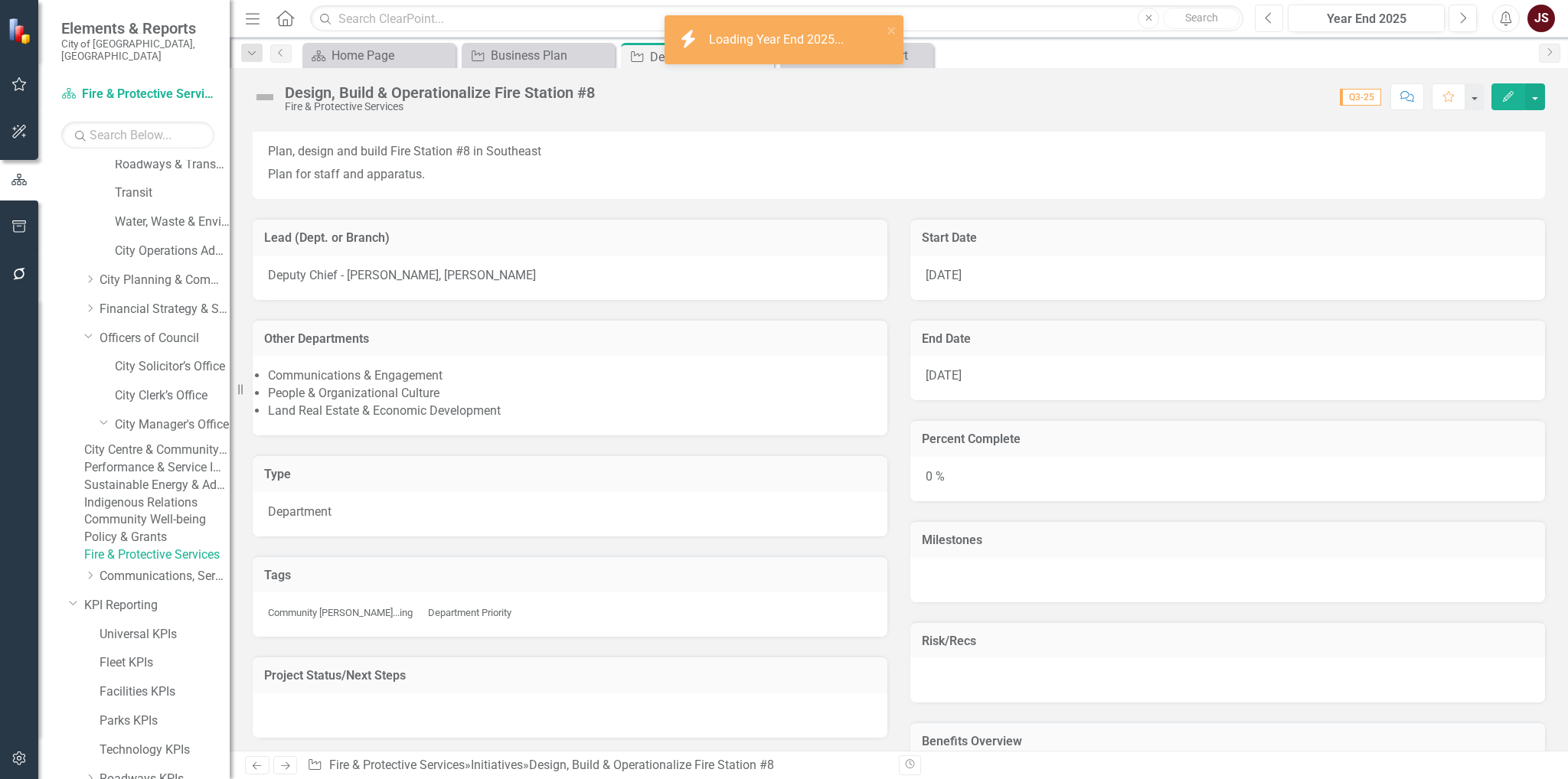
click at [1264, 20] on icon "Previous" at bounding box center [1269, 18] width 9 height 14
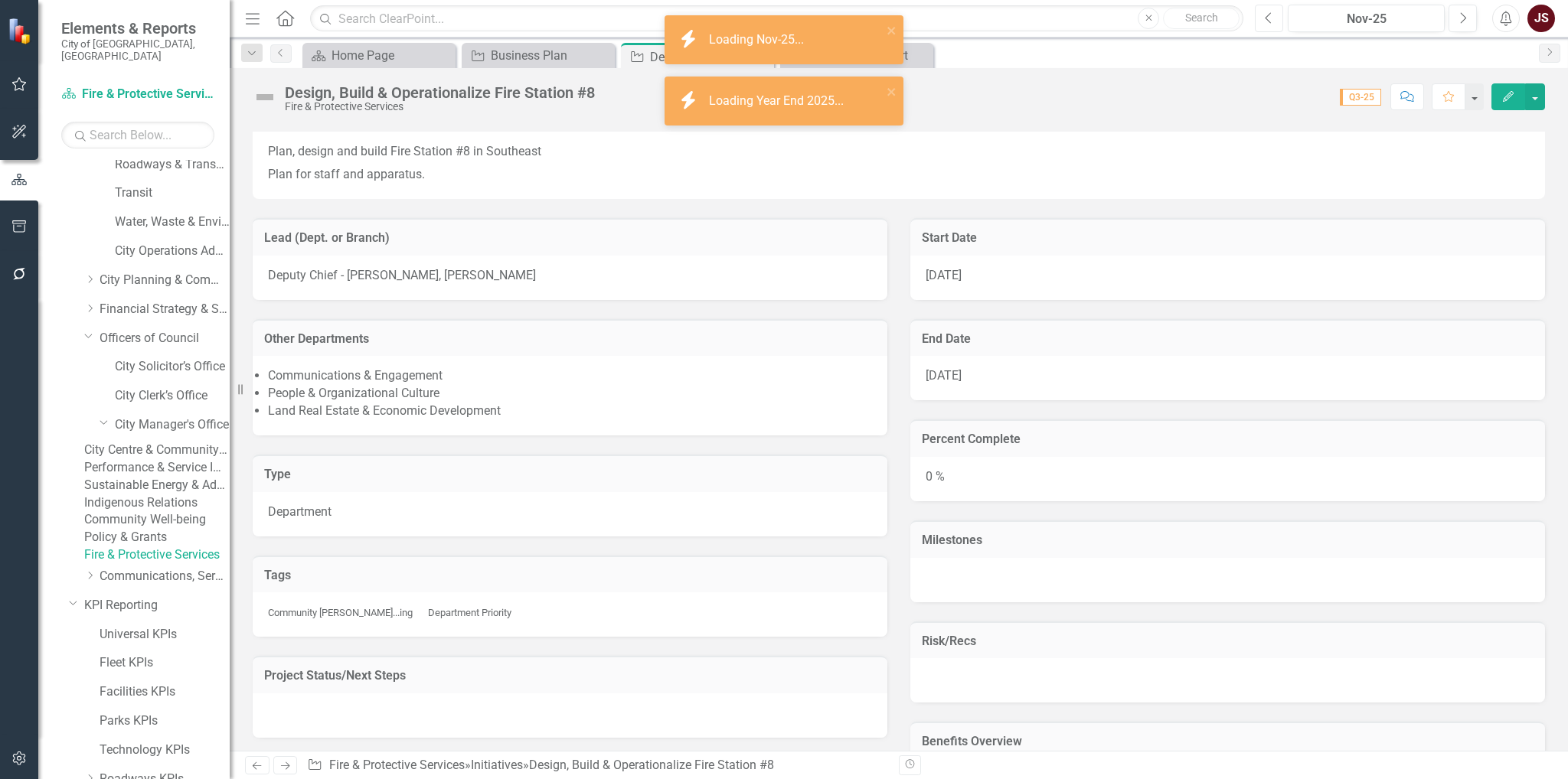
click at [1264, 20] on icon "Previous" at bounding box center [1269, 18] width 9 height 14
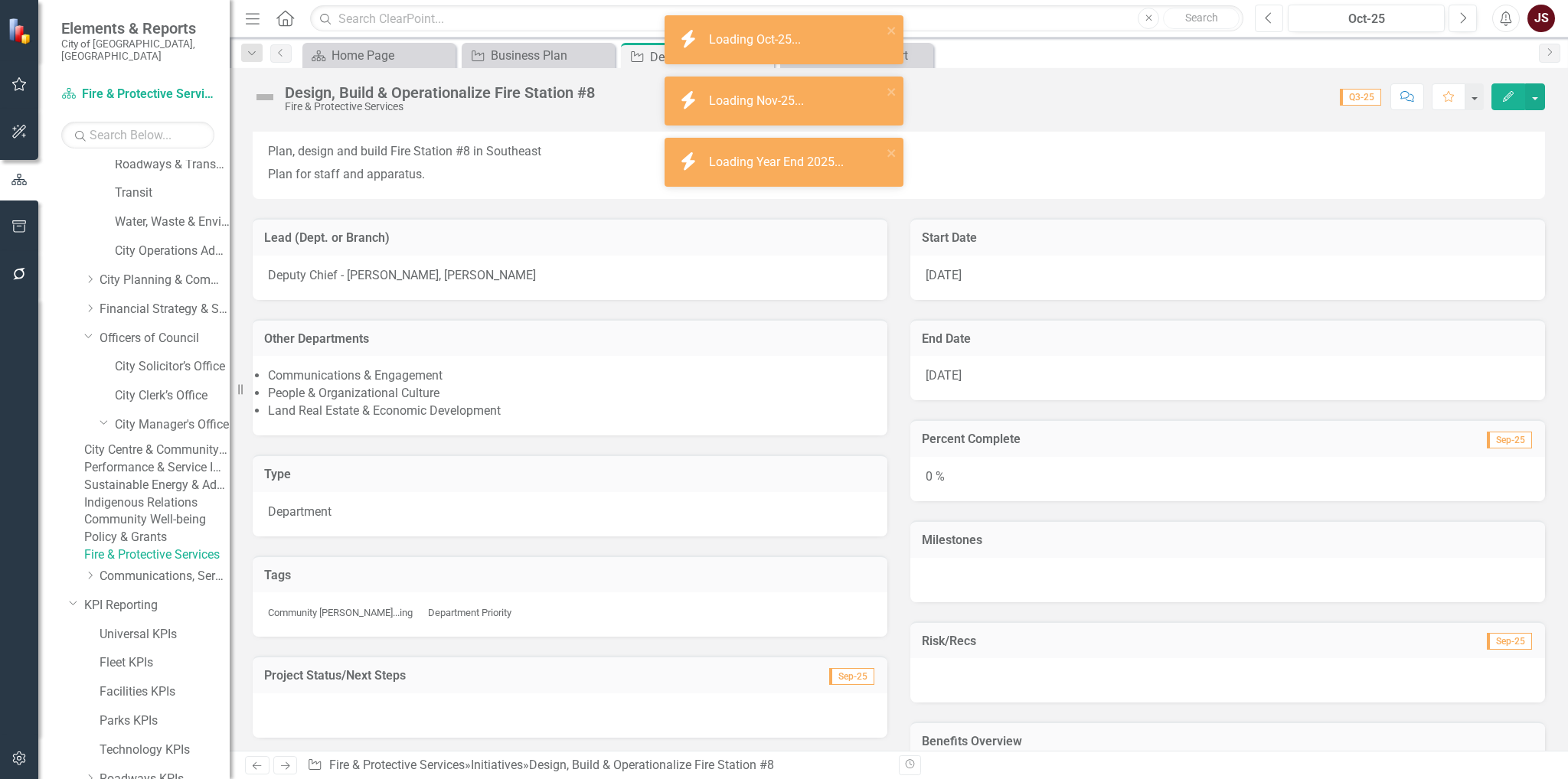
click at [1264, 17] on icon "Previous" at bounding box center [1269, 18] width 9 height 14
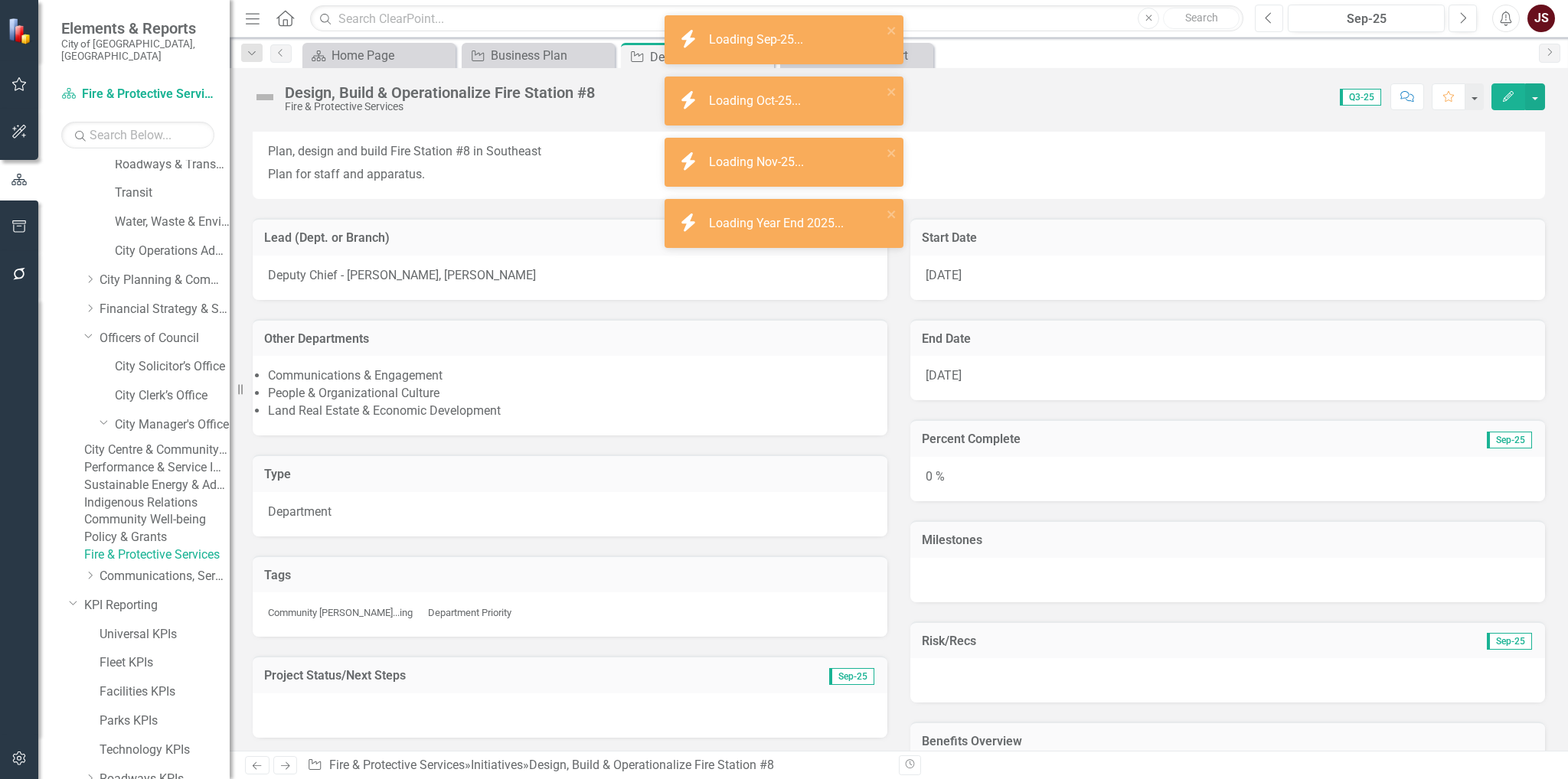
click at [1264, 16] on icon "Previous" at bounding box center [1269, 18] width 9 height 14
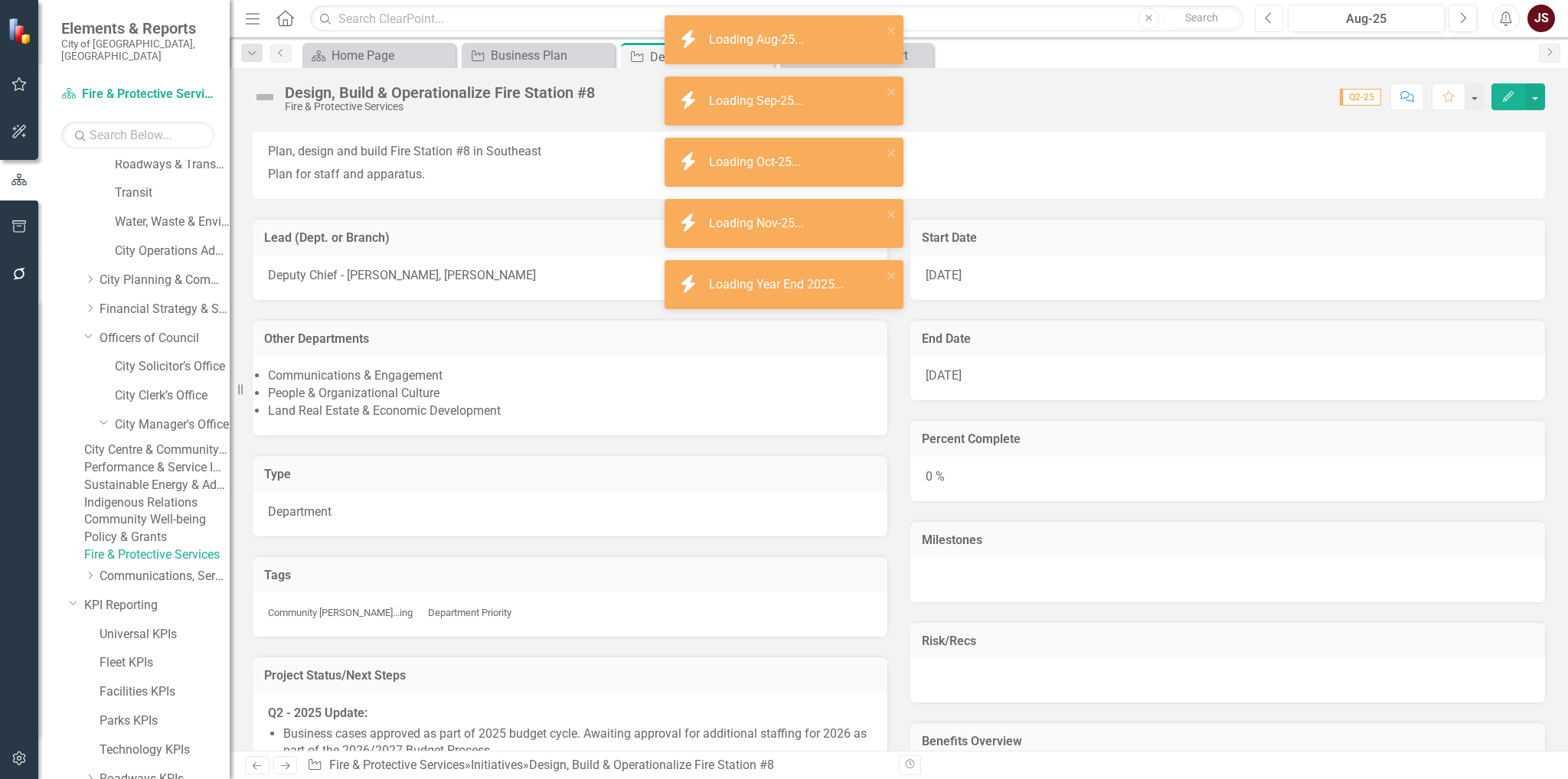
click at [1265, 16] on icon "Previous" at bounding box center [1269, 18] width 9 height 14
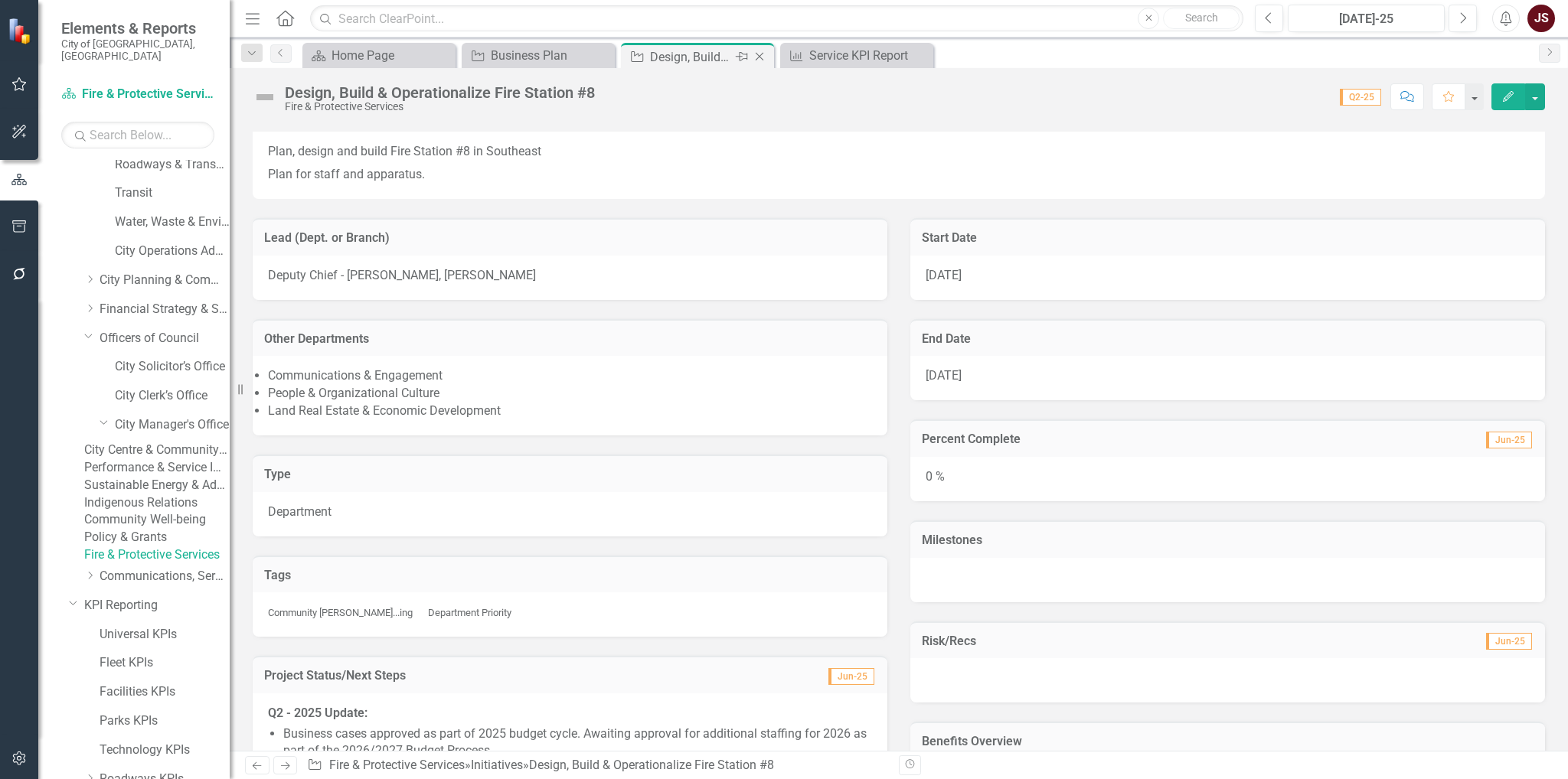
click at [761, 55] on icon at bounding box center [760, 57] width 9 height 9
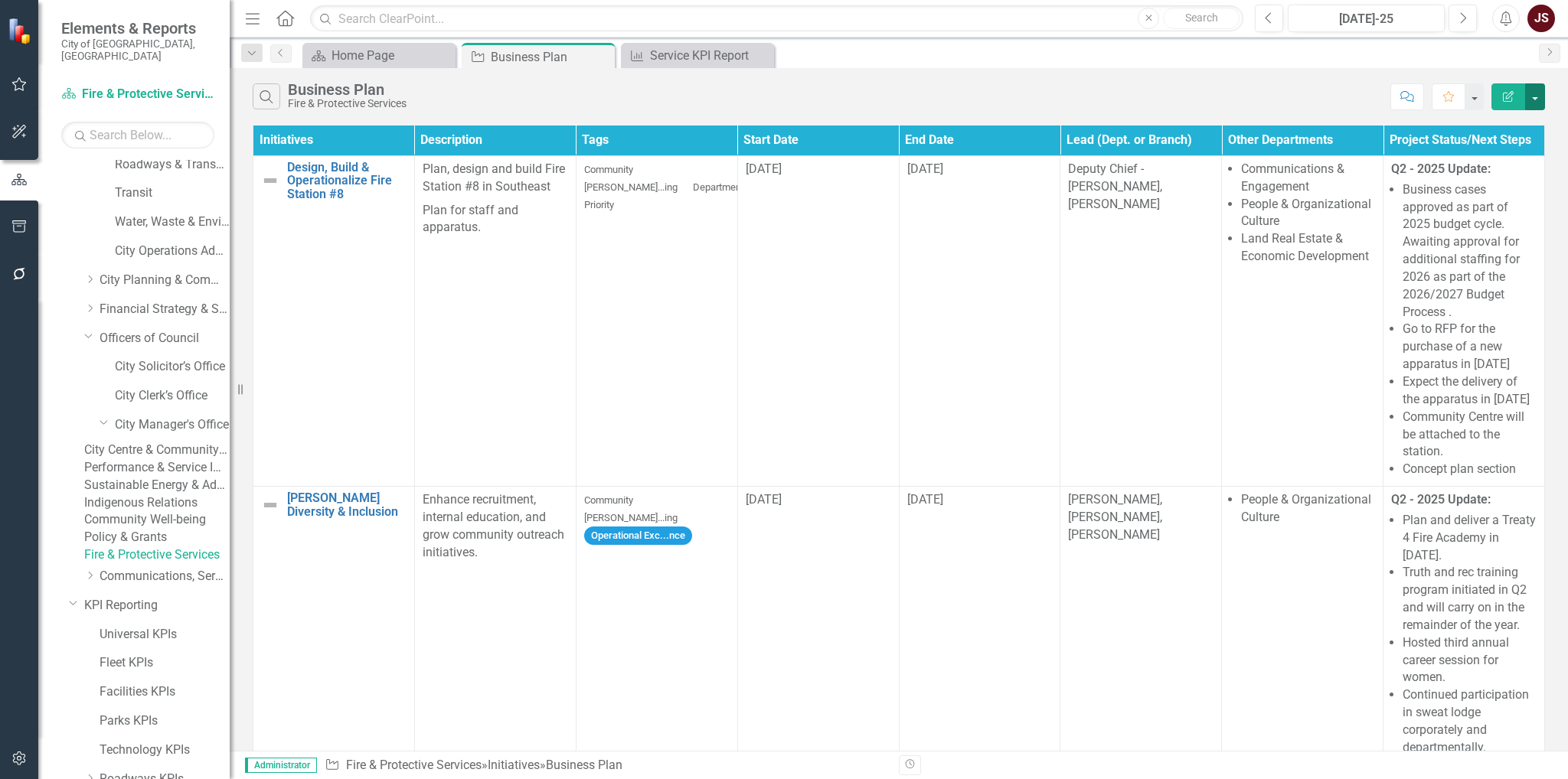
click at [1542, 98] on button "button" at bounding box center [1535, 96] width 20 height 26
click at [1492, 186] on link "Excel Export to Excel" at bounding box center [1484, 182] width 121 height 28
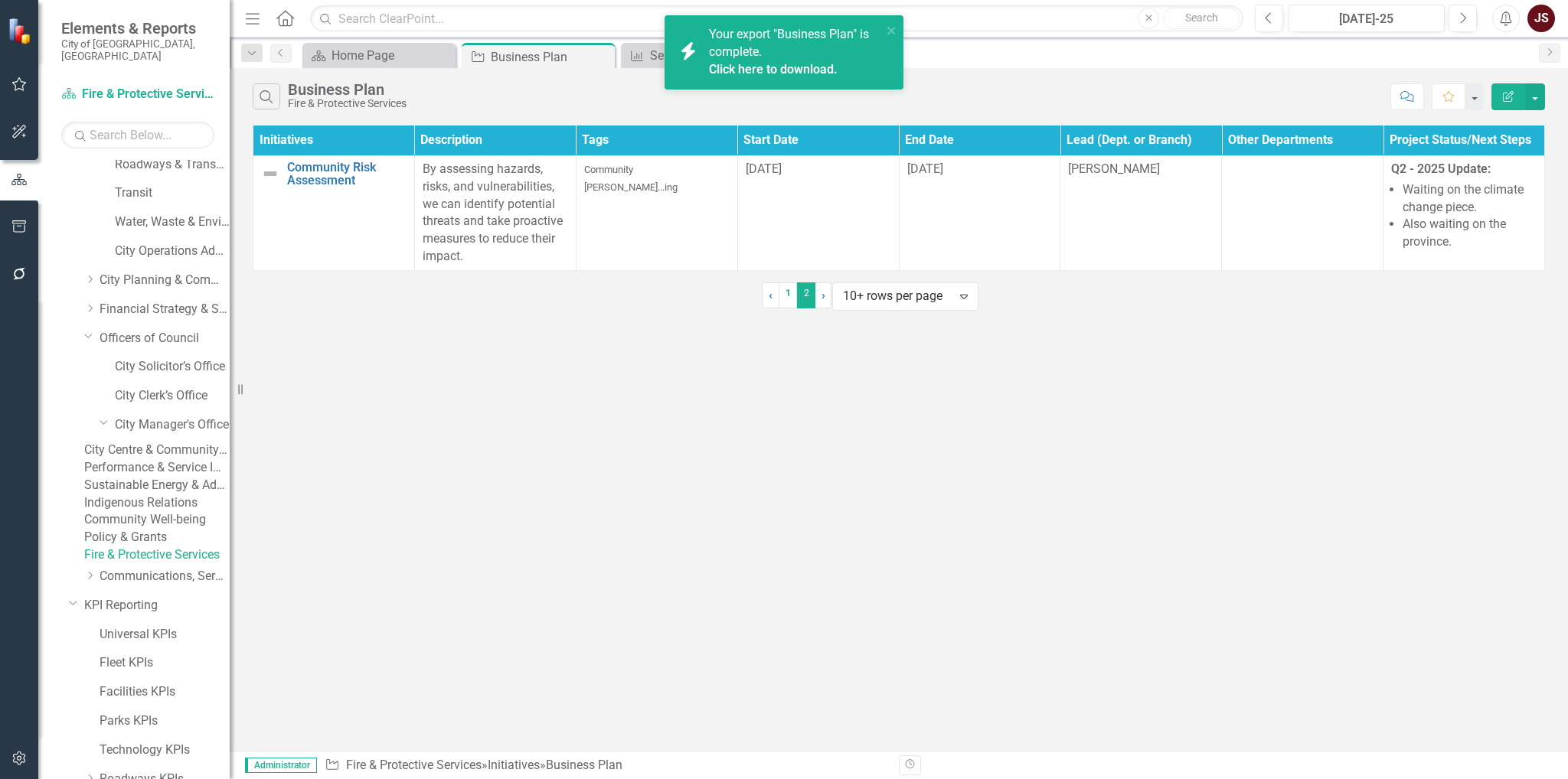
click at [779, 66] on link "Click here to download." at bounding box center [773, 69] width 129 height 14
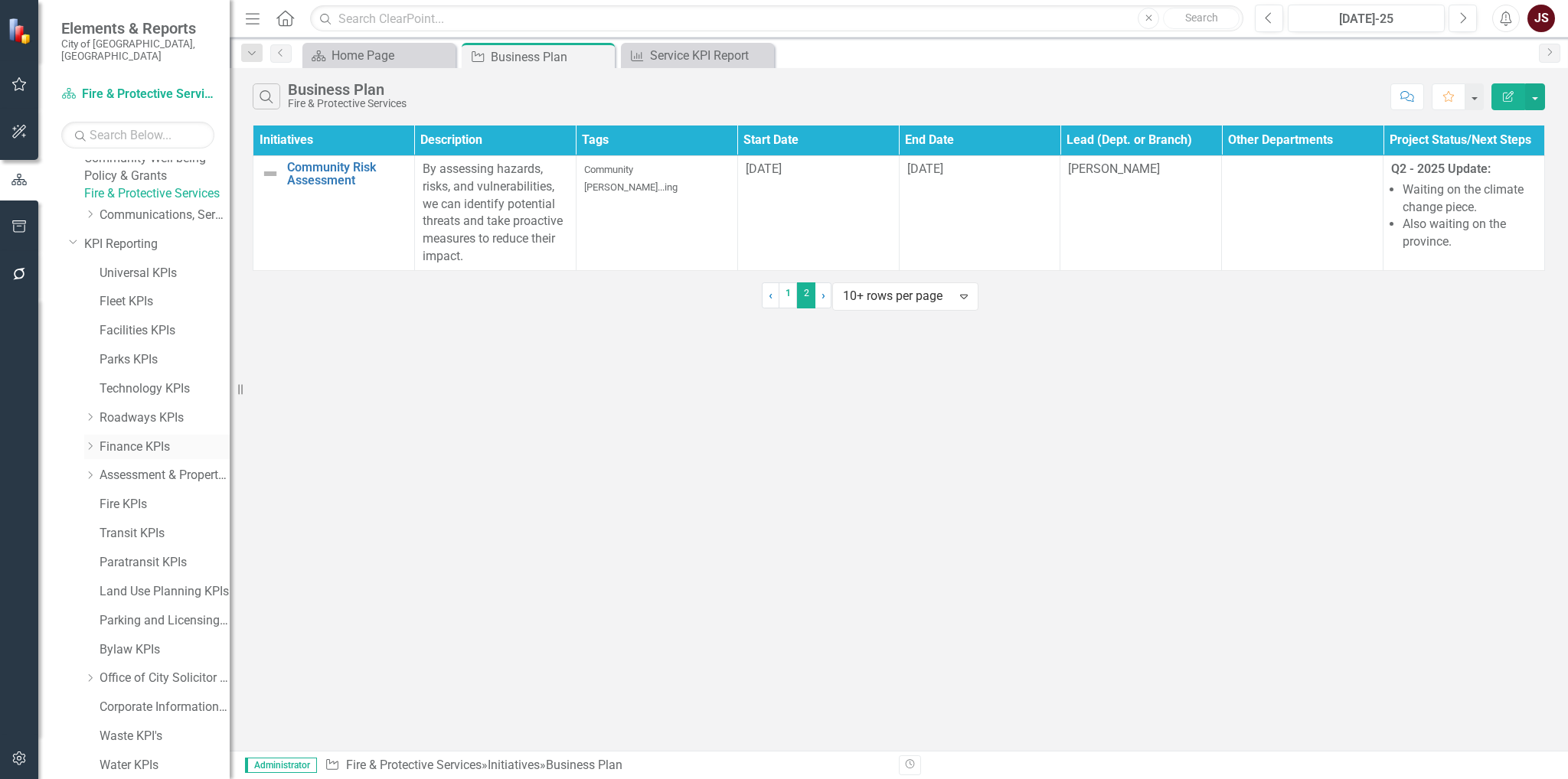
scroll to position [536, 0]
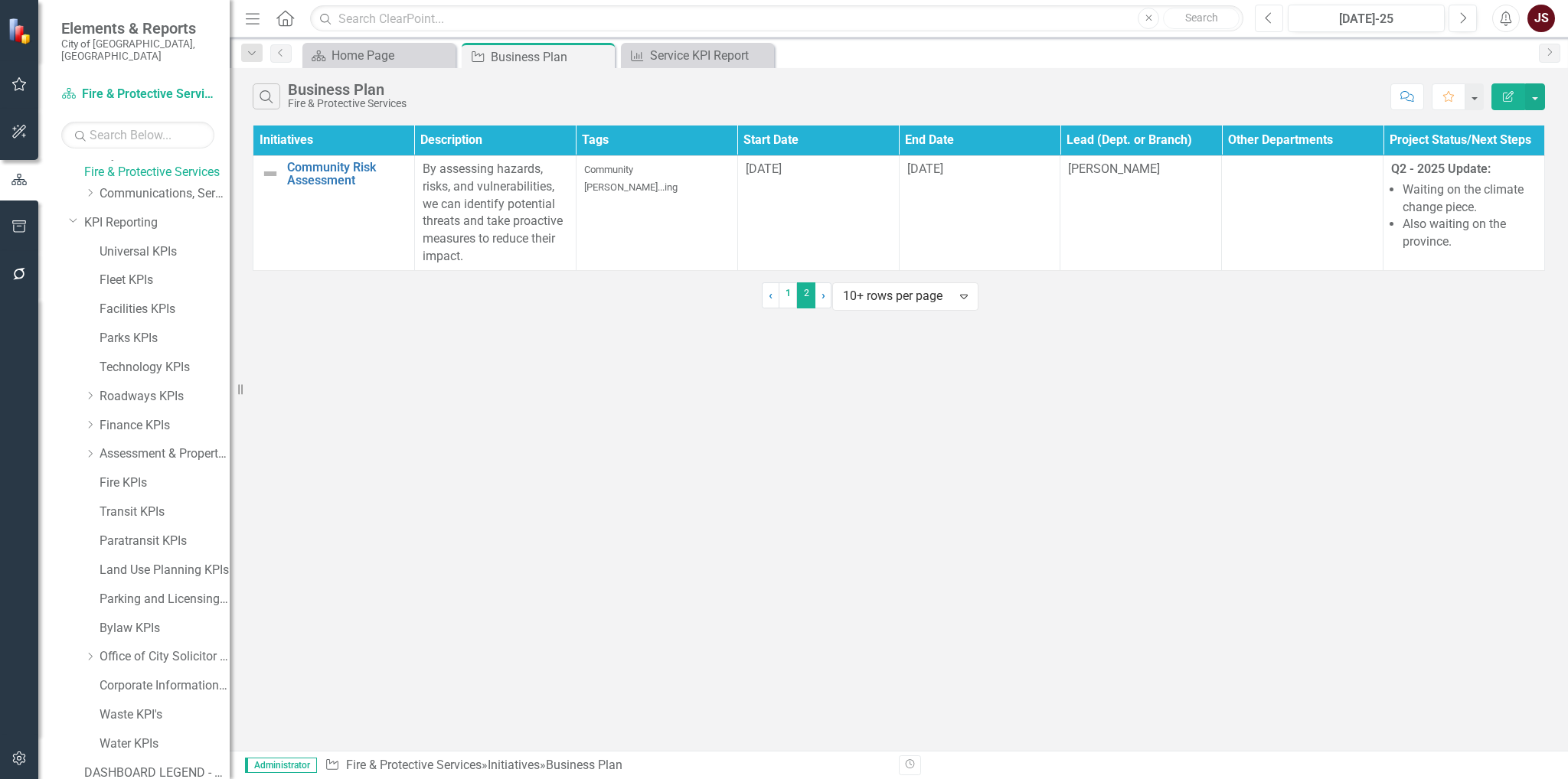
click at [1269, 17] on icon "Previous" at bounding box center [1269, 18] width 9 height 14
click at [697, 49] on div "Service KPI Report" at bounding box center [700, 55] width 101 height 19
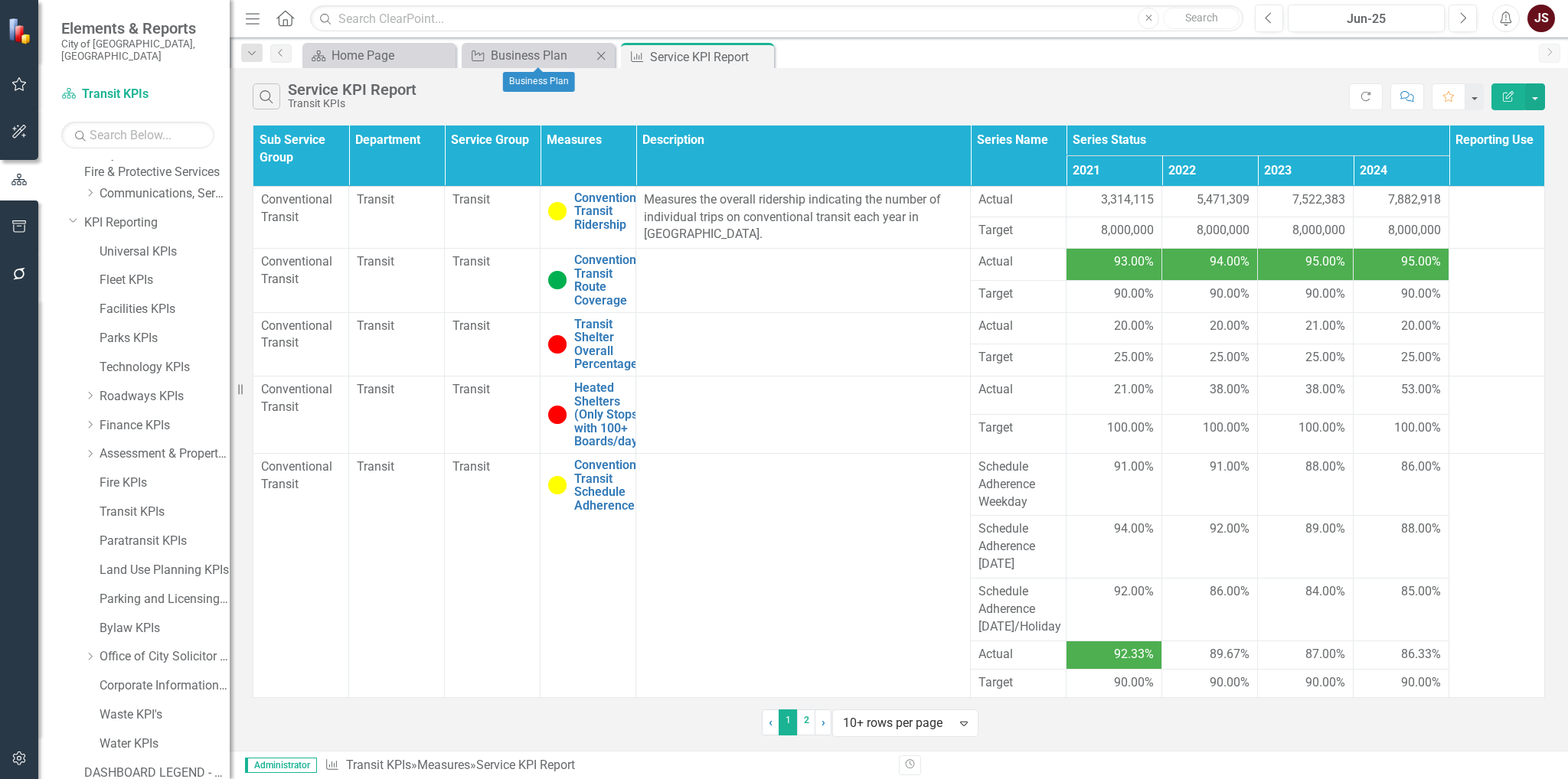
click at [600, 59] on icon "Close" at bounding box center [601, 55] width 15 height 12
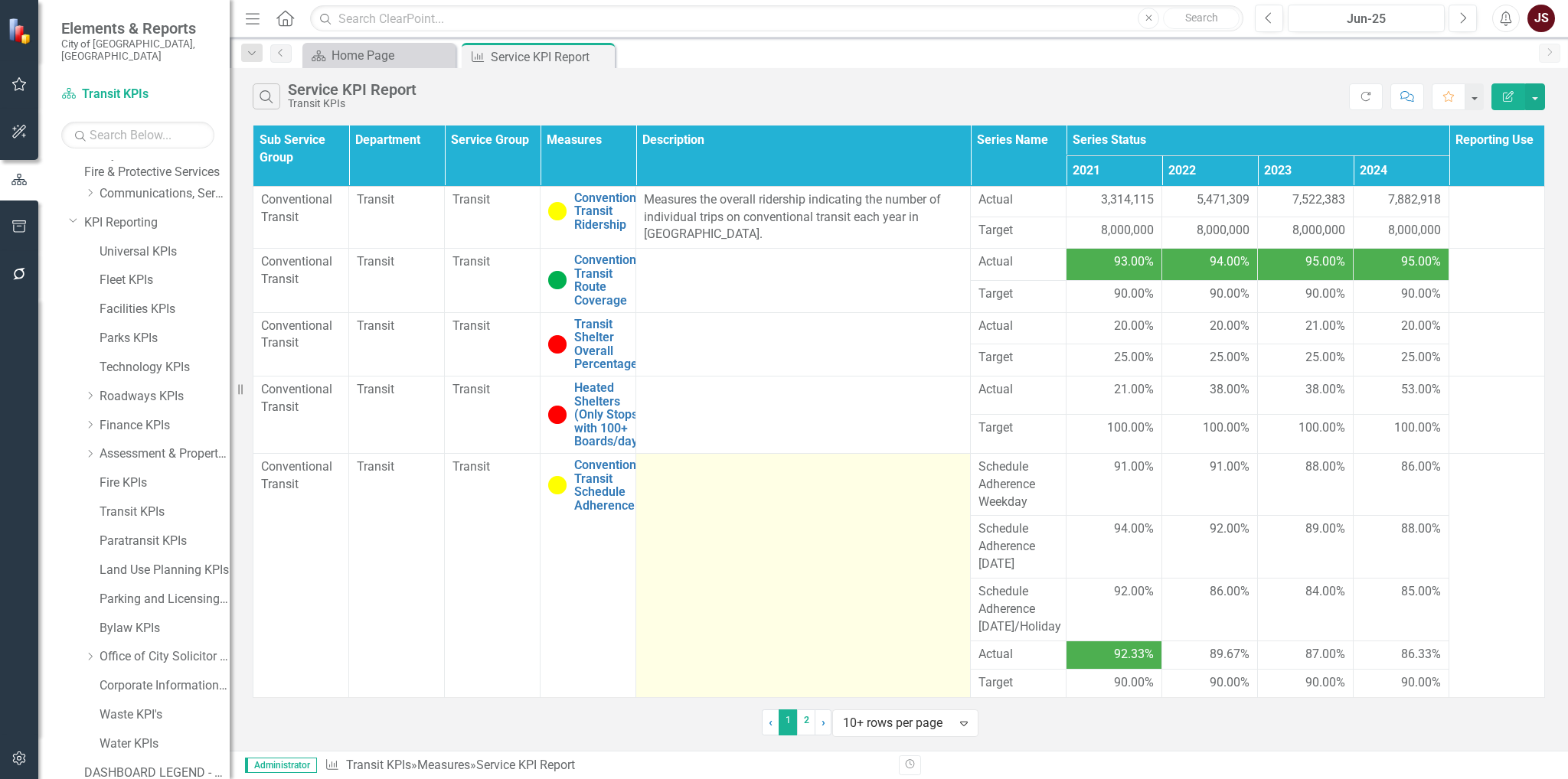
scroll to position [41, 0]
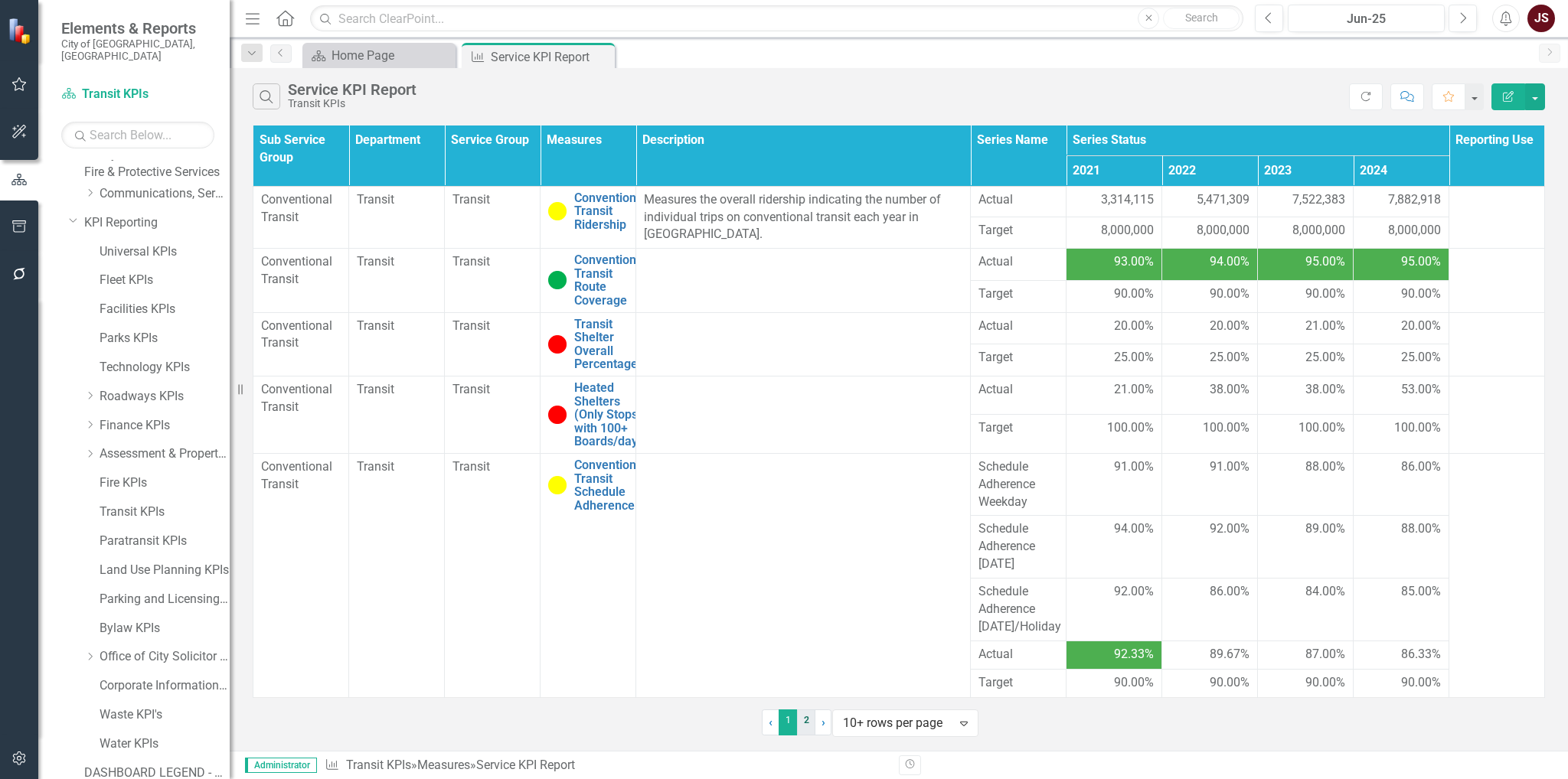
click at [801, 716] on link "2" at bounding box center [807, 722] width 19 height 26
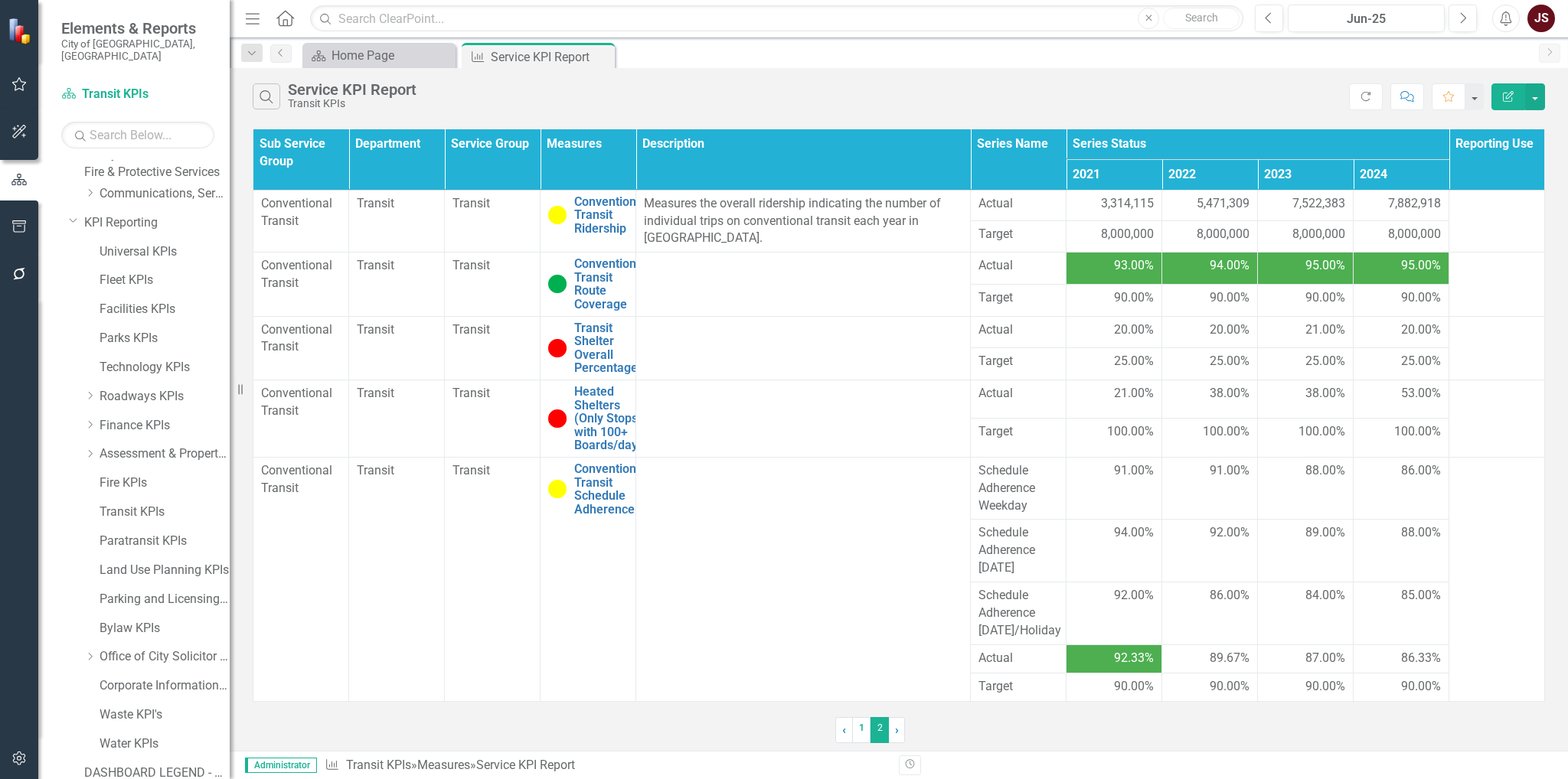
scroll to position [0, 0]
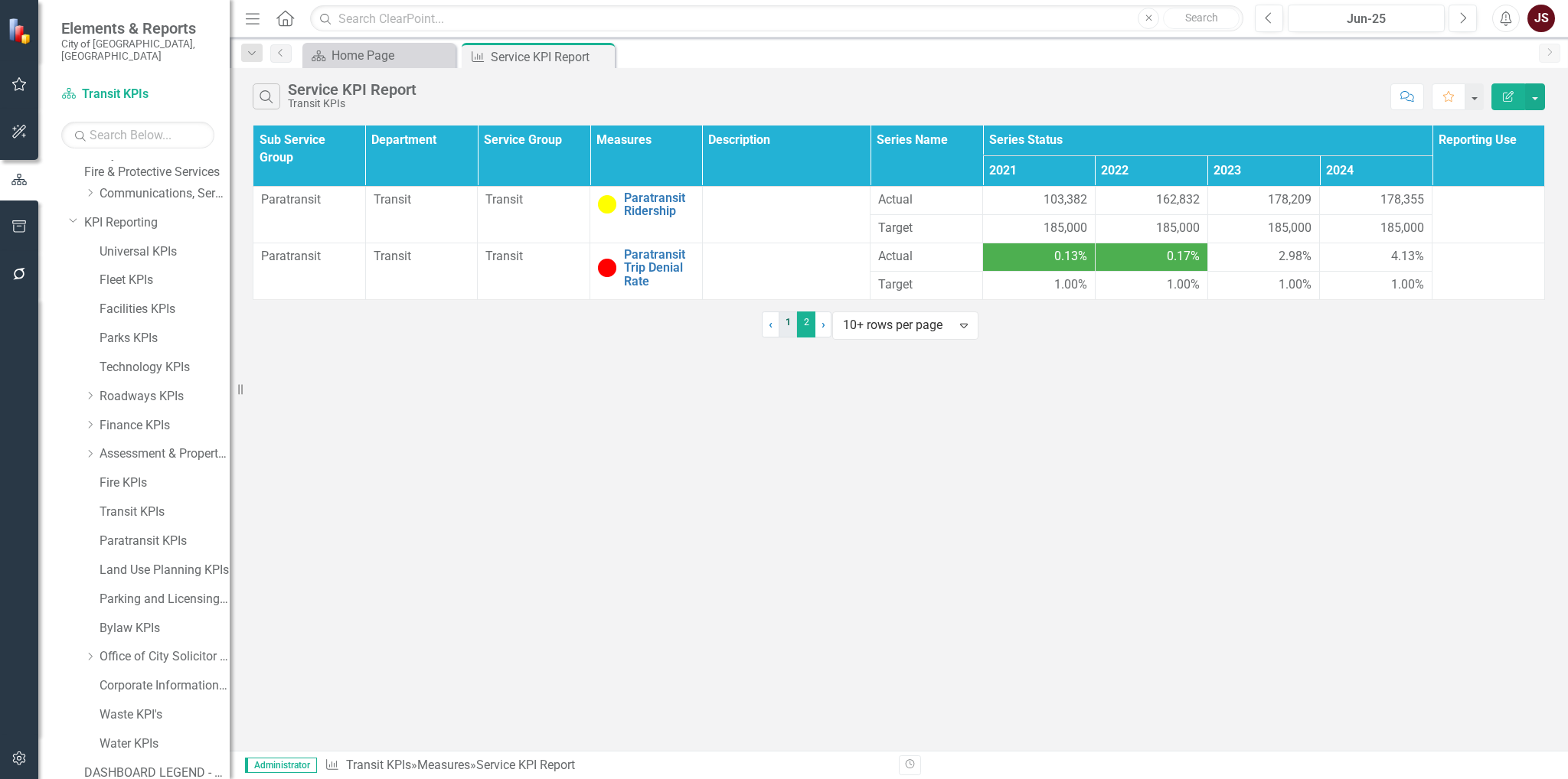
click at [778, 338] on link "1" at bounding box center [788, 324] width 19 height 26
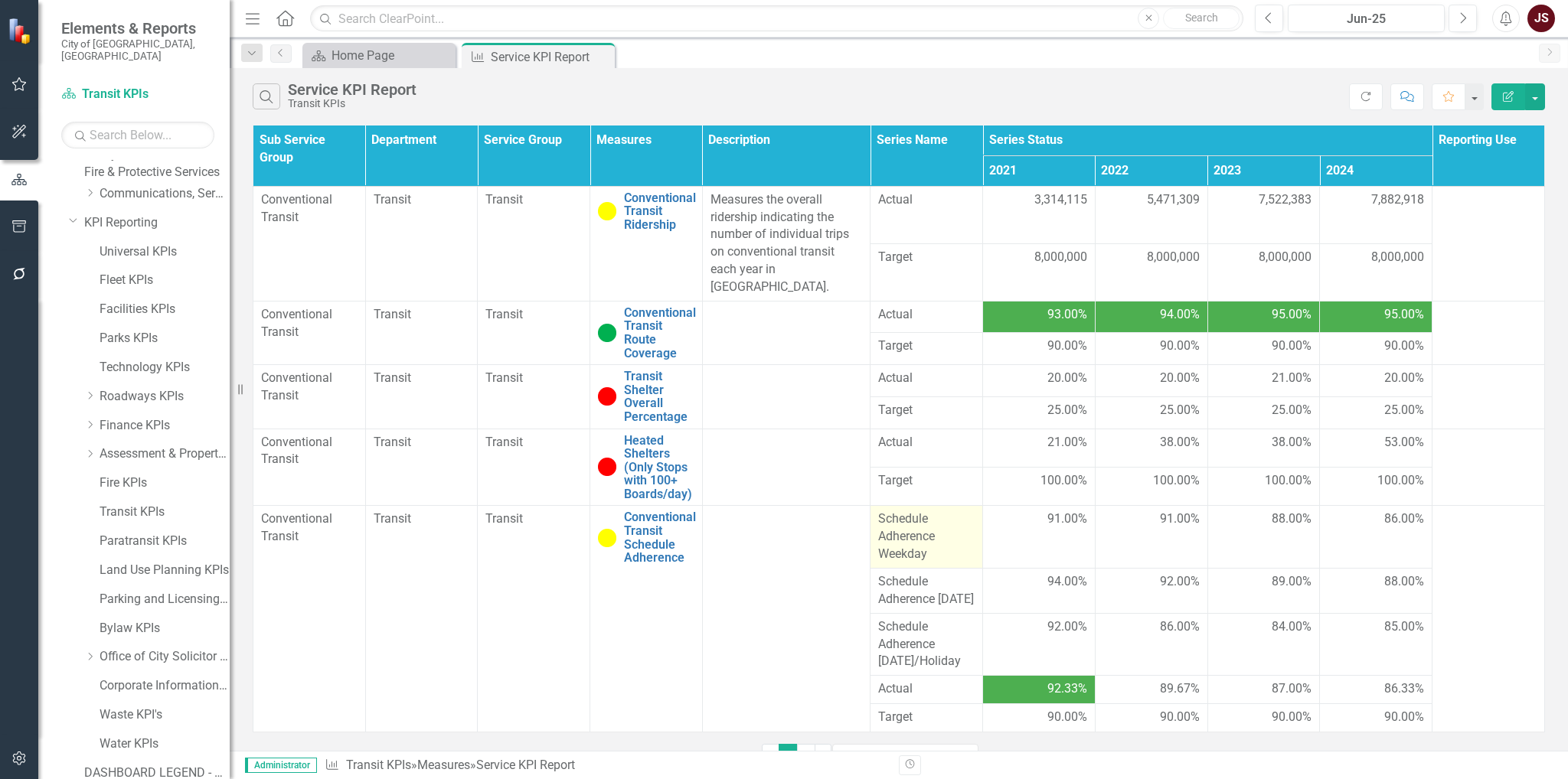
scroll to position [41, 0]
click at [797, 744] on link "2" at bounding box center [807, 757] width 19 height 26
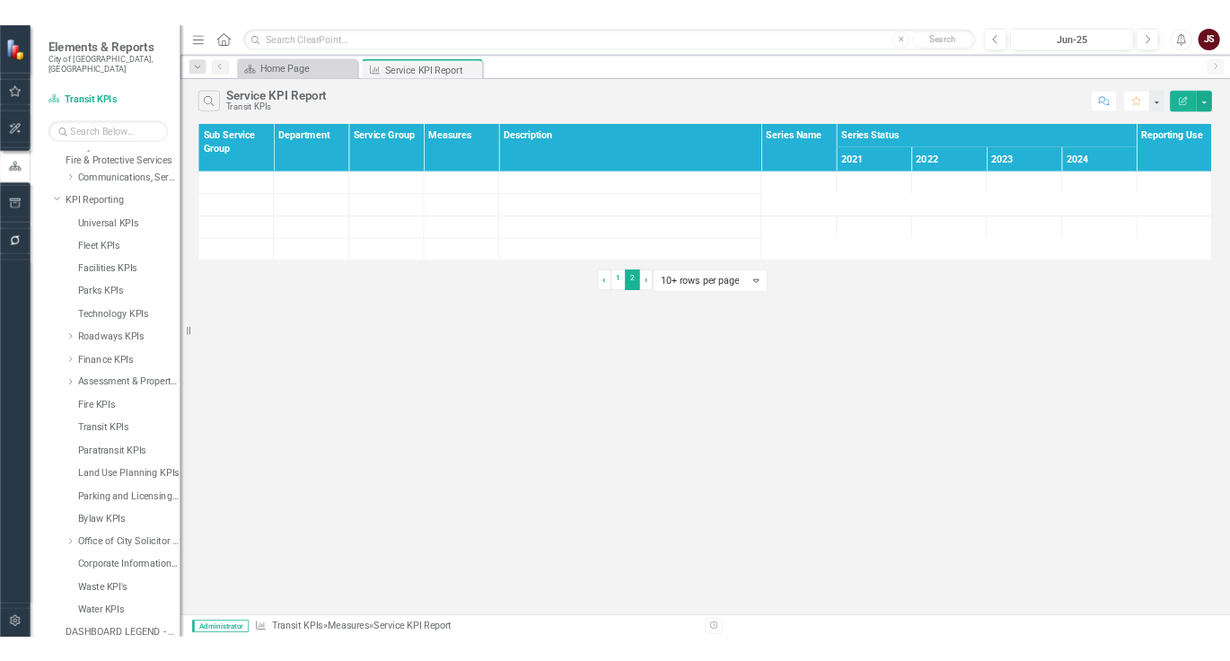
scroll to position [0, 0]
